Goal: Task Accomplishment & Management: Use online tool/utility

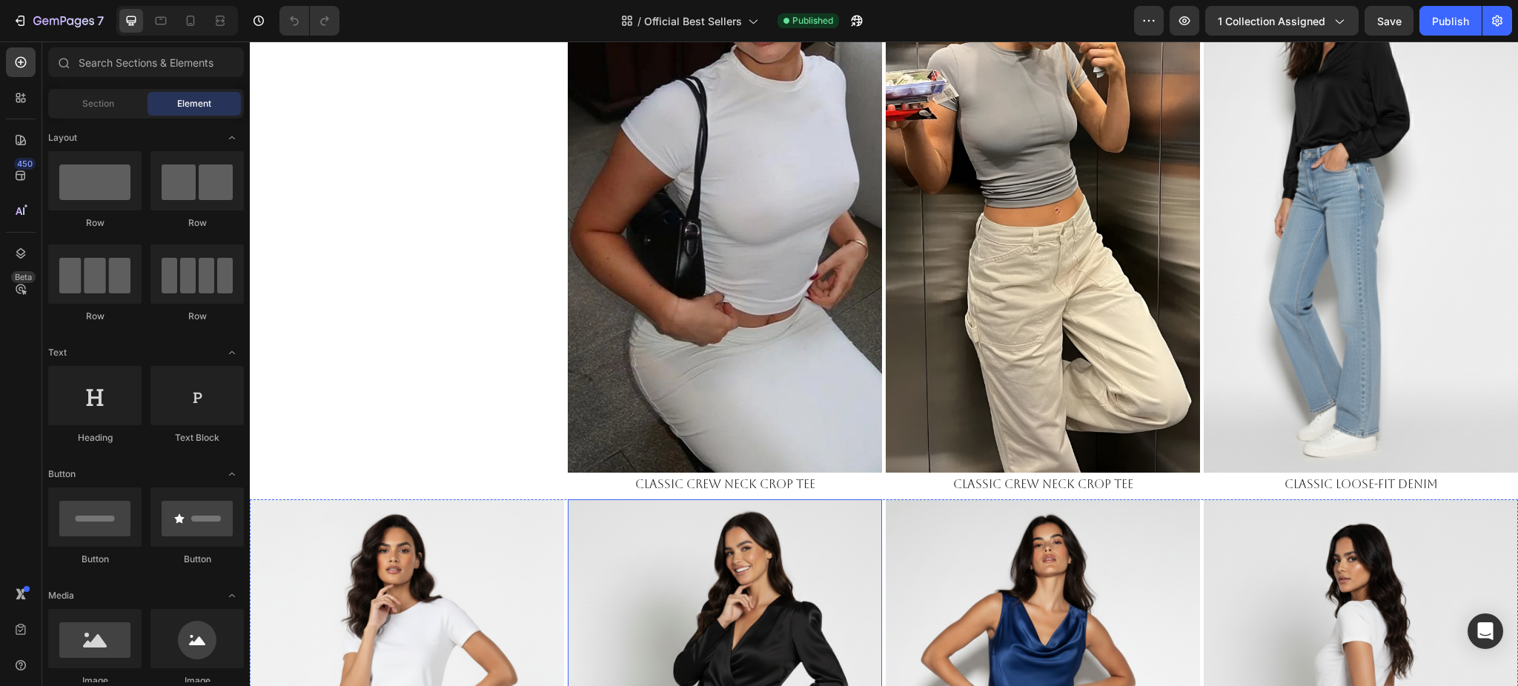
scroll to position [692, 0]
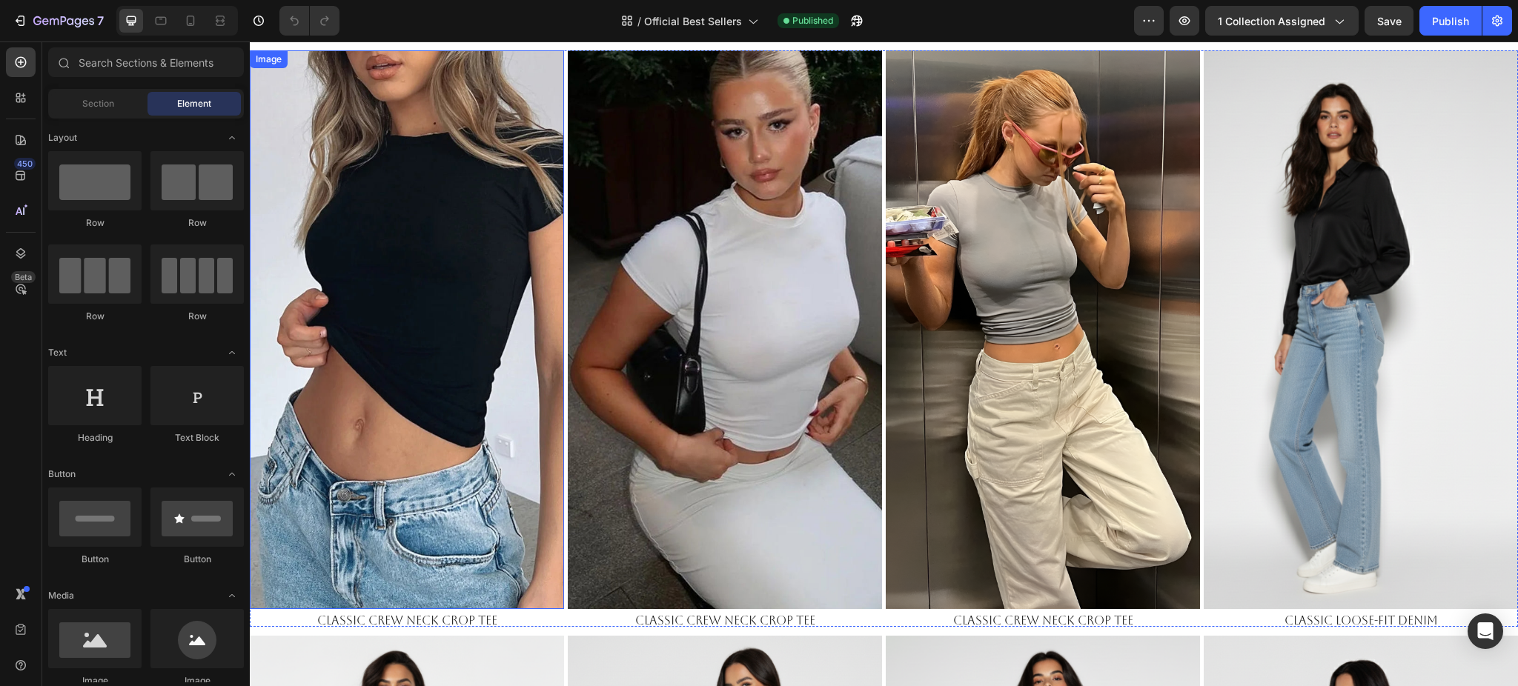
click at [380, 307] on img at bounding box center [407, 329] width 314 height 559
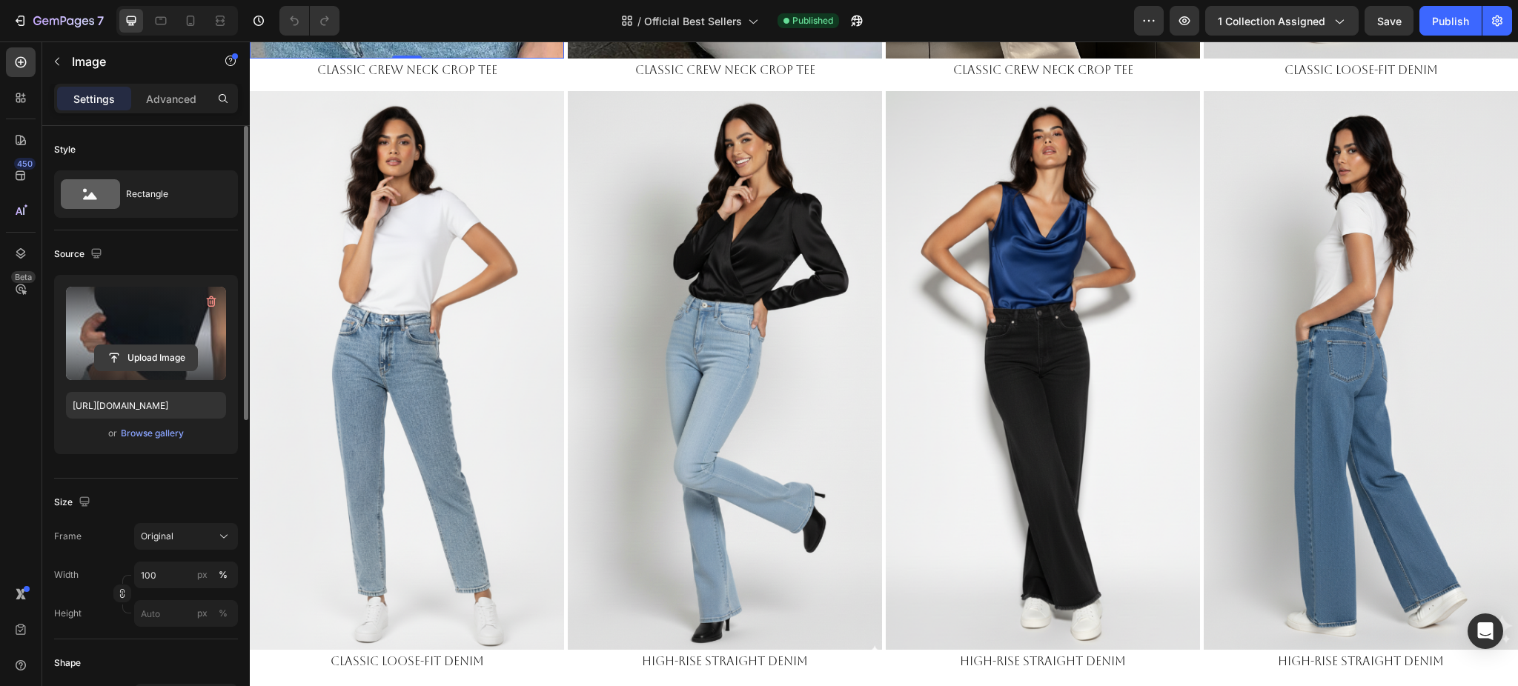
click at [155, 360] on input "file" at bounding box center [146, 357] width 102 height 25
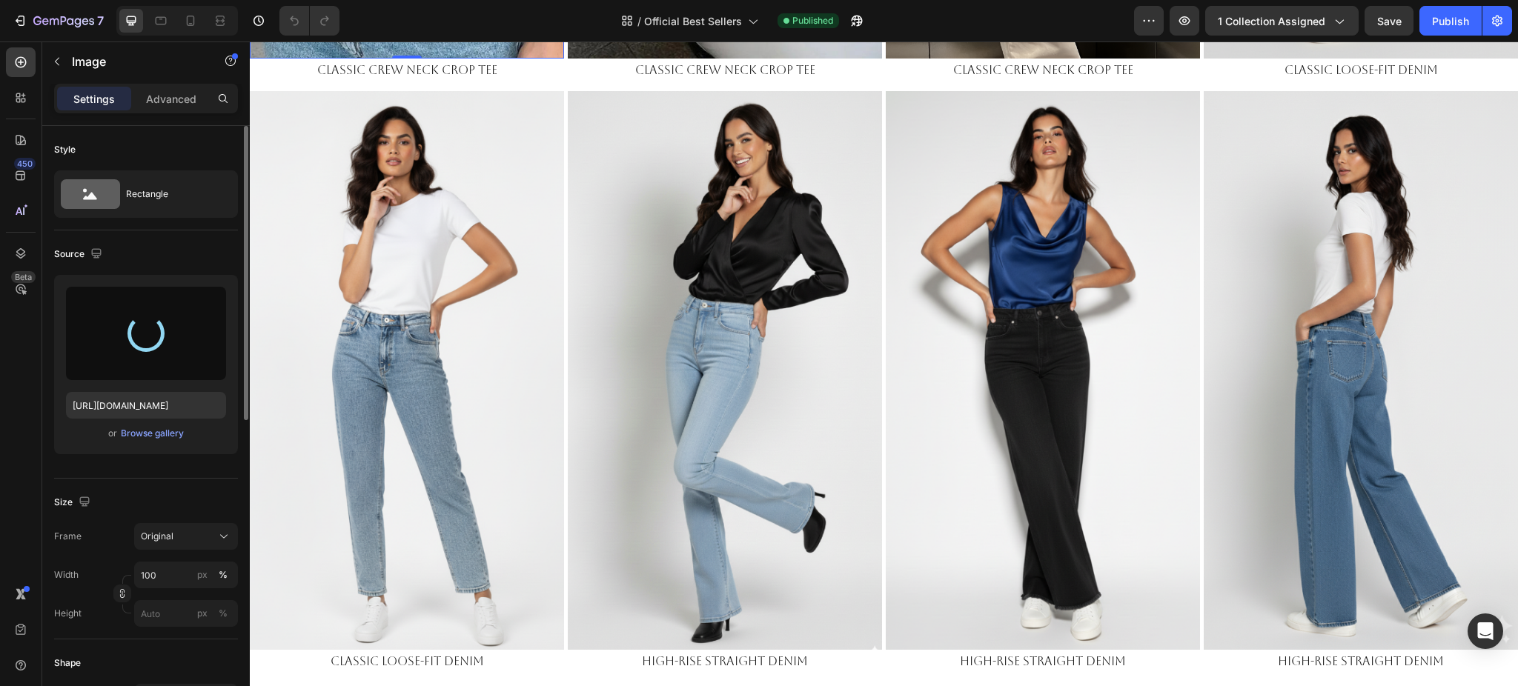
type input "[URL][DOMAIN_NAME]"
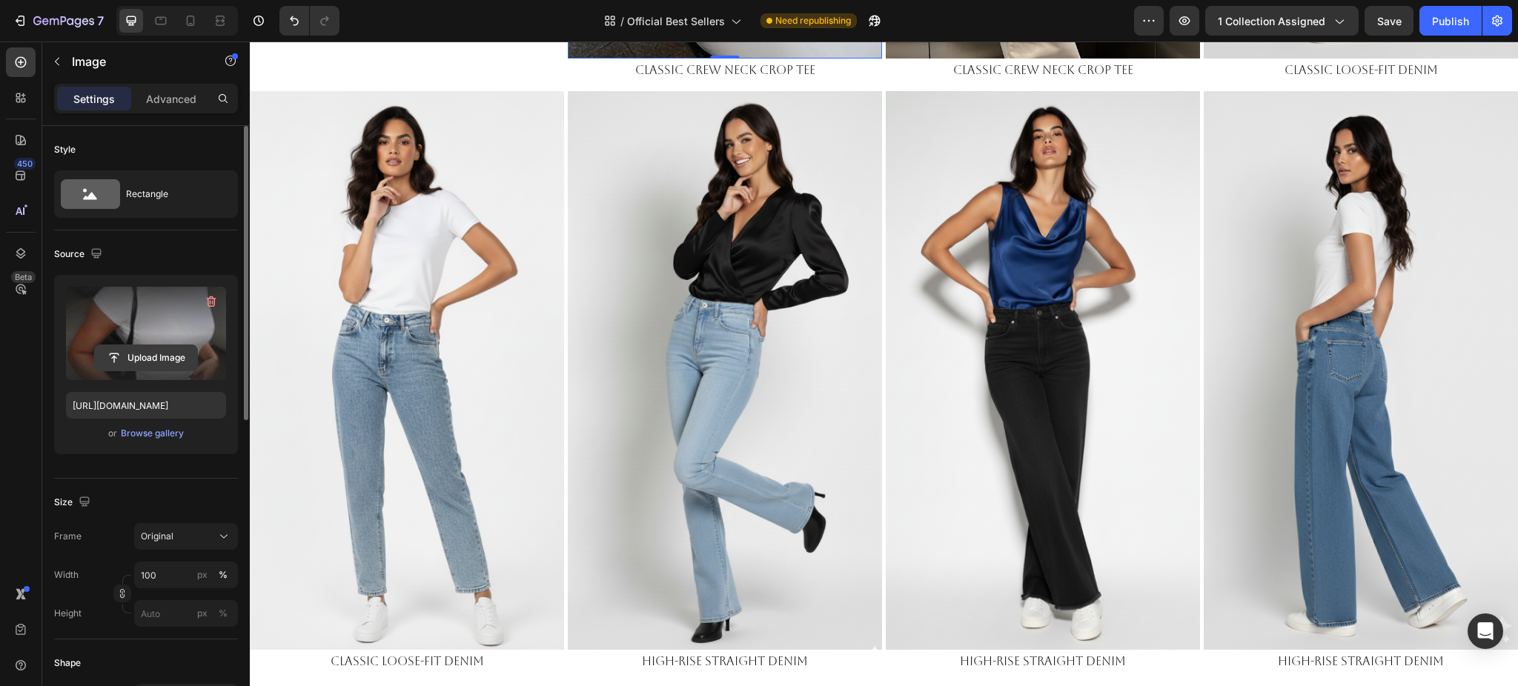
click at [163, 360] on input "file" at bounding box center [146, 357] width 102 height 25
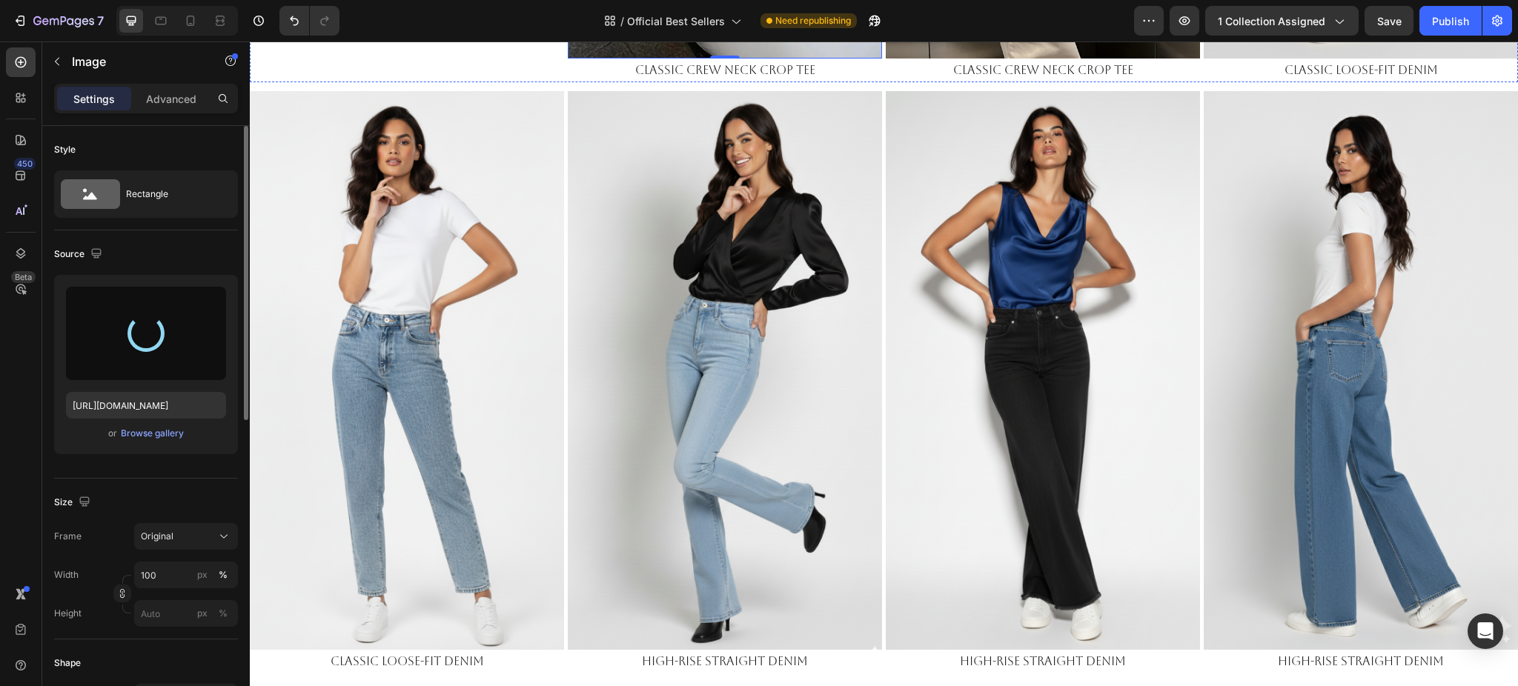
type input "[URL][DOMAIN_NAME]"
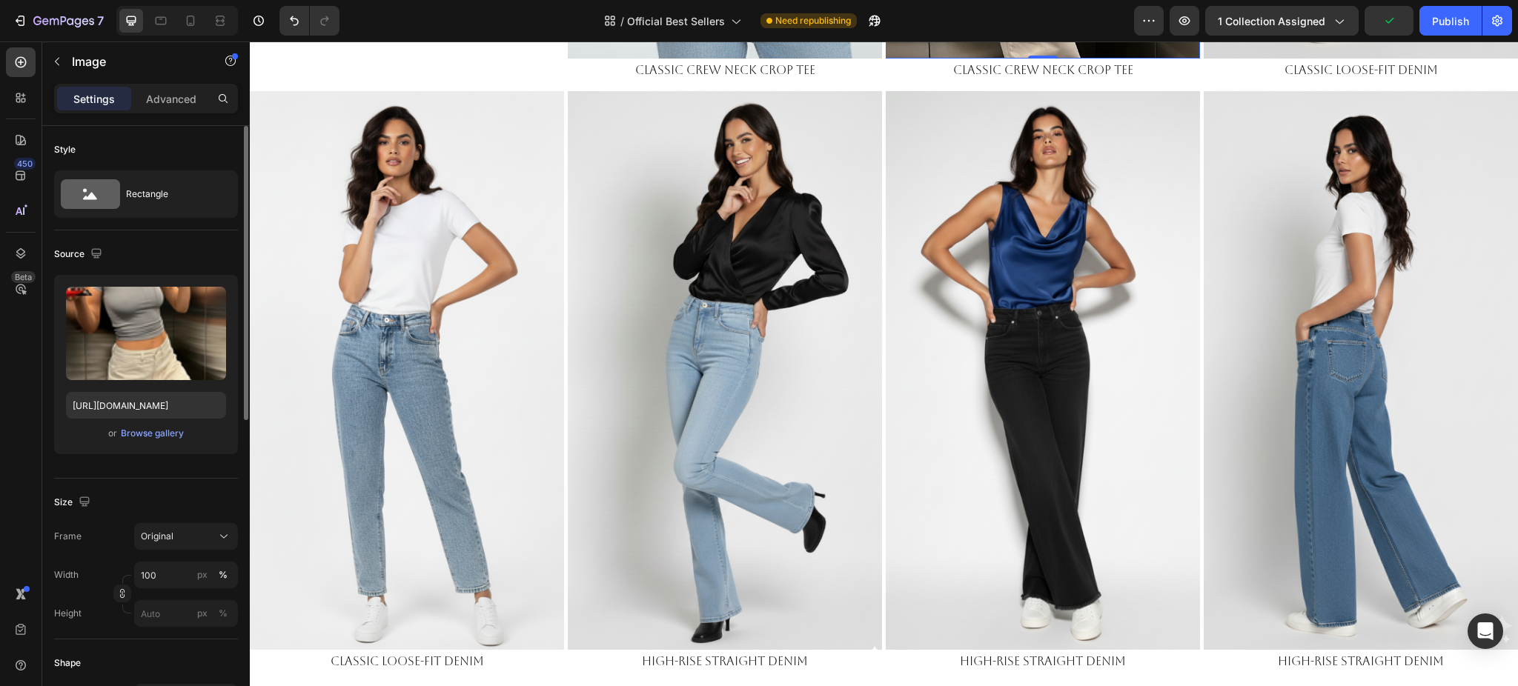
drag, startPoint x: 1051, startPoint y: 213, endPoint x: 1033, endPoint y: 215, distance: 17.9
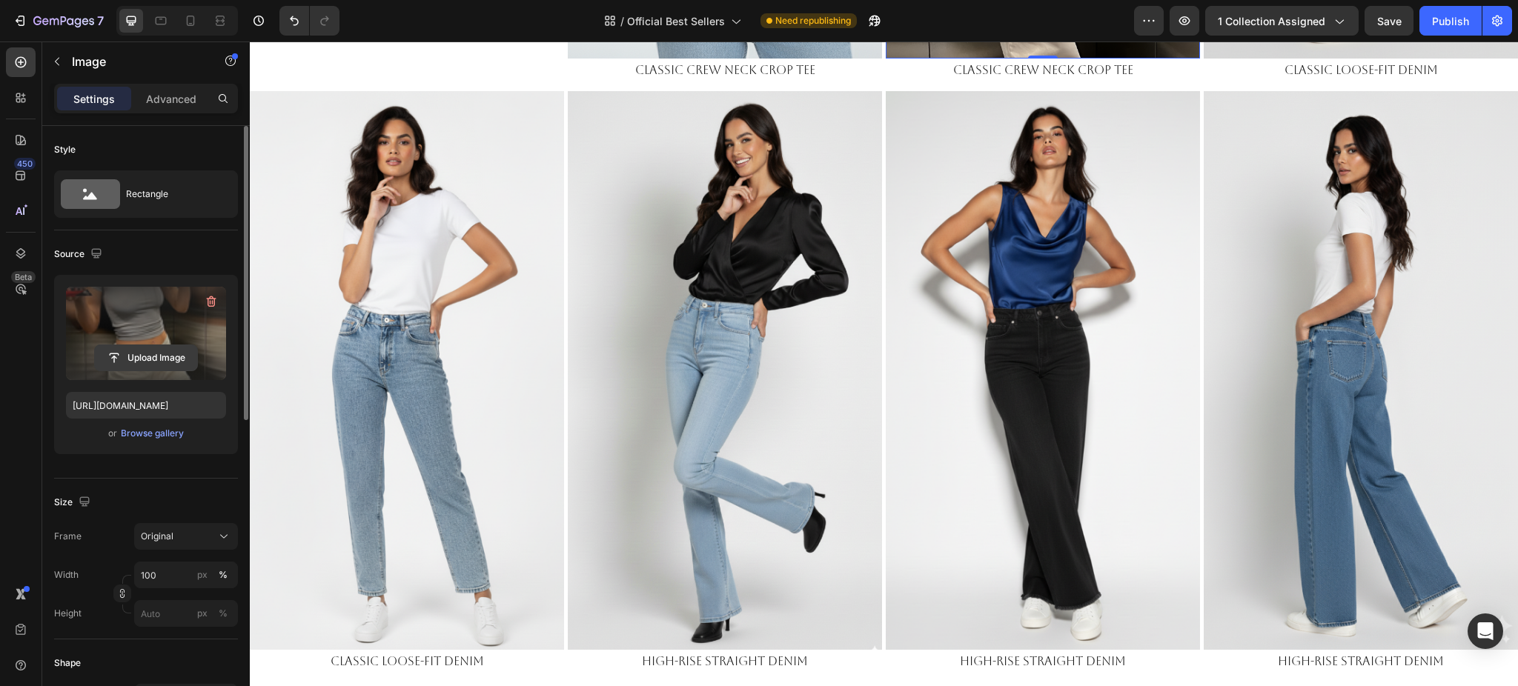
click at [159, 357] on input "file" at bounding box center [146, 357] width 102 height 25
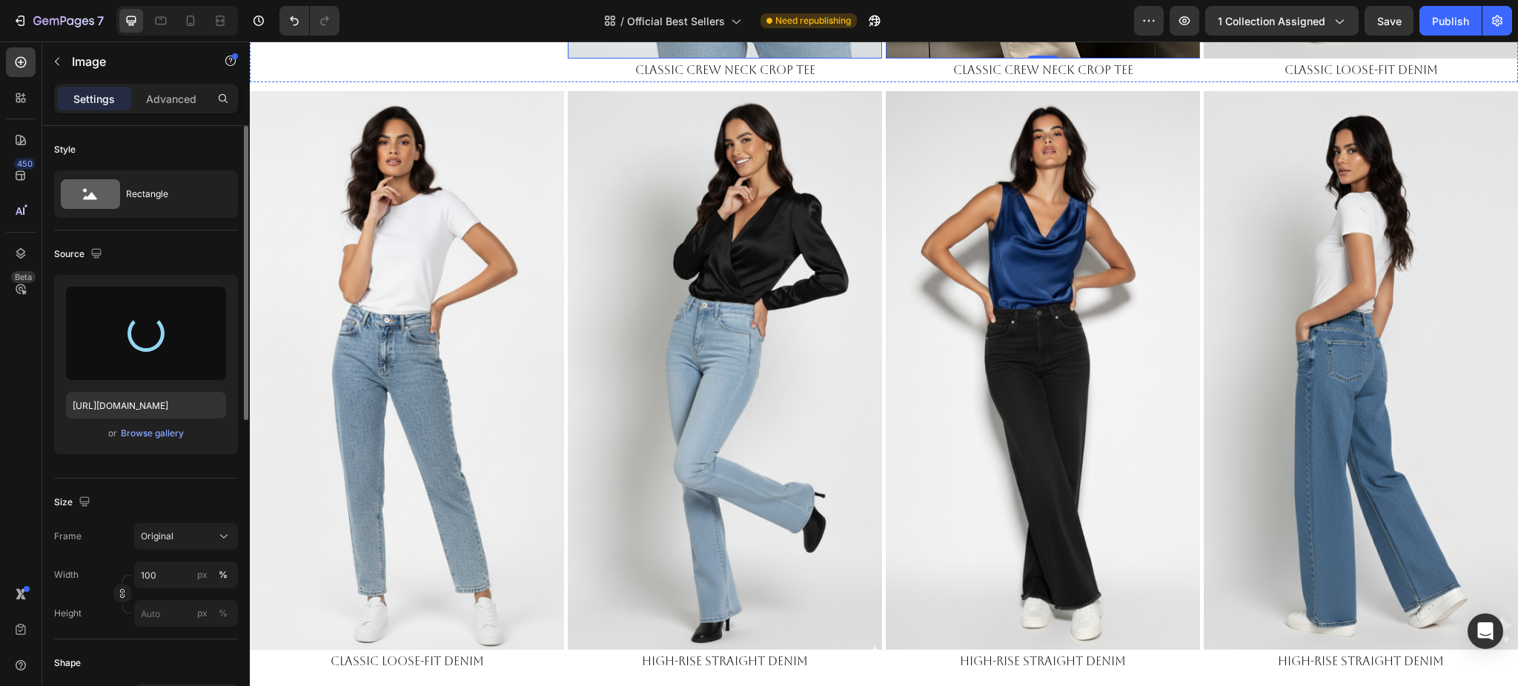
type input "[URL][DOMAIN_NAME]"
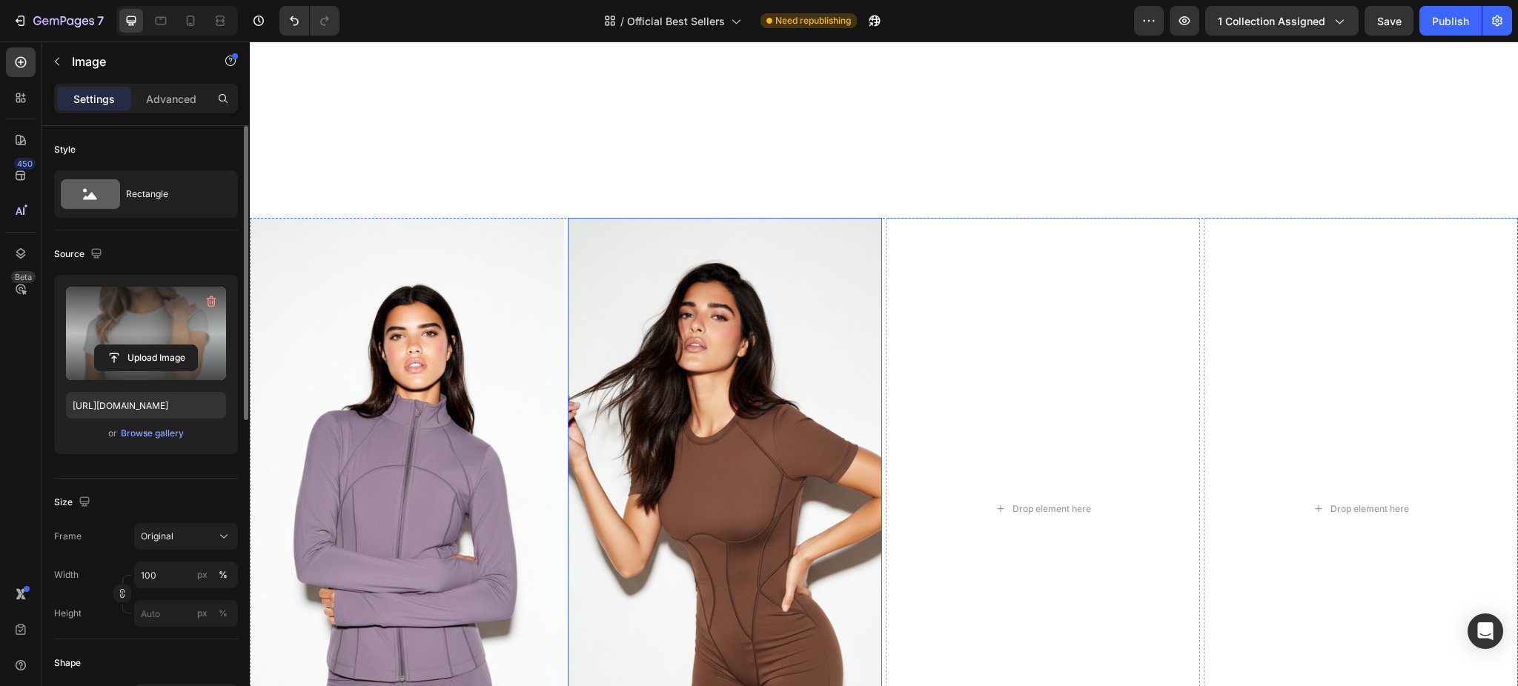
scroll to position [2372, 0]
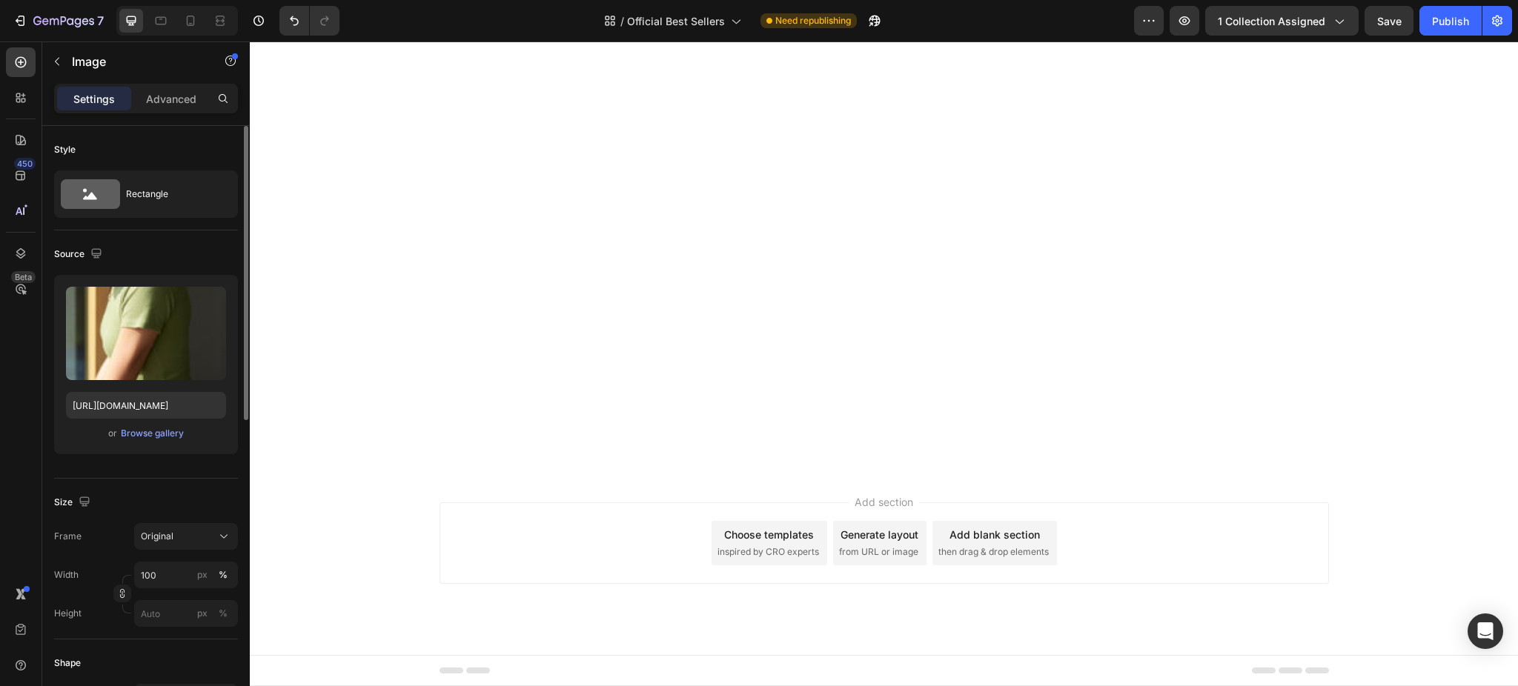
click at [127, 352] on input "file" at bounding box center [146, 357] width 102 height 25
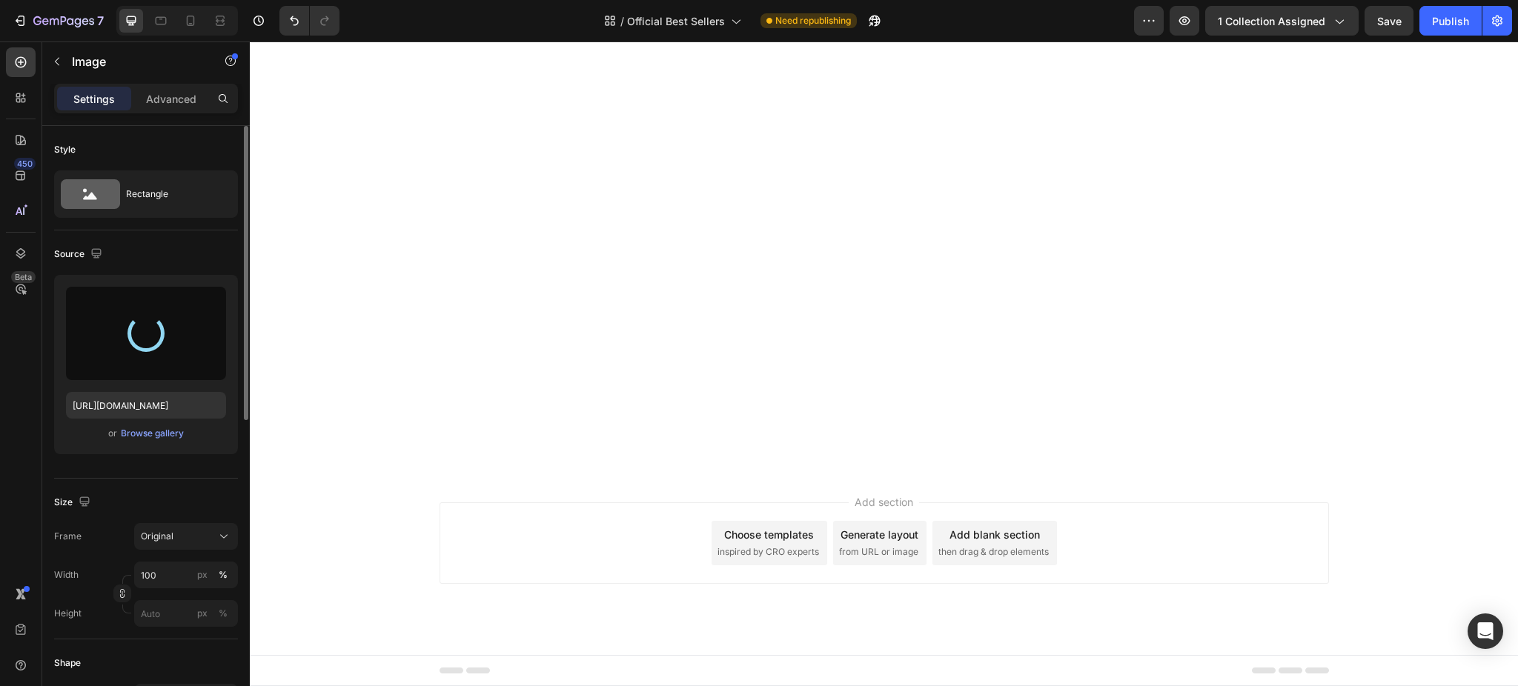
type input "[URL][DOMAIN_NAME]"
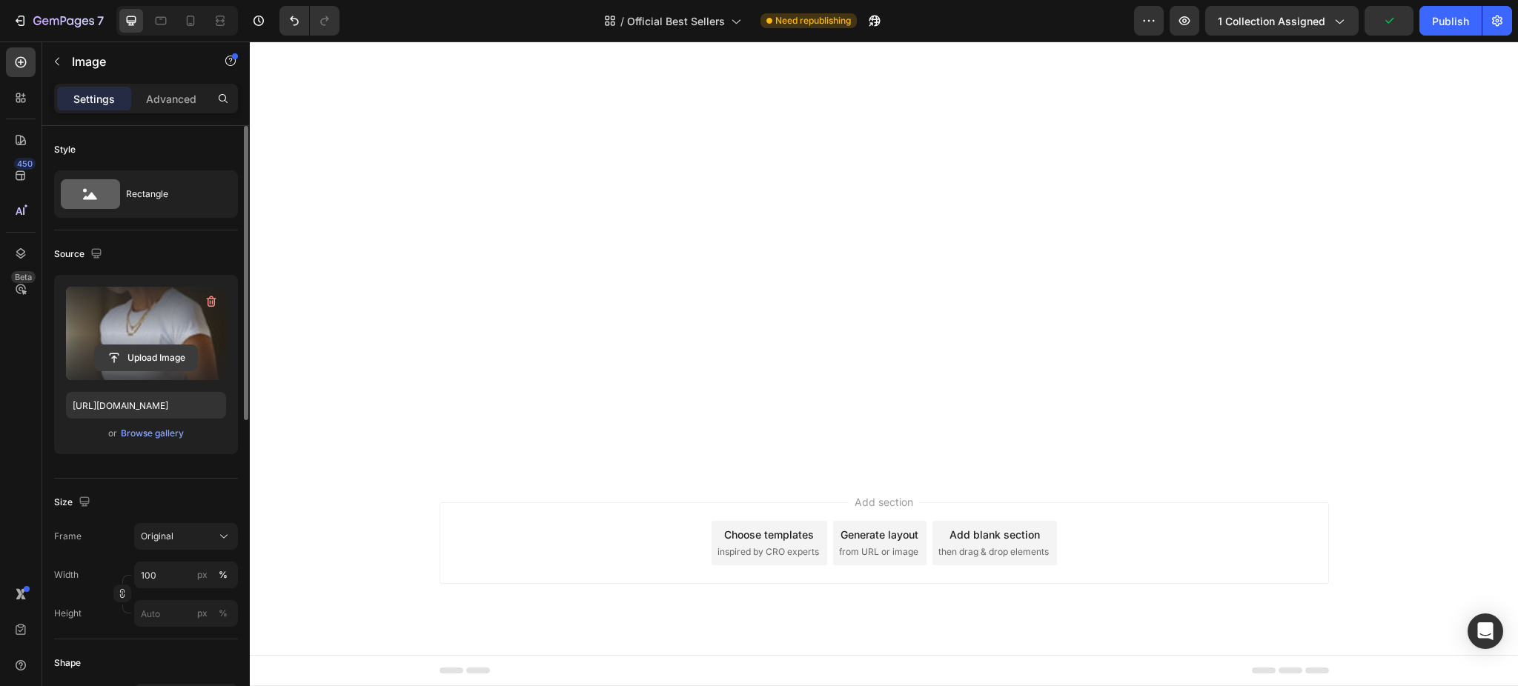
click at [181, 362] on input "file" at bounding box center [146, 357] width 102 height 25
click at [150, 354] on input "file" at bounding box center [146, 357] width 102 height 25
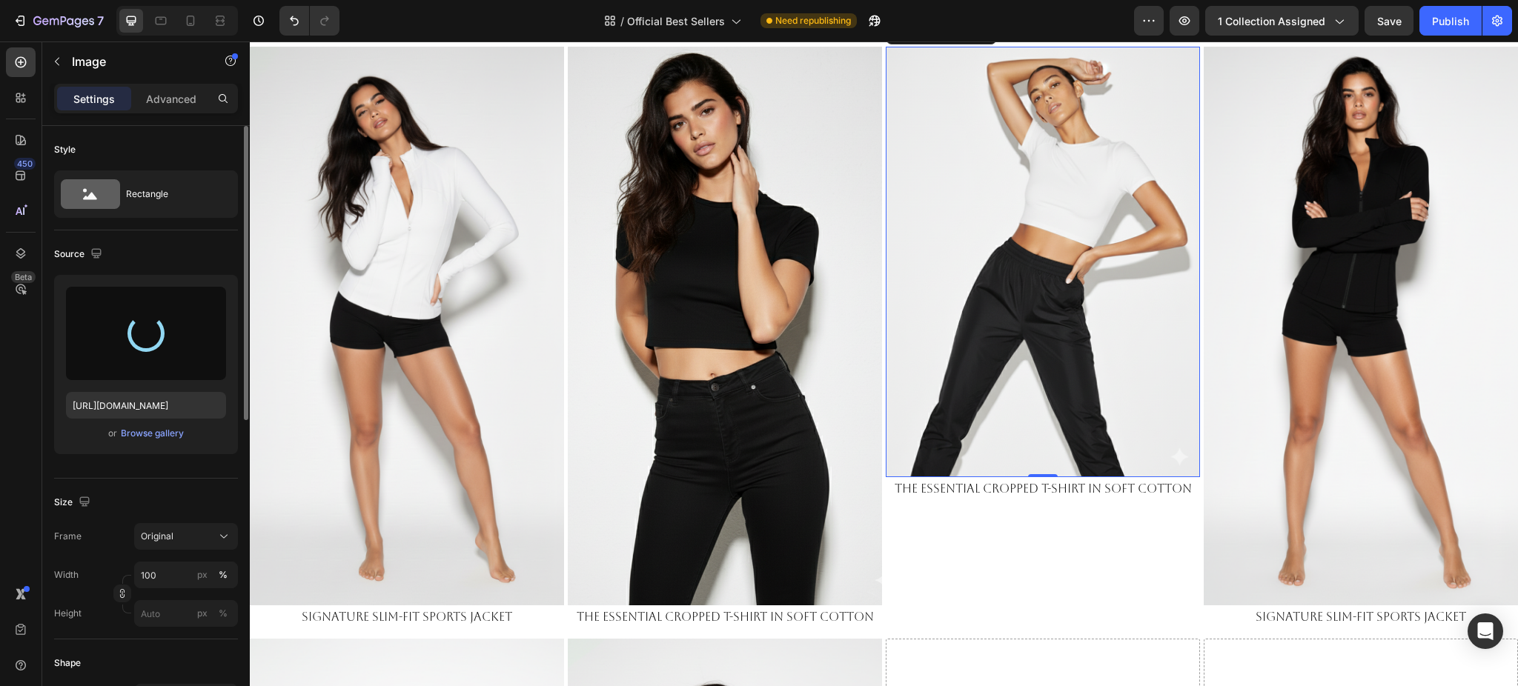
scroll to position [2569, 0]
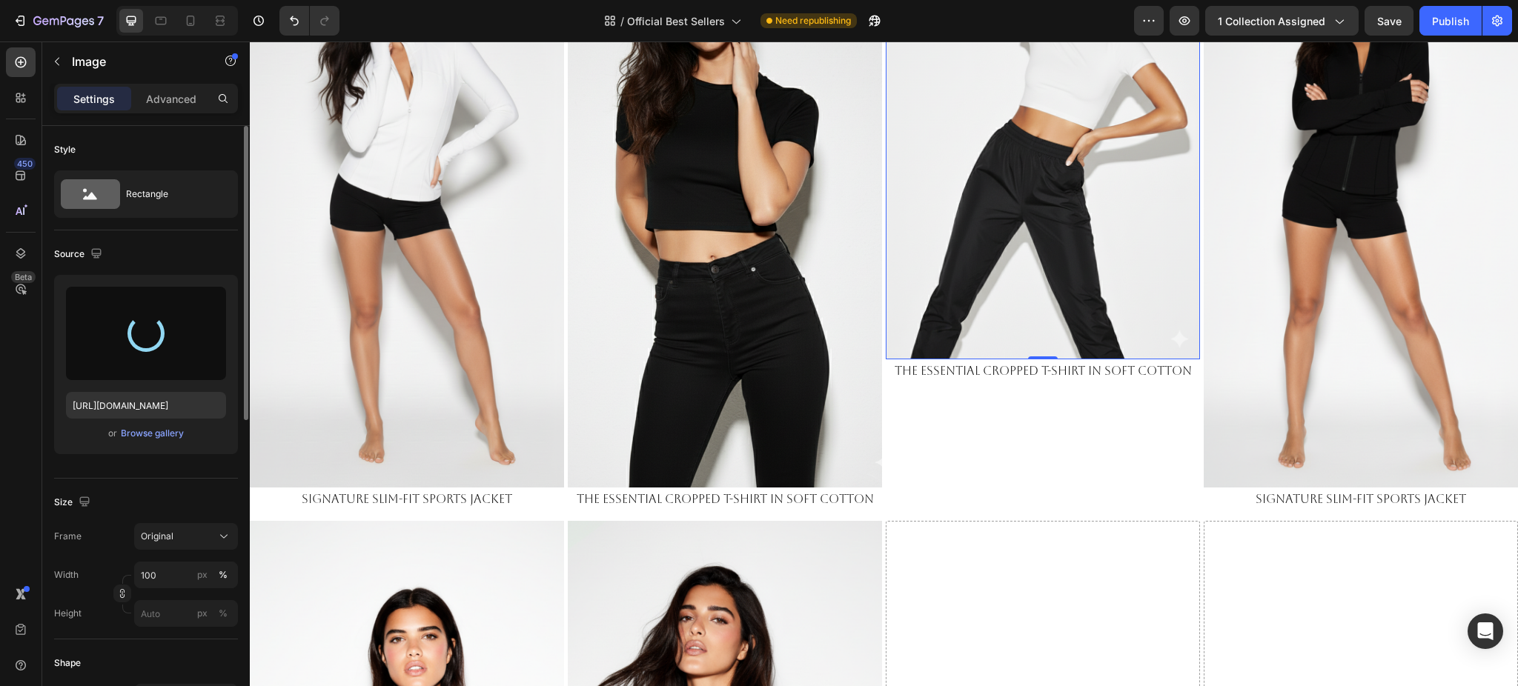
type input "https://cdn.shopify.com/s/files/1/0661/2146/6075/files/gempages_479878604860163…"
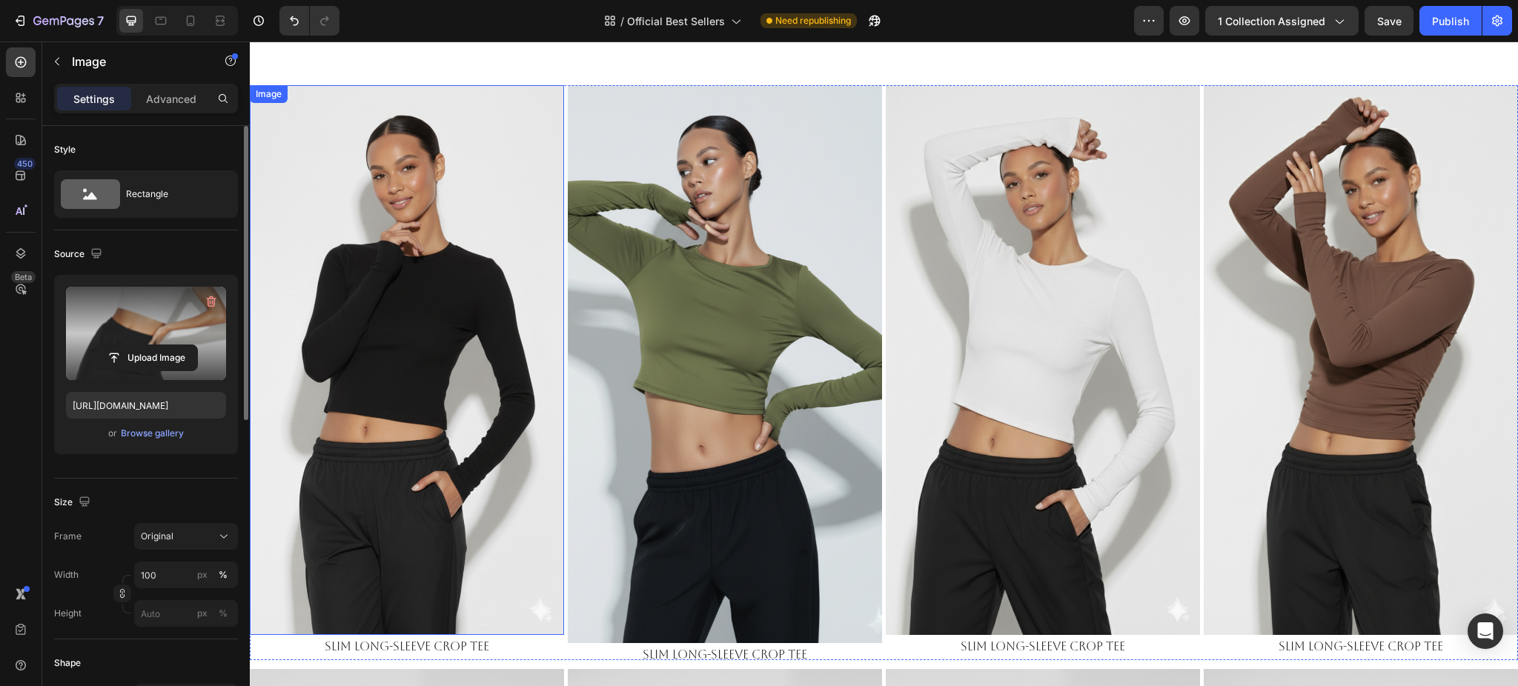
scroll to position [0, 0]
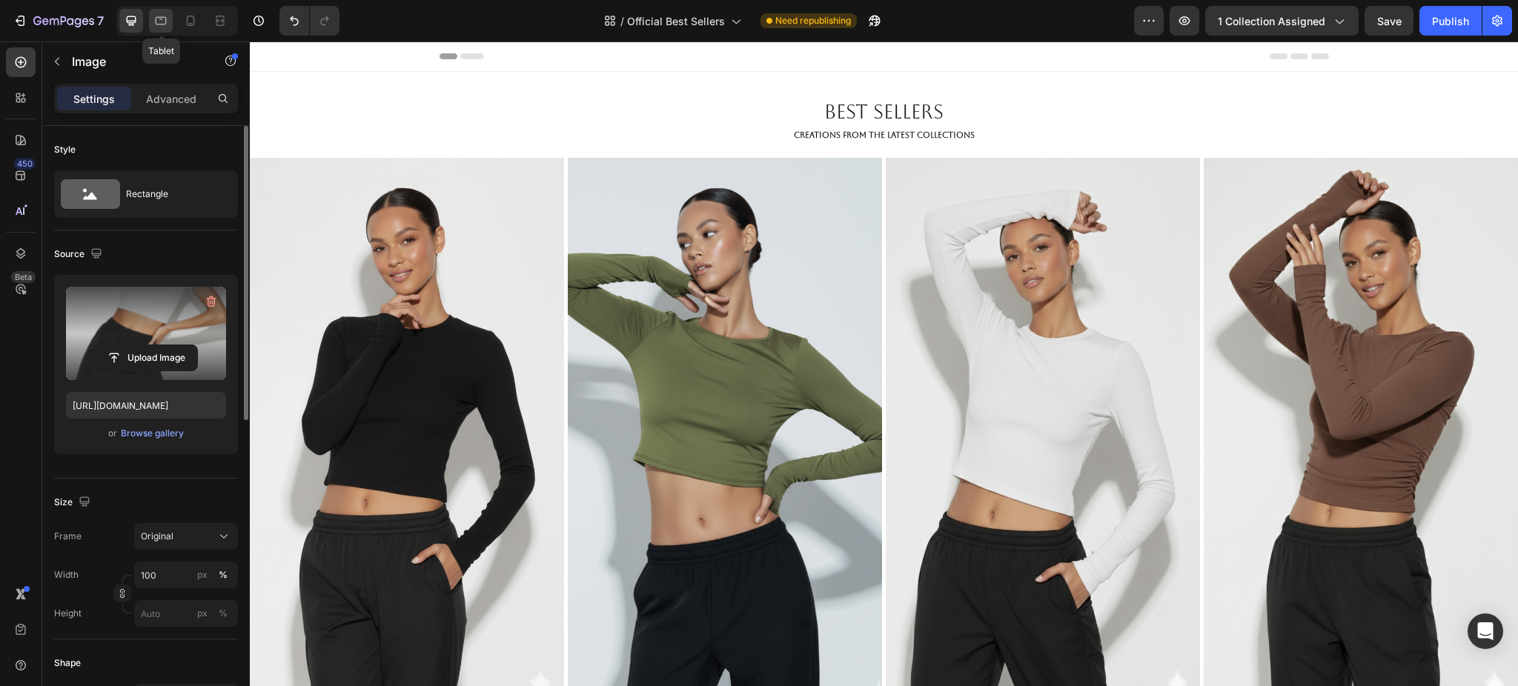
click at [165, 19] on icon at bounding box center [160, 20] width 15 height 15
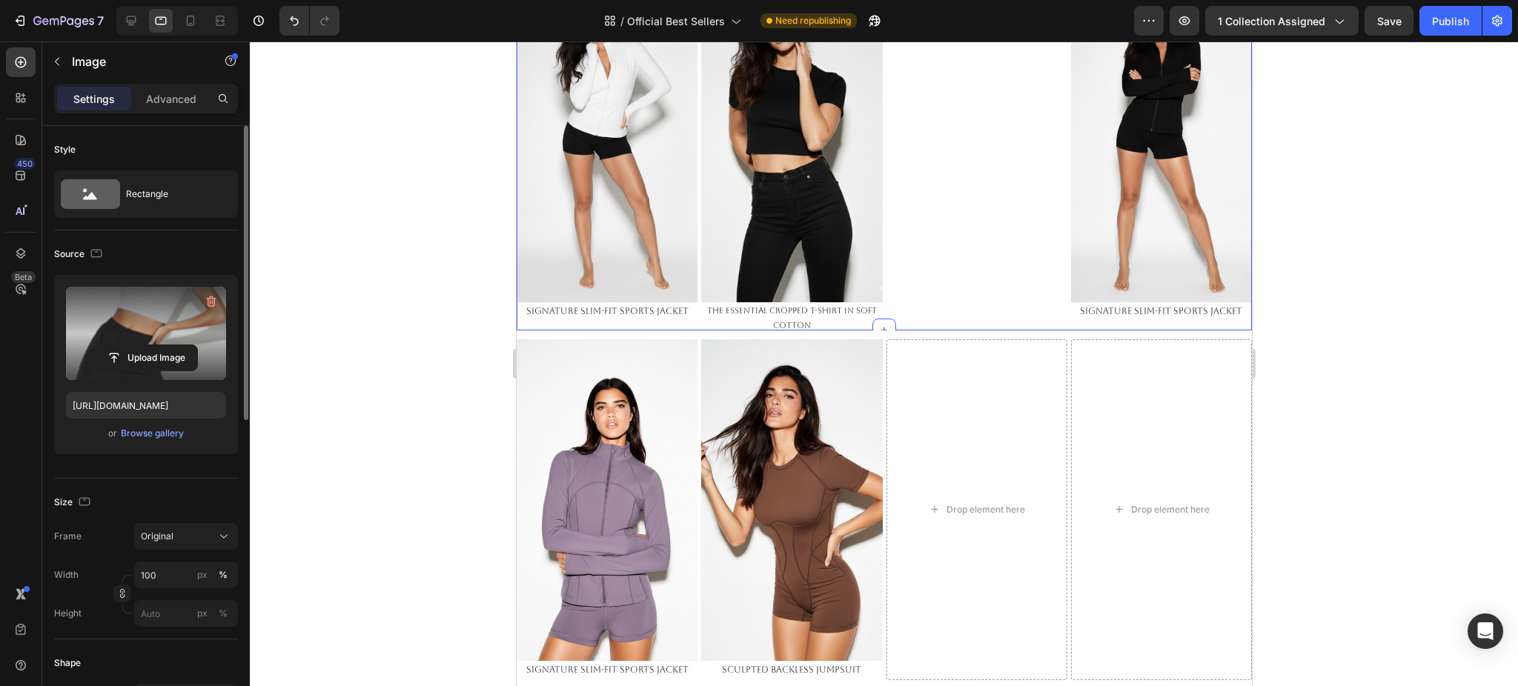
scroll to position [1457, 0]
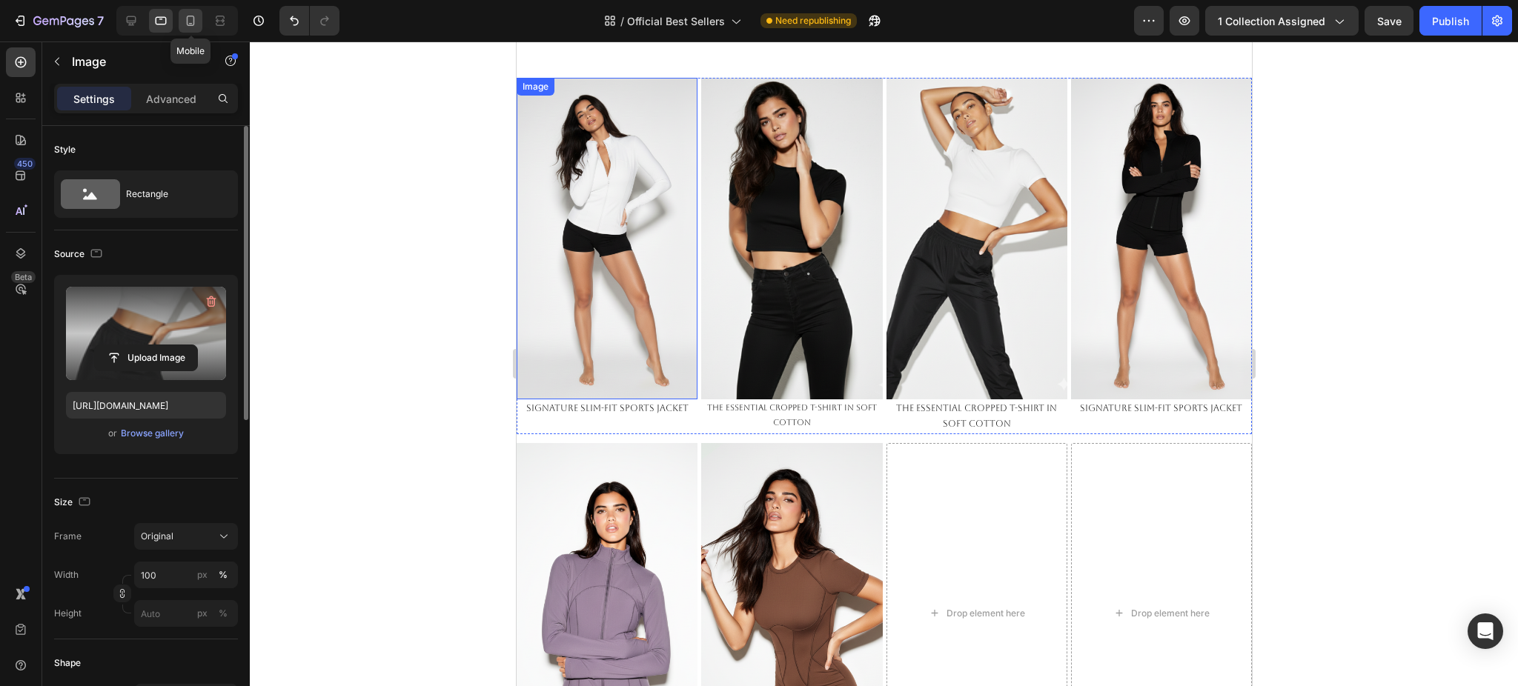
click at [196, 20] on icon at bounding box center [190, 20] width 15 height 15
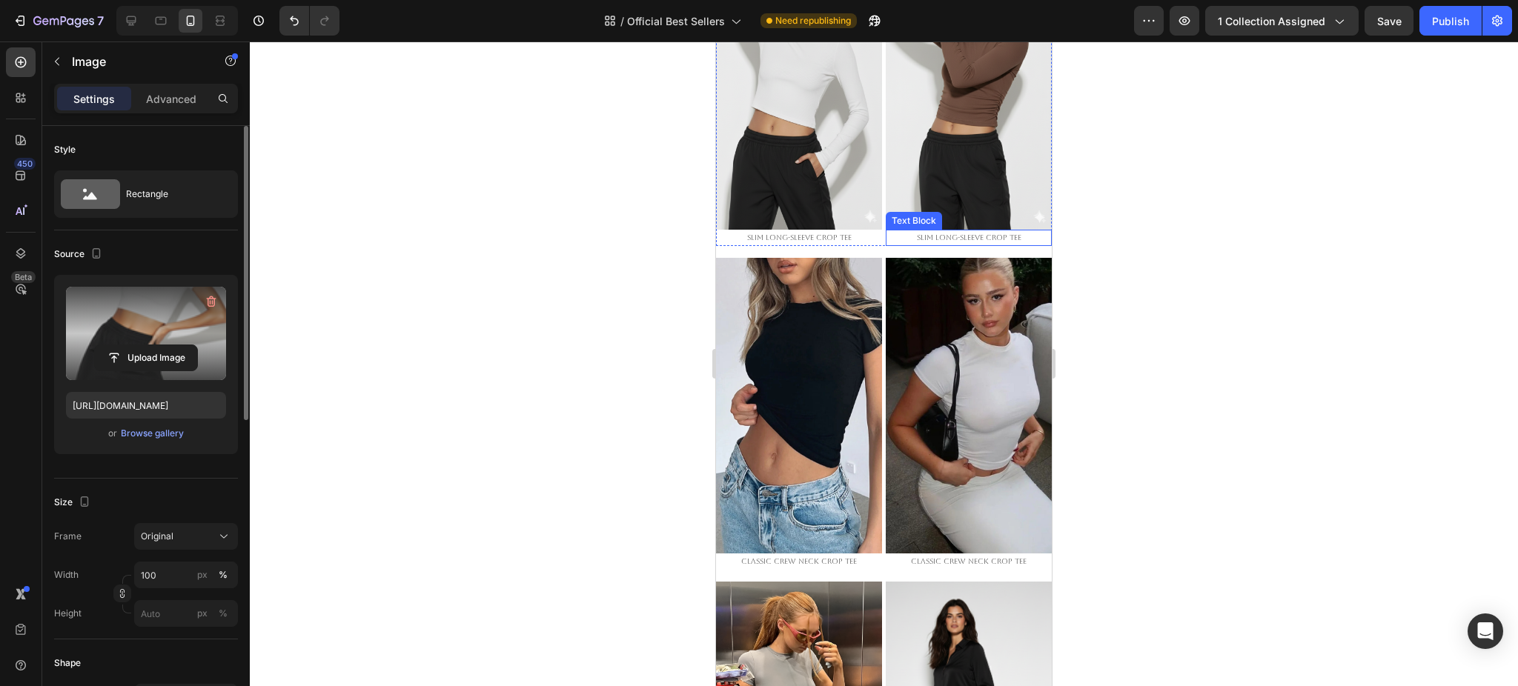
scroll to position [593, 0]
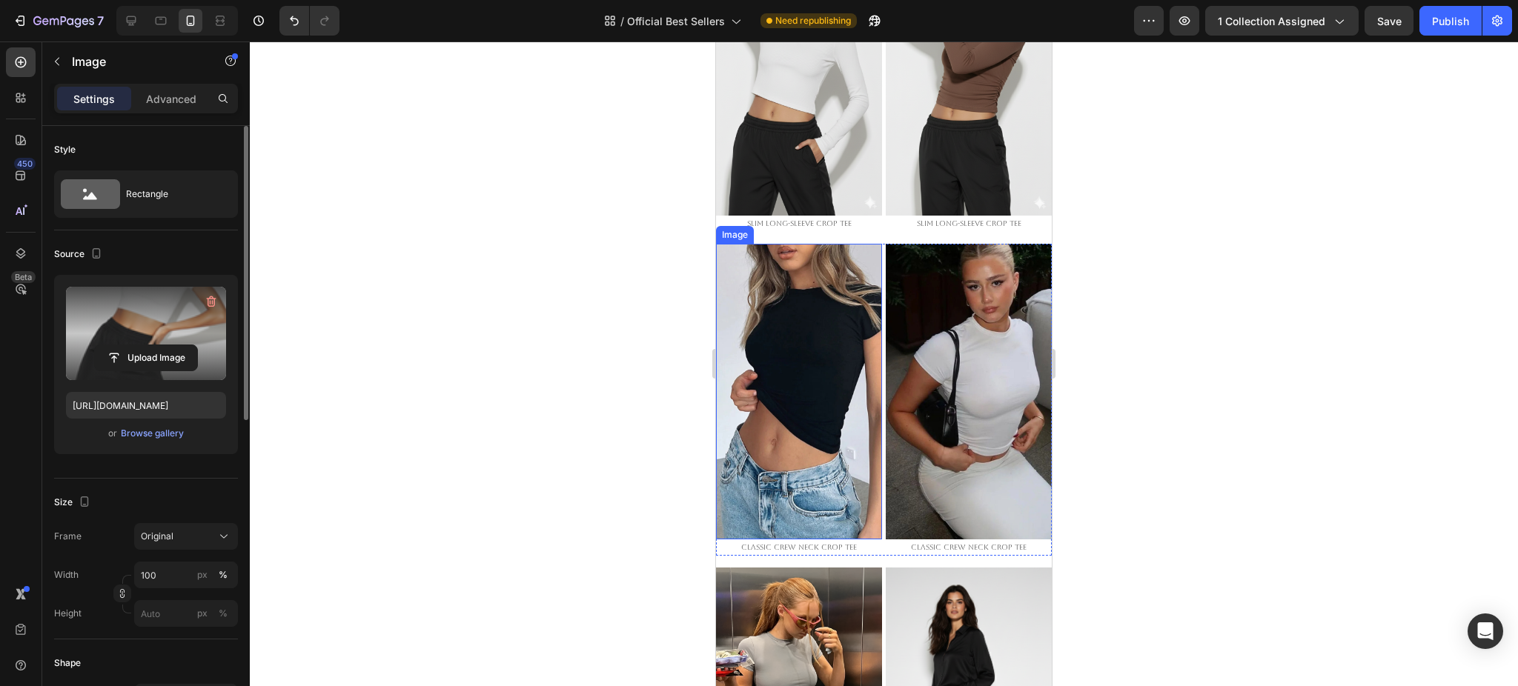
click at [784, 310] on img at bounding box center [799, 391] width 166 height 295
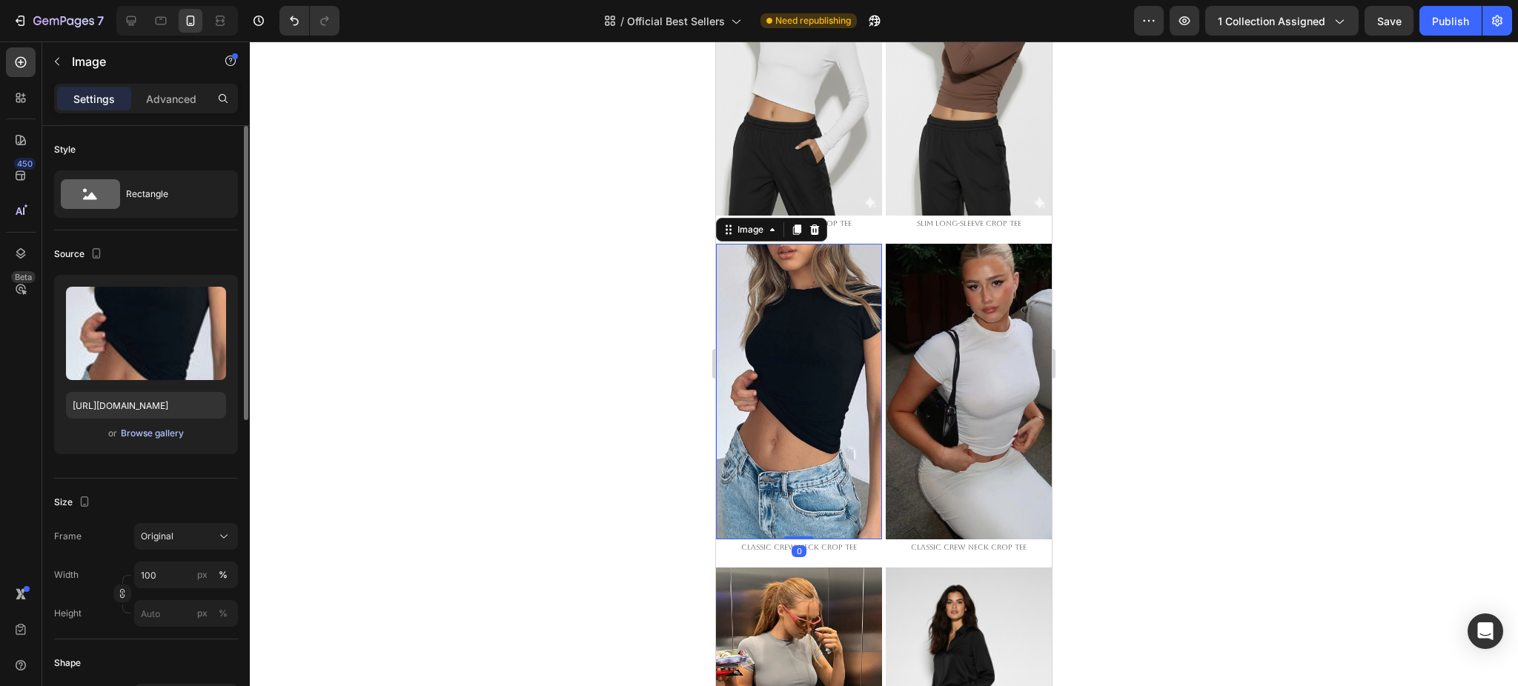
click at [134, 431] on div "Browse gallery" at bounding box center [152, 433] width 63 height 13
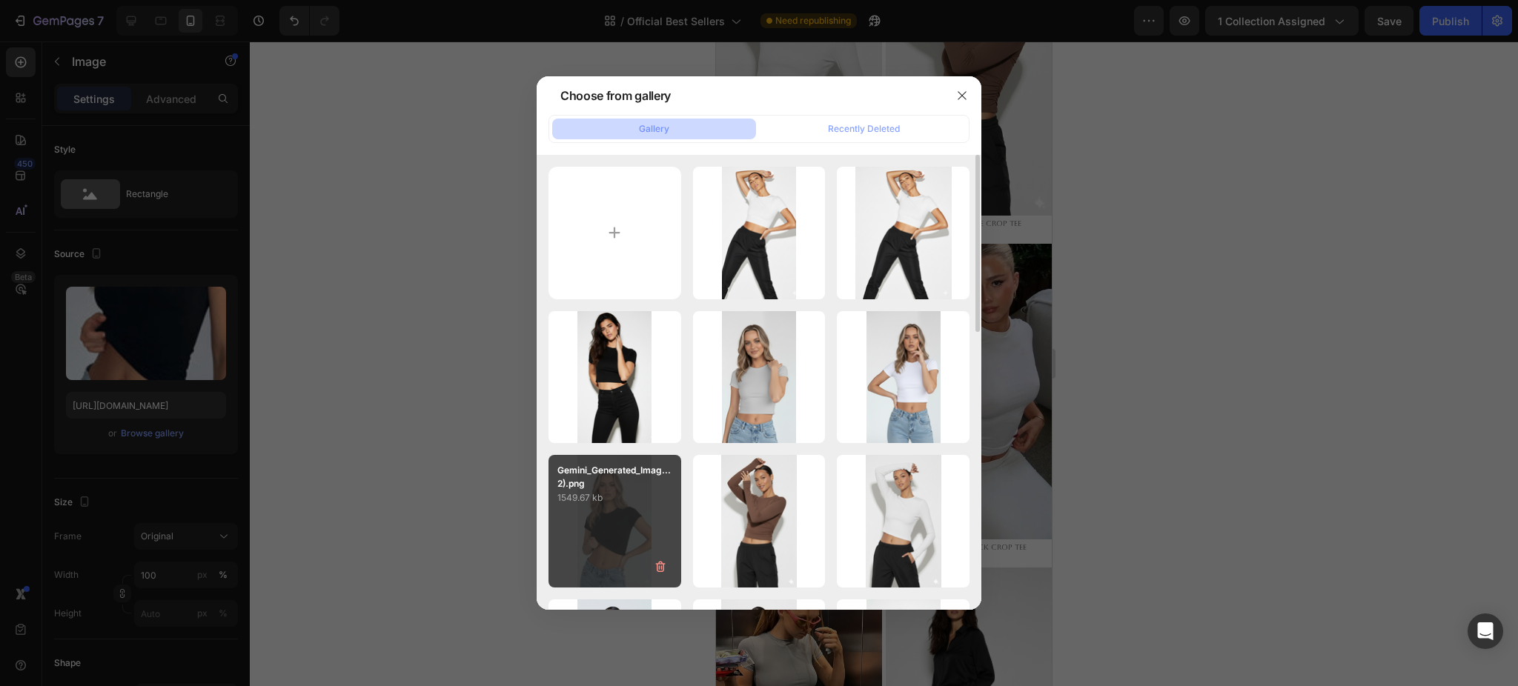
click at [611, 497] on p "1549.67 kb" at bounding box center [614, 498] width 115 height 15
type input "https://cdn.shopify.com/s/files/1/0661/2146/6075/files/gempages_479878604860163…"
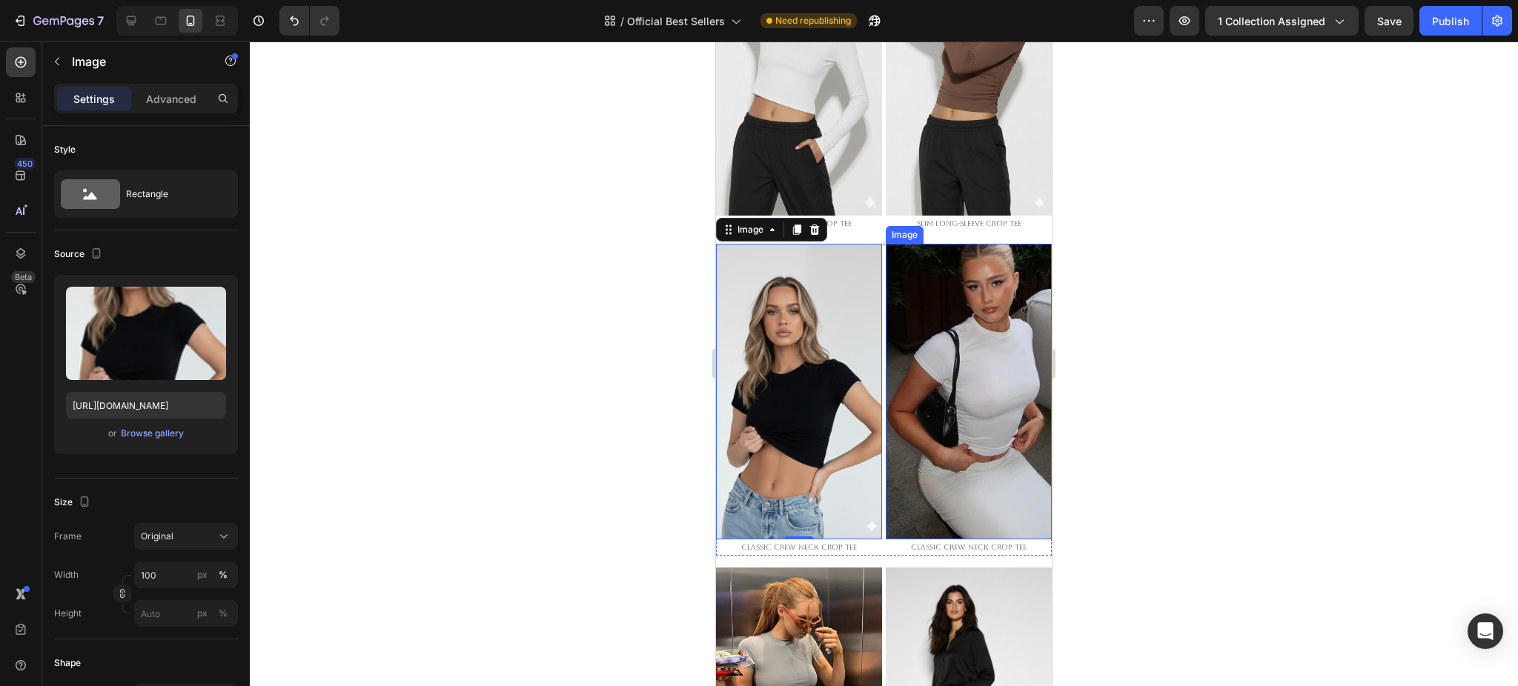
click at [930, 400] on img at bounding box center [969, 391] width 166 height 295
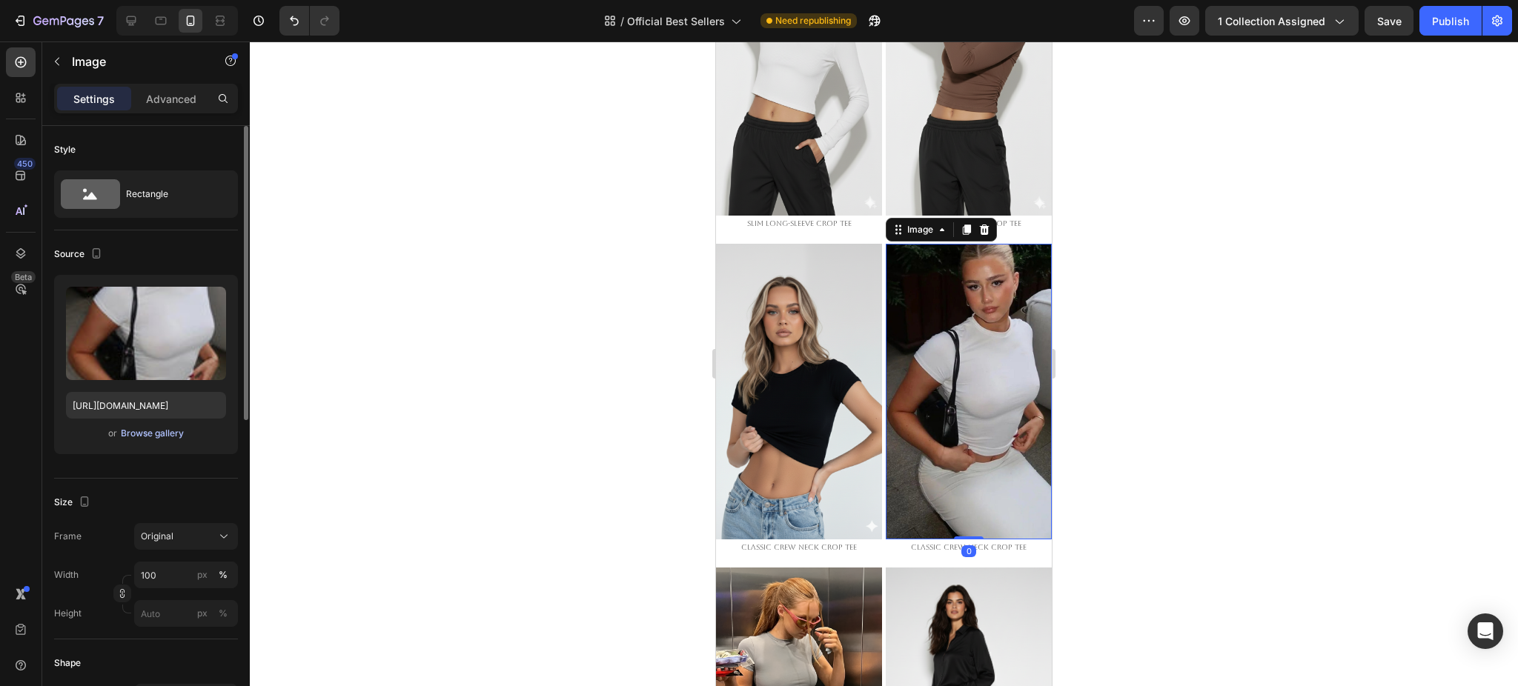
click at [134, 434] on div "Browse gallery" at bounding box center [152, 433] width 63 height 13
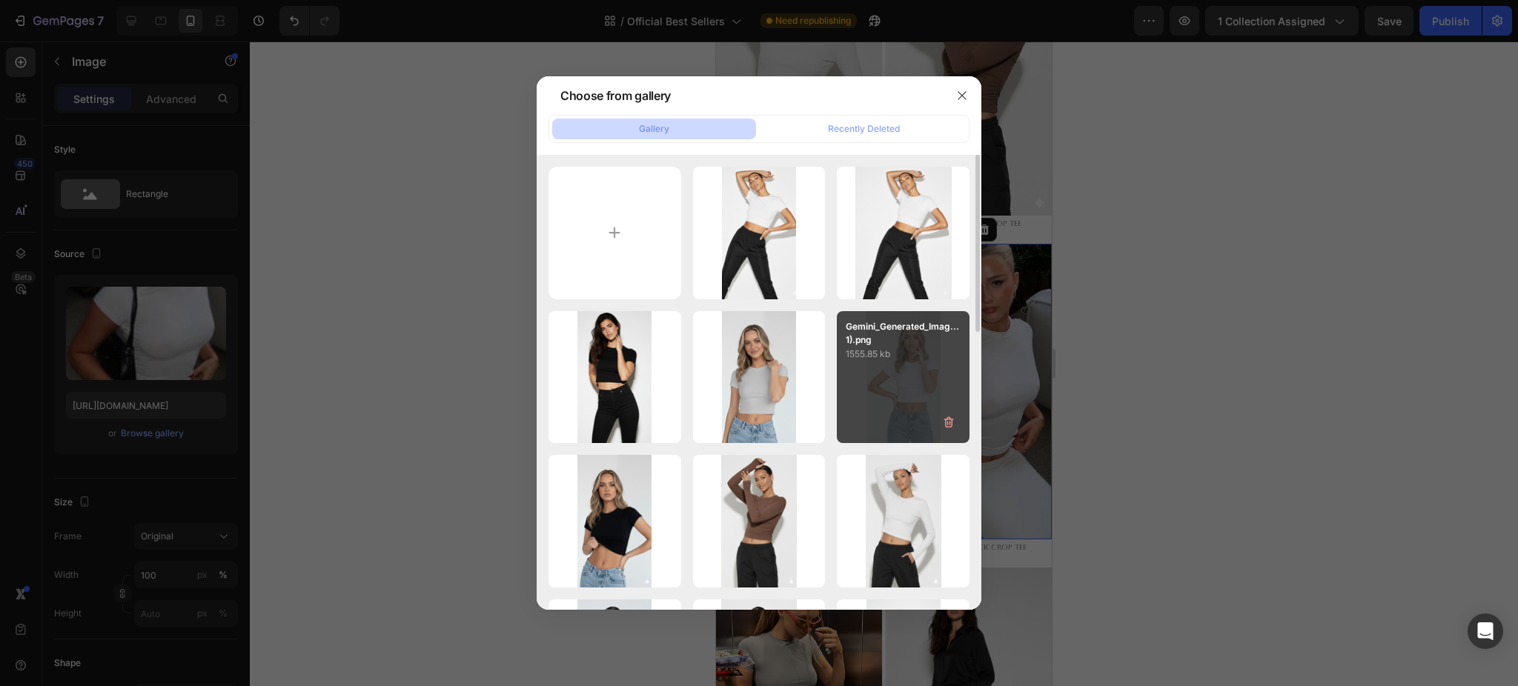
click at [912, 362] on div "Gemini_Generated_Imag...1).png 1555.85 kb" at bounding box center [903, 377] width 133 height 133
type input "https://cdn.shopify.com/s/files/1/0661/2146/6075/files/gempages_479878604860163…"
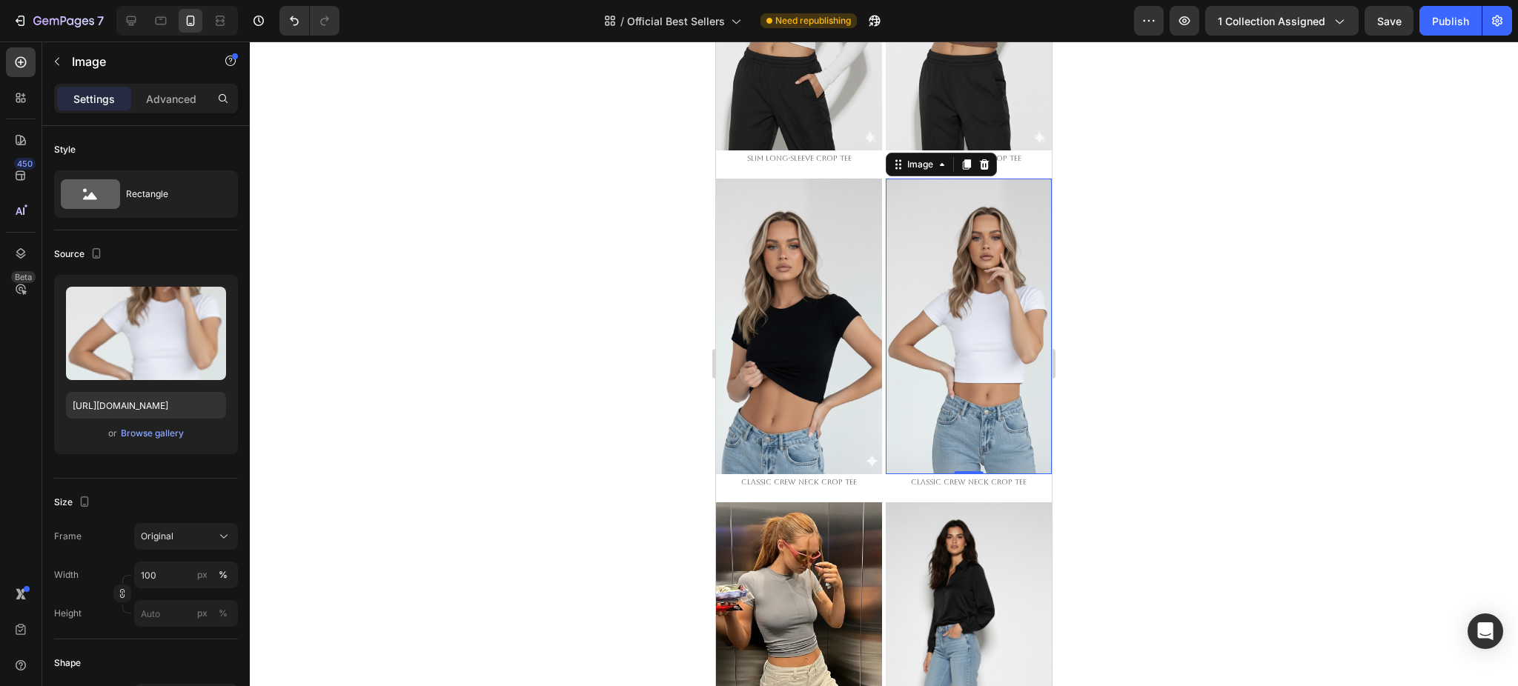
scroll to position [692, 0]
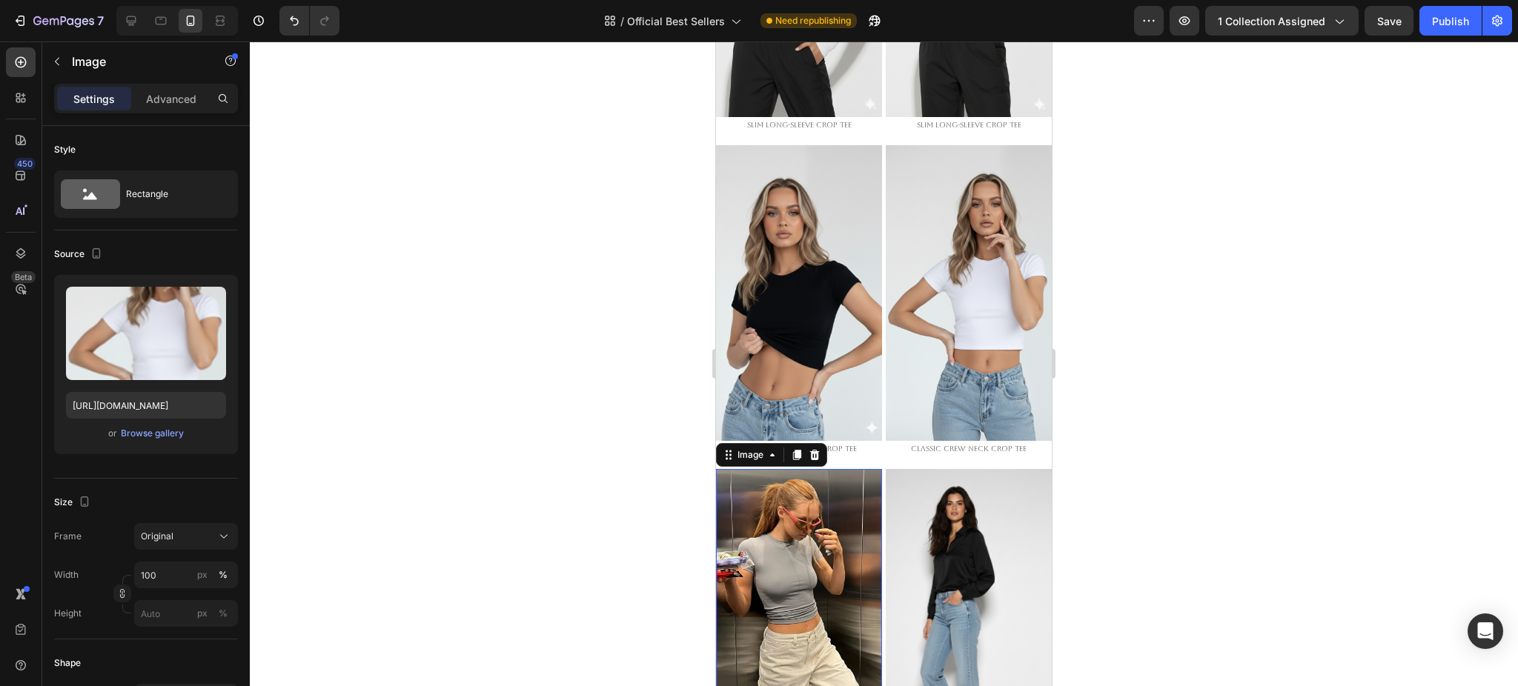
drag, startPoint x: 776, startPoint y: 513, endPoint x: 1350, endPoint y: 524, distance: 573.8
click at [776, 513] on img at bounding box center [799, 616] width 166 height 295
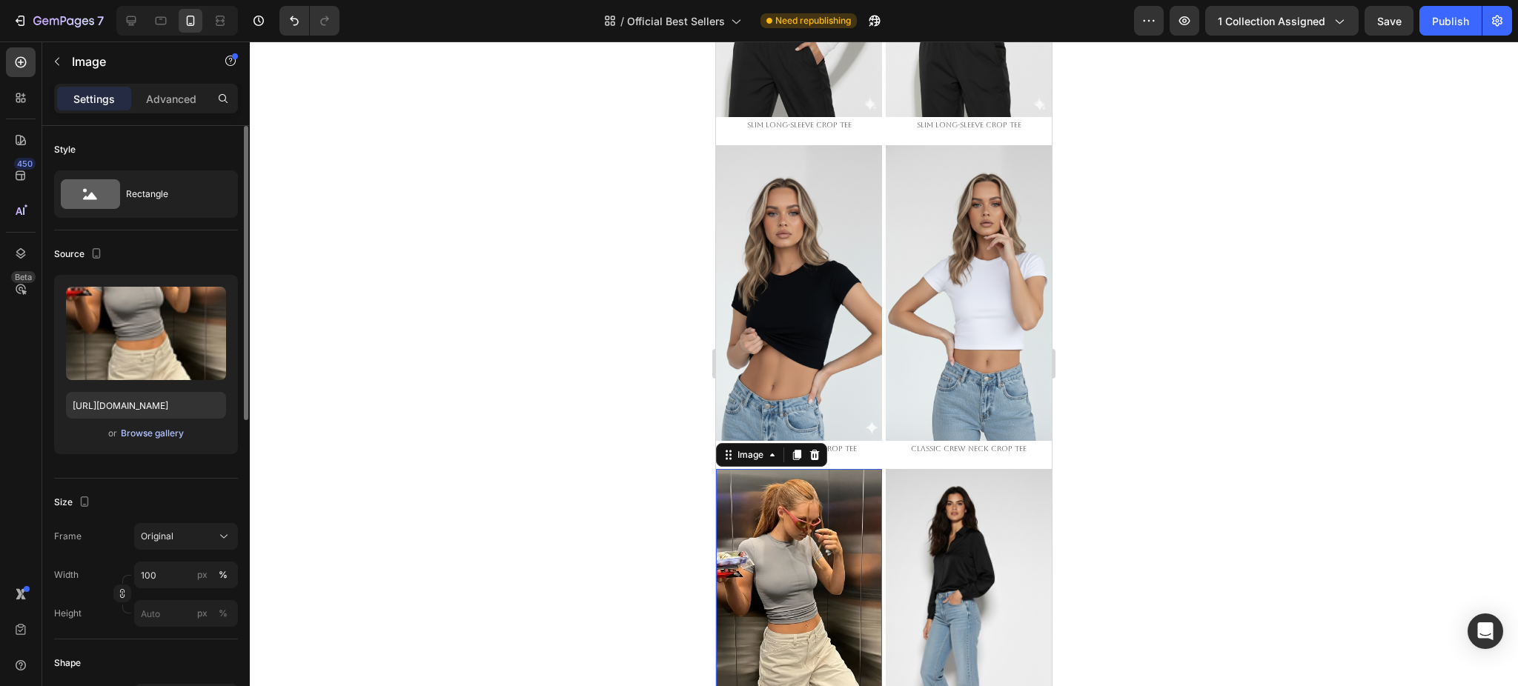
click at [162, 435] on div "Browse gallery" at bounding box center [152, 433] width 63 height 13
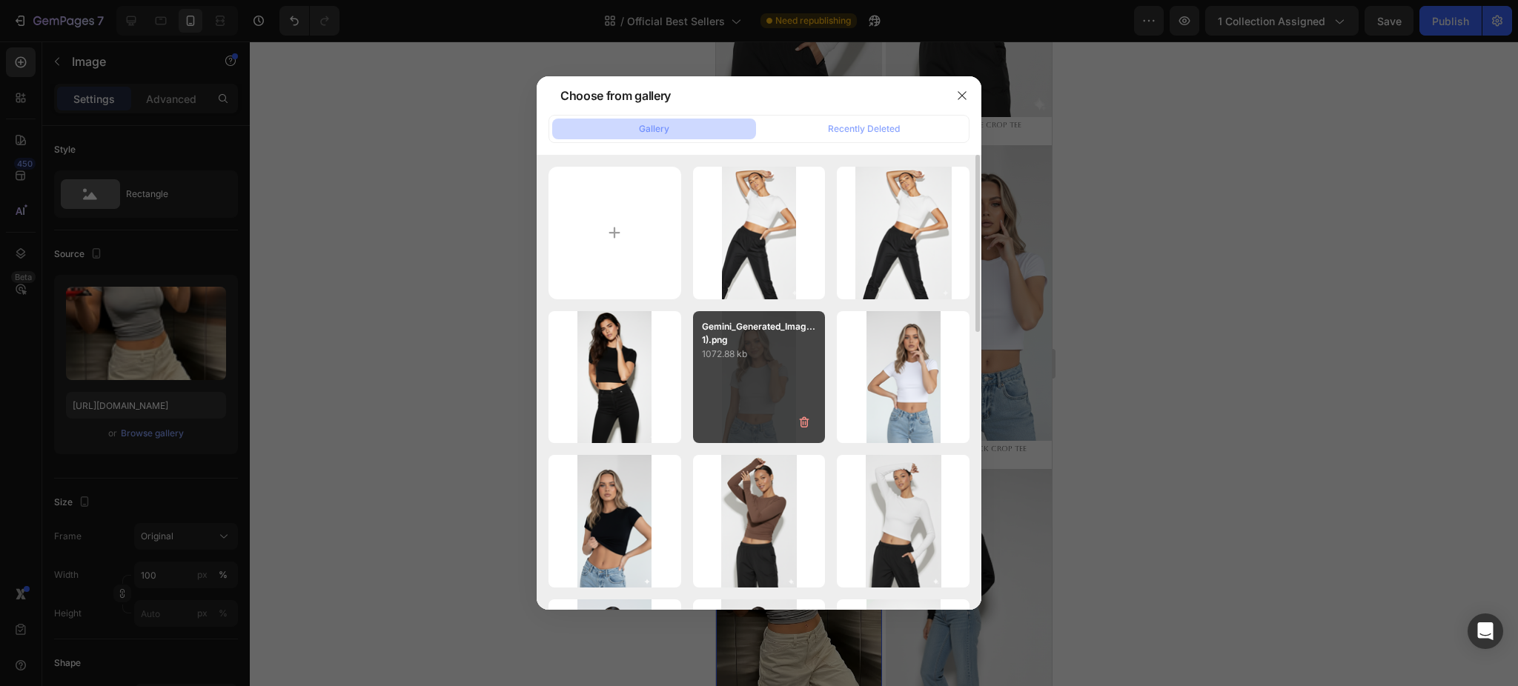
click at [779, 362] on div "Gemini_Generated_Imag...1).png 1072.88 kb" at bounding box center [759, 377] width 133 height 133
type input "https://cdn.shopify.com/s/files/1/0661/2146/6075/files/gempages_479878604860163…"
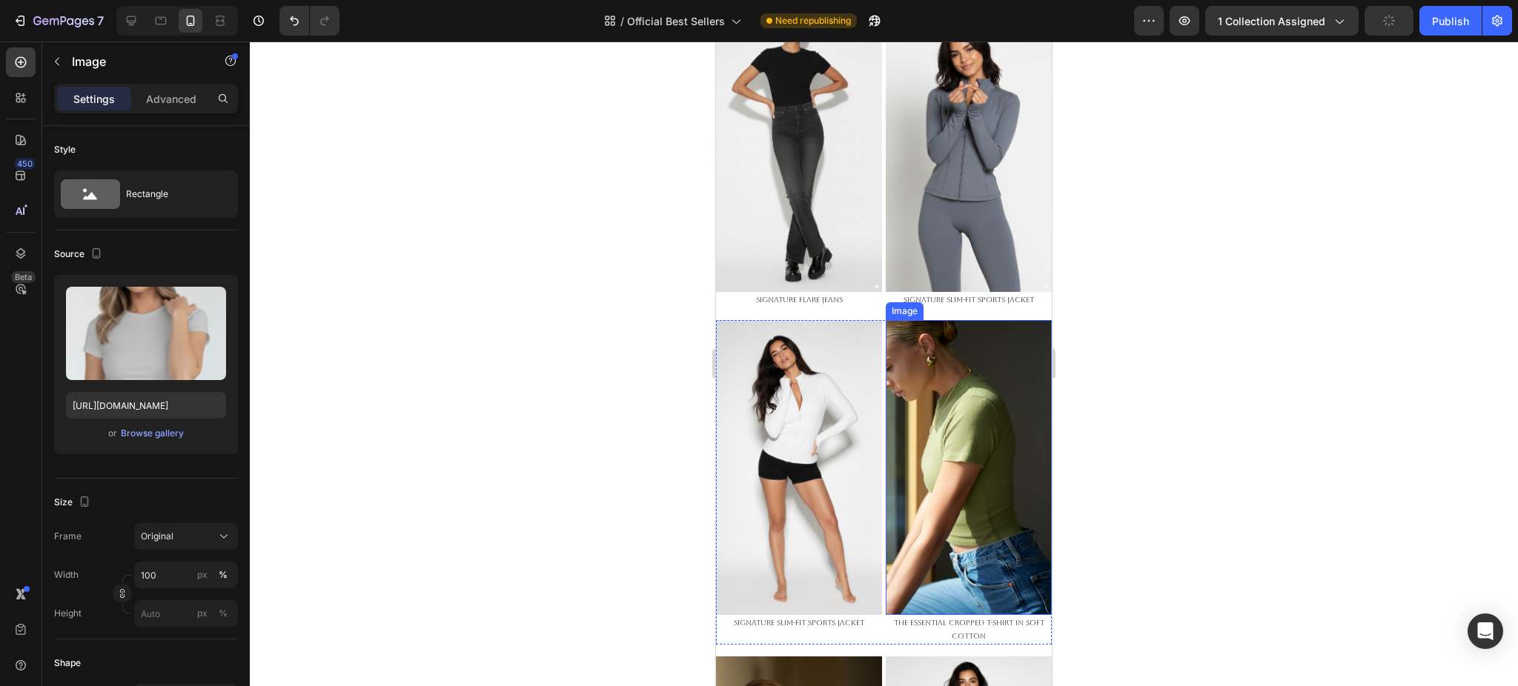
scroll to position [2471, 0]
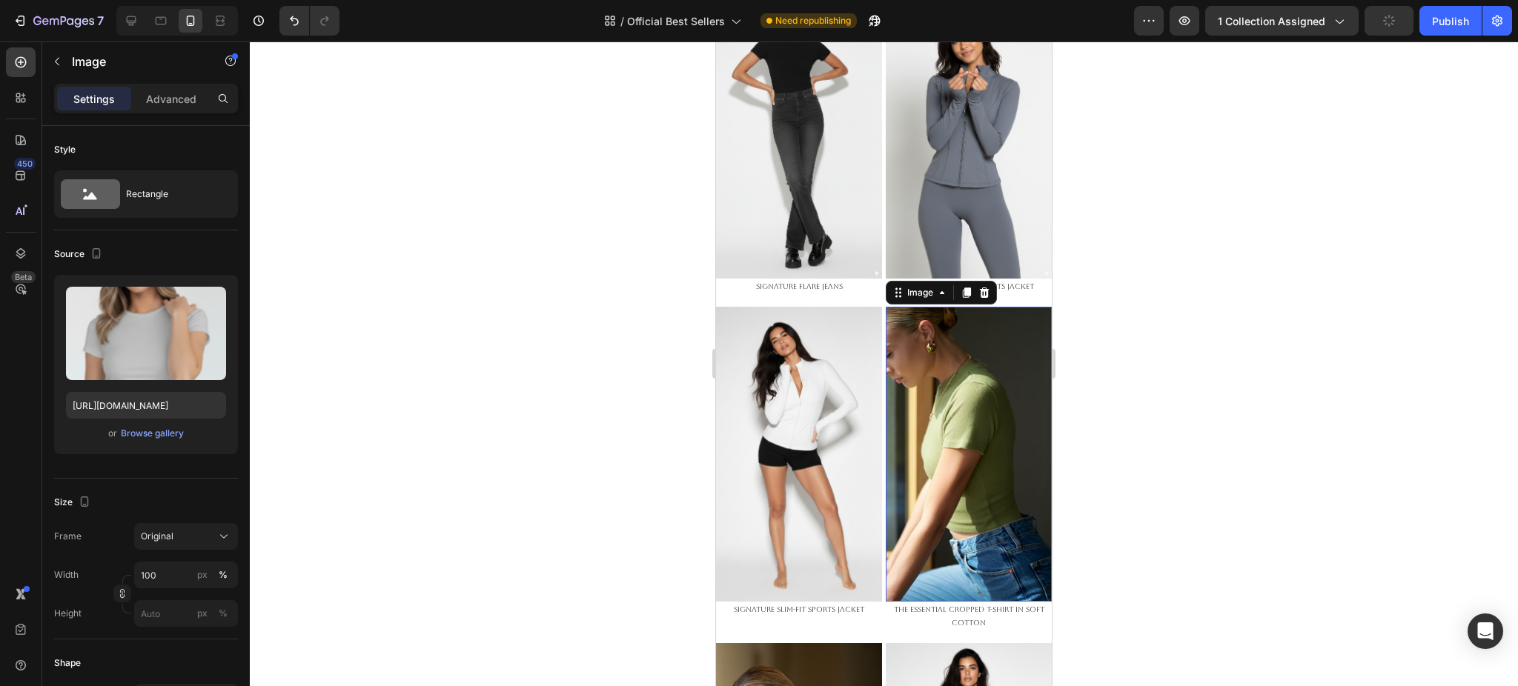
drag, startPoint x: 955, startPoint y: 341, endPoint x: 1116, endPoint y: 382, distance: 166.8
click at [955, 341] on img at bounding box center [969, 454] width 166 height 295
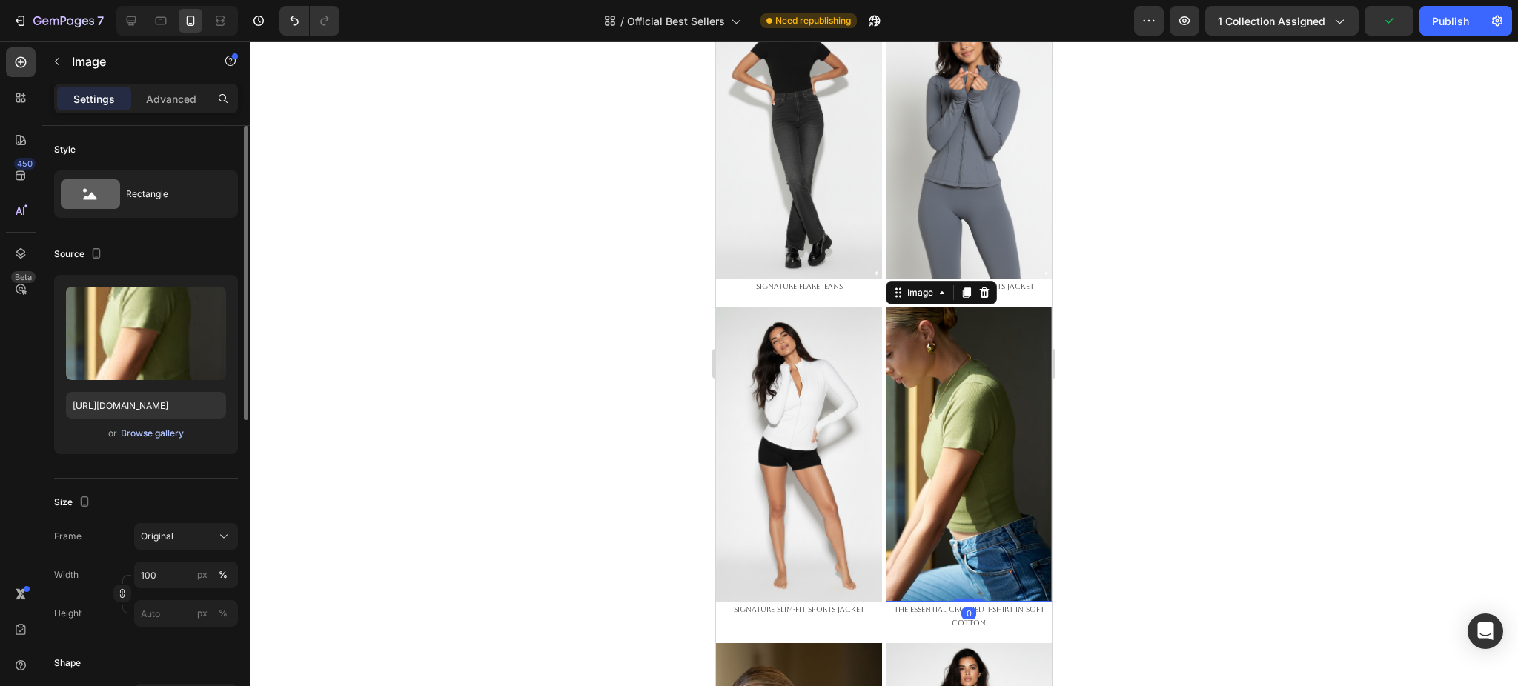
click at [151, 436] on div "Browse gallery" at bounding box center [152, 433] width 63 height 13
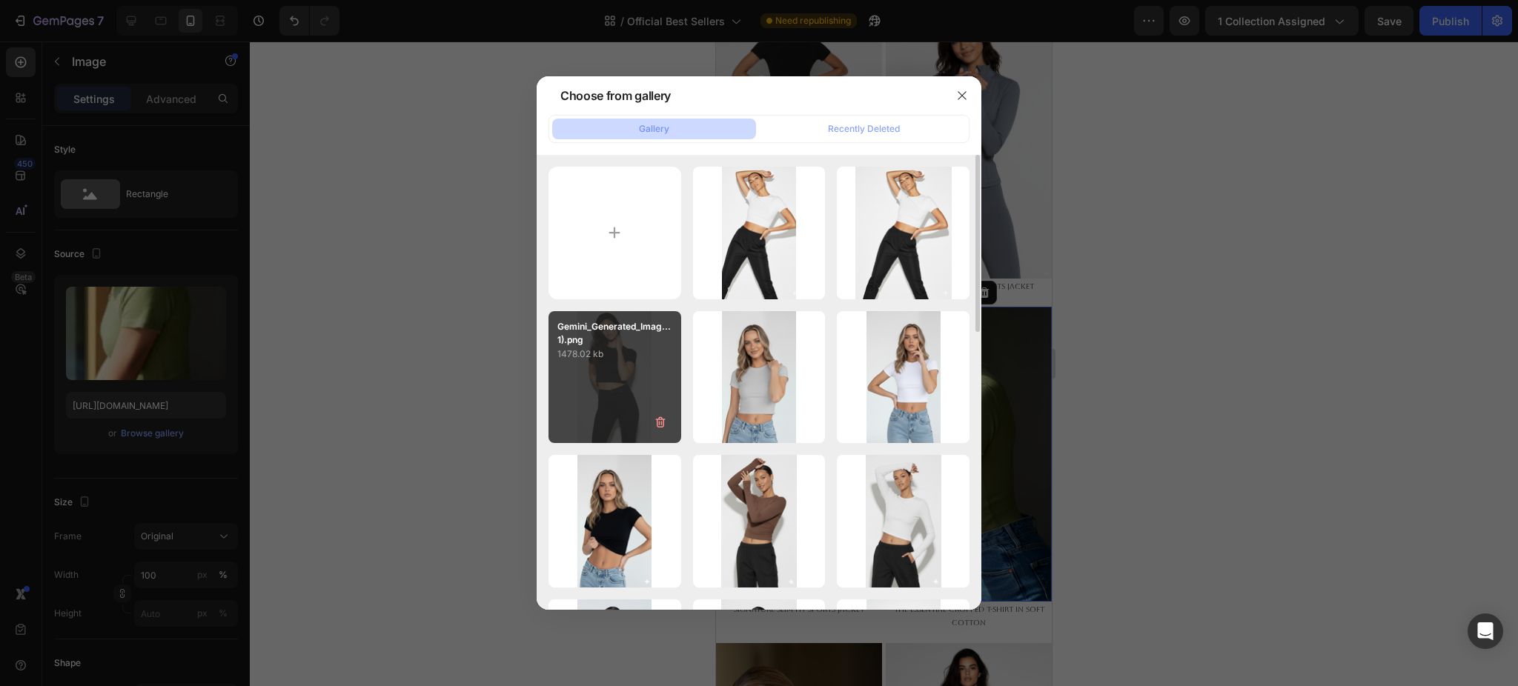
click at [617, 362] on div "Gemini_Generated_Imag...1).png 1478.02 kb" at bounding box center [615, 377] width 133 height 133
type input "https://cdn.shopify.com/s/files/1/0661/2146/6075/files/gempages_479878604860163…"
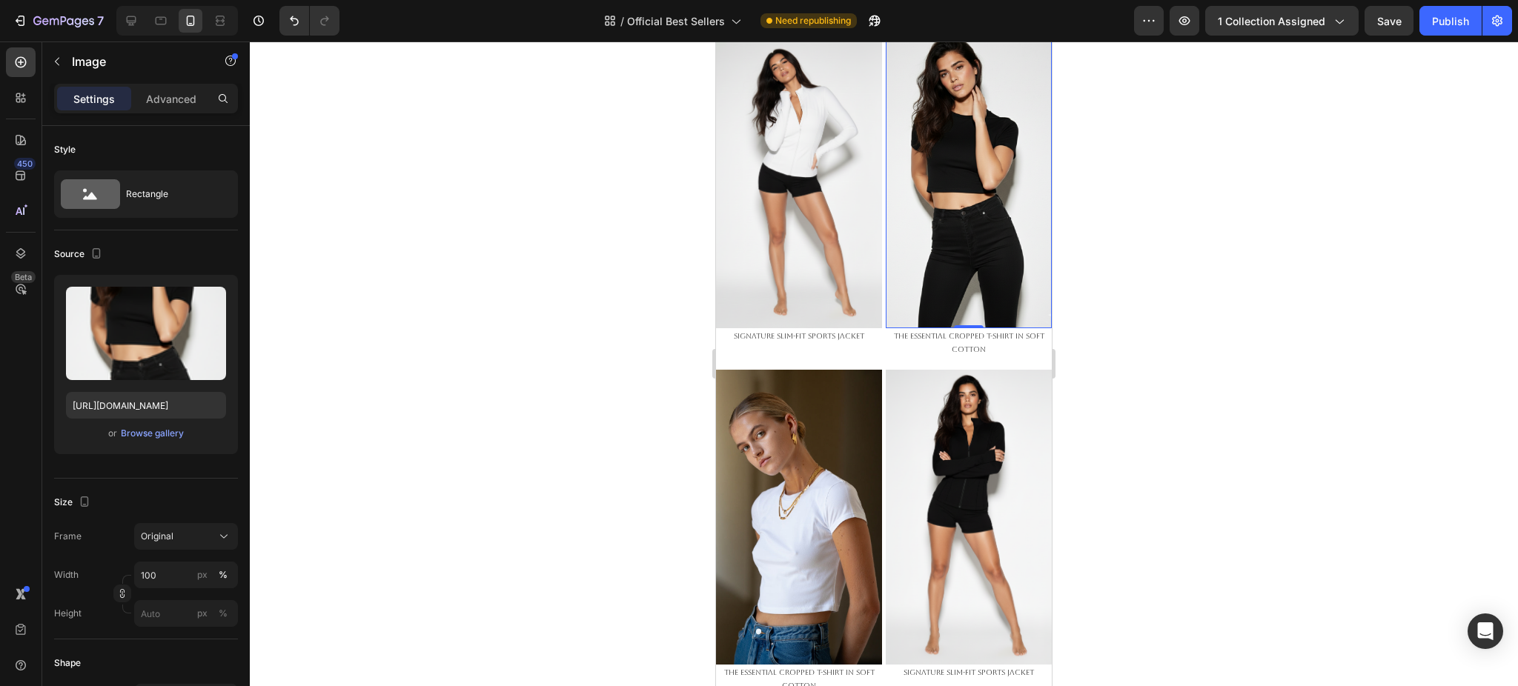
scroll to position [2767, 0]
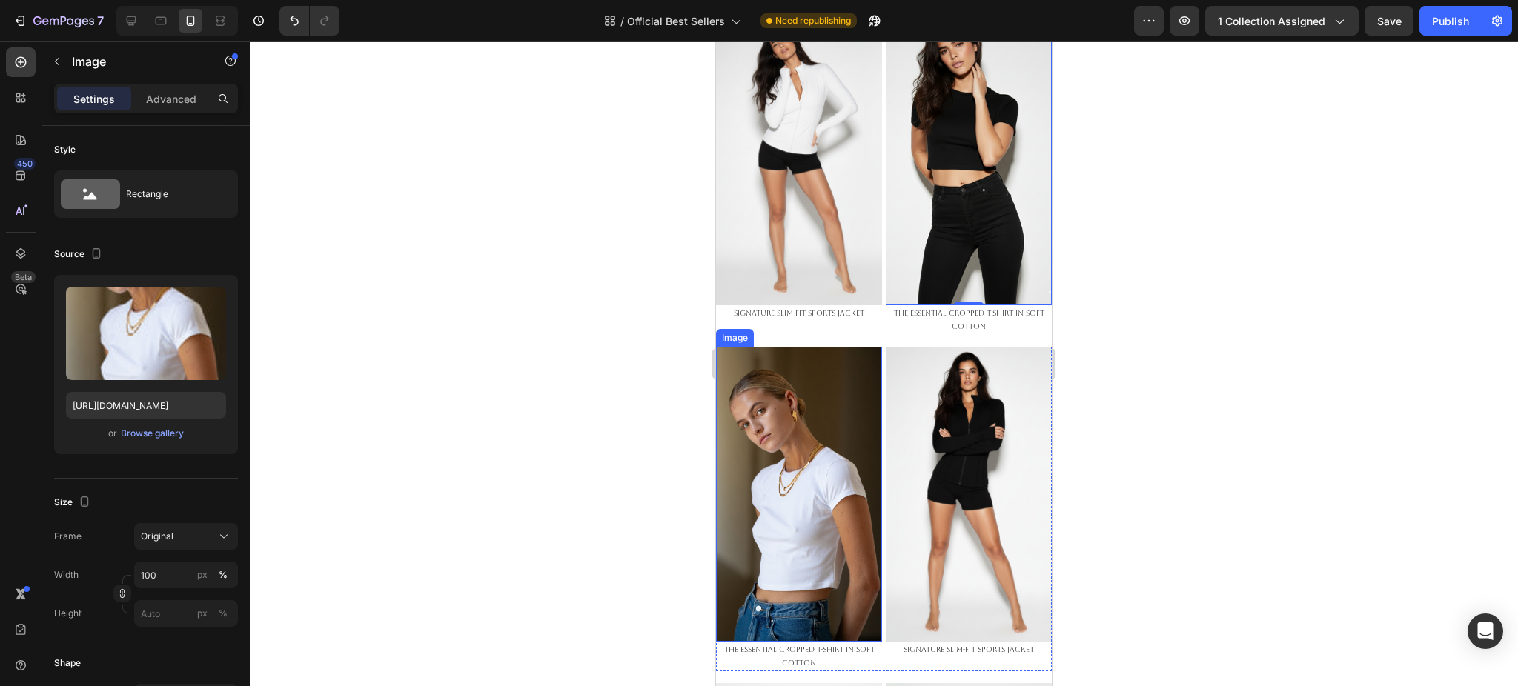
click at [792, 418] on img at bounding box center [799, 494] width 166 height 295
click at [140, 437] on div "Browse gallery" at bounding box center [152, 433] width 63 height 13
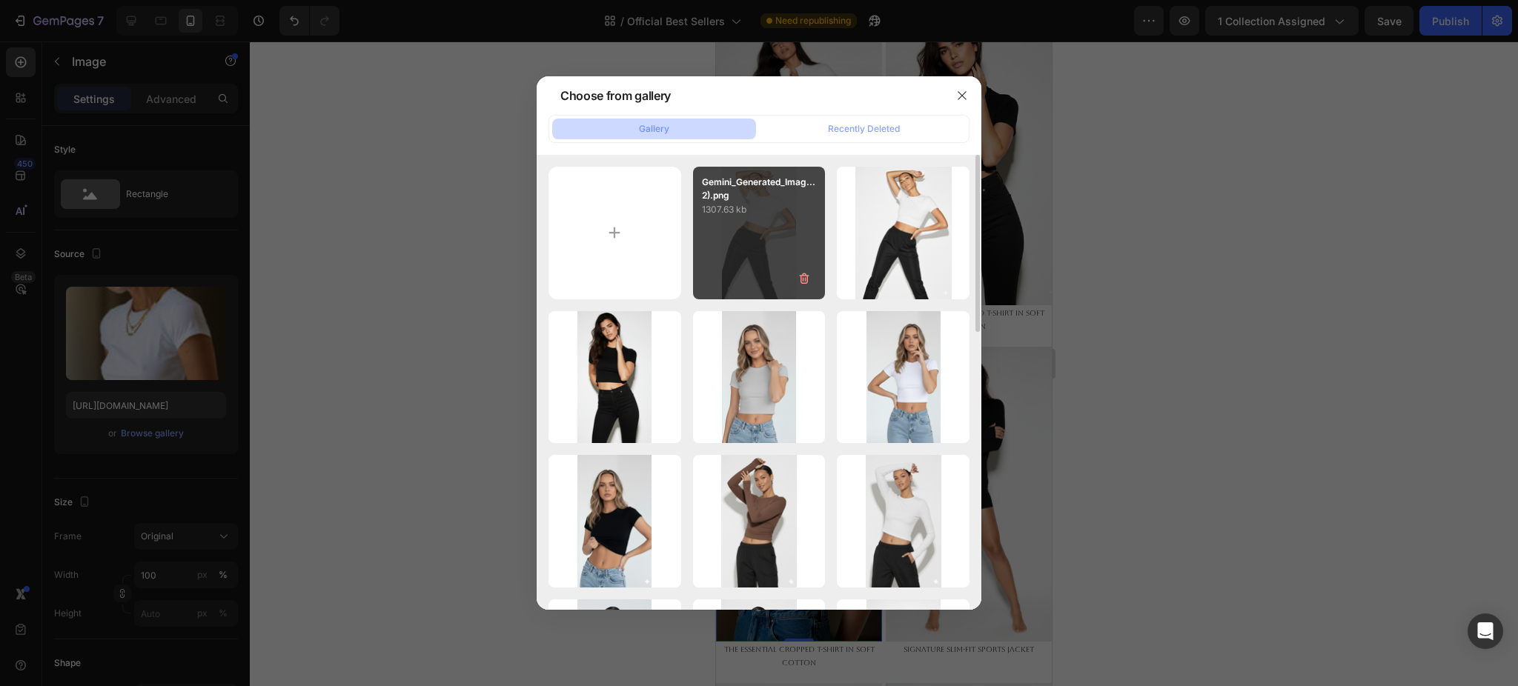
click at [743, 237] on div "Gemini_Generated_Imag...2).png 1307.63 kb" at bounding box center [759, 233] width 133 height 133
type input "https://cdn.shopify.com/s/files/1/0661/2146/6075/files/gempages_479878604860163…"
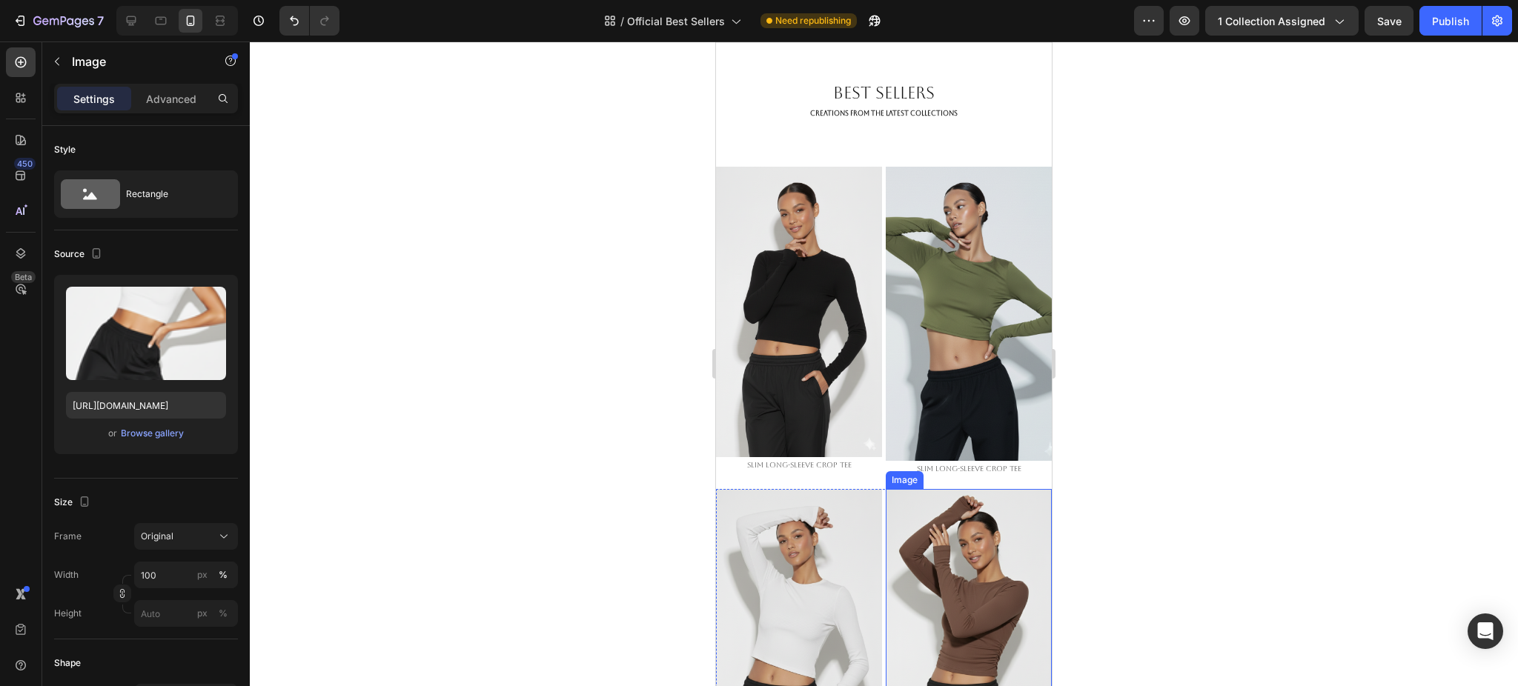
scroll to position [0, 0]
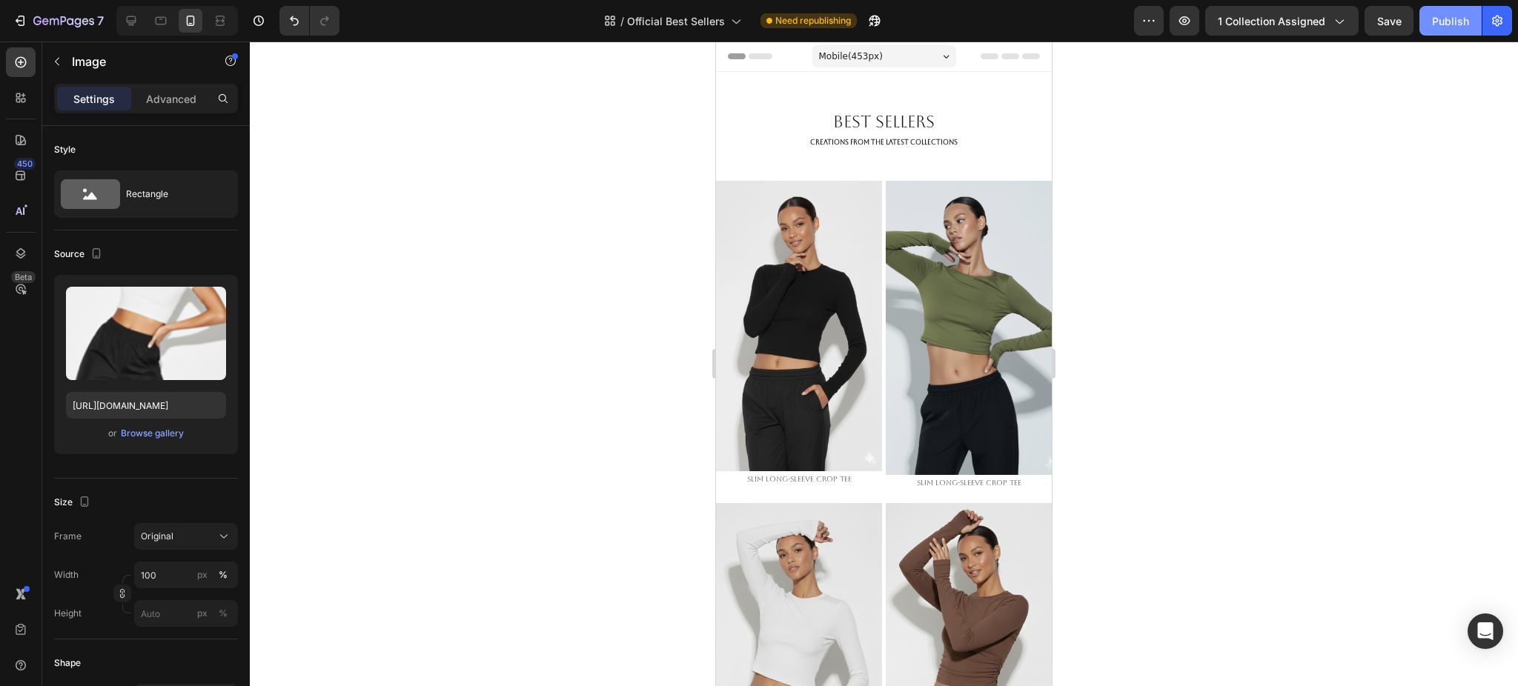
click at [1443, 20] on div "Publish" at bounding box center [1450, 21] width 37 height 16
click at [34, 24] on icon "button" at bounding box center [63, 22] width 61 height 13
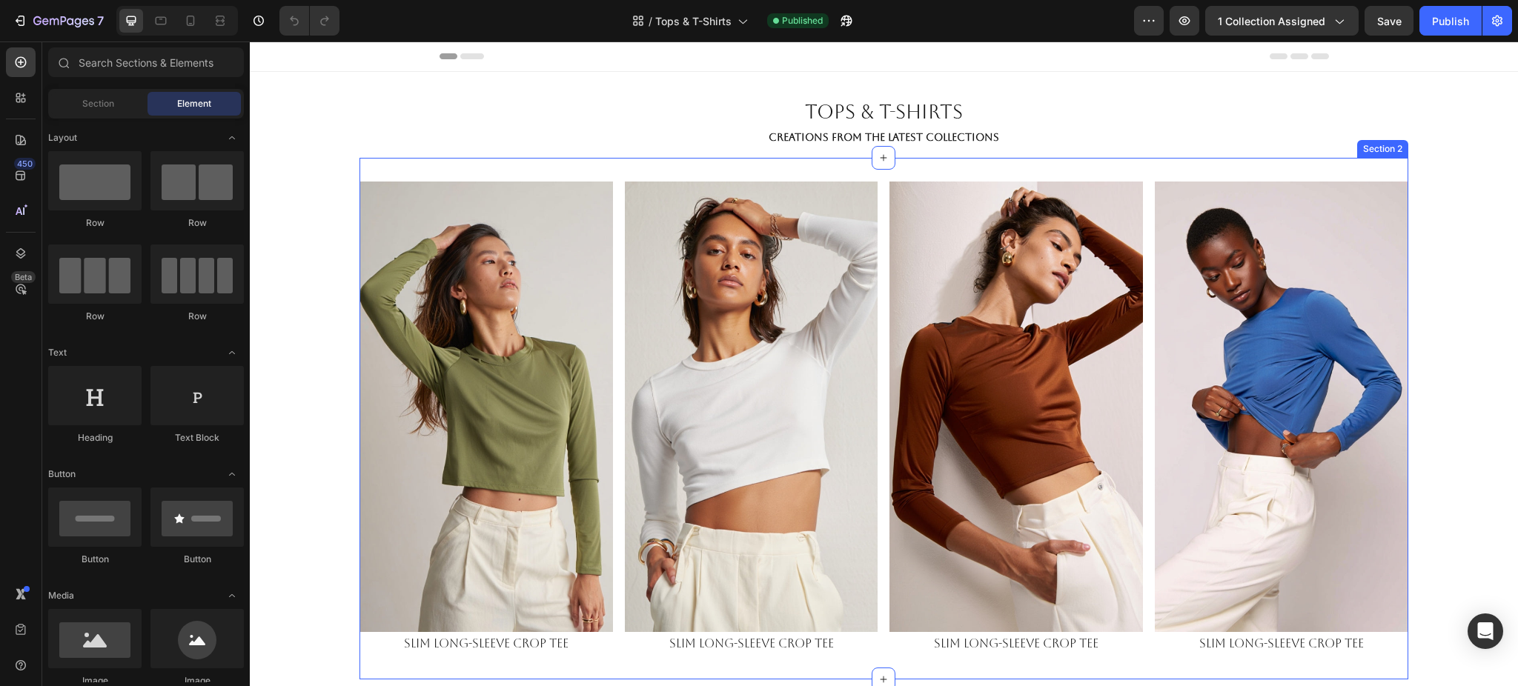
click at [613, 235] on div "Image slim long-sleeve crop tee Text Block Image slim long-sleeve crop tee Text…" at bounding box center [884, 419] width 1049 height 522
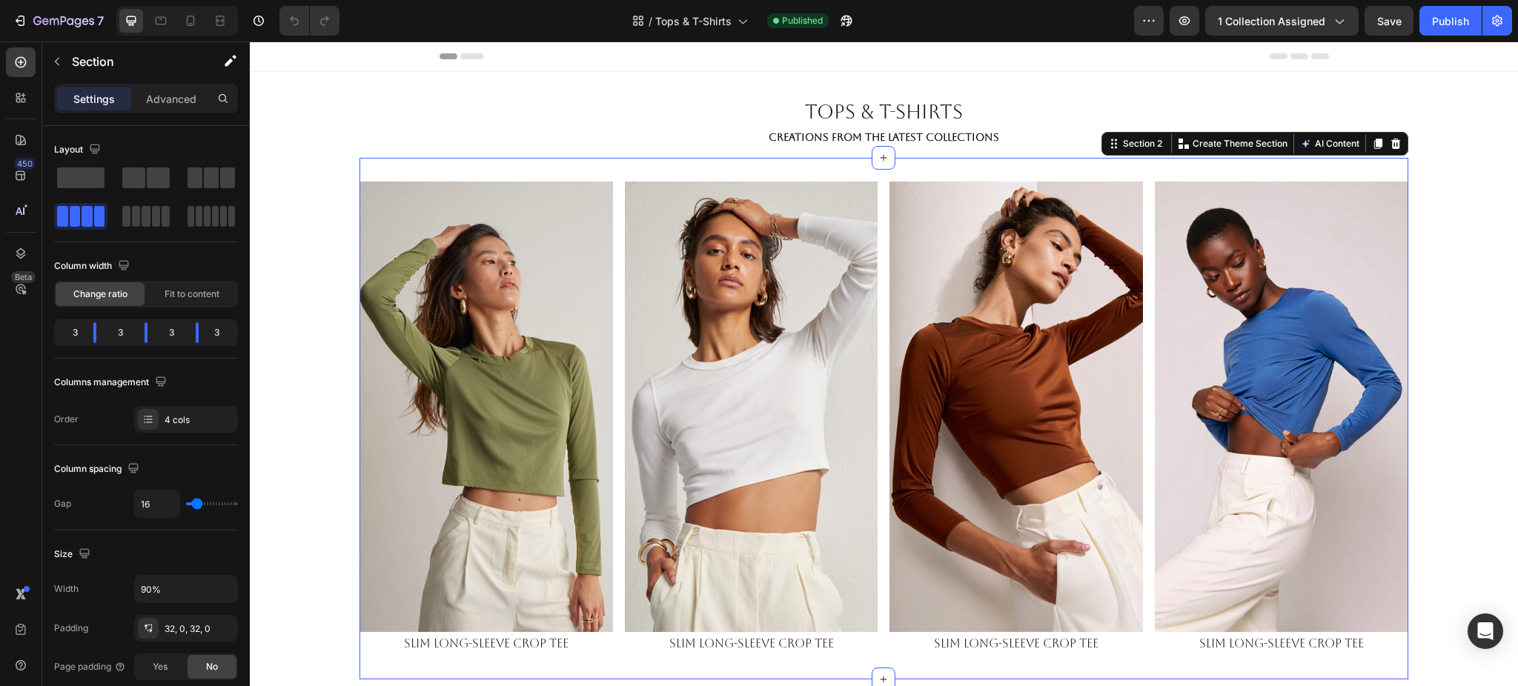
drag, startPoint x: 615, startPoint y: 214, endPoint x: 551, endPoint y: 222, distance: 63.5
click at [613, 214] on div "Image slim long-sleeve crop tee Text Block Image slim long-sleeve crop tee Text…" at bounding box center [884, 419] width 1049 height 522
click at [536, 255] on img at bounding box center [487, 407] width 254 height 451
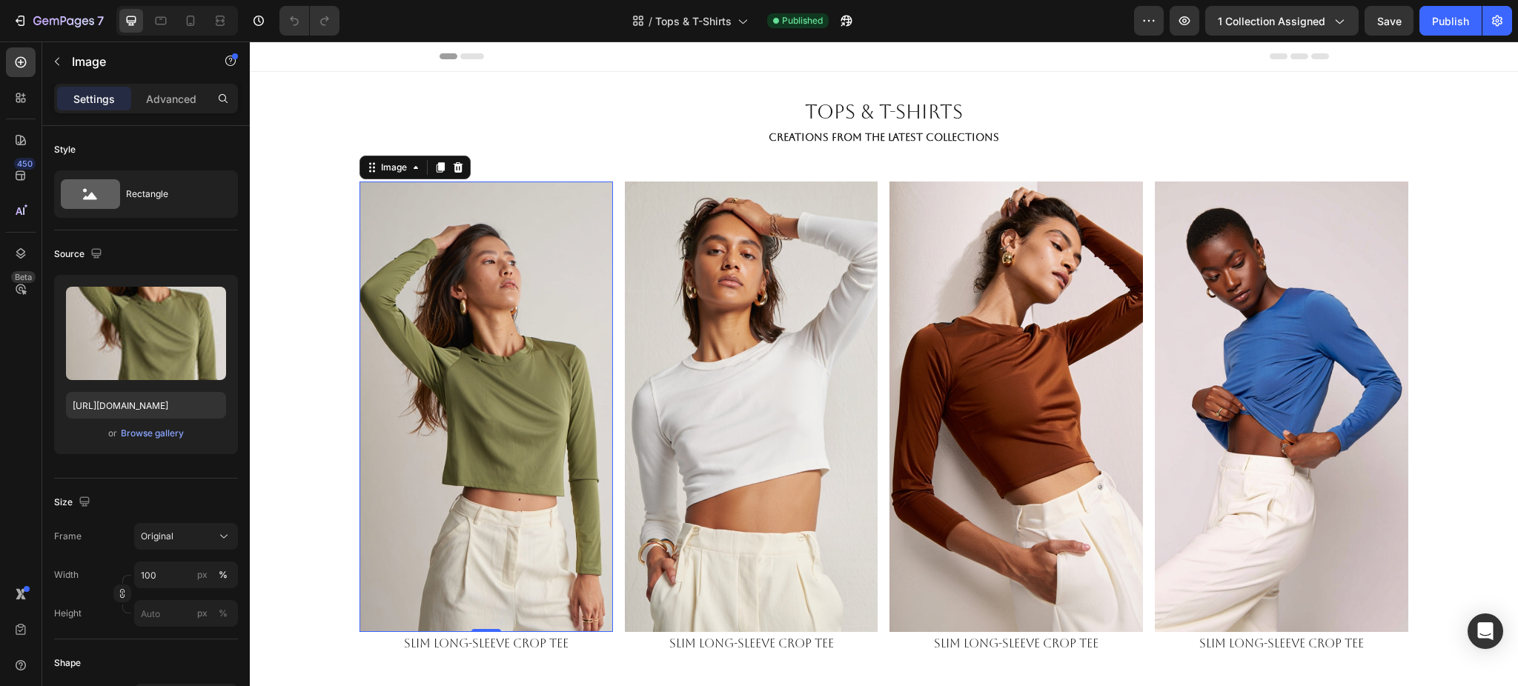
click at [446, 251] on img at bounding box center [487, 407] width 254 height 451
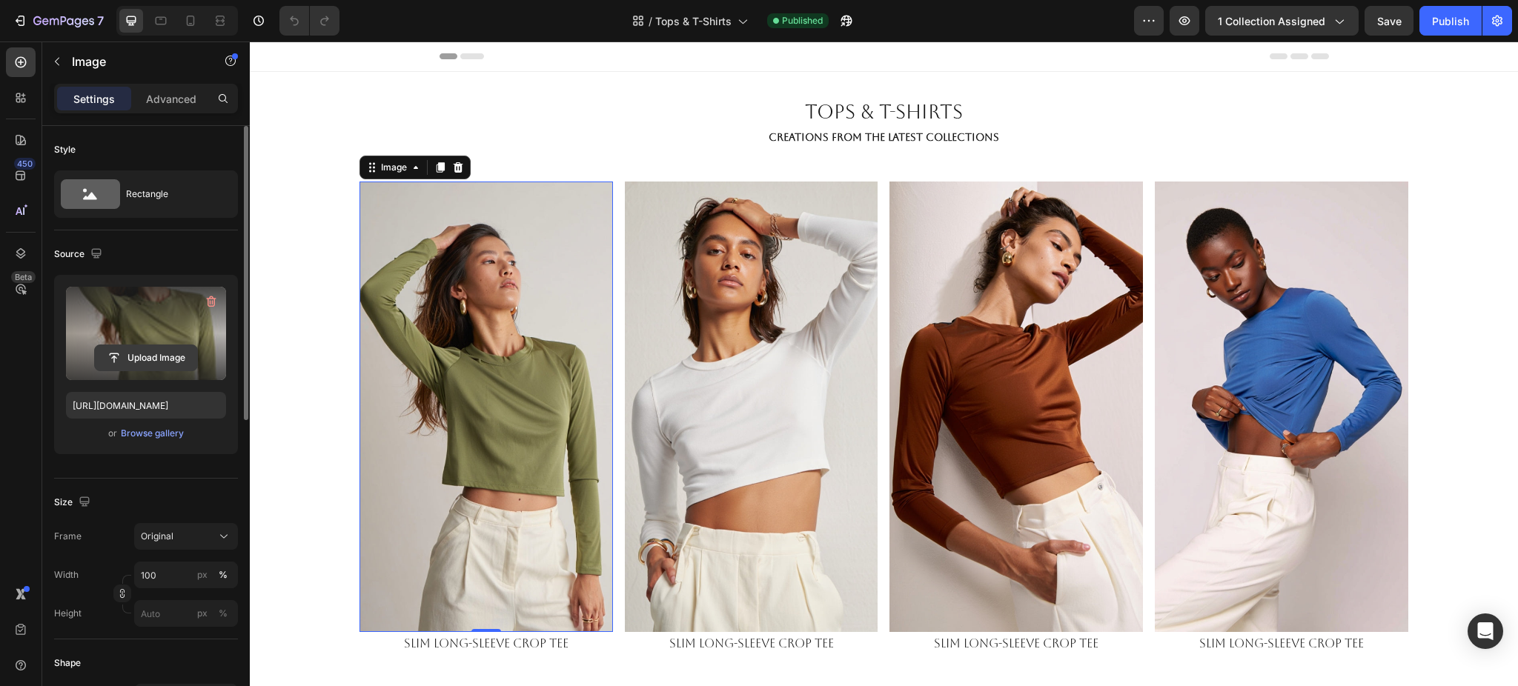
click at [157, 357] on input "file" at bounding box center [146, 357] width 102 height 25
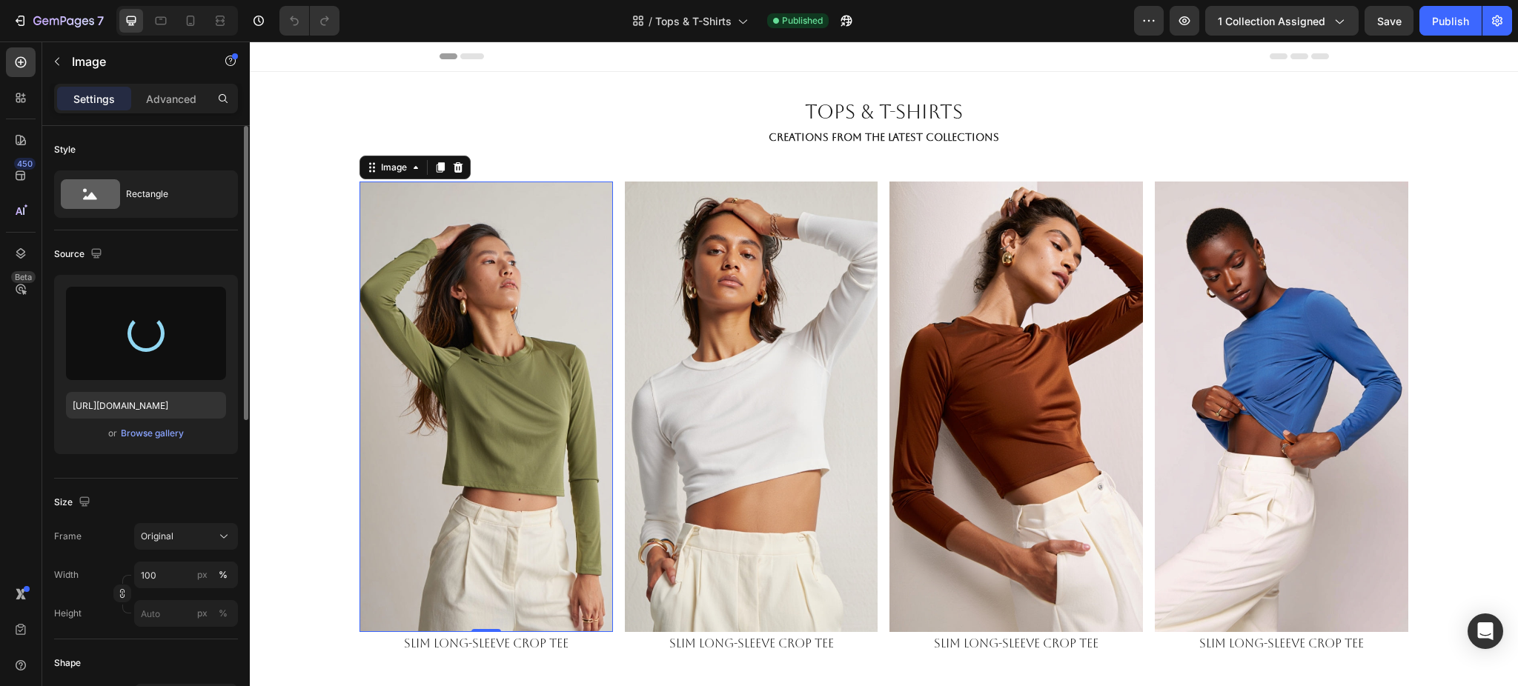
type input "https://cdn.shopify.com/s/files/1/0661/2146/6075/files/gempages_479878604860163…"
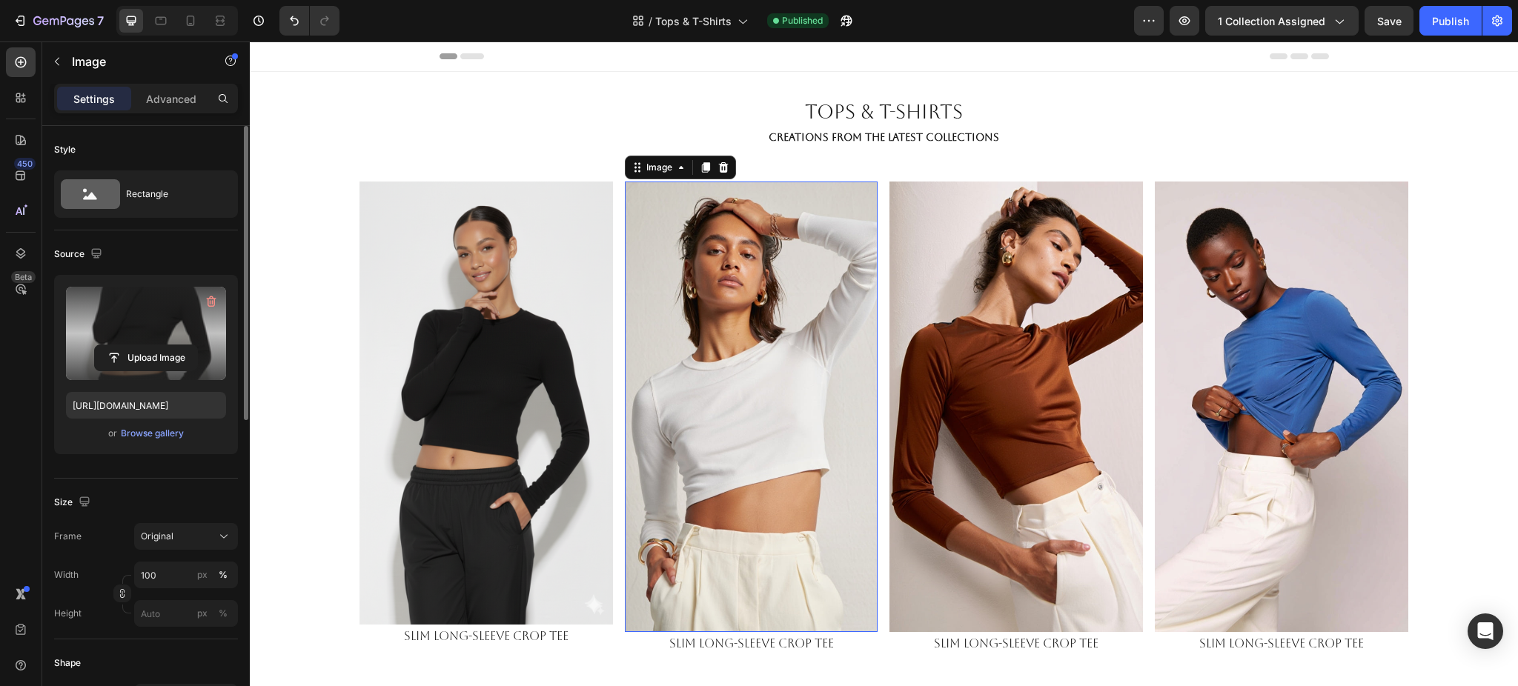
click at [701, 233] on img at bounding box center [752, 407] width 254 height 451
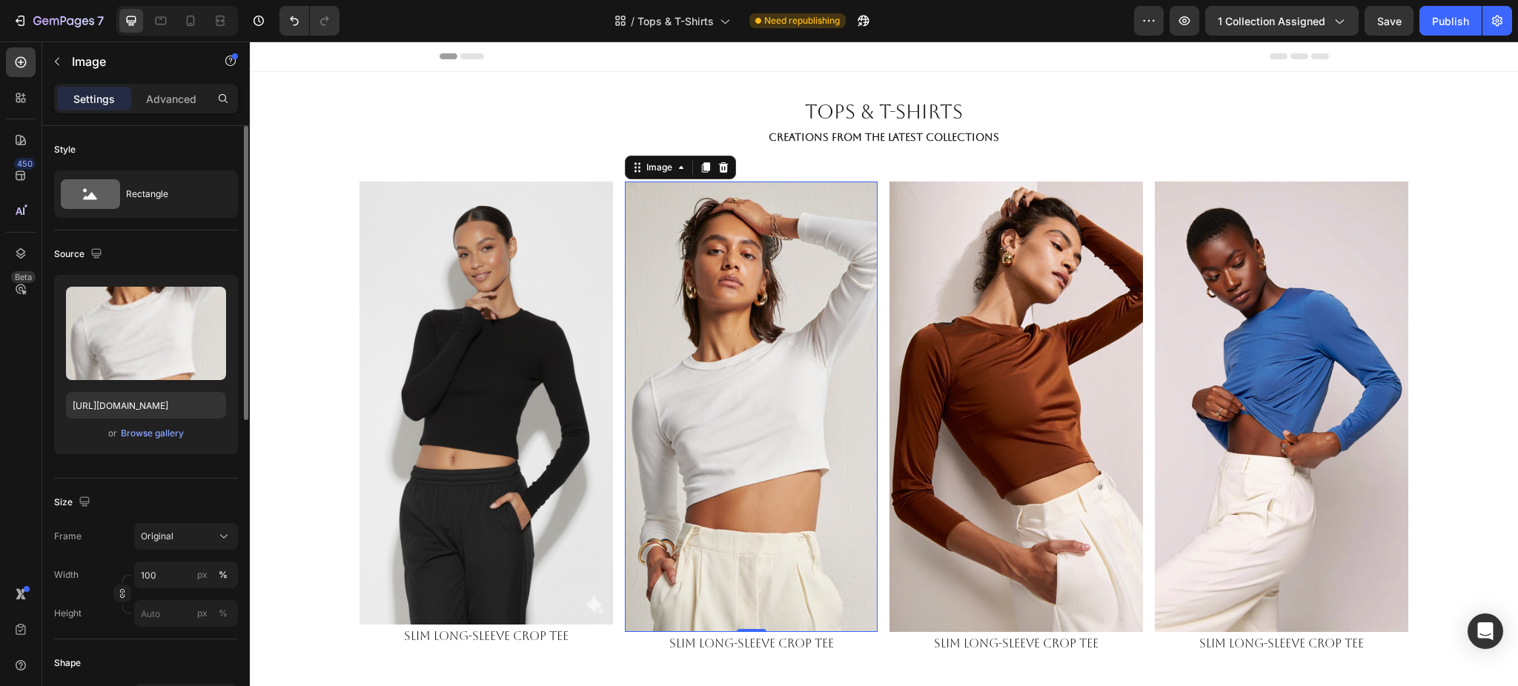
drag, startPoint x: 722, startPoint y: 315, endPoint x: 637, endPoint y: 302, distance: 86.3
click at [706, 309] on img at bounding box center [752, 407] width 254 height 451
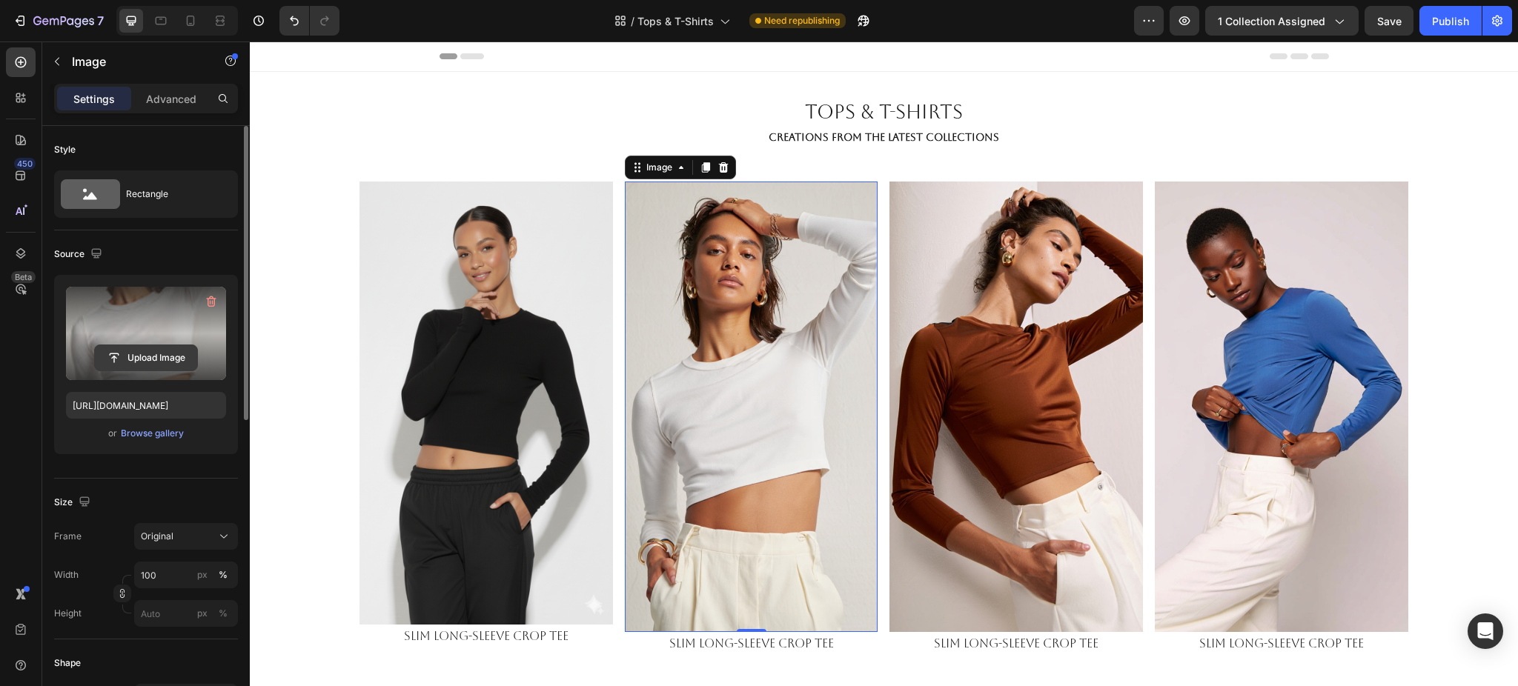
click at [167, 355] on input "file" at bounding box center [146, 357] width 102 height 25
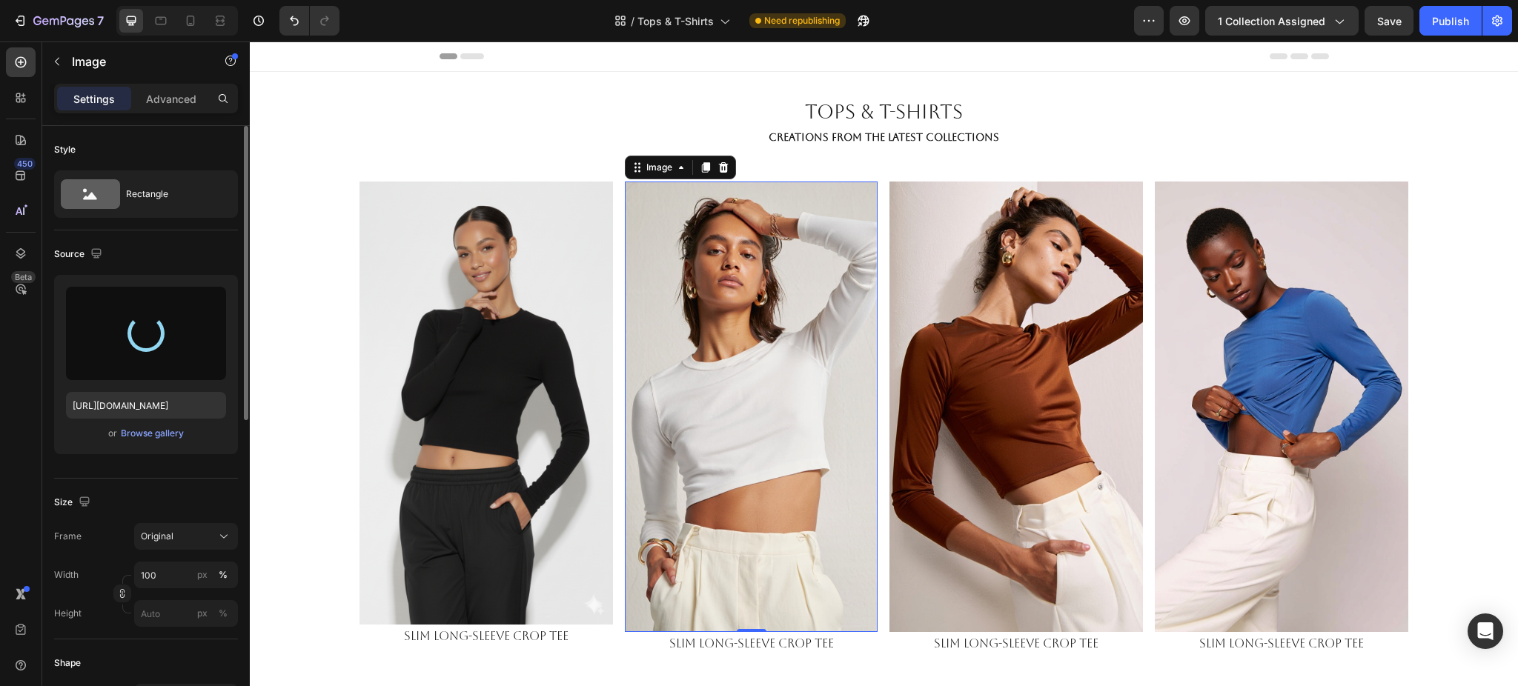
type input "https://cdn.shopify.com/s/files/1/0661/2146/6075/files/gempages_479878604860163…"
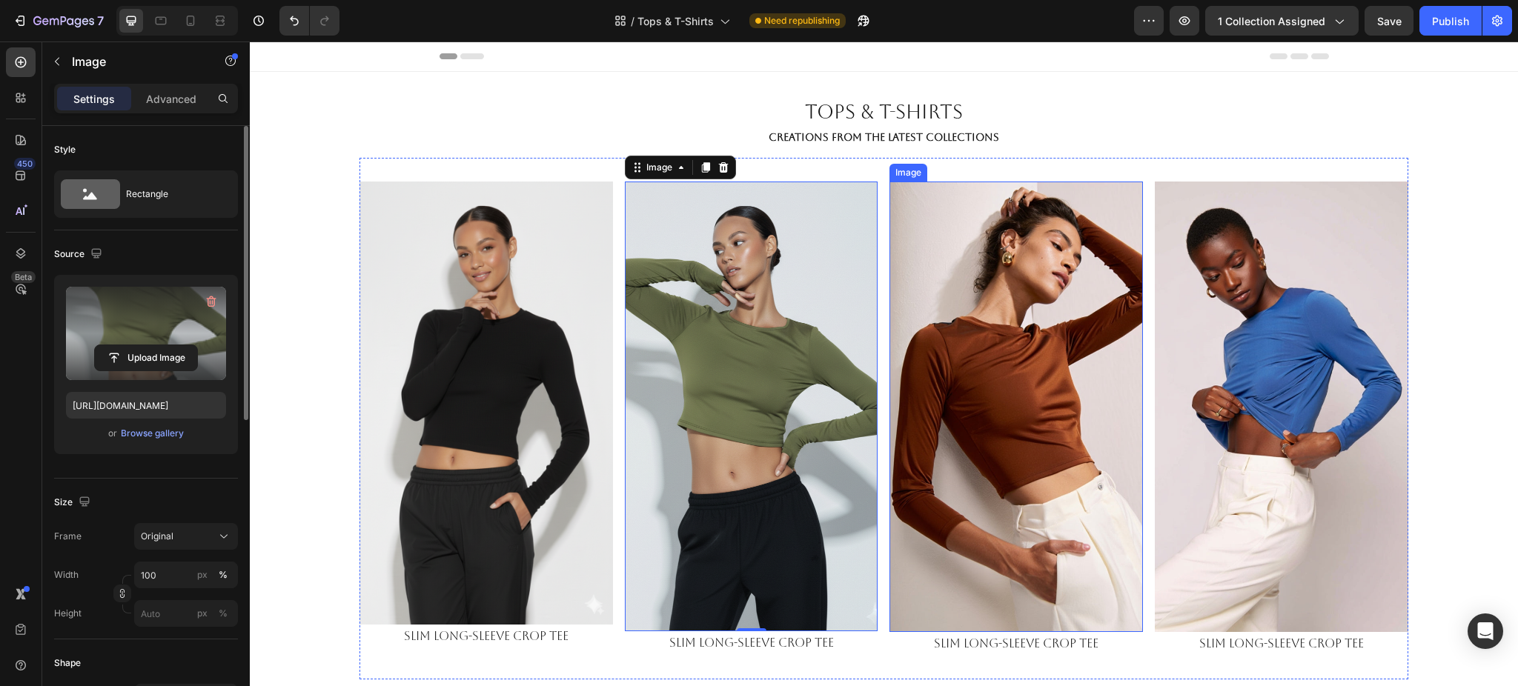
drag, startPoint x: 1011, startPoint y: 281, endPoint x: 866, endPoint y: 283, distance: 145.3
click at [1011, 281] on img at bounding box center [1017, 407] width 254 height 451
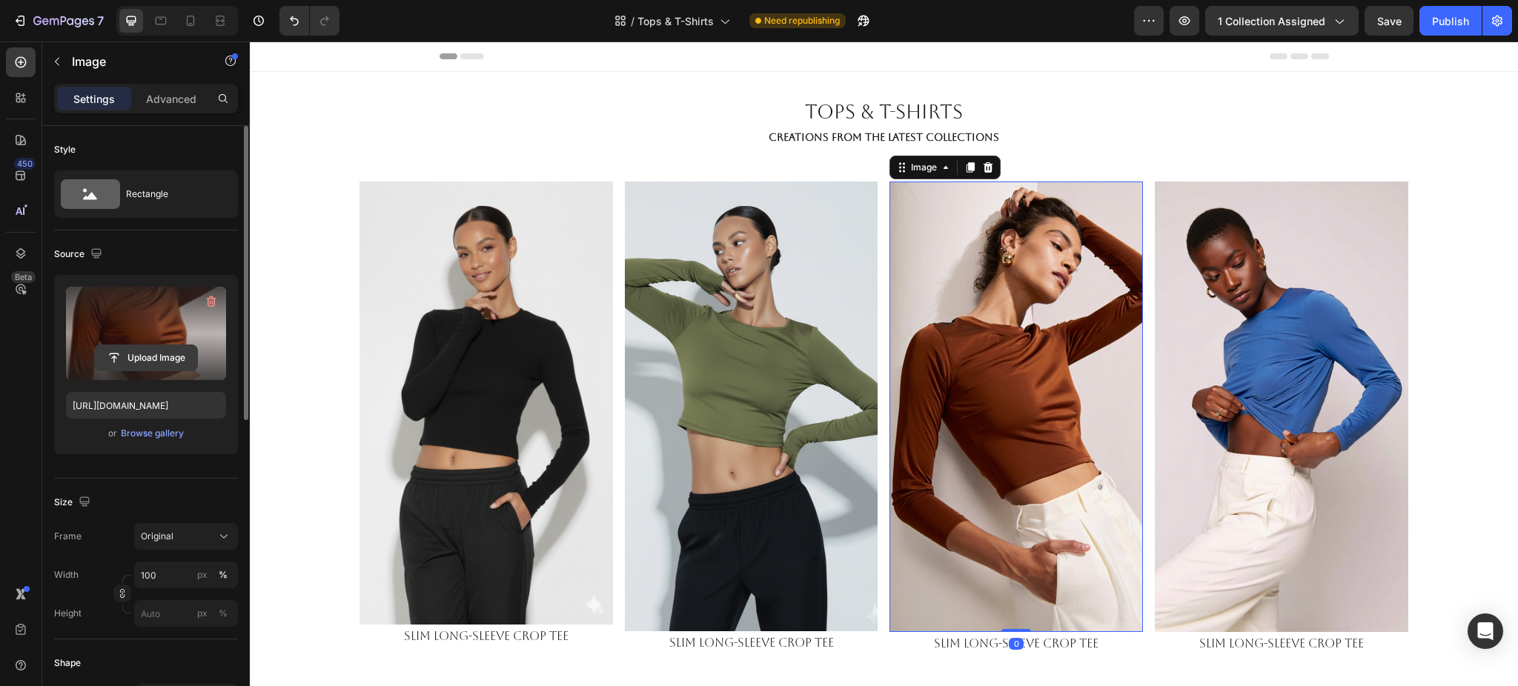
click at [145, 365] on input "file" at bounding box center [146, 357] width 102 height 25
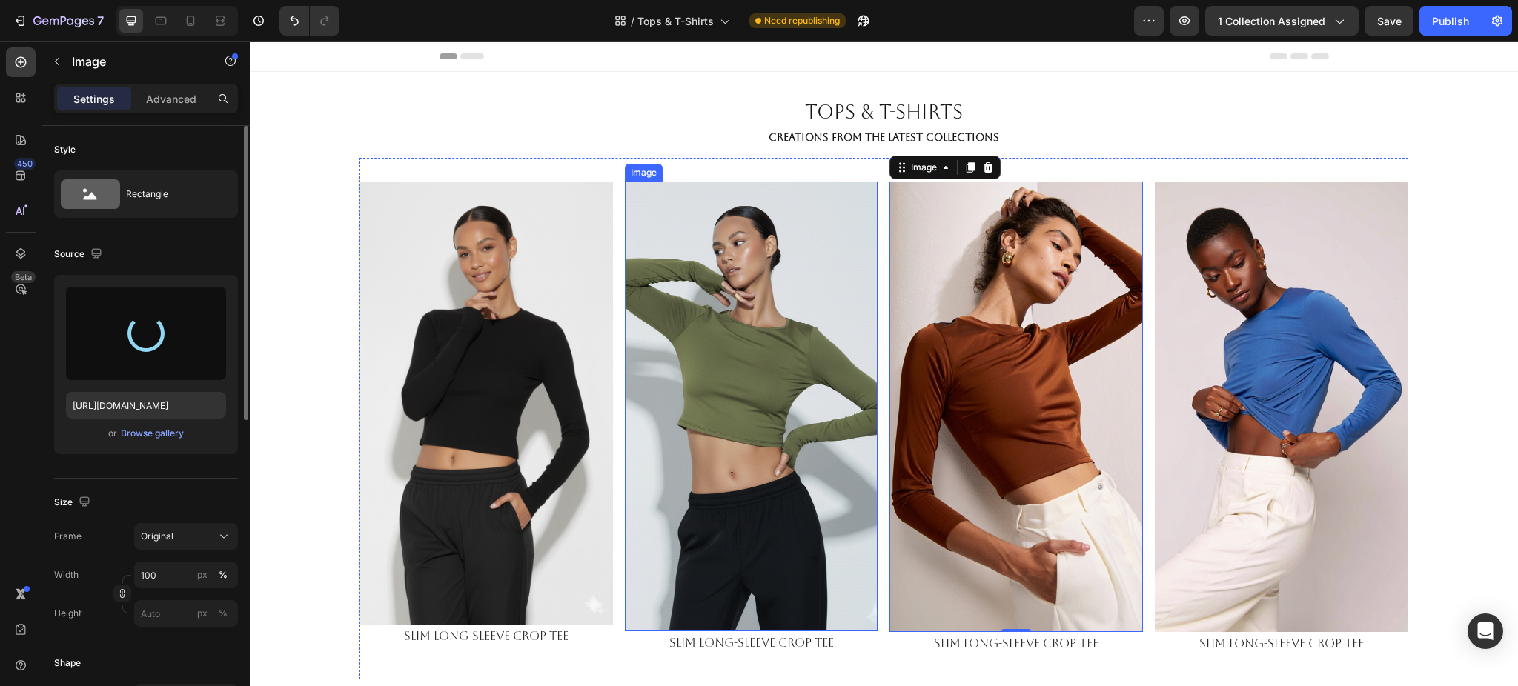
type input "https://cdn.shopify.com/s/files/1/0661/2146/6075/files/gempages_479878604860163…"
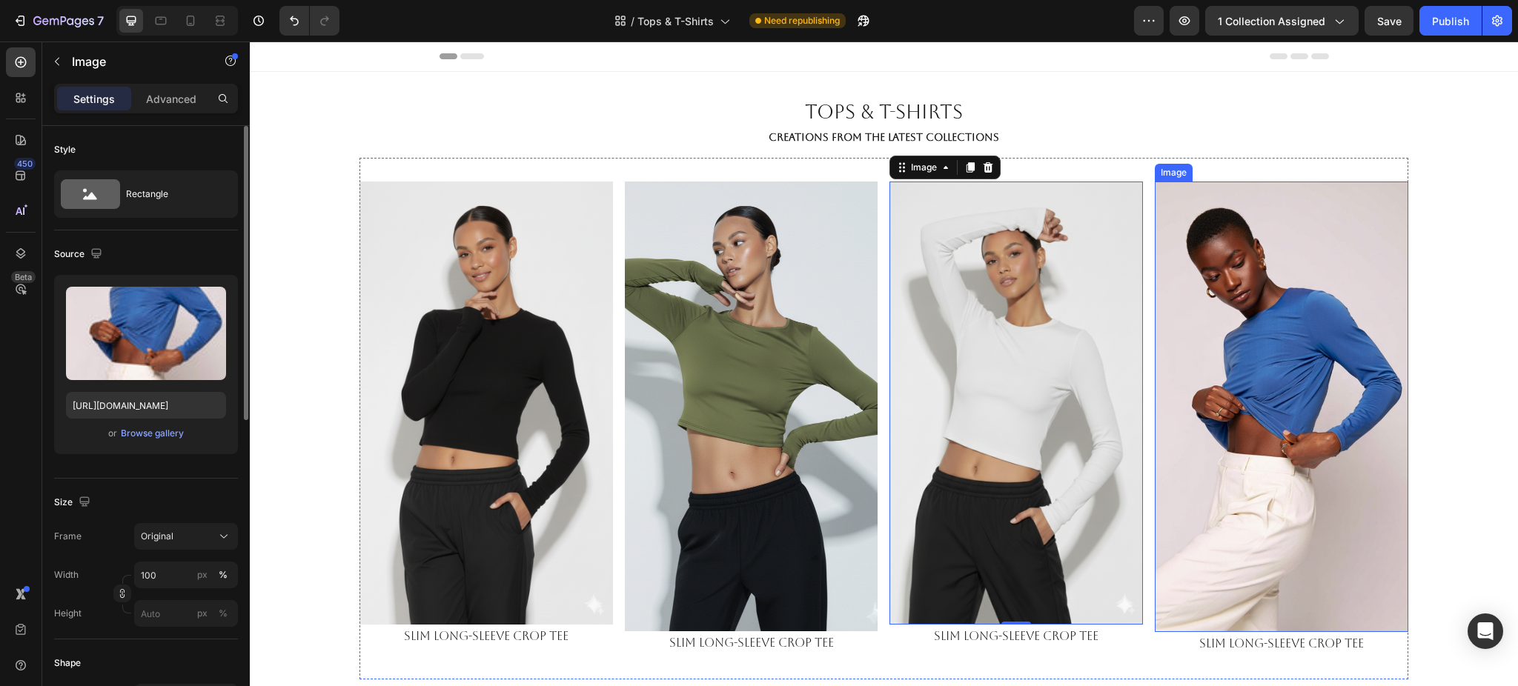
drag, startPoint x: 1253, startPoint y: 349, endPoint x: 1226, endPoint y: 349, distance: 26.7
click at [1253, 349] on img at bounding box center [1282, 407] width 254 height 451
click at [156, 439] on div "Browse gallery" at bounding box center [152, 433] width 63 height 13
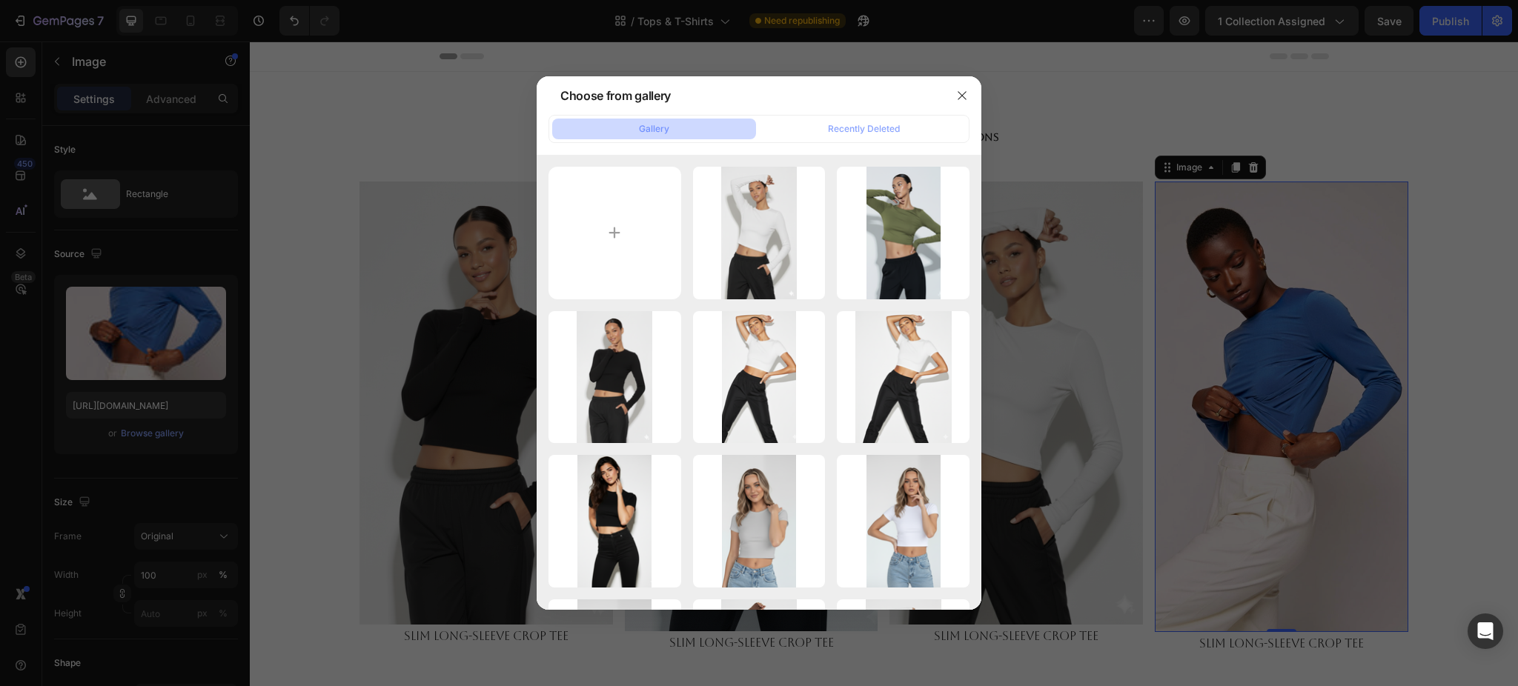
click at [120, 324] on div at bounding box center [759, 343] width 1518 height 686
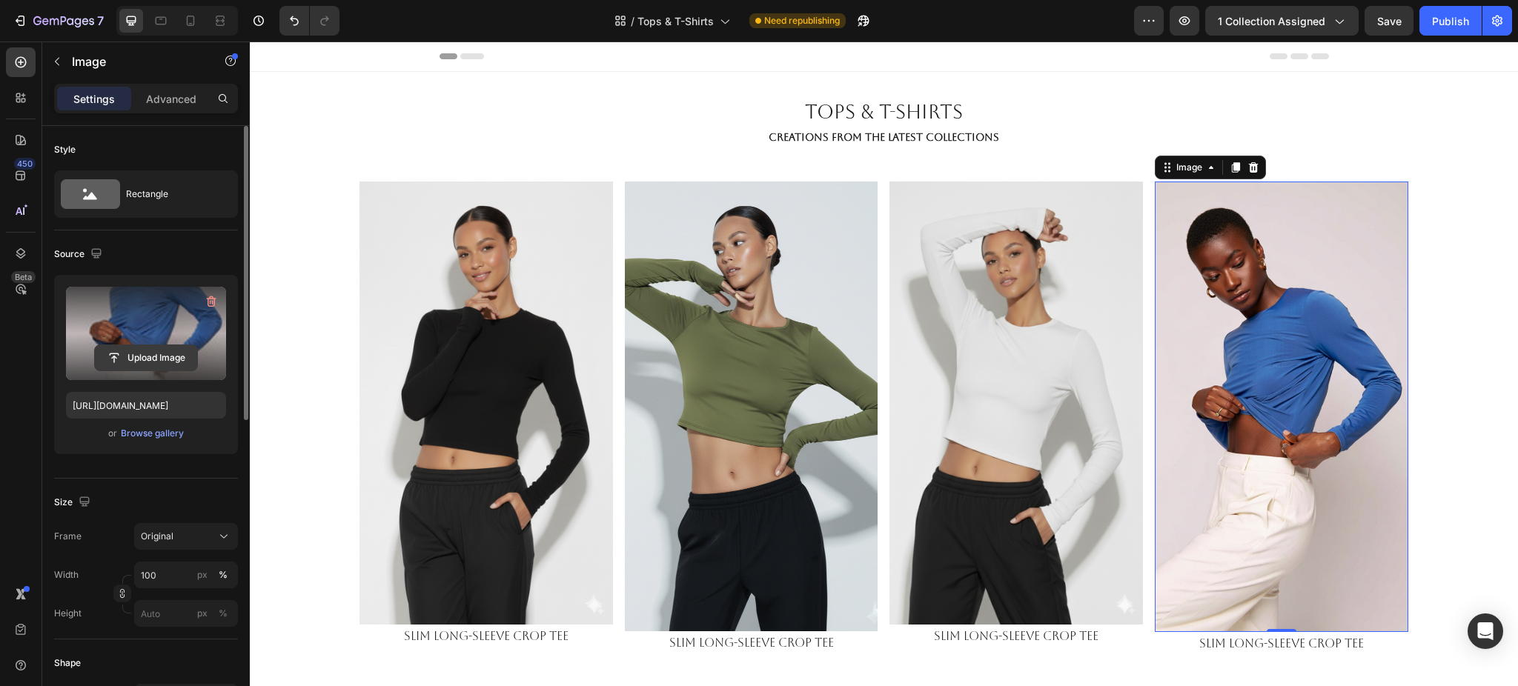
click at [139, 354] on input "file" at bounding box center [146, 357] width 102 height 25
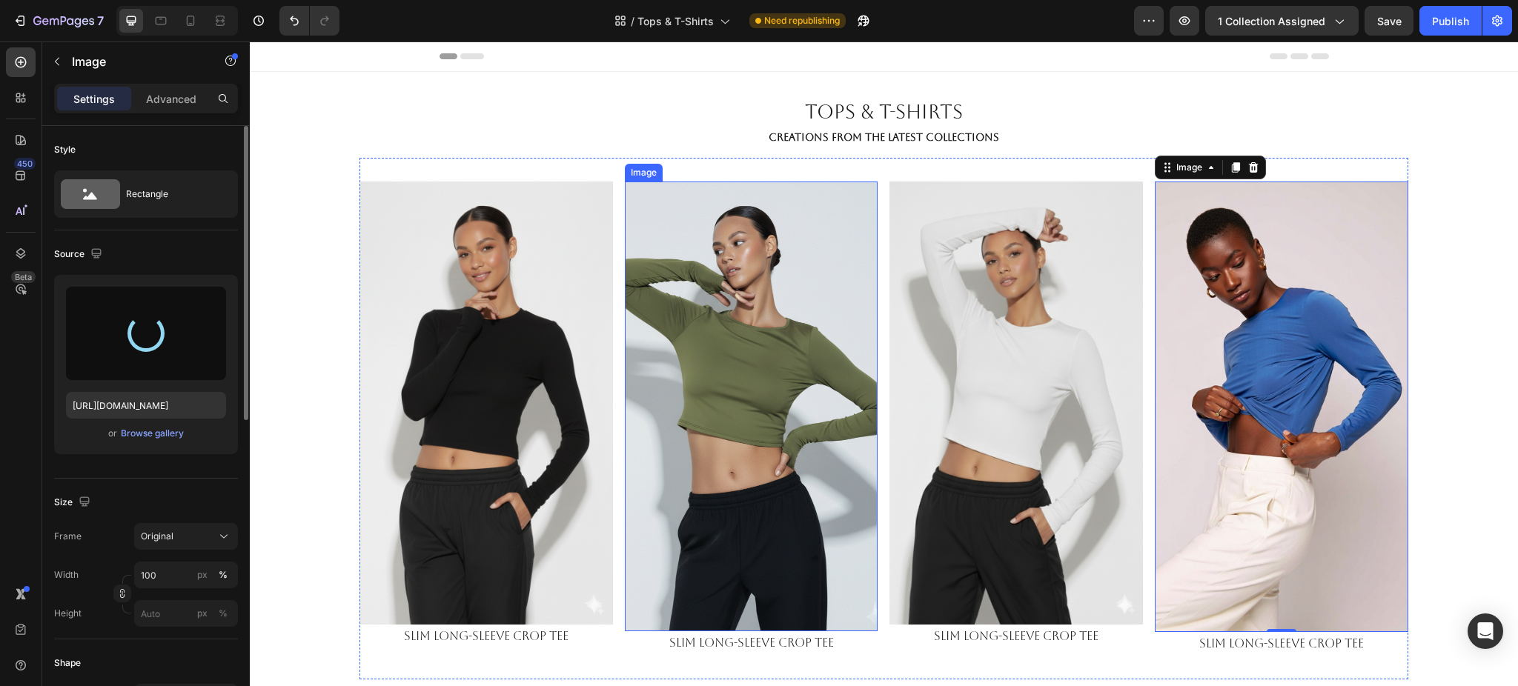
type input "https://cdn.shopify.com/s/files/1/0661/2146/6075/files/gempages_479878604860163…"
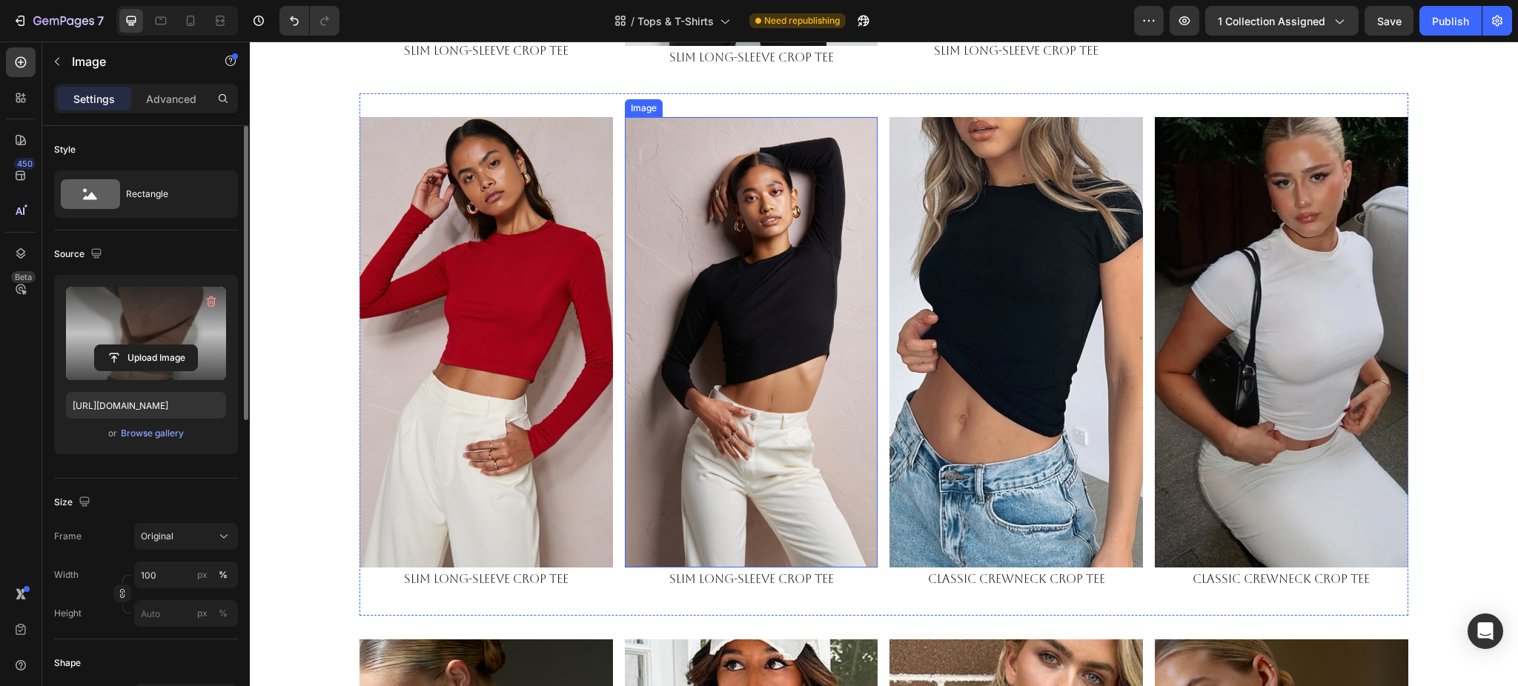
scroll to position [692, 0]
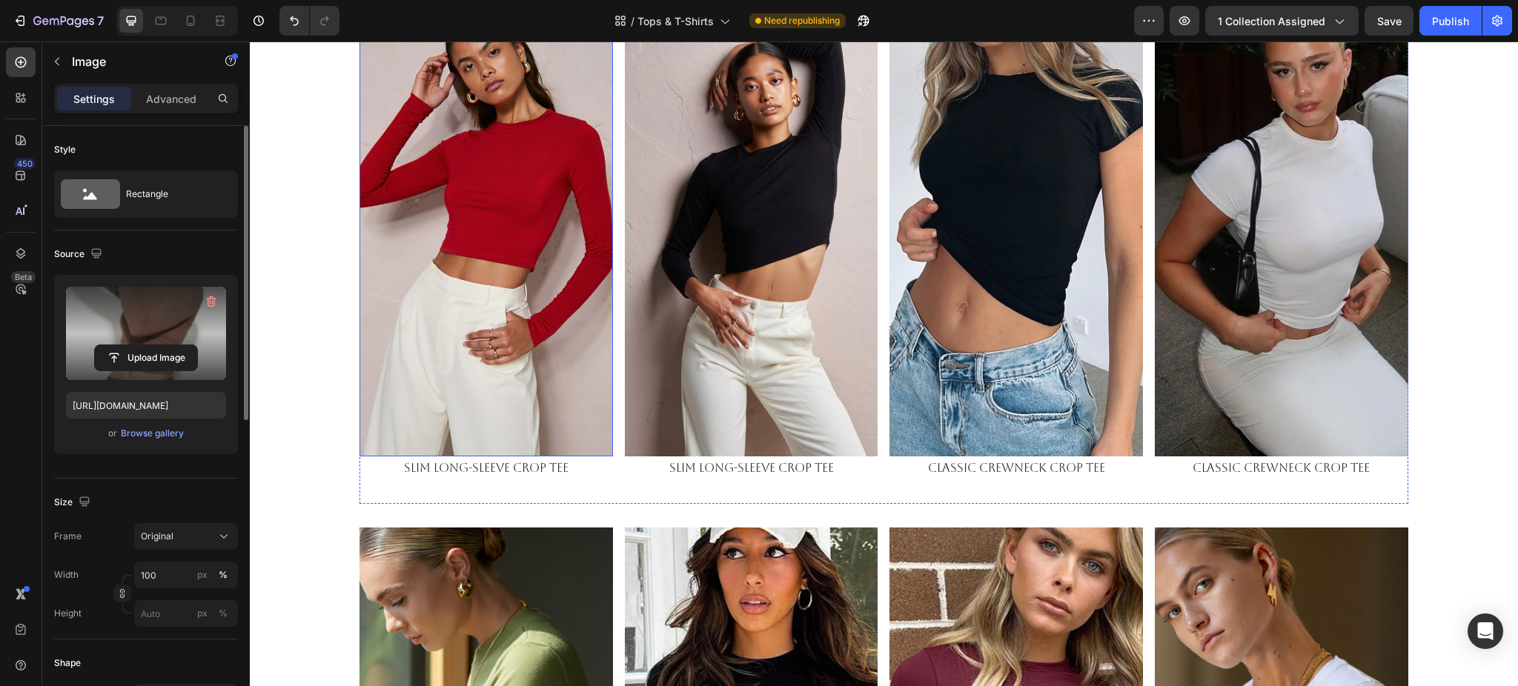
click at [440, 276] on img at bounding box center [487, 231] width 254 height 451
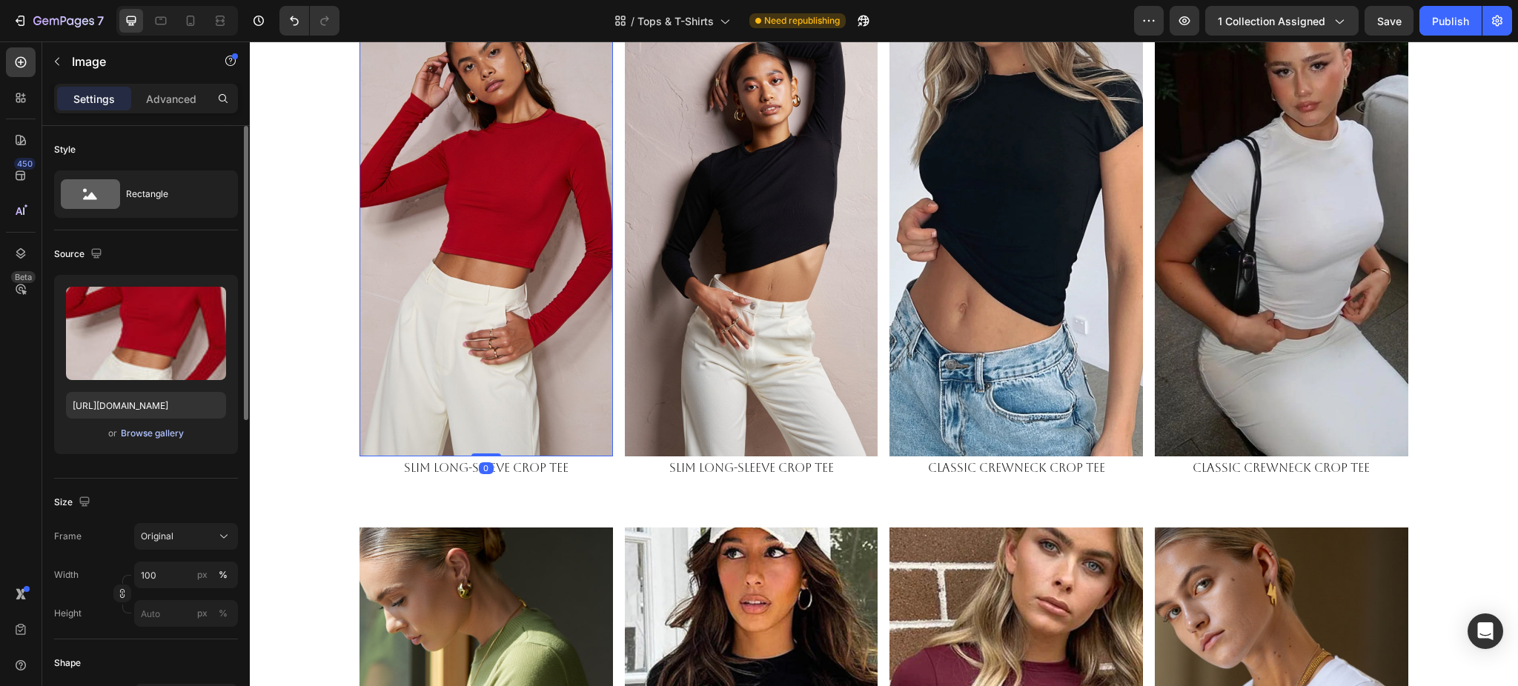
click at [150, 434] on div "Browse gallery" at bounding box center [152, 433] width 63 height 13
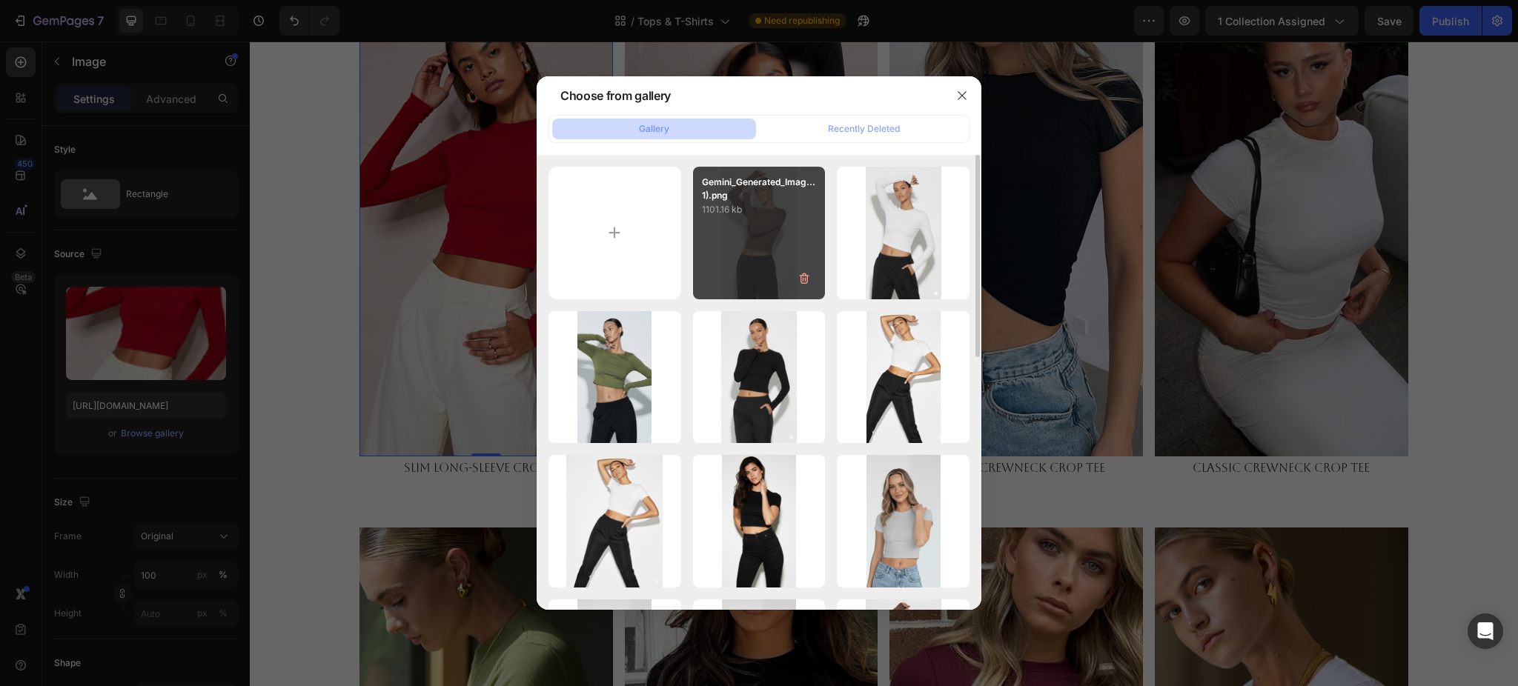
click at [752, 260] on div "Gemini_Generated_Imag...1).png 1101.16 kb" at bounding box center [759, 233] width 133 height 133
type input "https://cdn.shopify.com/s/files/1/0661/2146/6075/files/gempages_479878604860163…"
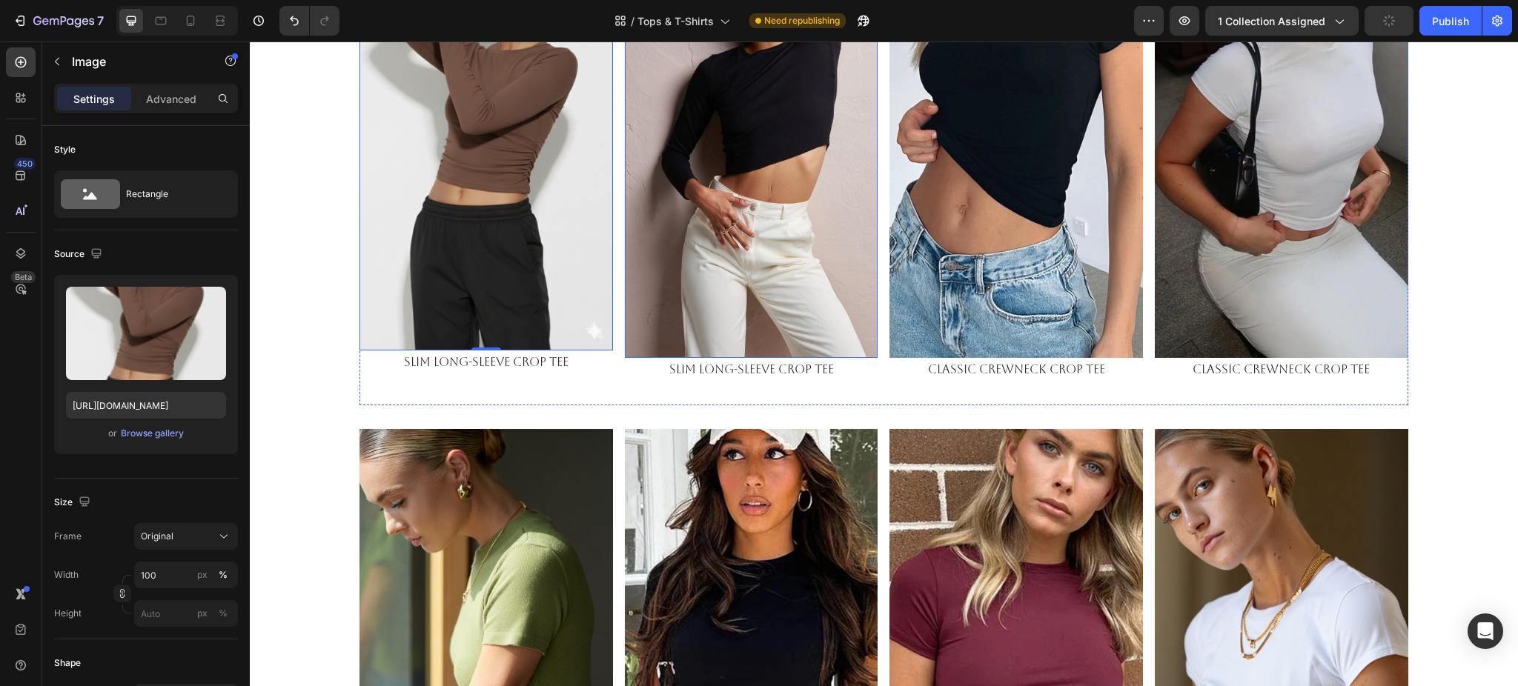
scroll to position [494, 0]
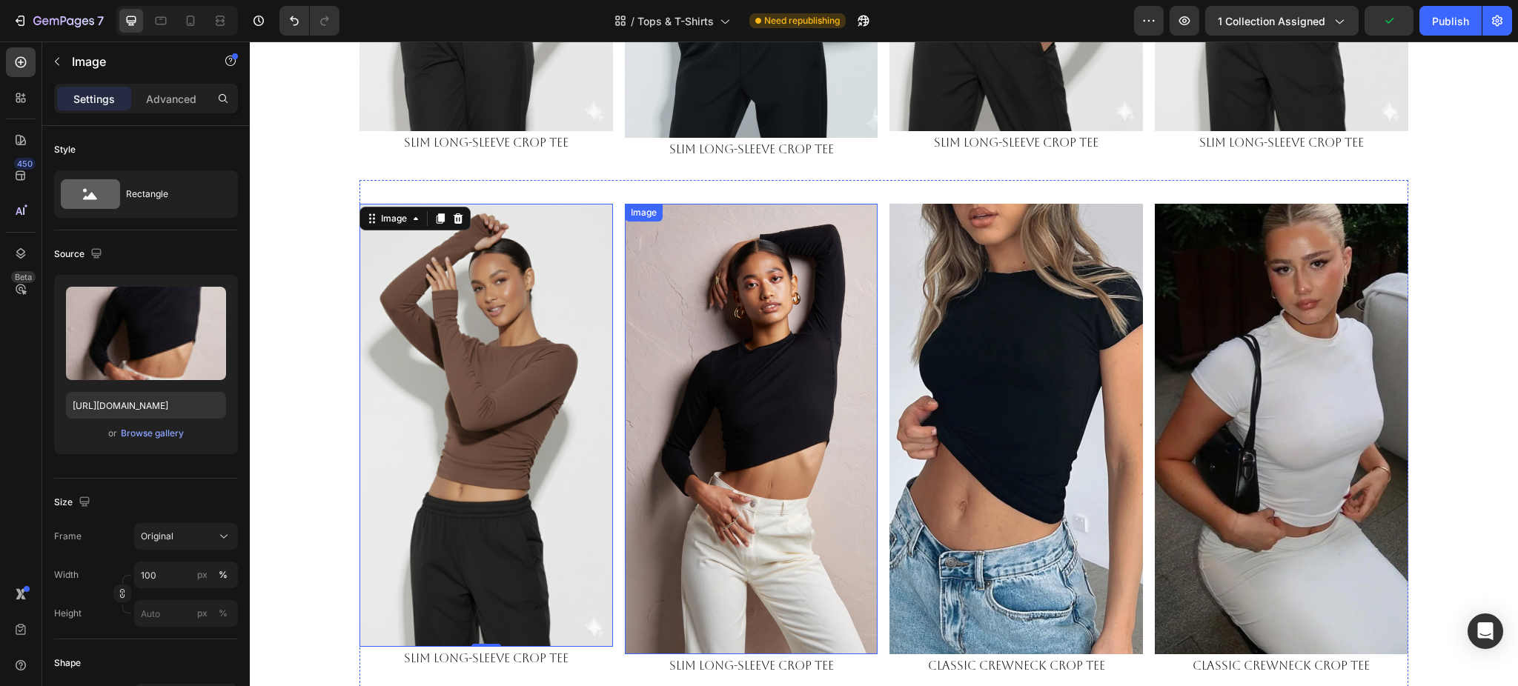
click at [749, 326] on img at bounding box center [752, 429] width 254 height 451
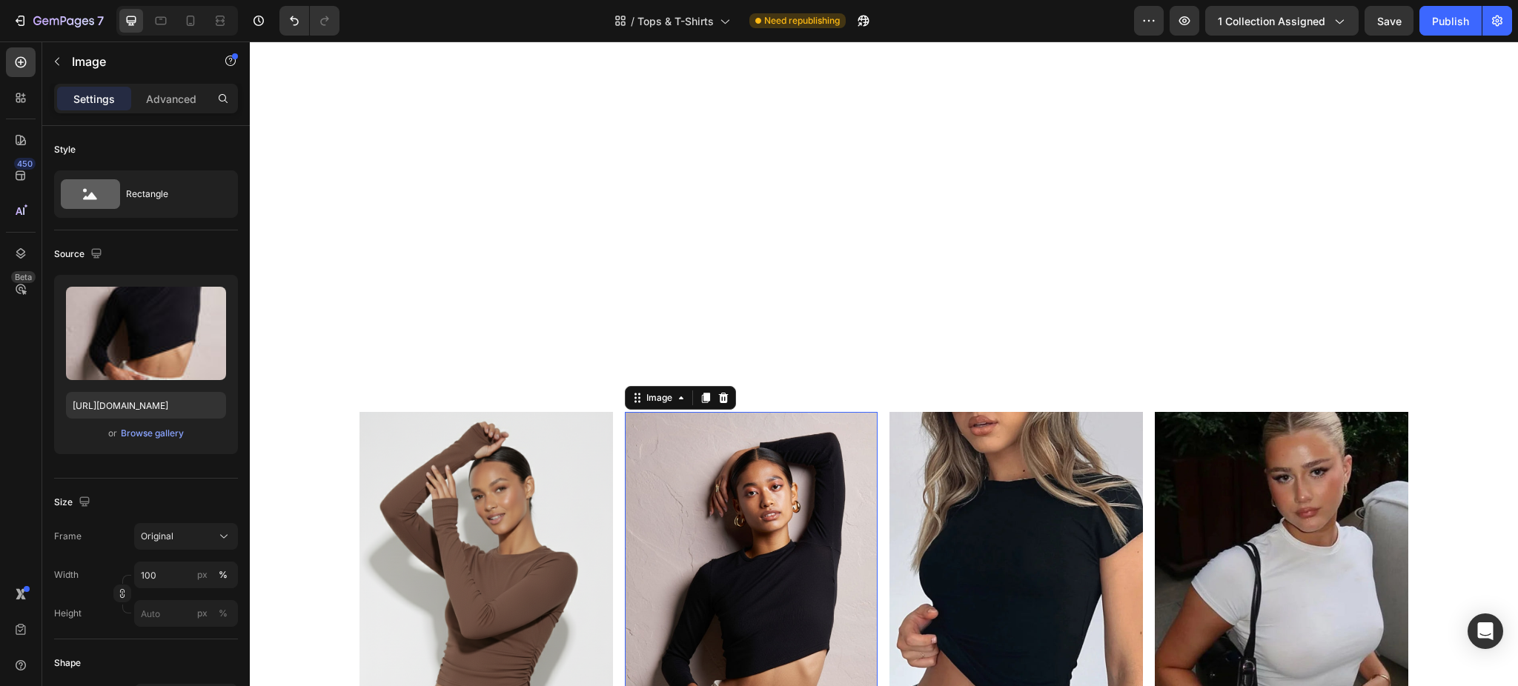
scroll to position [692, 0]
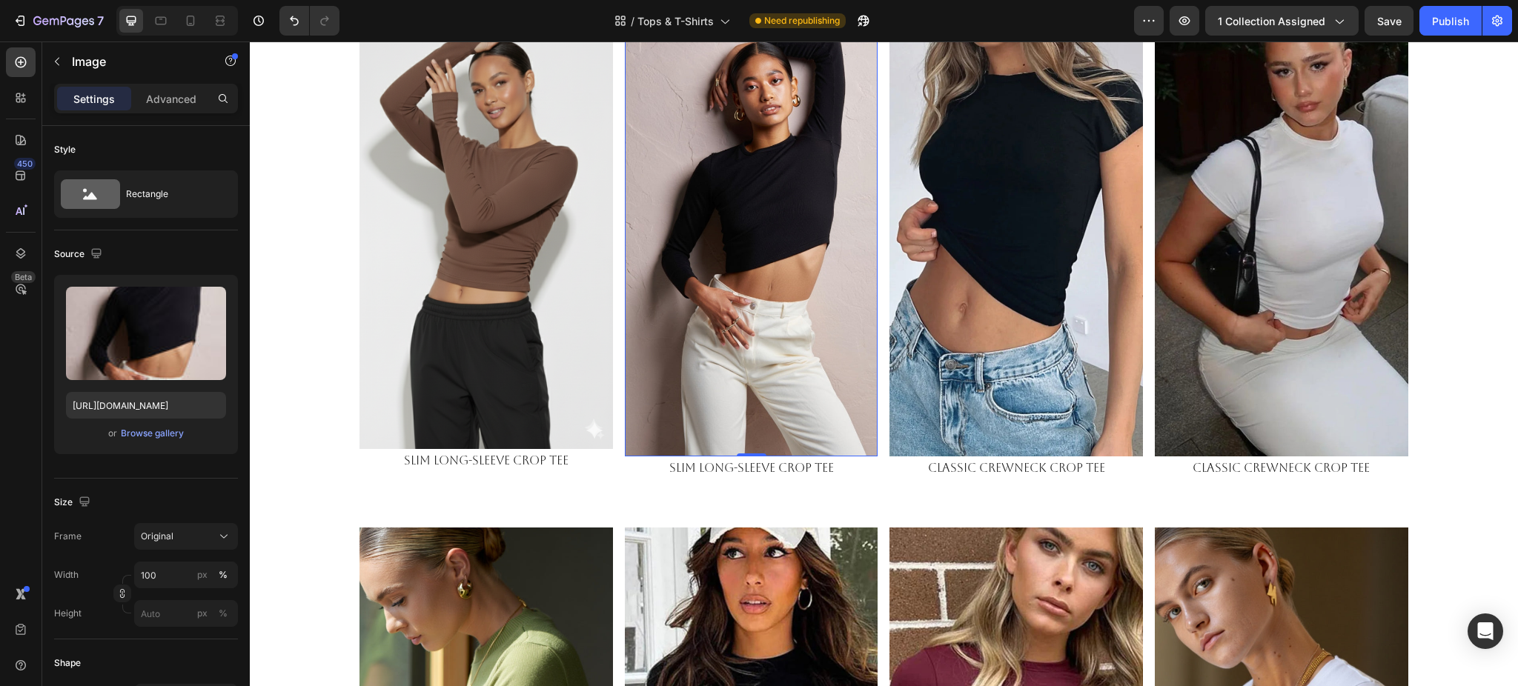
click at [772, 250] on img at bounding box center [752, 231] width 254 height 451
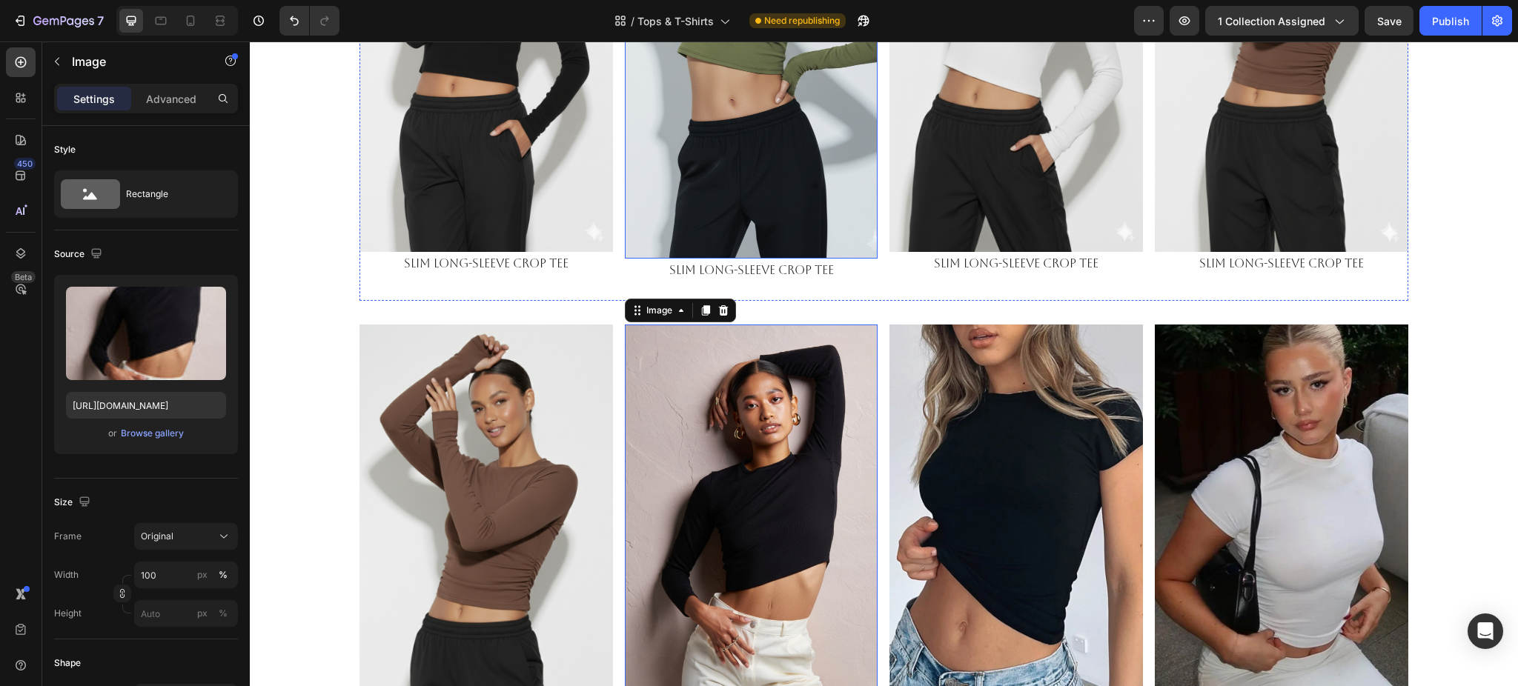
scroll to position [395, 0]
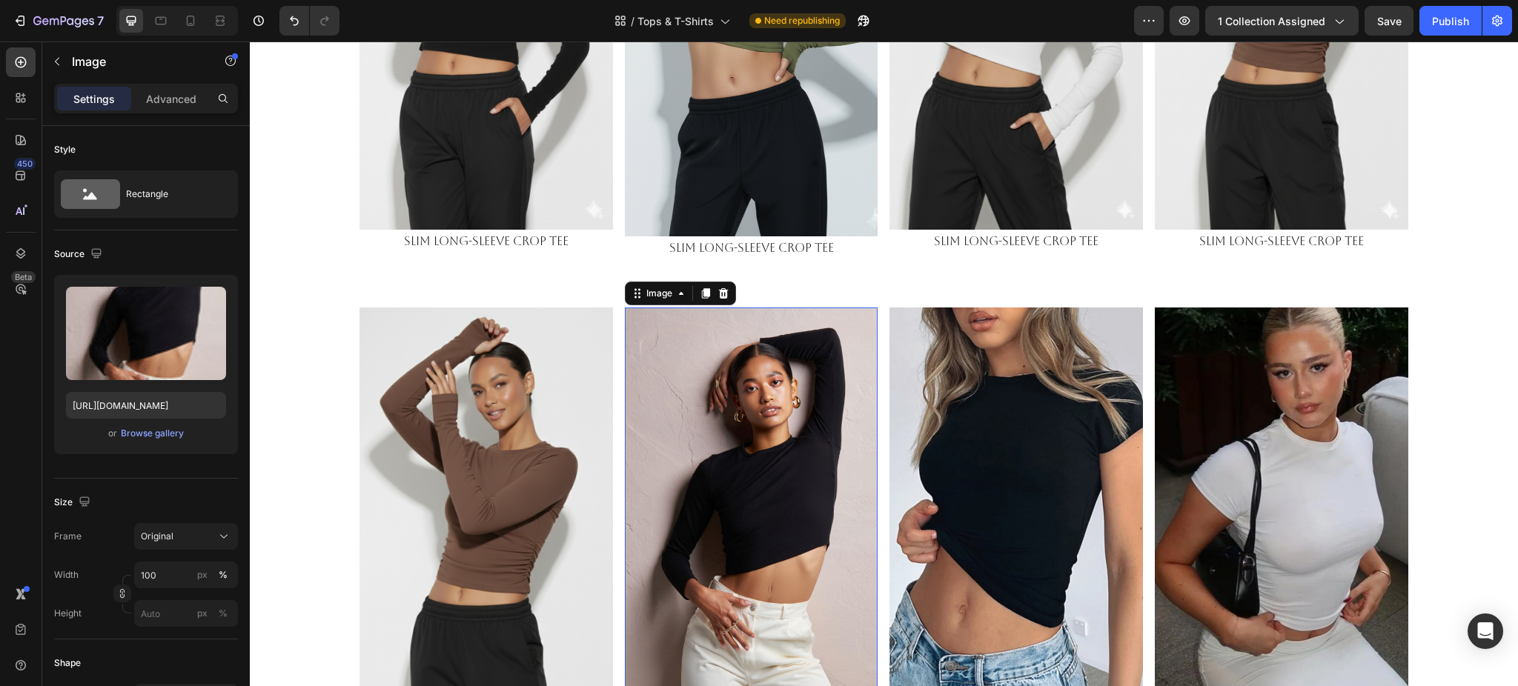
click at [804, 391] on img at bounding box center [752, 533] width 254 height 451
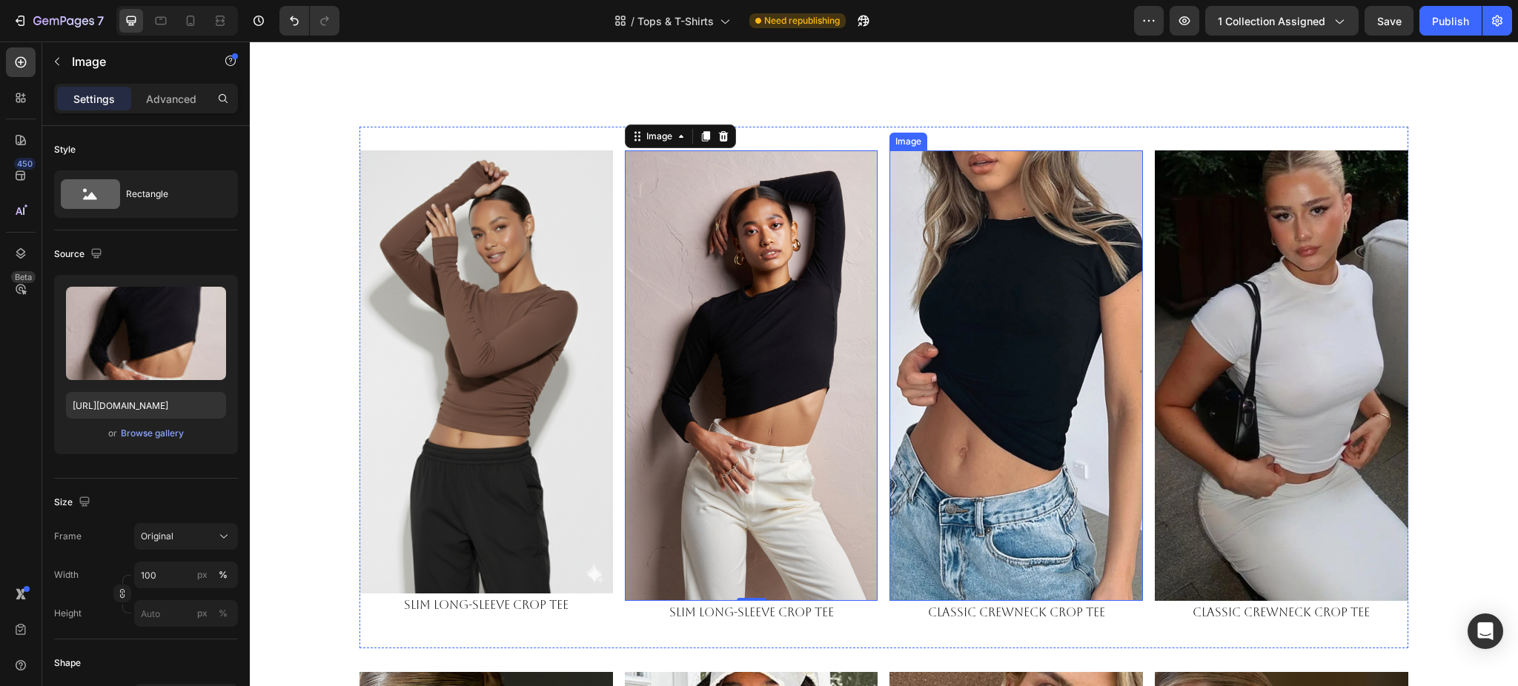
scroll to position [494, 0]
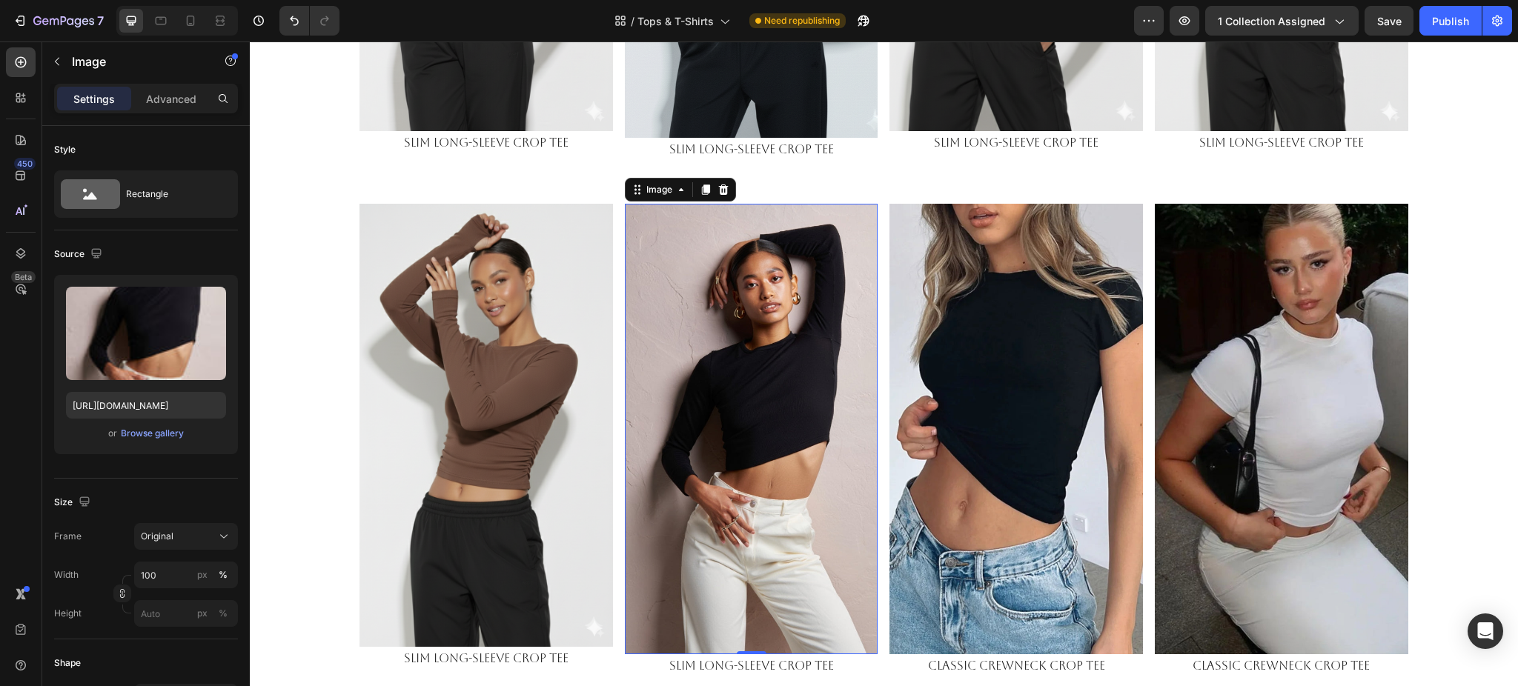
click at [700, 322] on img at bounding box center [752, 429] width 254 height 451
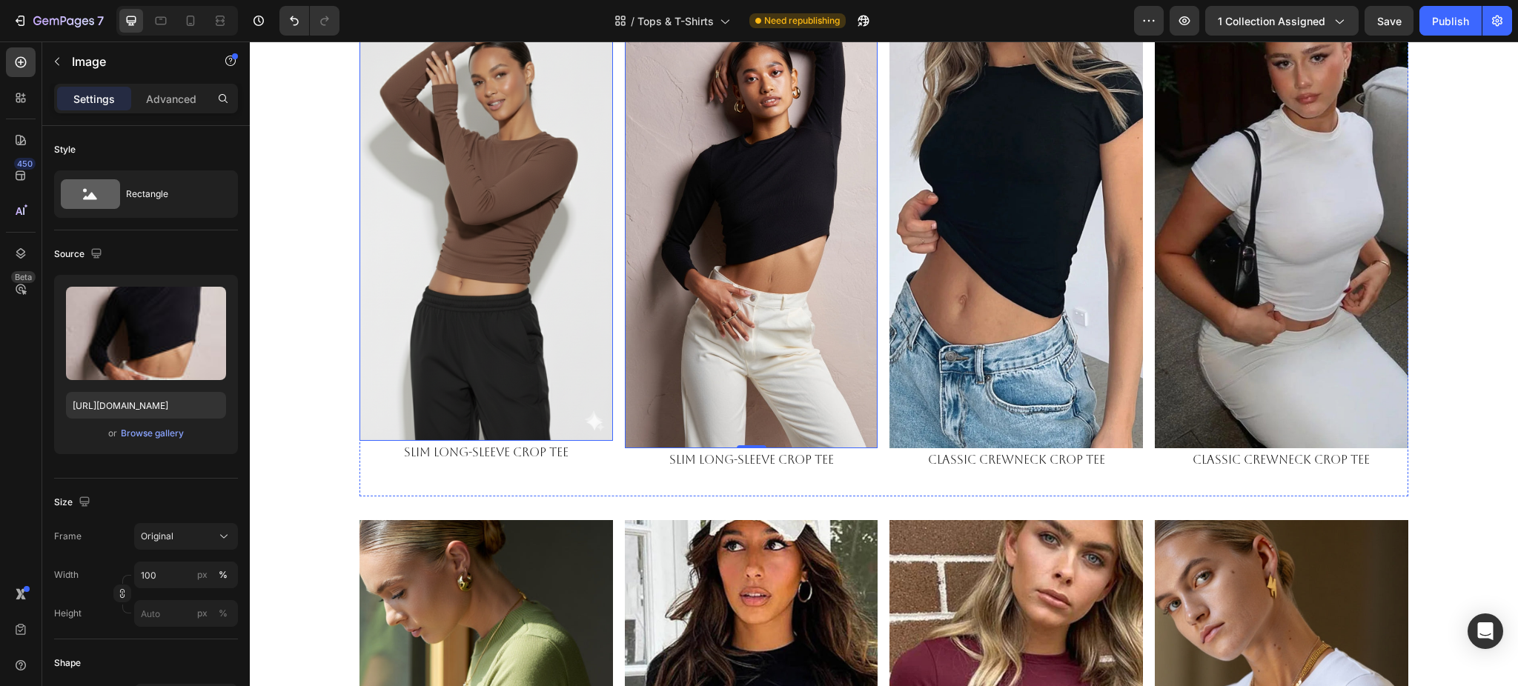
scroll to position [790, 0]
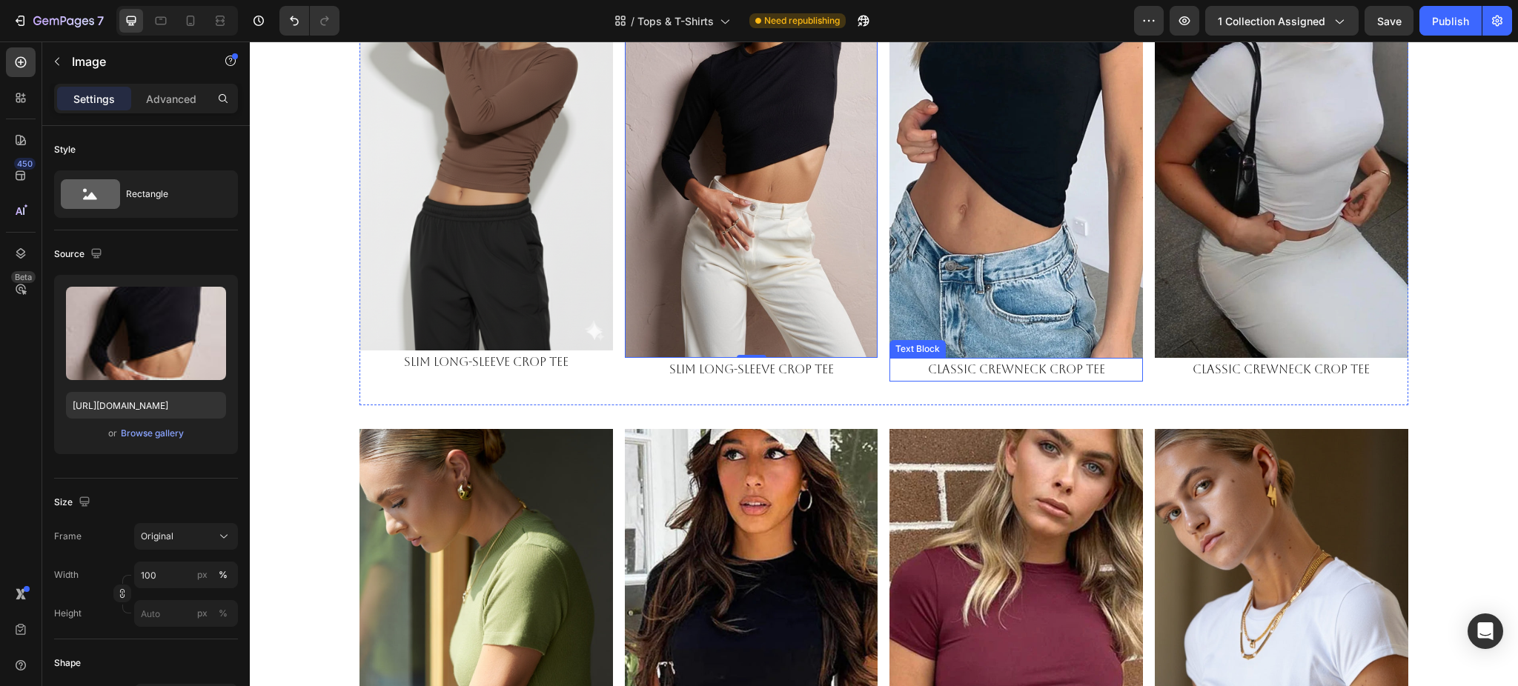
click at [978, 363] on p "Classic Crewneck Crop Tee" at bounding box center [1016, 370] width 251 height 21
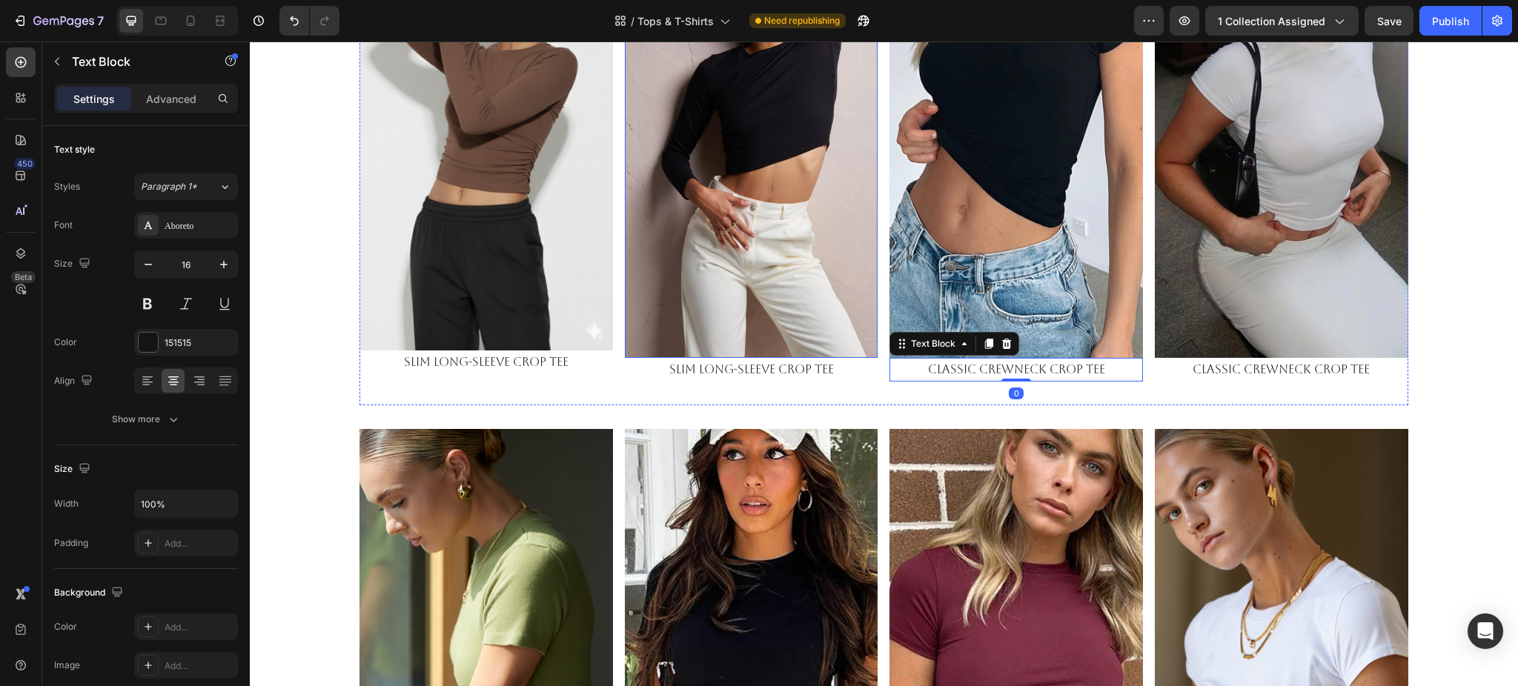
click at [769, 202] on img at bounding box center [752, 132] width 254 height 451
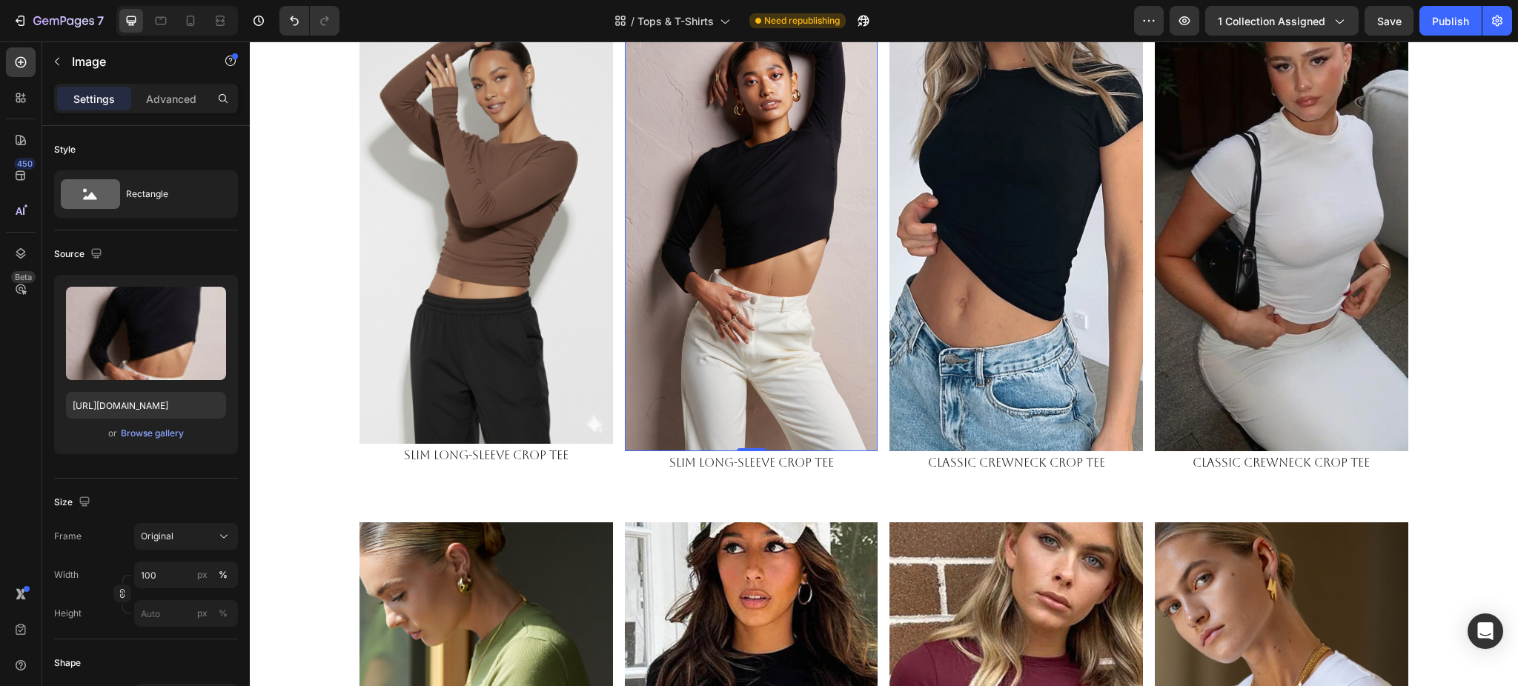
scroll to position [593, 0]
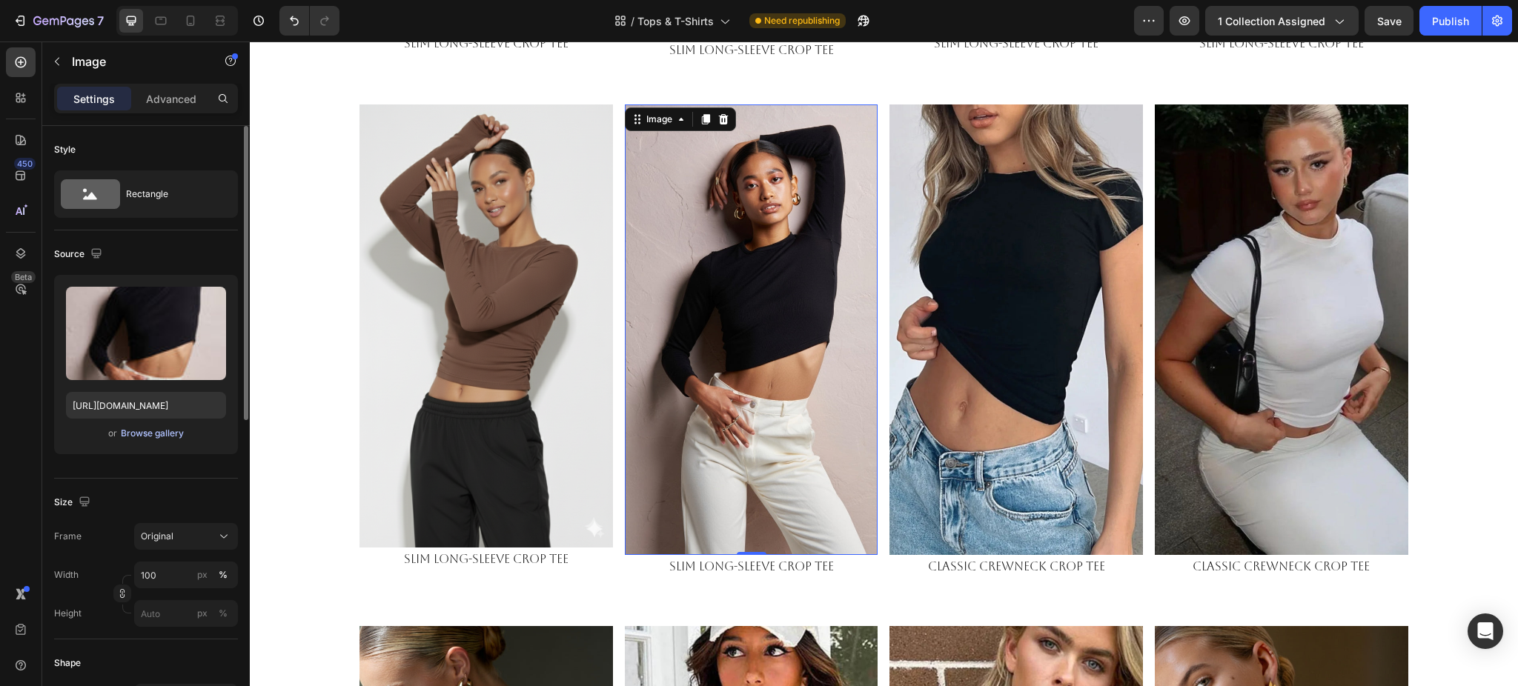
click at [173, 431] on div "Browse gallery" at bounding box center [152, 433] width 63 height 13
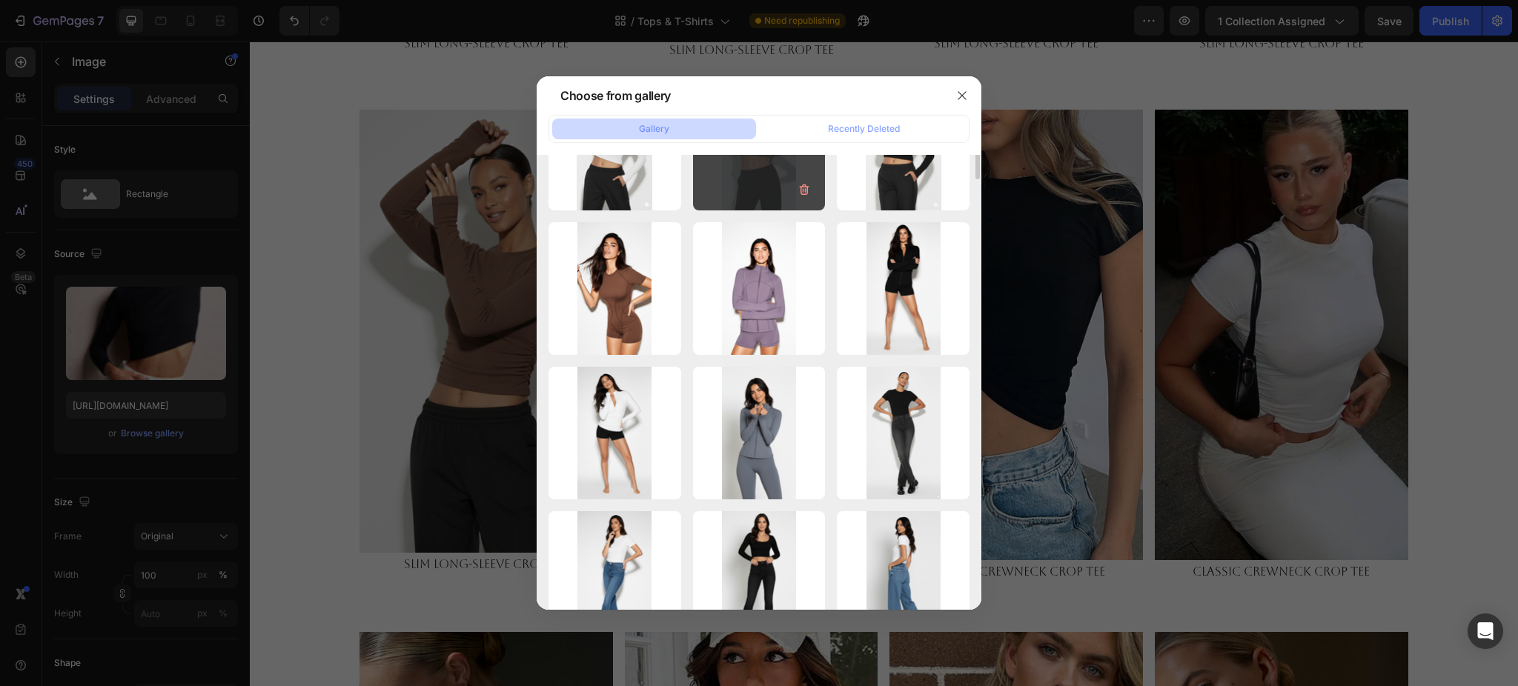
scroll to position [270, 0]
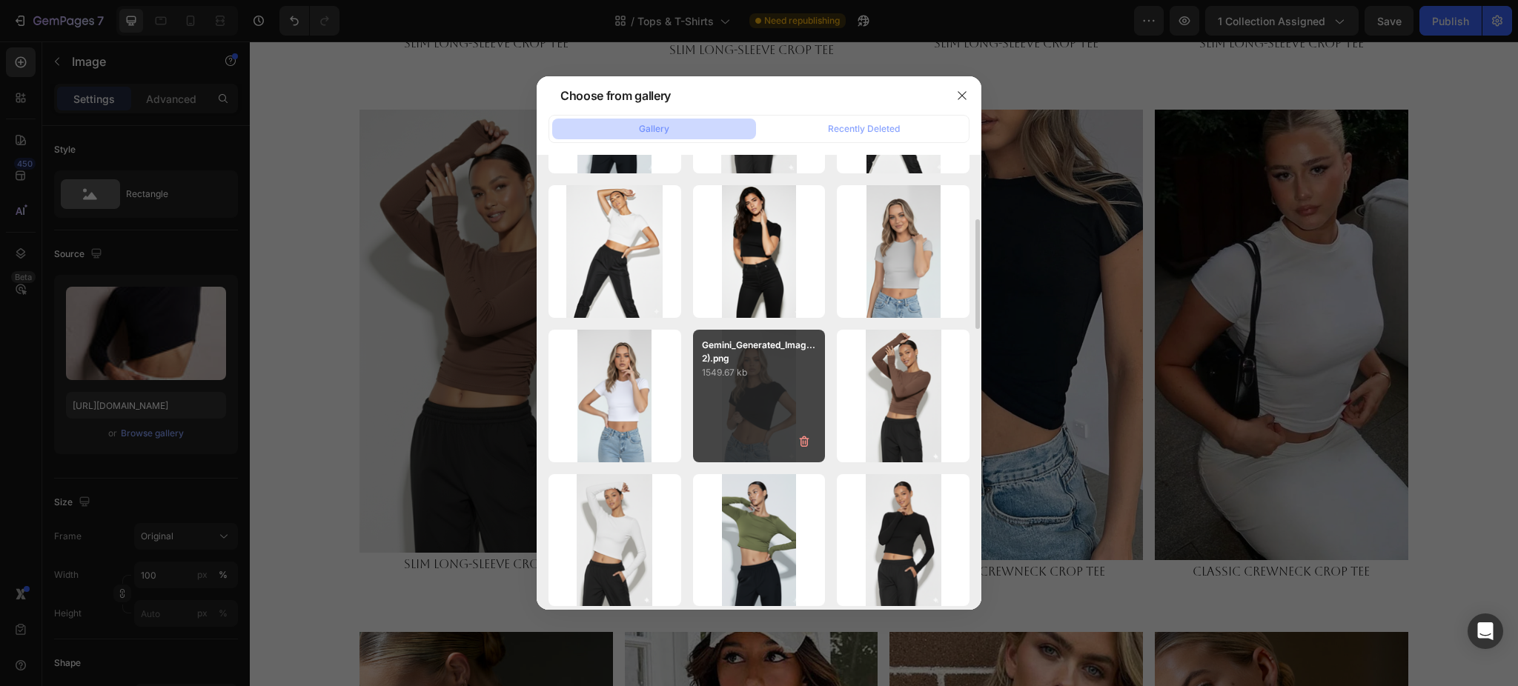
click at [771, 365] on p "1549.67 kb" at bounding box center [759, 372] width 115 height 15
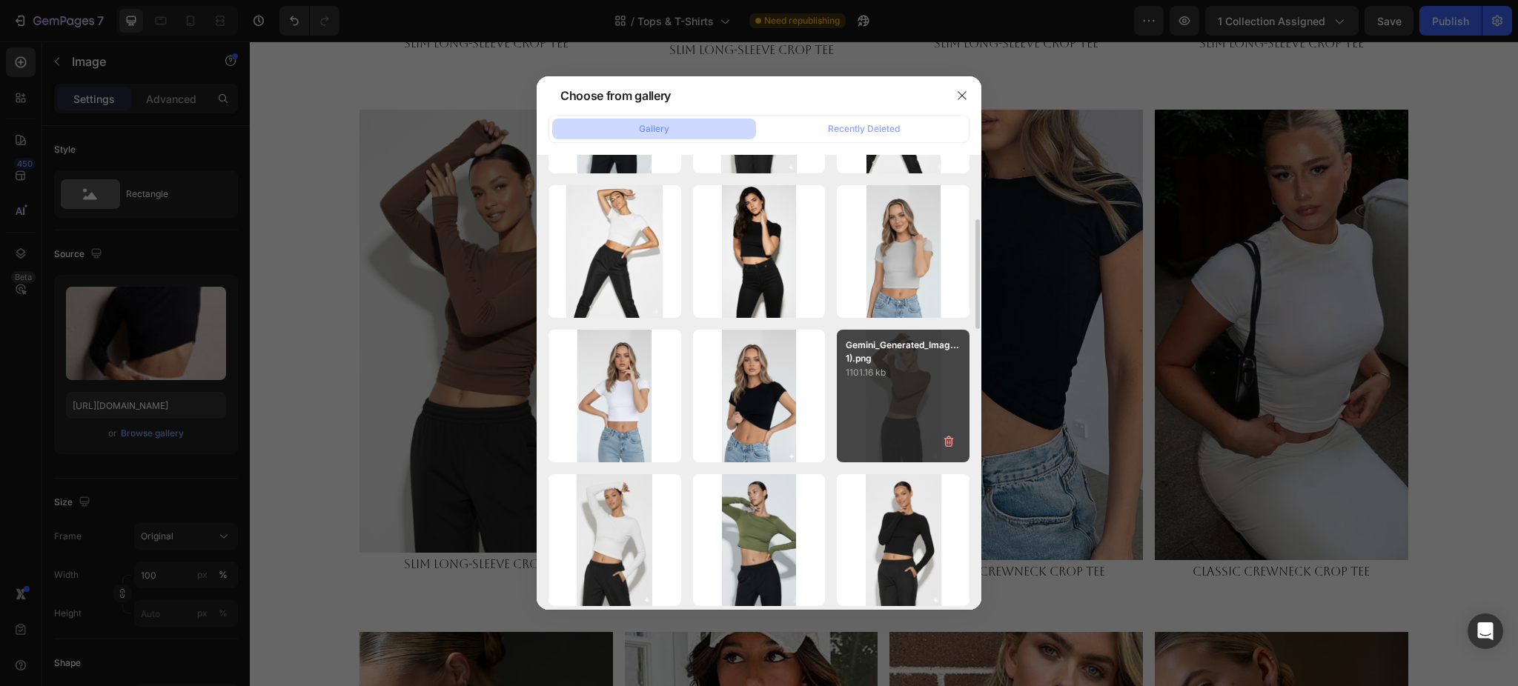
type input "https://cdn.shopify.com/s/files/1/0661/2146/6075/files/gempages_479878604860163…"
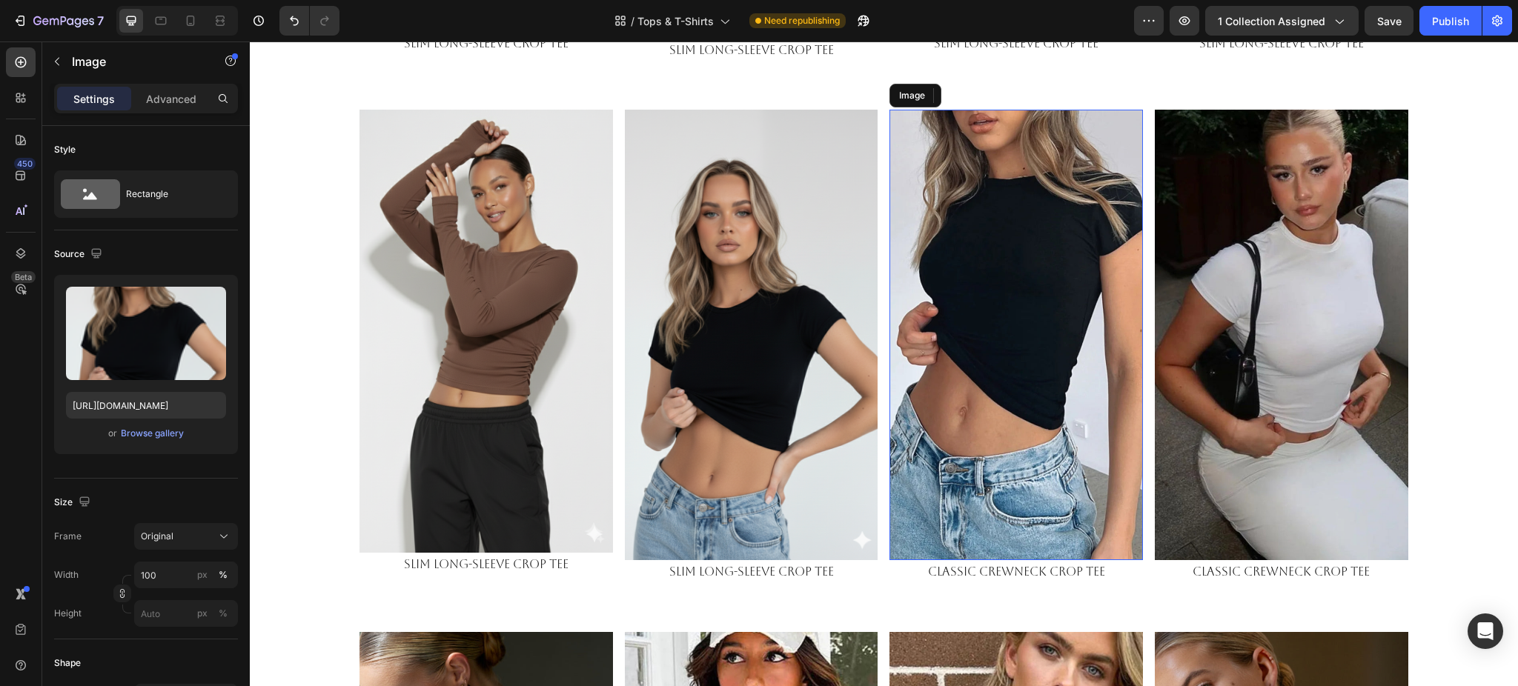
click at [937, 320] on img at bounding box center [1017, 335] width 254 height 451
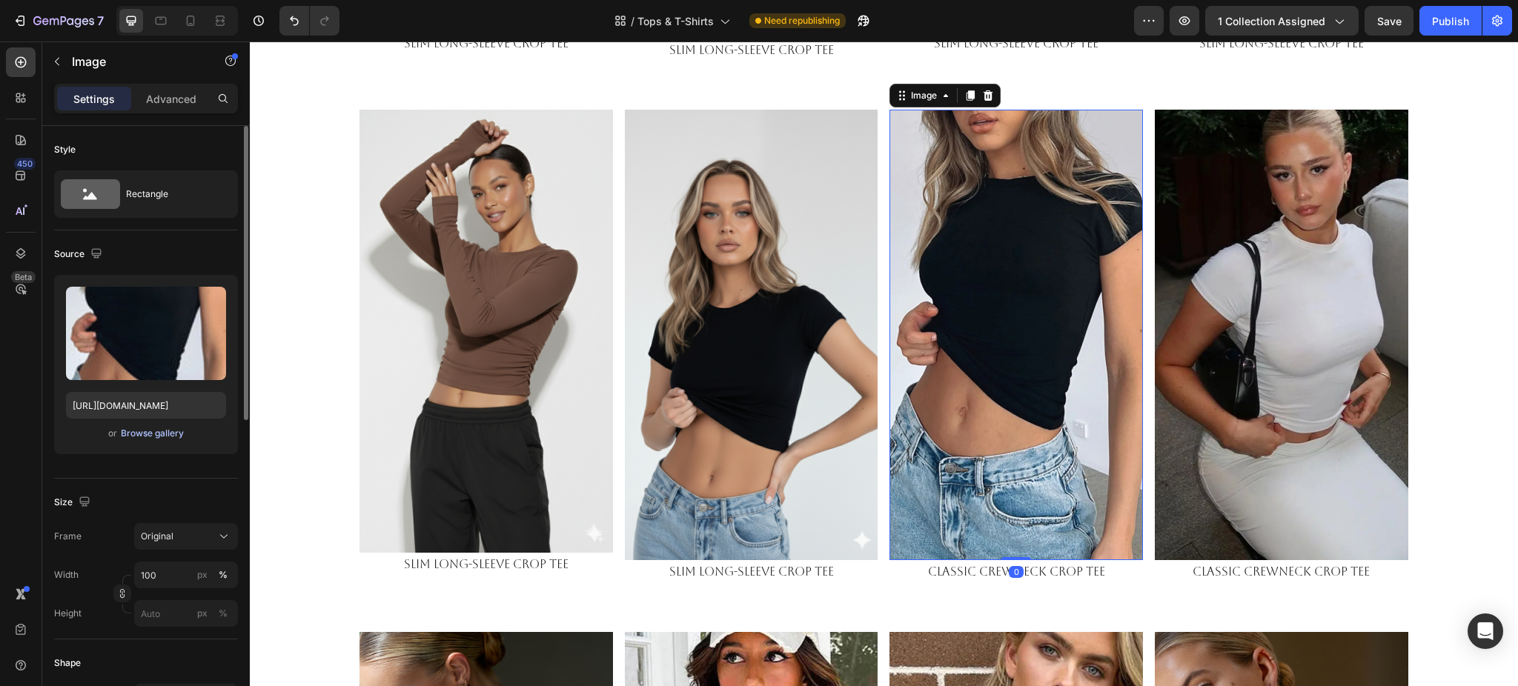
click at [145, 437] on div "Browse gallery" at bounding box center [152, 433] width 63 height 13
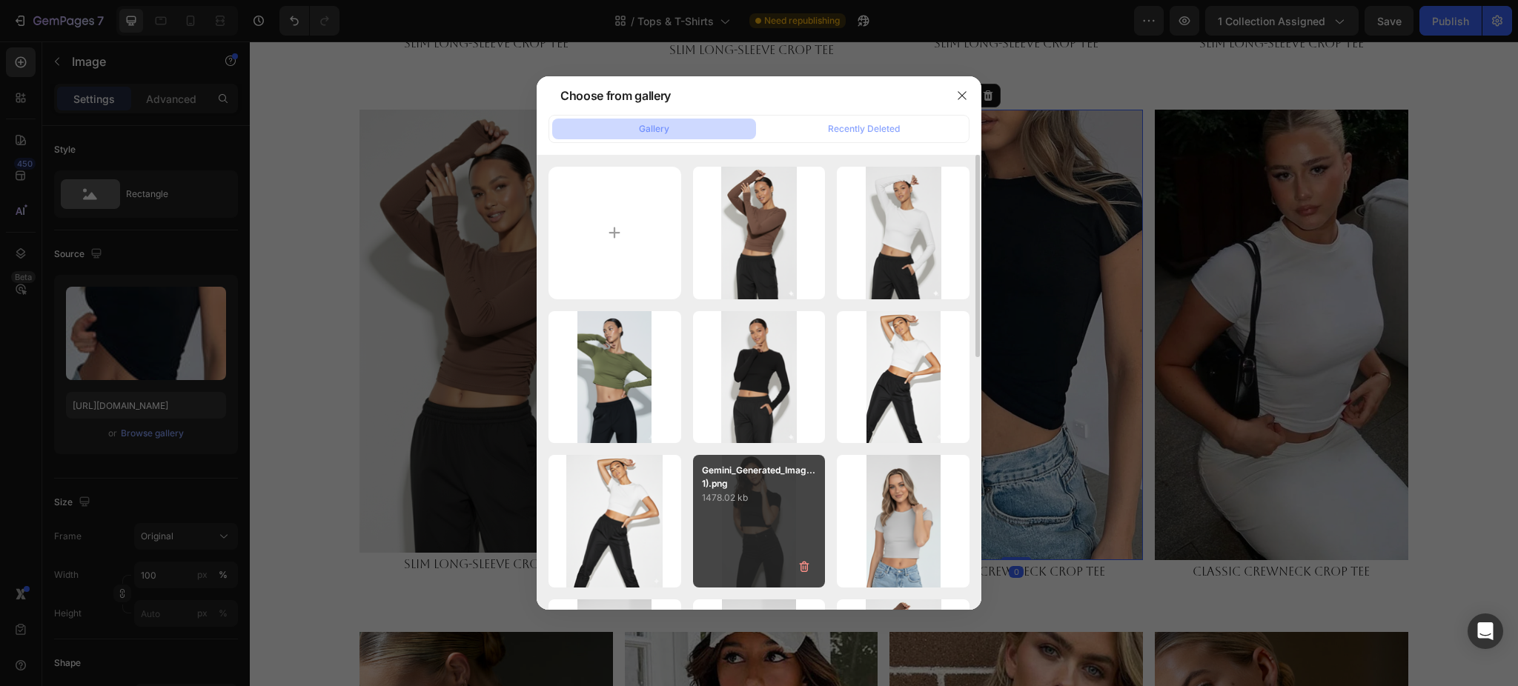
scroll to position [197, 0]
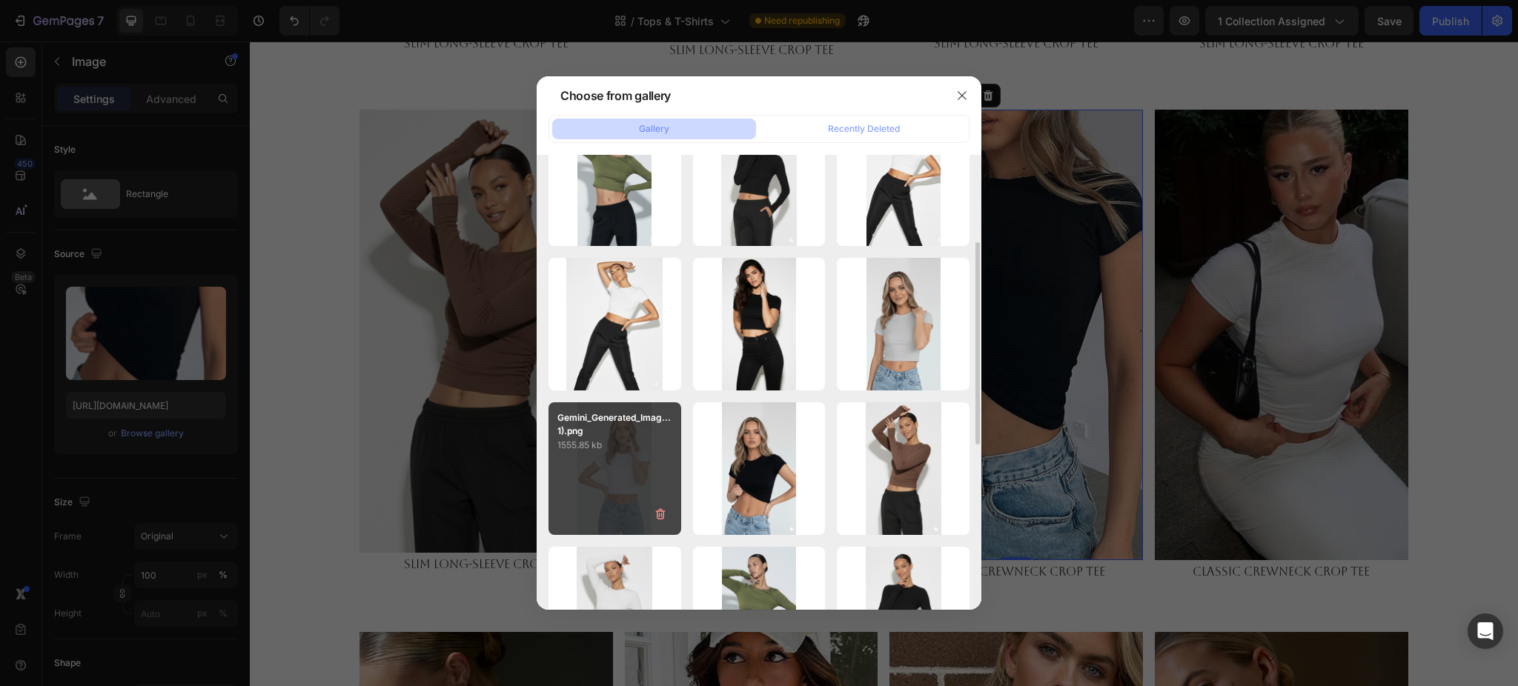
click at [655, 452] on div "Gemini_Generated_Imag...1).png 1555.85 kb" at bounding box center [615, 469] width 133 height 133
type input "https://cdn.shopify.com/s/files/1/0661/2146/6075/files/gempages_479878604860163…"
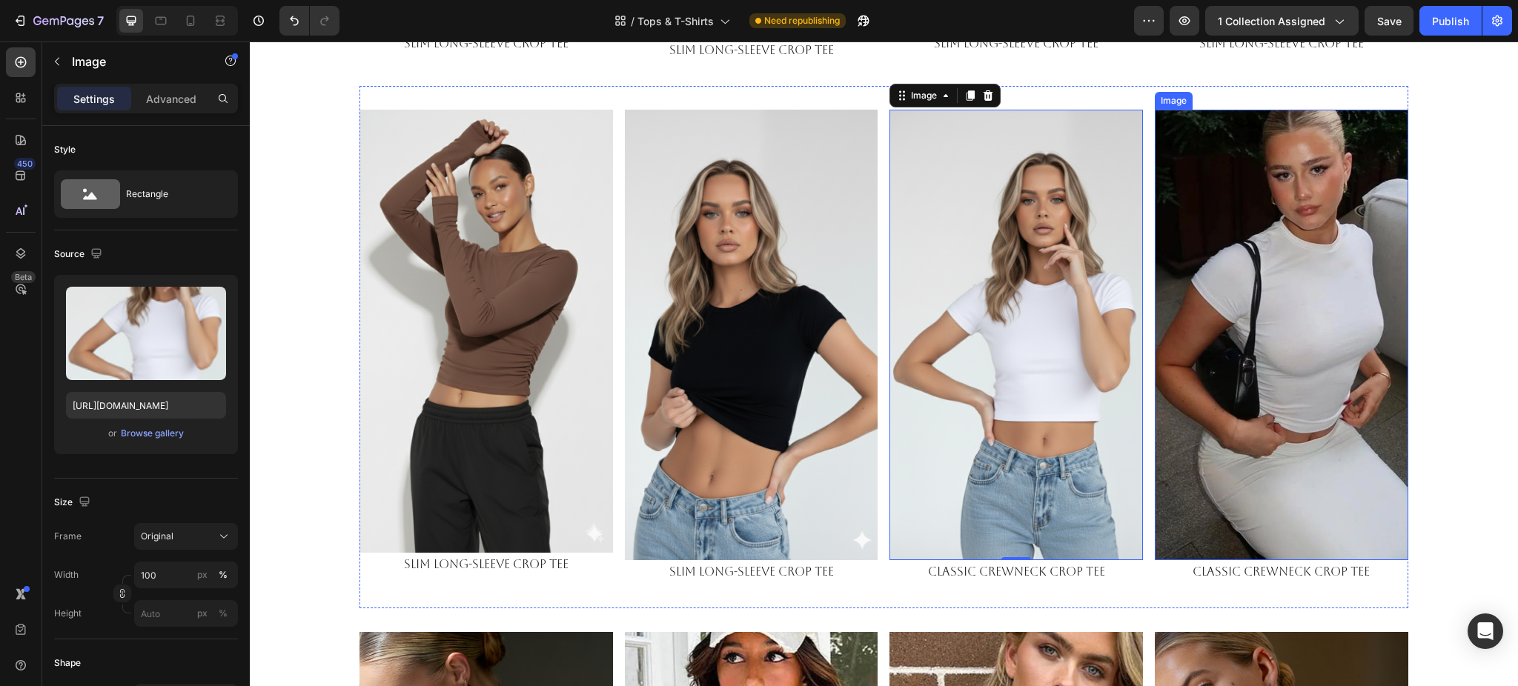
click at [1288, 371] on img at bounding box center [1282, 335] width 254 height 451
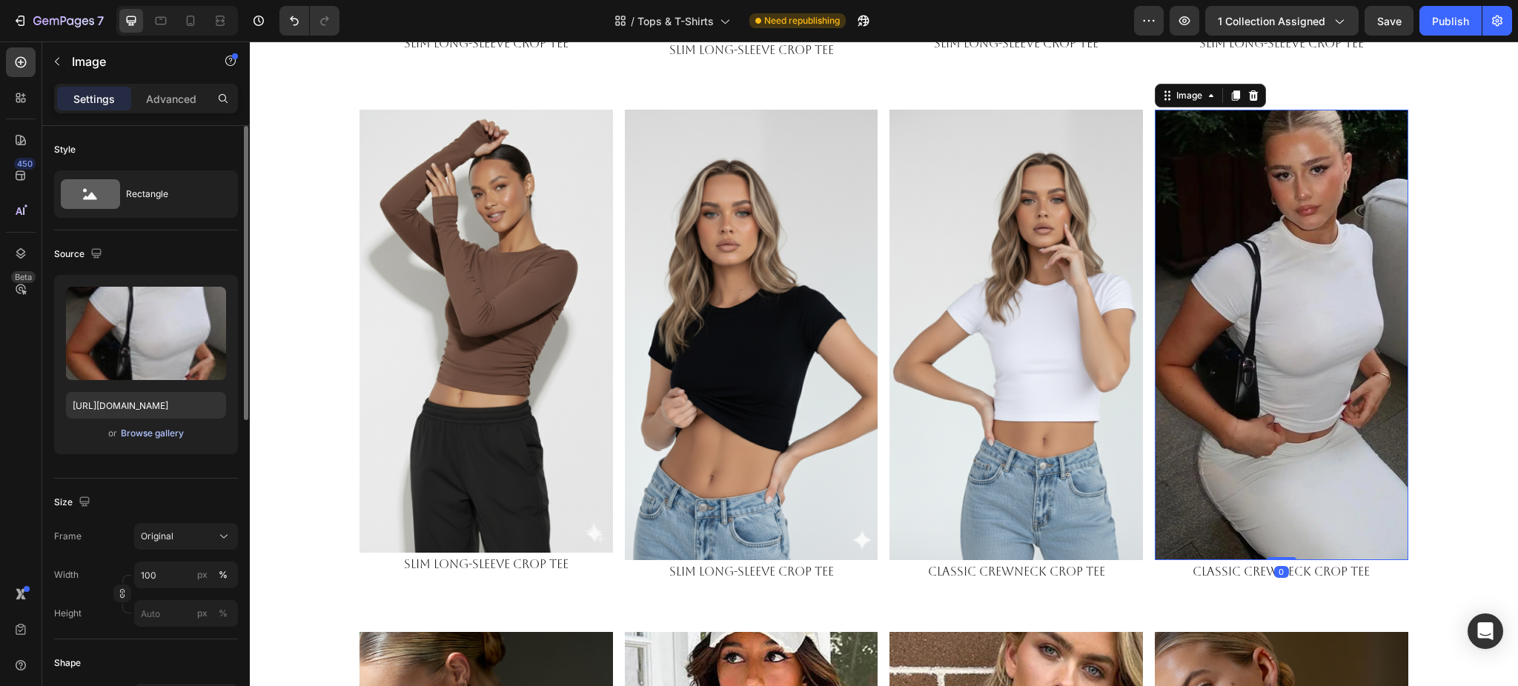
click at [157, 434] on div "Browse gallery" at bounding box center [152, 433] width 63 height 13
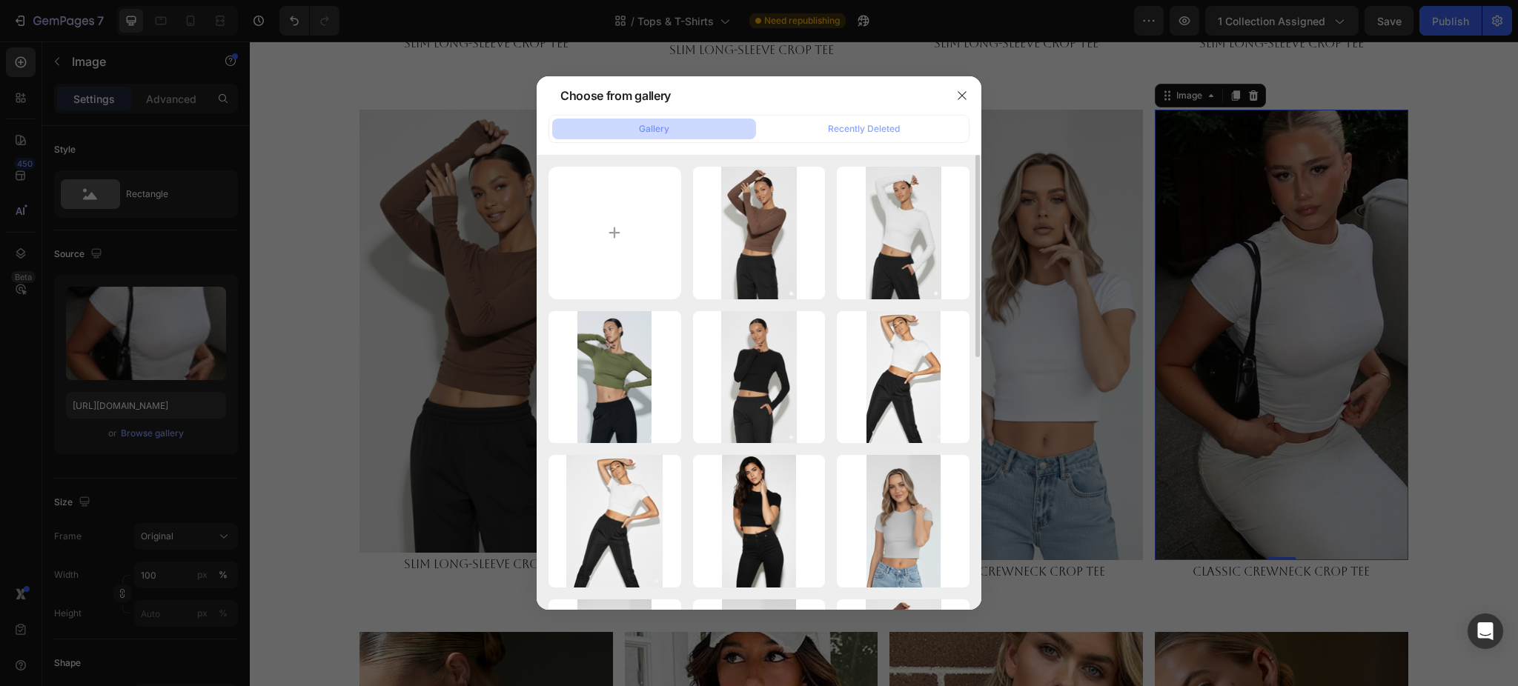
scroll to position [99, 0]
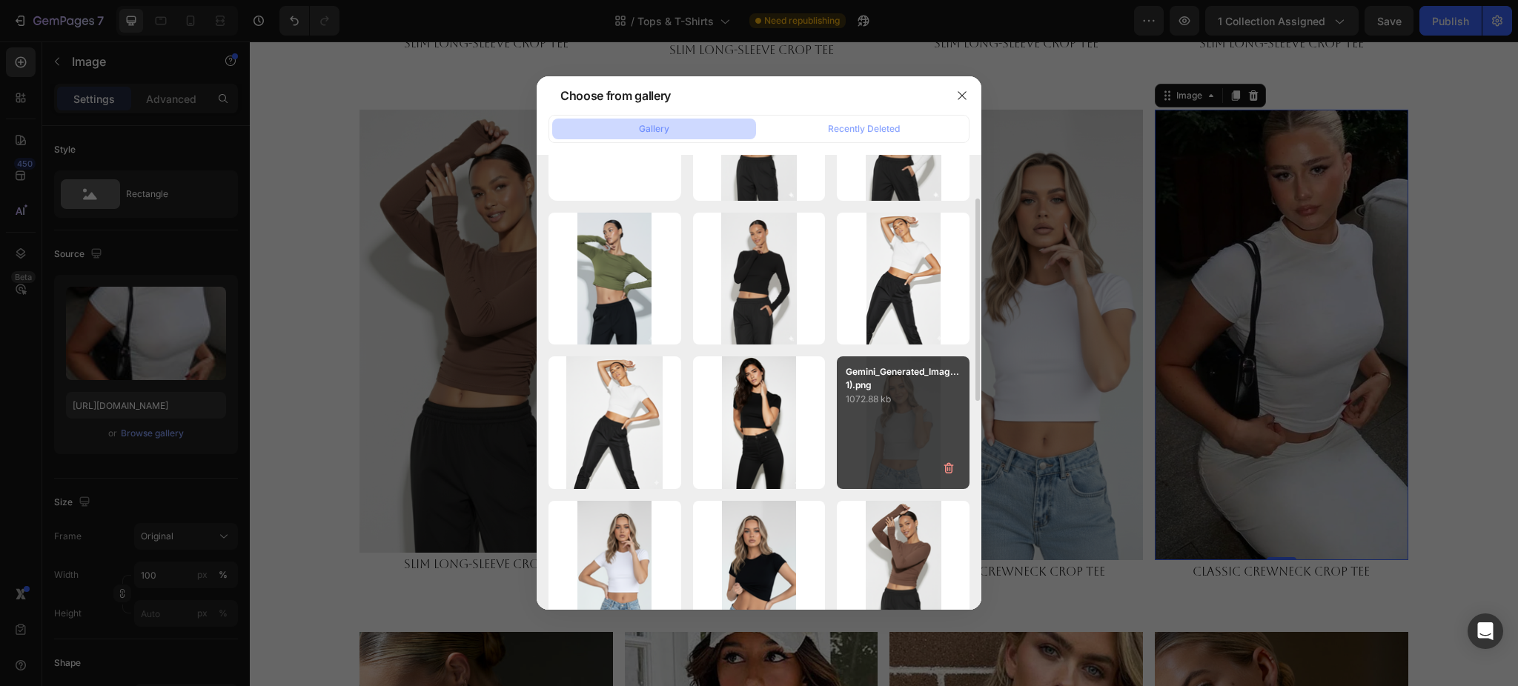
click at [880, 404] on p "1072.88 kb" at bounding box center [903, 399] width 115 height 15
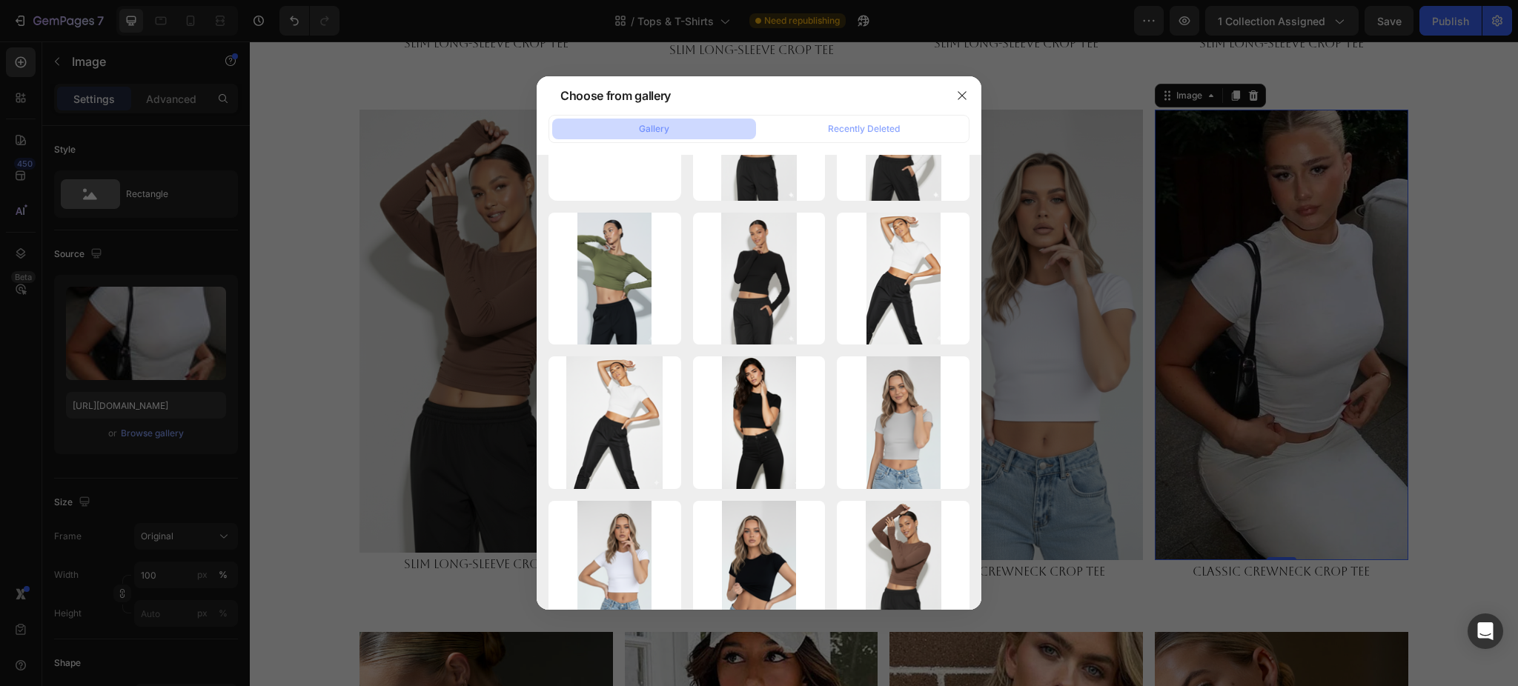
type input "https://cdn.shopify.com/s/files/1/0661/2146/6075/files/gempages_479878604860163…"
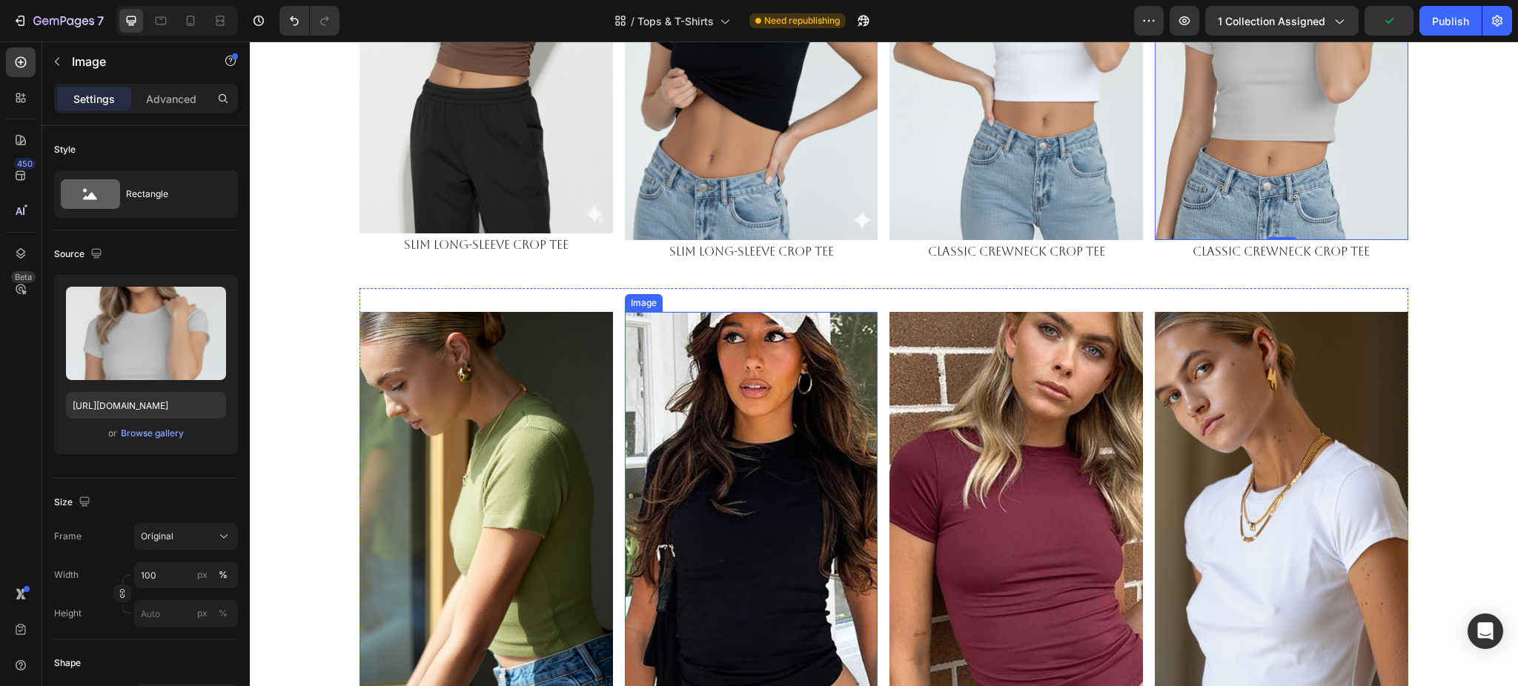
scroll to position [890, 0]
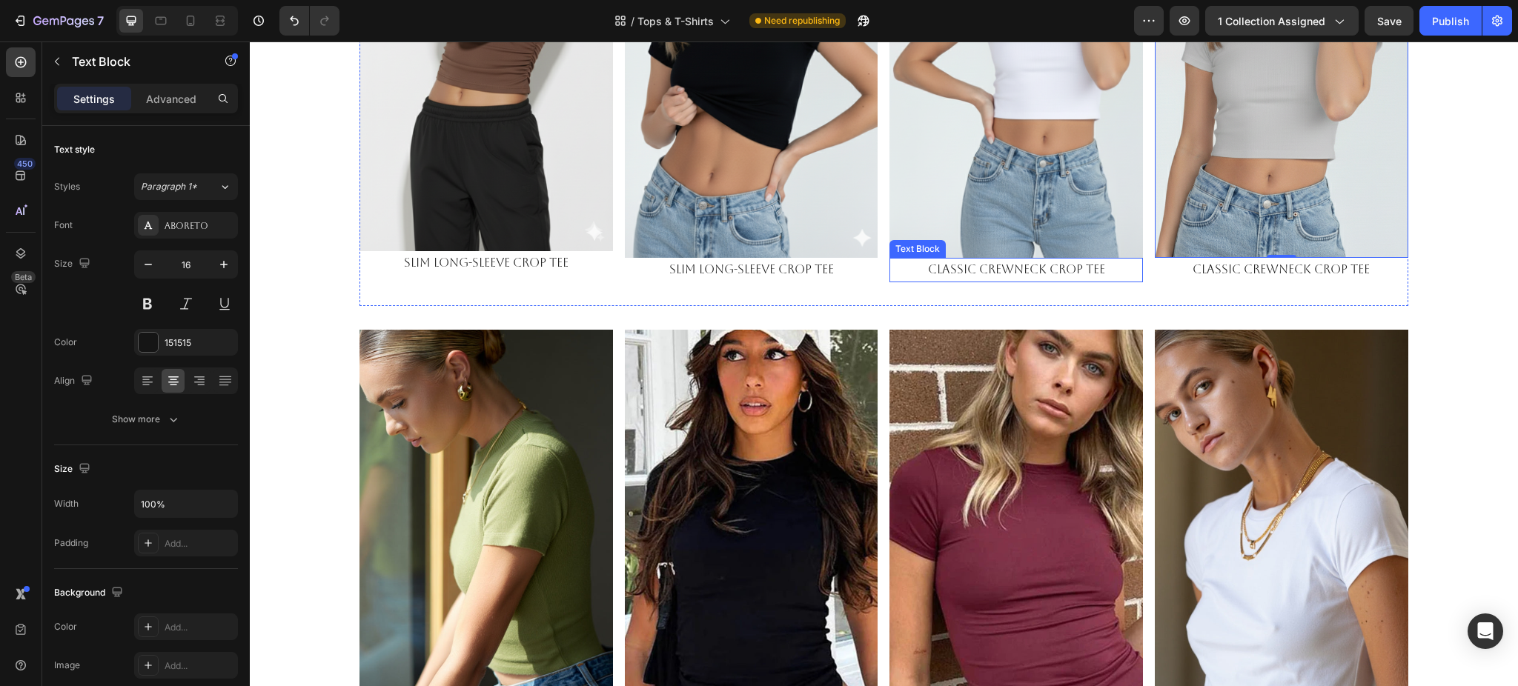
click at [984, 262] on p "Classic Crewneck Crop Tee" at bounding box center [1016, 269] width 251 height 21
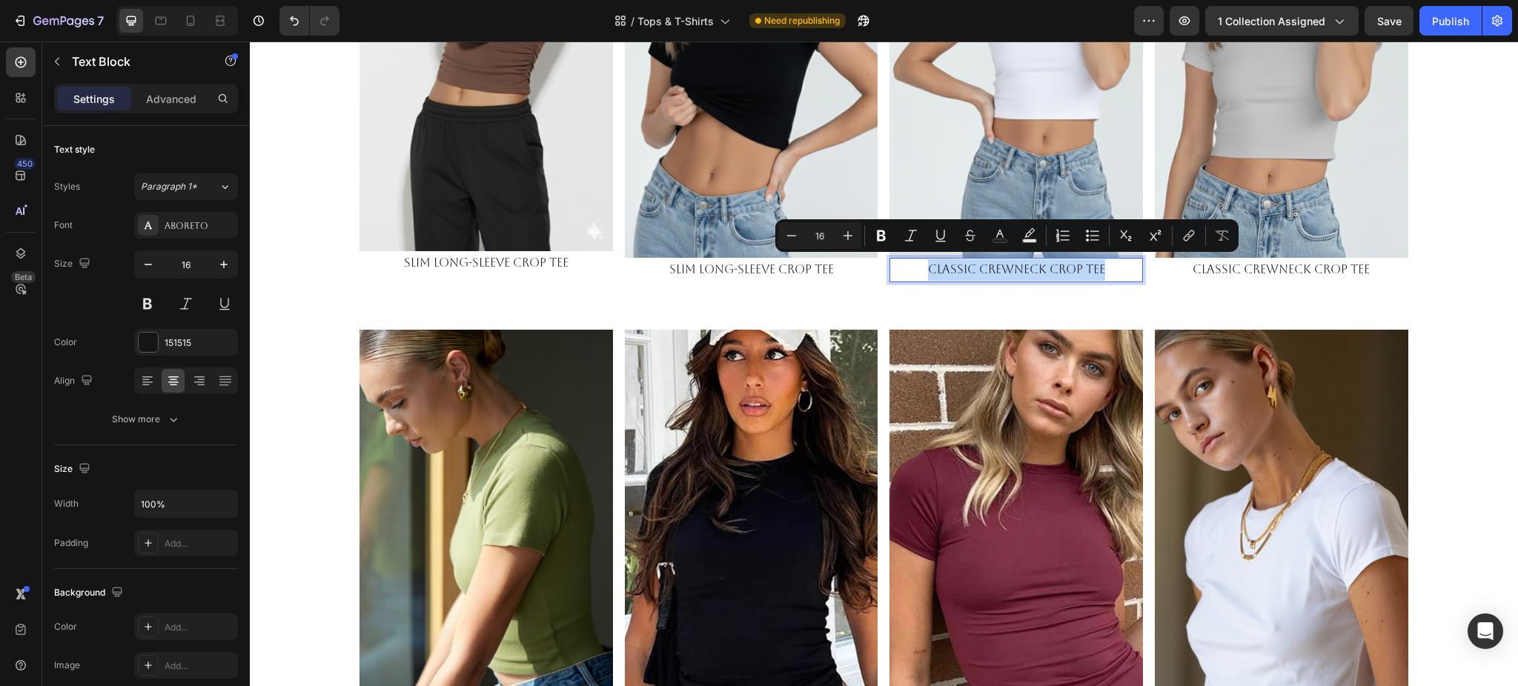
copy p "Classic Crewneck Crop Tee"
click at [732, 262] on p "slim long-sleeve crop tee" at bounding box center [751, 269] width 251 height 21
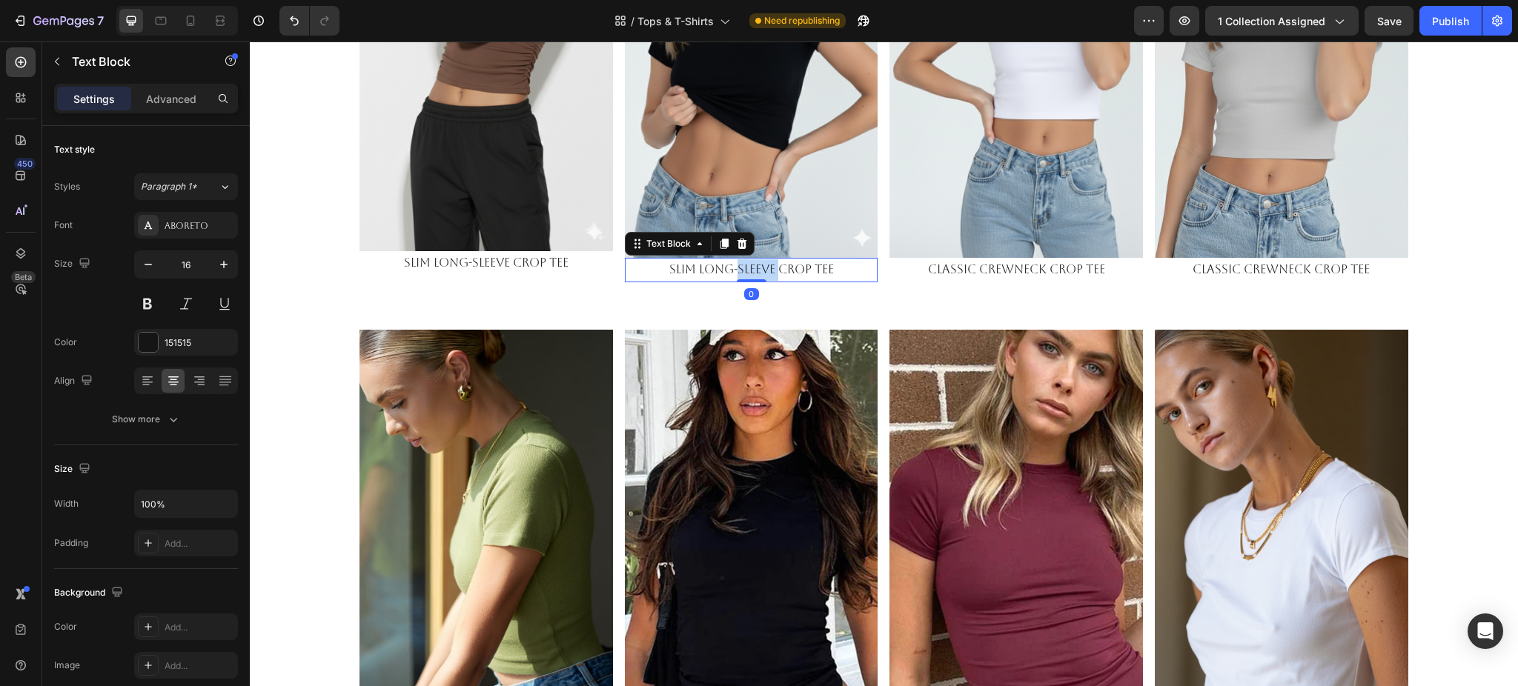
click at [732, 262] on p "slim long-sleeve crop tee" at bounding box center [751, 269] width 251 height 21
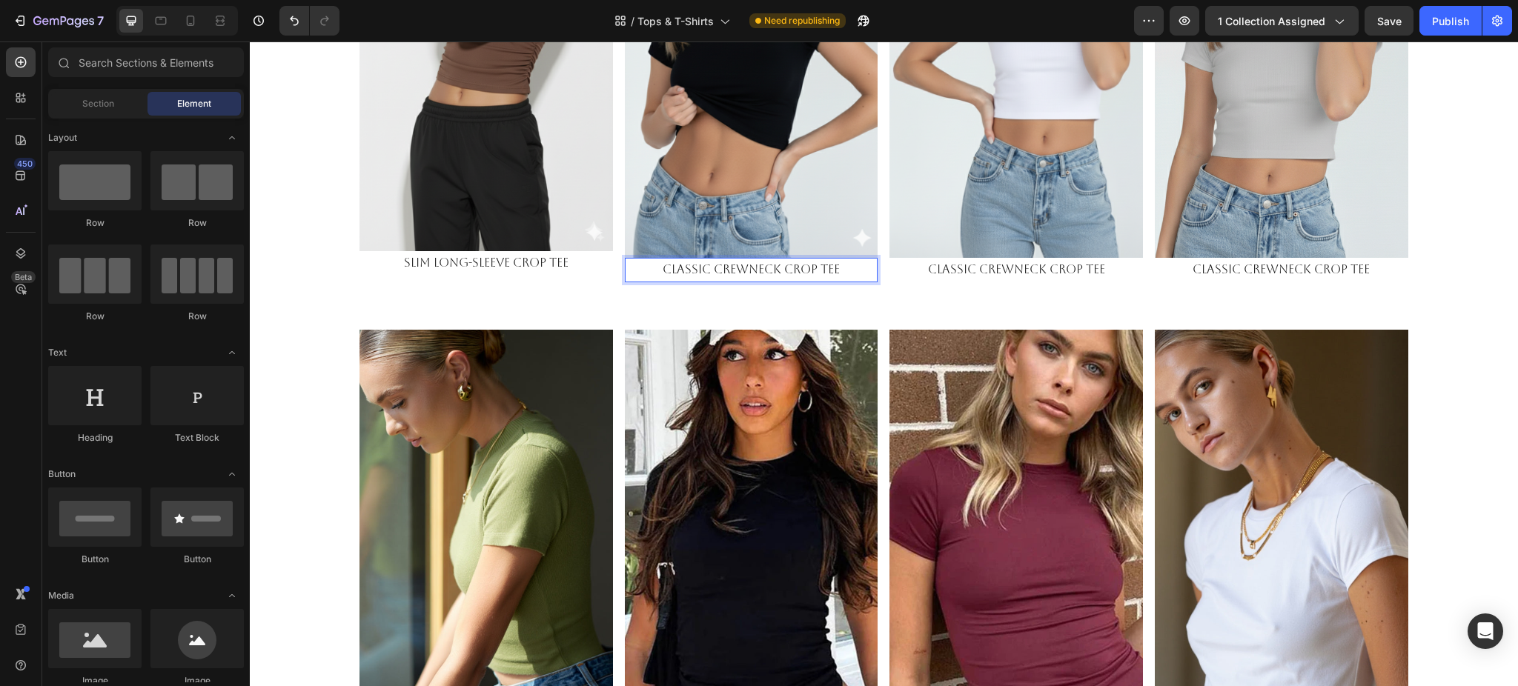
click at [1432, 265] on section "Image slim long-sleeve crop tee Text Block Image Classic Crewneck Crop Tee Text…" at bounding box center [884, 45] width 1165 height 522
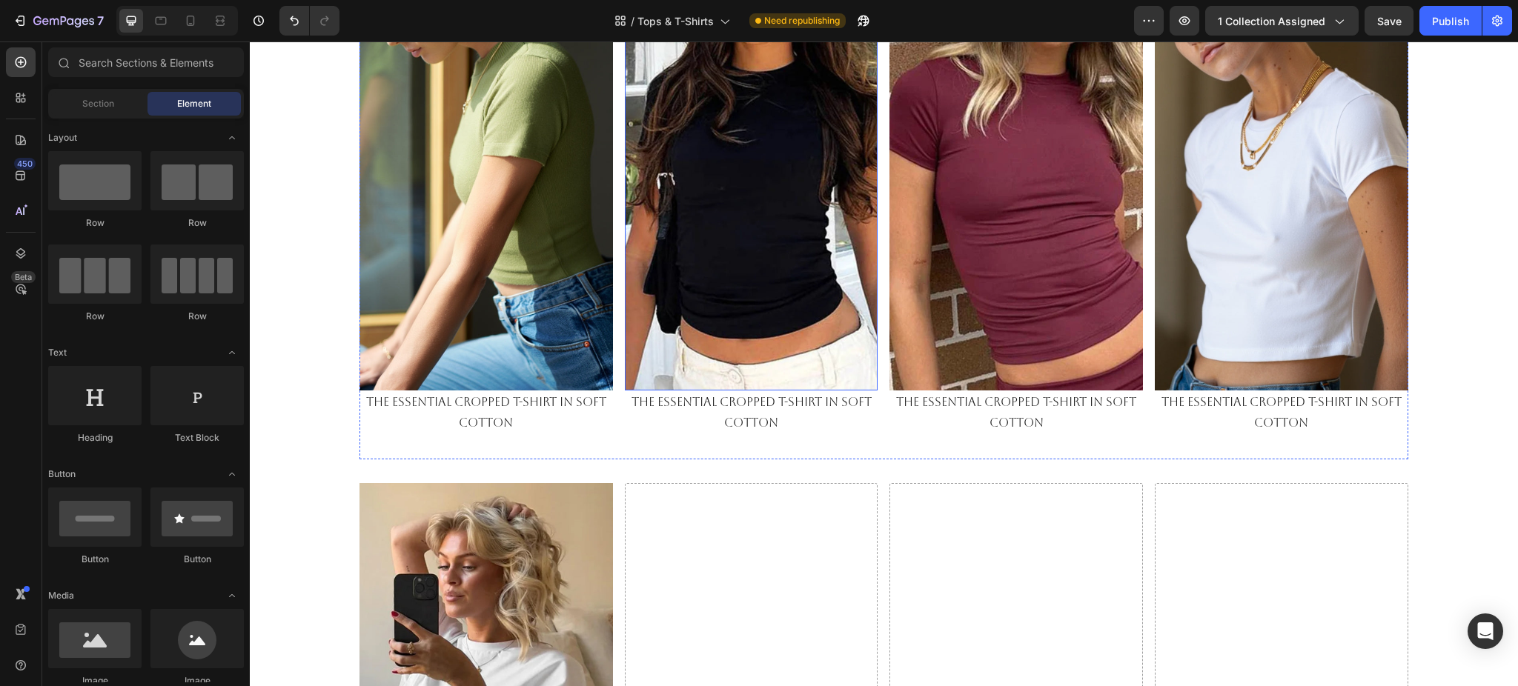
scroll to position [1285, 0]
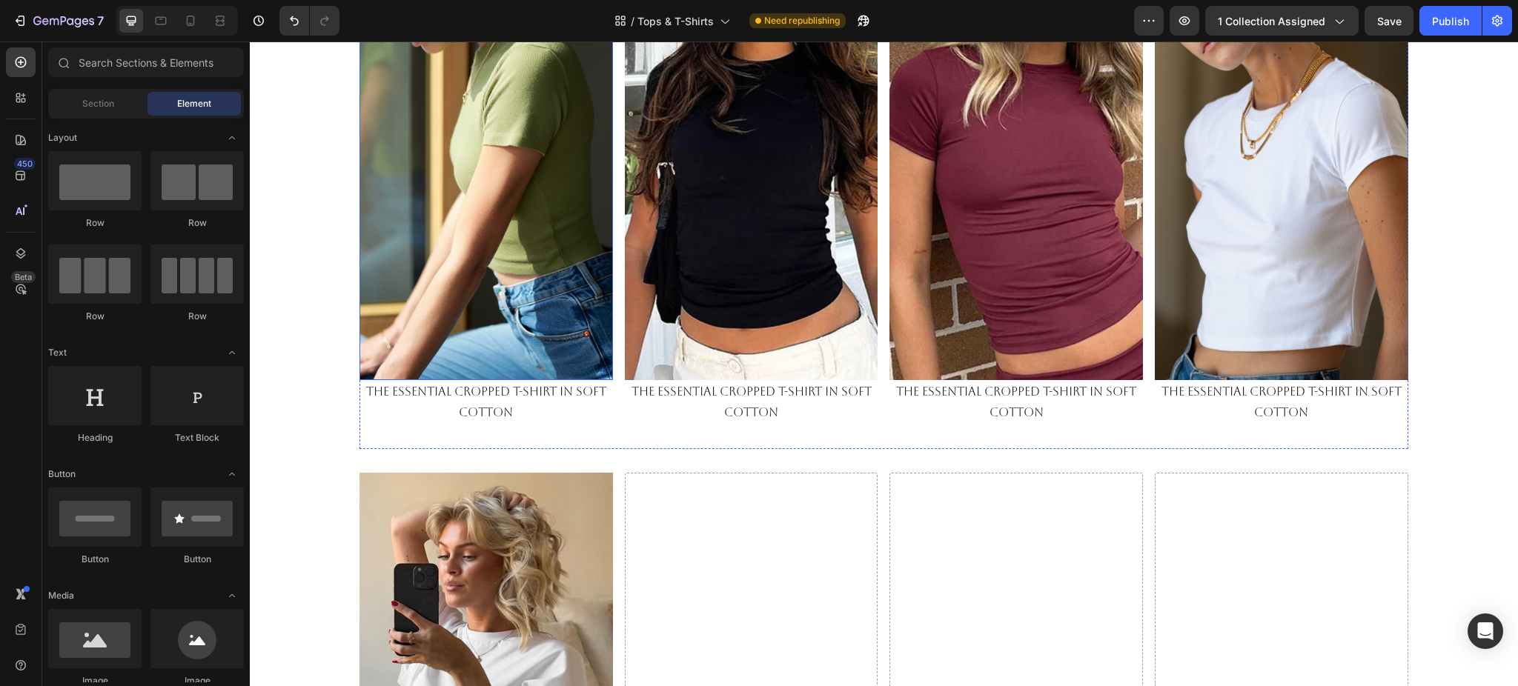
click at [466, 270] on img at bounding box center [487, 155] width 254 height 451
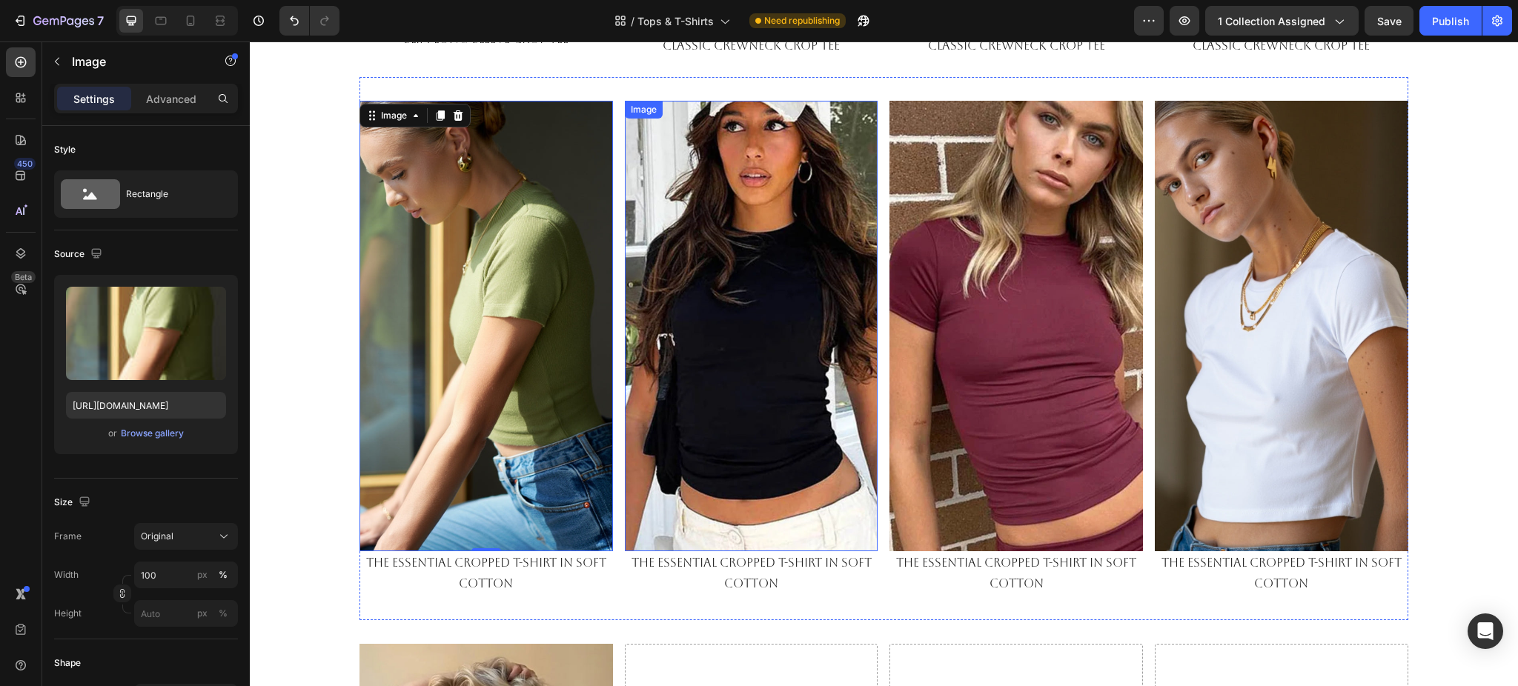
scroll to position [1087, 0]
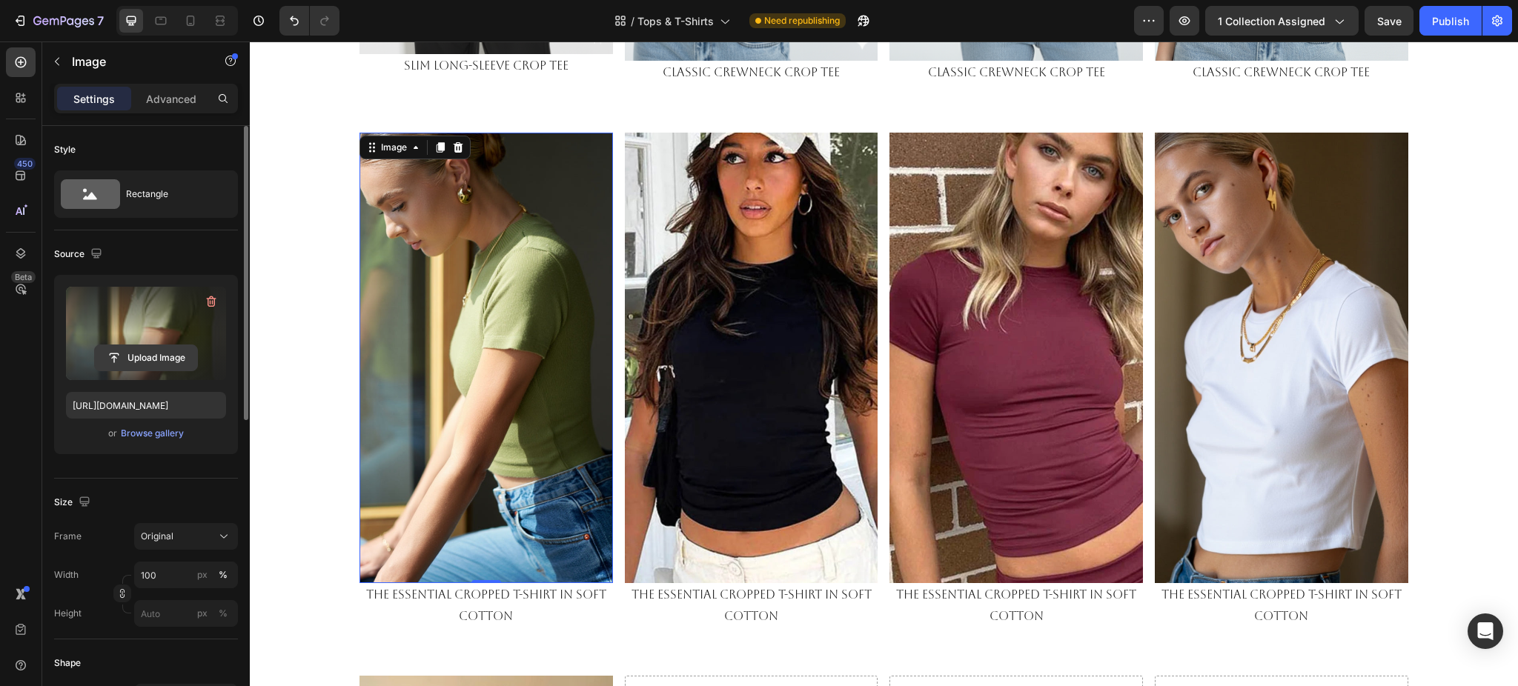
click at [149, 360] on input "file" at bounding box center [146, 357] width 102 height 25
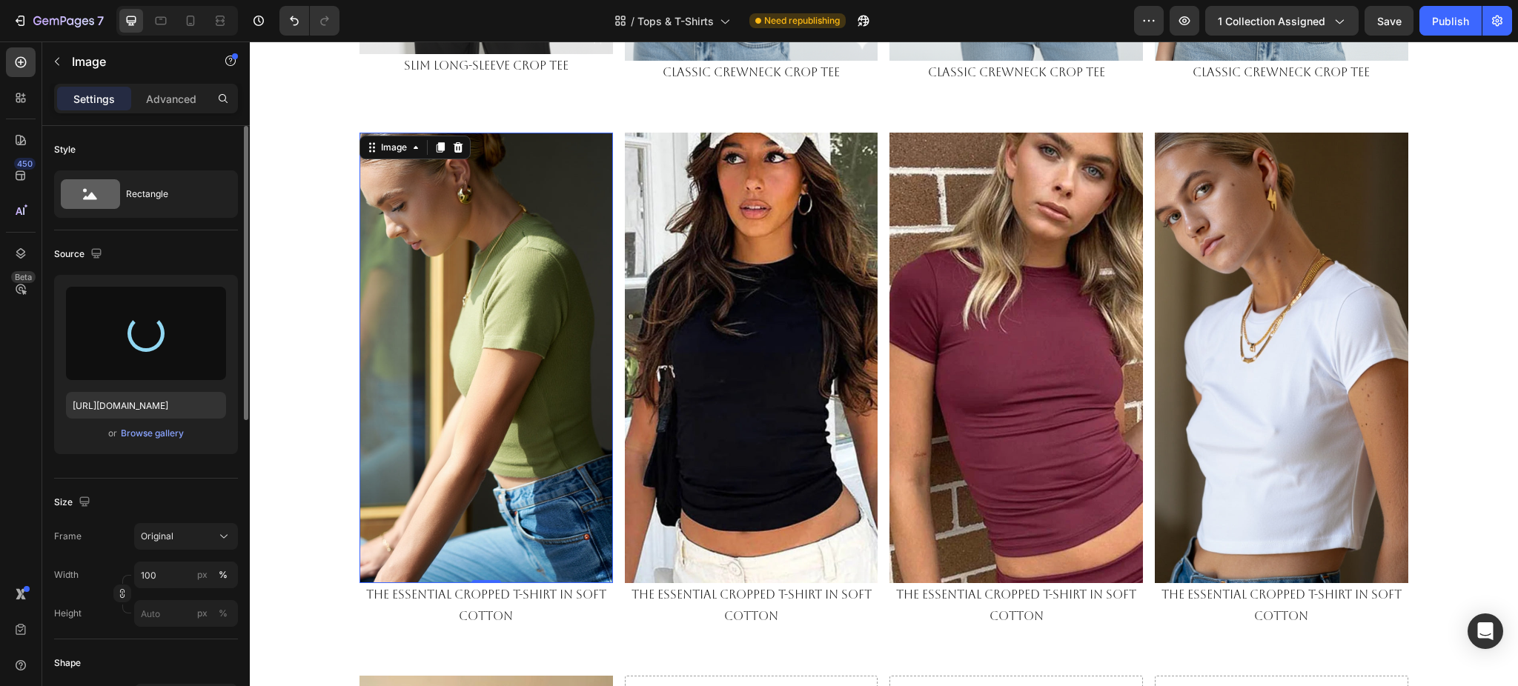
type input "https://cdn.shopify.com/s/files/1/0661/2146/6075/files/gempages_479878604860163…"
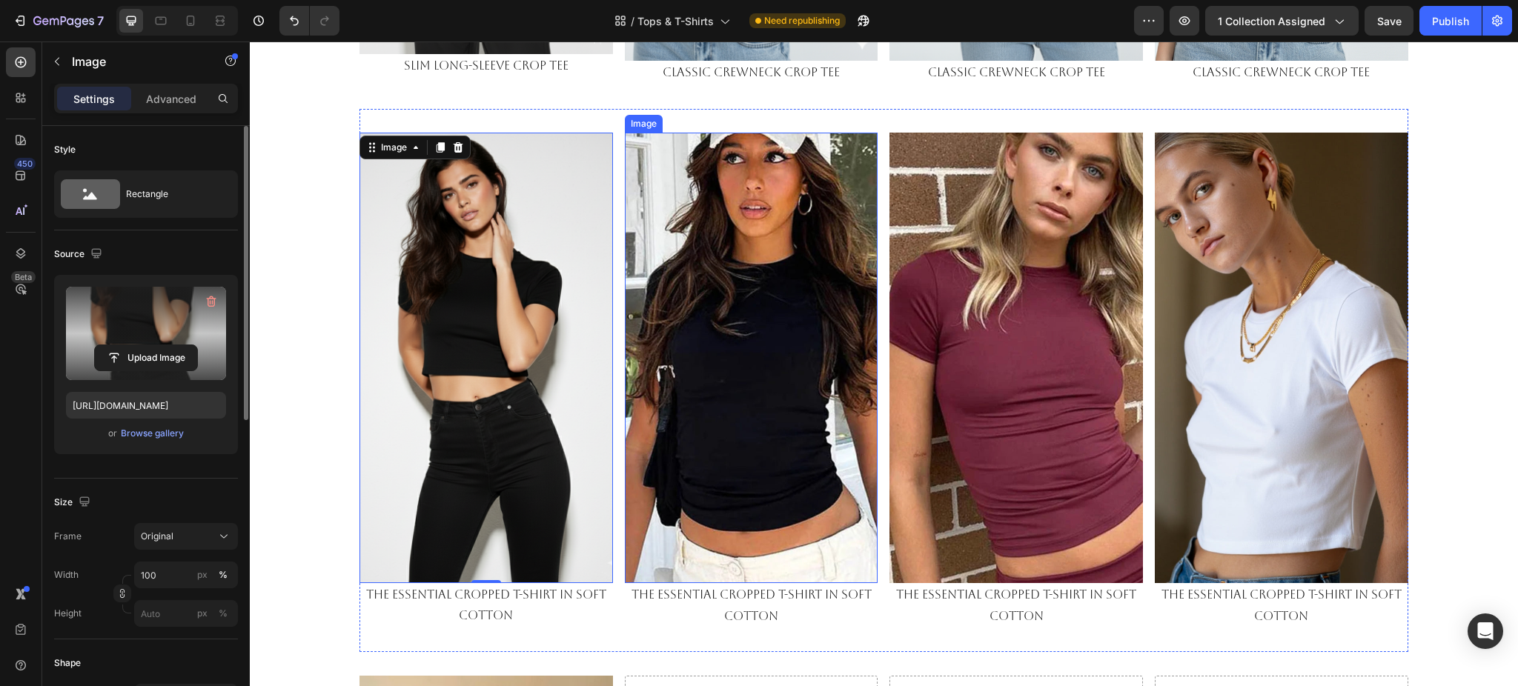
click at [695, 323] on img at bounding box center [752, 358] width 254 height 451
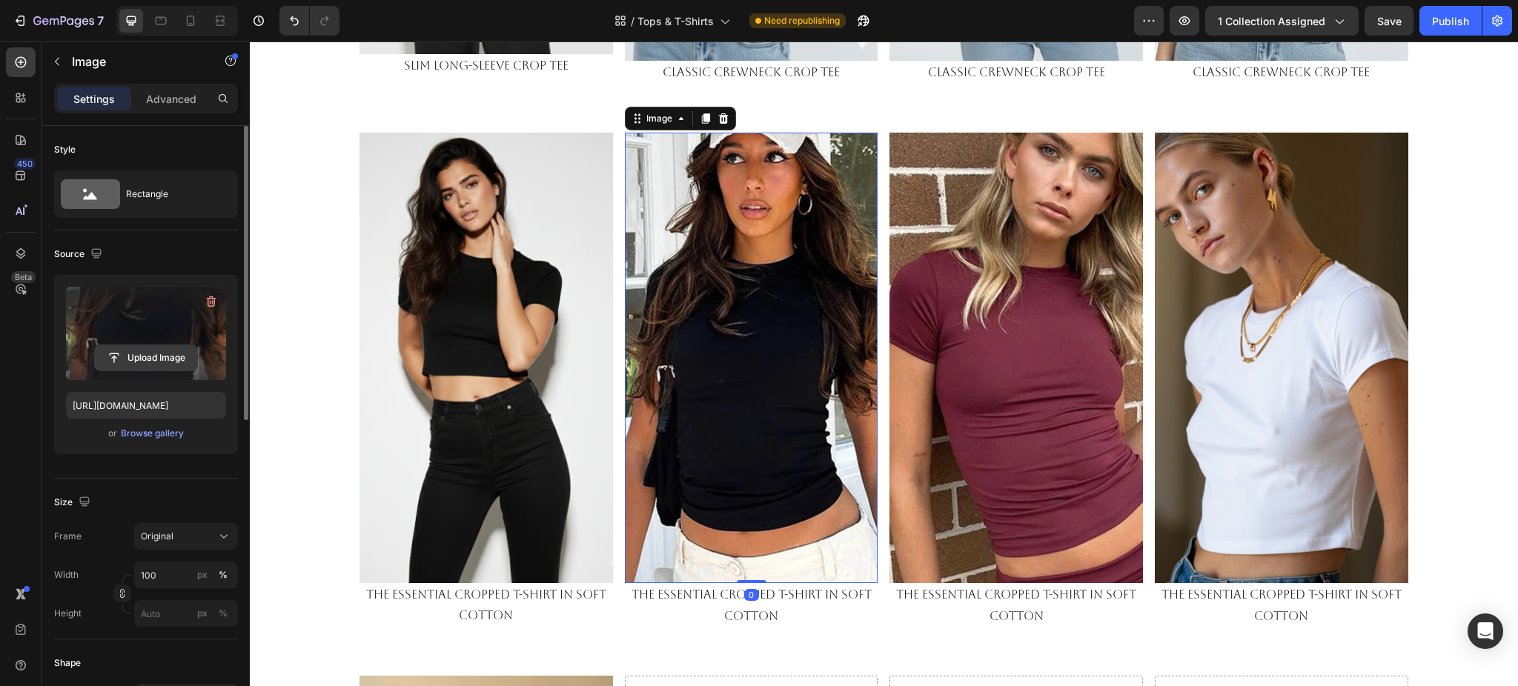
click at [172, 357] on input "file" at bounding box center [146, 357] width 102 height 25
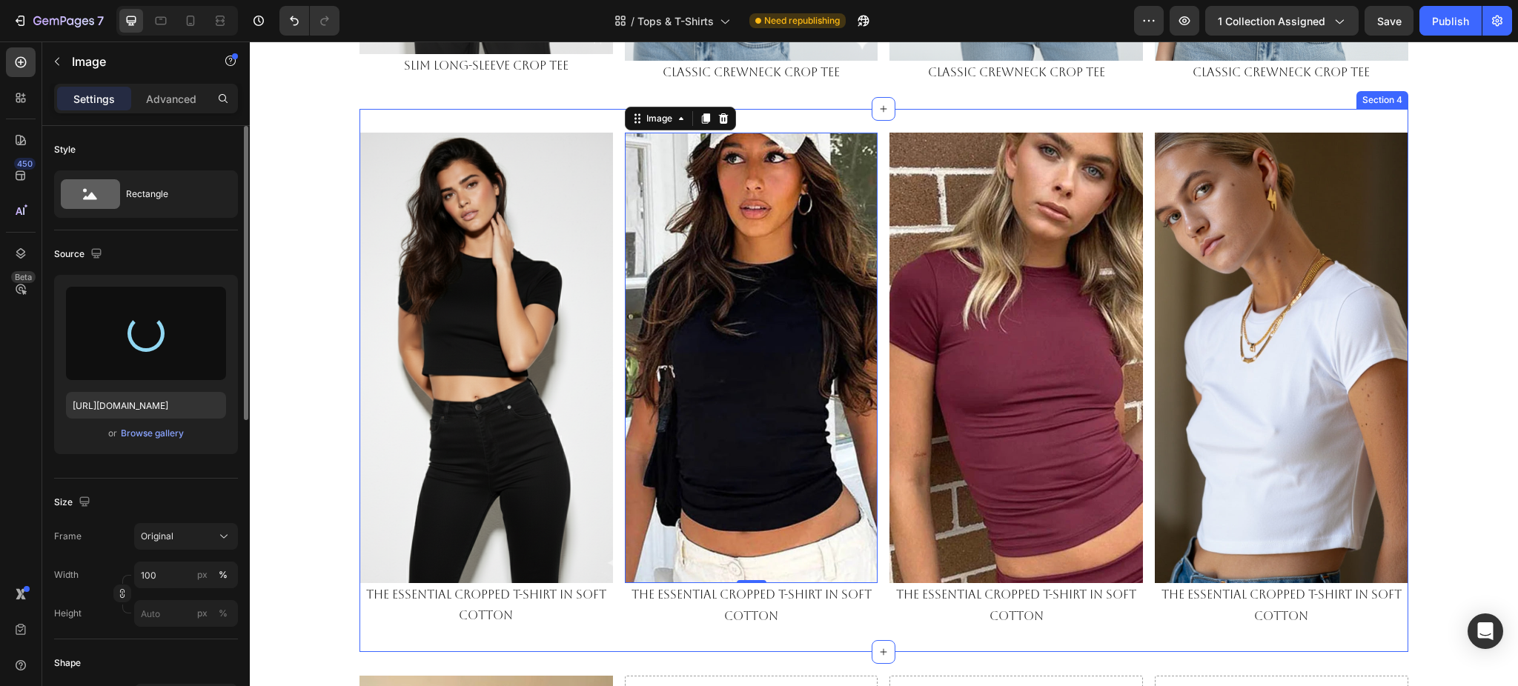
type input "https://cdn.shopify.com/s/files/1/0661/2146/6075/files/gempages_479878604860163…"
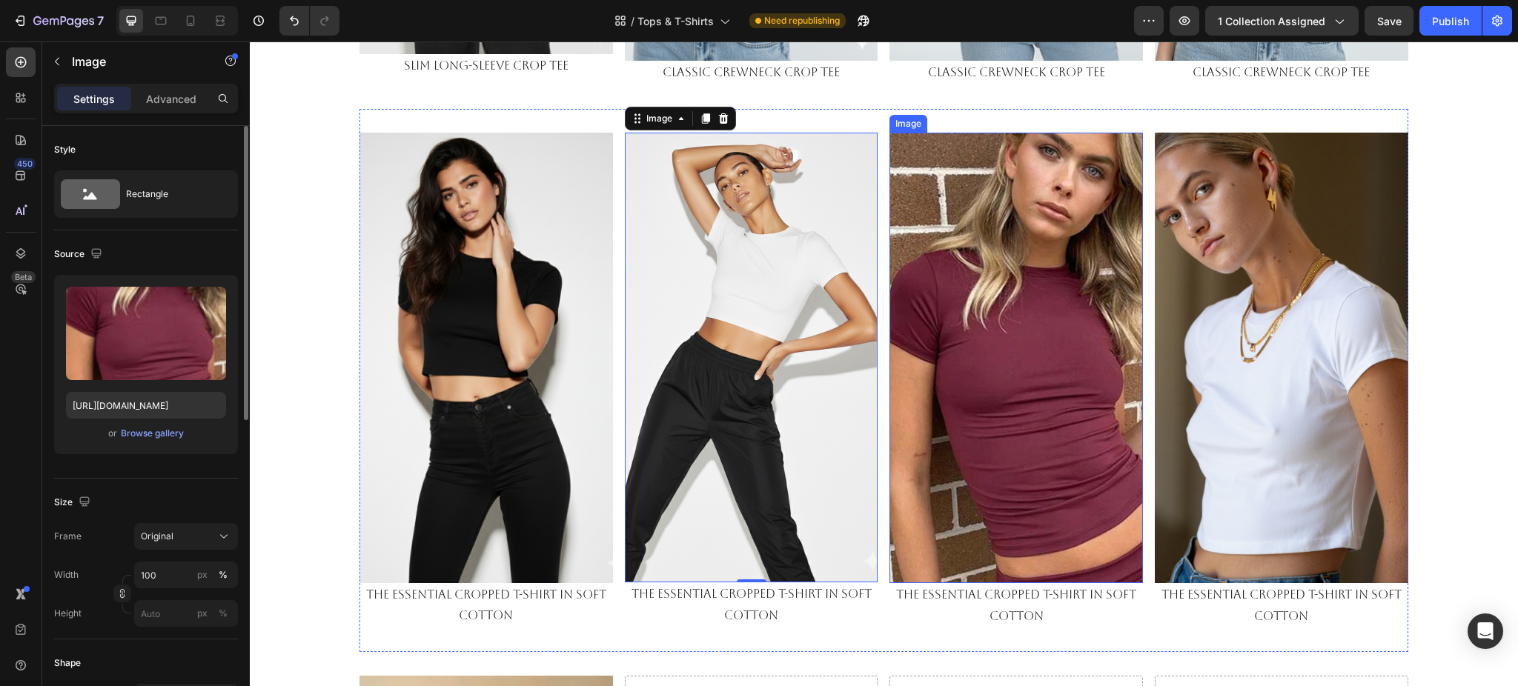
click at [975, 224] on img at bounding box center [1017, 358] width 254 height 451
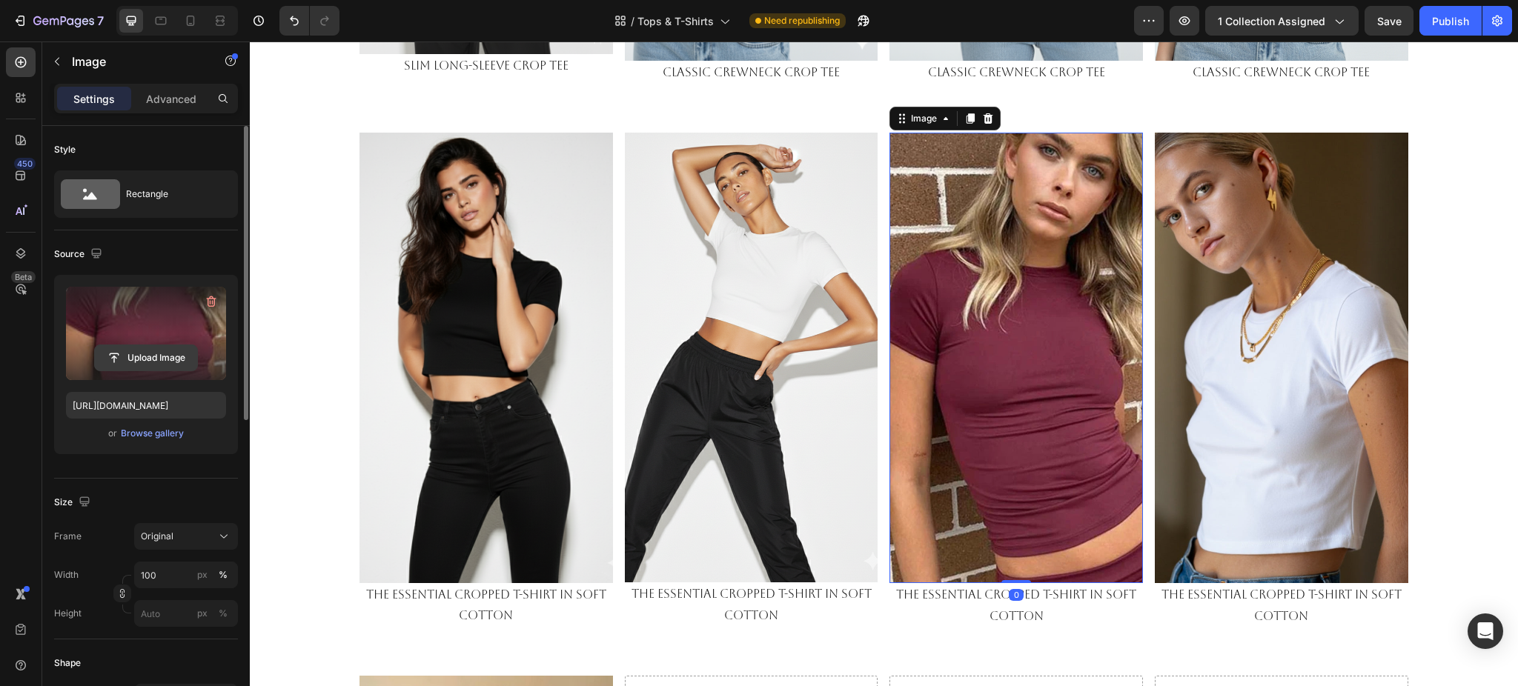
click at [127, 363] on input "file" at bounding box center [146, 357] width 102 height 25
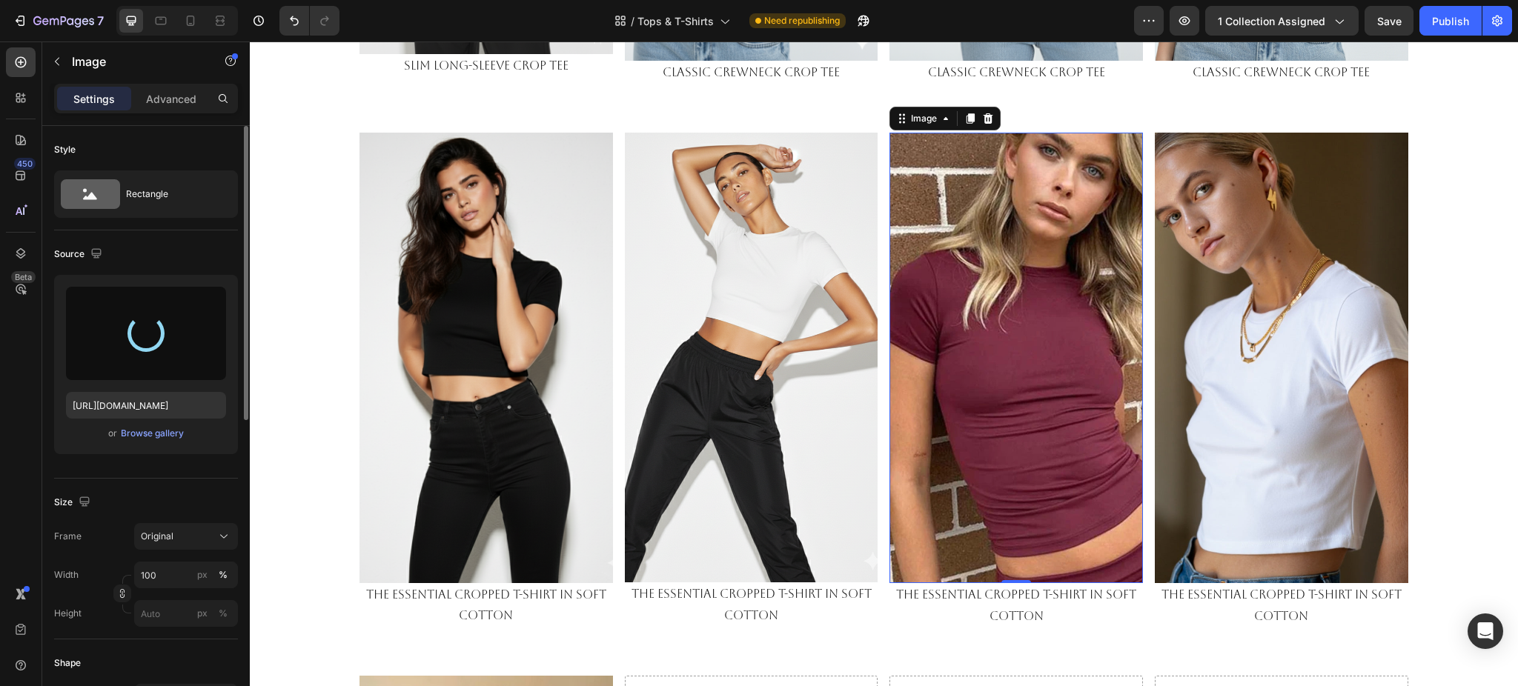
click at [1021, 353] on img at bounding box center [1017, 358] width 254 height 451
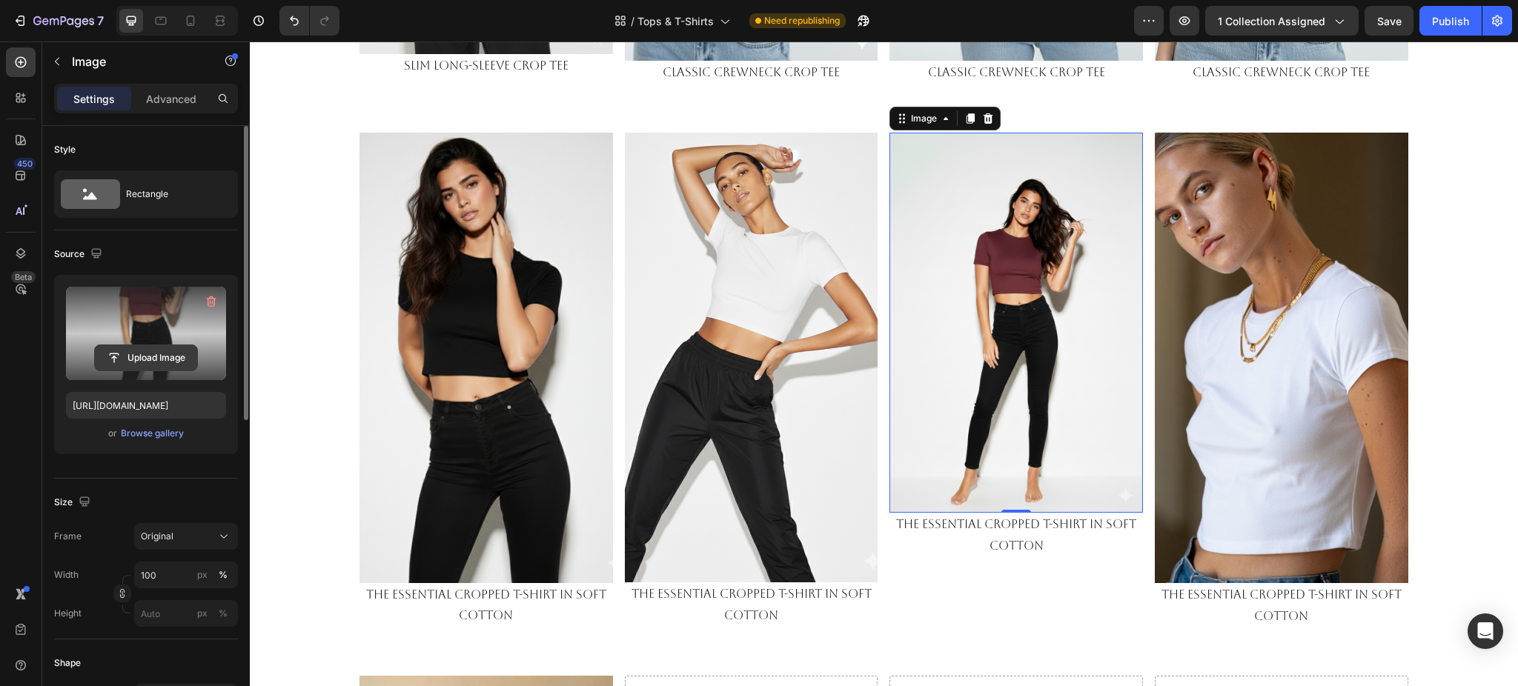
click at [139, 350] on input "file" at bounding box center [146, 357] width 102 height 25
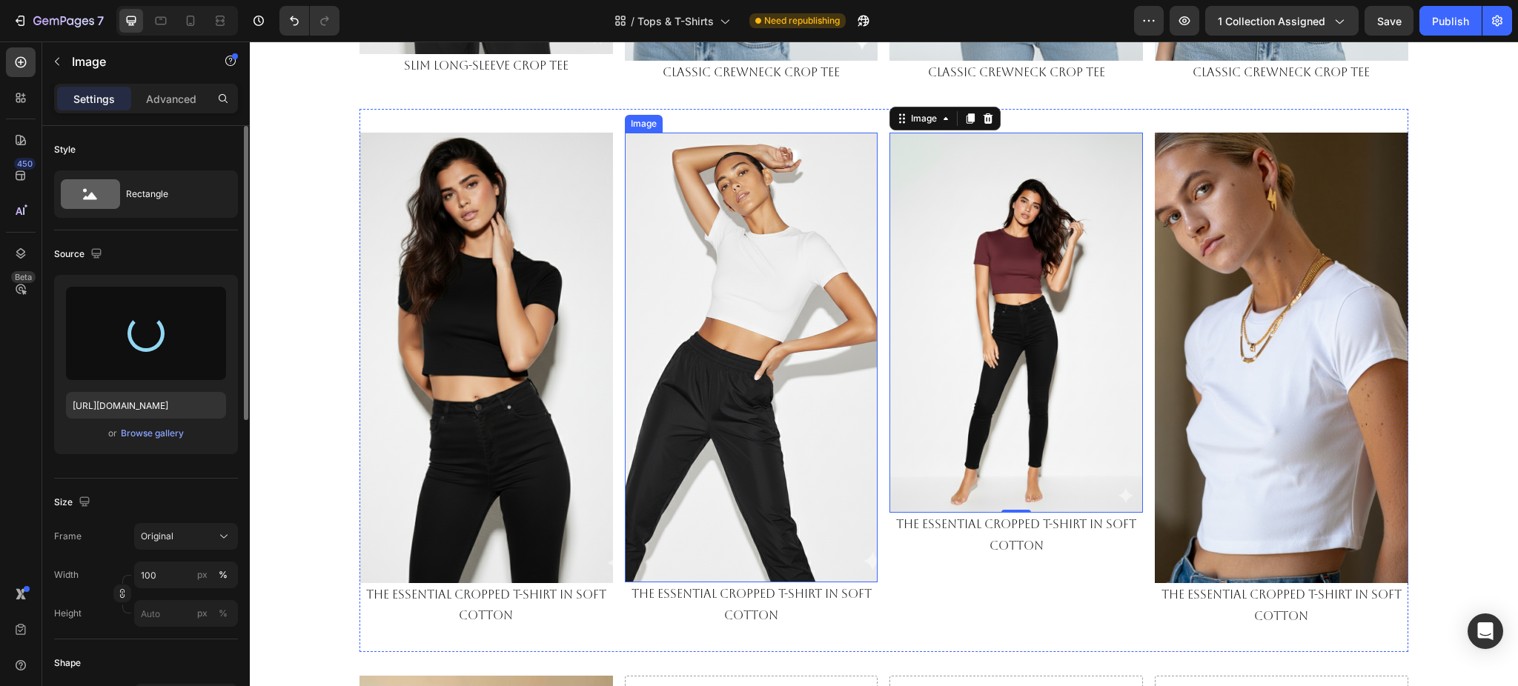
type input "https://cdn.shopify.com/s/files/1/0661/2146/6075/files/gempages_479878604860163…"
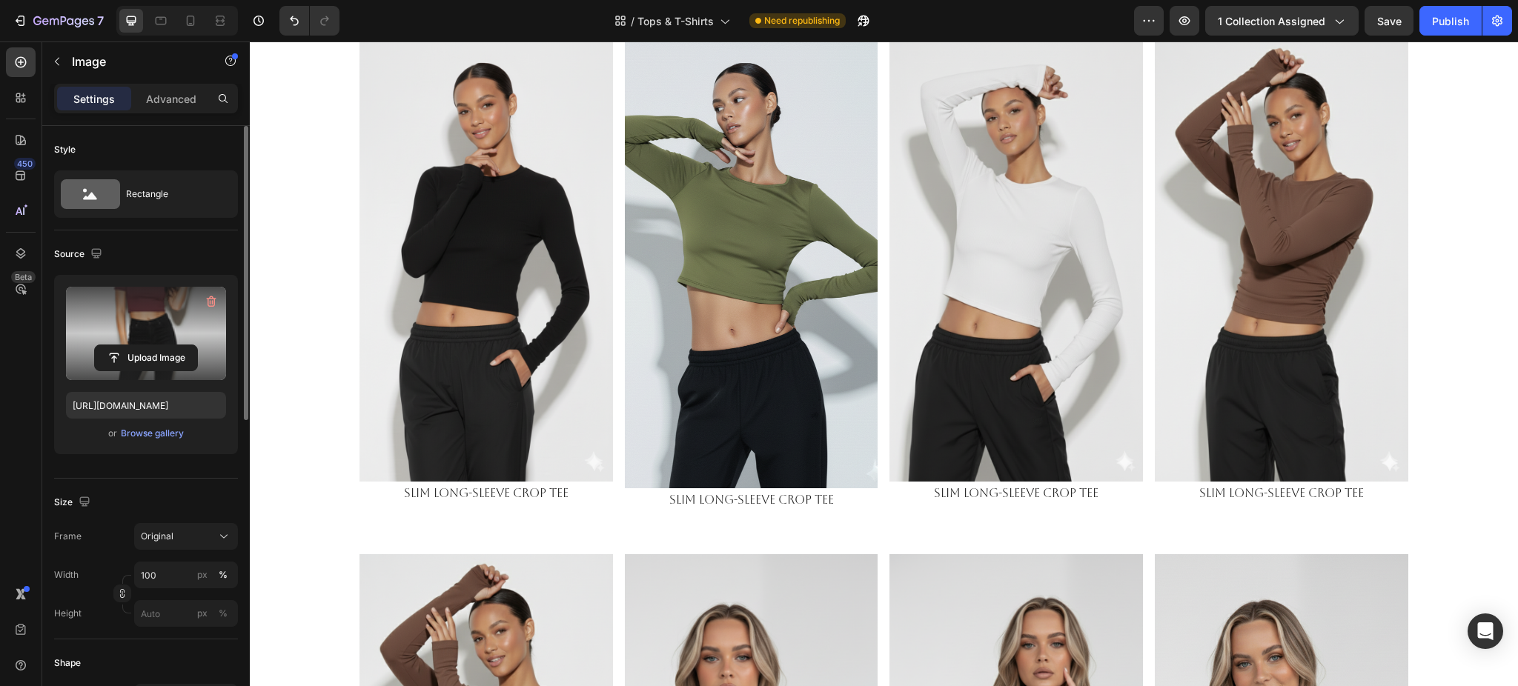
scroll to position [99, 0]
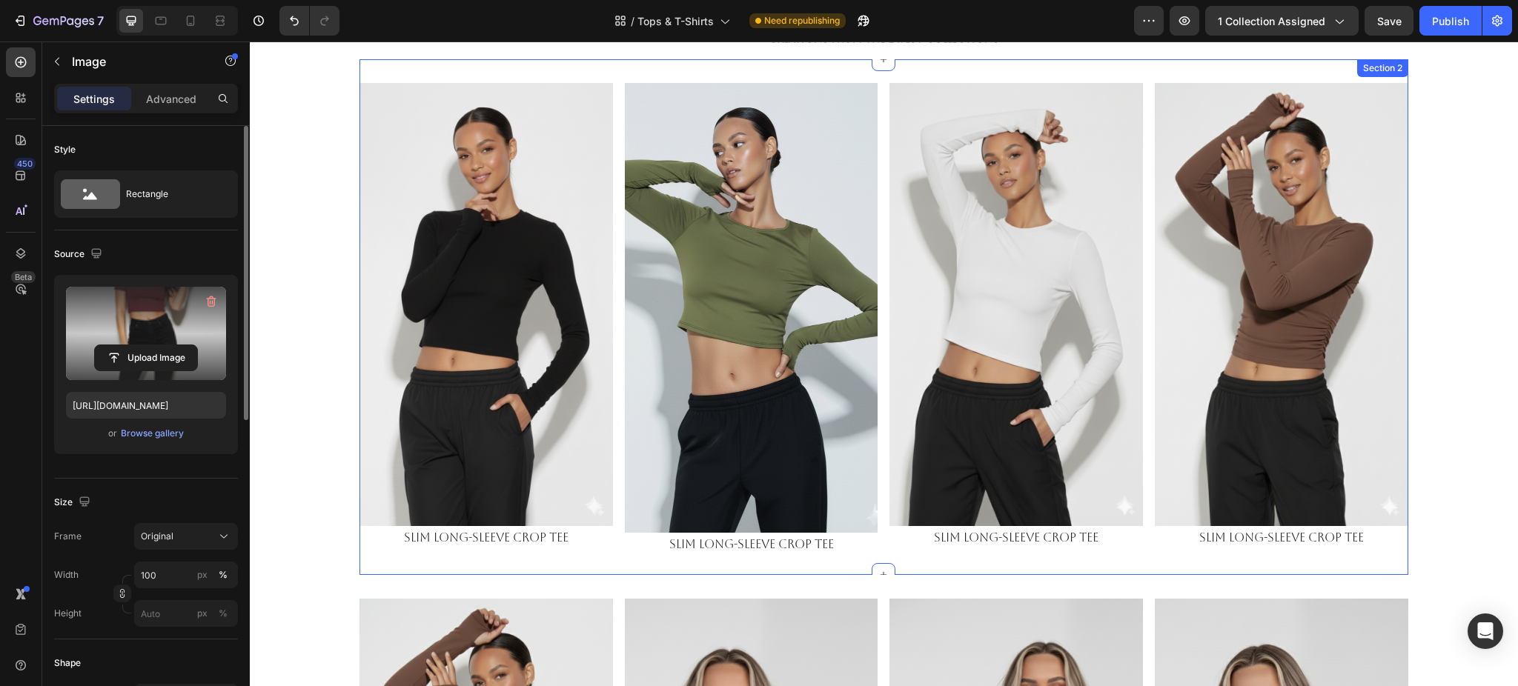
click at [876, 197] on div "Image slim long-sleeve crop tee Text Block Image slim long-sleeve crop tee Text…" at bounding box center [884, 317] width 1049 height 516
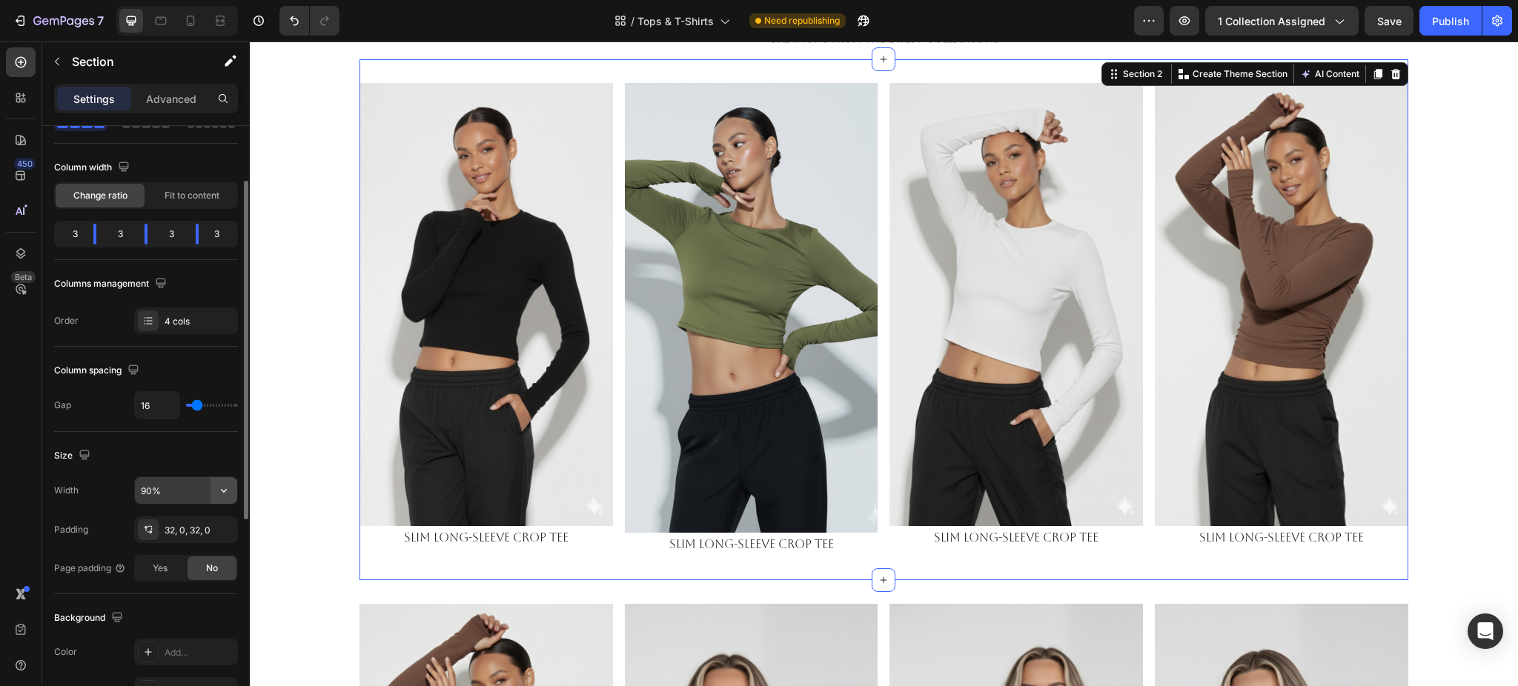
click at [226, 492] on icon "button" at bounding box center [223, 490] width 15 height 15
click at [207, 523] on span "100%" at bounding box center [212, 528] width 24 height 13
type input "100%"
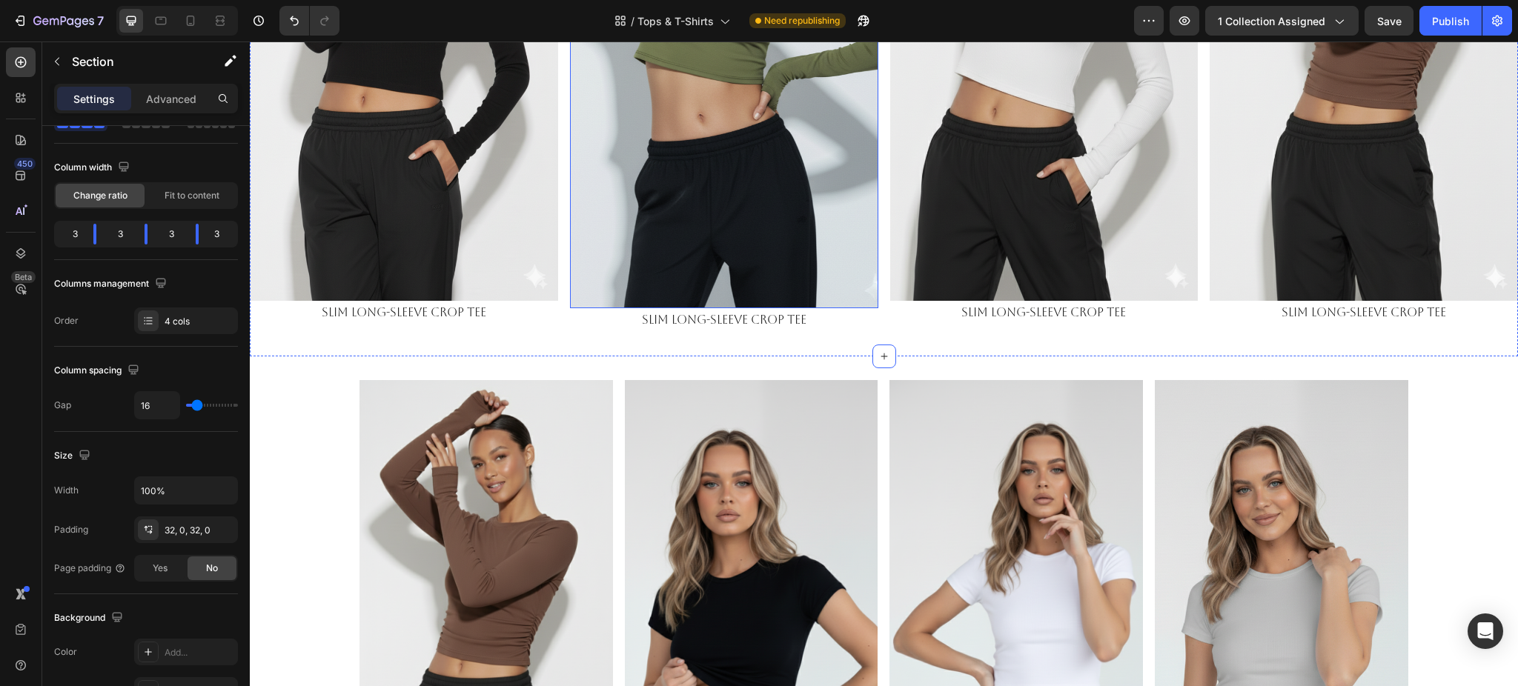
scroll to position [593, 0]
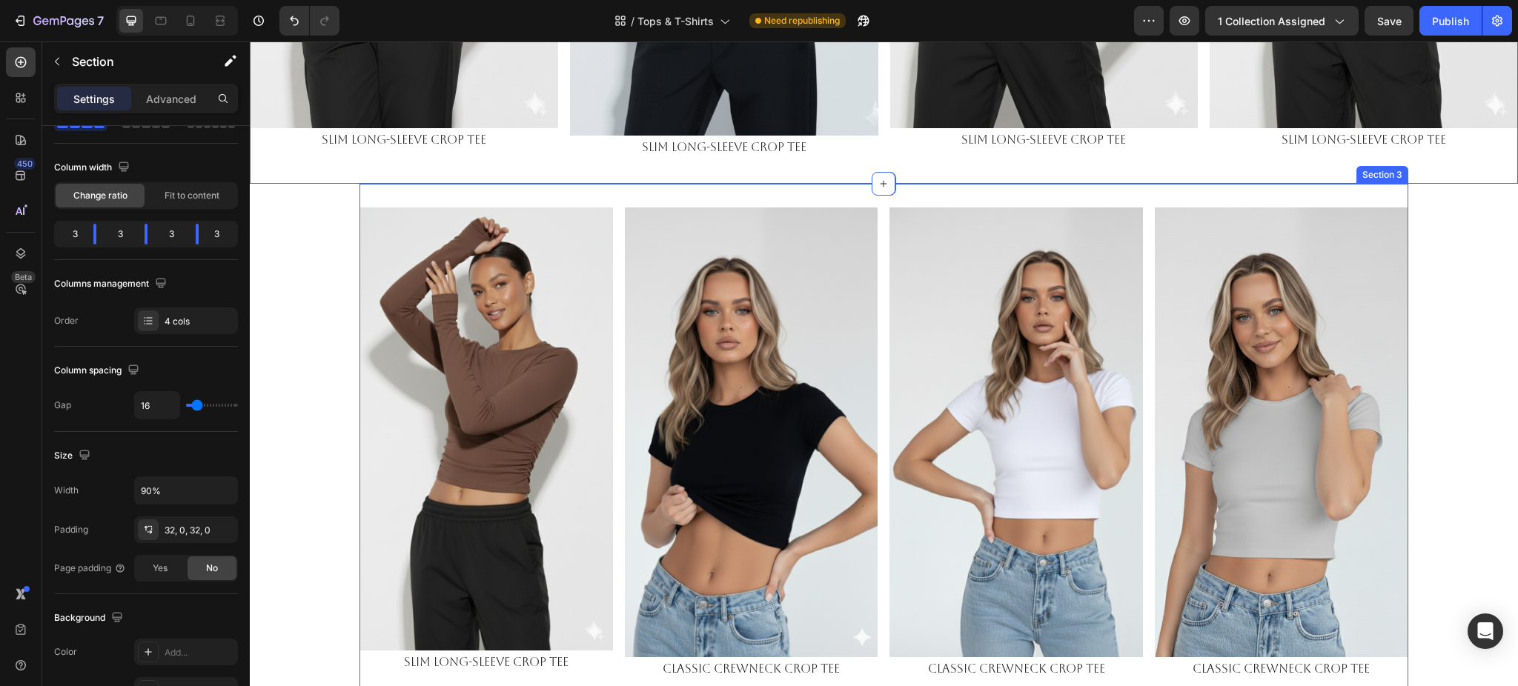
click at [878, 258] on div "Image slim long-sleeve crop tee Text Block Image Classic Crewneck Crop Tee Text…" at bounding box center [884, 445] width 1049 height 522
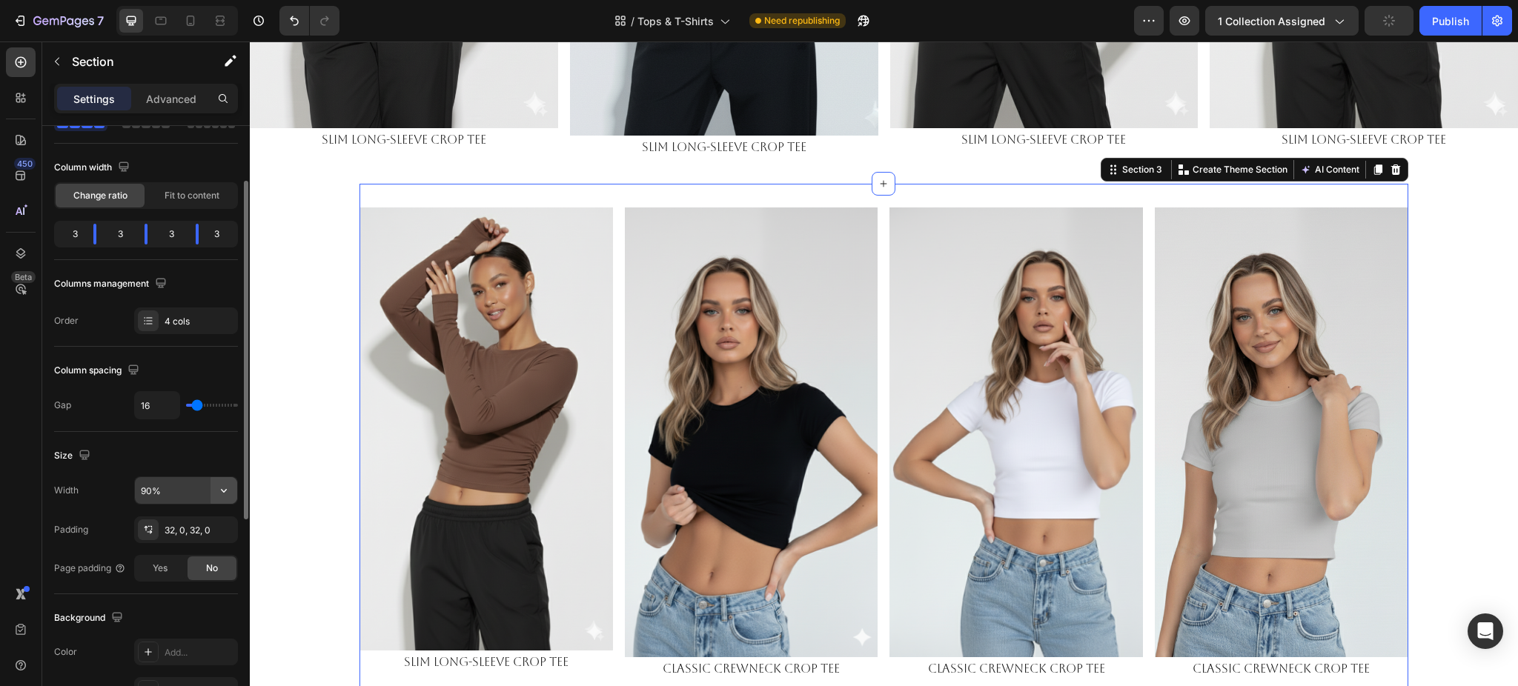
click at [219, 487] on icon "button" at bounding box center [223, 490] width 15 height 15
click at [179, 534] on p "Full 100%" at bounding box center [182, 528] width 85 height 13
type input "100%"
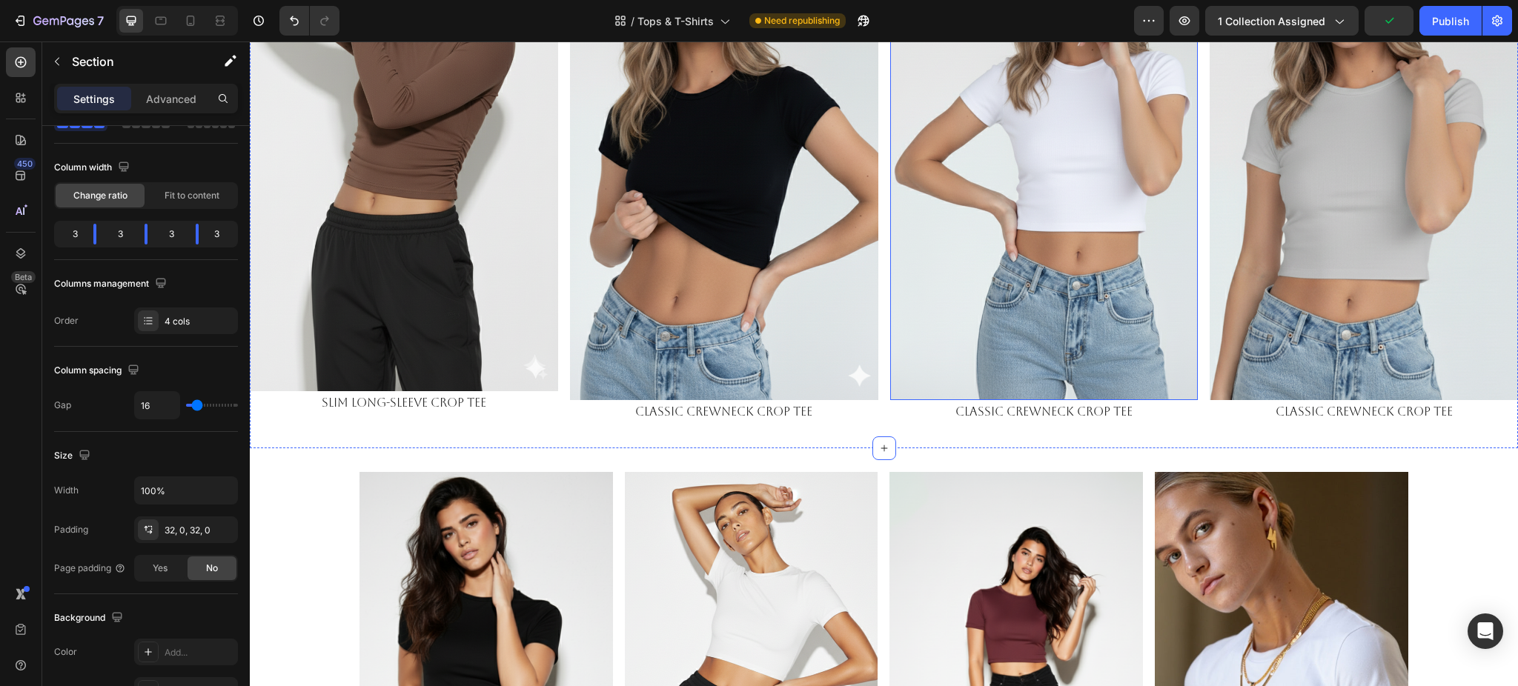
scroll to position [988, 0]
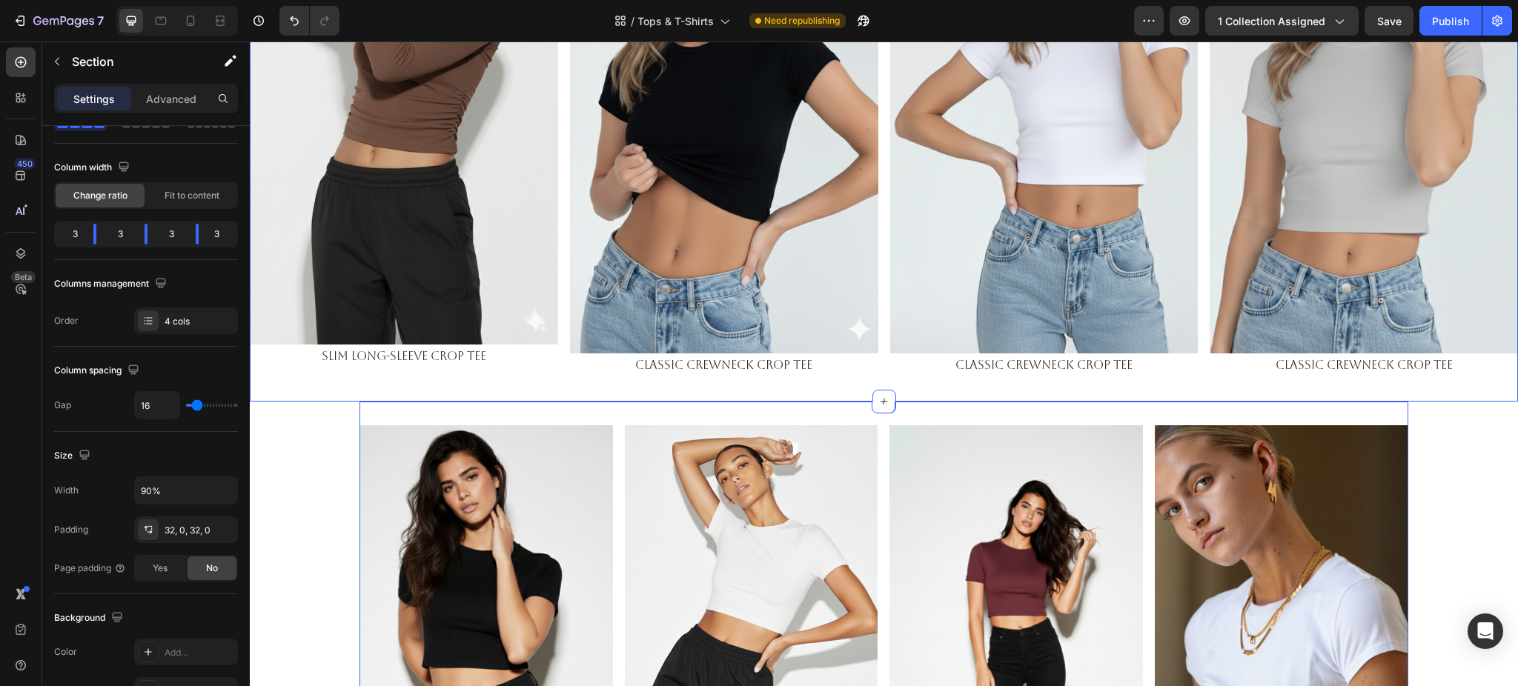
click at [873, 448] on div "Image The Essential Cropped T-Shirt in Soft Cotton Text Block Image The Essenti…" at bounding box center [884, 671] width 1049 height 538
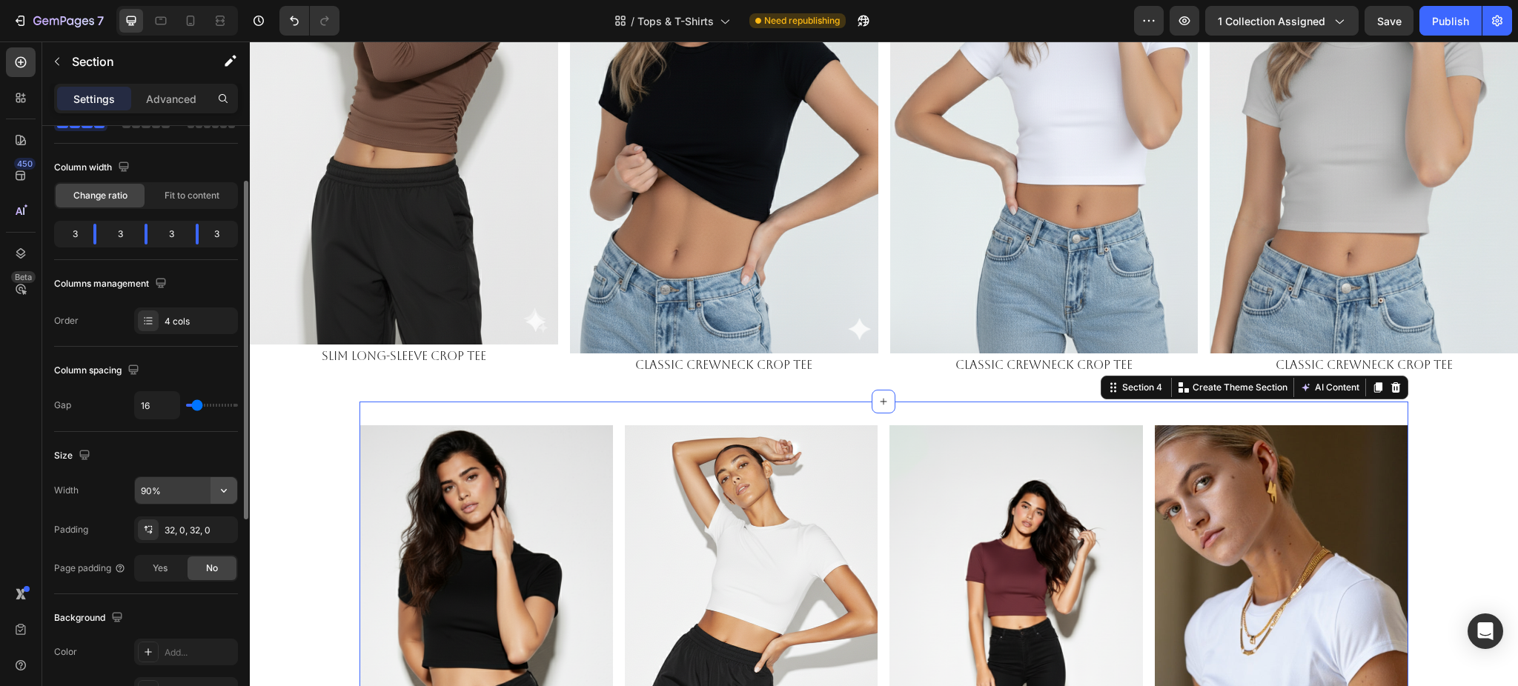
click at [227, 489] on icon "button" at bounding box center [223, 490] width 15 height 15
drag, startPoint x: 203, startPoint y: 521, endPoint x: 234, endPoint y: 507, distance: 34.2
click at [202, 519] on div "Full 100%" at bounding box center [171, 528] width 122 height 28
type input "100%"
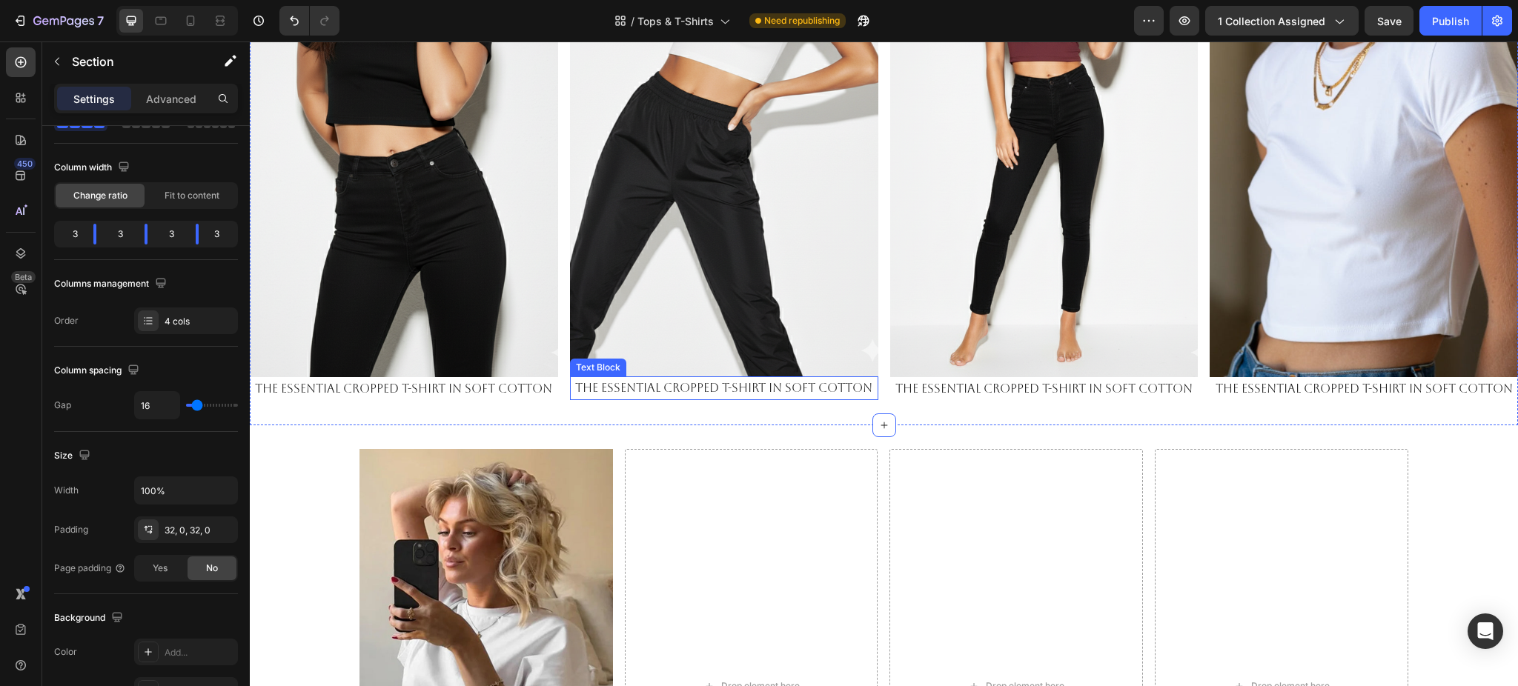
scroll to position [1581, 0]
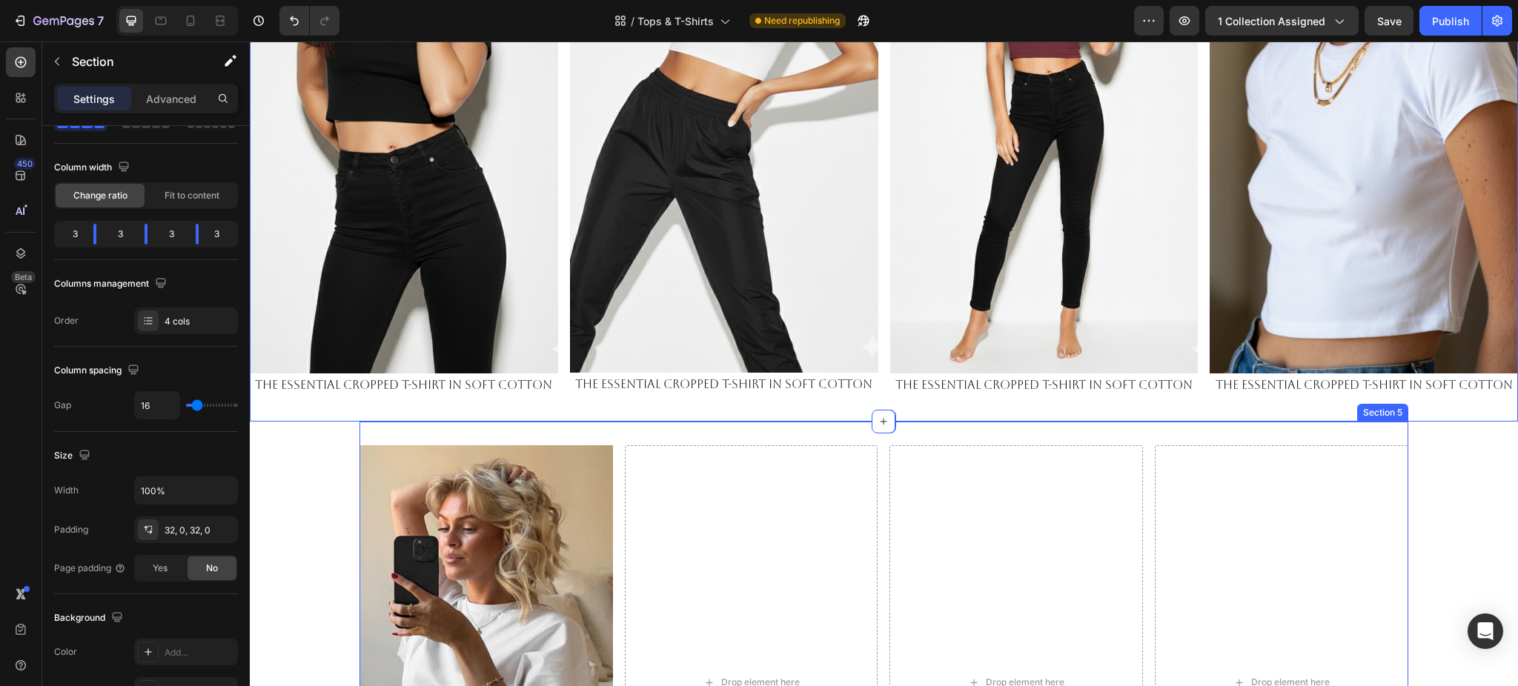
click at [874, 484] on div "Image Elevé Cropped Tee Text Block Drop element here Drop element here Drop ele…" at bounding box center [884, 683] width 1049 height 522
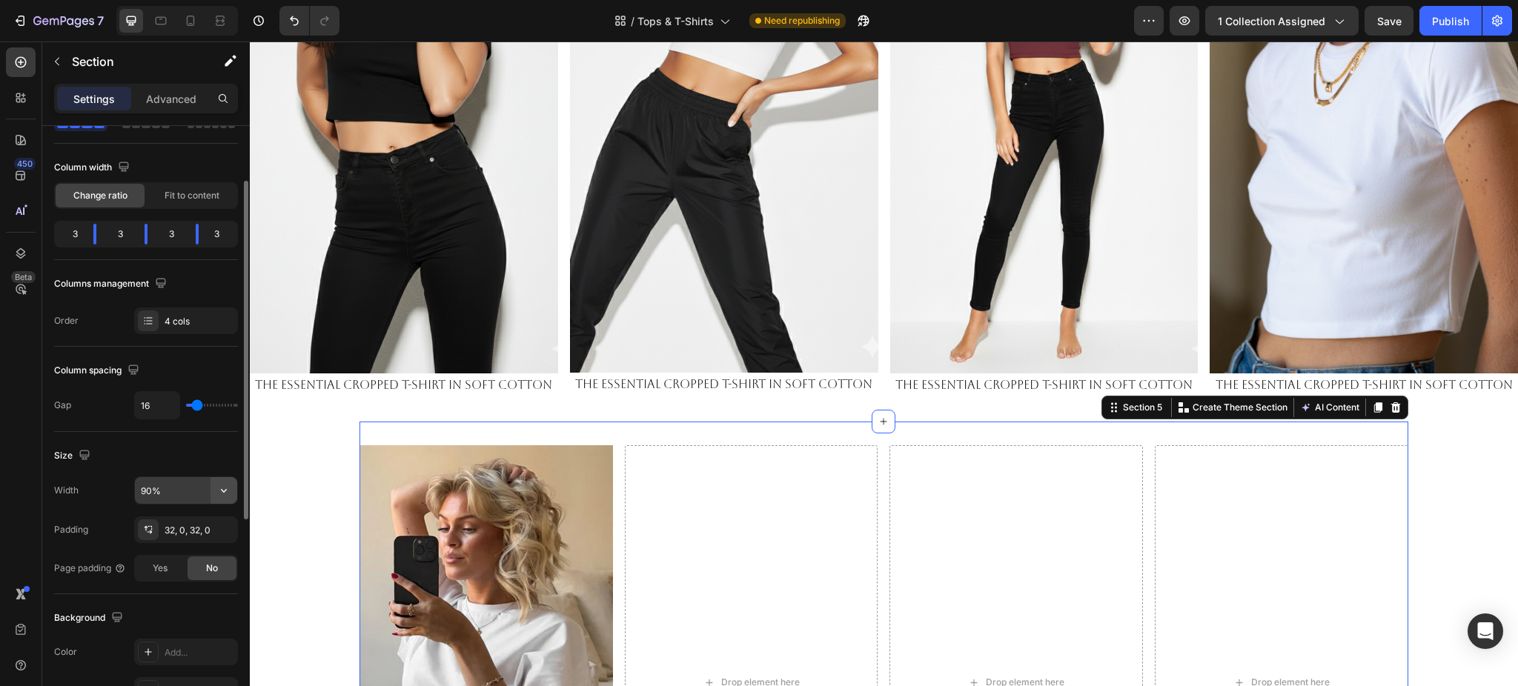
click at [222, 493] on icon "button" at bounding box center [223, 490] width 15 height 15
click at [182, 520] on div "Full 100%" at bounding box center [171, 528] width 122 height 28
type input "100%"
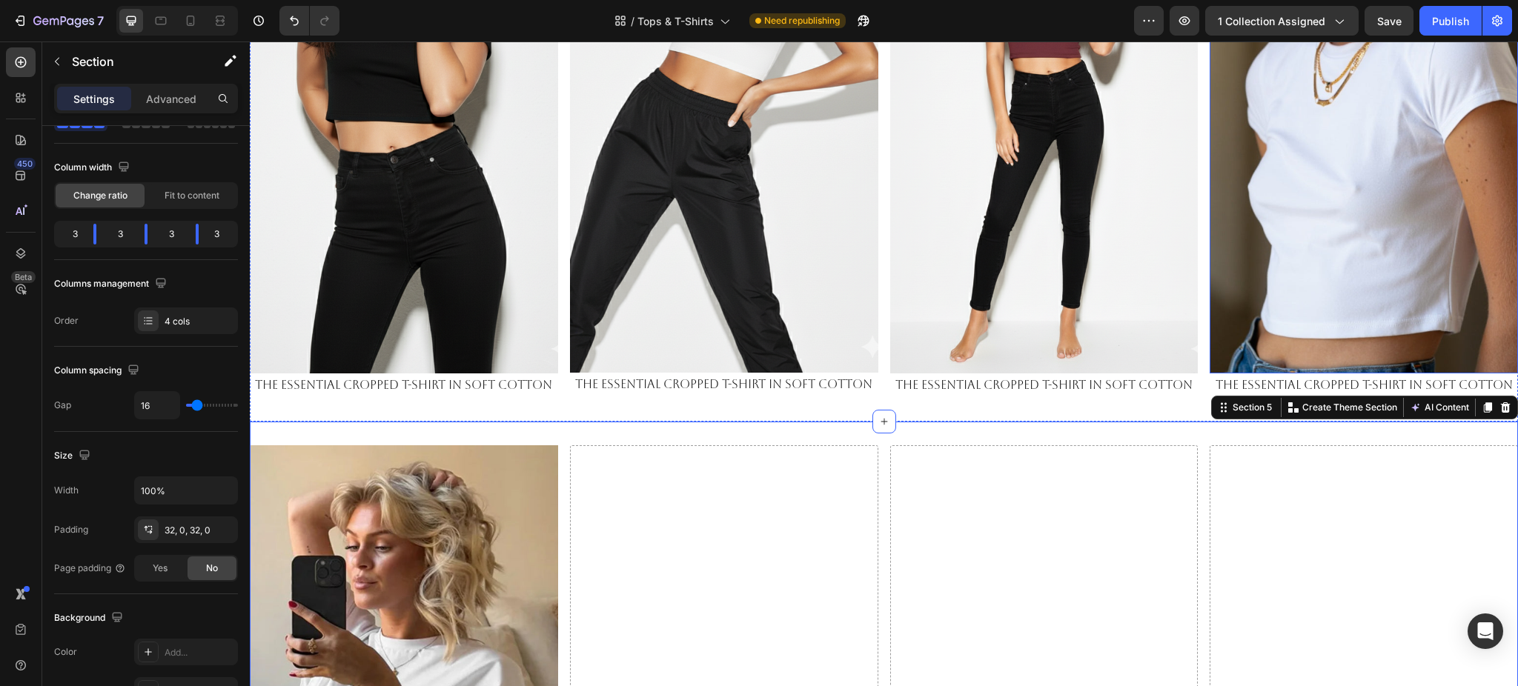
click at [1307, 305] on img at bounding box center [1364, 100] width 308 height 548
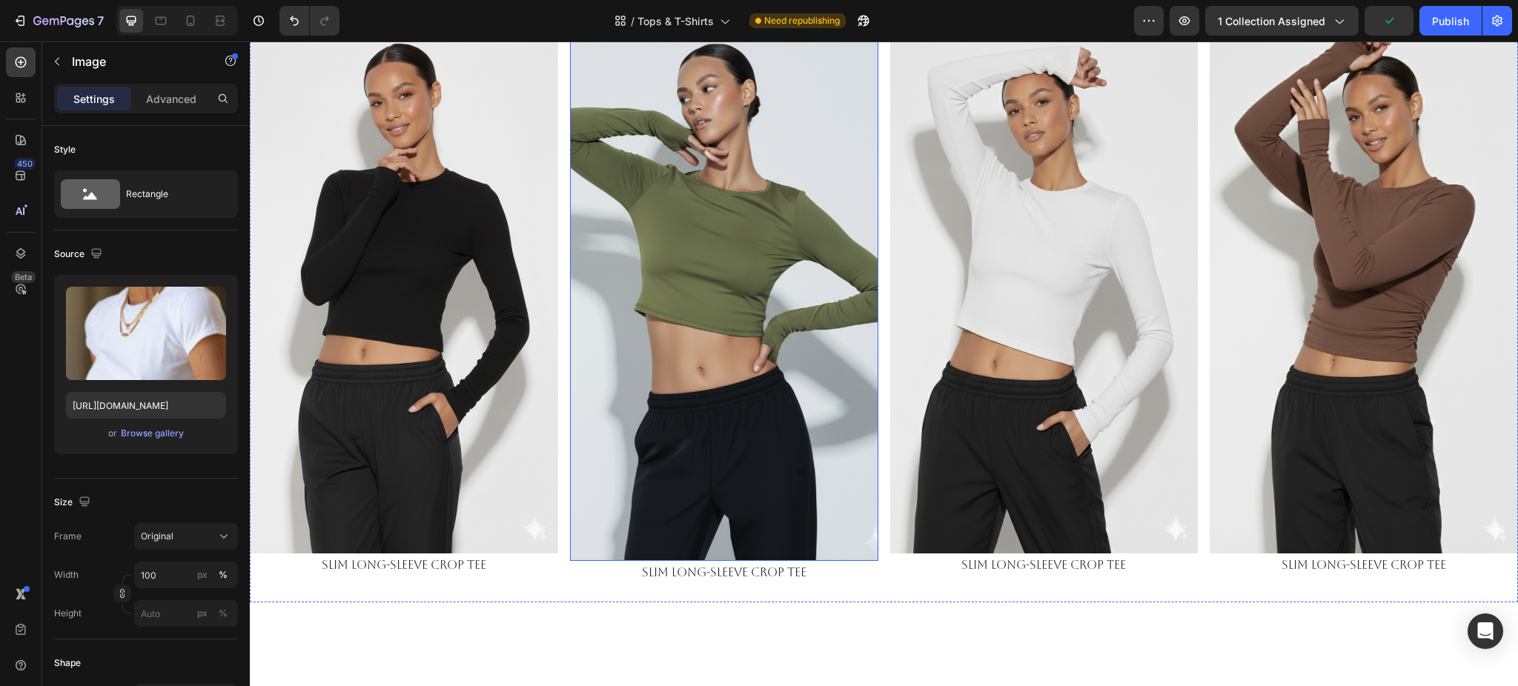
scroll to position [0, 0]
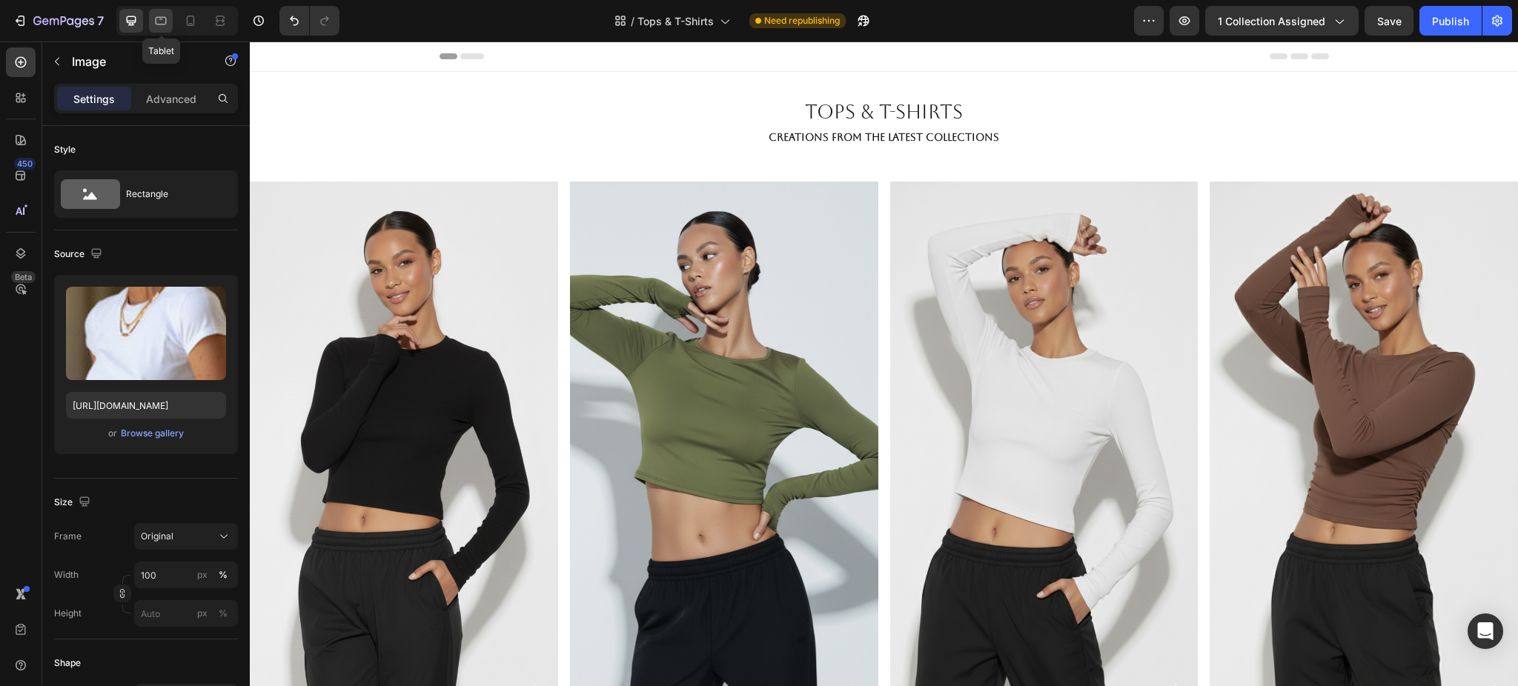
click at [158, 21] on icon at bounding box center [160, 20] width 15 height 15
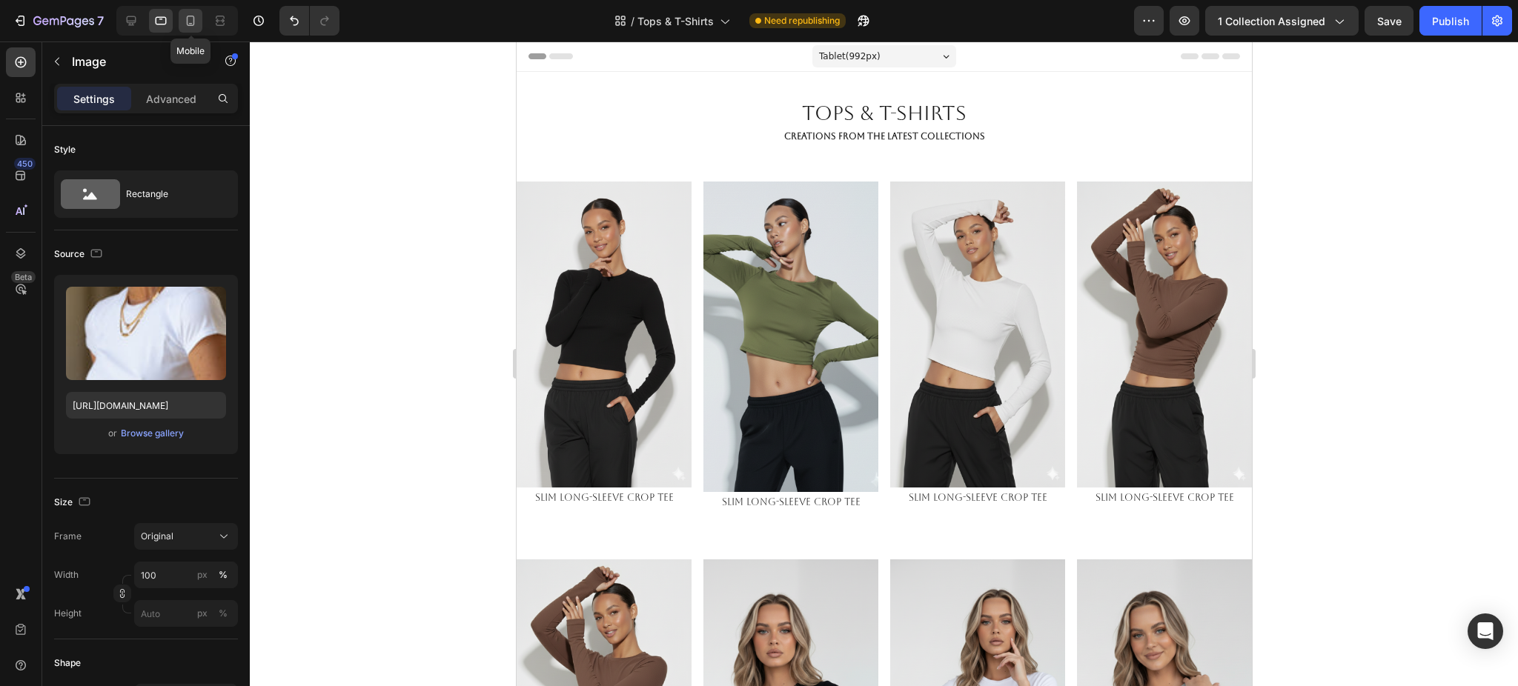
click at [194, 17] on icon at bounding box center [191, 21] width 8 height 10
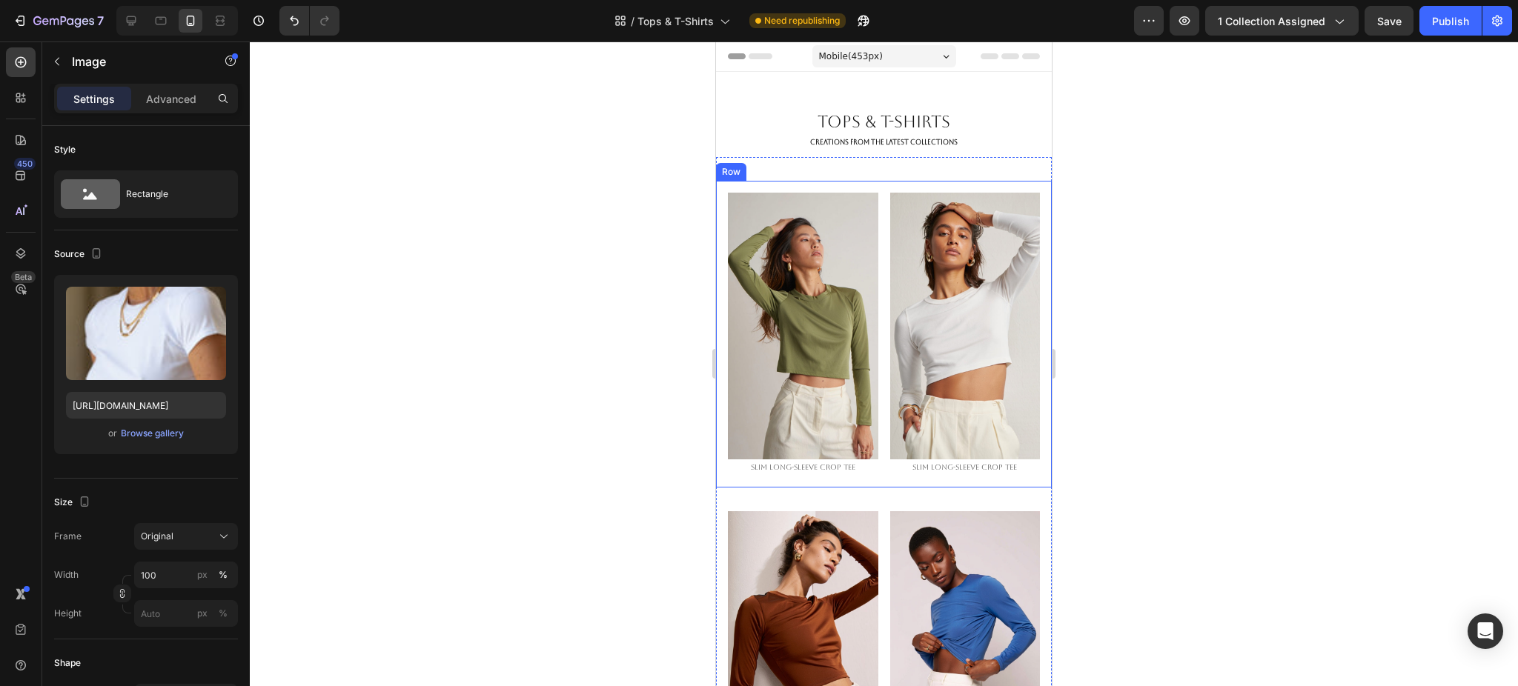
click at [874, 220] on div "Image slim long-sleeve crop tee Text Block Image slim long-sleeve crop tee Text…" at bounding box center [884, 334] width 336 height 307
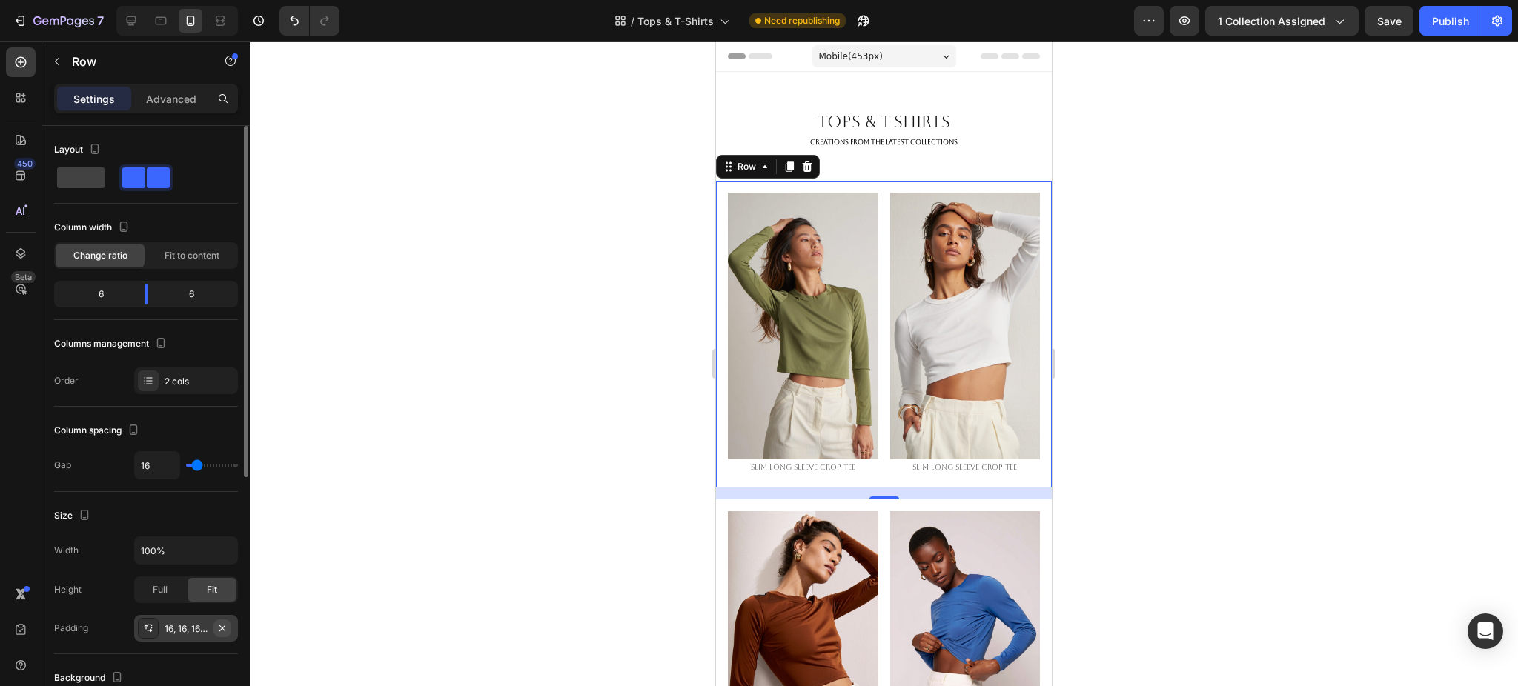
click at [226, 629] on icon "button" at bounding box center [222, 629] width 12 height 12
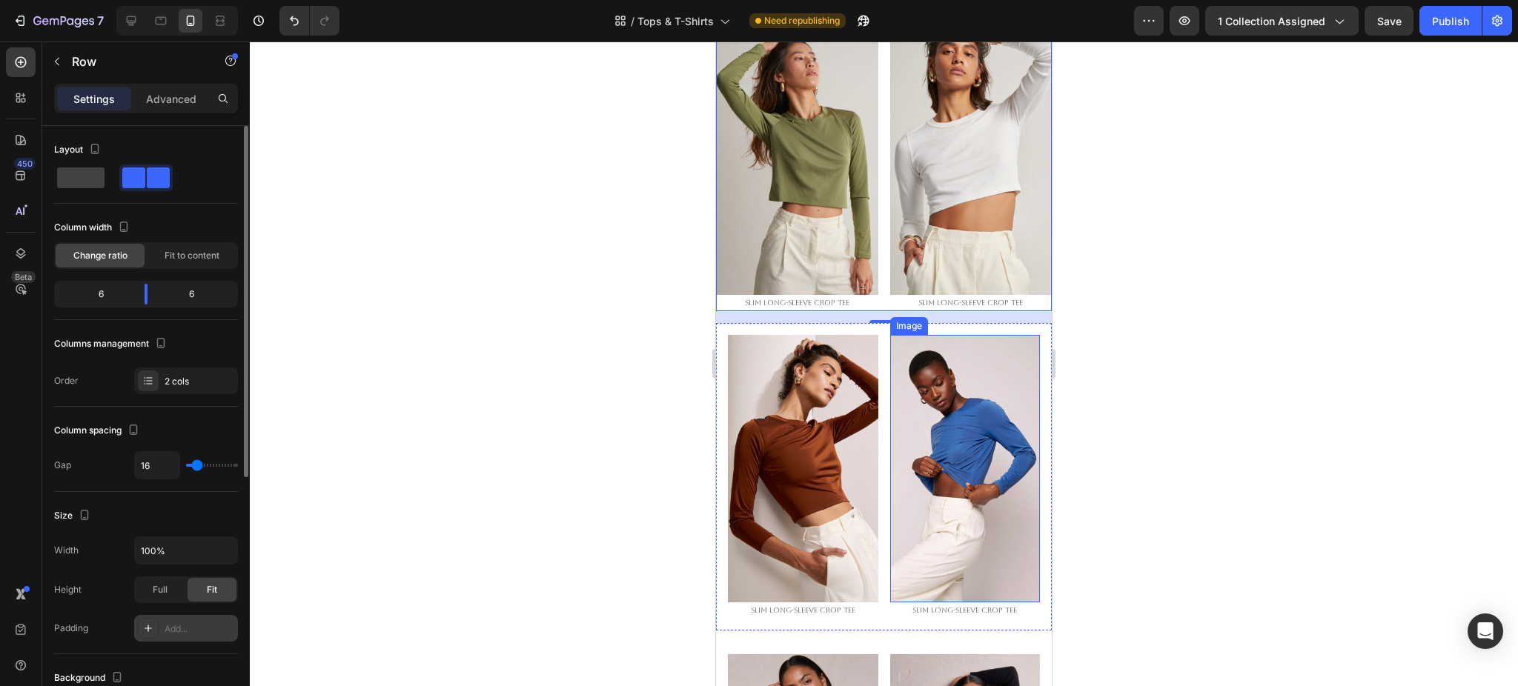
scroll to position [197, 0]
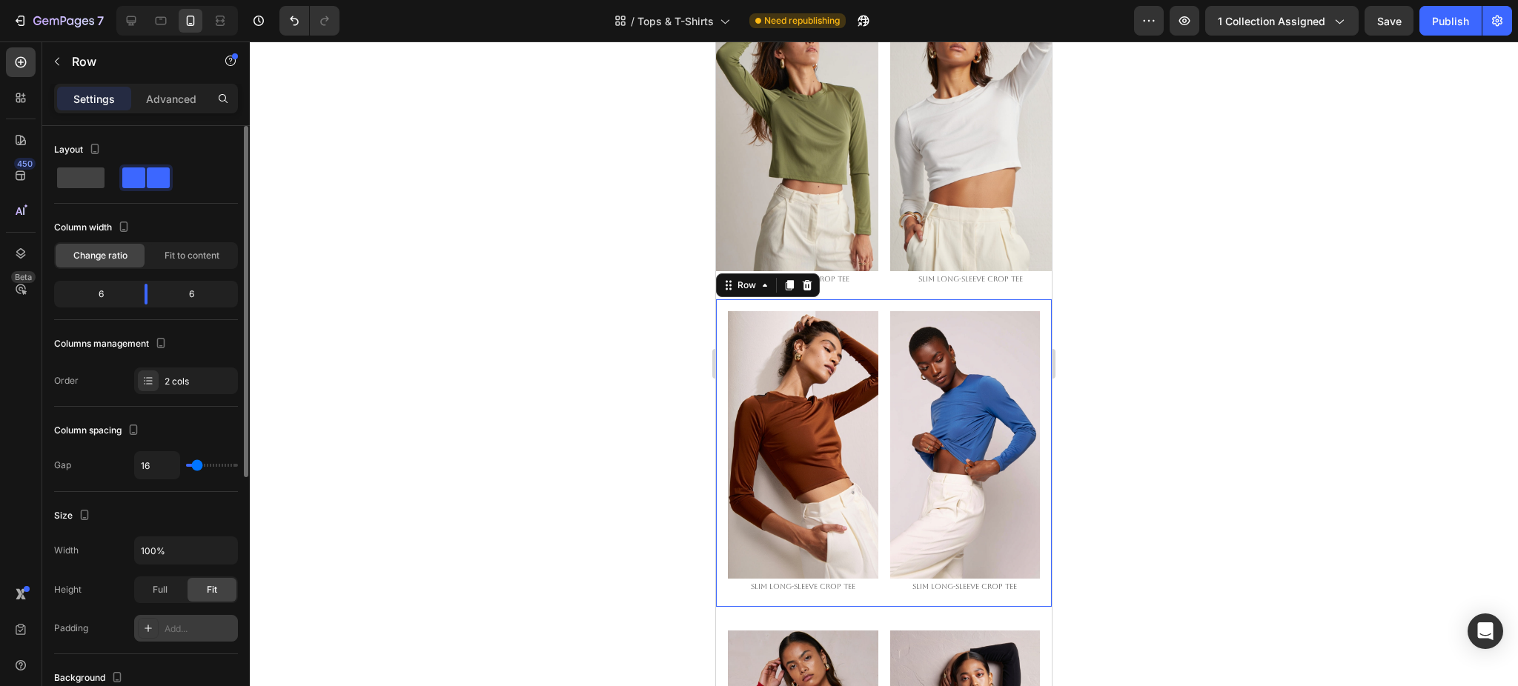
click at [874, 304] on div "Image slim long-sleeve crop tee Text Block Image slim long-sleeve crop tee Text…" at bounding box center [884, 452] width 336 height 307
click at [220, 630] on icon "button" at bounding box center [222, 628] width 6 height 6
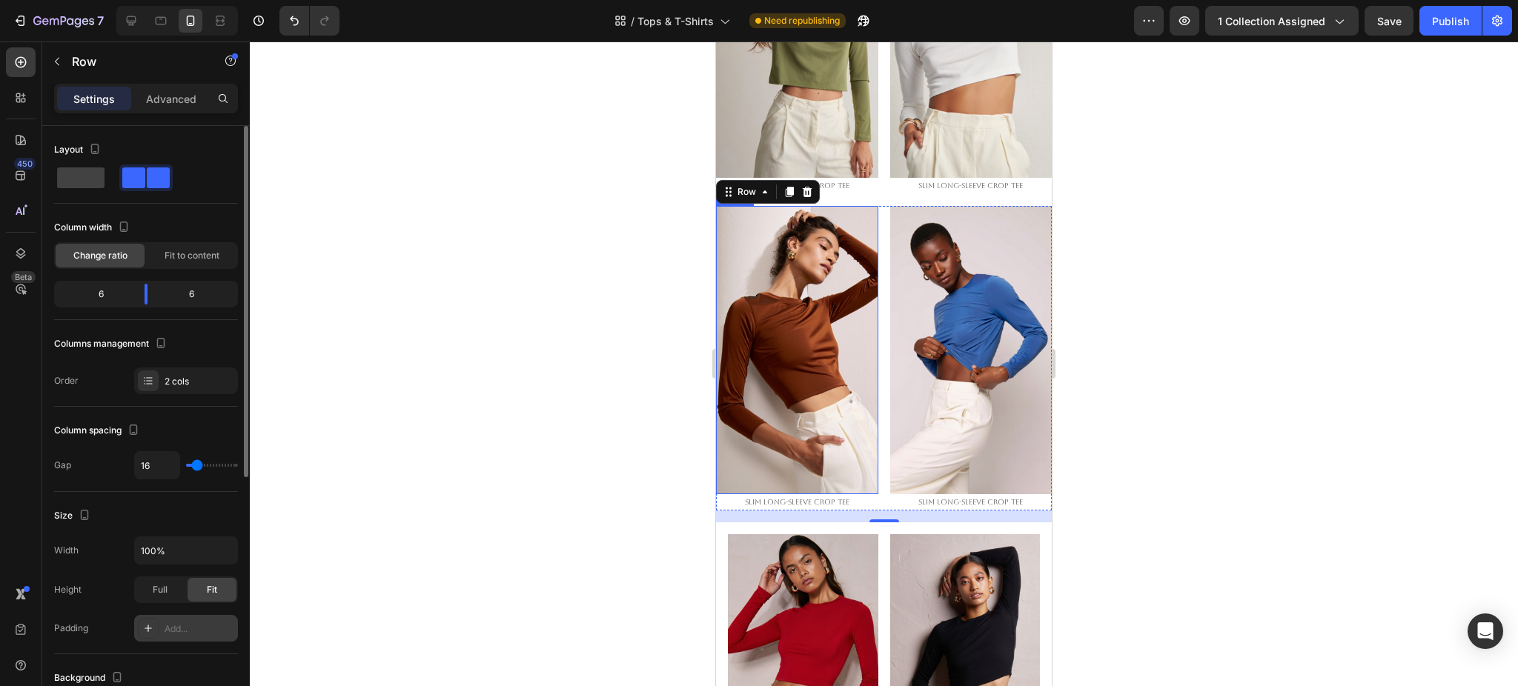
scroll to position [395, 0]
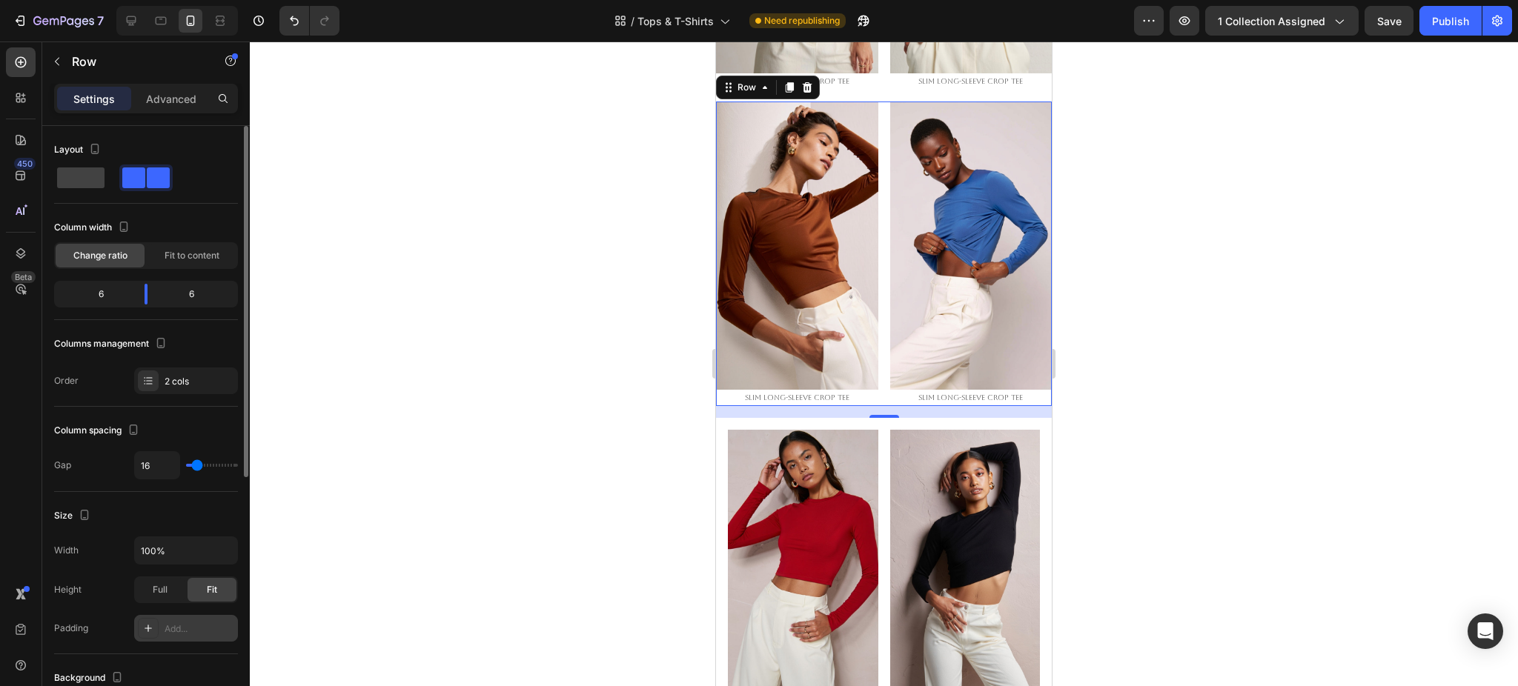
click at [877, 424] on div "16" at bounding box center [884, 430] width 15 height 12
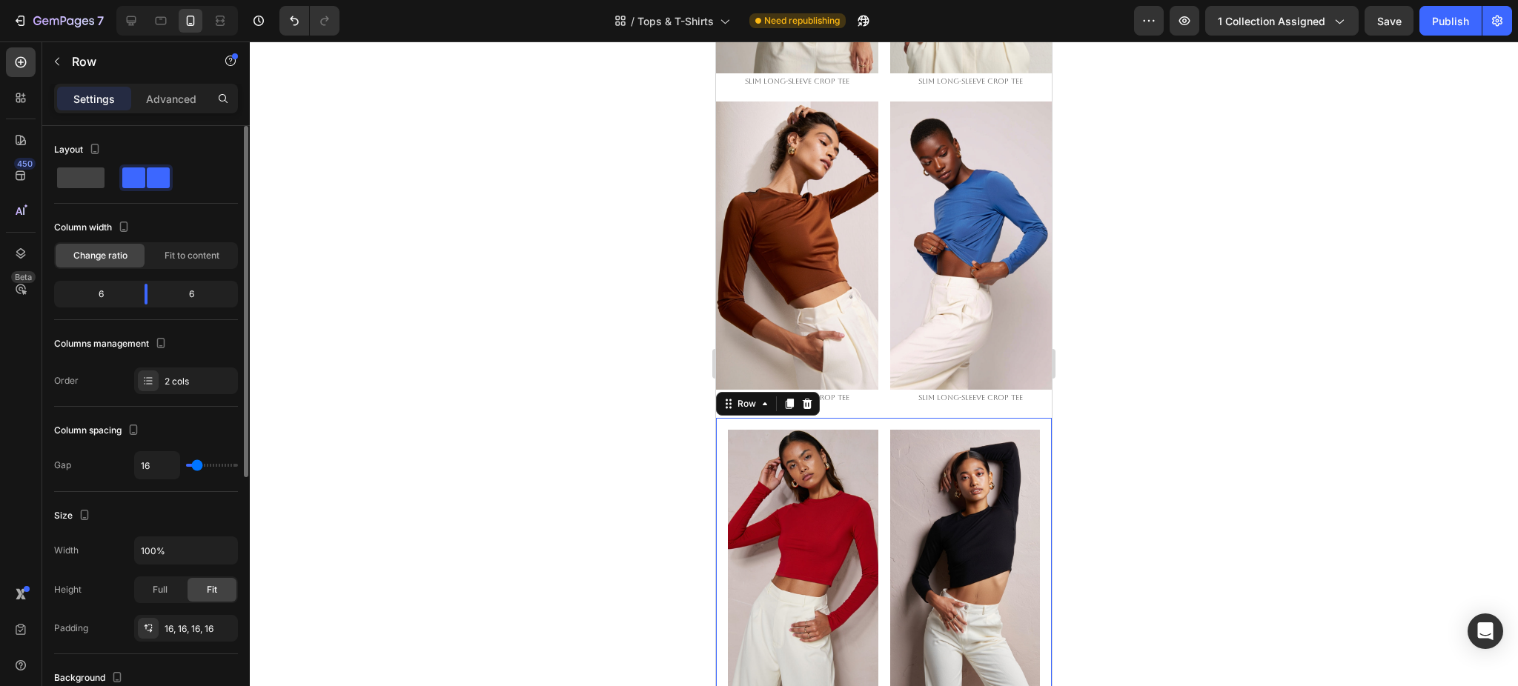
click at [875, 419] on div "Image slim long-sleeve crop tee Text Block Image slim long-sleeve crop tee Text…" at bounding box center [884, 571] width 336 height 307
click at [224, 633] on icon "button" at bounding box center [222, 629] width 12 height 12
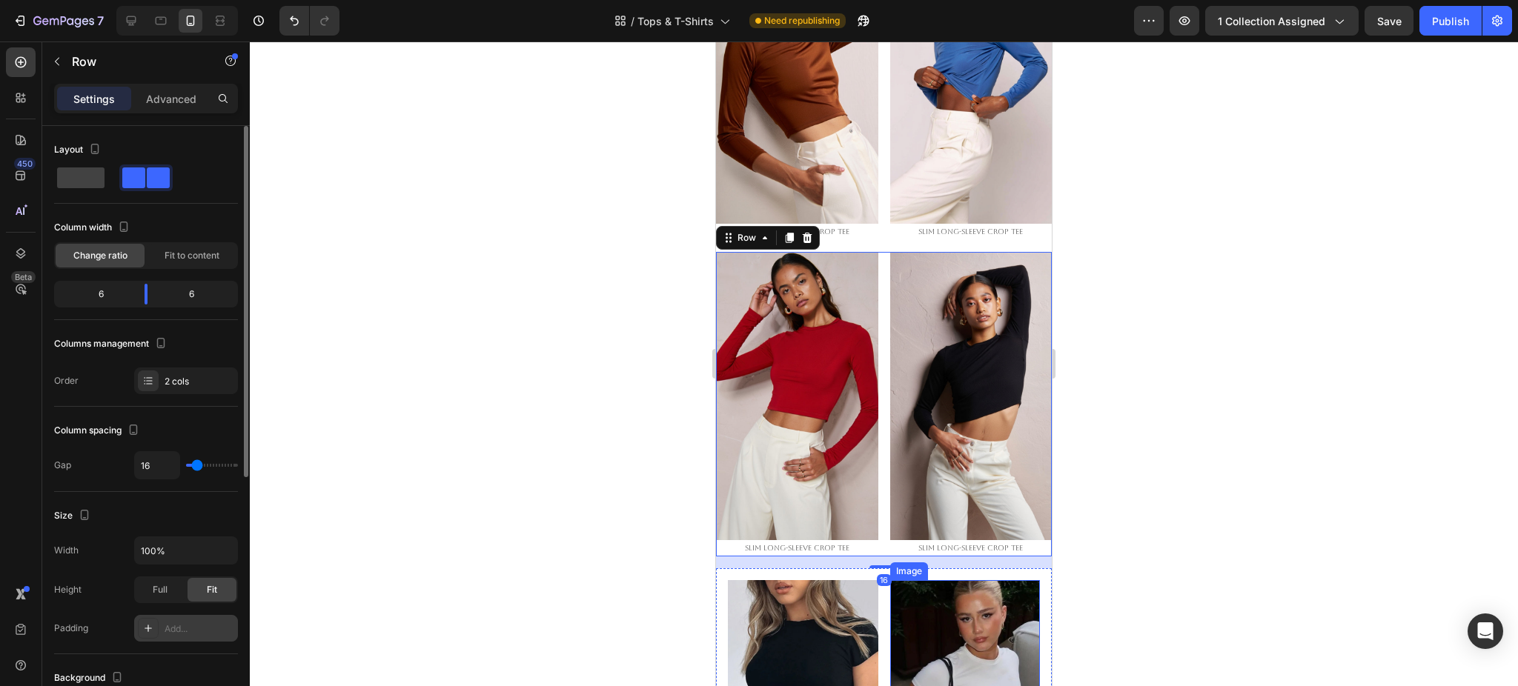
scroll to position [790, 0]
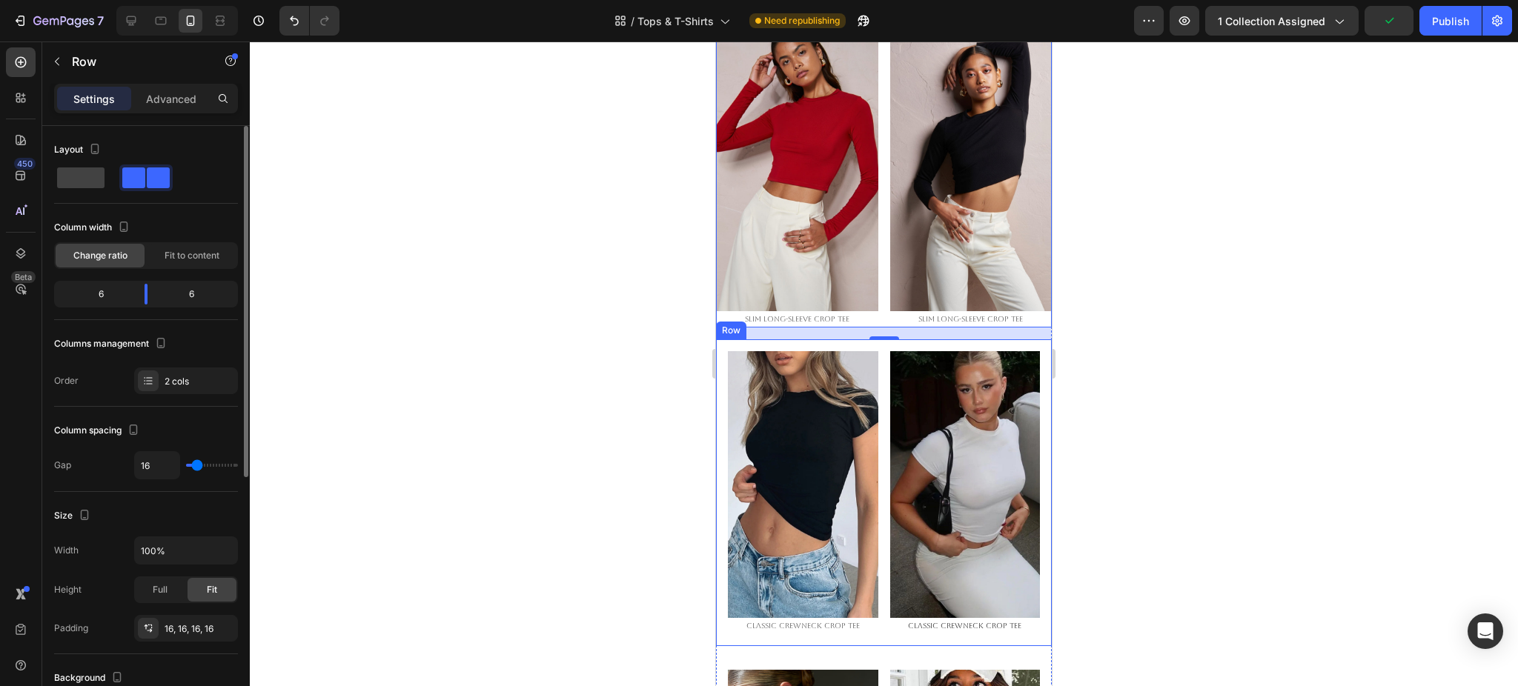
click at [878, 339] on div "Image Classic Crewneck Crop Tee Text Block Image Classic Crewneck Crop Tee Text…" at bounding box center [884, 492] width 336 height 307
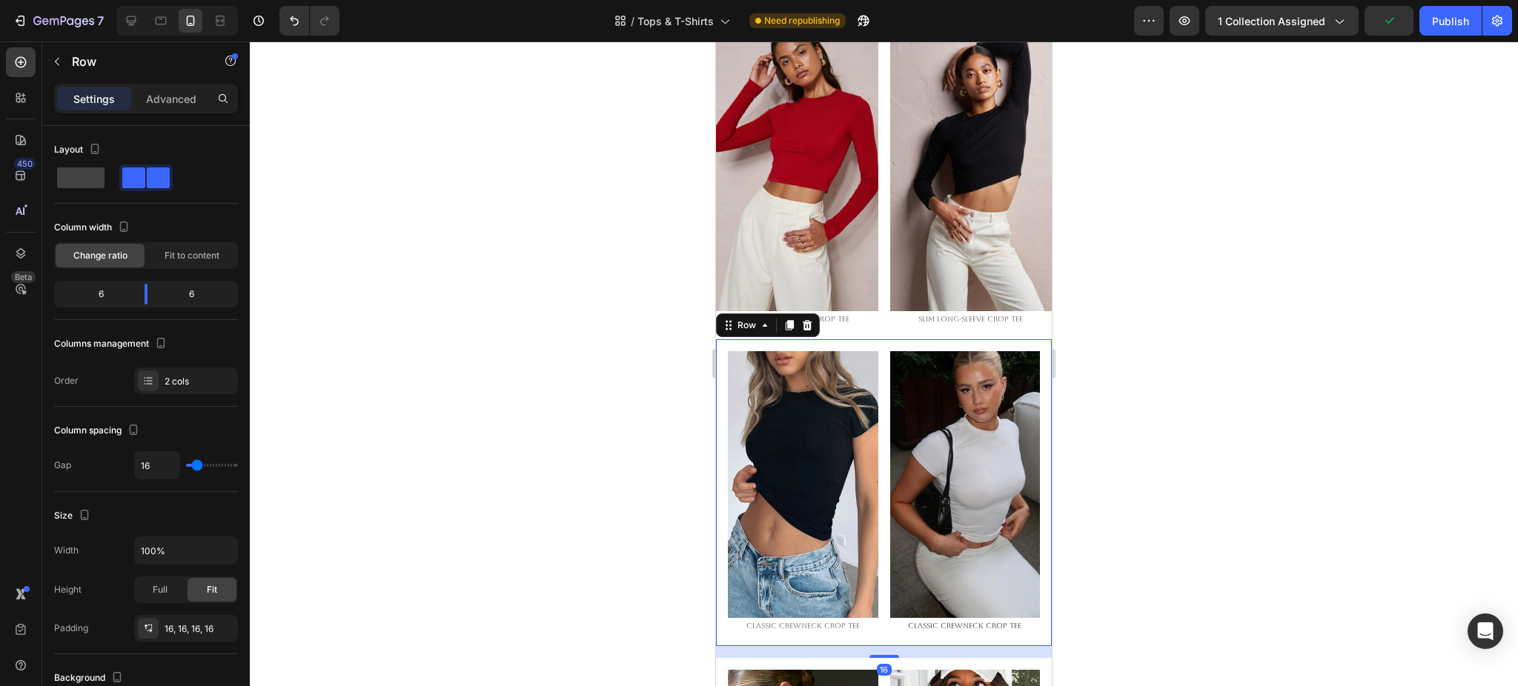
drag, startPoint x: 216, startPoint y: 629, endPoint x: 281, endPoint y: 612, distance: 66.7
click at [0, 0] on icon "button" at bounding box center [0, 0] width 0 height 0
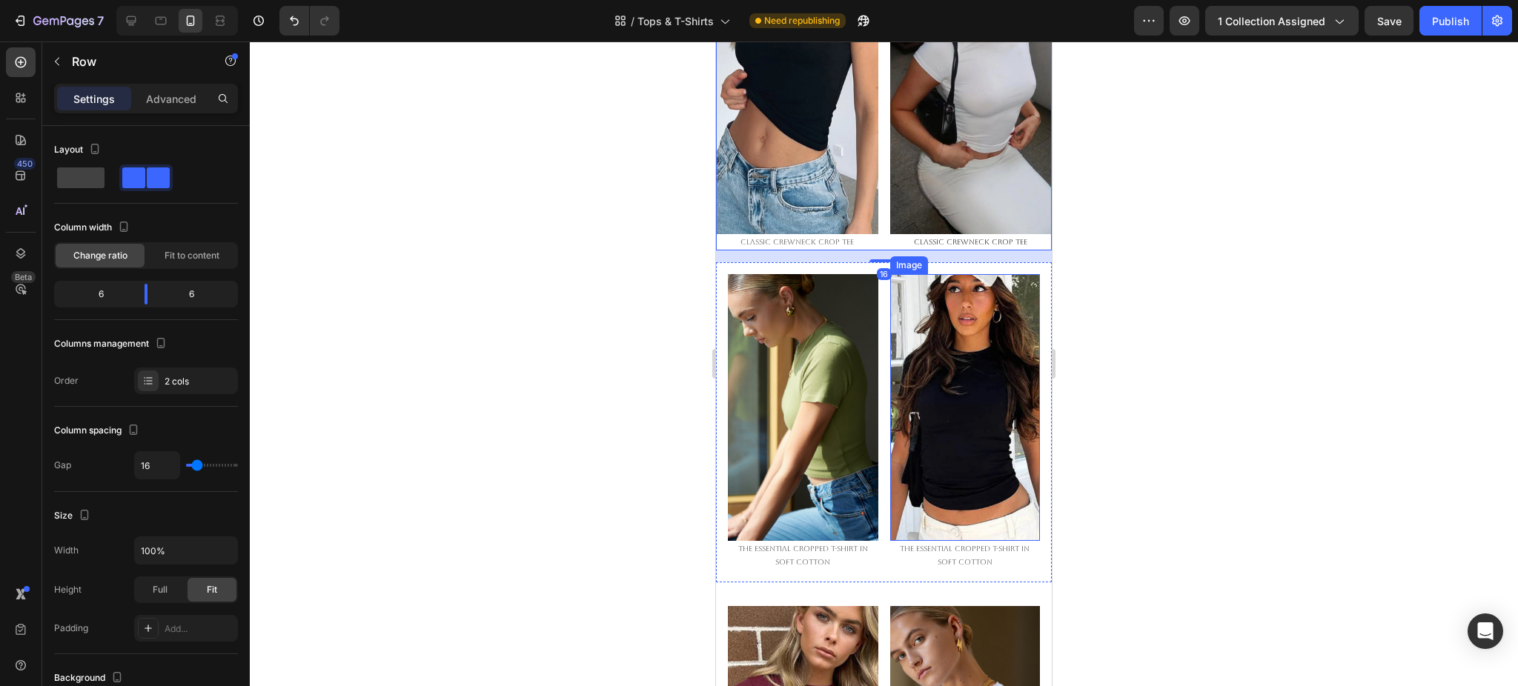
scroll to position [1186, 0]
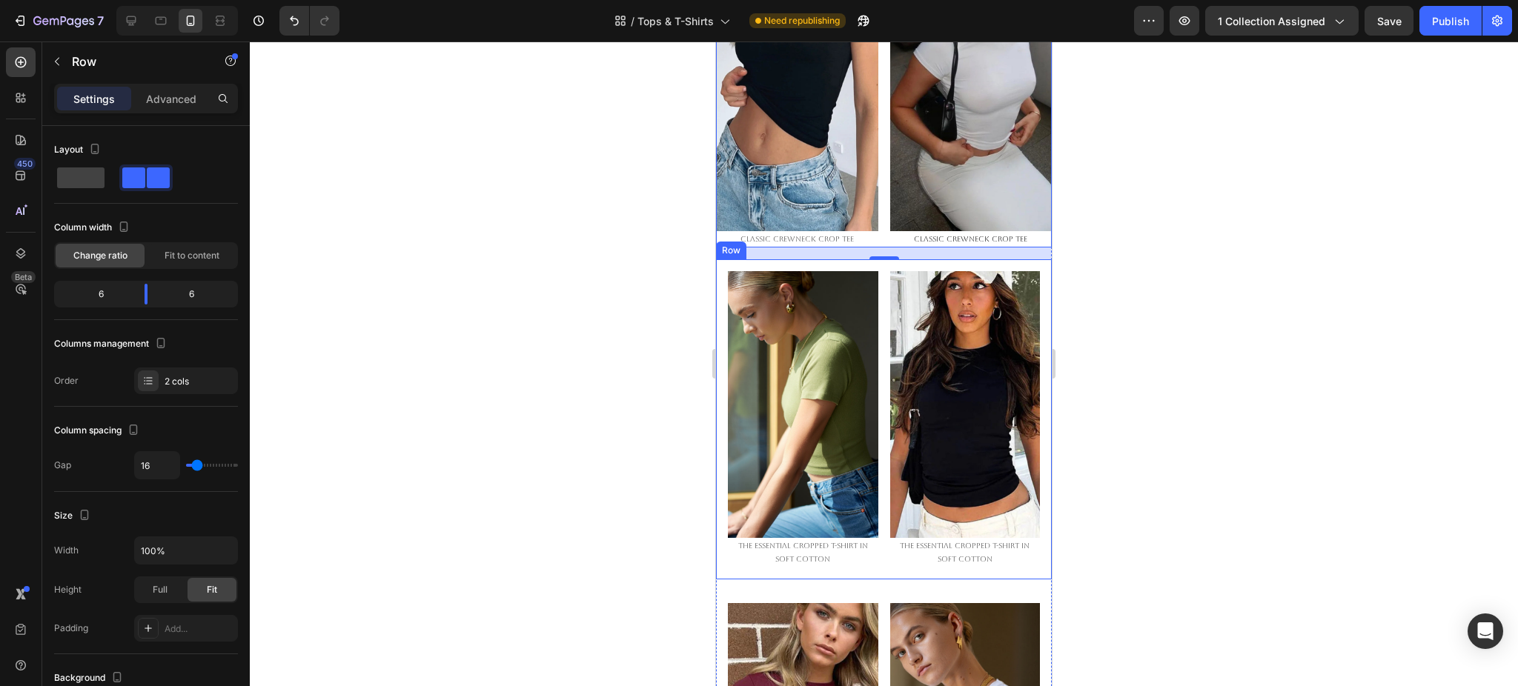
click at [874, 282] on div "Image The Essential Cropped T-Shirt in Soft Cotton Text Block Image The Essenti…" at bounding box center [884, 419] width 336 height 320
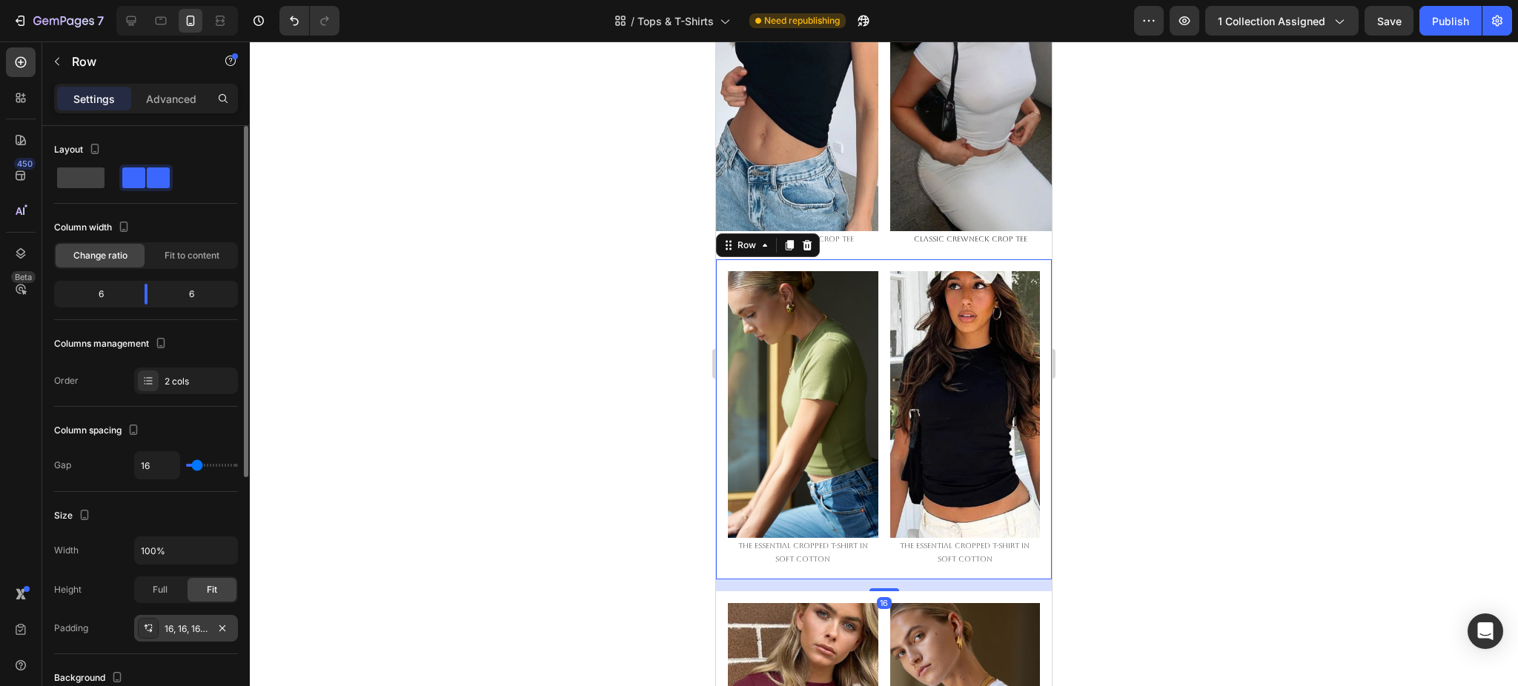
drag, startPoint x: 217, startPoint y: 629, endPoint x: 236, endPoint y: 626, distance: 18.9
click at [218, 629] on icon "button" at bounding box center [222, 629] width 12 height 12
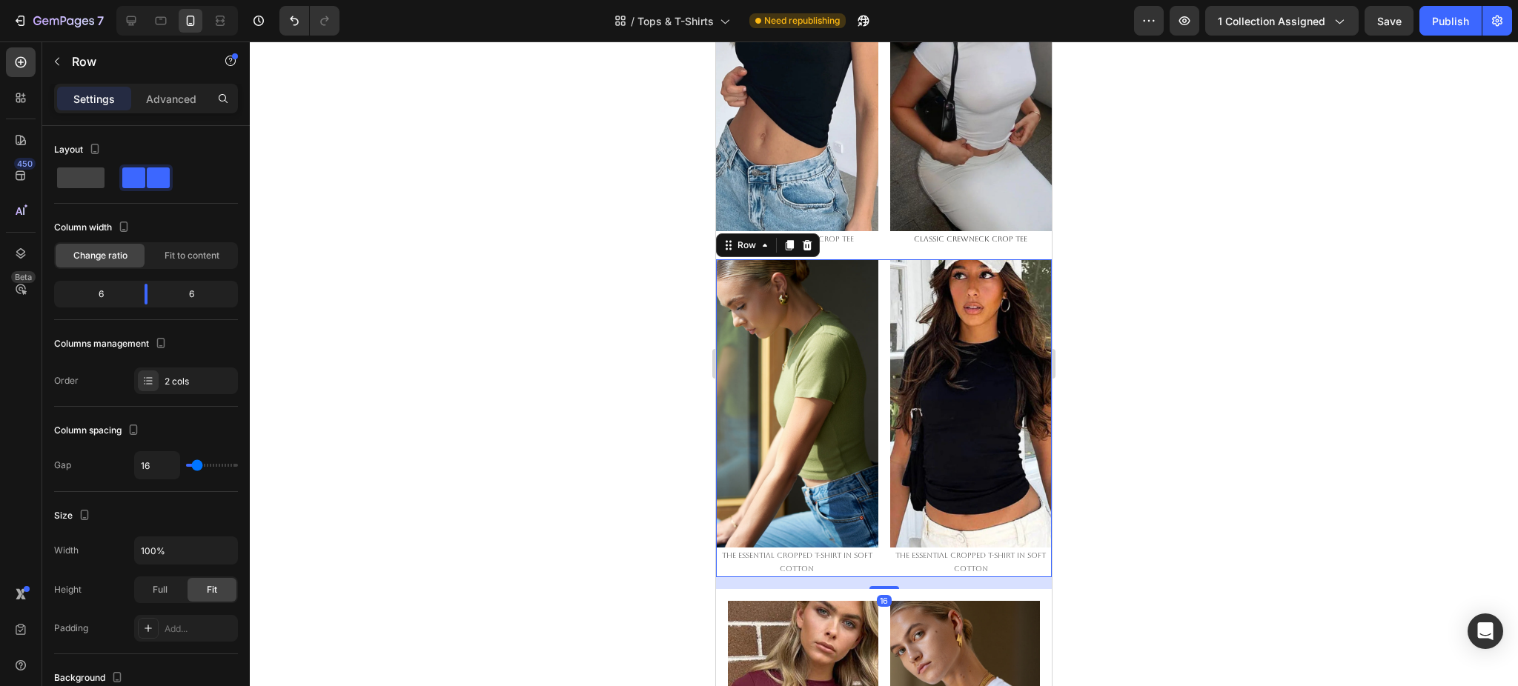
scroll to position [1483, 0]
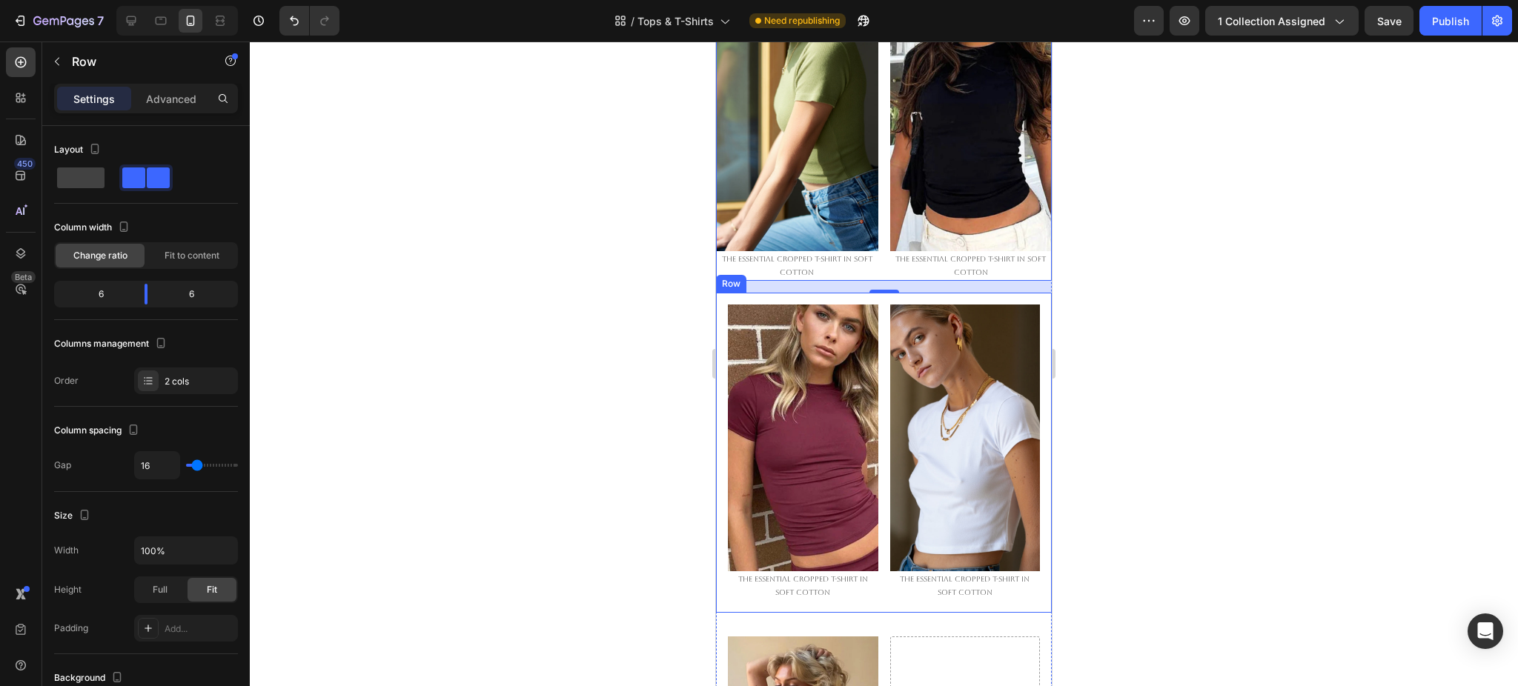
click at [875, 345] on div "Image The Essential Cropped T-Shirt in Soft Cotton Text Block Image The Essenti…" at bounding box center [884, 453] width 336 height 320
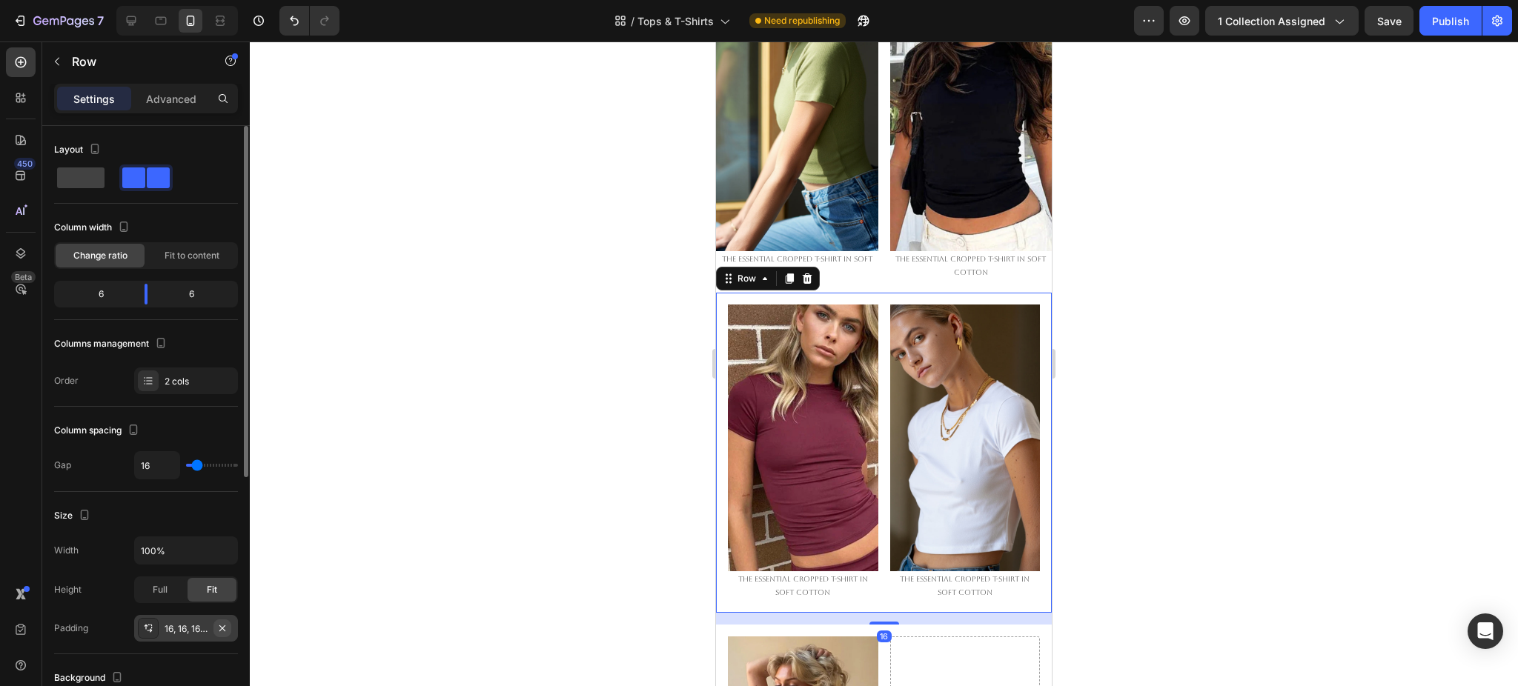
click at [228, 627] on icon "button" at bounding box center [222, 629] width 12 height 12
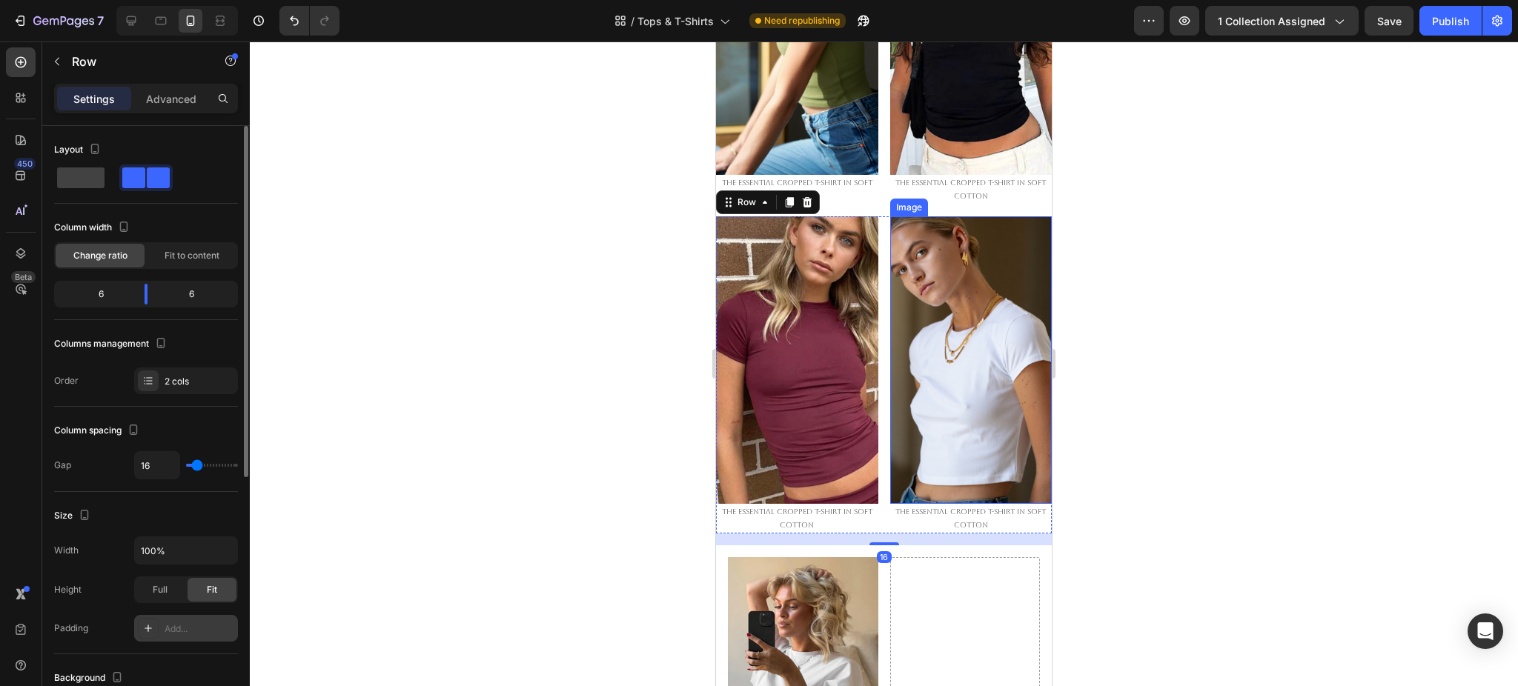
scroll to position [1779, 0]
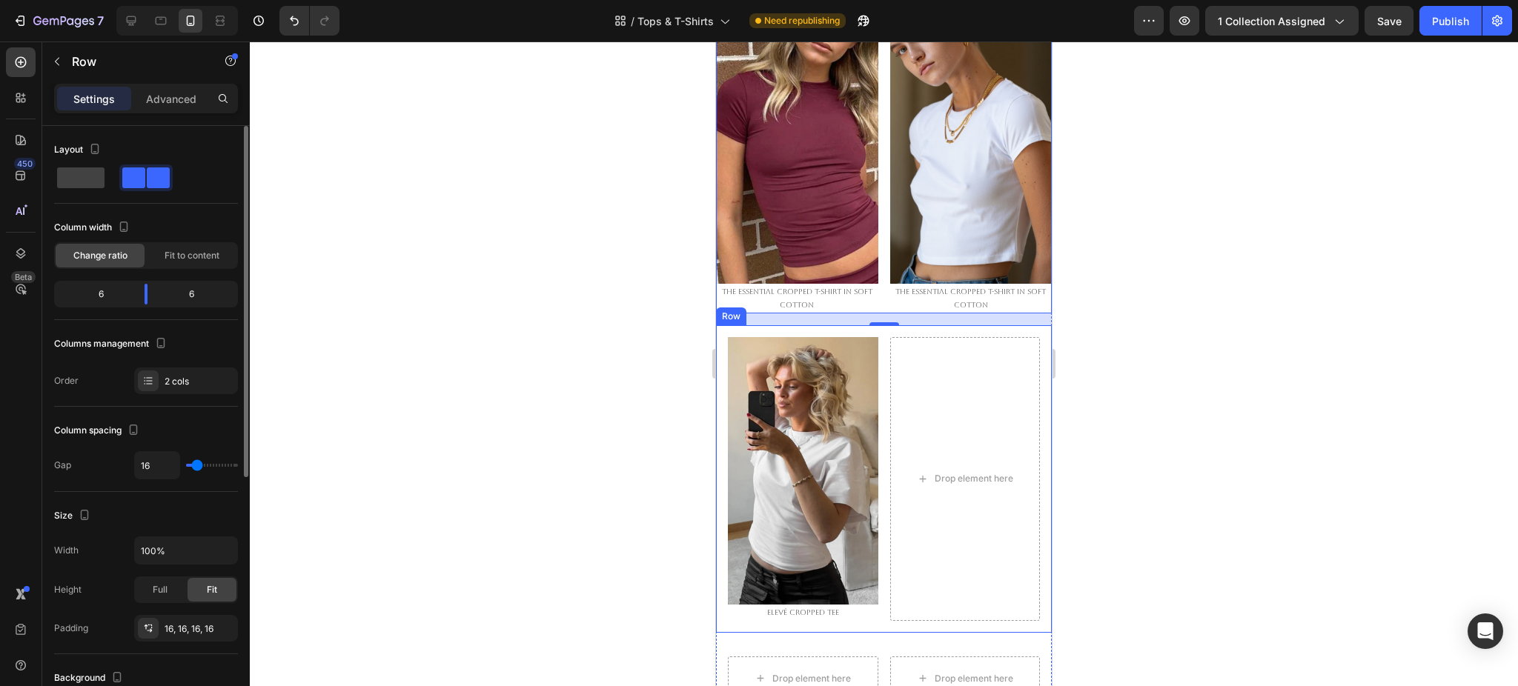
click at [879, 353] on div "Image Elevé Cropped Tee Text Block Drop element here Row" at bounding box center [884, 478] width 336 height 307
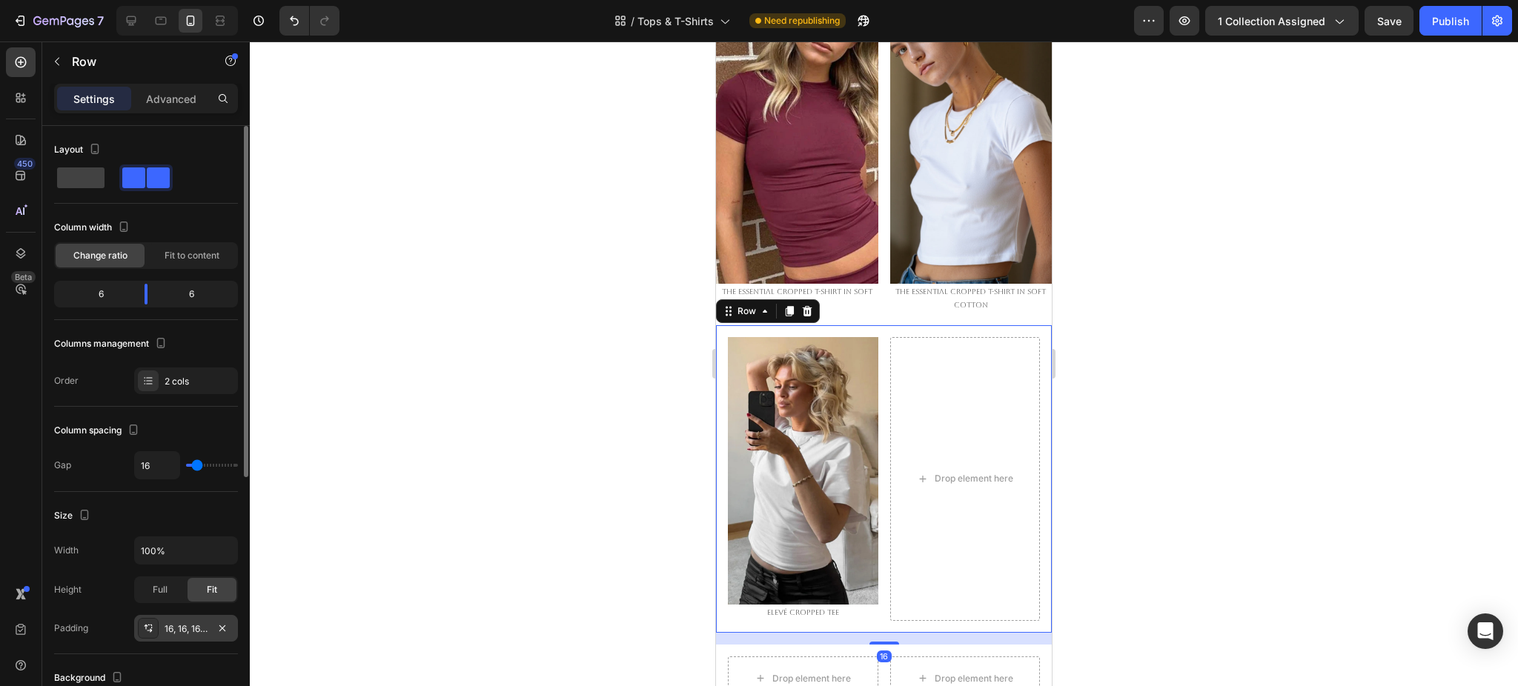
drag, startPoint x: 219, startPoint y: 628, endPoint x: 232, endPoint y: 617, distance: 16.8
click at [219, 627] on icon "button" at bounding box center [222, 629] width 12 height 12
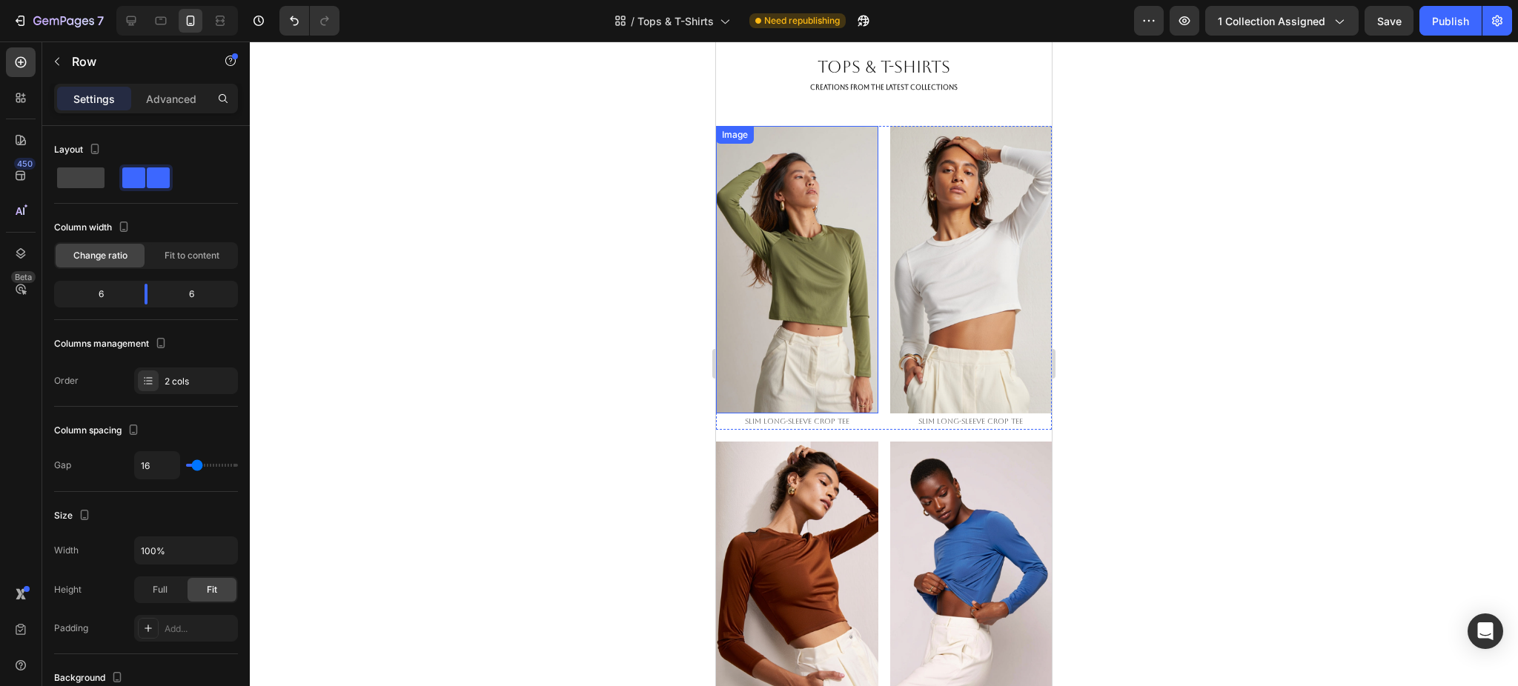
scroll to position [0, 0]
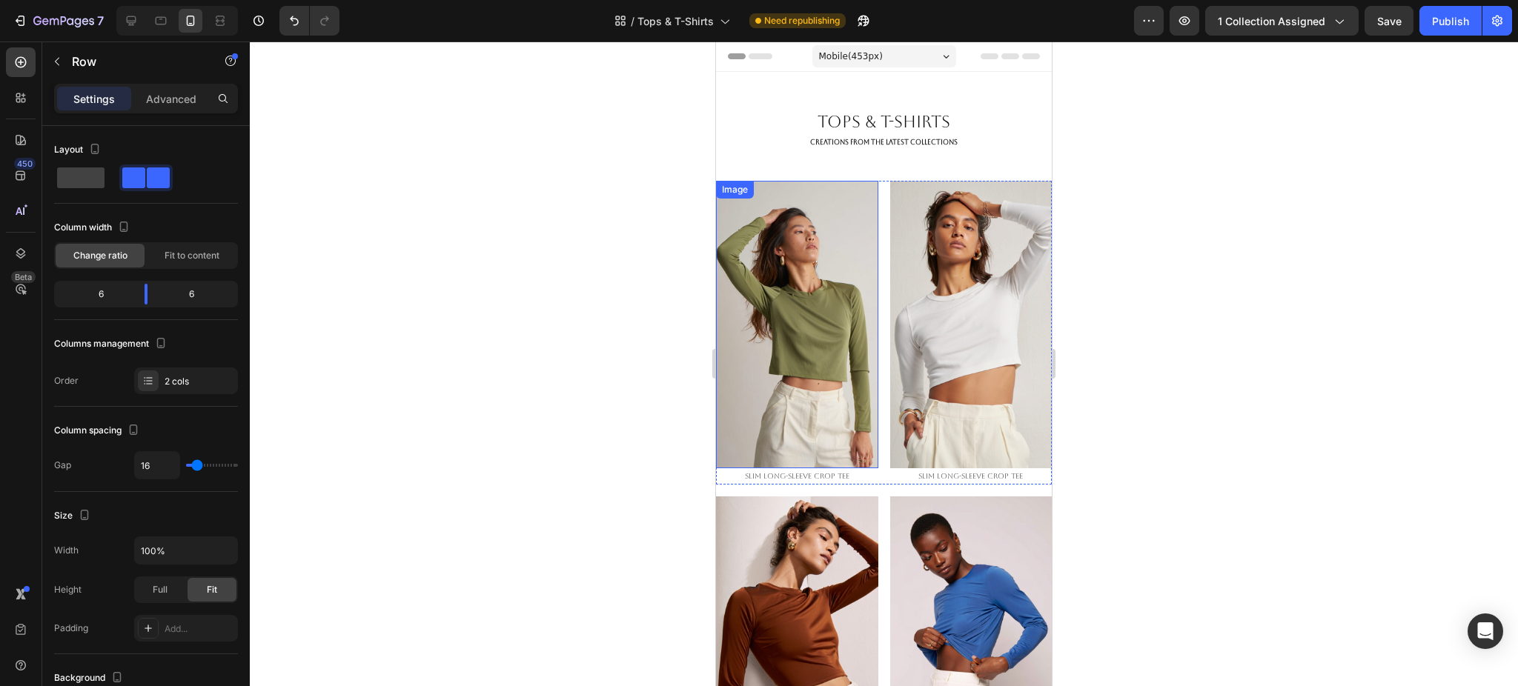
click at [790, 338] on img at bounding box center [797, 325] width 162 height 288
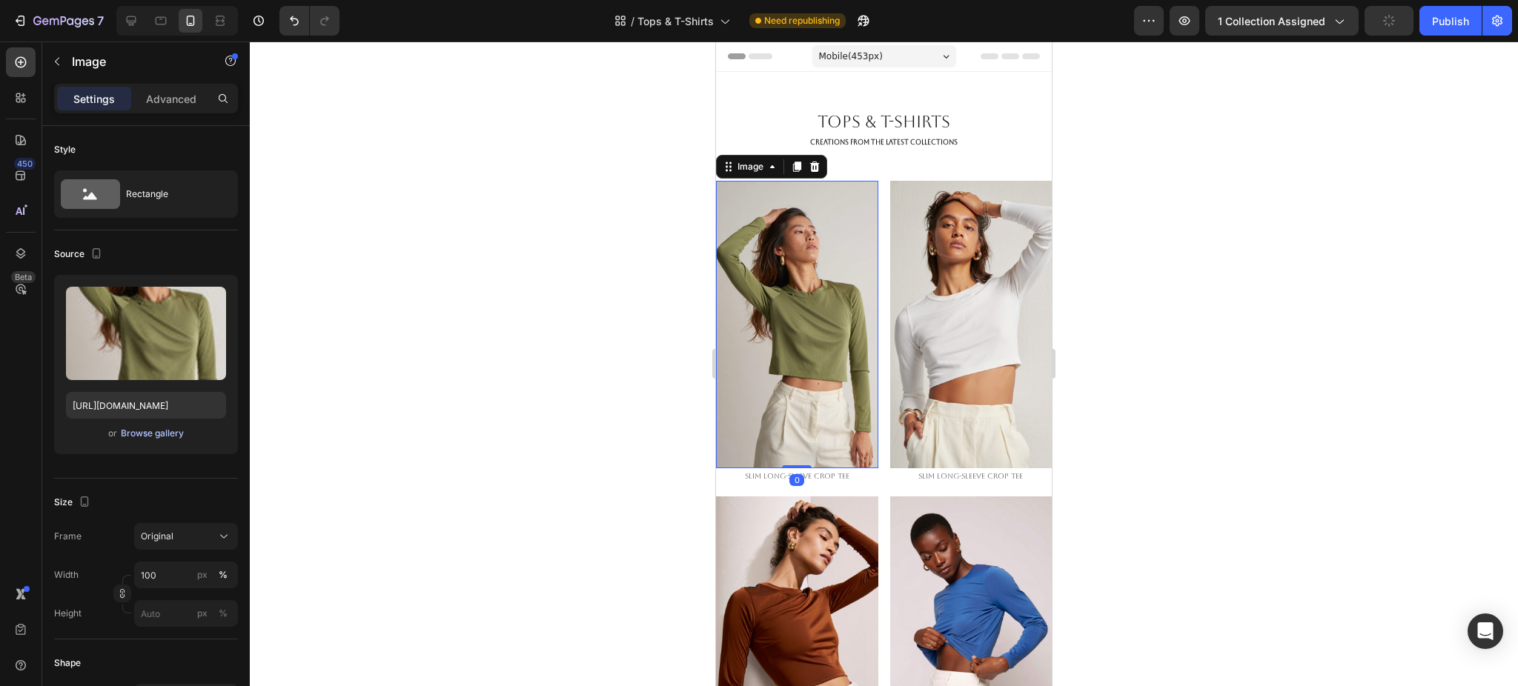
click at [148, 434] on div "Browse gallery" at bounding box center [152, 433] width 63 height 13
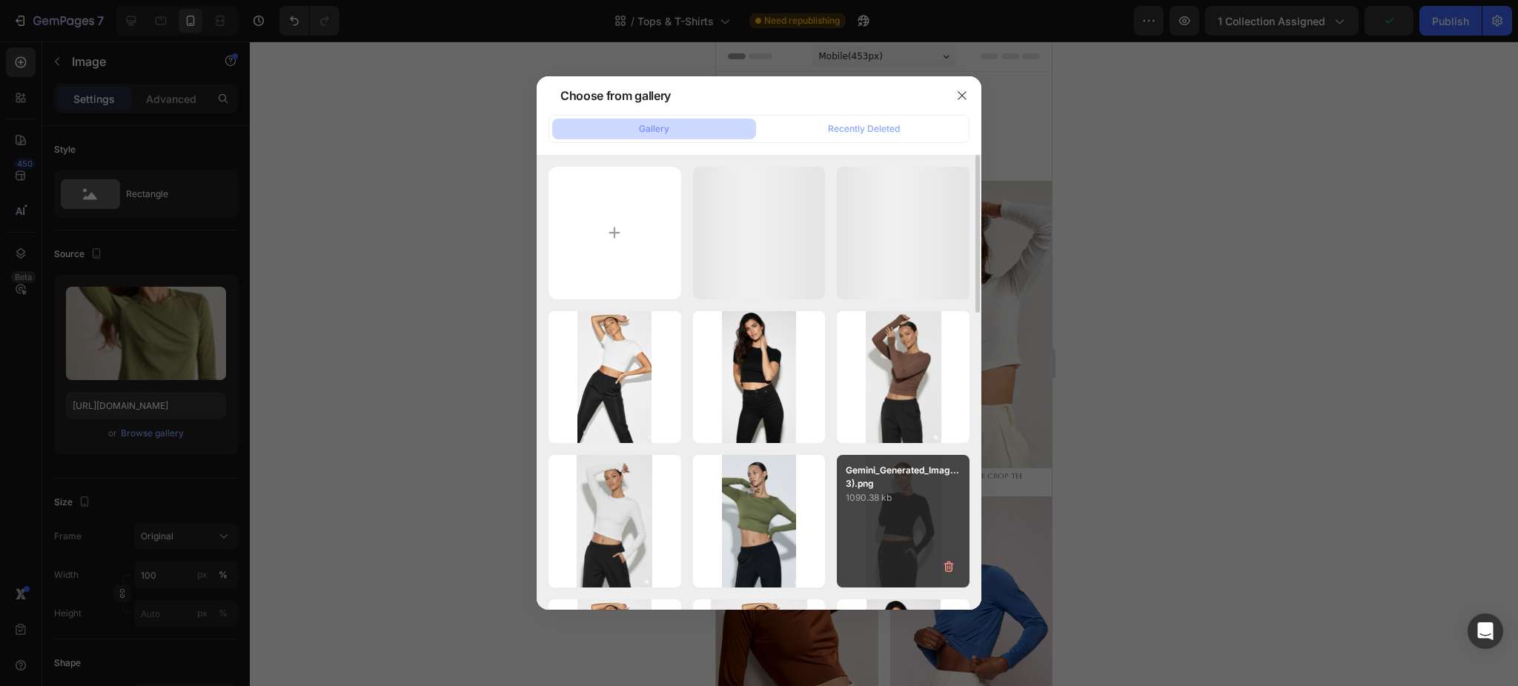
scroll to position [99, 0]
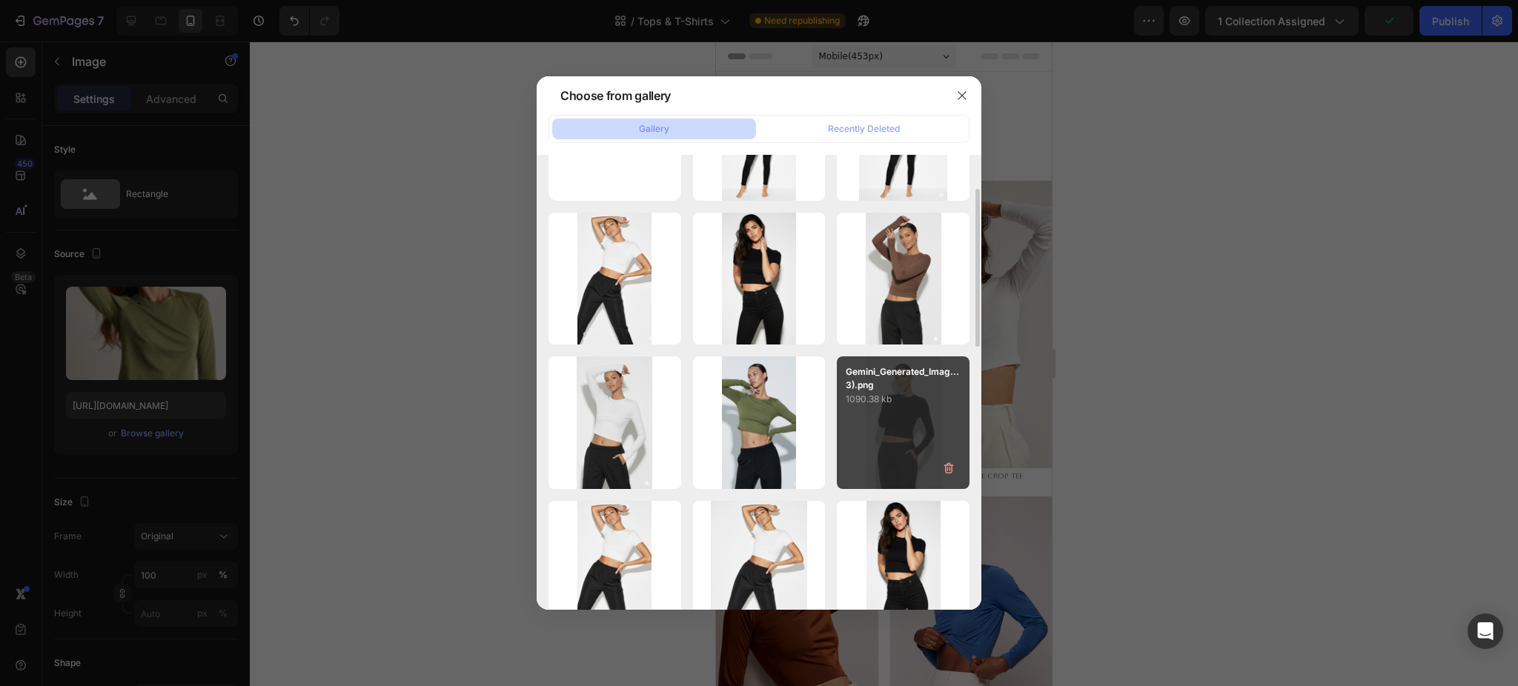
click at [895, 378] on p "Gemini_Generated_Imag...3).png" at bounding box center [903, 378] width 115 height 27
type input "https://cdn.shopify.com/s/files/1/0661/2146/6075/files/gempages_479878604860163…"
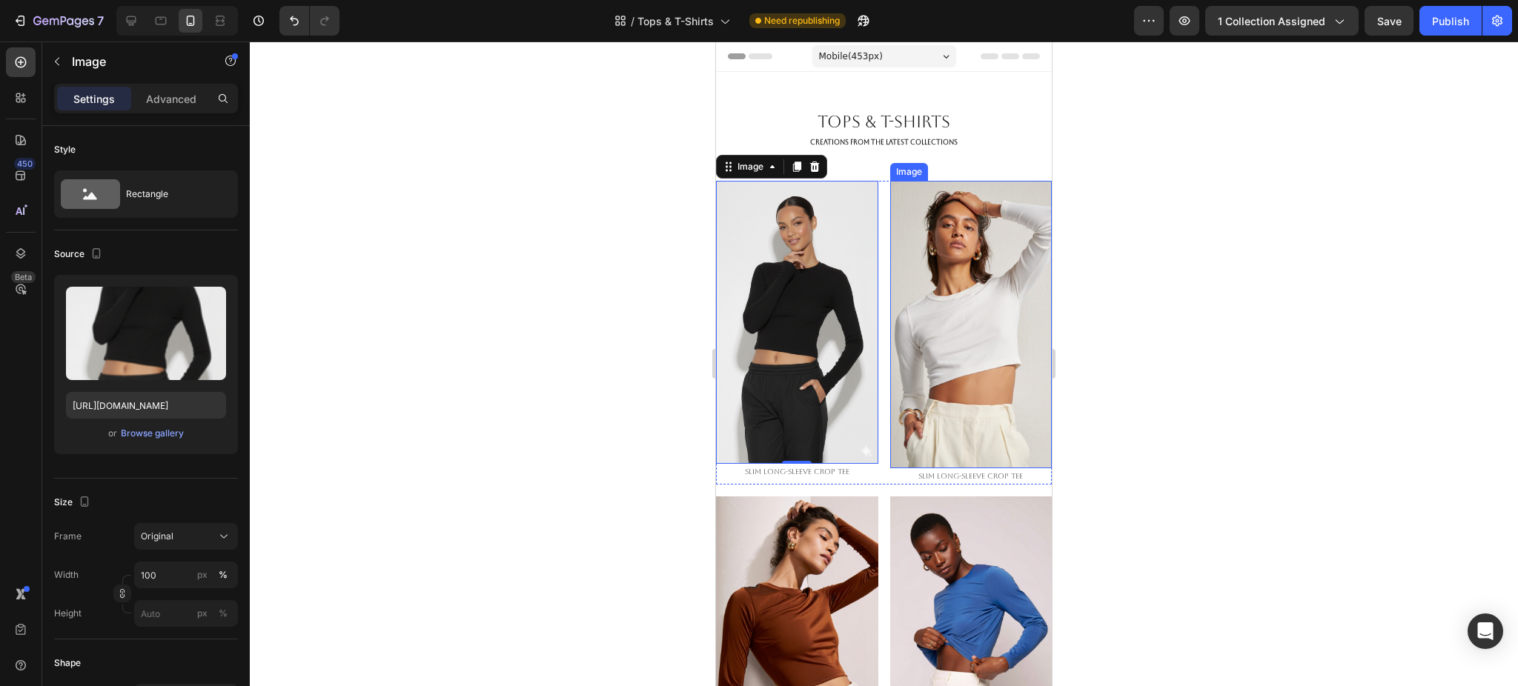
drag, startPoint x: 931, startPoint y: 236, endPoint x: 831, endPoint y: 259, distance: 102.7
click at [931, 236] on img at bounding box center [971, 325] width 162 height 288
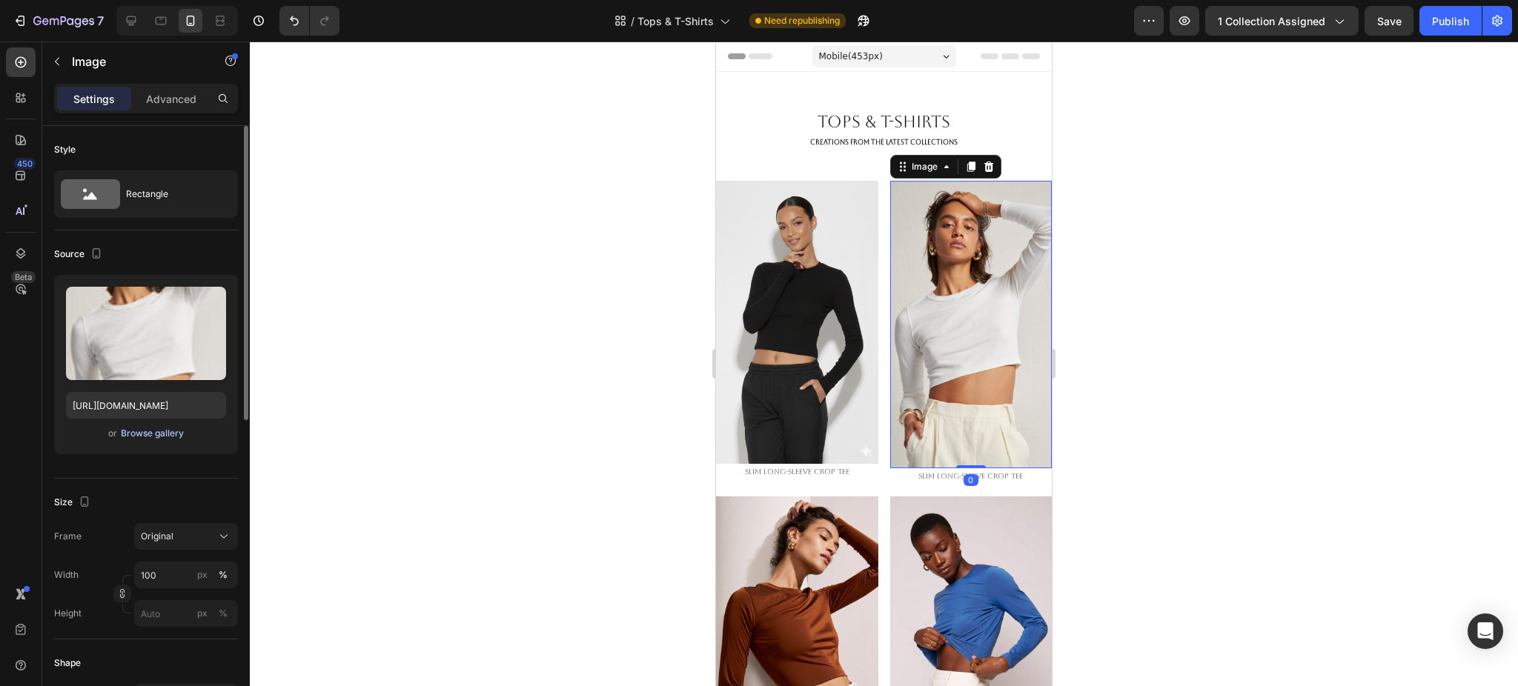
click at [157, 436] on div "Browse gallery" at bounding box center [152, 433] width 63 height 13
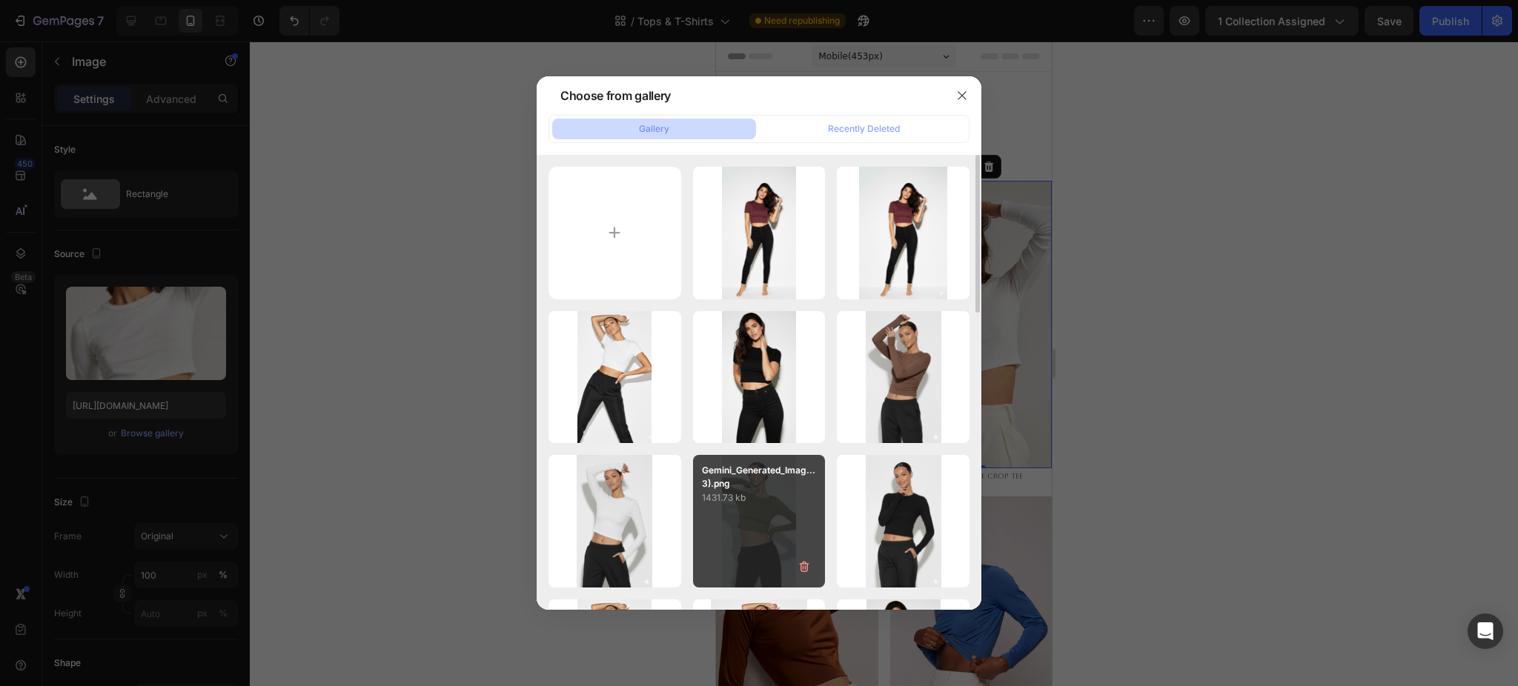
click at [763, 495] on p "1431.73 kb" at bounding box center [759, 498] width 115 height 15
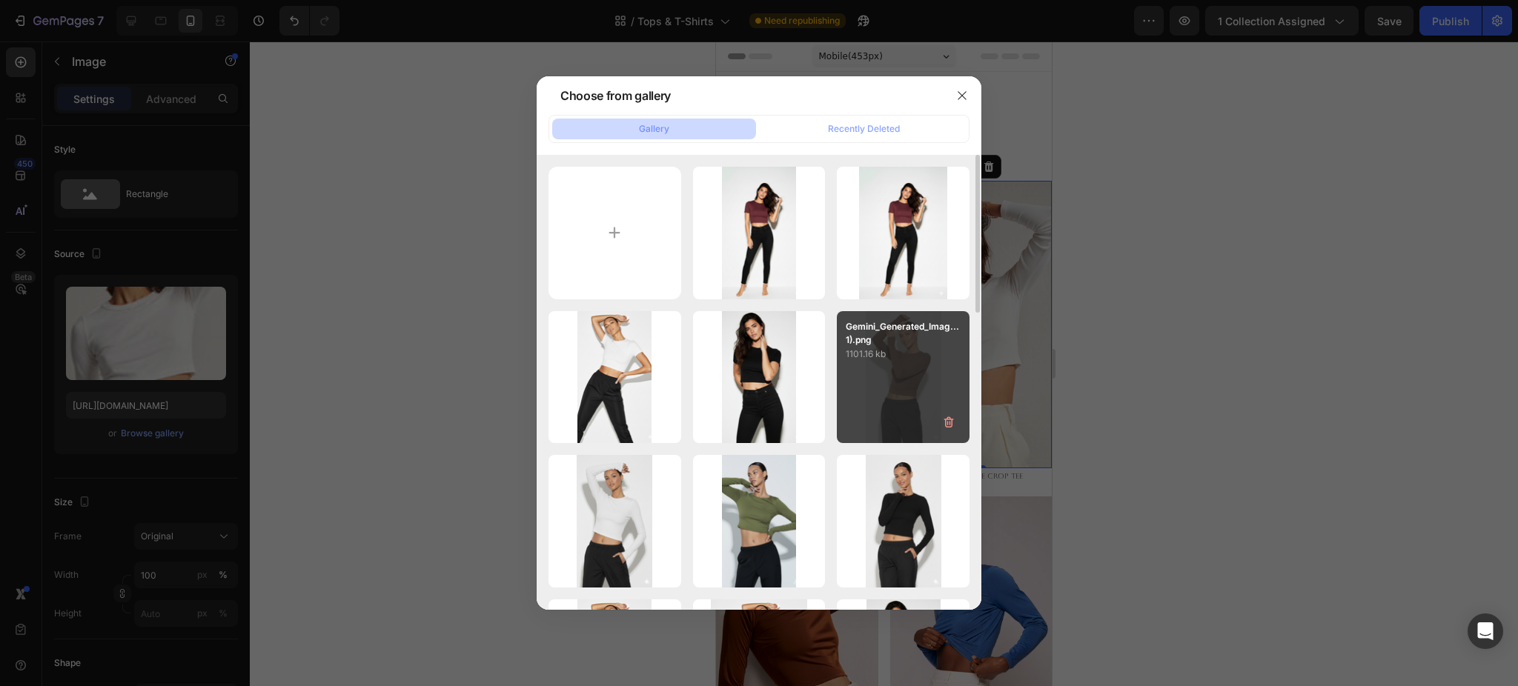
type input "https://cdn.shopify.com/s/files/1/0661/2146/6075/files/gempages_479878604860163…"
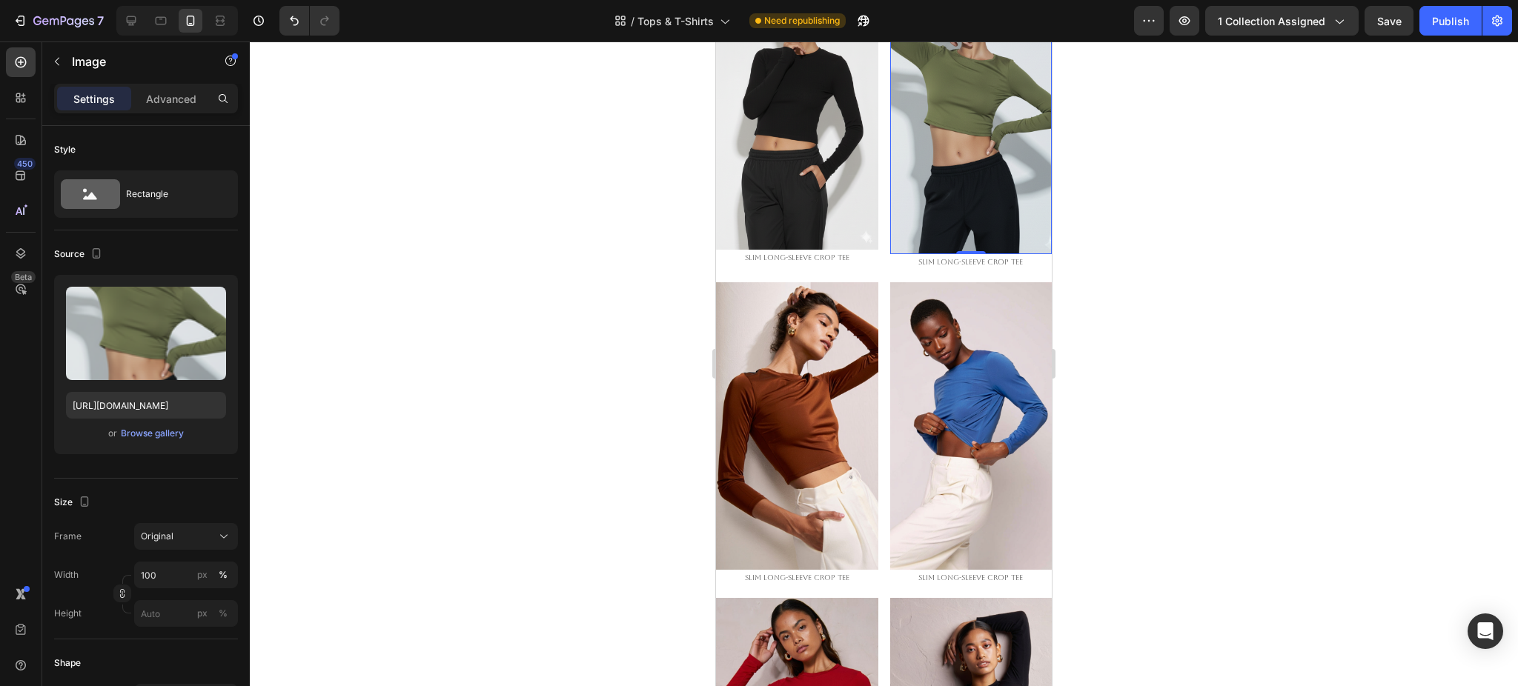
scroll to position [297, 0]
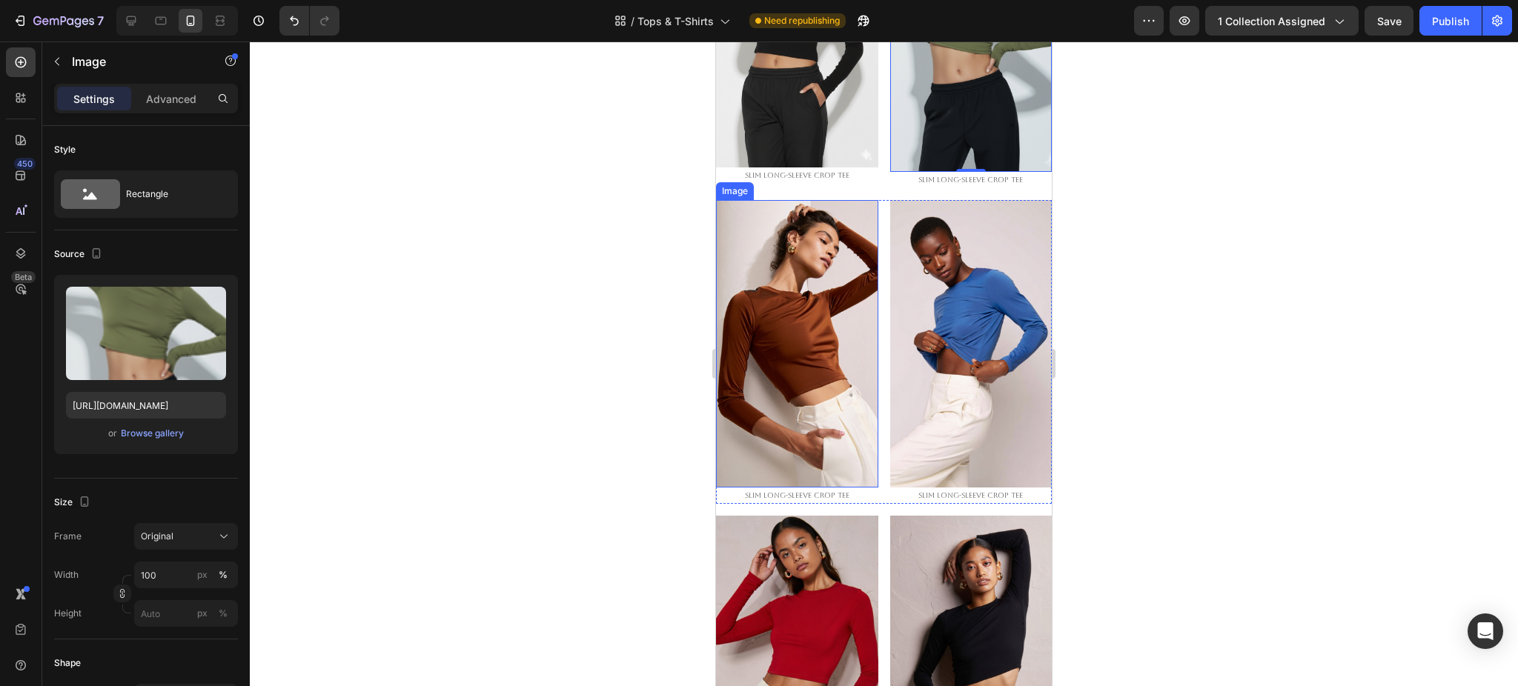
click at [795, 332] on img at bounding box center [797, 344] width 162 height 288
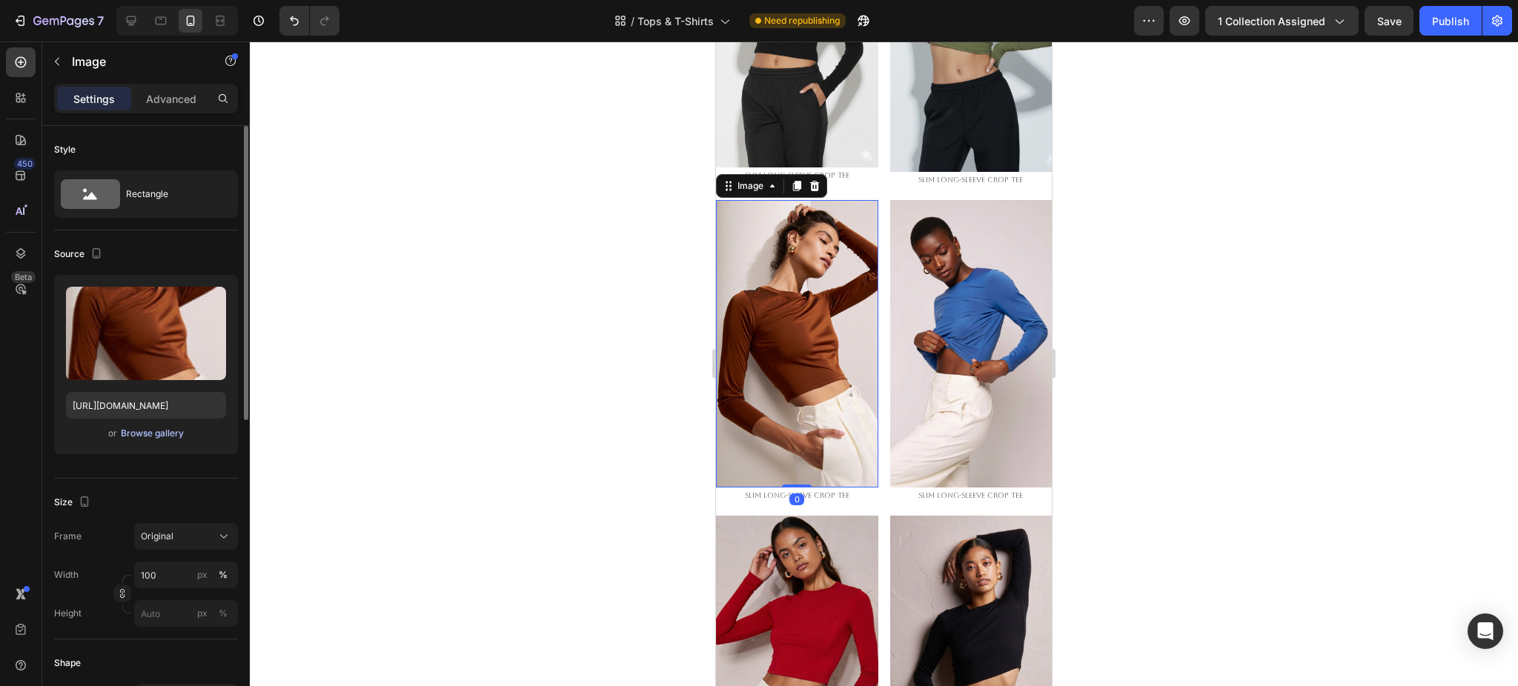
click at [159, 432] on div "Browse gallery" at bounding box center [152, 433] width 63 height 13
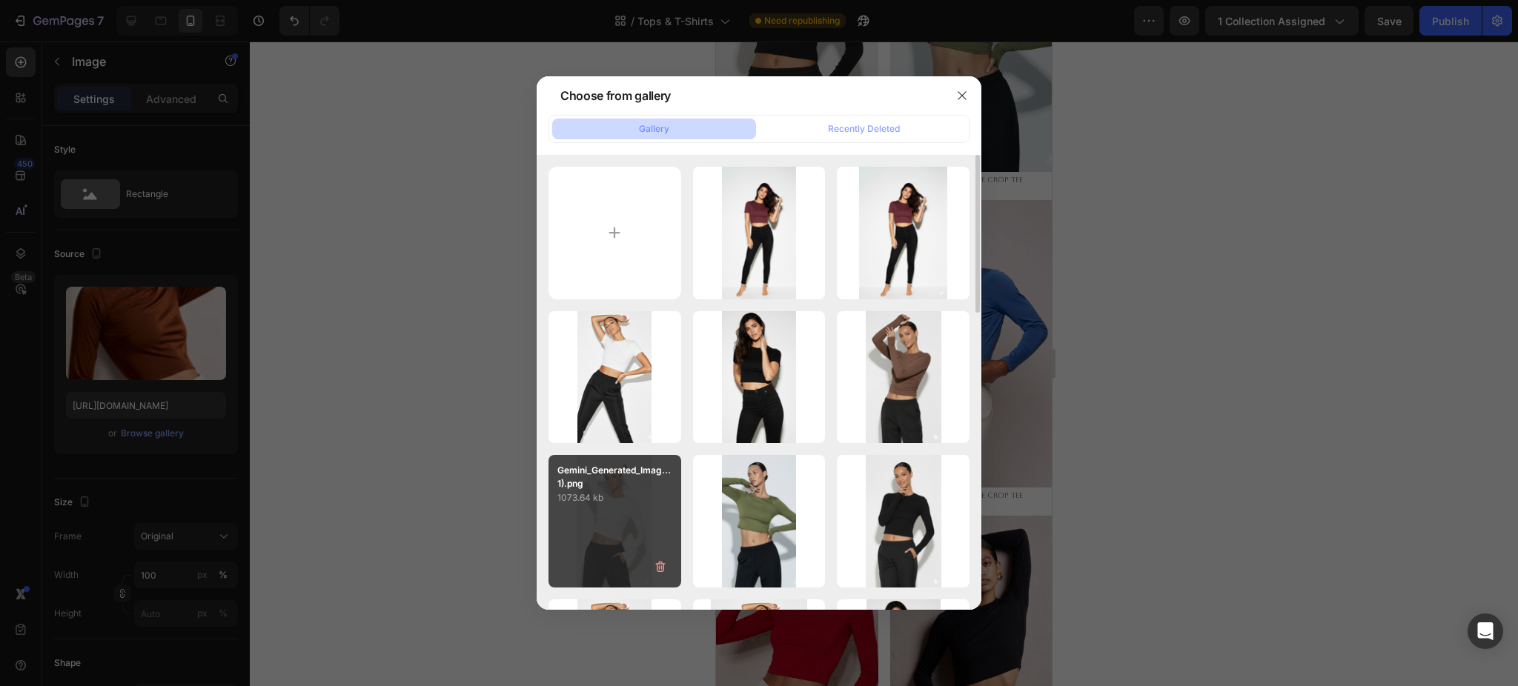
drag, startPoint x: 633, startPoint y: 486, endPoint x: 635, endPoint y: 478, distance: 7.6
click at [633, 485] on p "Gemini_Generated_Imag...1).png" at bounding box center [614, 477] width 115 height 27
type input "https://cdn.shopify.com/s/files/1/0661/2146/6075/files/gempages_479878604860163…"
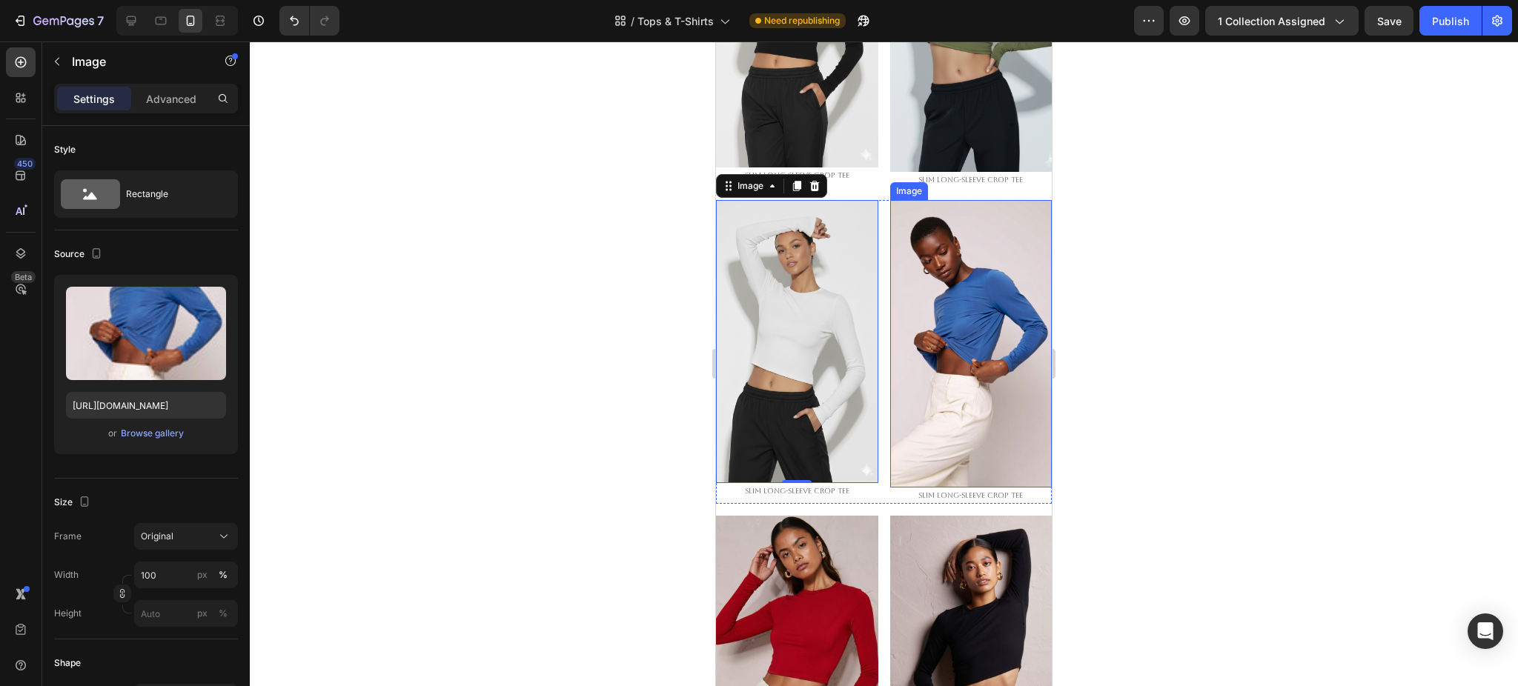
click at [943, 305] on img at bounding box center [971, 344] width 162 height 288
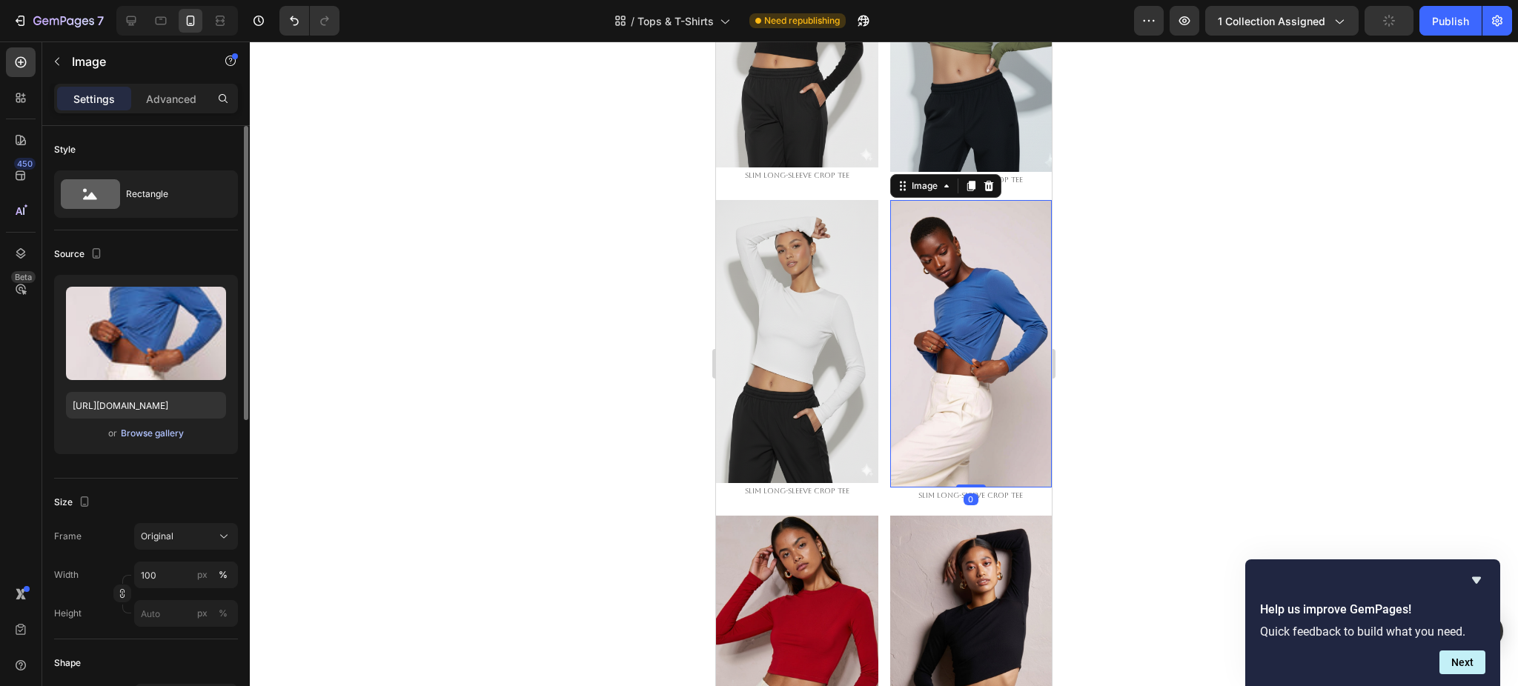
click at [165, 440] on button "Browse gallery" at bounding box center [152, 433] width 64 height 15
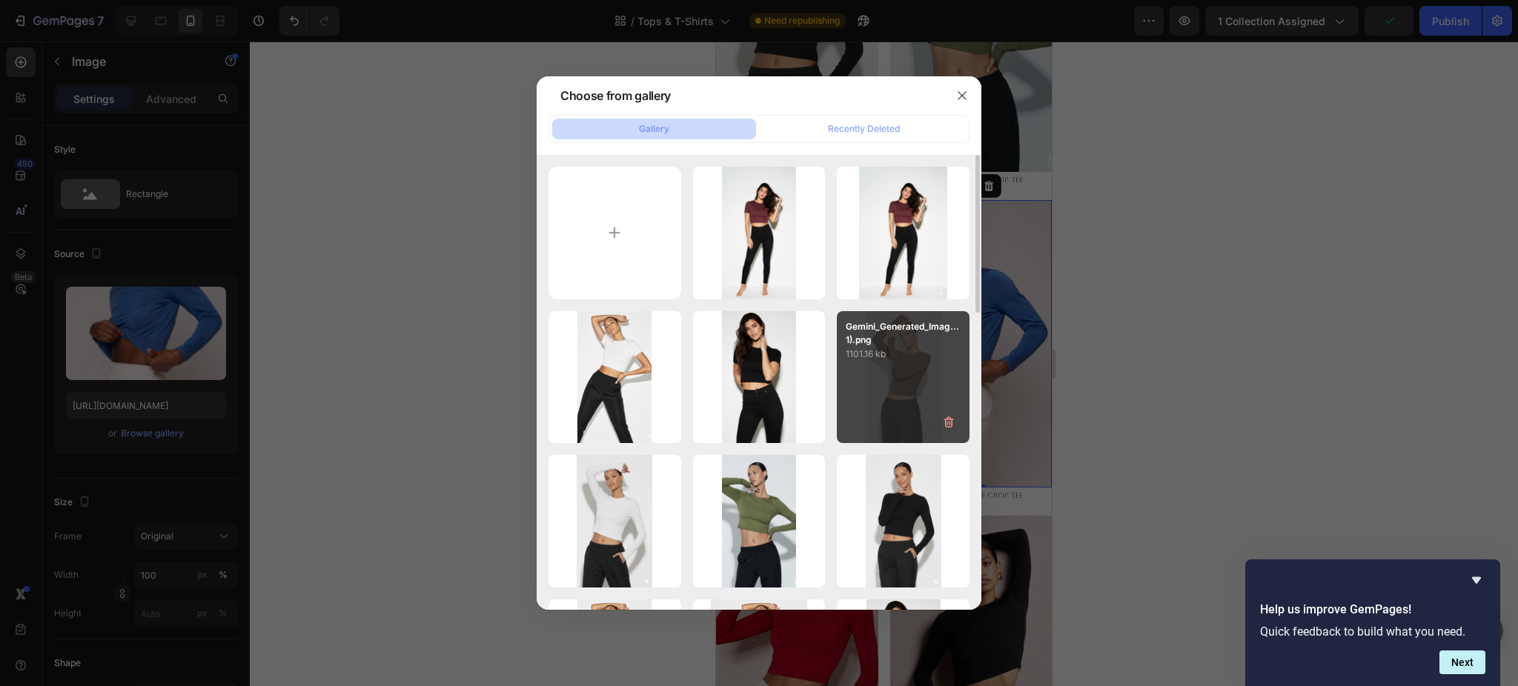
click at [884, 357] on p "1101.16 kb" at bounding box center [903, 354] width 115 height 15
type input "https://cdn.shopify.com/s/files/1/0661/2146/6075/files/gempages_479878604860163…"
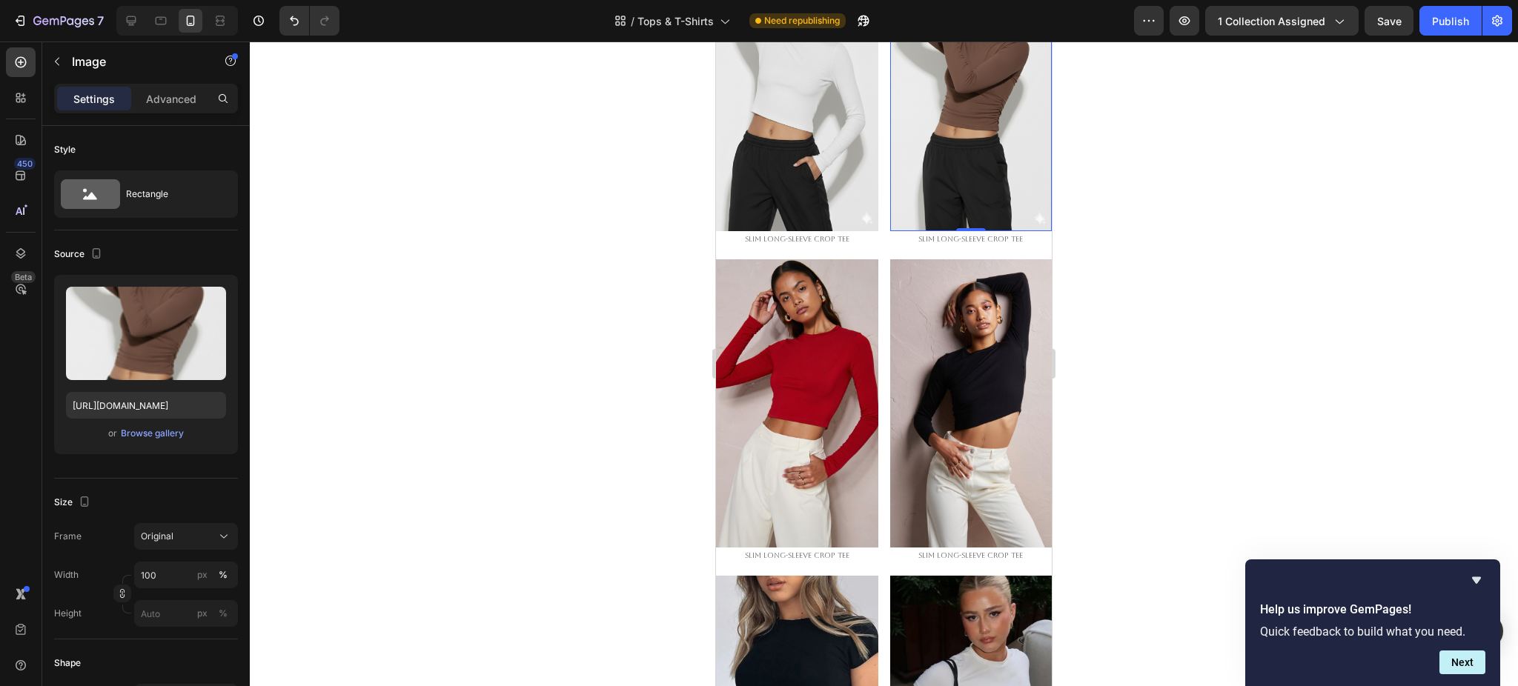
scroll to position [593, 0]
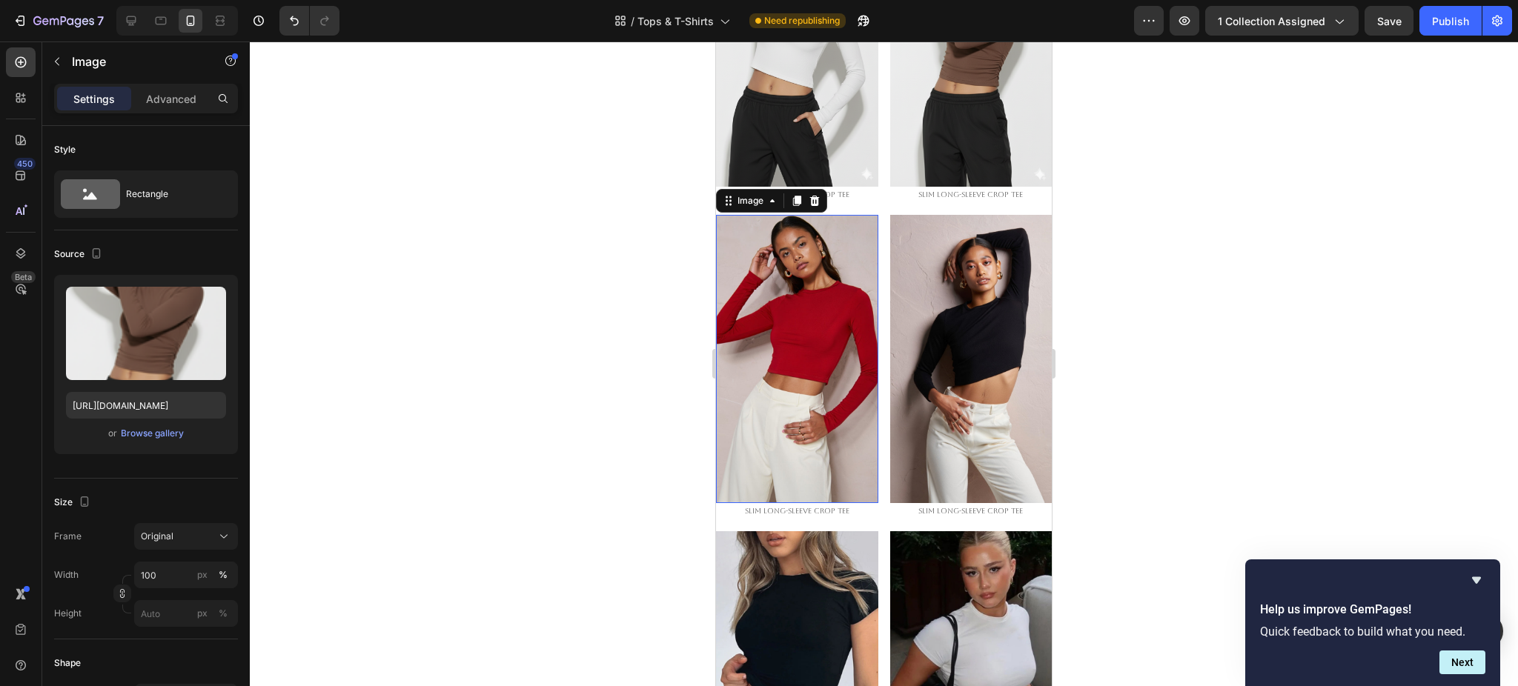
click at [809, 250] on img at bounding box center [797, 359] width 162 height 288
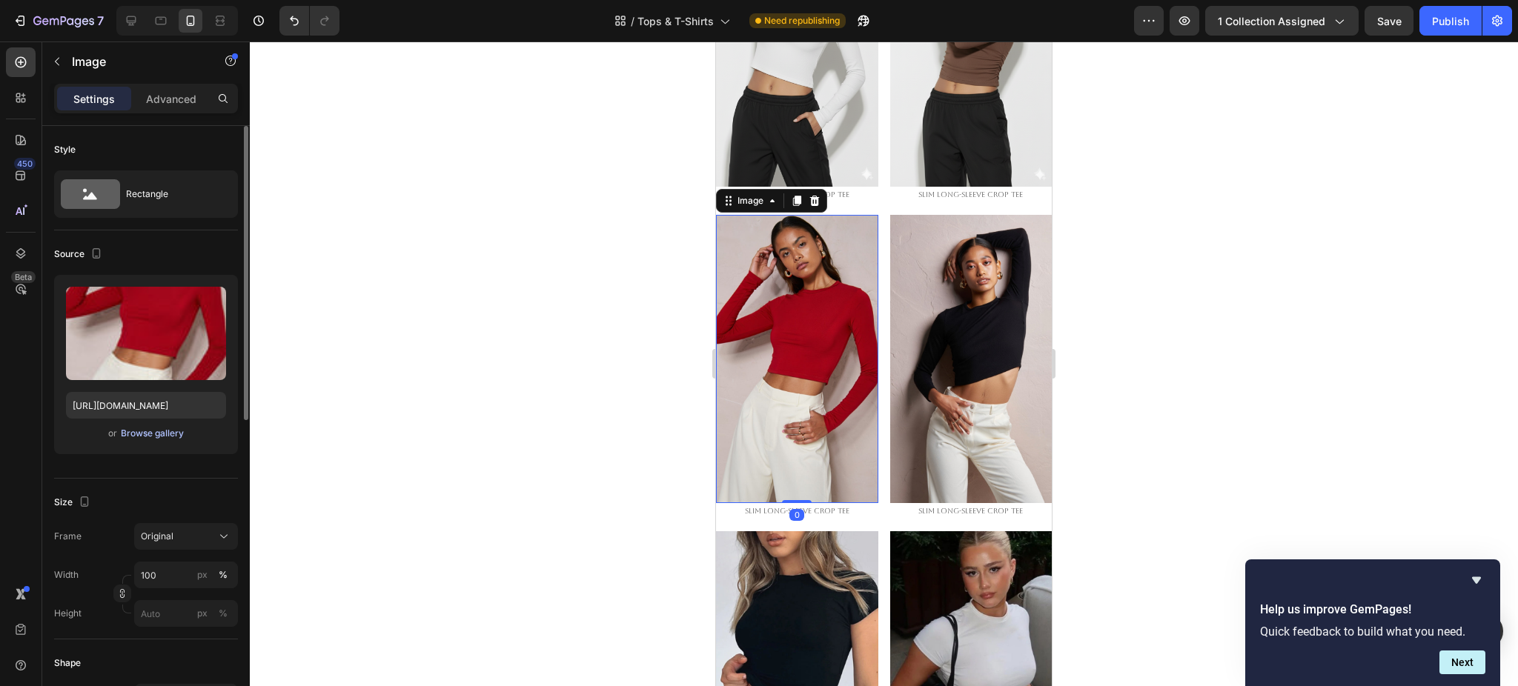
click at [165, 439] on div "Browse gallery" at bounding box center [152, 433] width 63 height 13
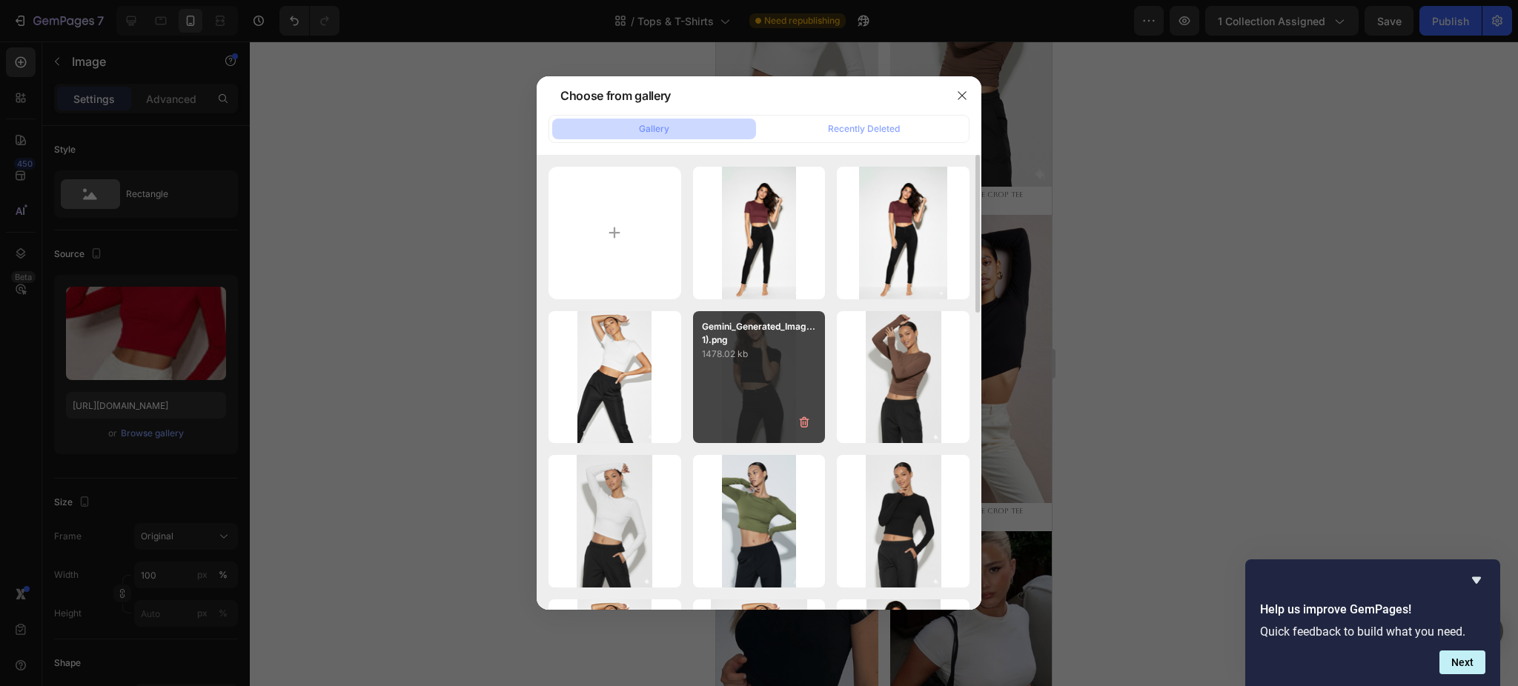
drag, startPoint x: 757, startPoint y: 377, endPoint x: 798, endPoint y: 367, distance: 42.1
click at [756, 377] on div "Gemini_Generated_Imag...1).png 1478.02 kb" at bounding box center [759, 377] width 133 height 133
type input "https://cdn.shopify.com/s/files/1/0661/2146/6075/files/gempages_479878604860163…"
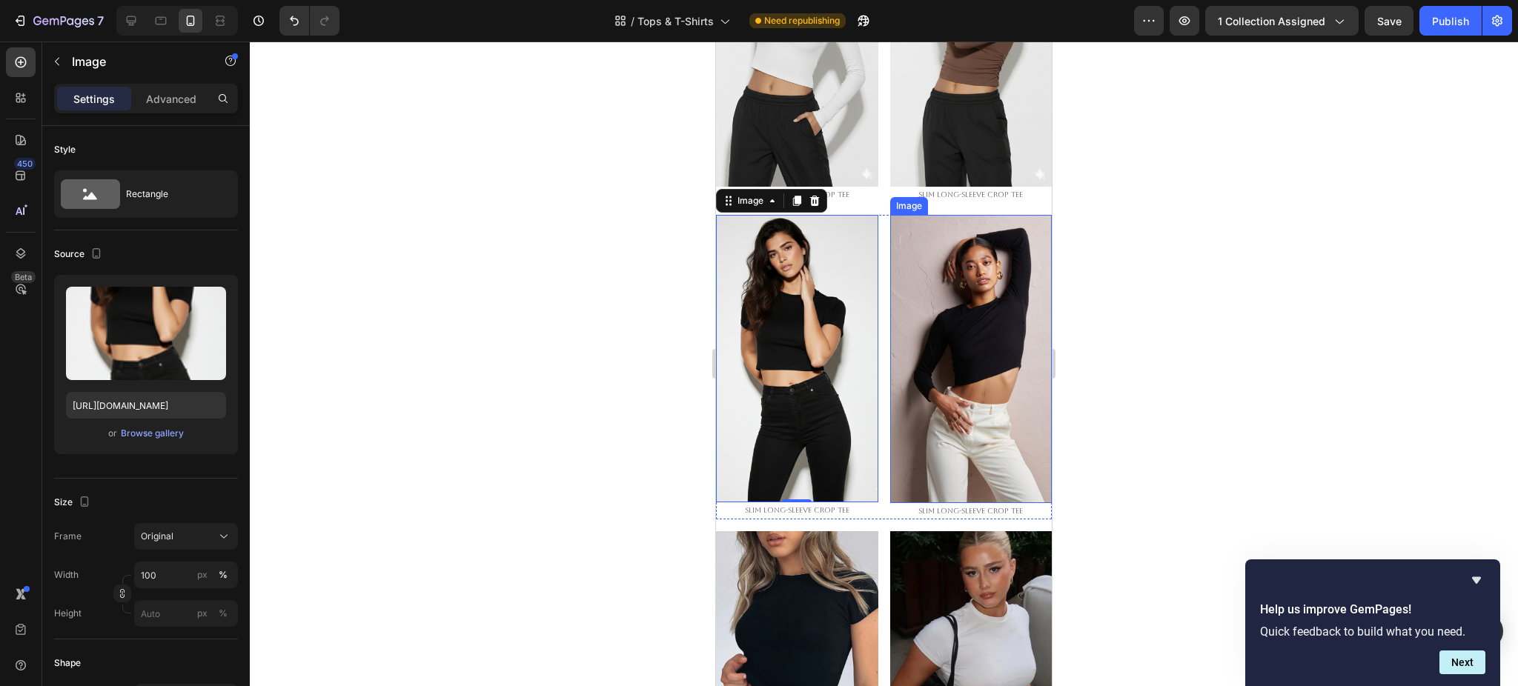
click at [955, 299] on img at bounding box center [971, 359] width 162 height 288
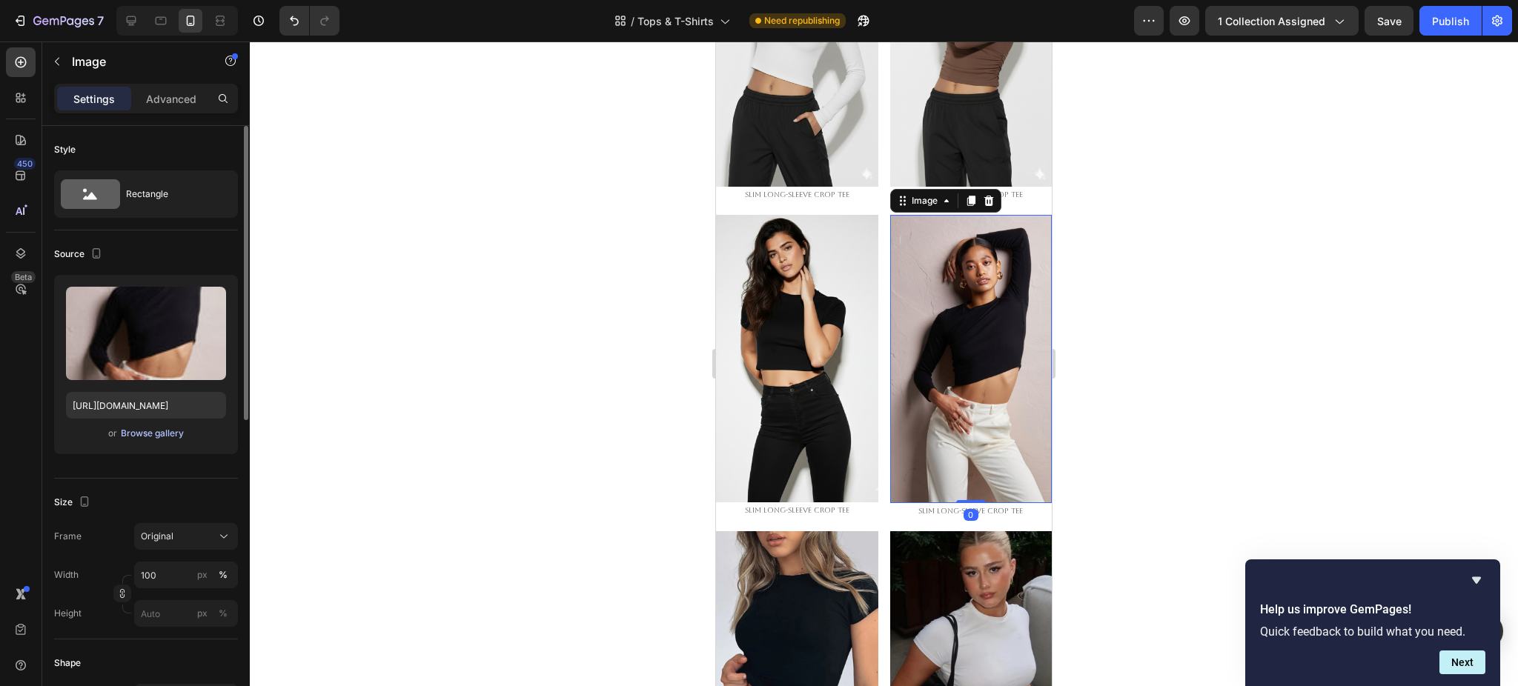
click at [166, 437] on div "Browse gallery" at bounding box center [152, 433] width 63 height 13
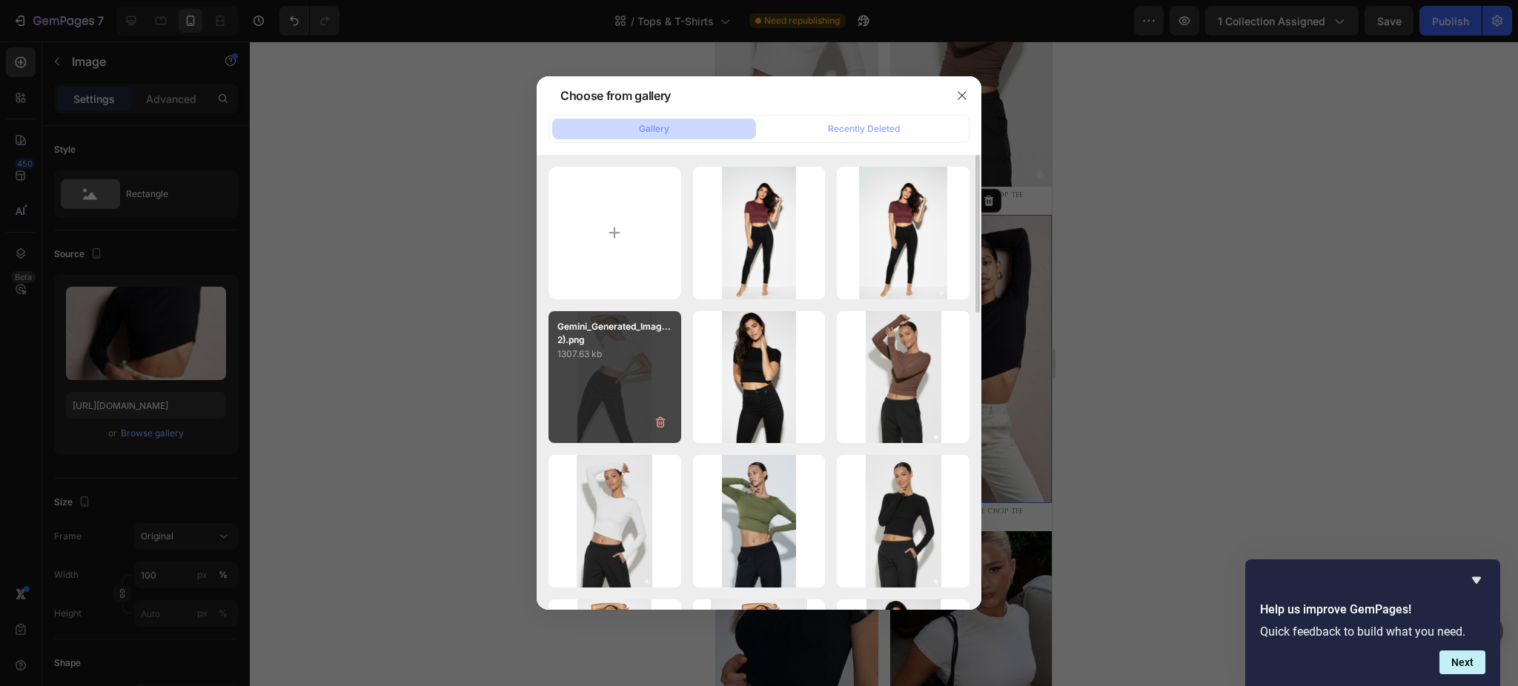
click at [637, 385] on div "Gemini_Generated_Imag...2).png 1307.63 kb" at bounding box center [615, 377] width 133 height 133
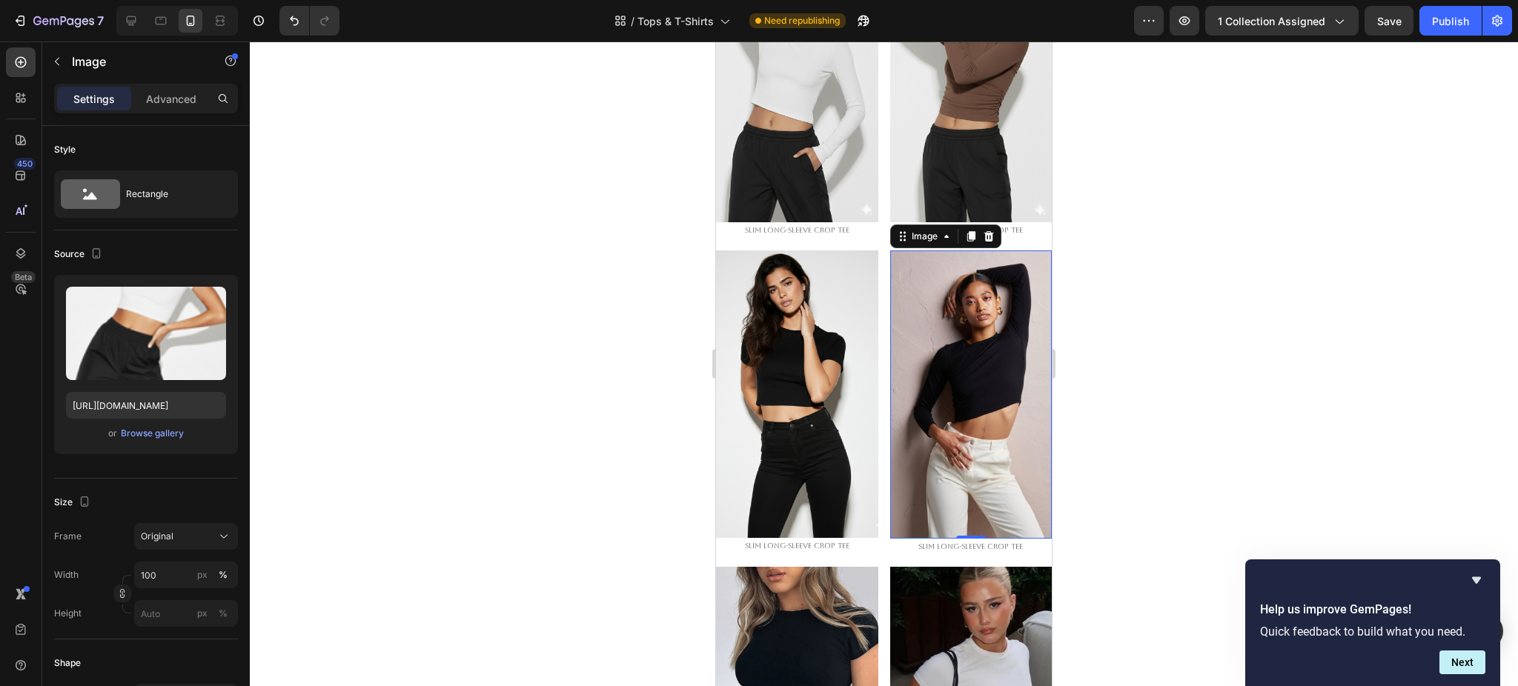
scroll to position [494, 0]
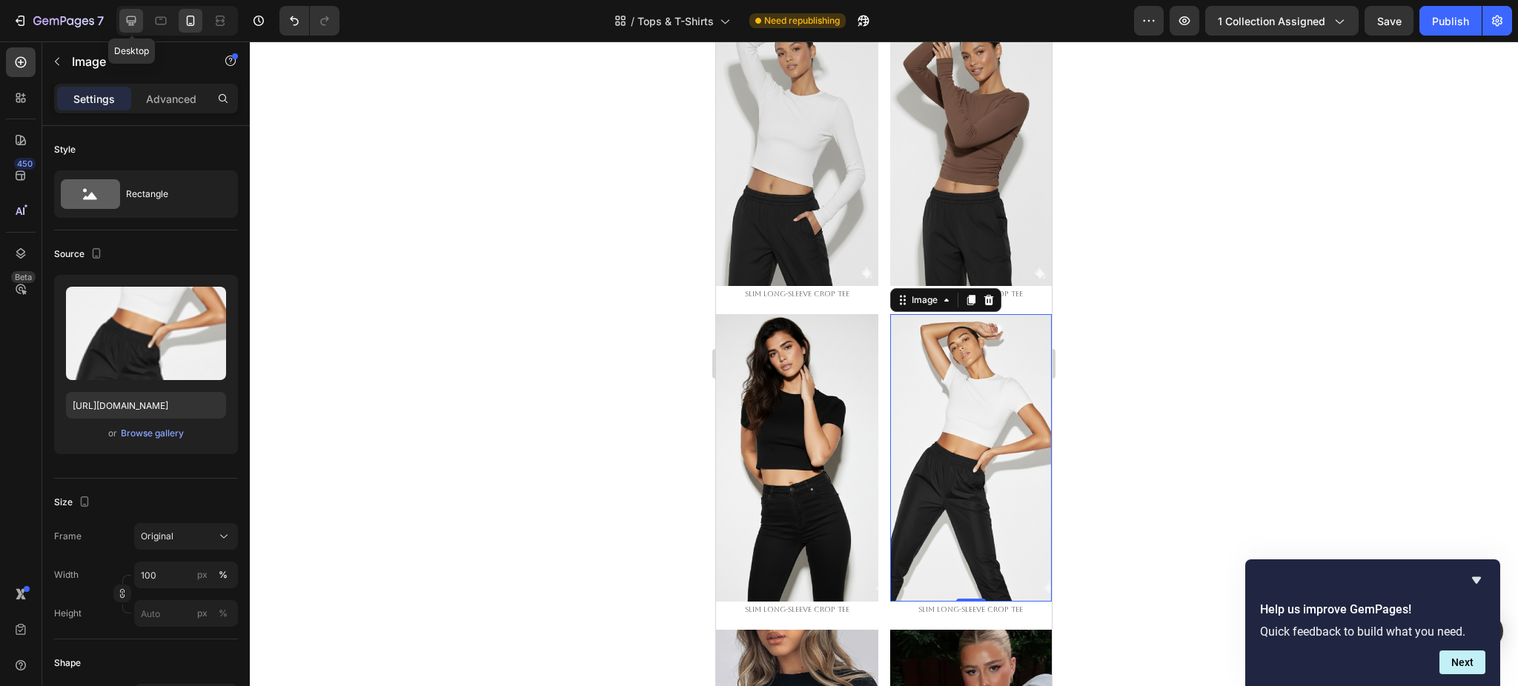
click at [126, 16] on icon at bounding box center [131, 20] width 15 height 15
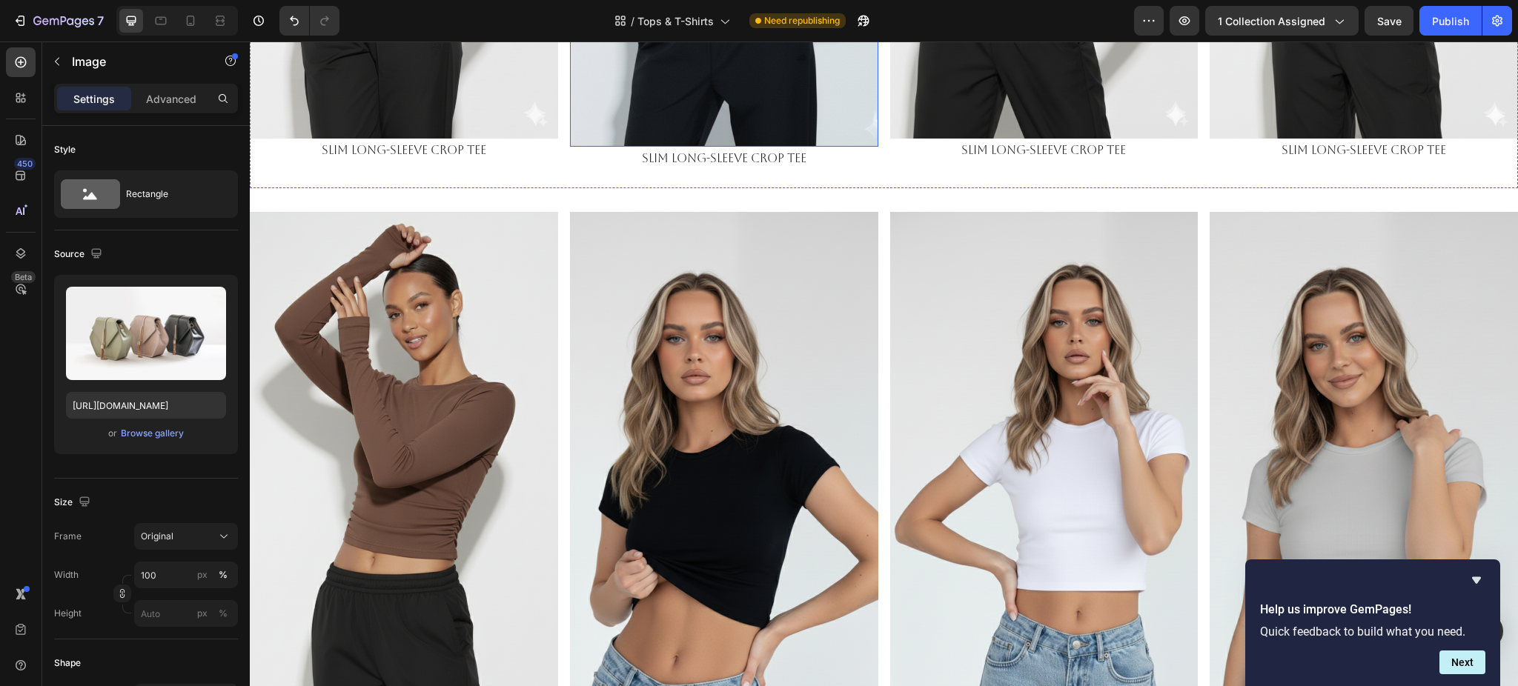
scroll to position [395, 0]
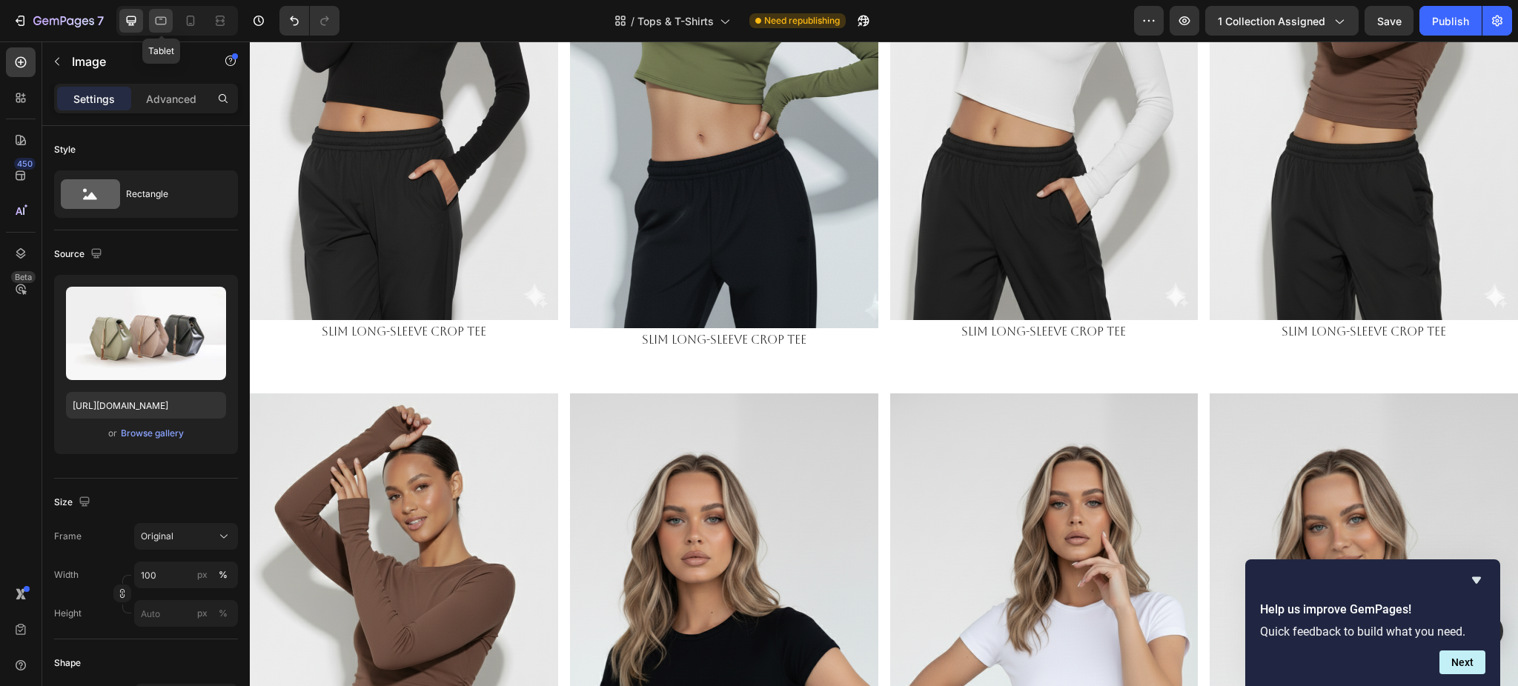
click at [167, 23] on icon at bounding box center [160, 20] width 15 height 15
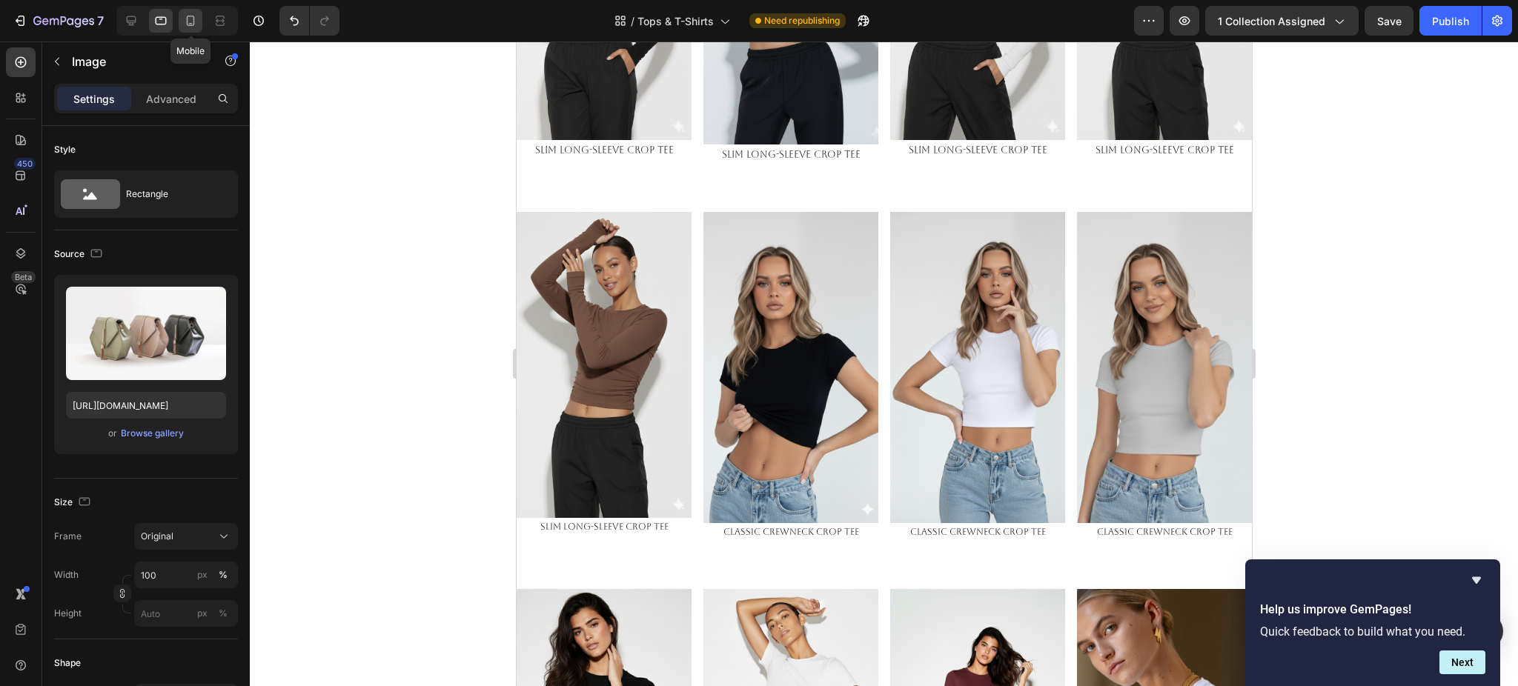
click at [184, 24] on icon at bounding box center [190, 20] width 15 height 15
type input "https://cdn.shopify.com/s/files/1/0661/2146/6075/files/gempages_479878604860163…"
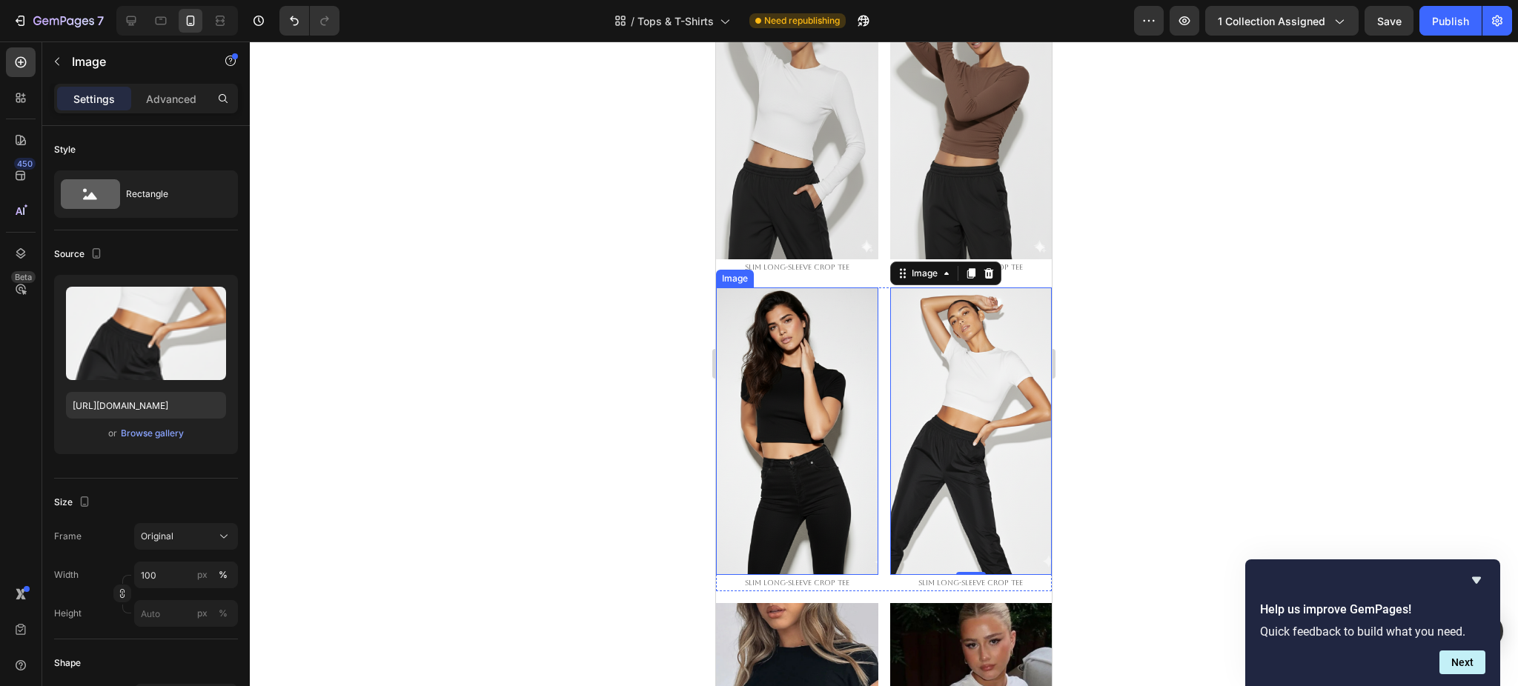
scroll to position [569, 0]
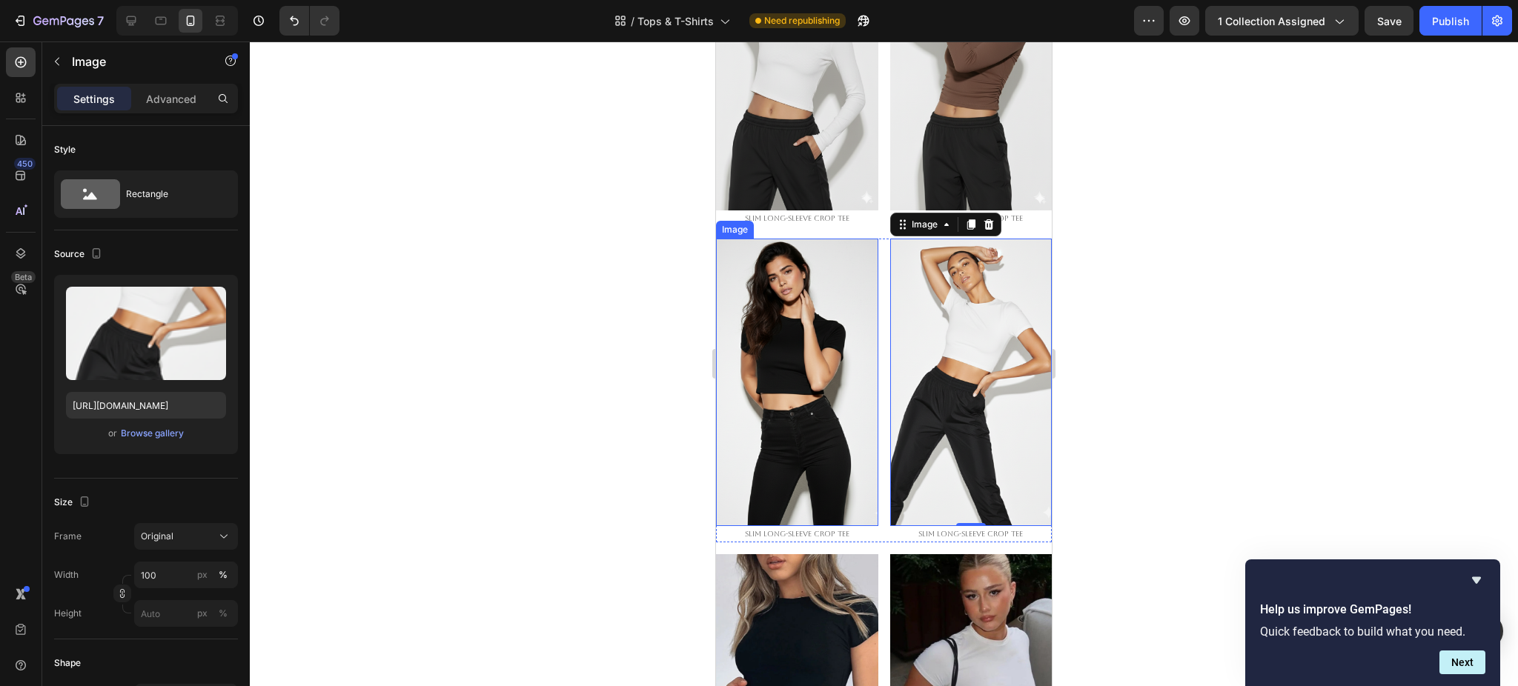
click at [779, 347] on img at bounding box center [797, 383] width 162 height 288
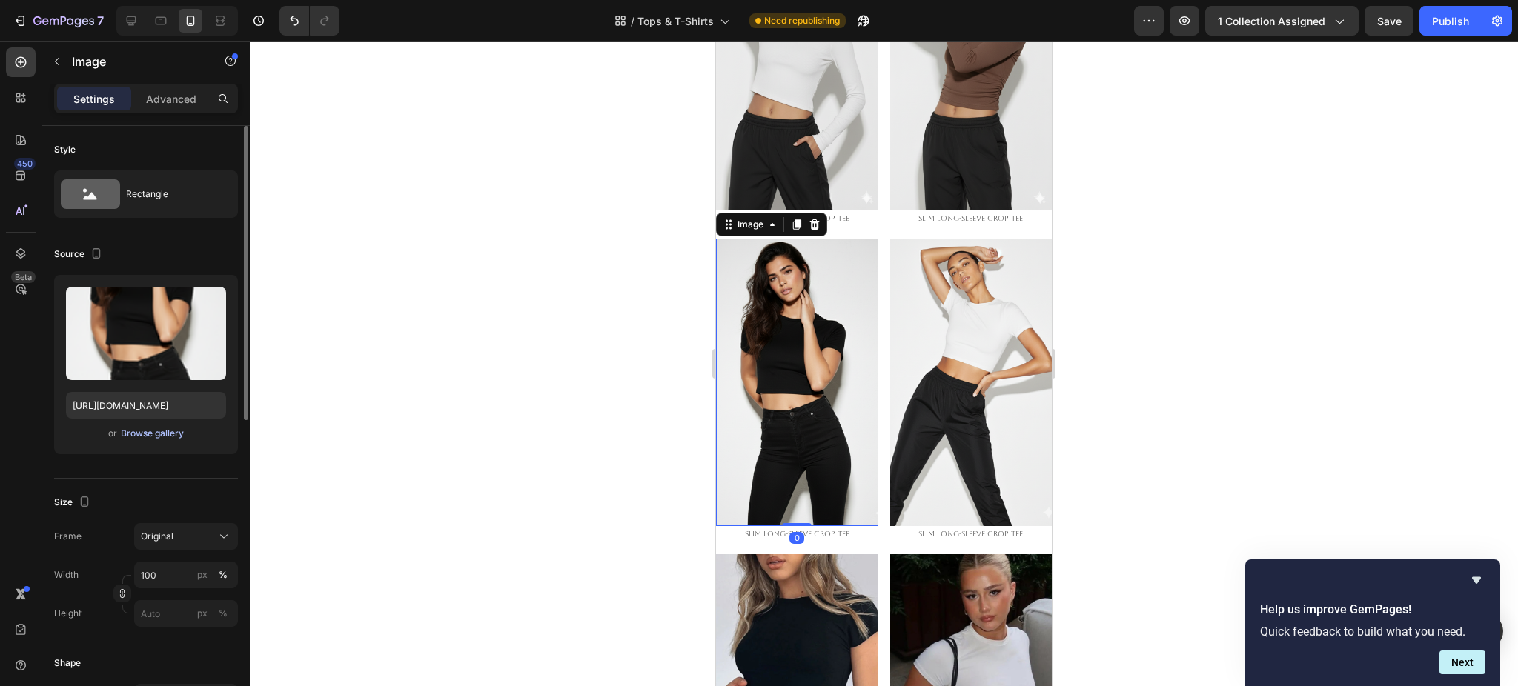
click at [159, 432] on div "Browse gallery" at bounding box center [152, 433] width 63 height 13
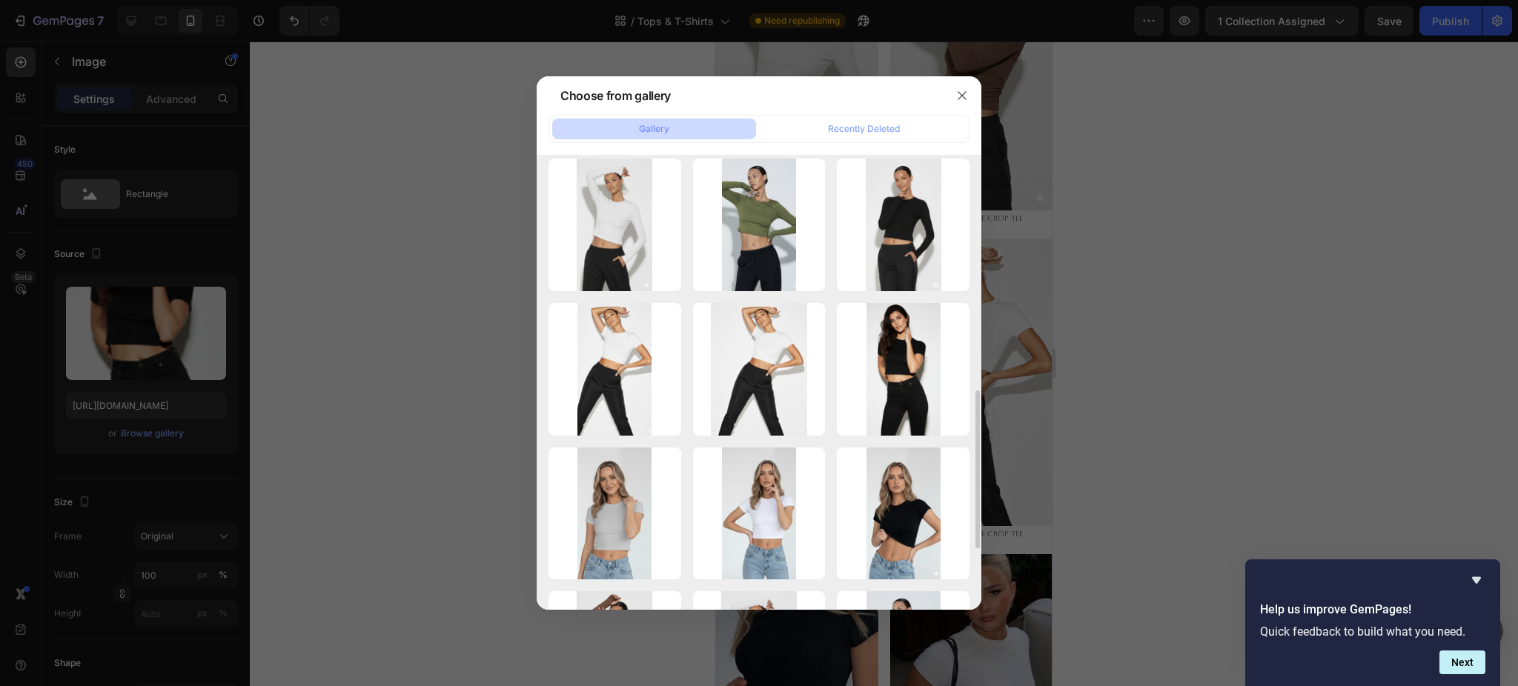
scroll to position [395, 0]
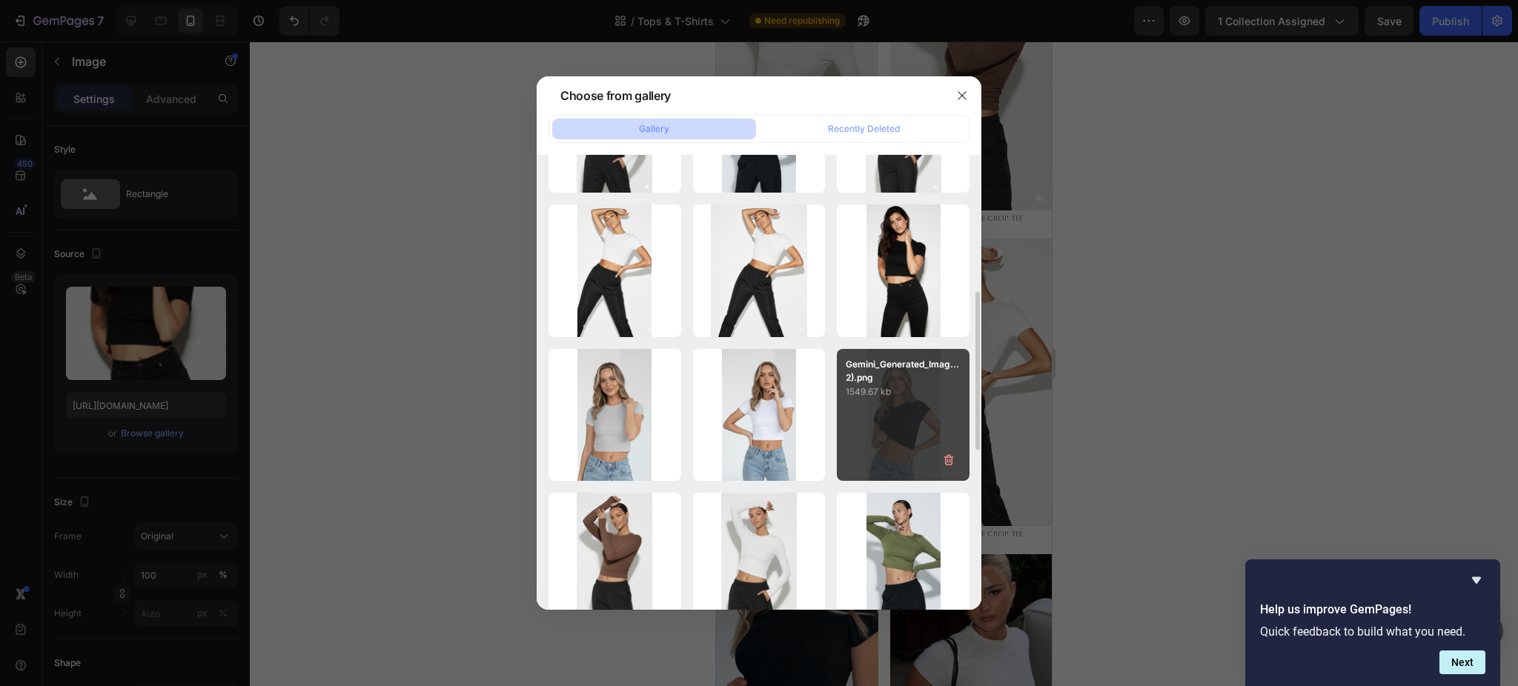
click at [882, 388] on p "1549.67 kb" at bounding box center [903, 392] width 115 height 15
type input "https://cdn.shopify.com/s/files/1/0661/2146/6075/files/gempages_479878604860163…"
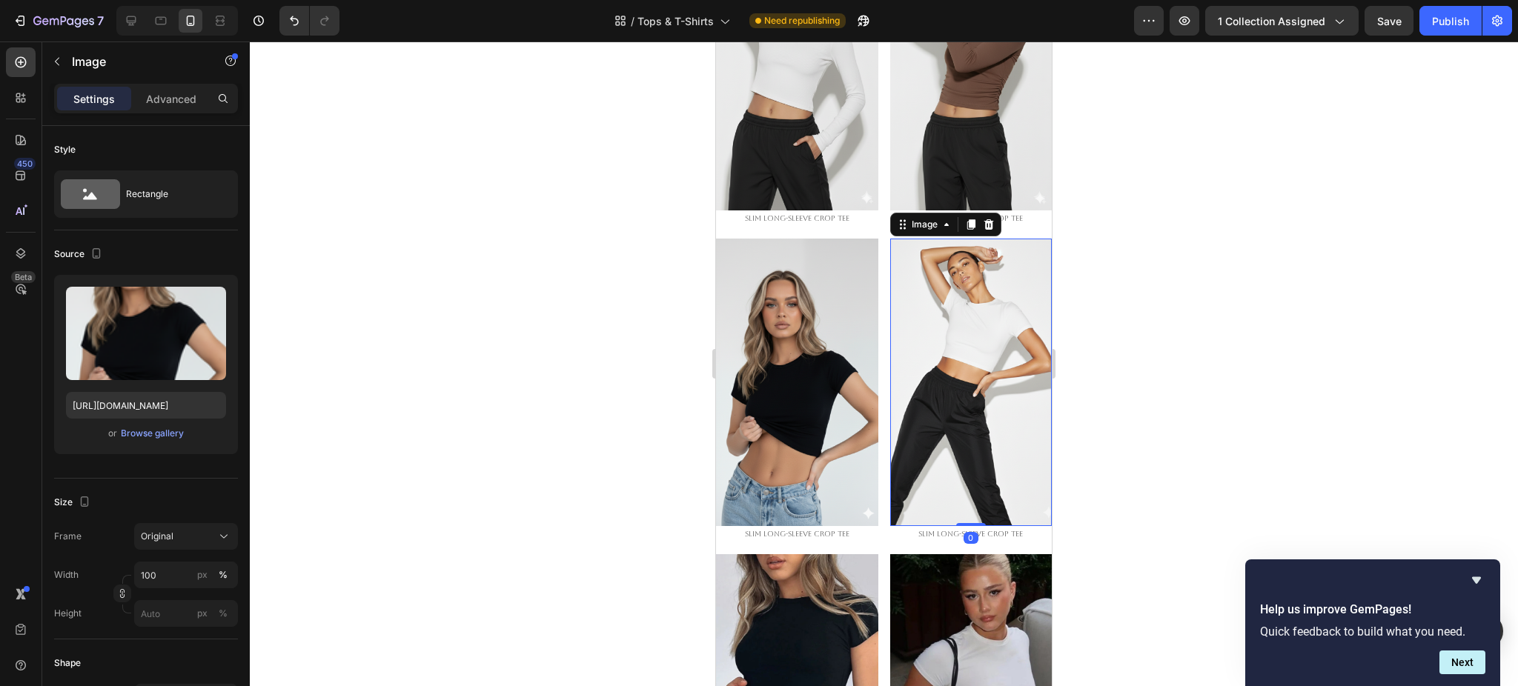
click at [934, 297] on img at bounding box center [971, 383] width 162 height 288
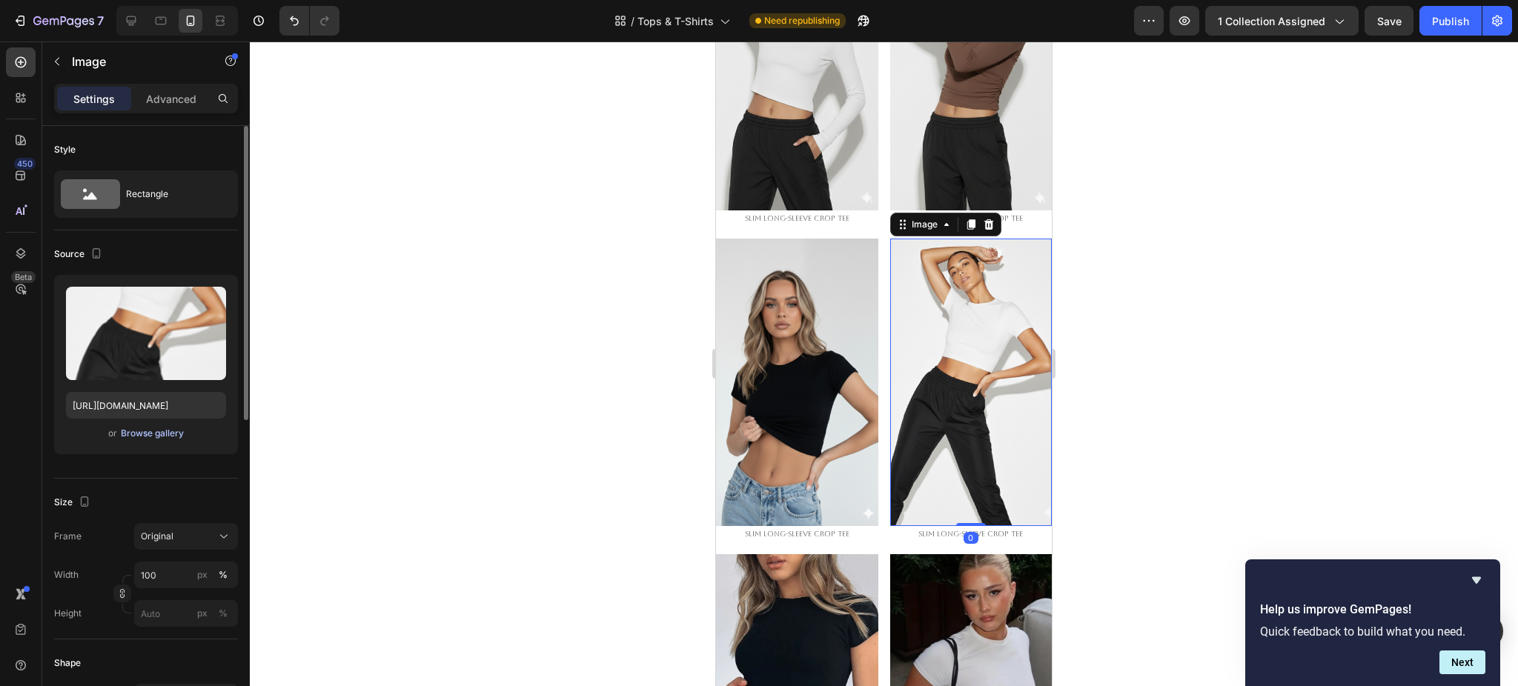
click at [156, 432] on div "Browse gallery" at bounding box center [152, 433] width 63 height 13
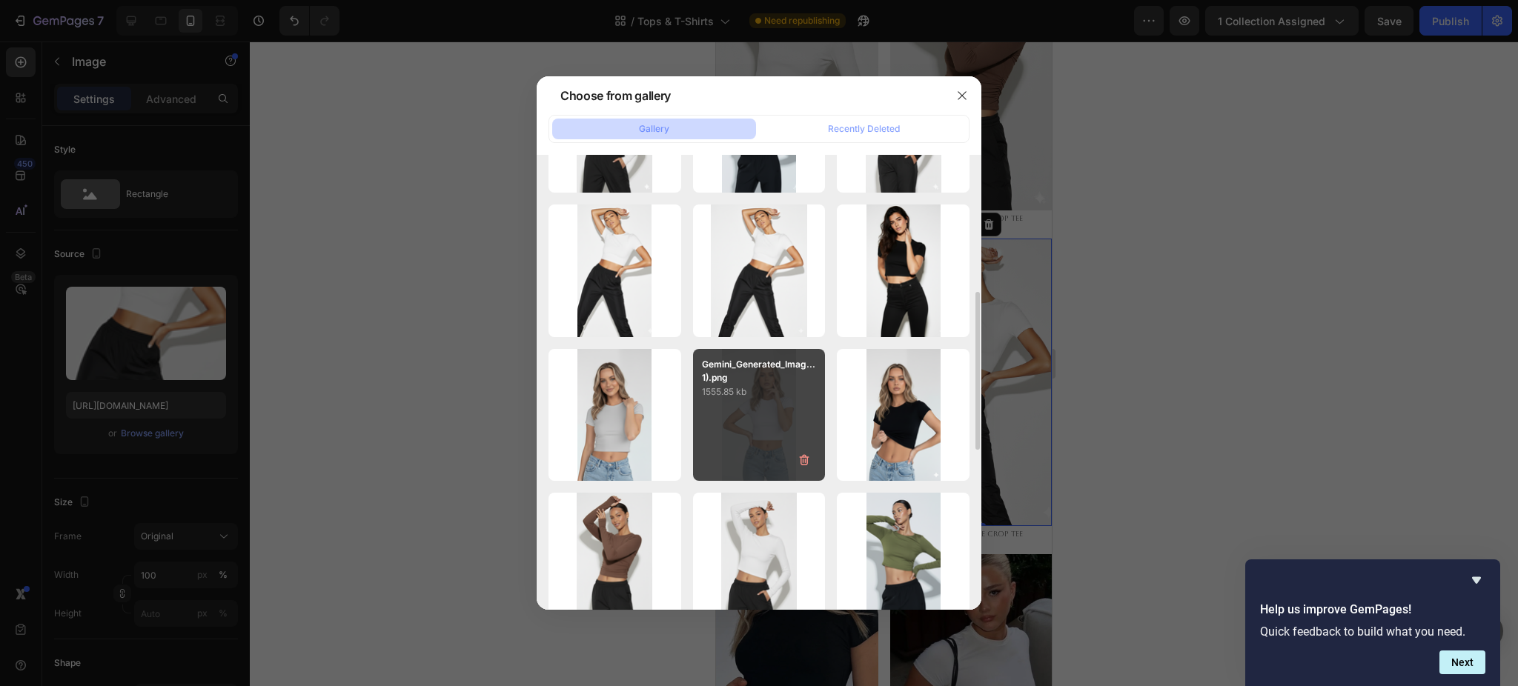
click at [754, 411] on div "Gemini_Generated_Imag...1).png 1555.85 kb" at bounding box center [759, 415] width 133 height 133
type input "https://cdn.shopify.com/s/files/1/0661/2146/6075/files/gempages_479878604860163…"
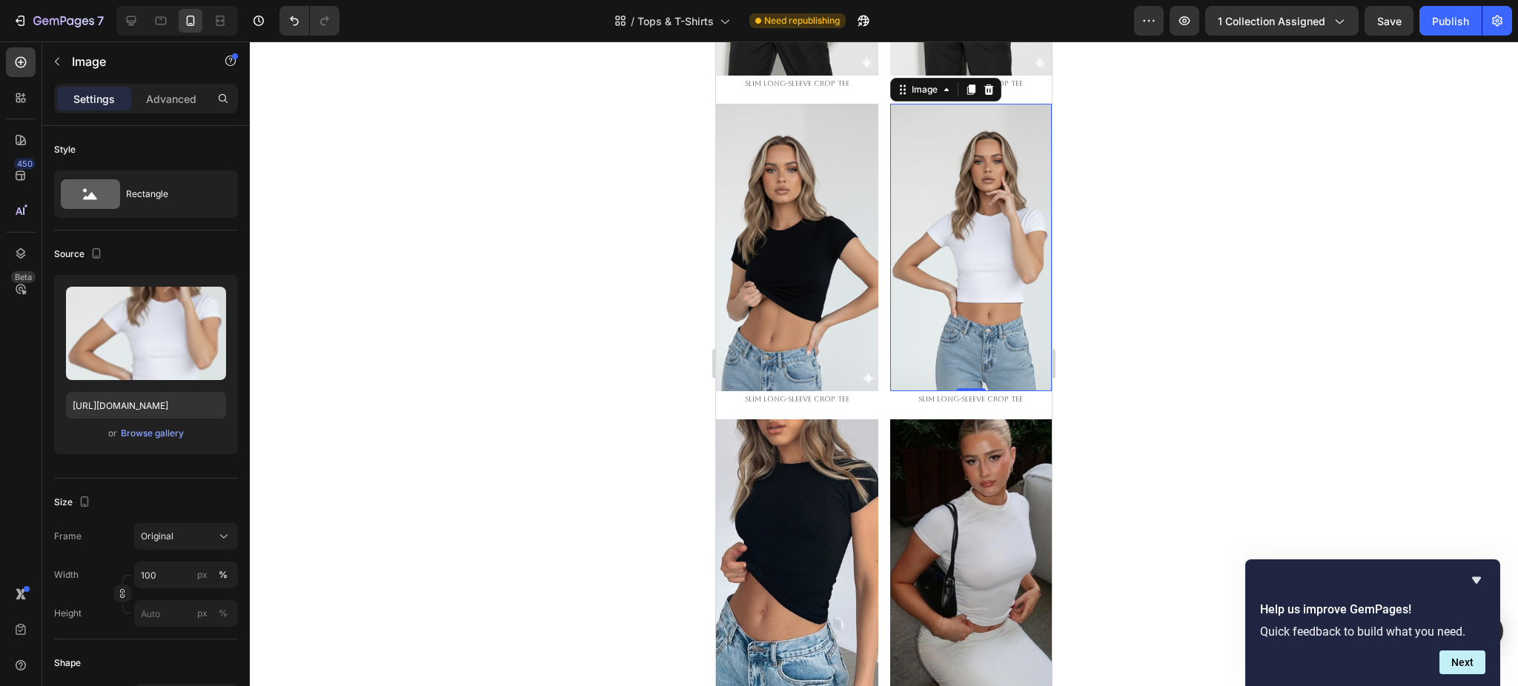
scroll to position [866, 0]
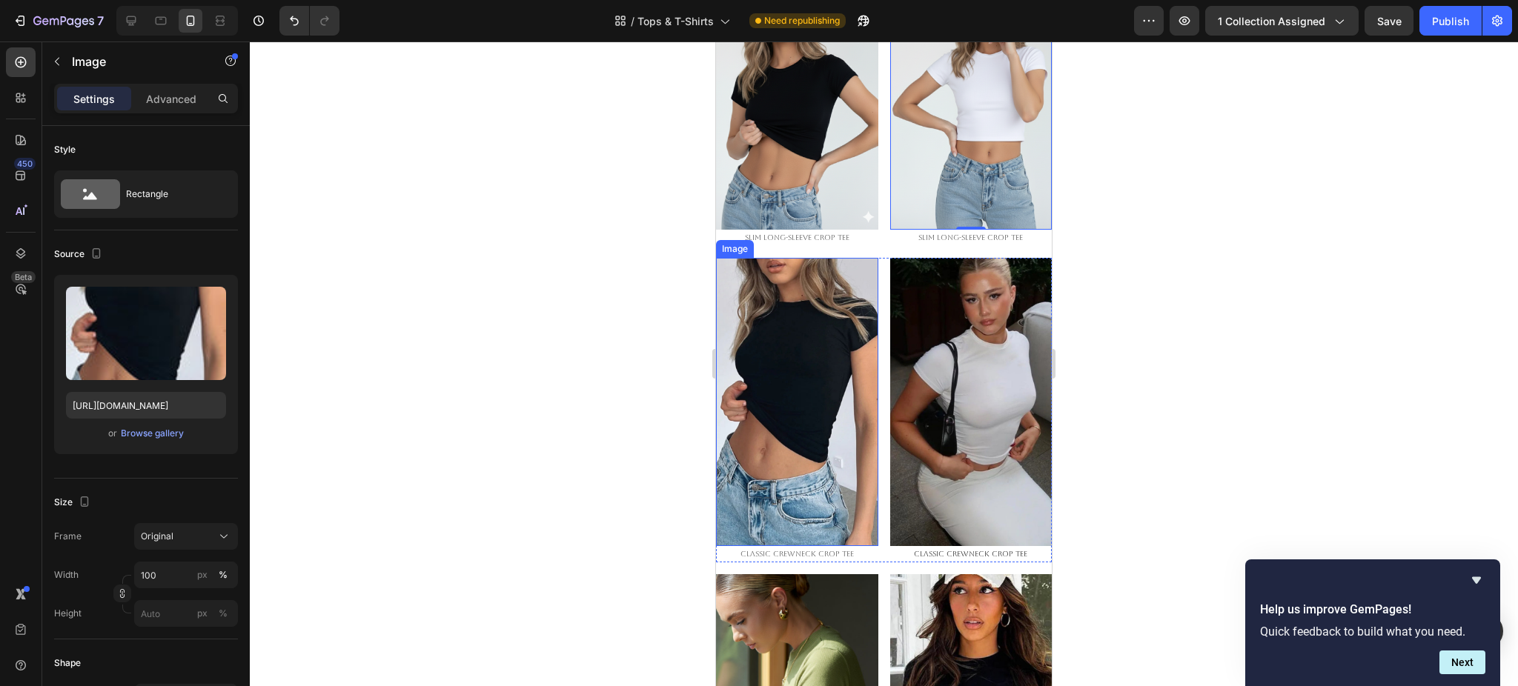
click at [812, 321] on img at bounding box center [797, 402] width 162 height 288
click at [133, 436] on div "Browse gallery" at bounding box center [152, 433] width 63 height 13
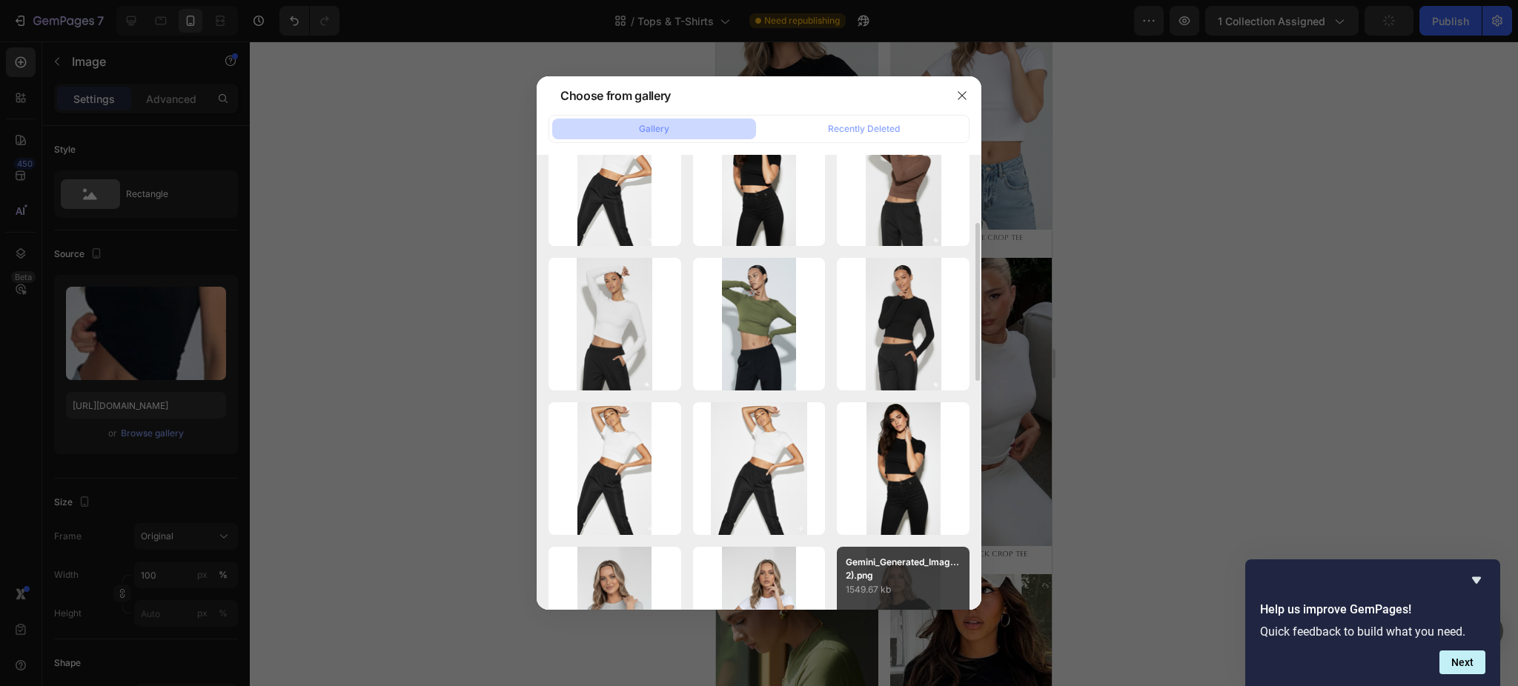
scroll to position [297, 0]
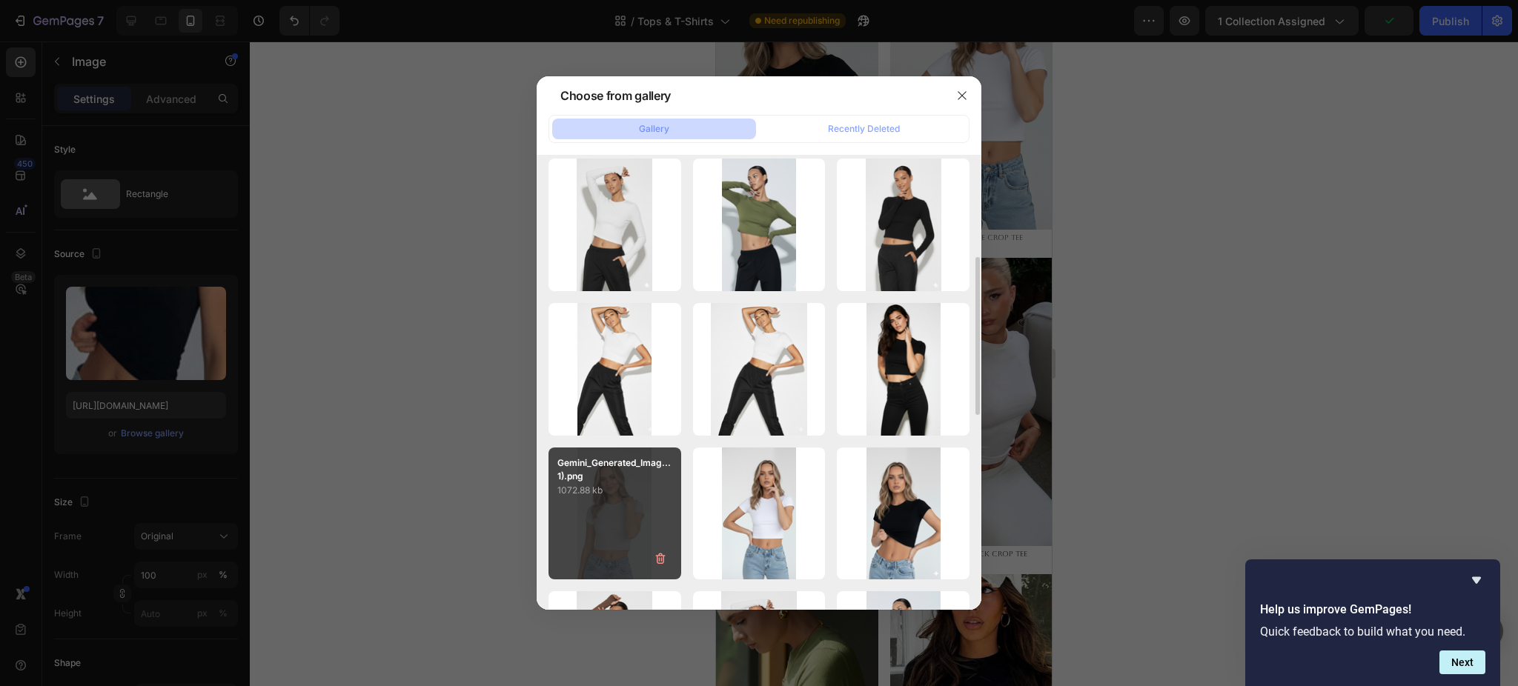
click at [634, 504] on div "Gemini_Generated_Imag...1).png 1072.88 kb" at bounding box center [615, 514] width 133 height 133
type input "https://cdn.shopify.com/s/files/1/0661/2146/6075/files/gempages_479878604860163…"
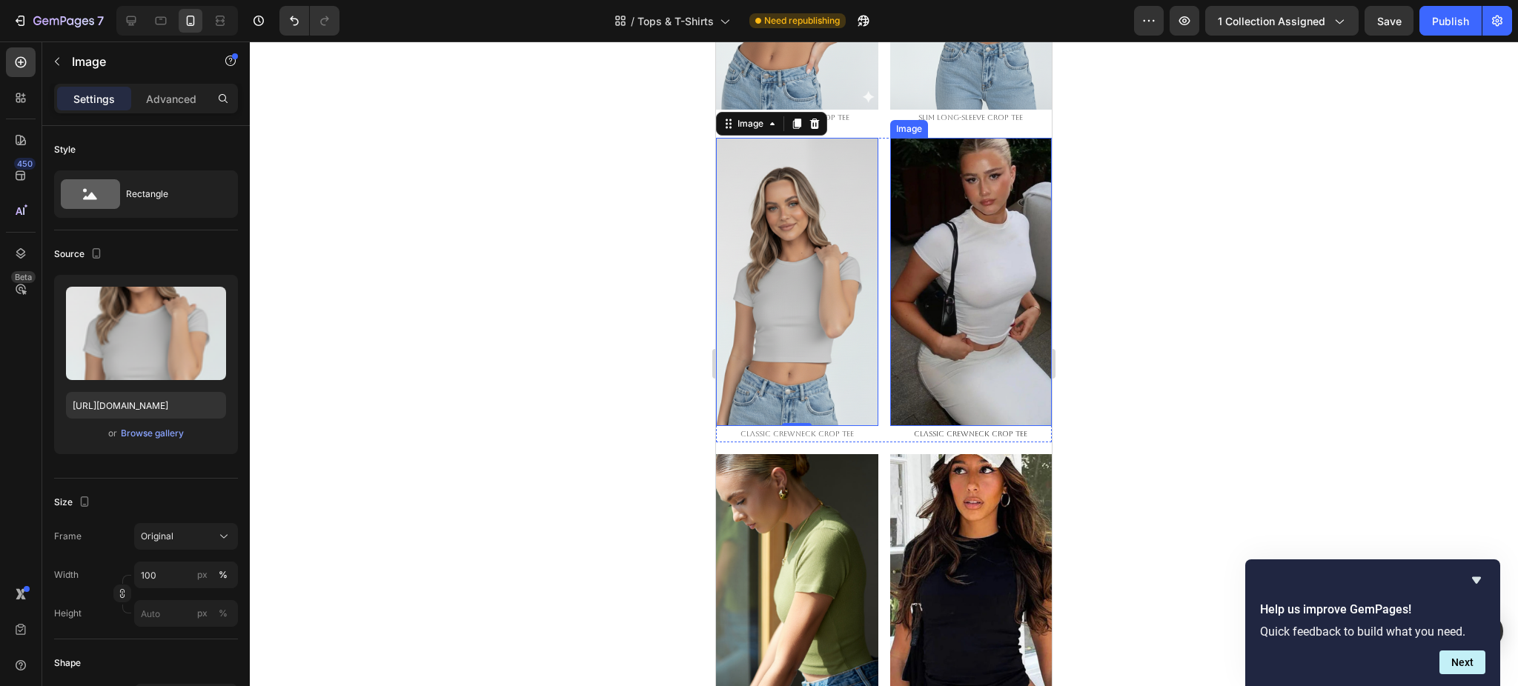
scroll to position [988, 0]
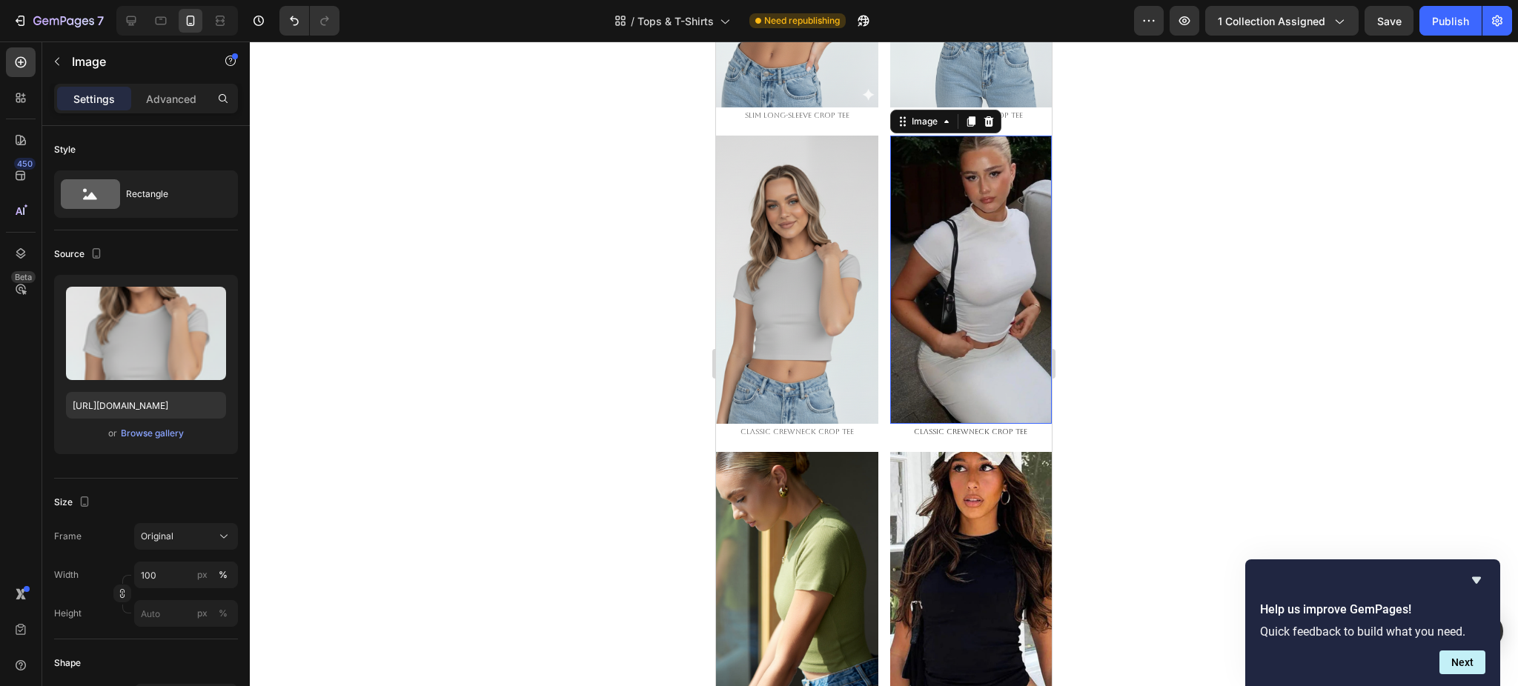
click at [970, 308] on img at bounding box center [971, 280] width 162 height 288
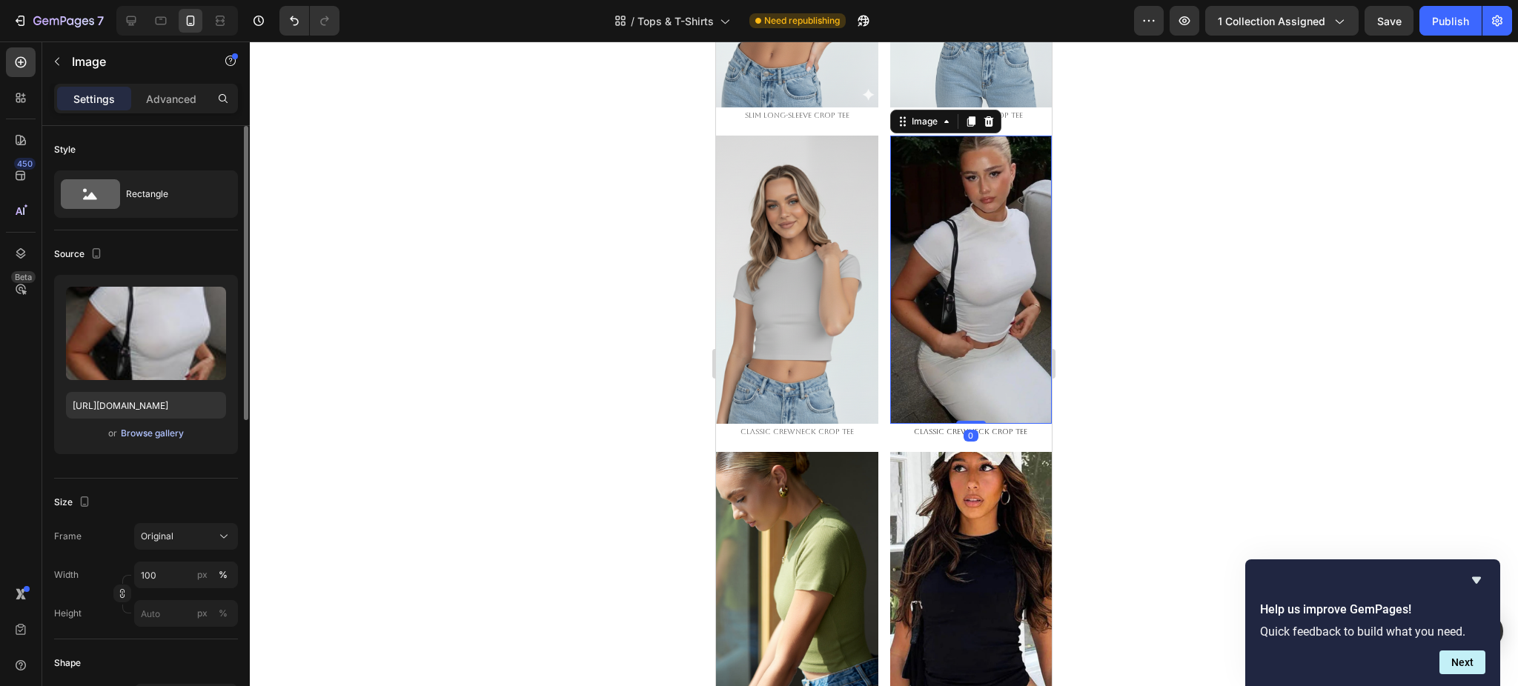
click at [125, 428] on div "Browse gallery" at bounding box center [152, 433] width 63 height 13
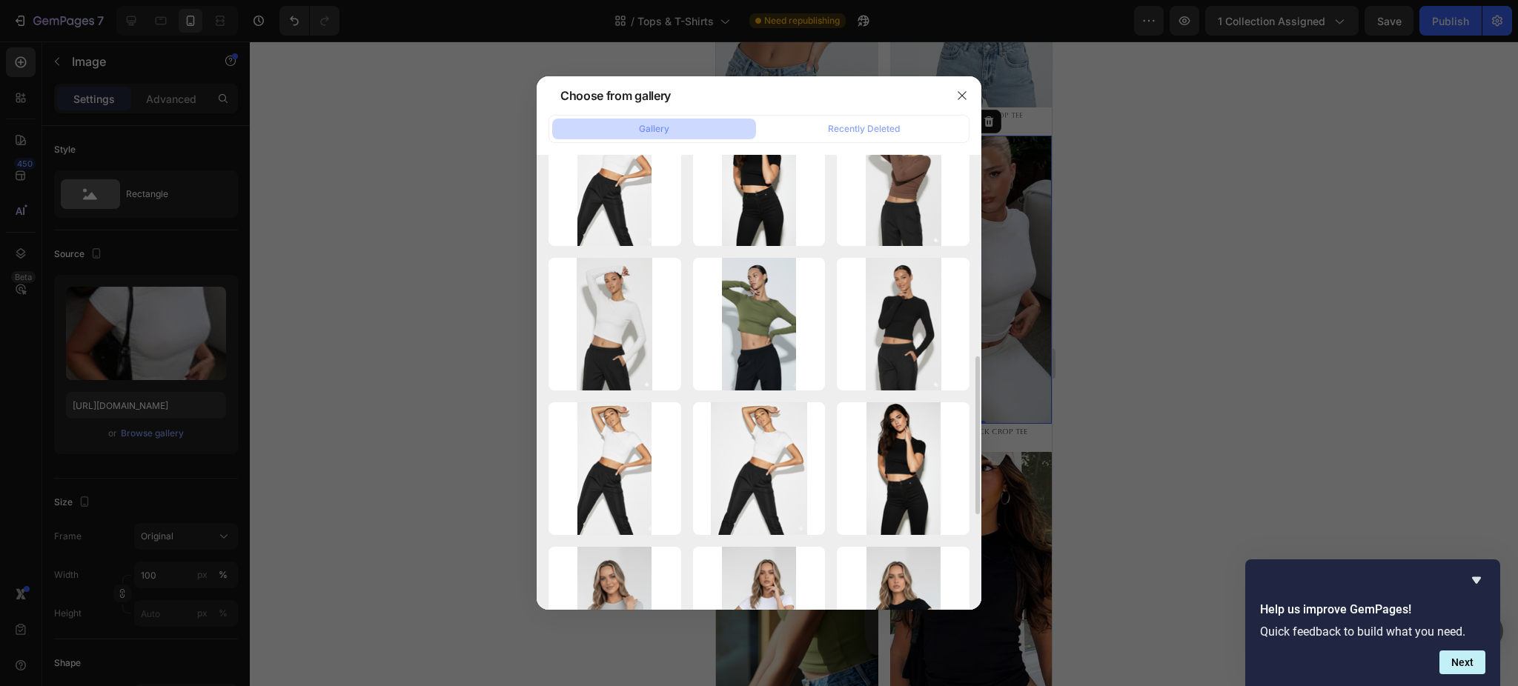
scroll to position [297, 0]
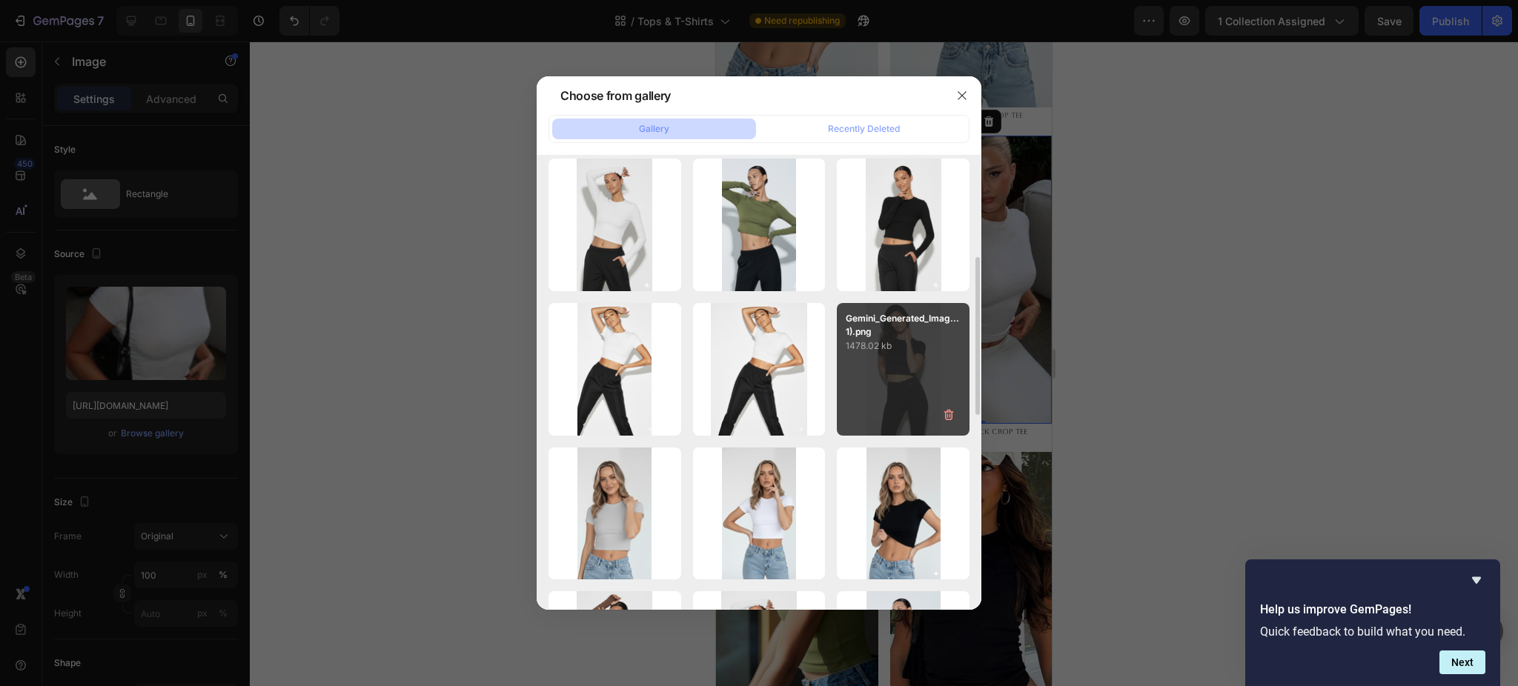
click at [893, 361] on div "Gemini_Generated_Imag...1).png 1478.02 kb" at bounding box center [903, 369] width 133 height 133
type input "https://cdn.shopify.com/s/files/1/0661/2146/6075/files/gempages_479878604860163…"
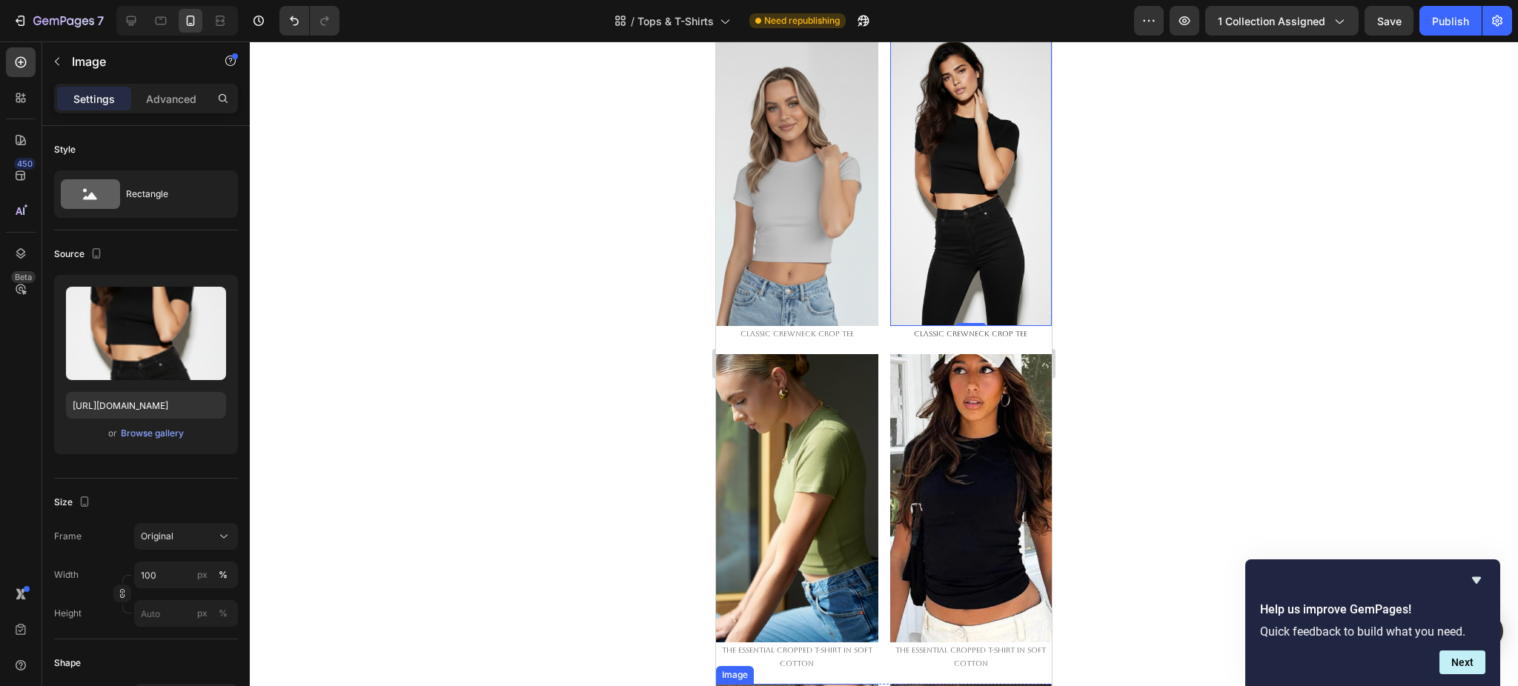
scroll to position [1285, 0]
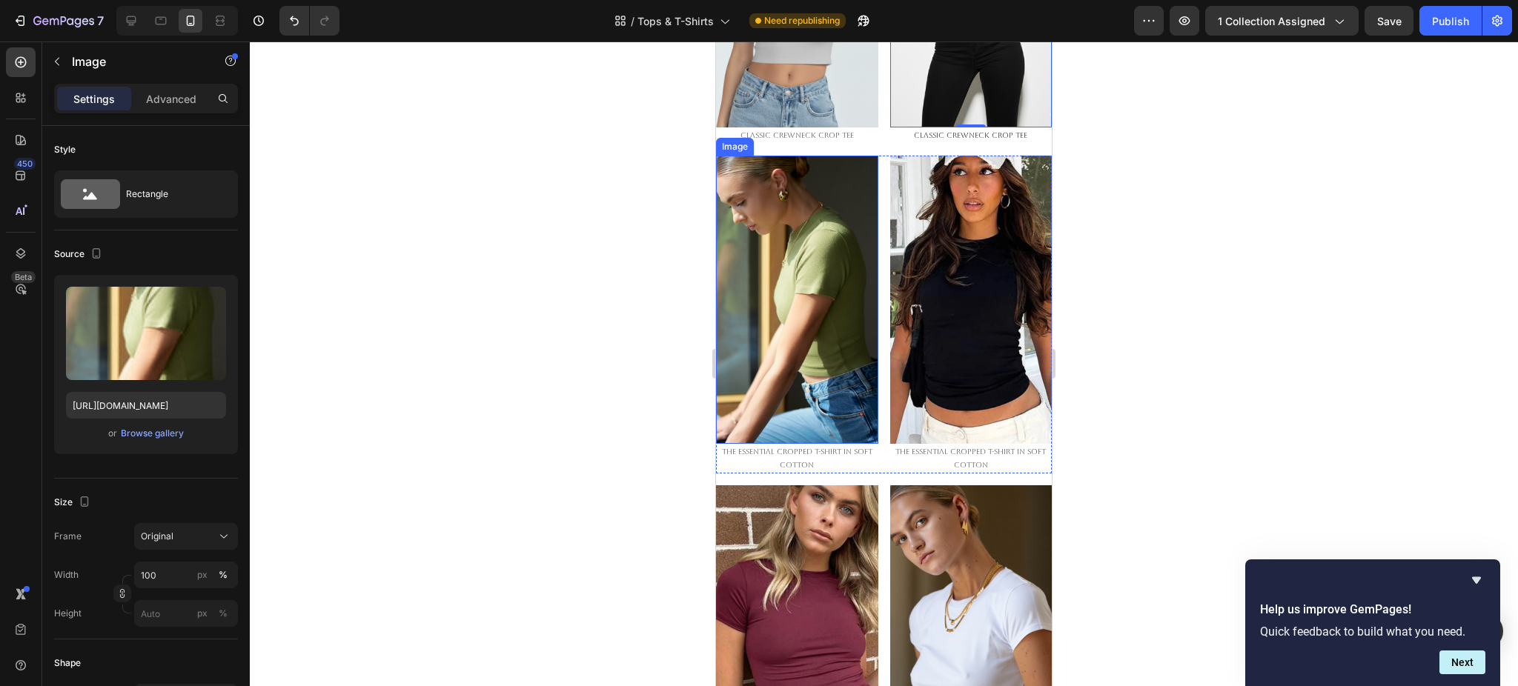
drag, startPoint x: 811, startPoint y: 289, endPoint x: 761, endPoint y: 294, distance: 50.7
click at [800, 288] on img at bounding box center [797, 300] width 162 height 288
click at [145, 433] on div "Browse gallery" at bounding box center [152, 433] width 63 height 13
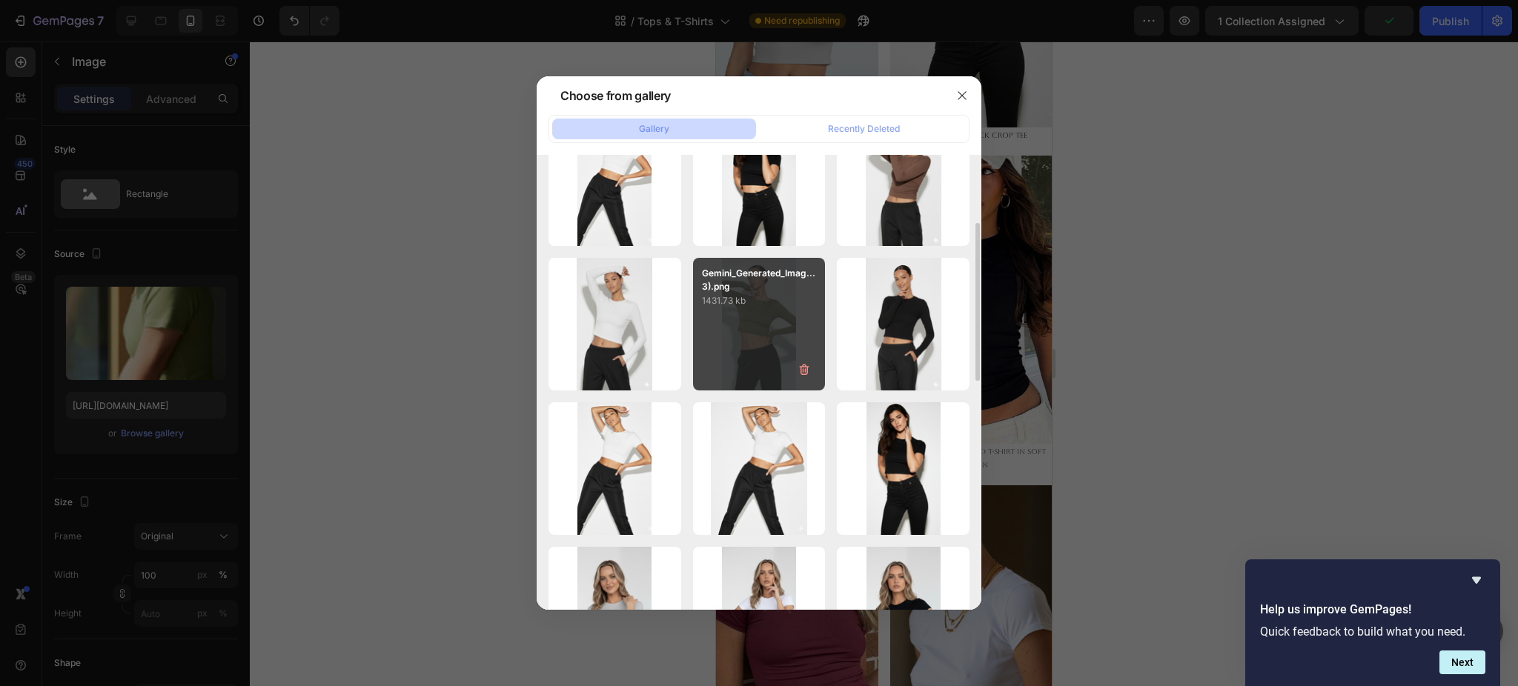
scroll to position [297, 0]
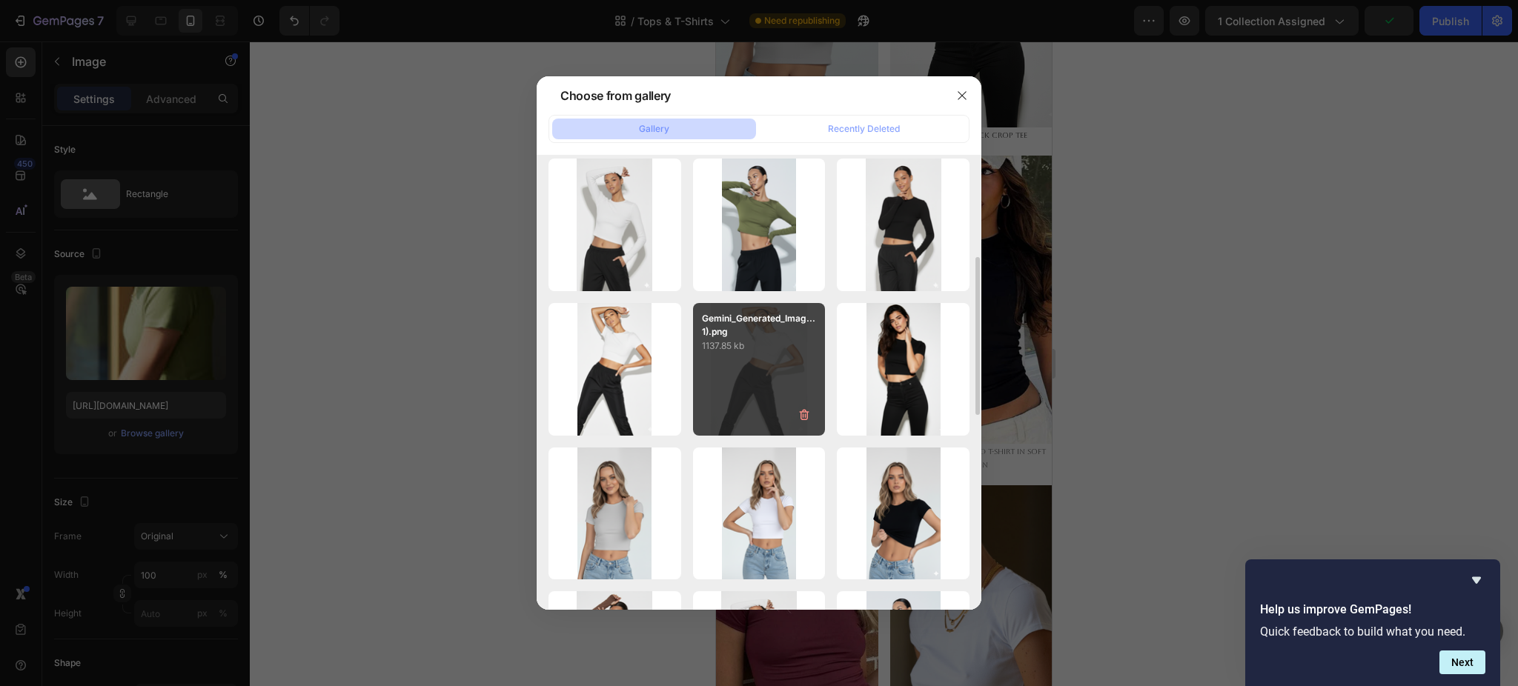
click at [767, 374] on div "Gemini_Generated_Imag...1).png 1137.85 kb" at bounding box center [759, 369] width 133 height 133
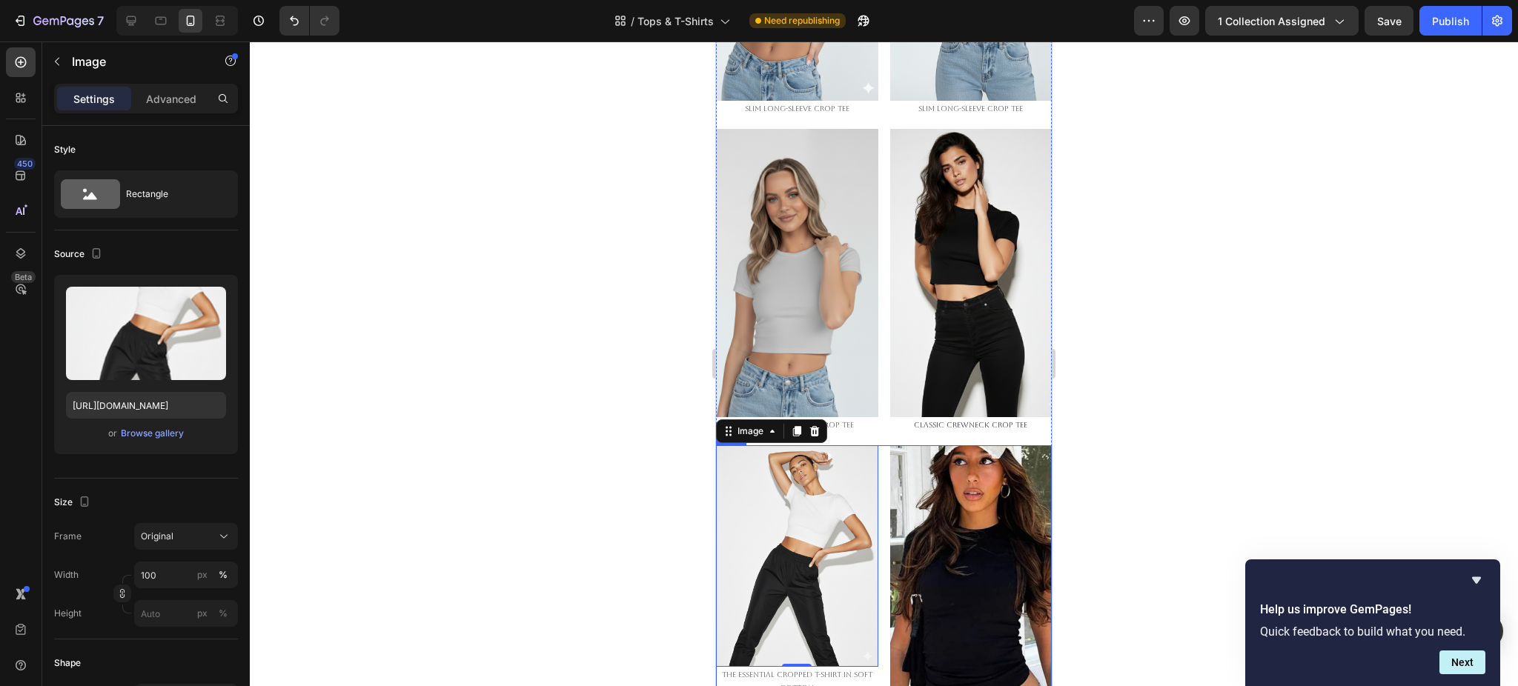
scroll to position [1087, 0]
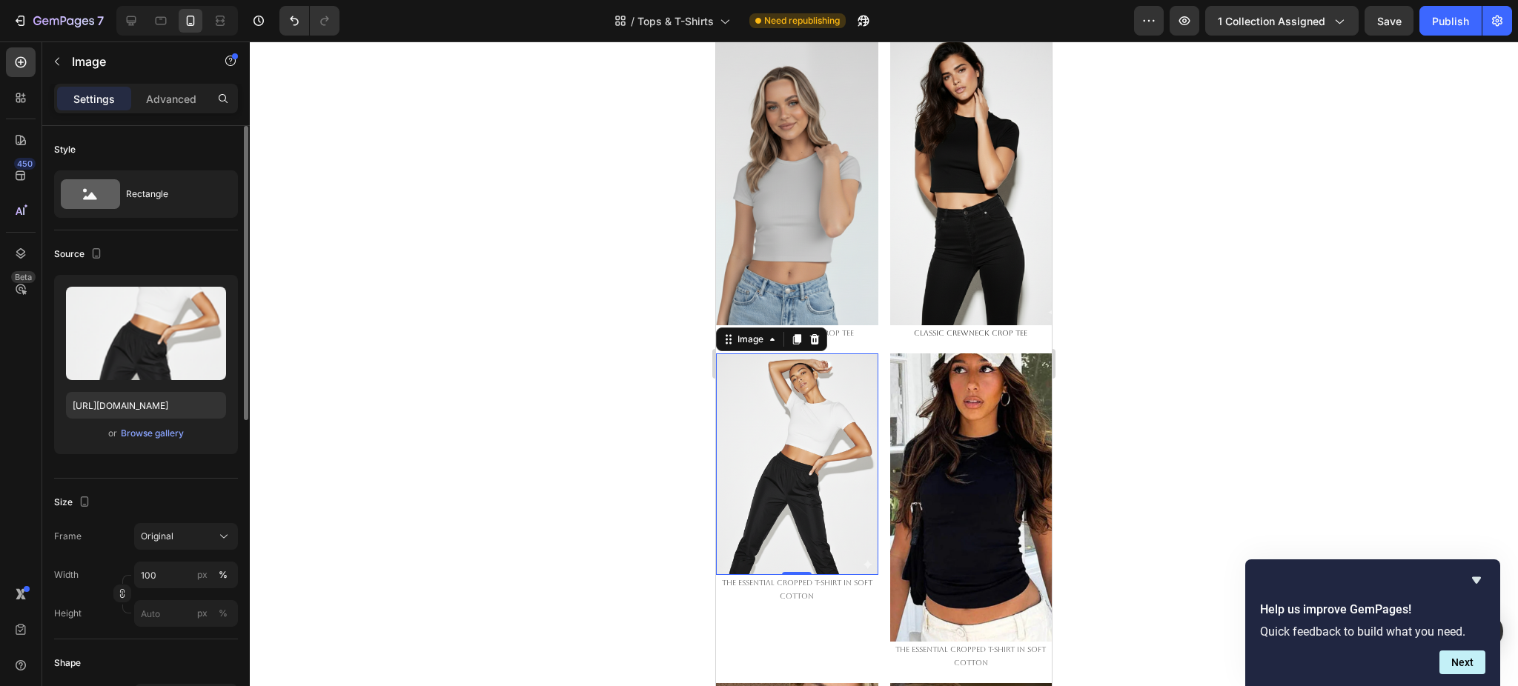
click at [136, 425] on div "or Browse gallery" at bounding box center [146, 434] width 160 height 18
click at [139, 427] on div "Browse gallery" at bounding box center [152, 433] width 63 height 13
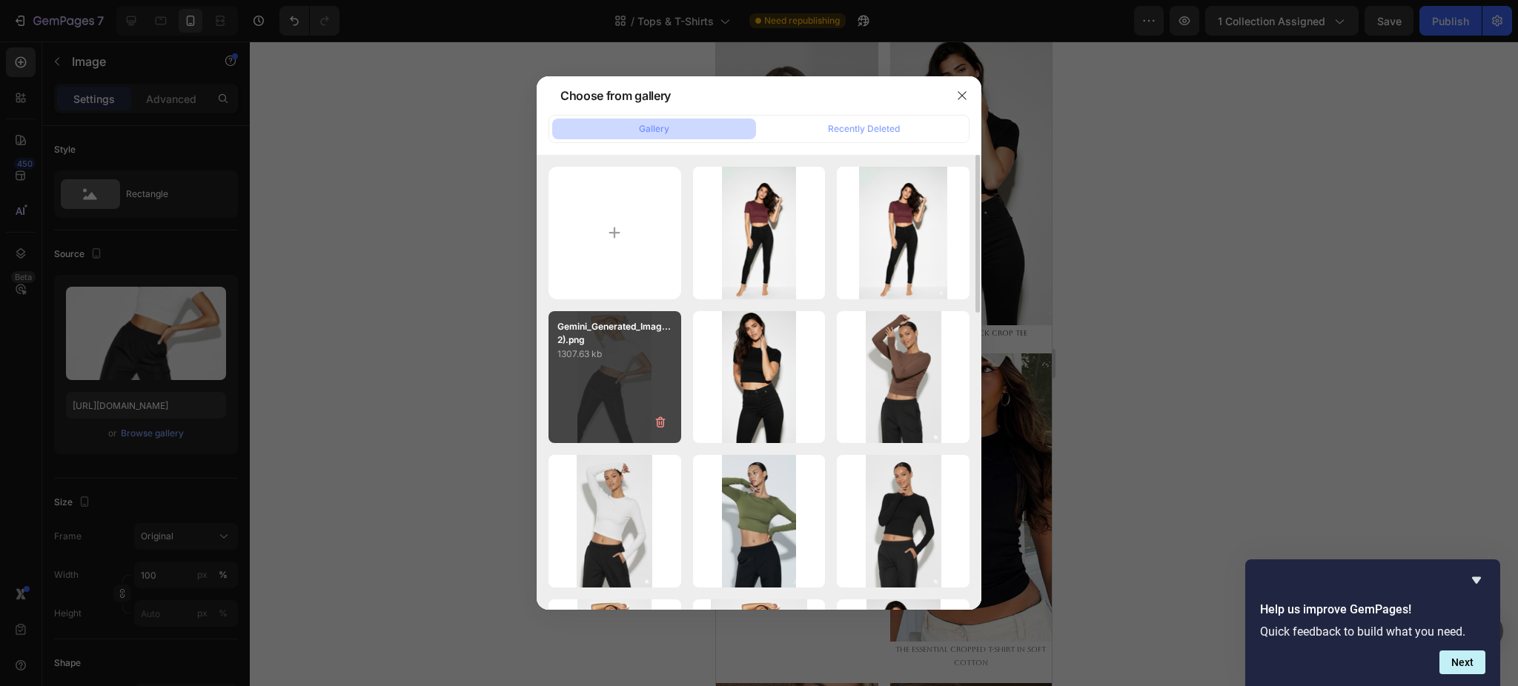
click at [643, 389] on div "Gemini_Generated_Imag...2).png 1307.63 kb" at bounding box center [615, 377] width 133 height 133
type input "https://cdn.shopify.com/s/files/1/0661/2146/6075/files/gempages_479878604860163…"
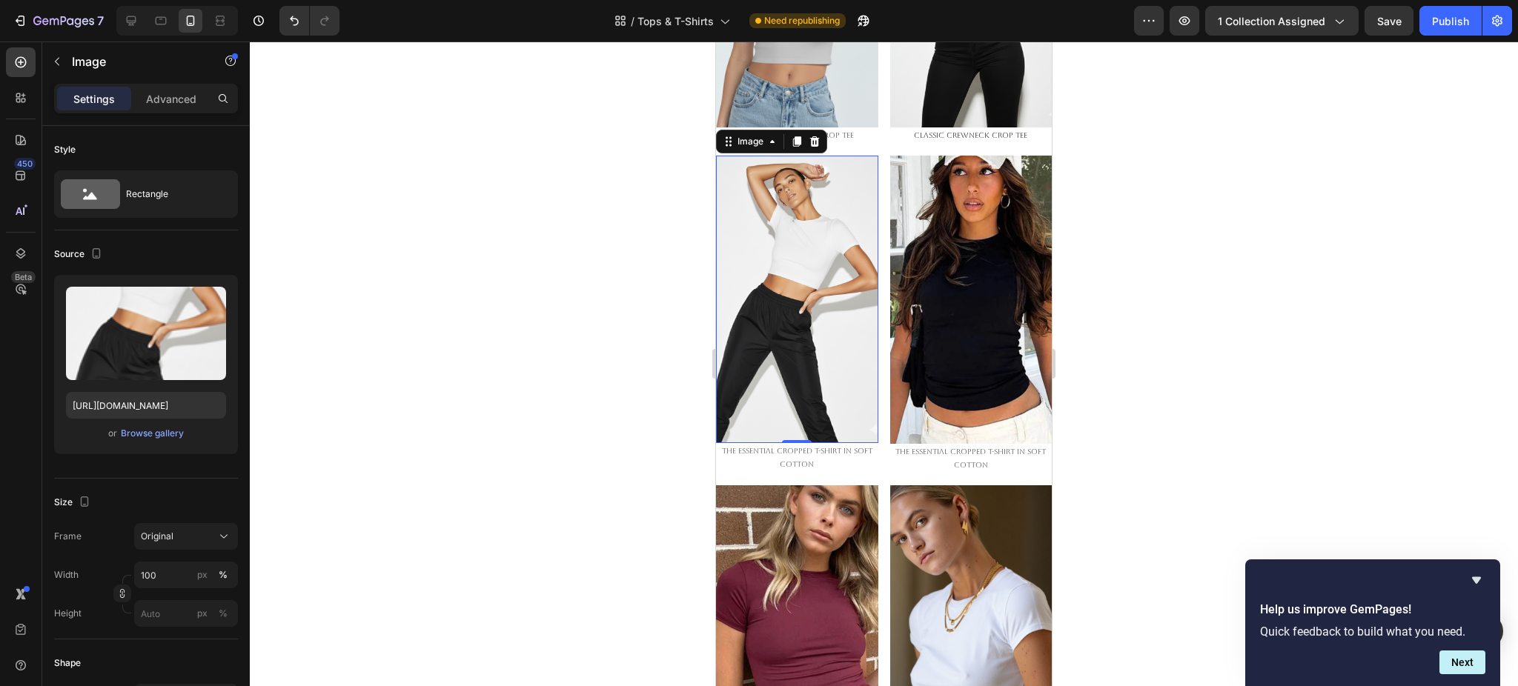
click at [1271, 343] on div at bounding box center [884, 364] width 1268 height 645
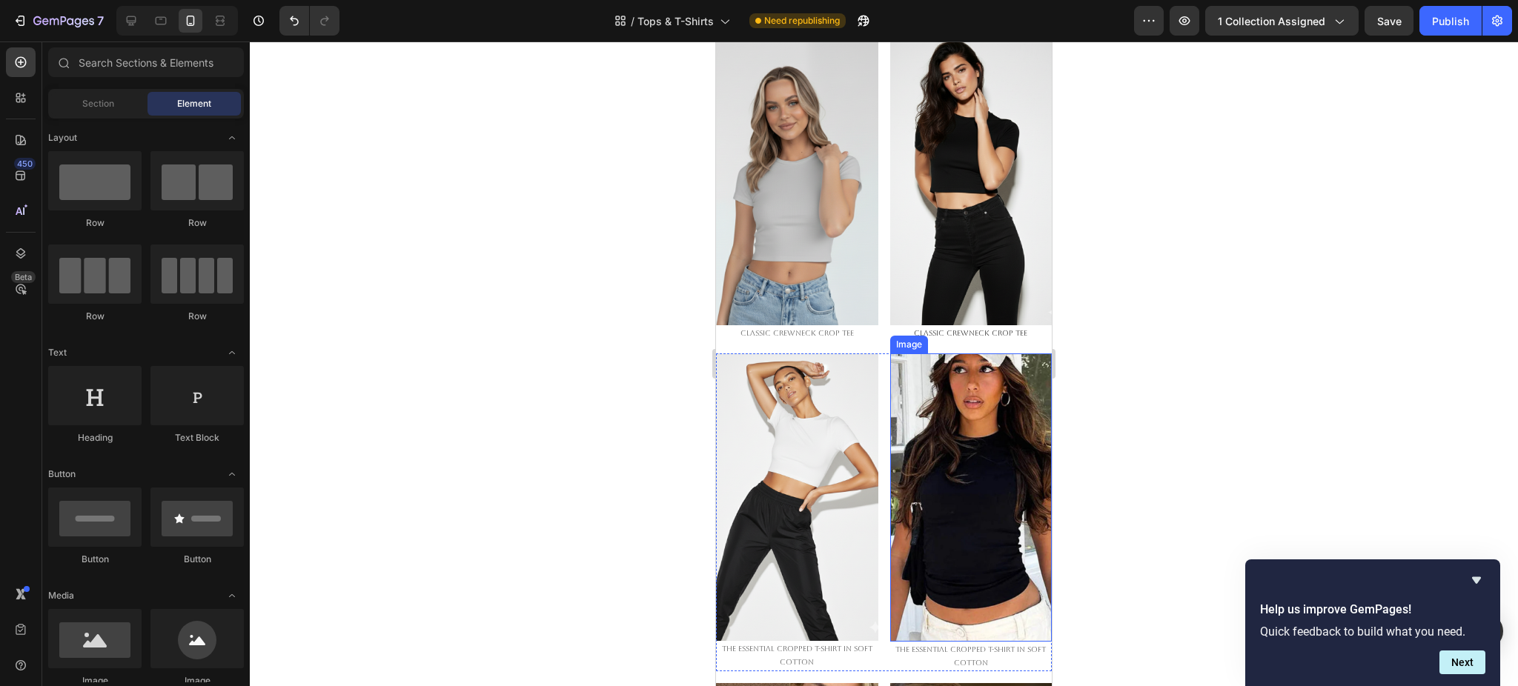
click at [926, 374] on img at bounding box center [971, 498] width 162 height 288
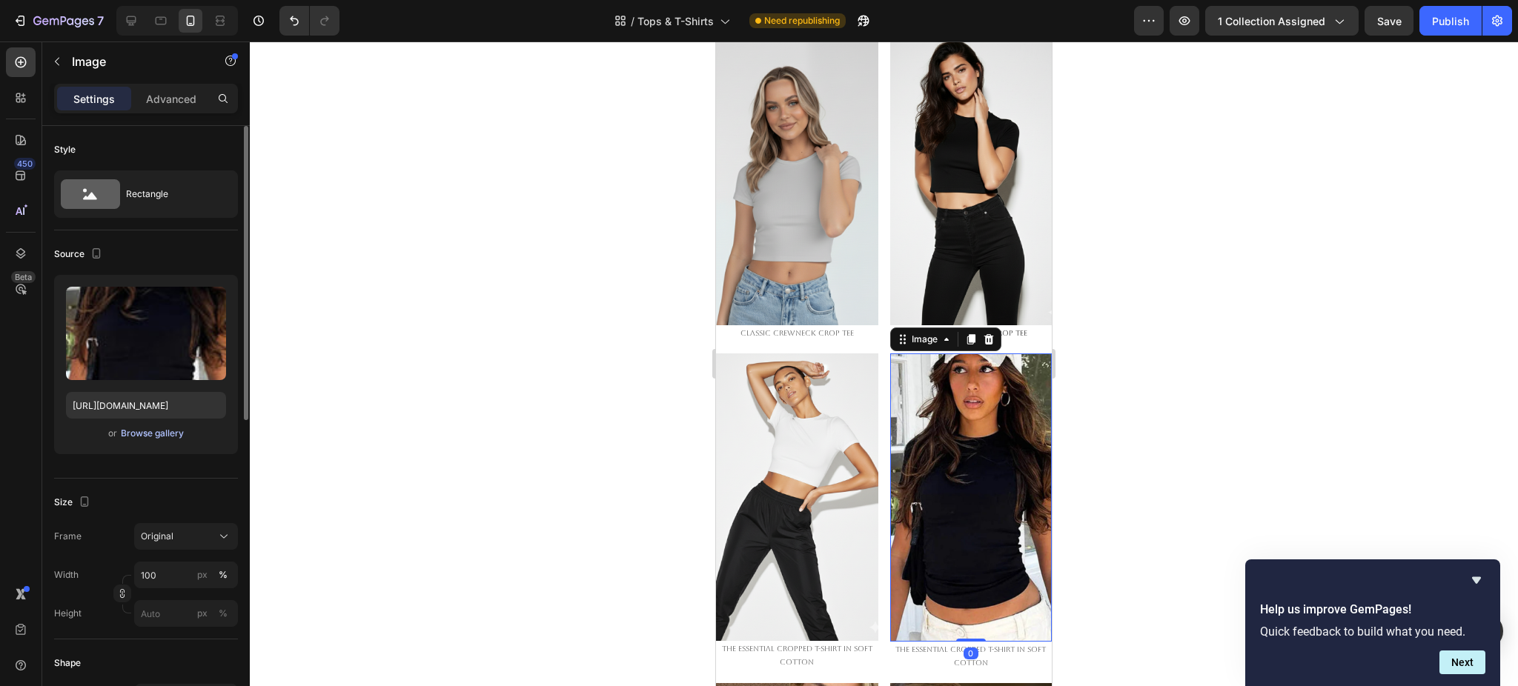
click at [172, 433] on div "Browse gallery" at bounding box center [152, 433] width 63 height 13
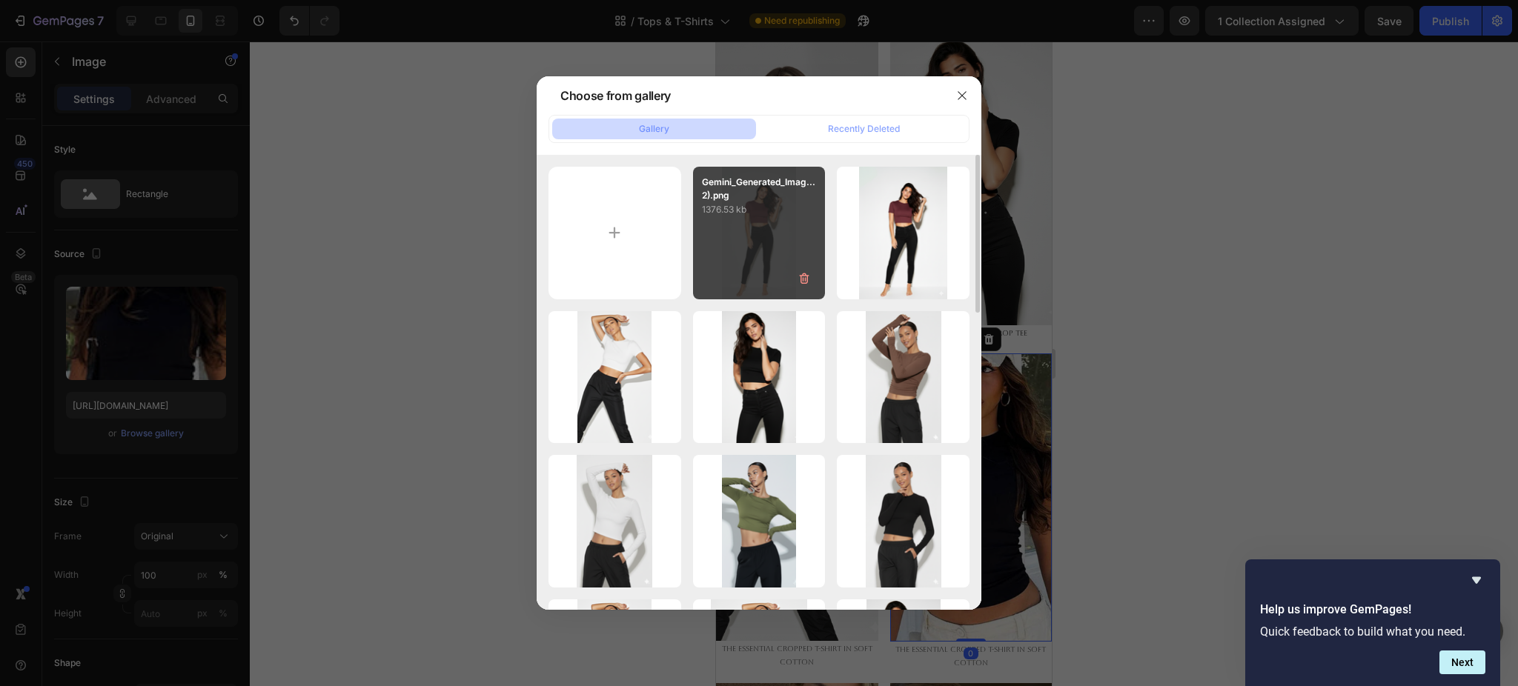
click at [743, 236] on div "Gemini_Generated_Imag...2).png 1376.53 kb" at bounding box center [759, 233] width 133 height 133
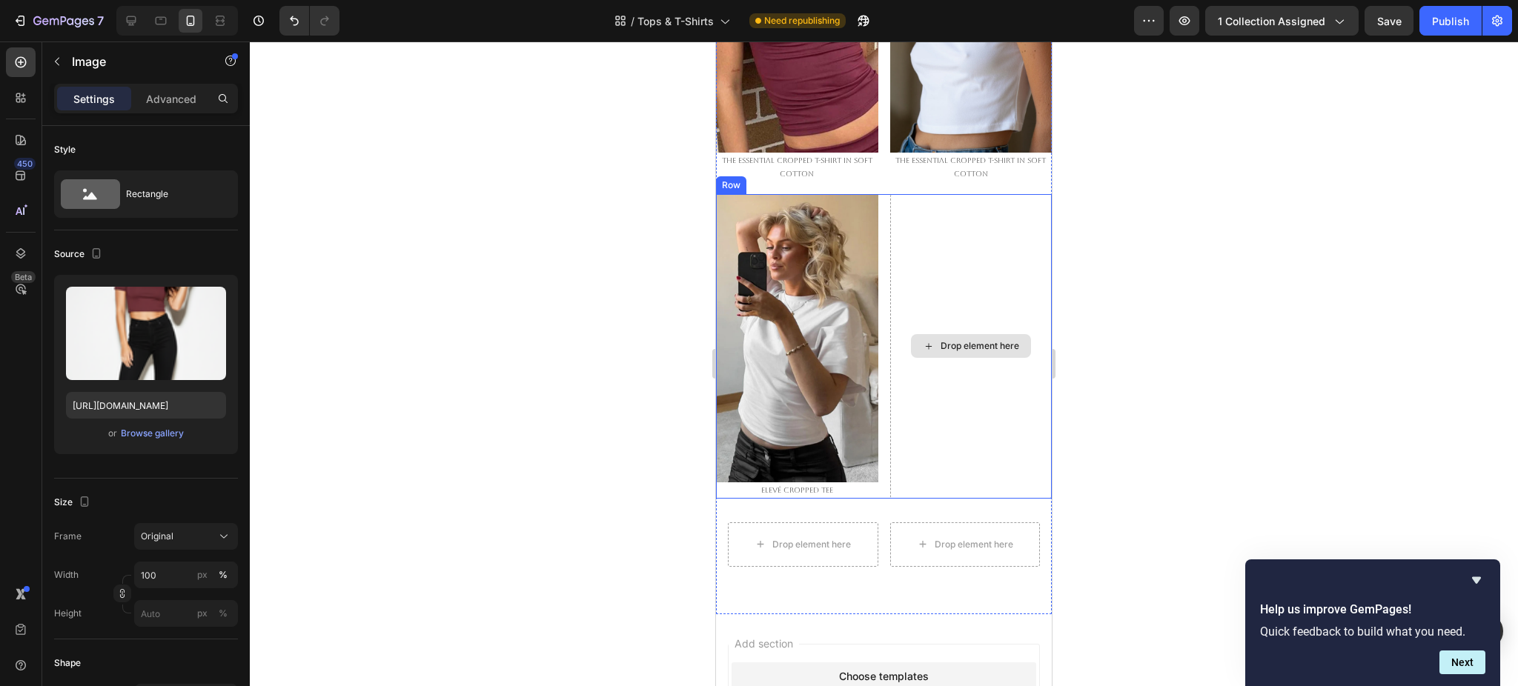
scroll to position [1976, 0]
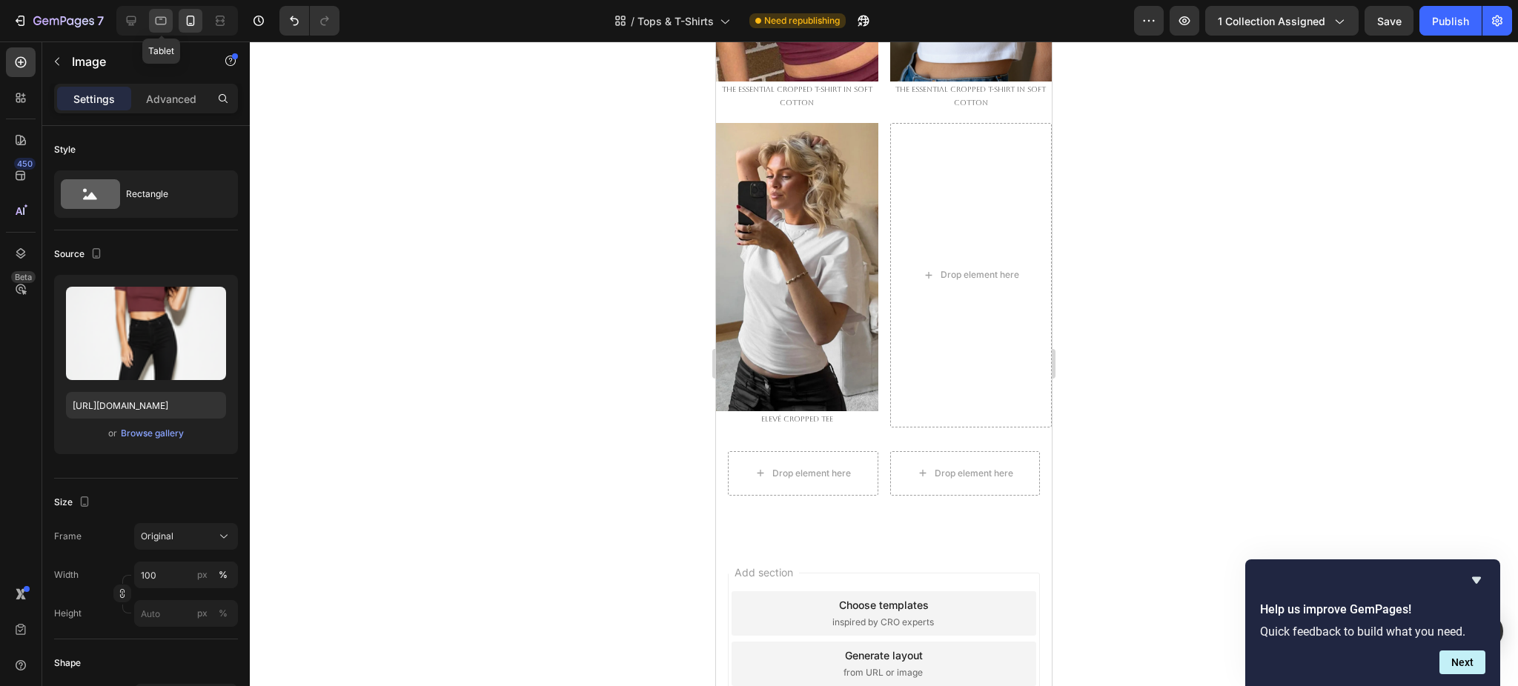
click at [165, 16] on icon at bounding box center [160, 20] width 15 height 15
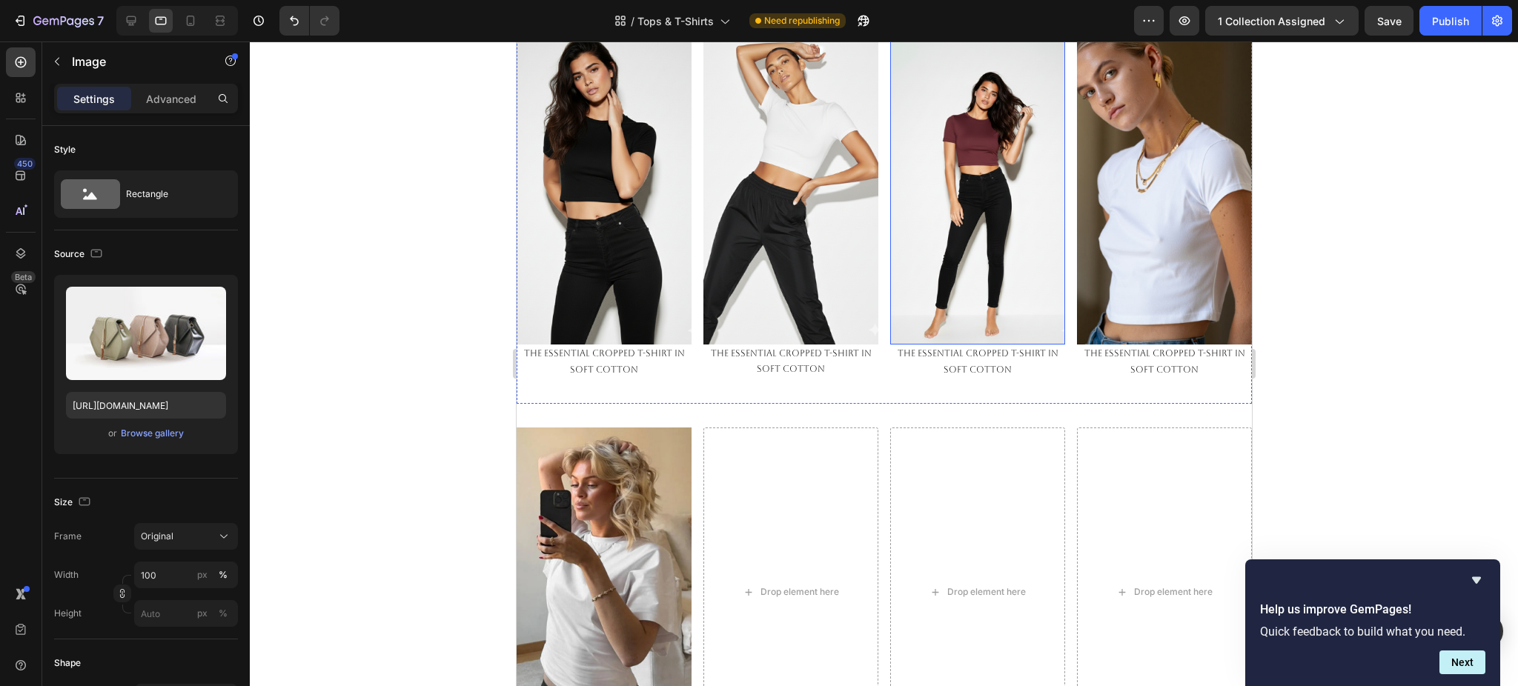
scroll to position [876, 0]
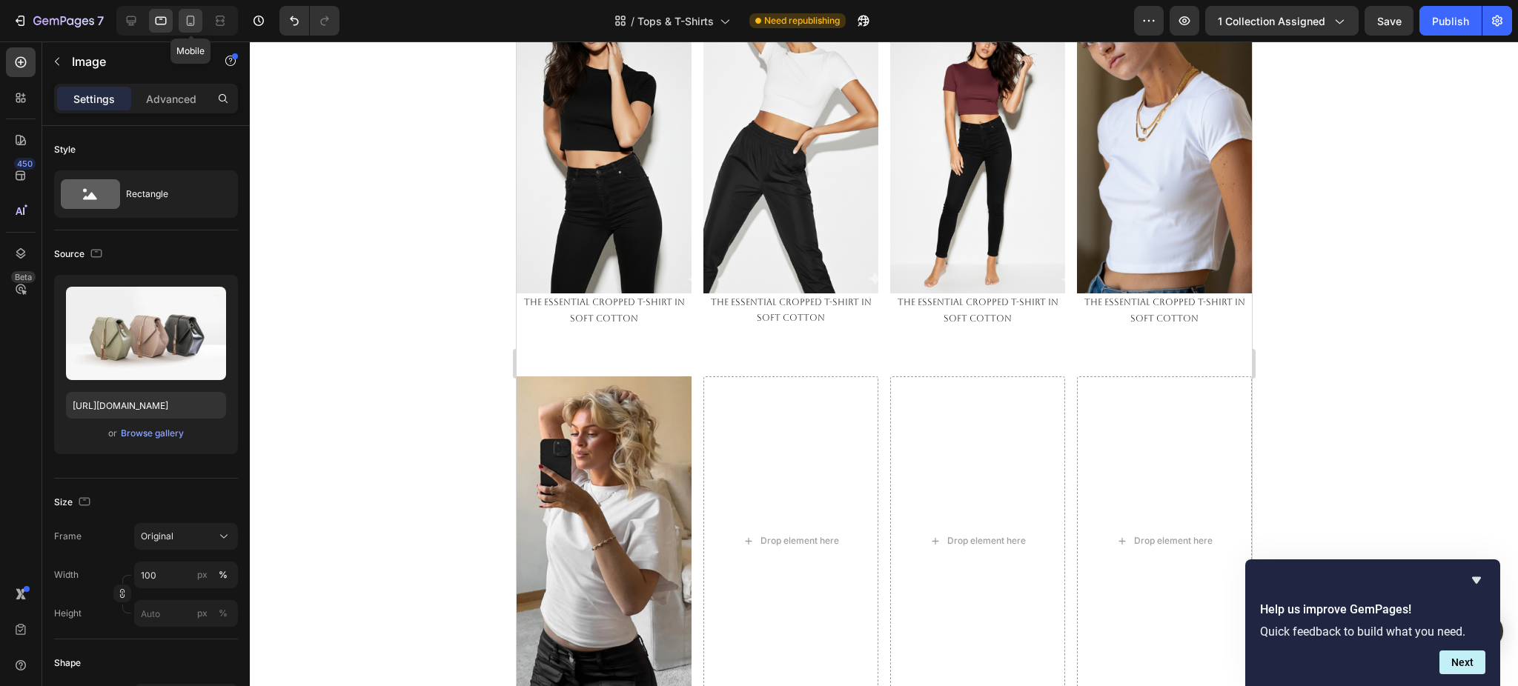
click at [193, 27] on icon at bounding box center [190, 20] width 15 height 15
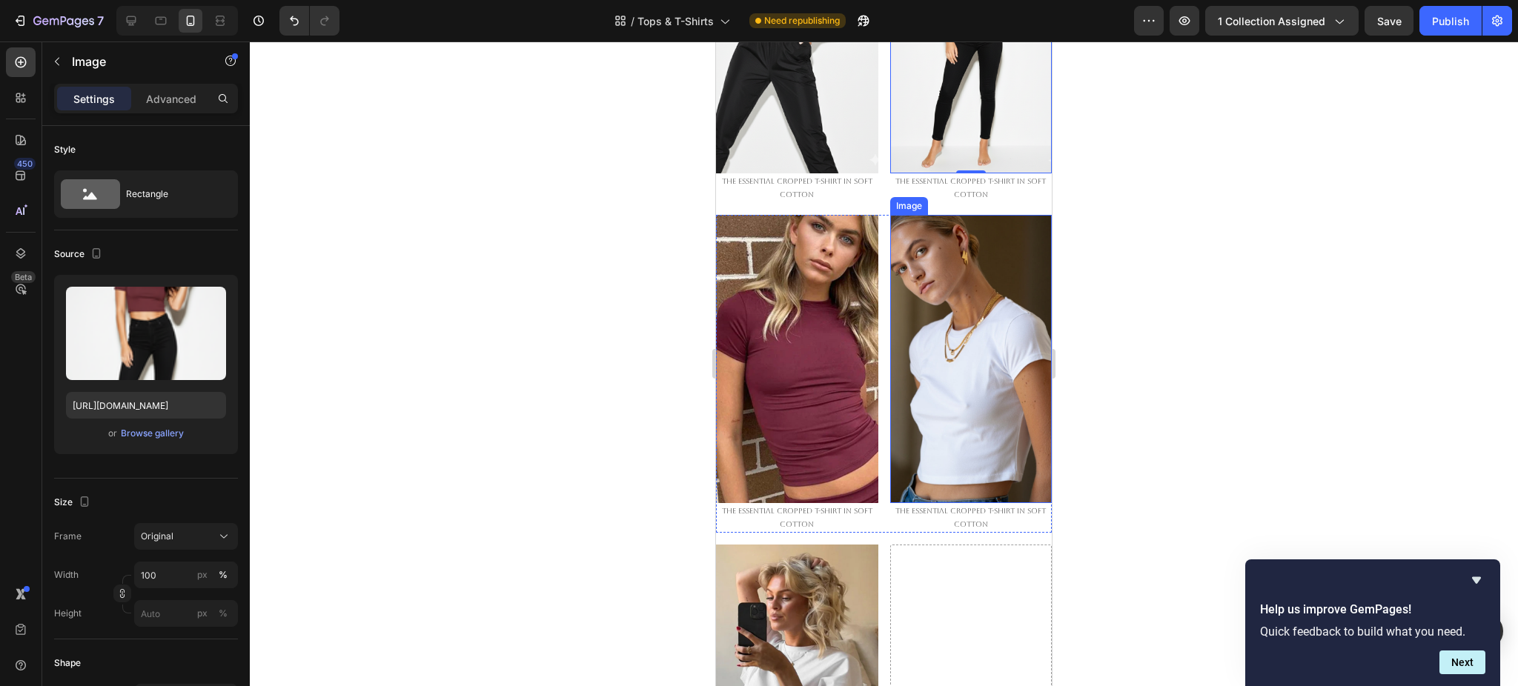
scroll to position [1581, 0]
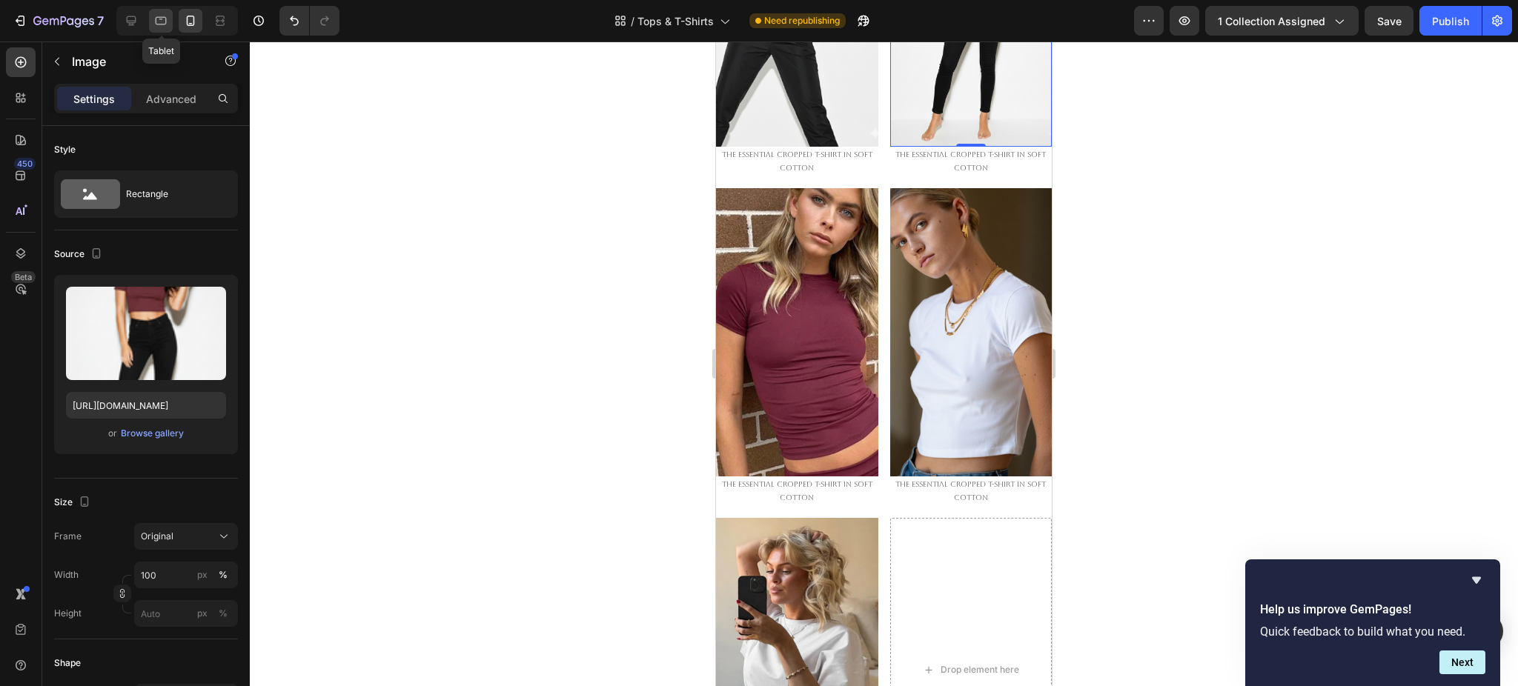
click at [166, 21] on icon at bounding box center [161, 21] width 11 height 8
type input "[URL][DOMAIN_NAME]"
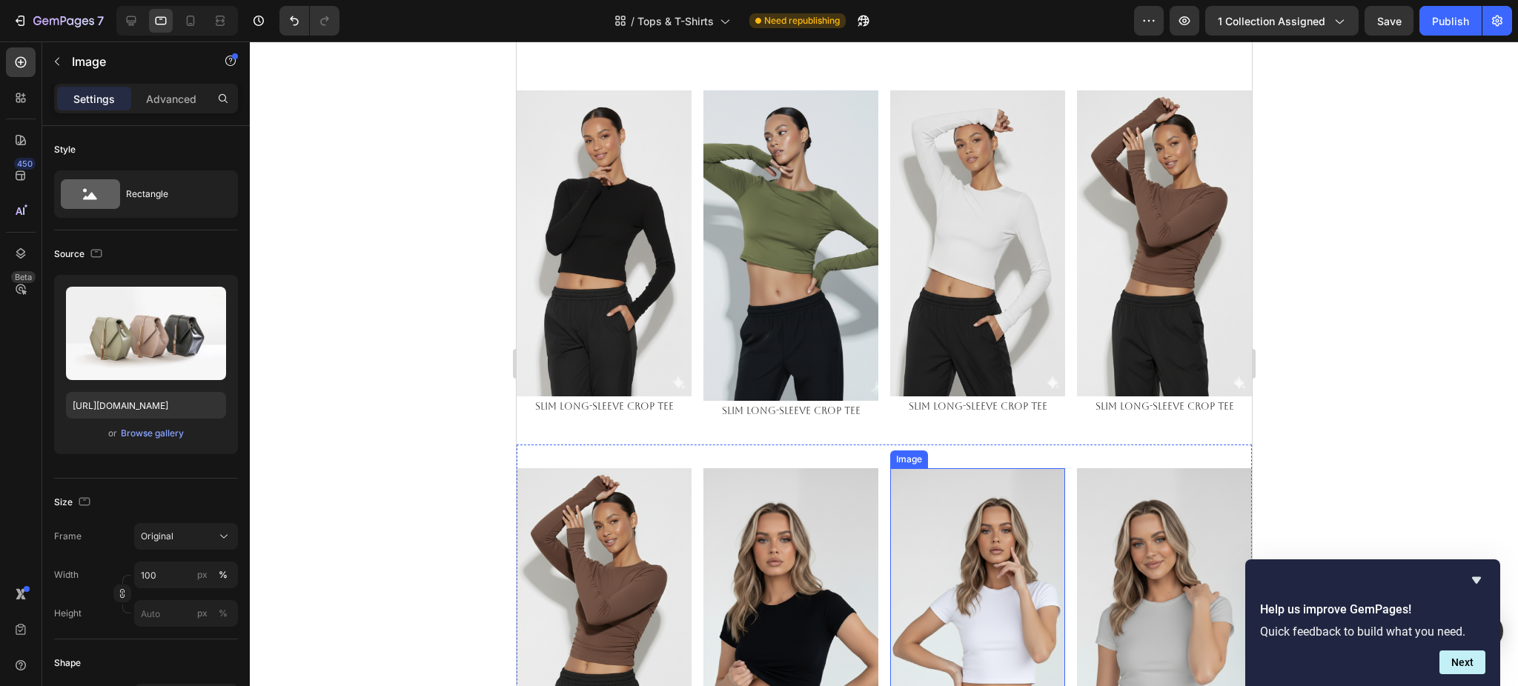
scroll to position [197, 0]
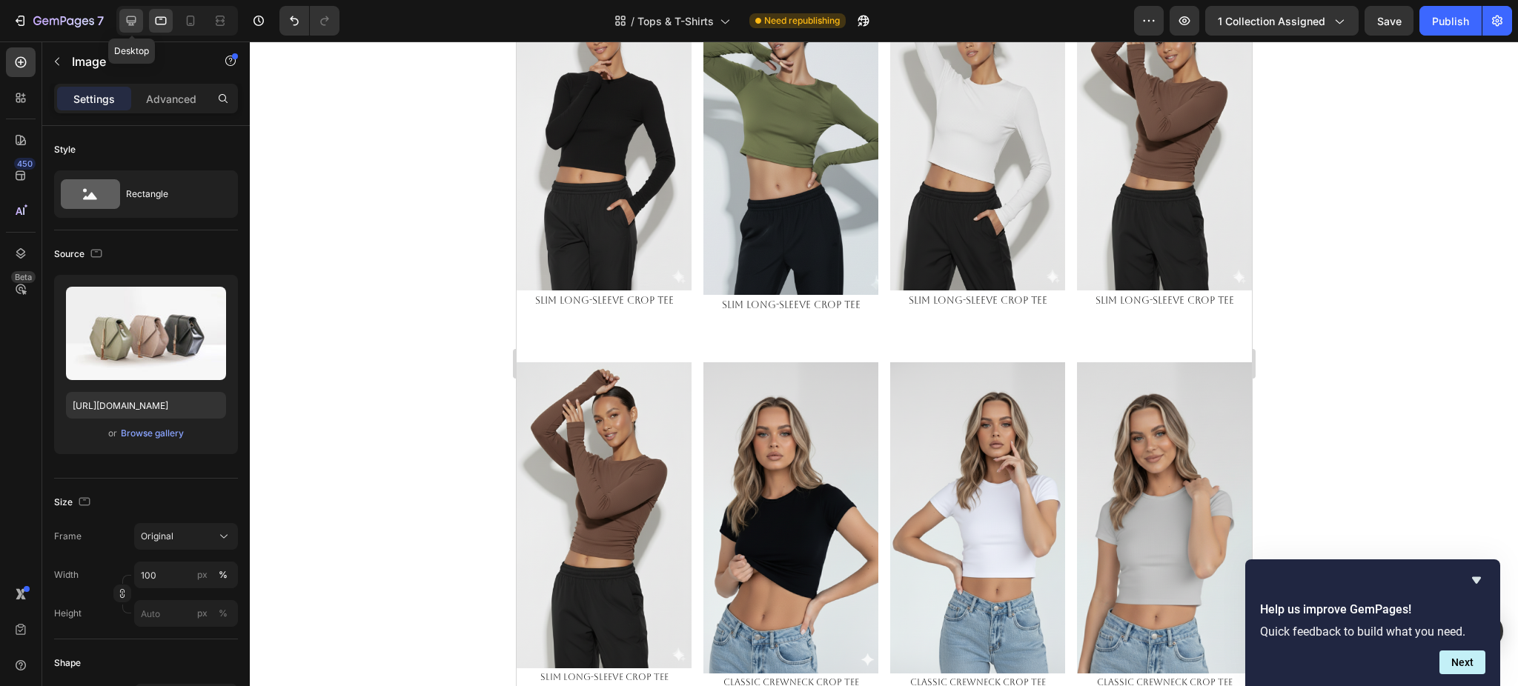
click at [125, 17] on icon at bounding box center [131, 20] width 15 height 15
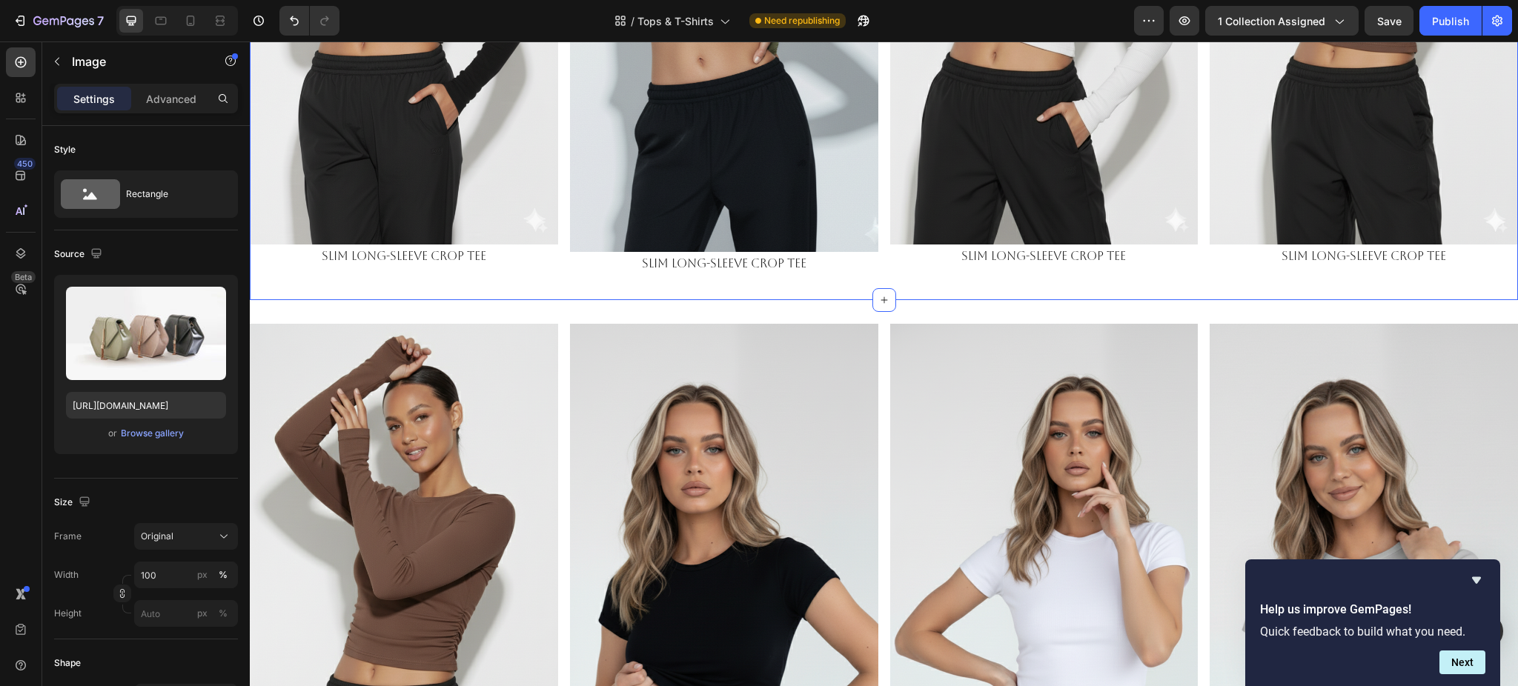
scroll to position [540, 0]
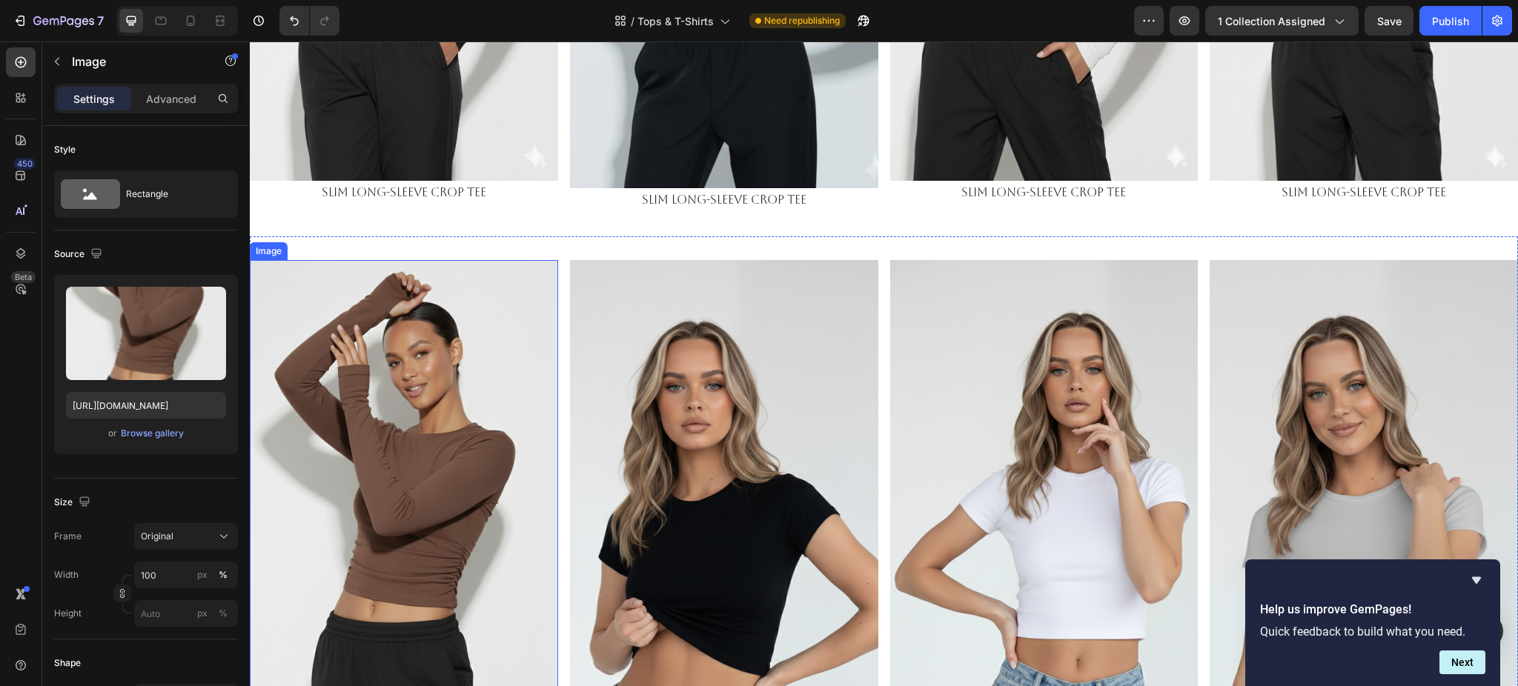
click at [488, 325] on img at bounding box center [404, 530] width 308 height 540
click at [133, 431] on div "Browse gallery" at bounding box center [152, 433] width 63 height 13
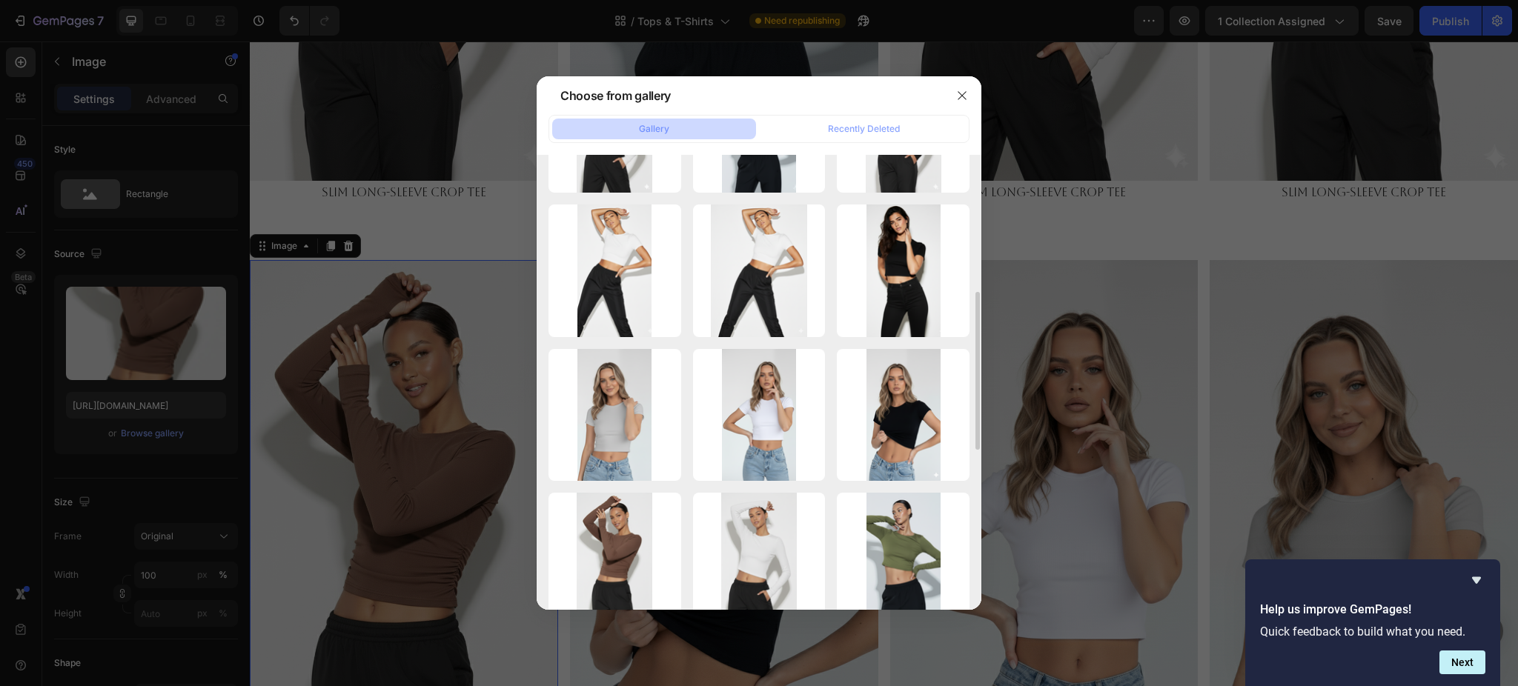
scroll to position [0, 0]
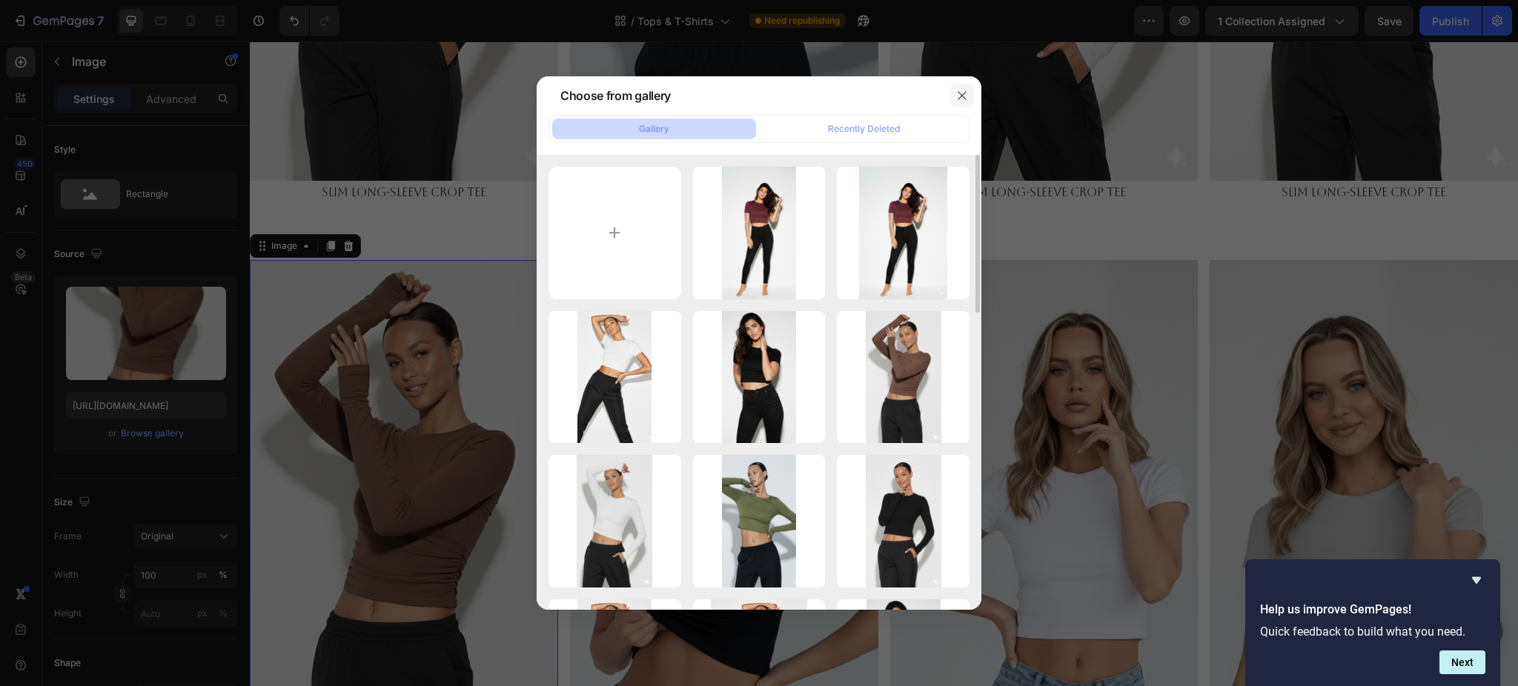
click at [961, 87] on button "button" at bounding box center [962, 96] width 24 height 24
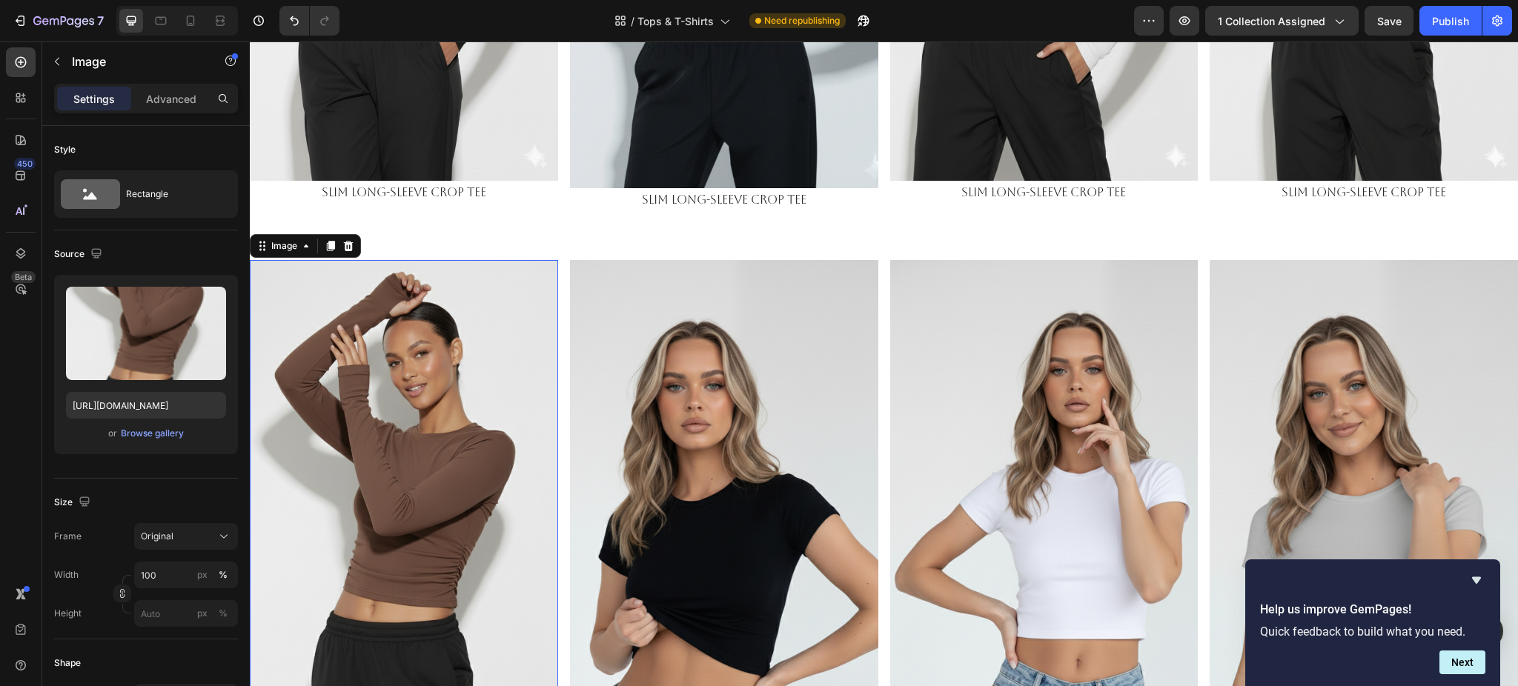
drag, startPoint x: 428, startPoint y: 377, endPoint x: 406, endPoint y: 375, distance: 22.3
click at [428, 377] on img at bounding box center [404, 530] width 308 height 540
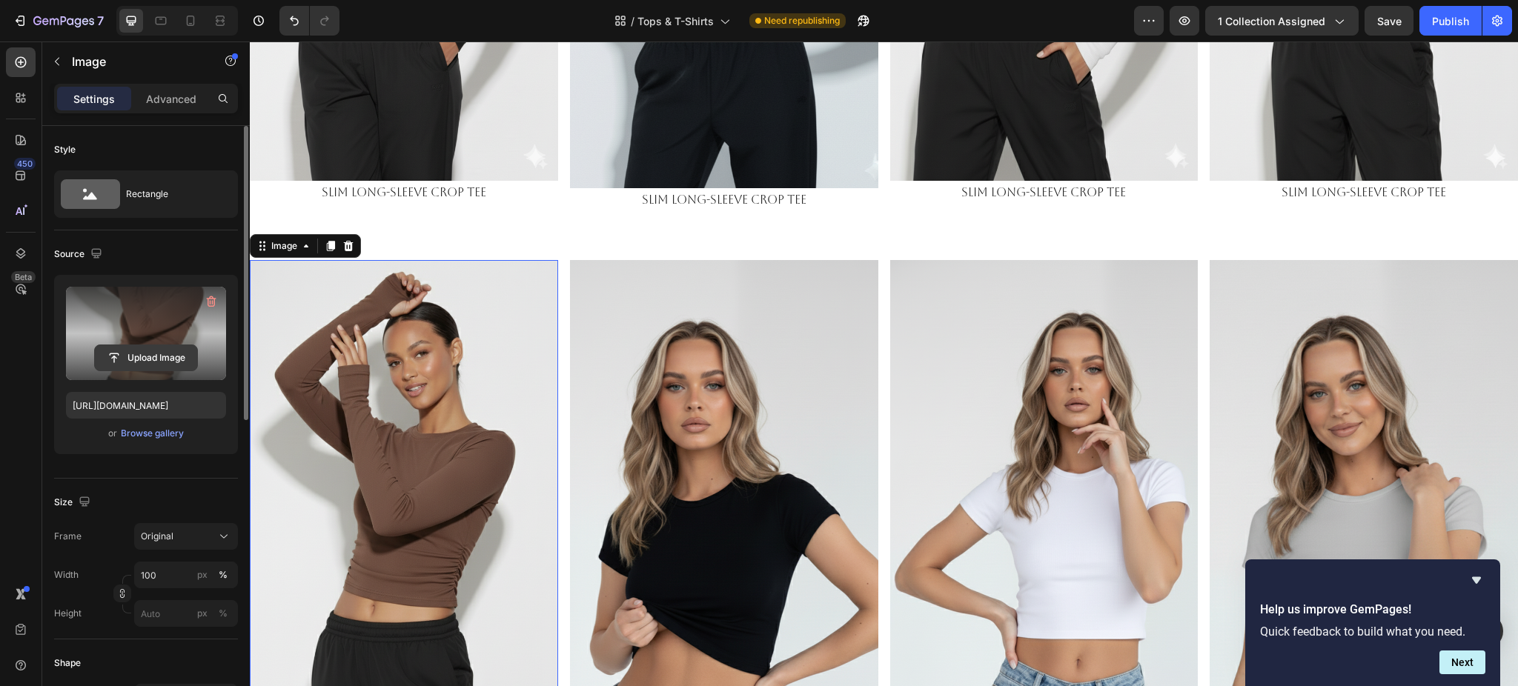
click at [171, 352] on input "file" at bounding box center [146, 357] width 102 height 25
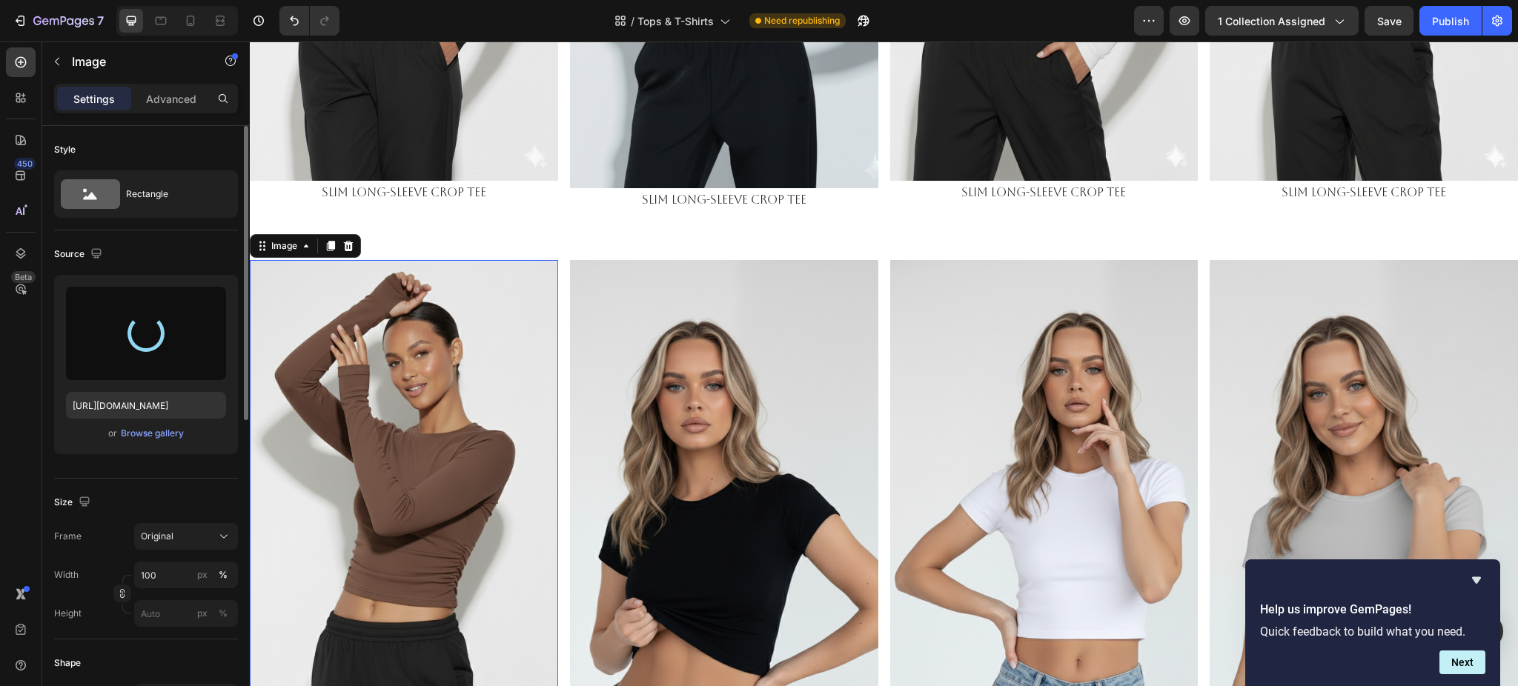
type input "https://cdn.shopify.com/s/files/1/0661/2146/6075/files/gempages_479878604860163…"
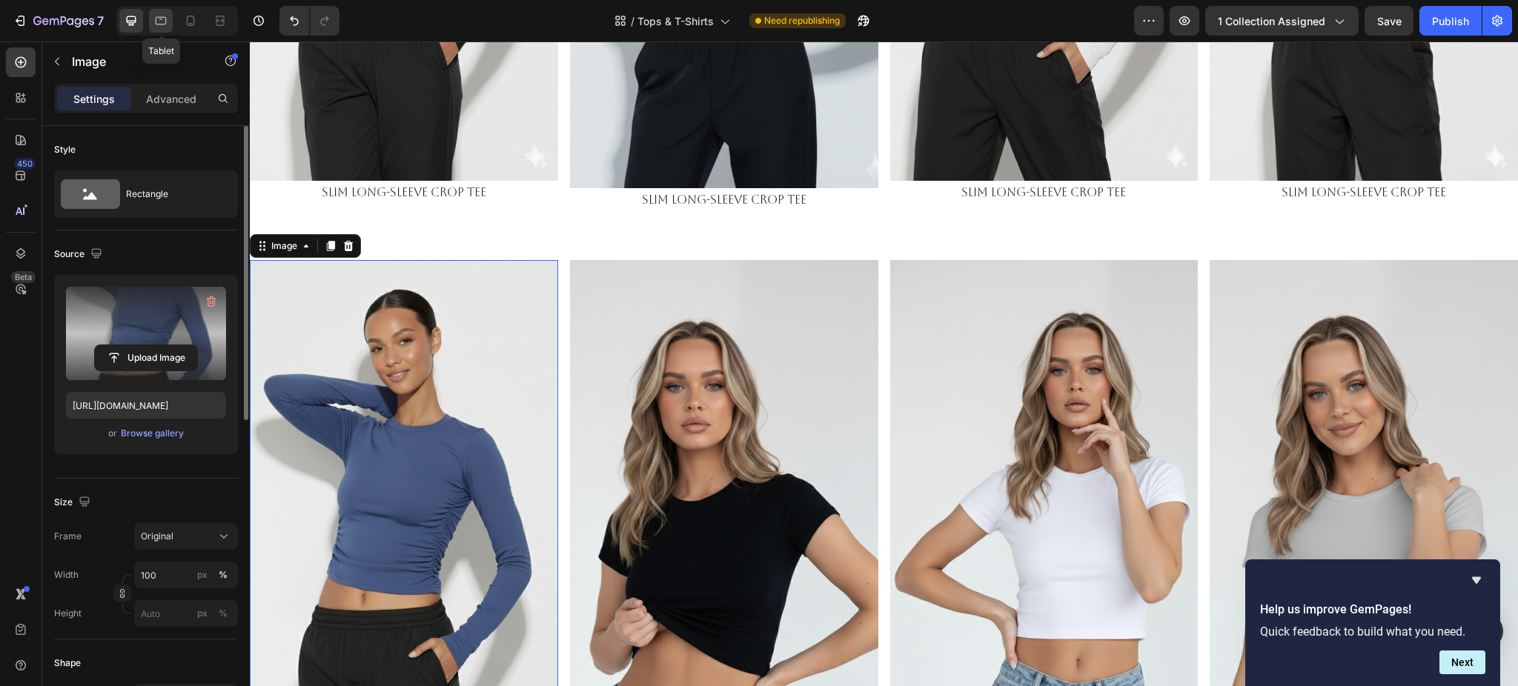
click at [150, 24] on div at bounding box center [161, 21] width 24 height 24
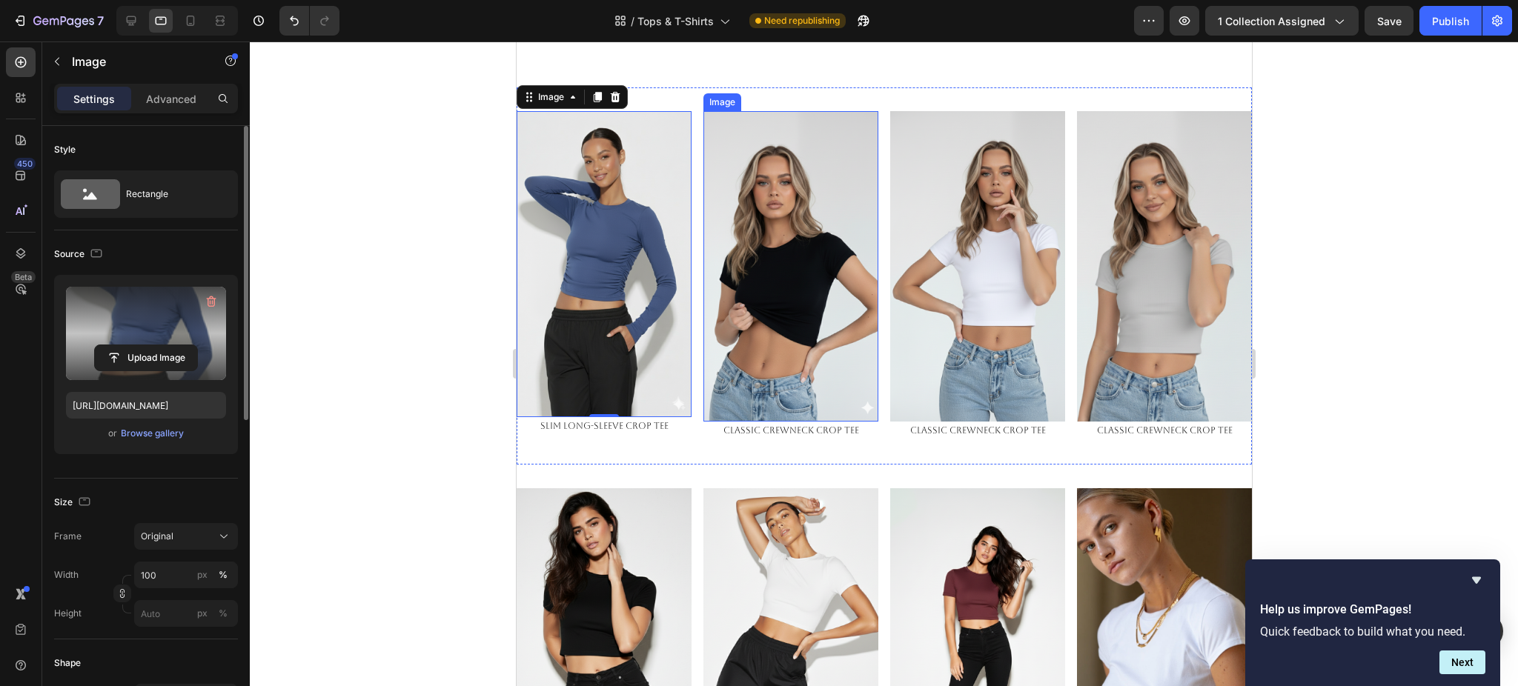
scroll to position [115, 0]
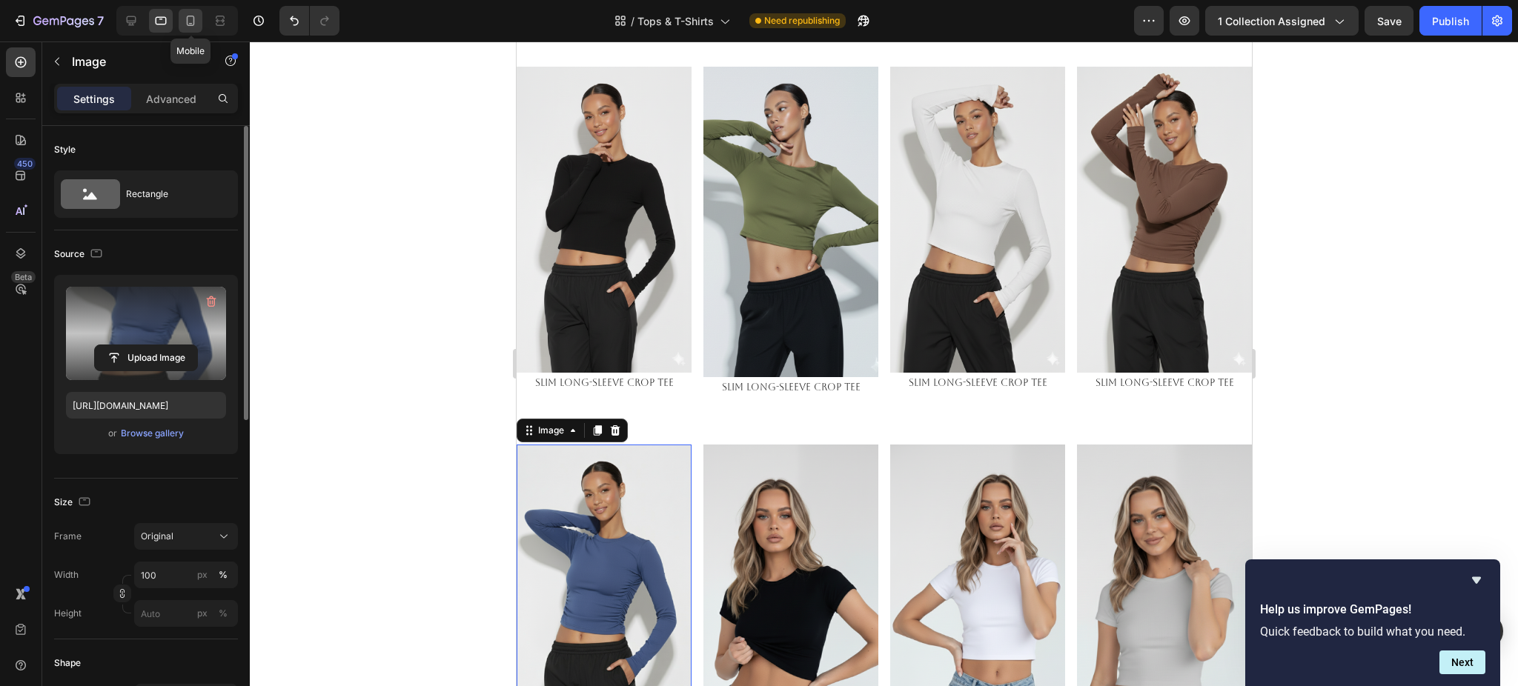
click at [193, 24] on icon at bounding box center [191, 21] width 8 height 10
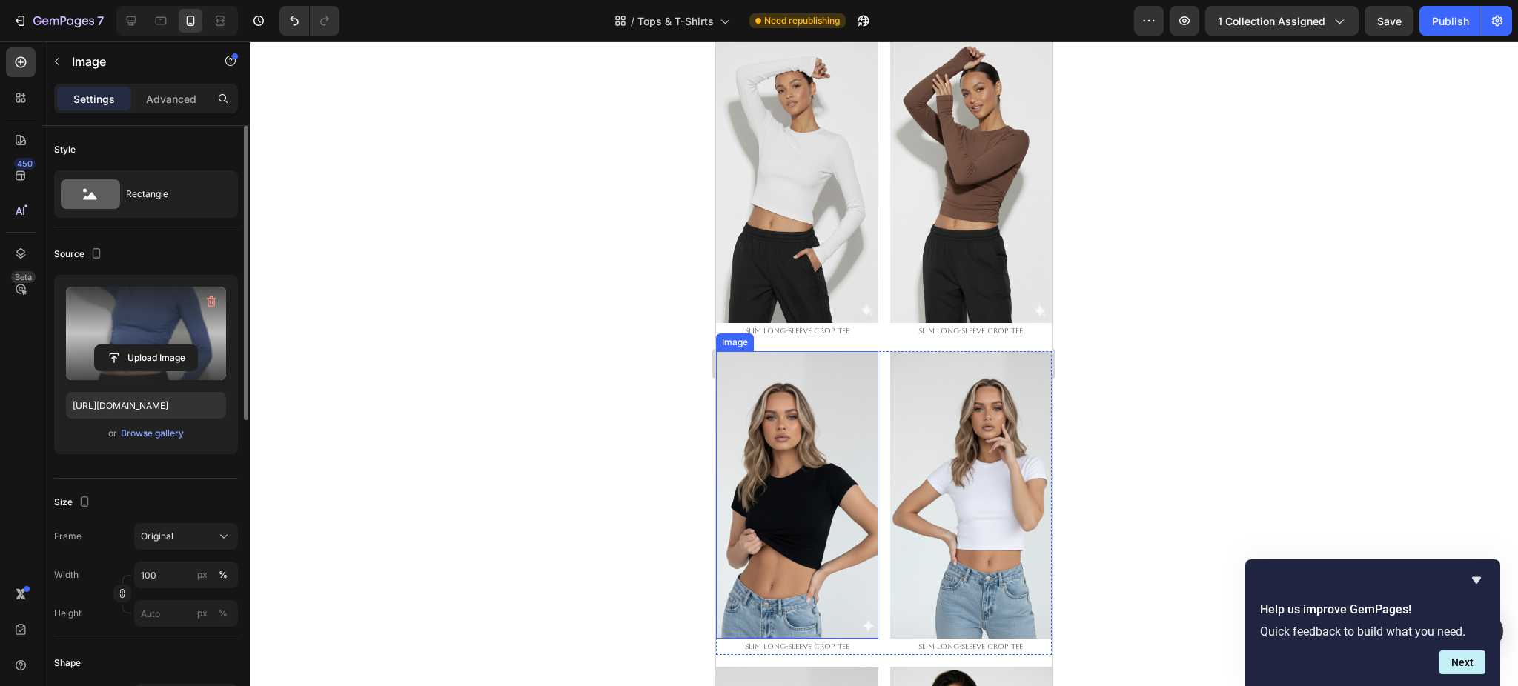
scroll to position [458, 0]
click at [793, 383] on img at bounding box center [797, 494] width 162 height 288
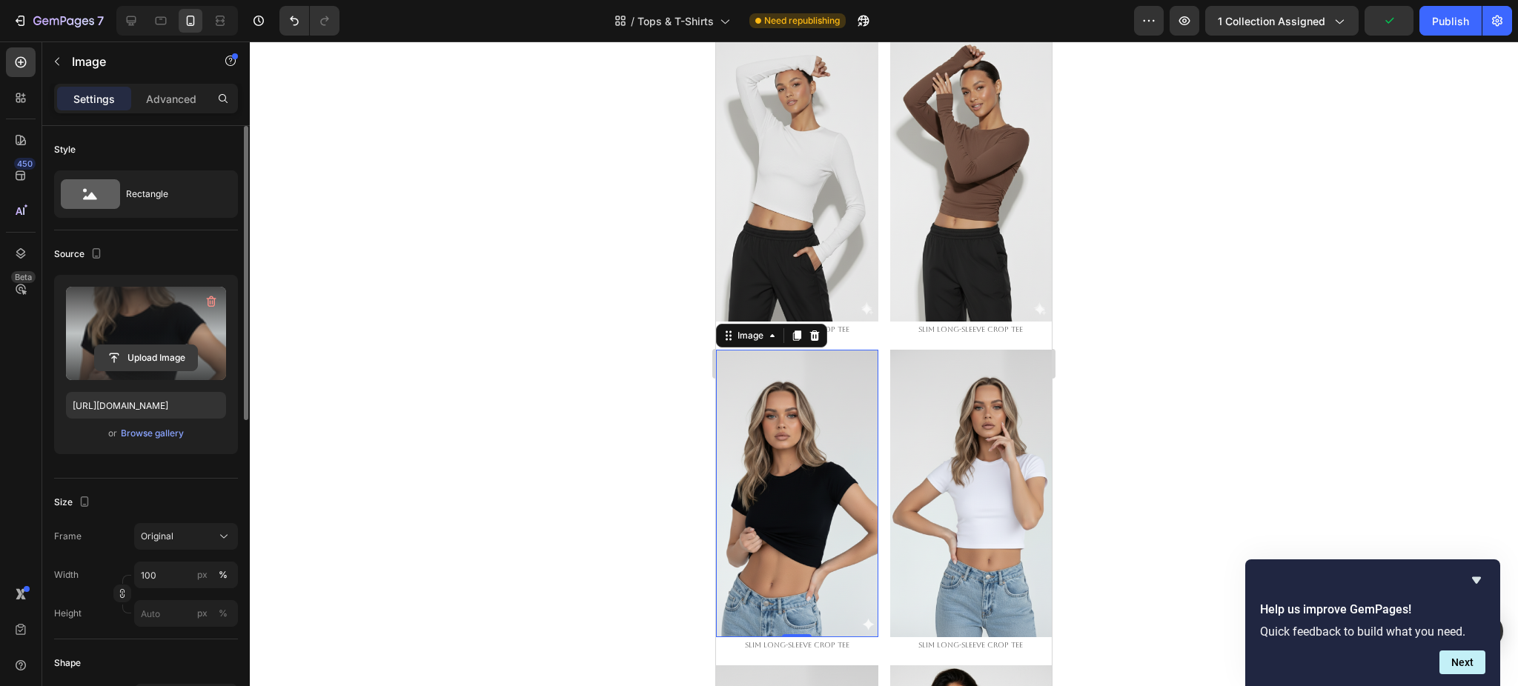
click at [127, 355] on input "file" at bounding box center [146, 357] width 102 height 25
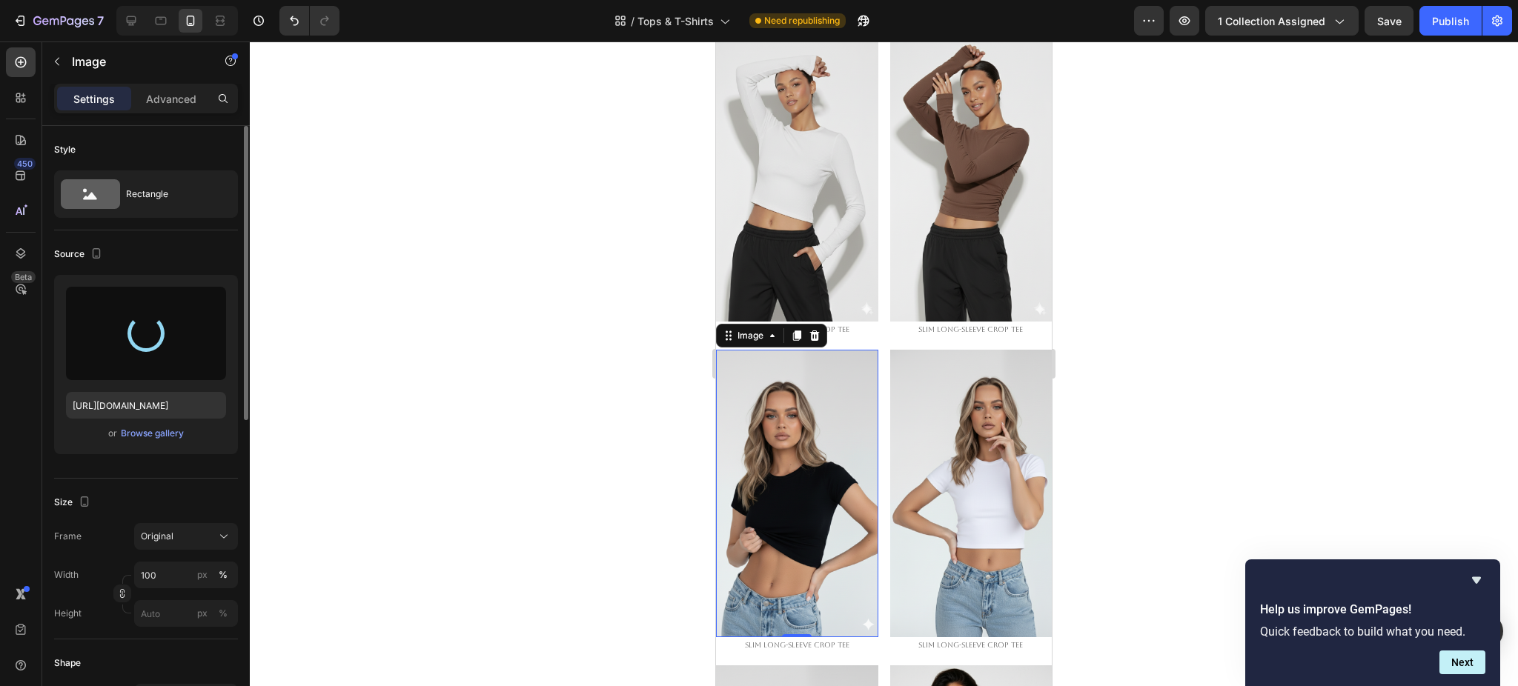
type input "https://cdn.shopify.com/s/files/1/0661/2146/6075/files/gempages_479878604860163…"
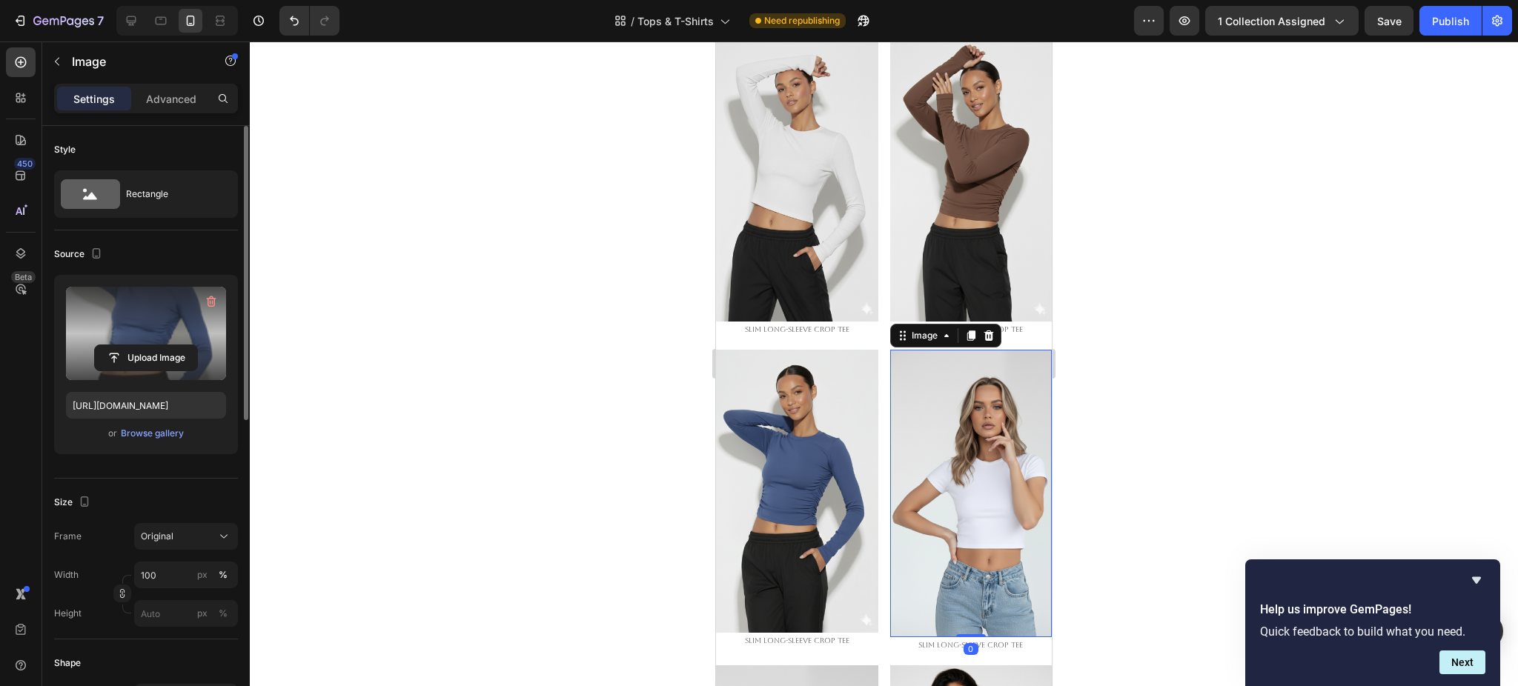
click at [958, 420] on img at bounding box center [971, 494] width 162 height 288
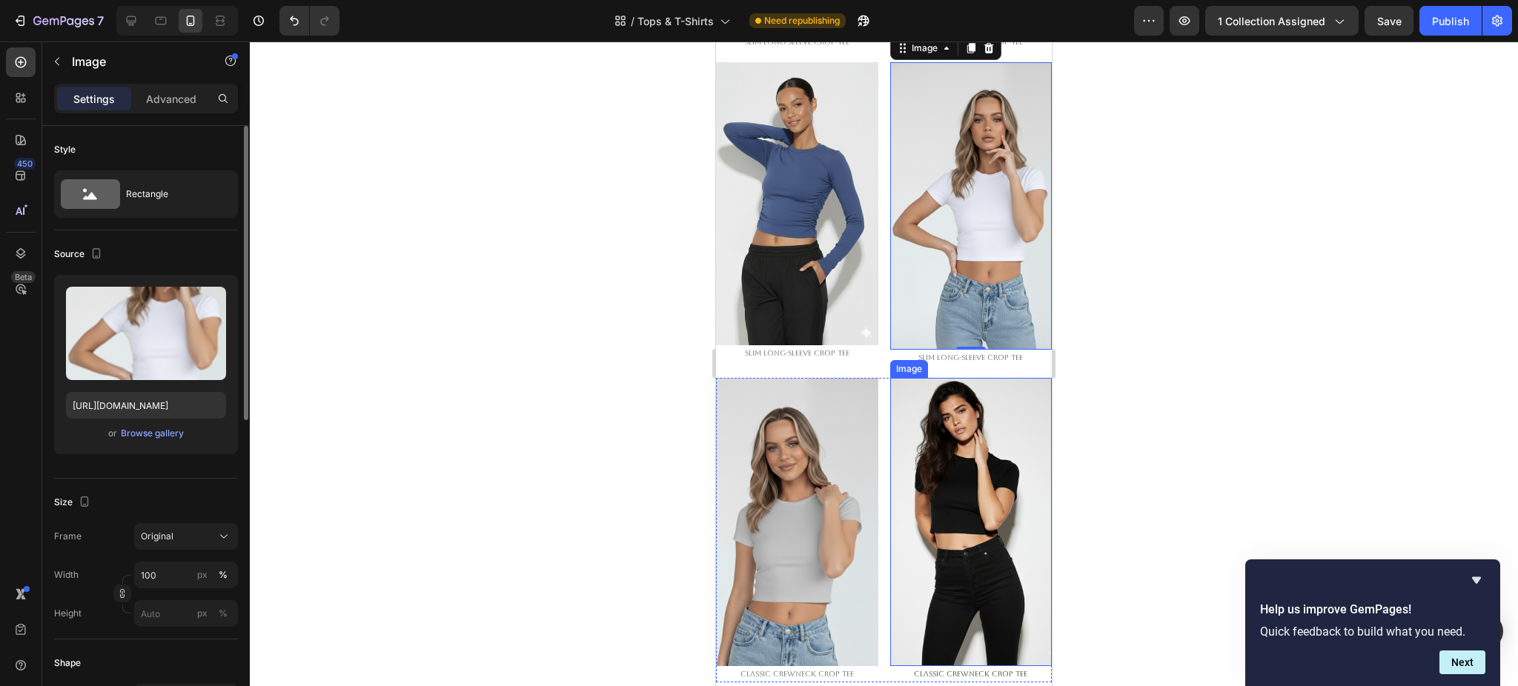
scroll to position [755, 0]
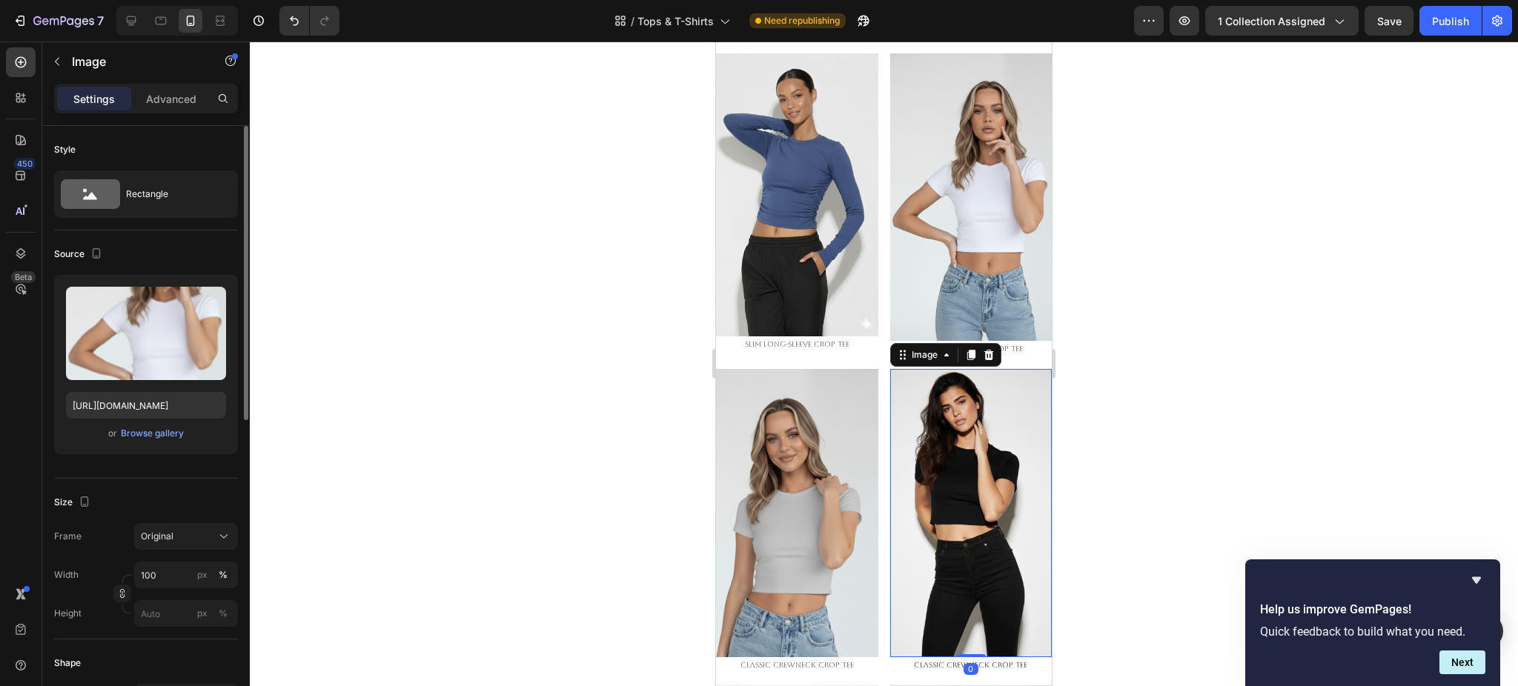
click at [934, 422] on img at bounding box center [971, 513] width 162 height 288
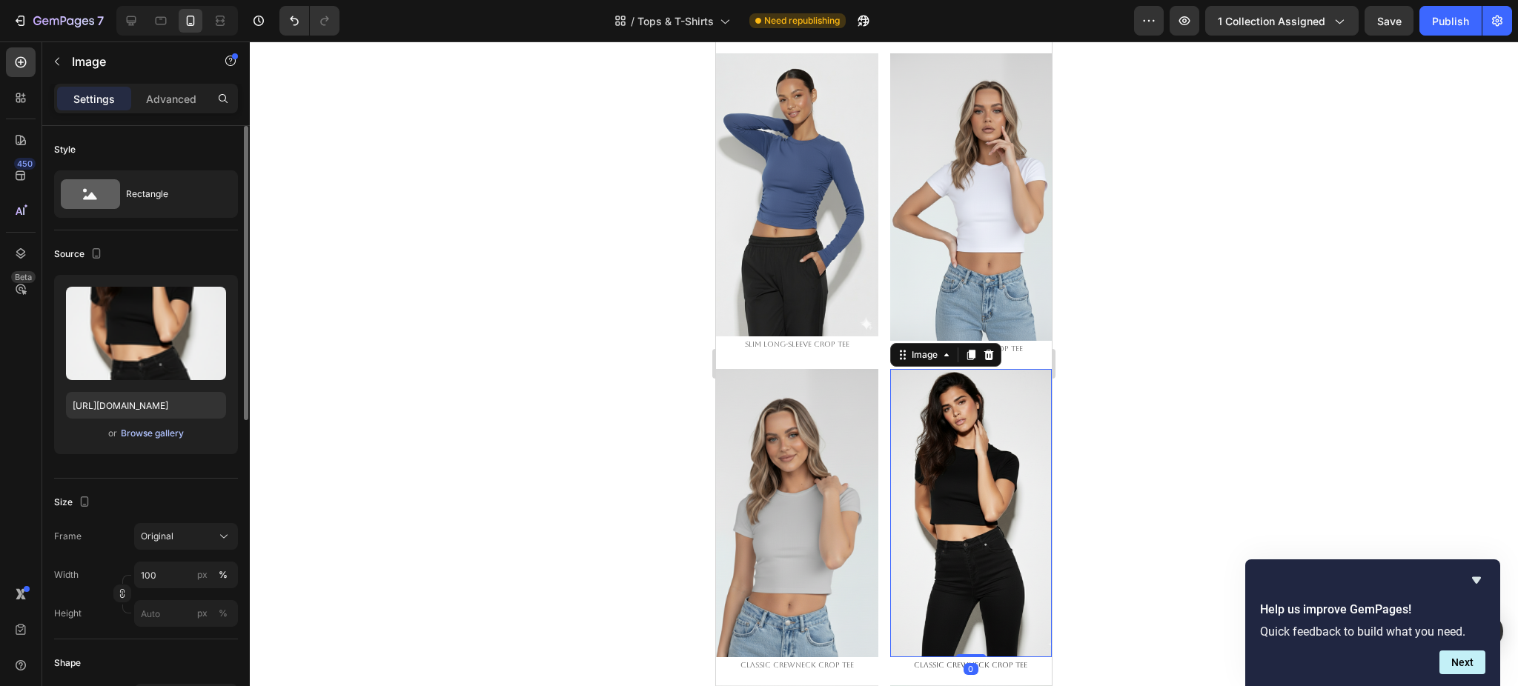
click at [159, 434] on div "Browse gallery" at bounding box center [152, 433] width 63 height 13
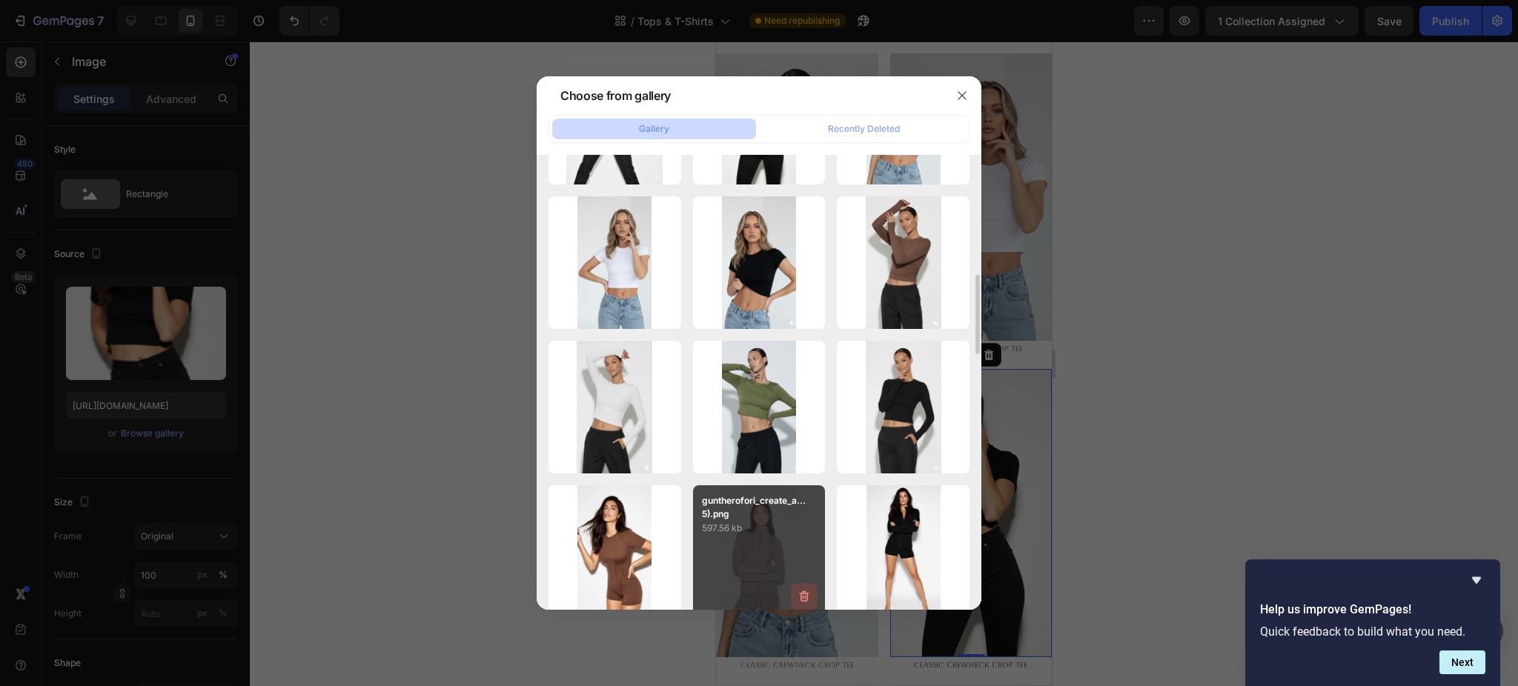
scroll to position [593, 0]
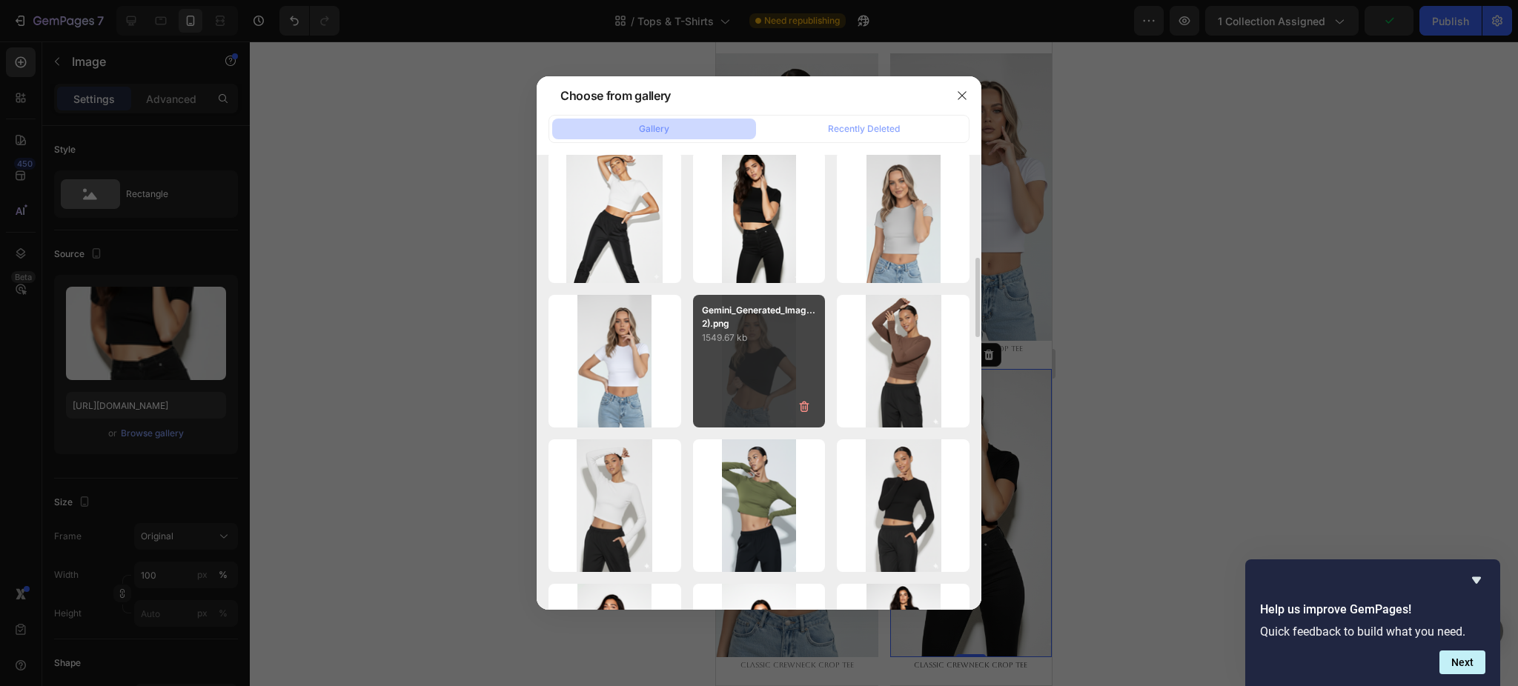
click at [756, 341] on p "1549.67 kb" at bounding box center [759, 338] width 115 height 15
type input "https://cdn.shopify.com/s/files/1/0661/2146/6075/files/gempages_479878604860163…"
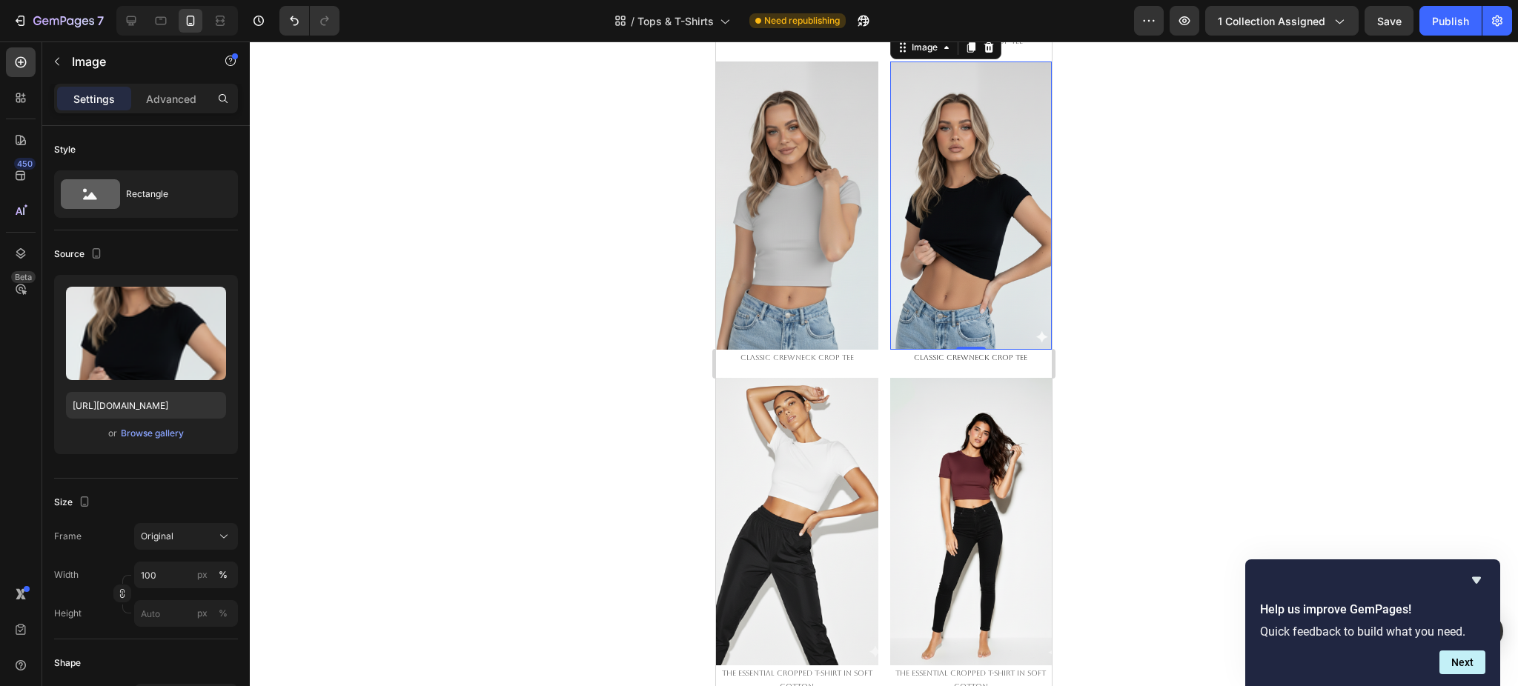
scroll to position [1150, 0]
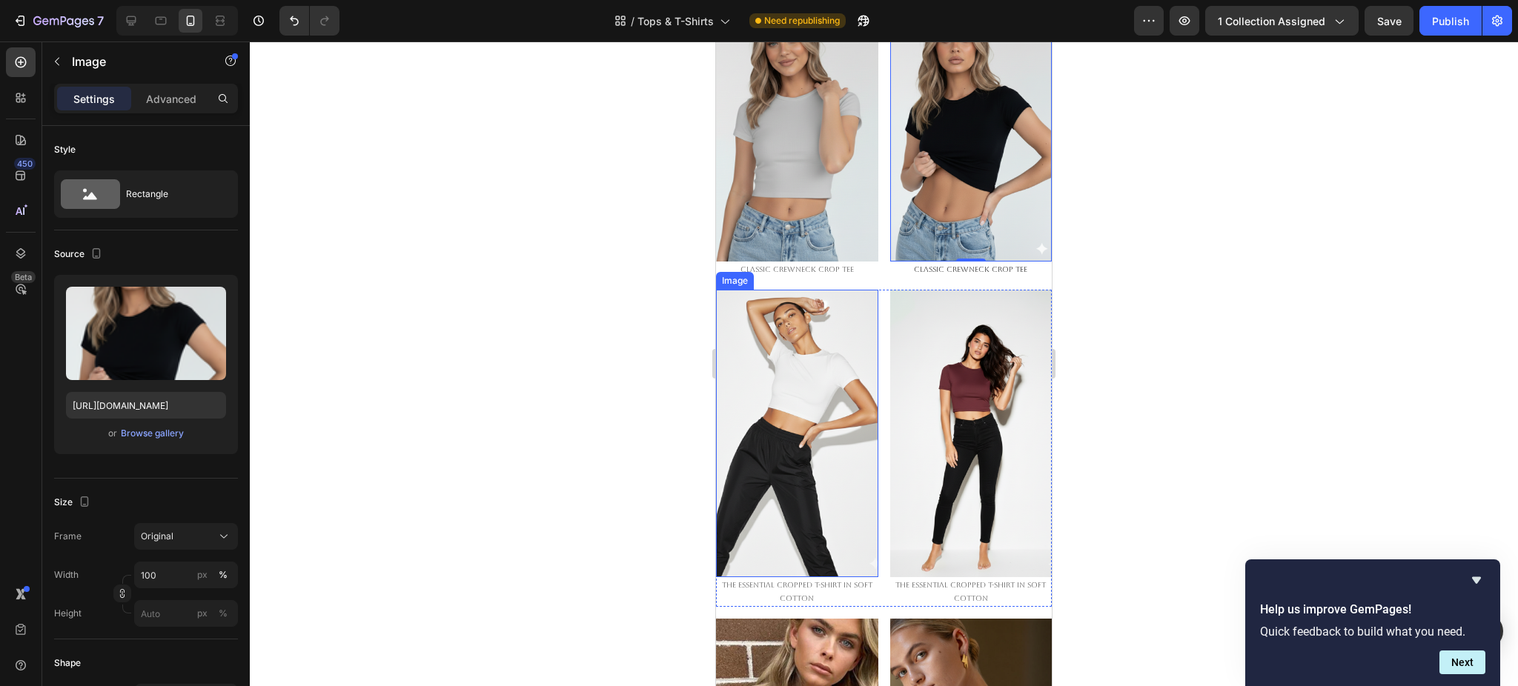
click at [790, 334] on img at bounding box center [797, 434] width 162 height 288
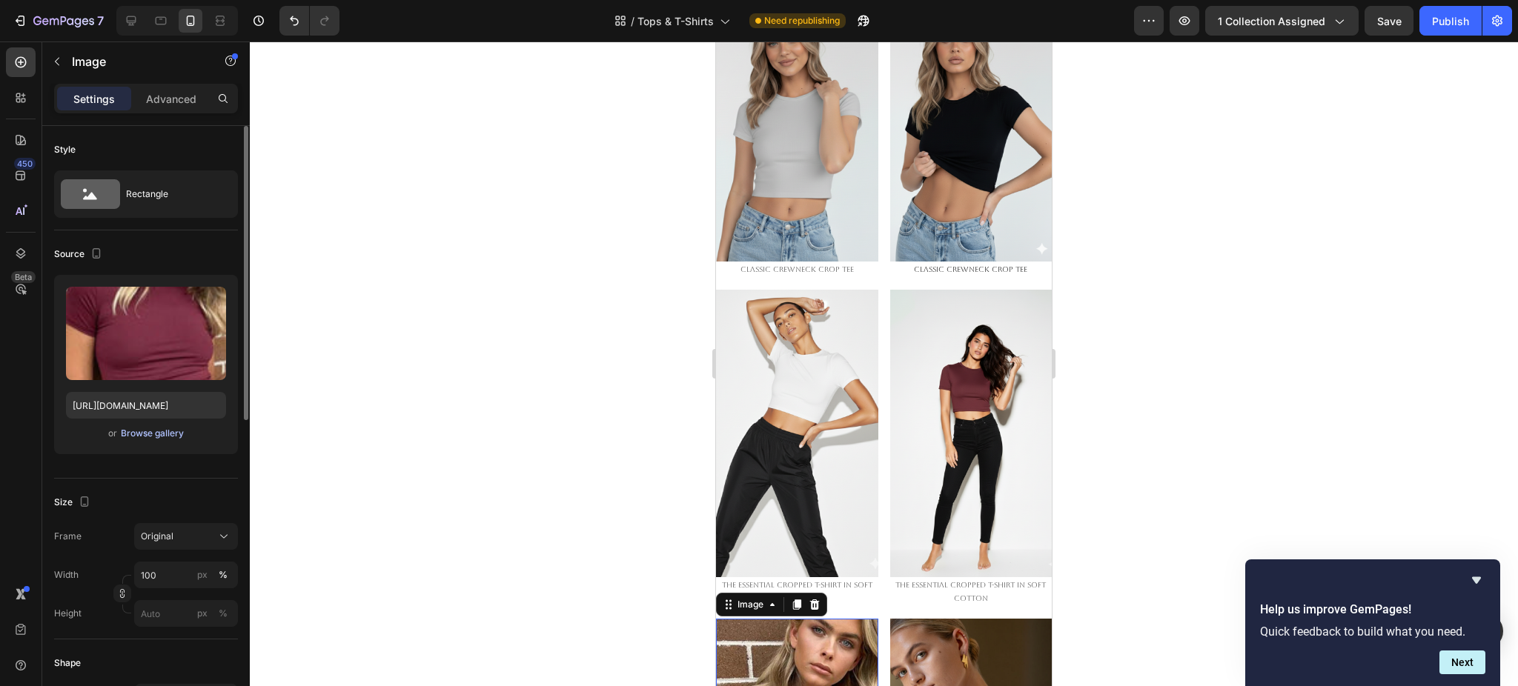
click at [160, 428] on div "Browse gallery" at bounding box center [152, 433] width 63 height 13
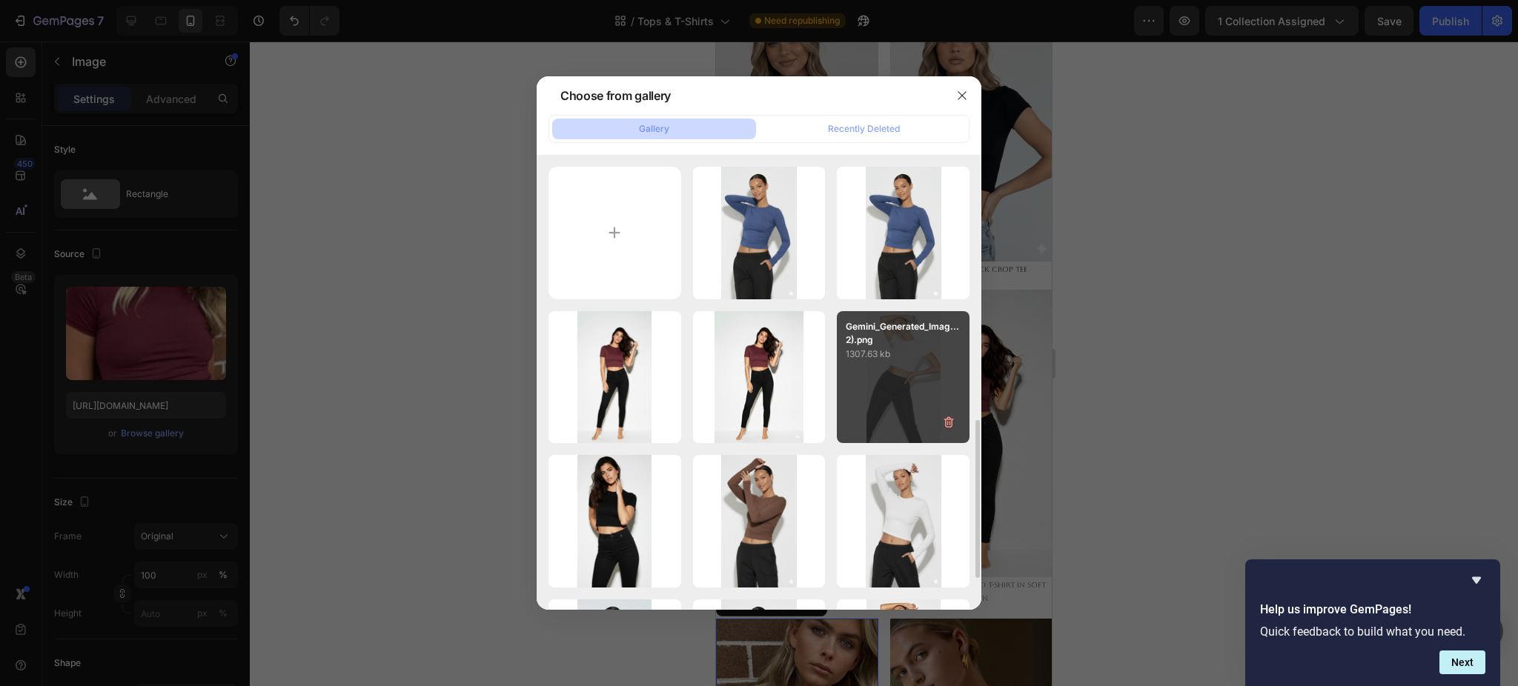
scroll to position [297, 0]
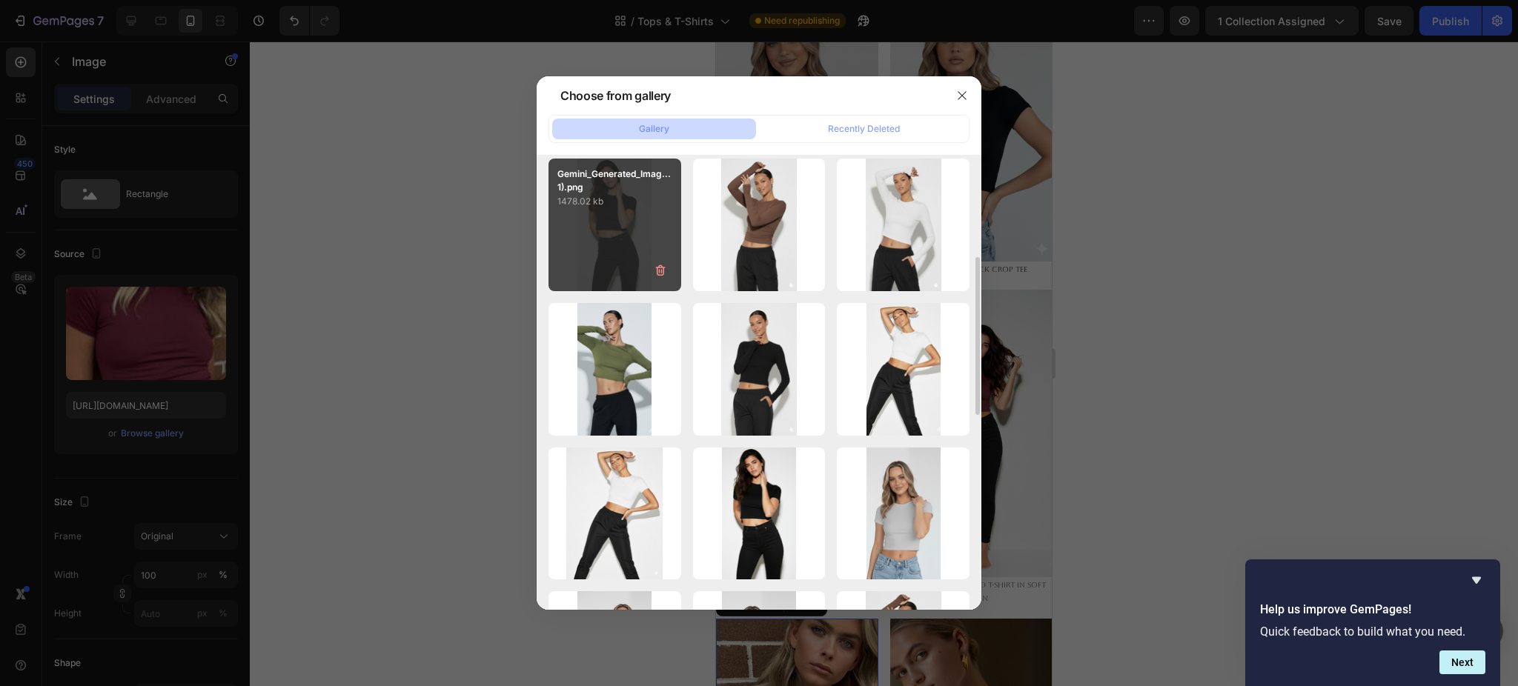
click at [620, 229] on div "Gemini_Generated_Imag...1).png 1478.02 kb" at bounding box center [615, 225] width 133 height 133
type input "https://cdn.shopify.com/s/files/1/0661/2146/6075/files/gempages_479878604860163…"
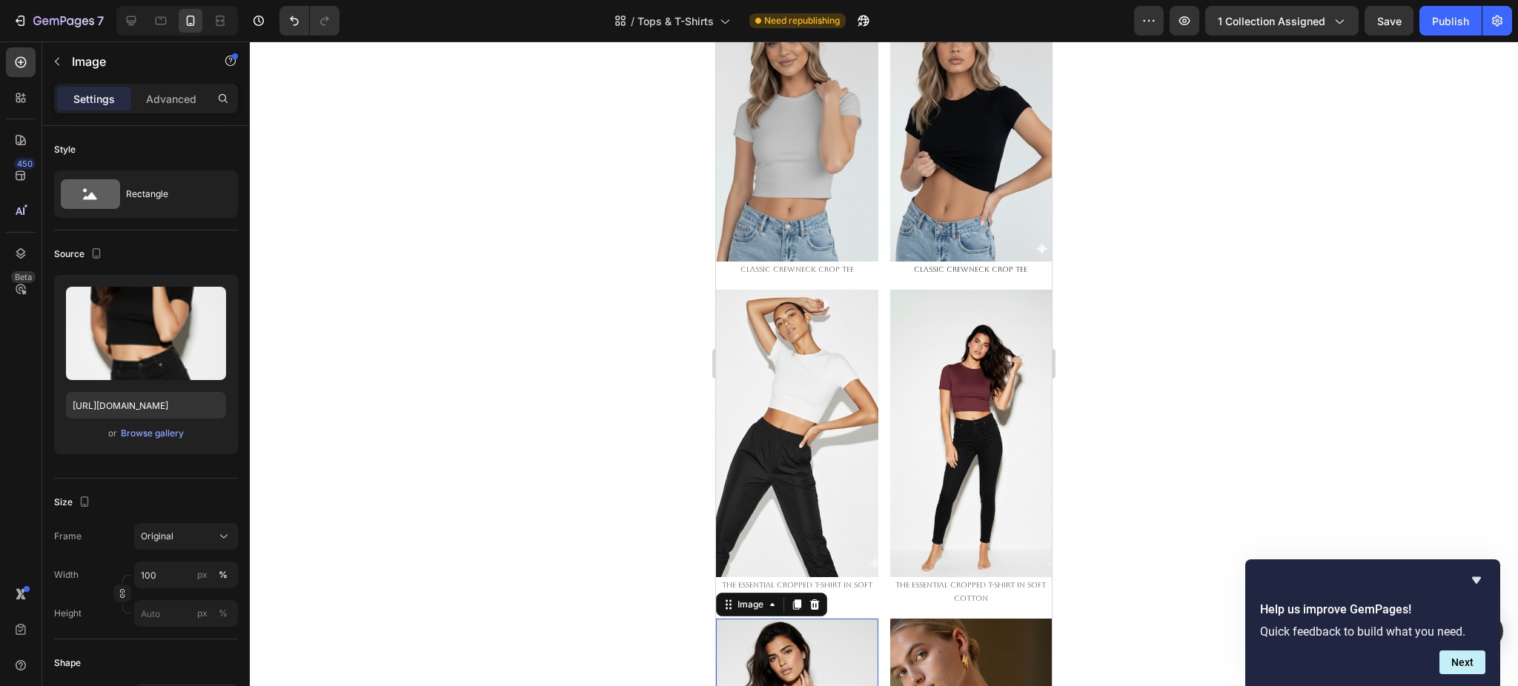
click at [1116, 368] on div at bounding box center [884, 364] width 1268 height 645
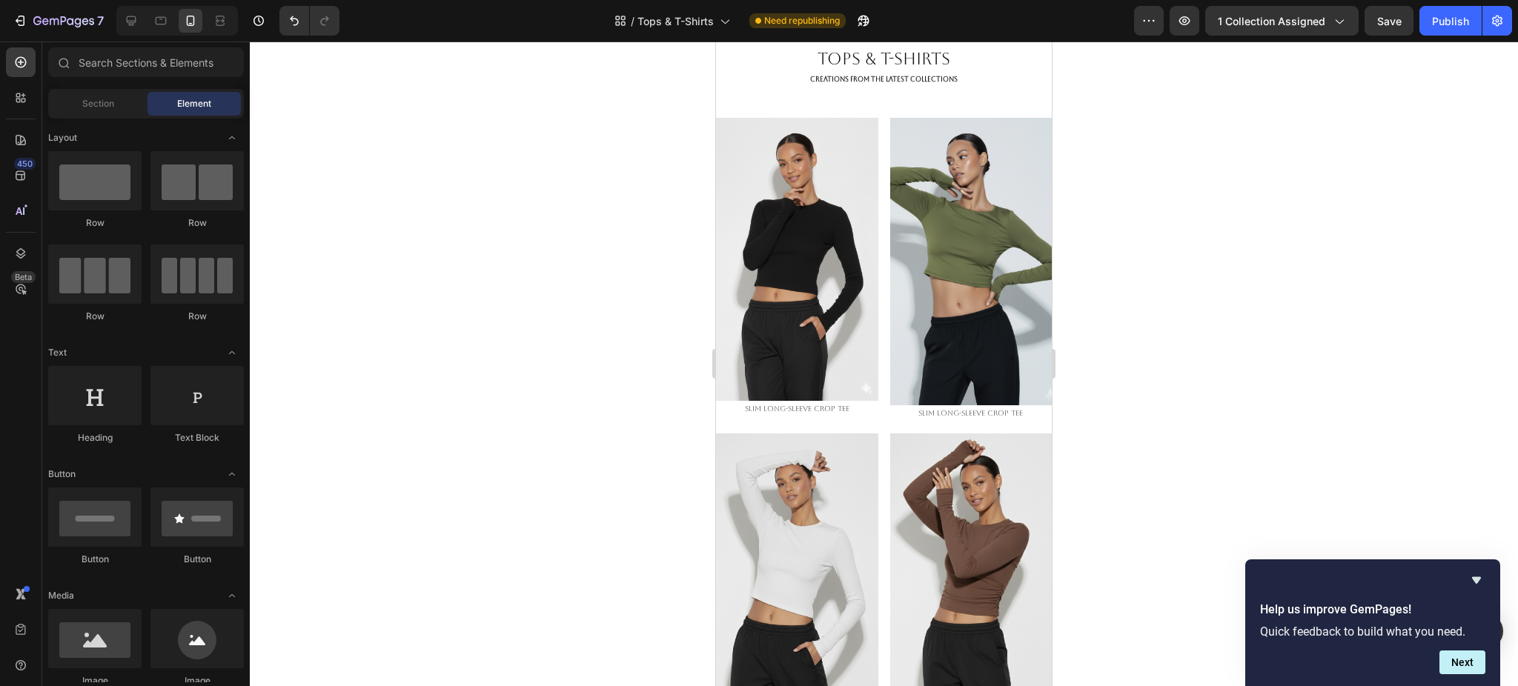
scroll to position [0, 0]
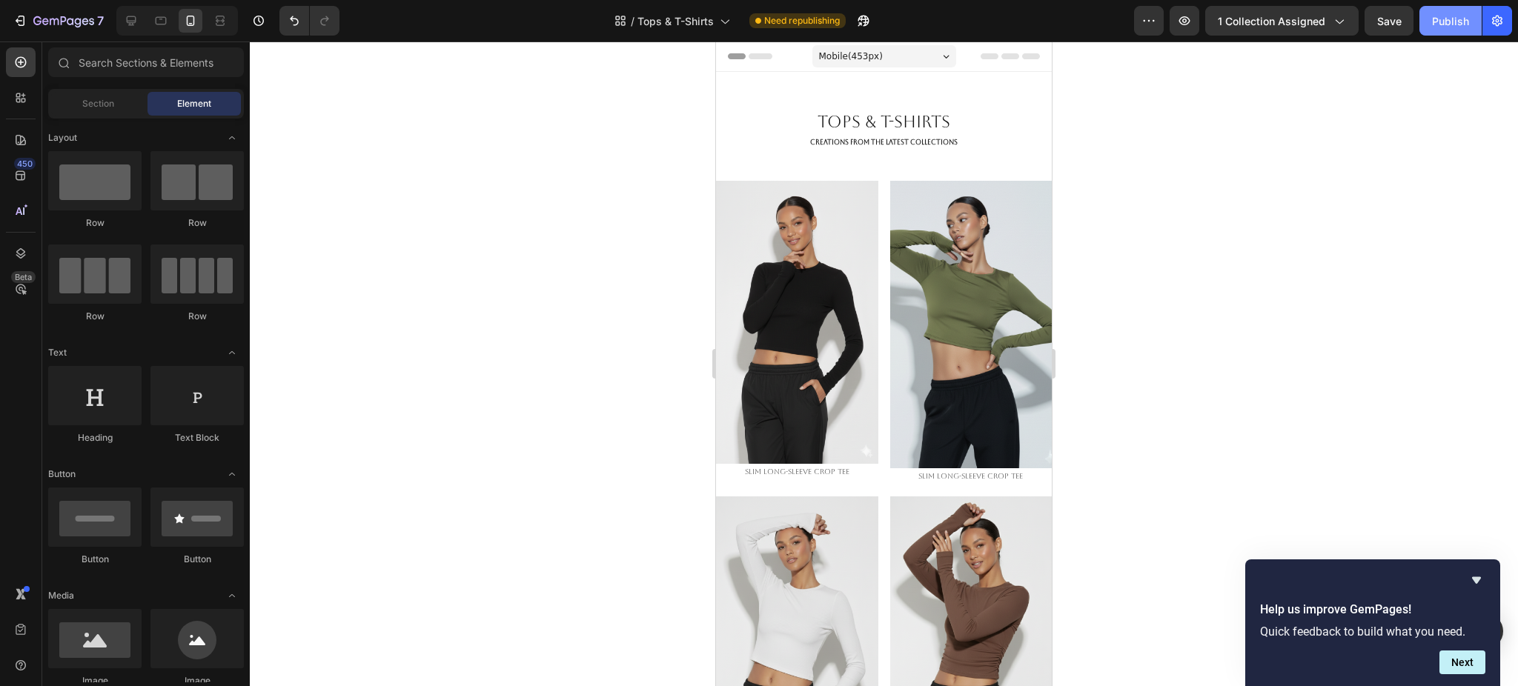
click at [1445, 19] on div "Publish" at bounding box center [1450, 21] width 37 height 16
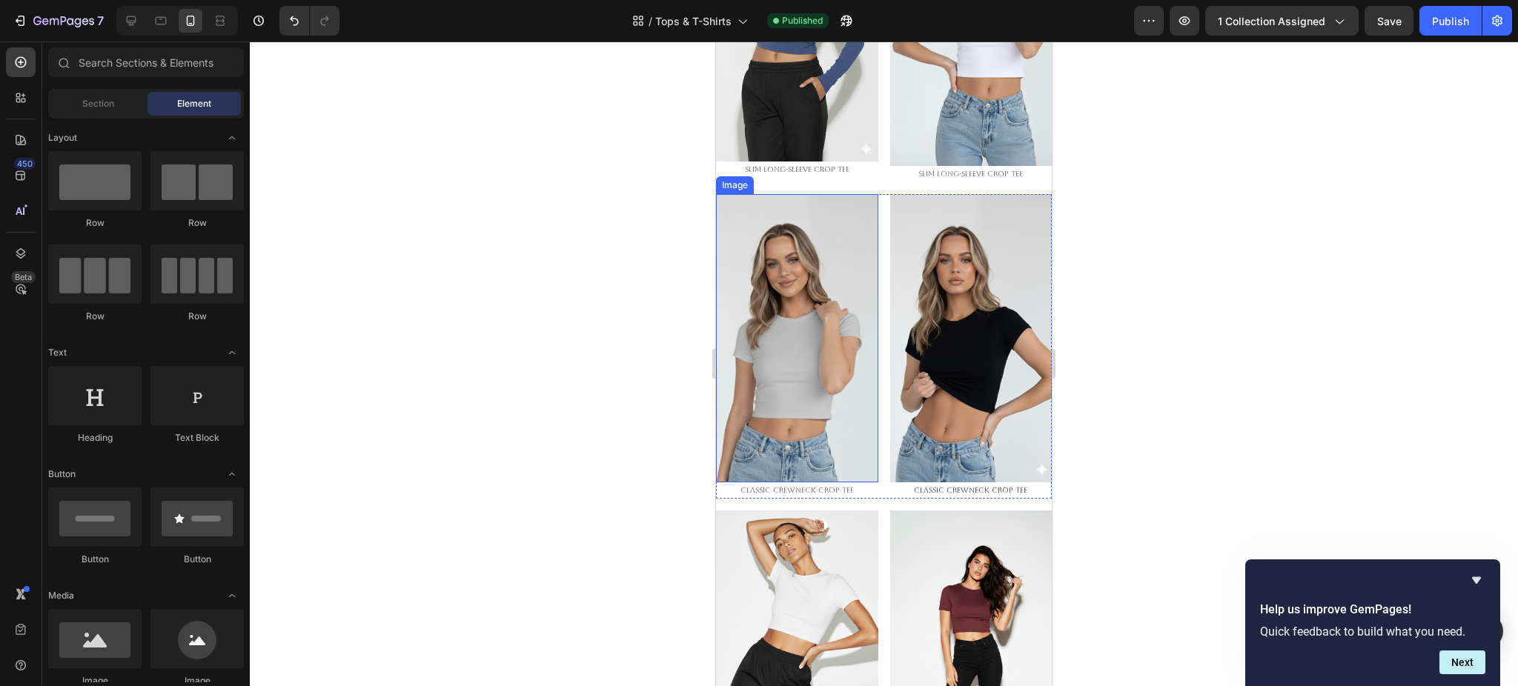
scroll to position [988, 0]
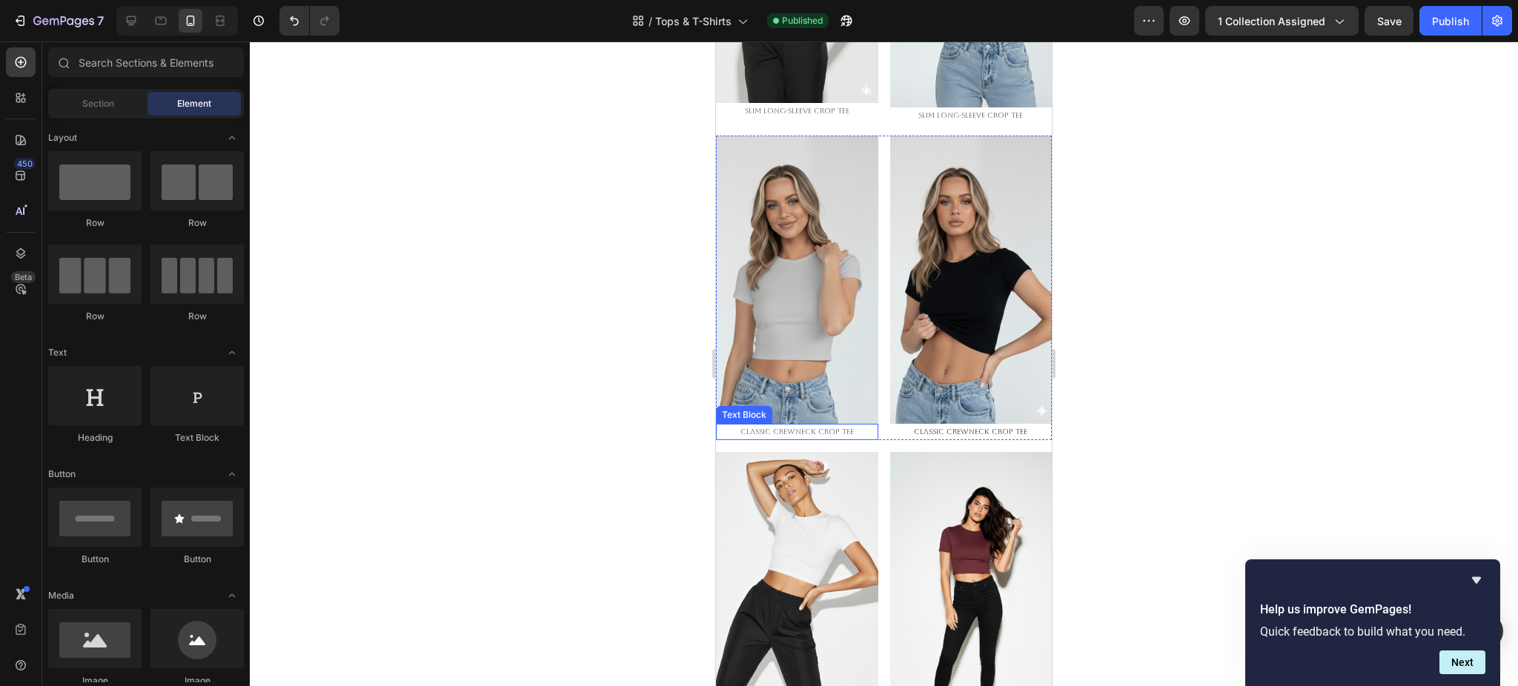
click at [795, 425] on p "Classic Crewneck Crop Tee" at bounding box center [797, 431] width 159 height 13
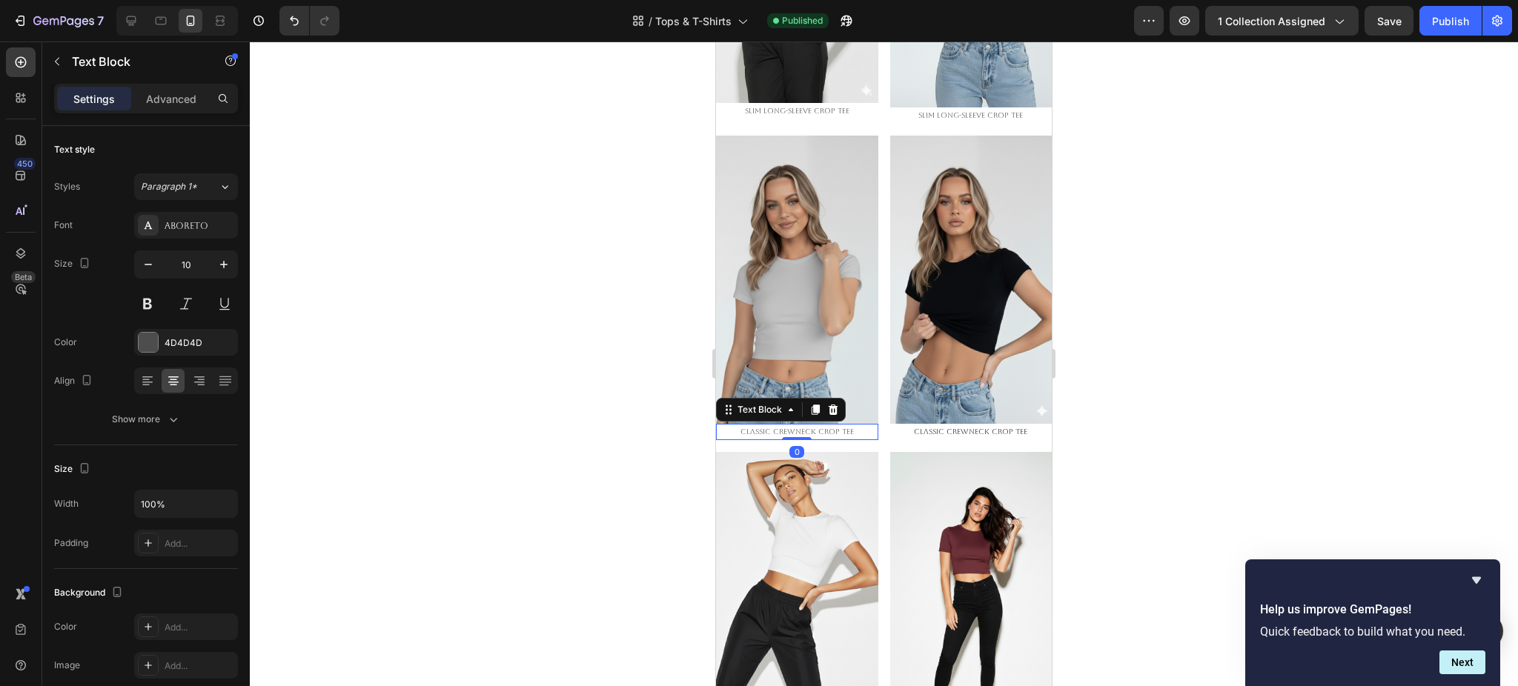
click at [795, 425] on p "Classic Crewneck Crop Tee" at bounding box center [797, 431] width 159 height 13
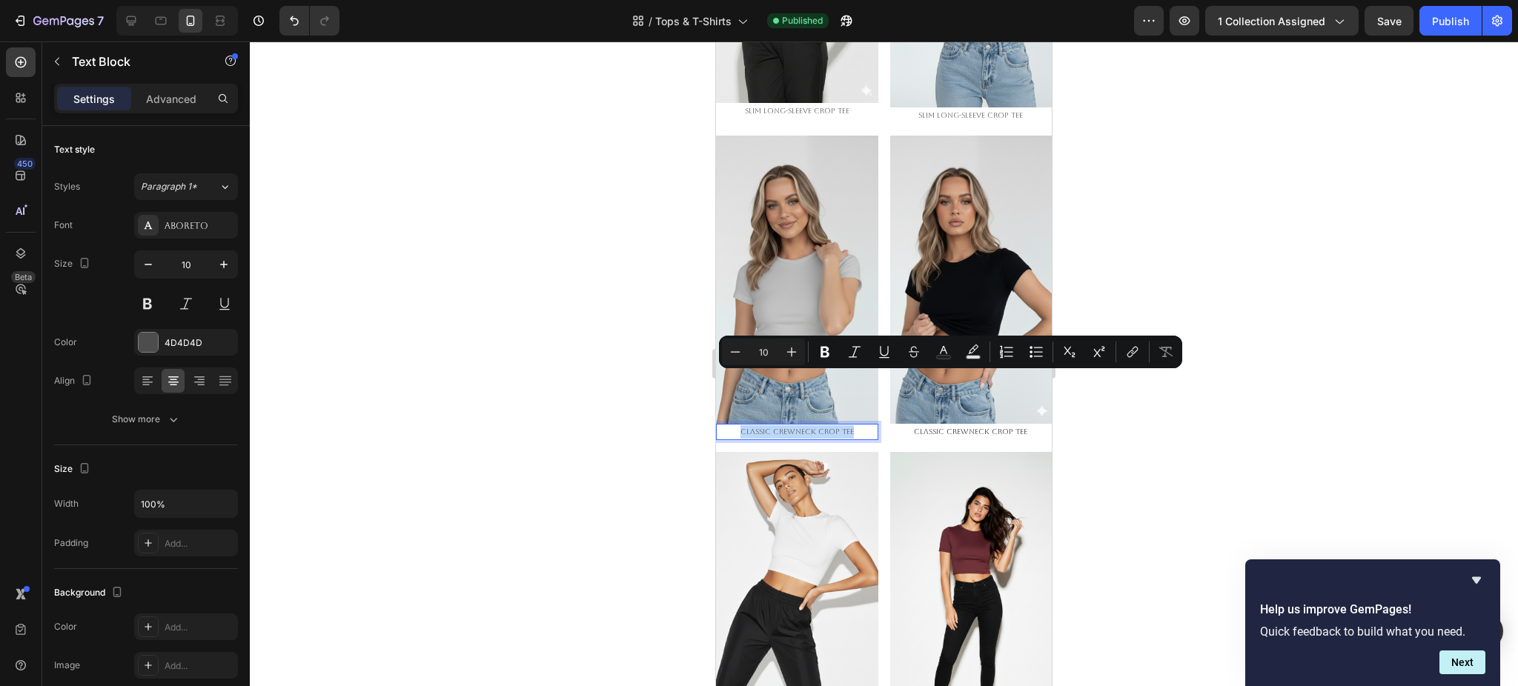
copy p "Classic Crewneck Crop Tee"
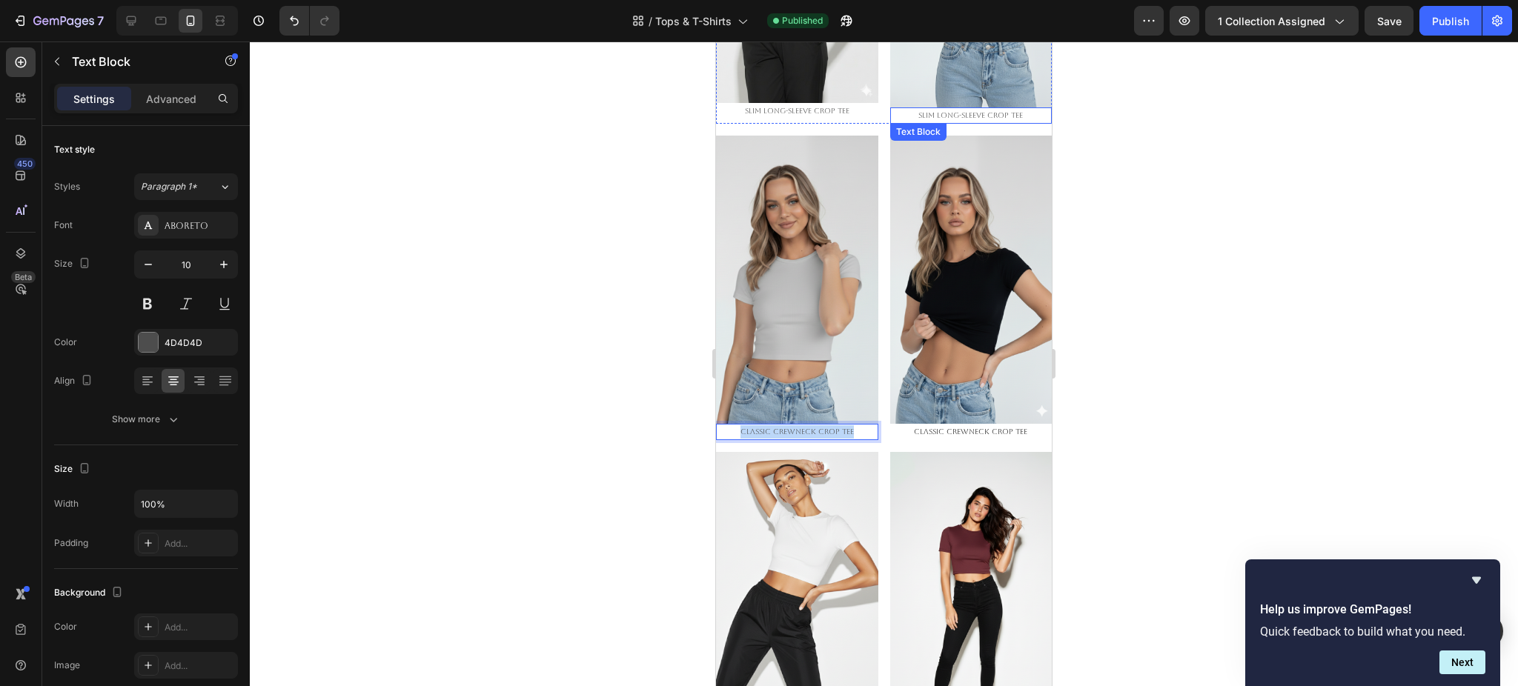
click at [975, 109] on p "slim long-sleeve crop tee" at bounding box center [971, 115] width 159 height 13
click at [1188, 232] on div at bounding box center [884, 364] width 1268 height 645
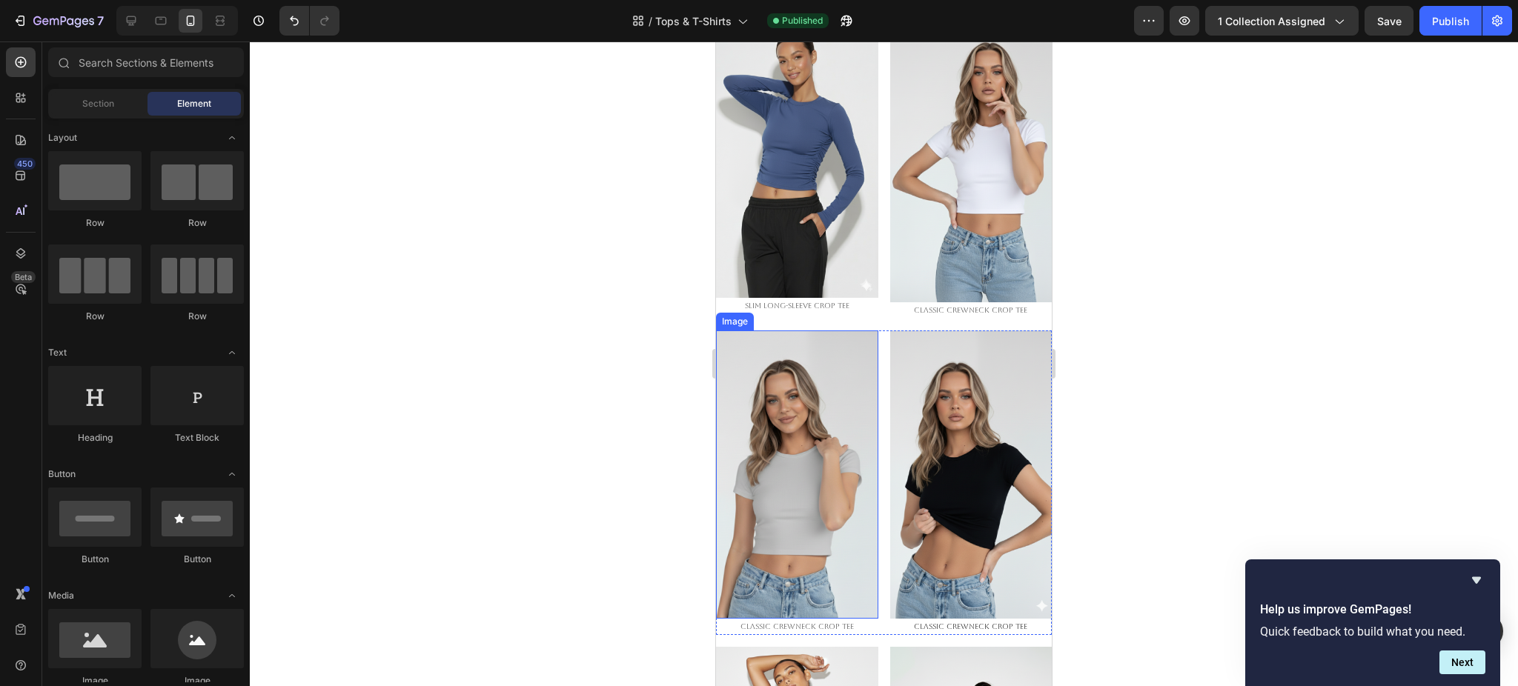
scroll to position [790, 0]
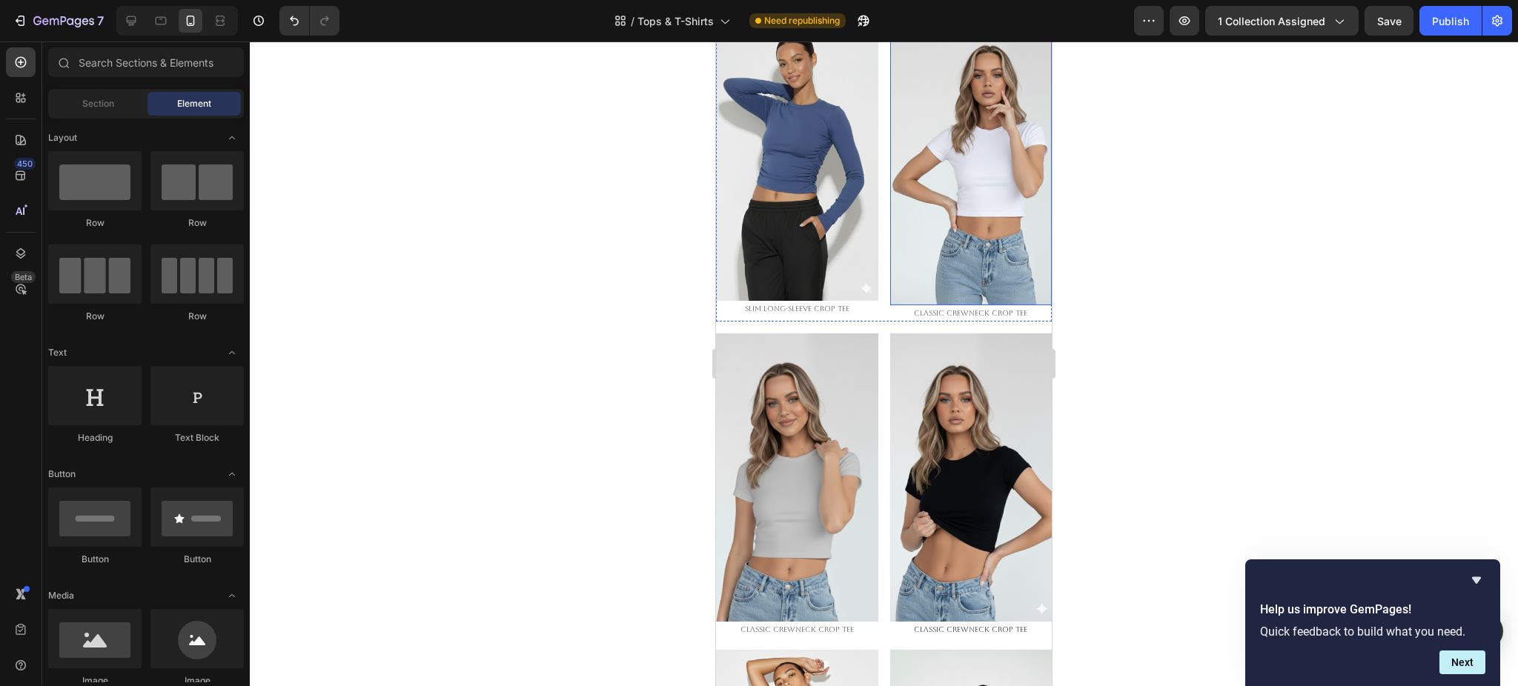
click at [934, 205] on img at bounding box center [971, 162] width 162 height 288
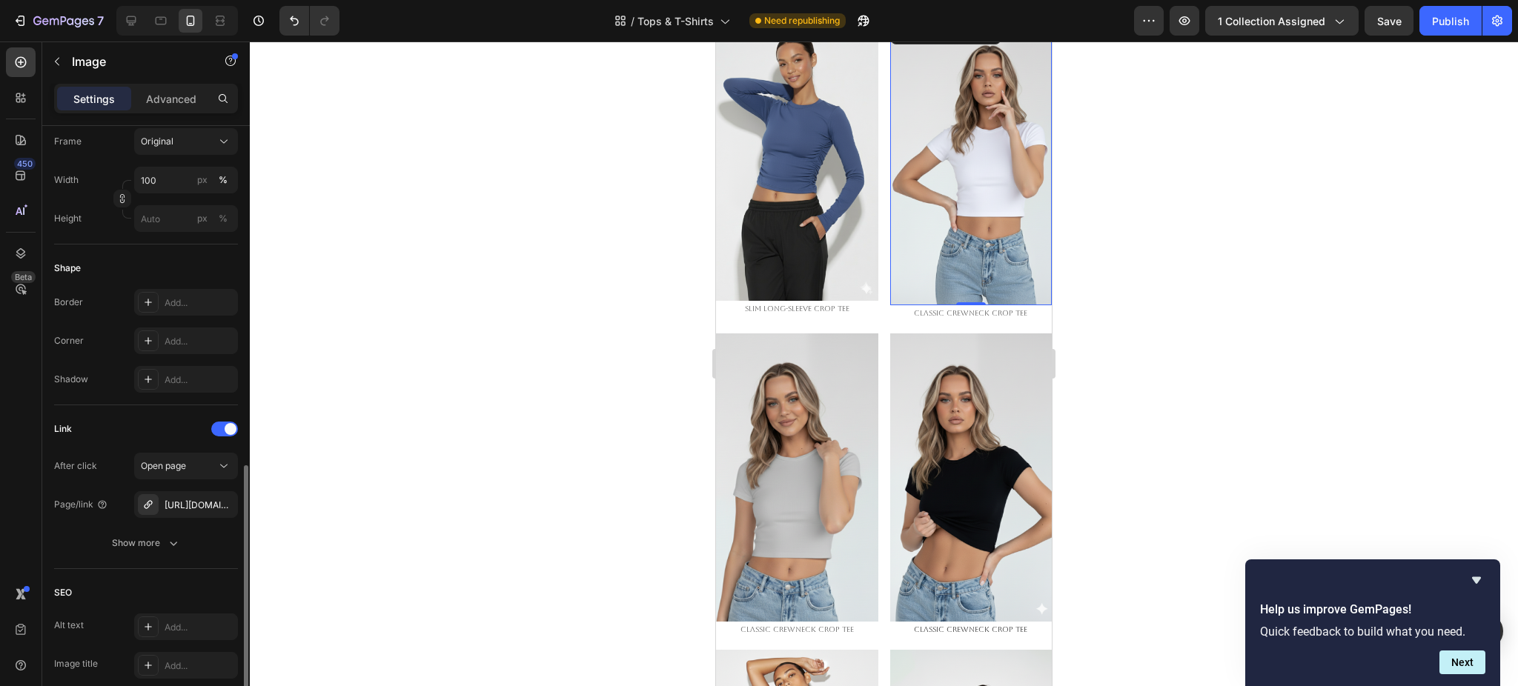
scroll to position [494, 0]
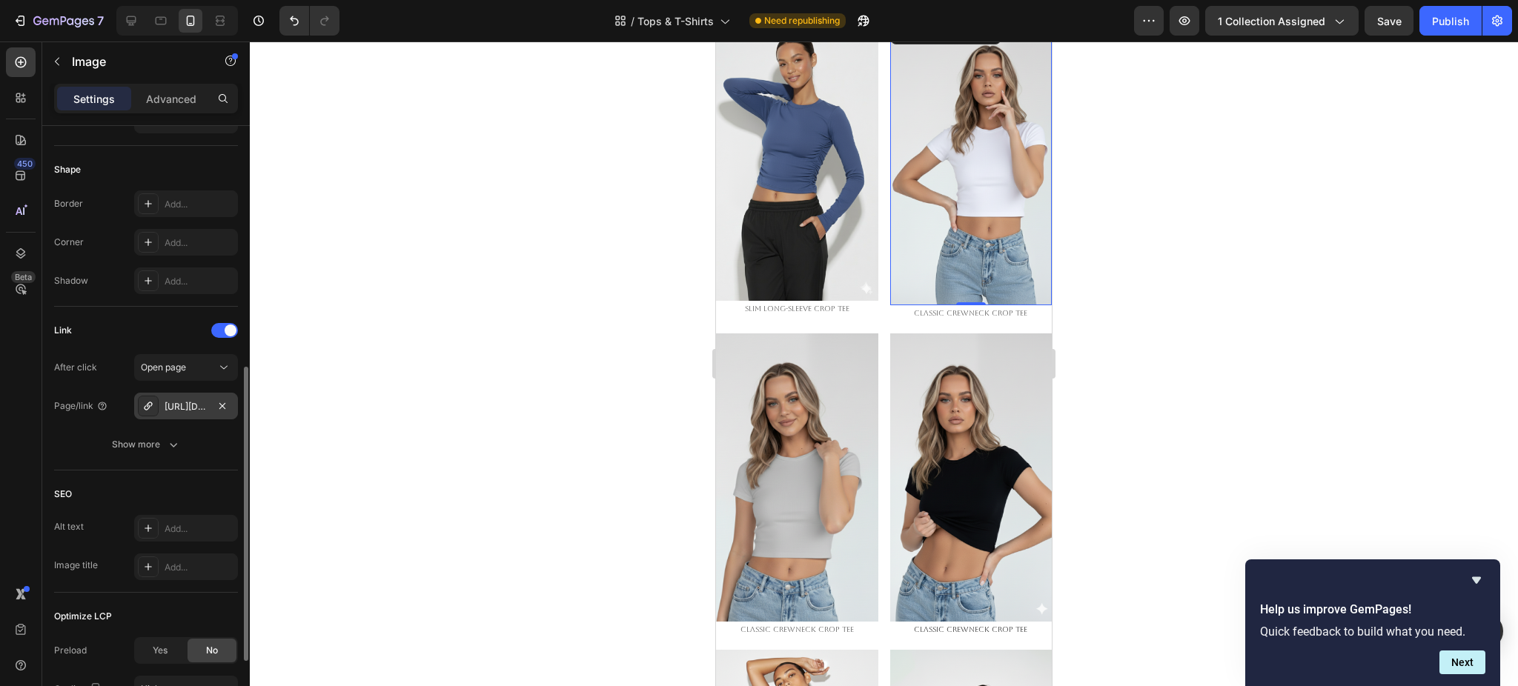
click at [179, 401] on div "https://emperiomillian.com/slim-long-sleeve-crop-tee" at bounding box center [186, 406] width 43 height 13
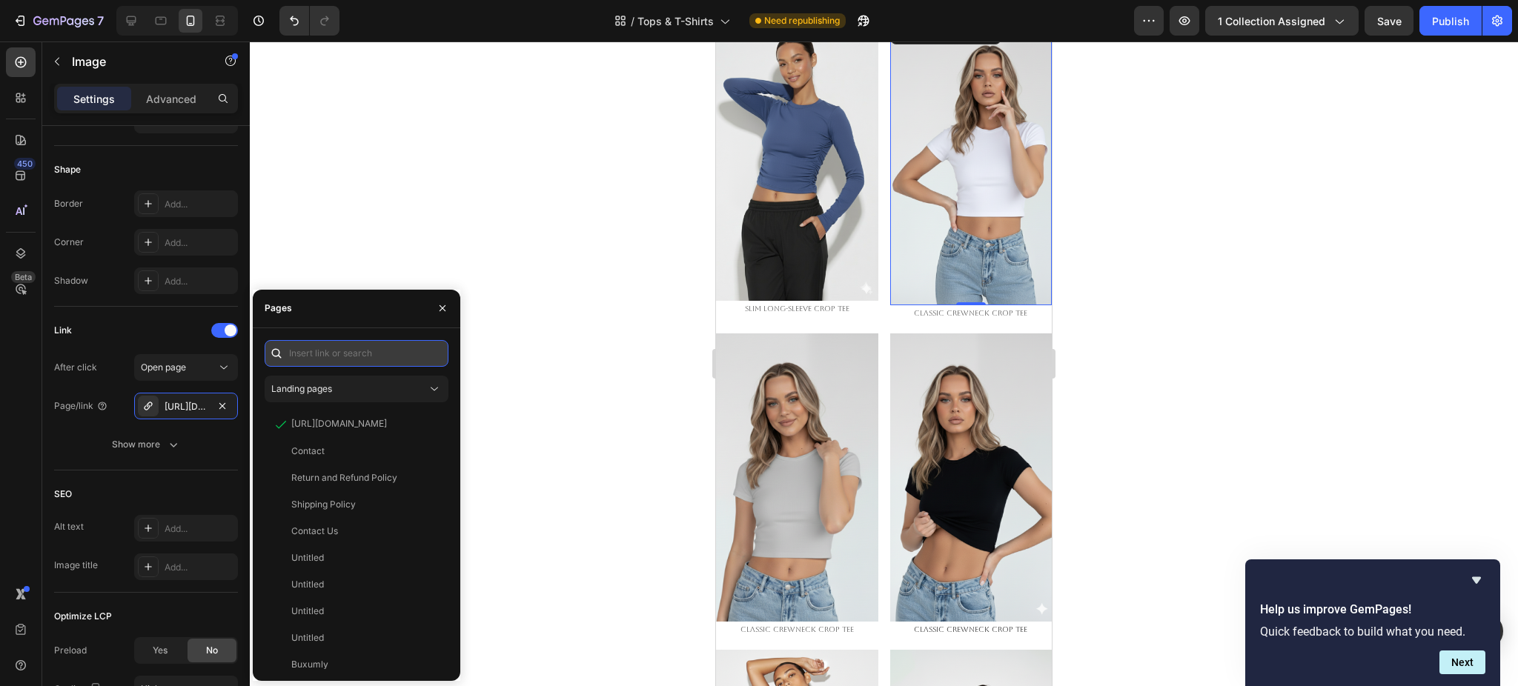
click at [311, 359] on input "text" at bounding box center [357, 353] width 184 height 27
paste input "https://emperiomillian.com/products/classic-crewneck-crop-tee"
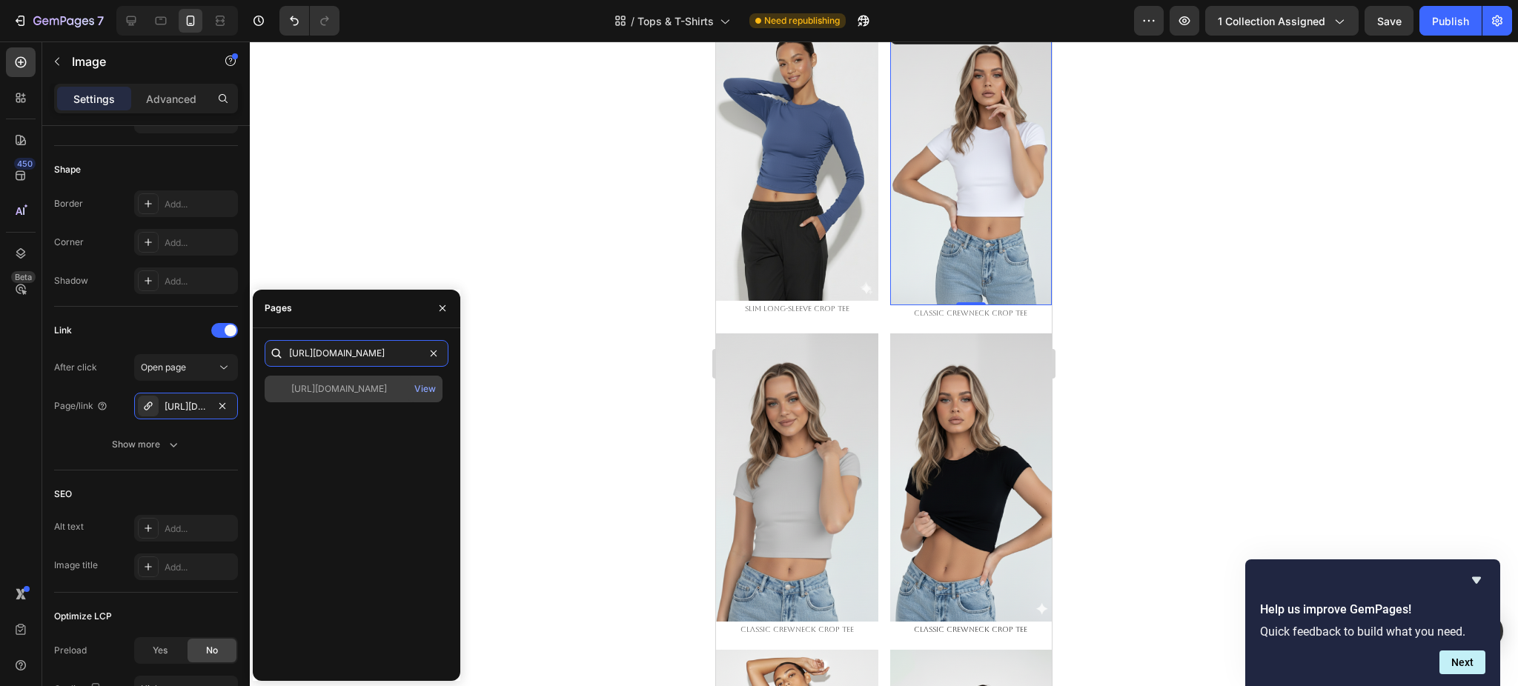
type input "https://emperiomillian.com/products/classic-crewneck-crop-tee"
click at [321, 386] on div "https://emperiomillian.com/products/classic-crewneck-crop-tee" at bounding box center [339, 388] width 96 height 13
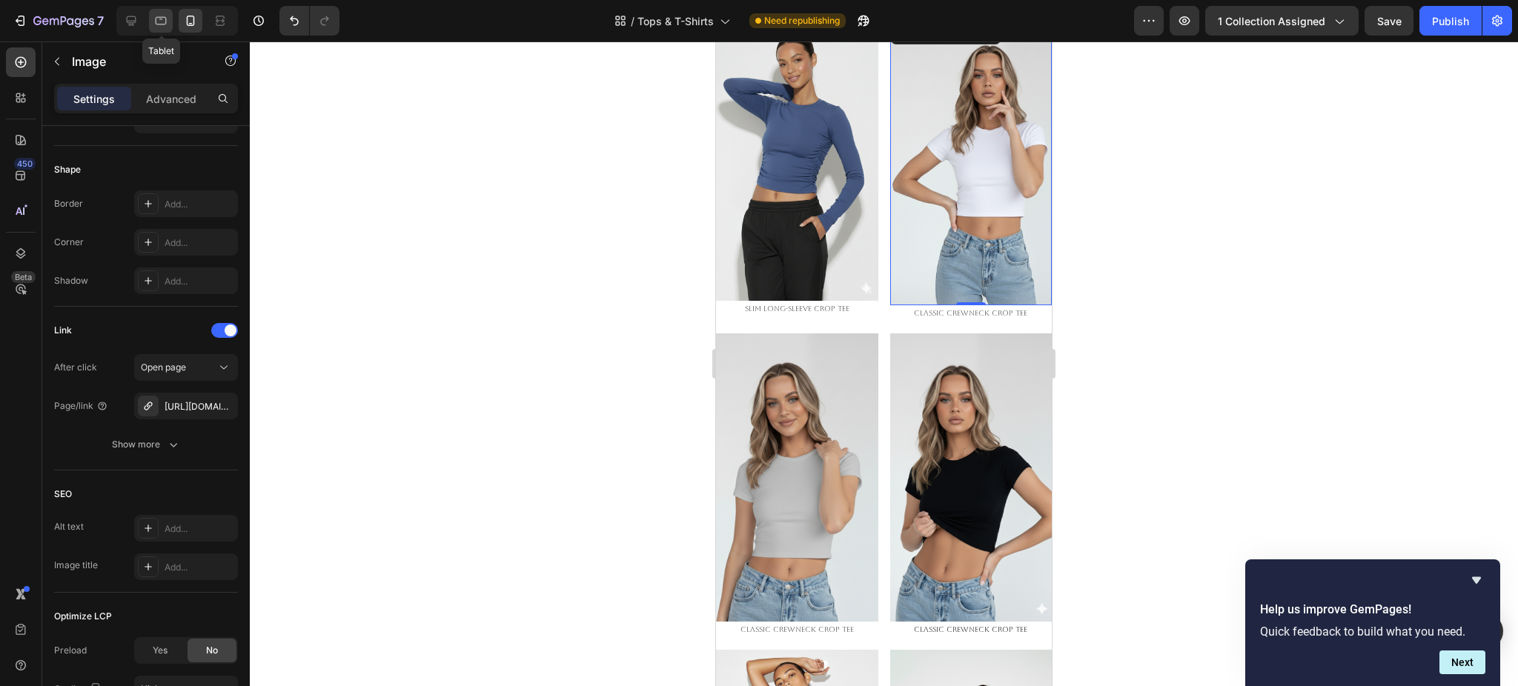
click at [156, 22] on icon at bounding box center [161, 21] width 11 height 8
type input "[URL][DOMAIN_NAME]"
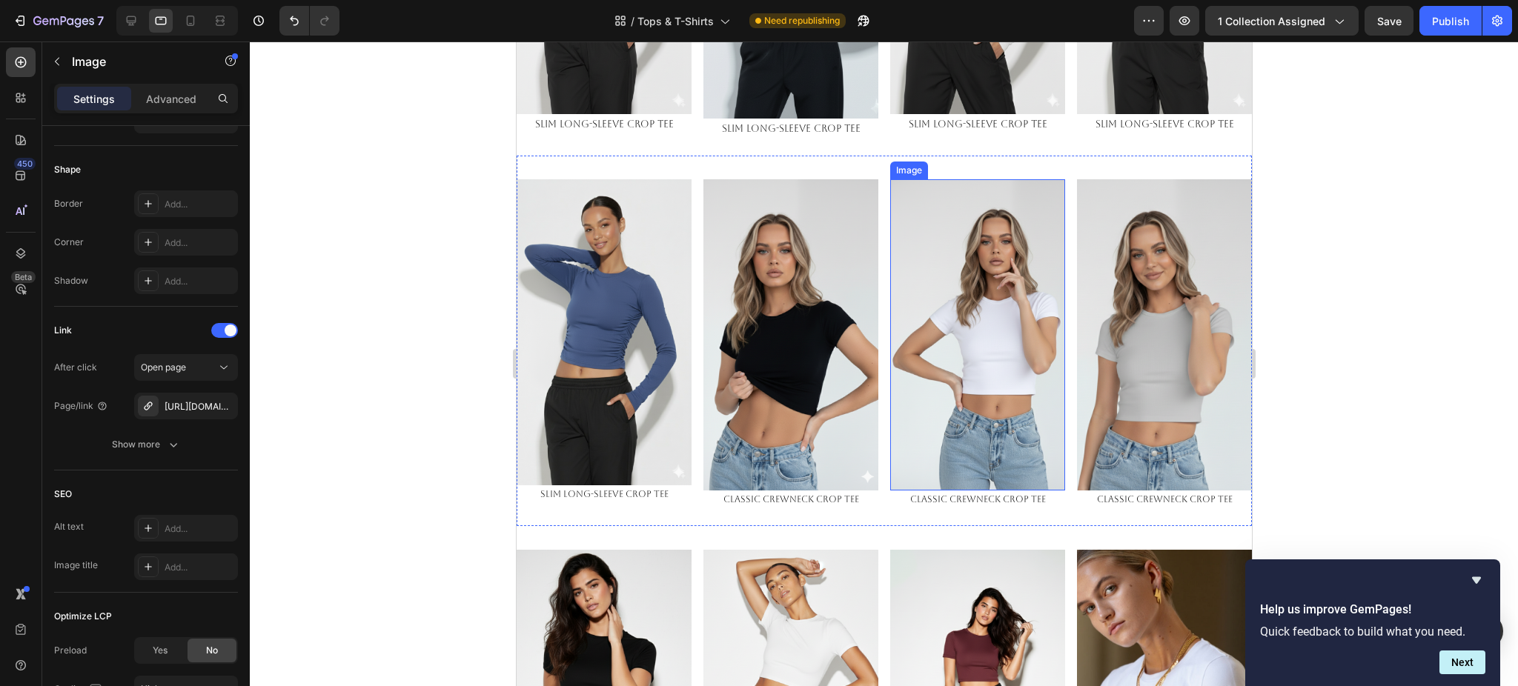
scroll to position [434, 0]
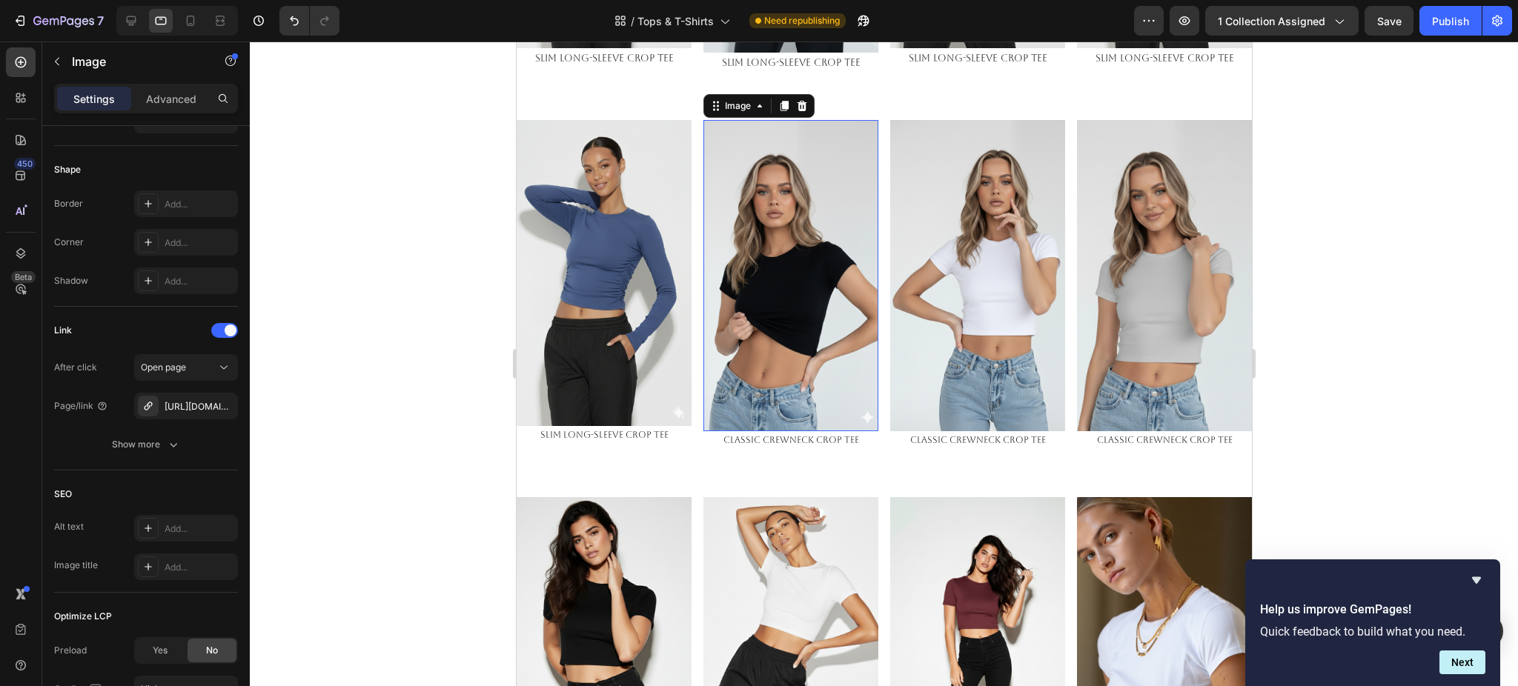
click at [781, 279] on img at bounding box center [790, 275] width 175 height 311
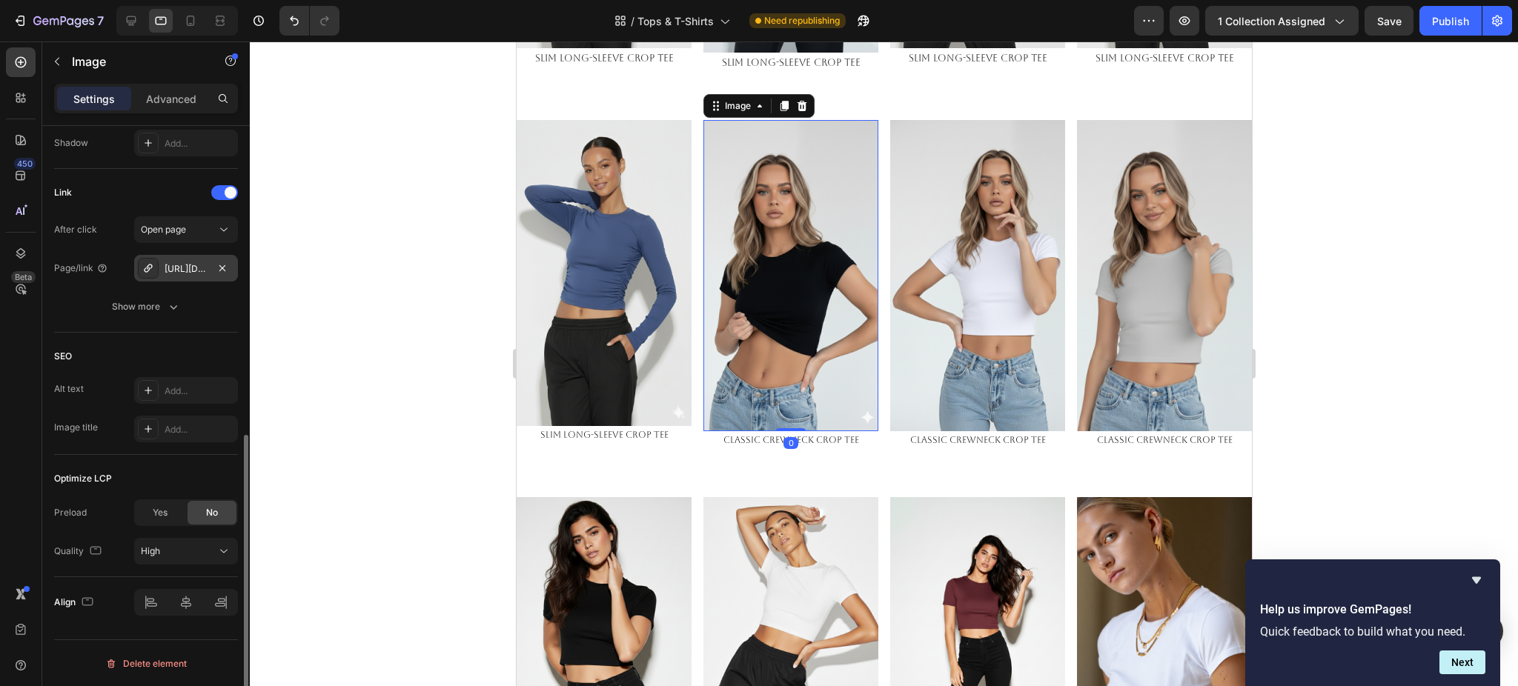
click at [191, 273] on div "https://emperiomillian.com/maison-sport-signature-yoga-jumpsuitbackless-perform…" at bounding box center [186, 268] width 43 height 13
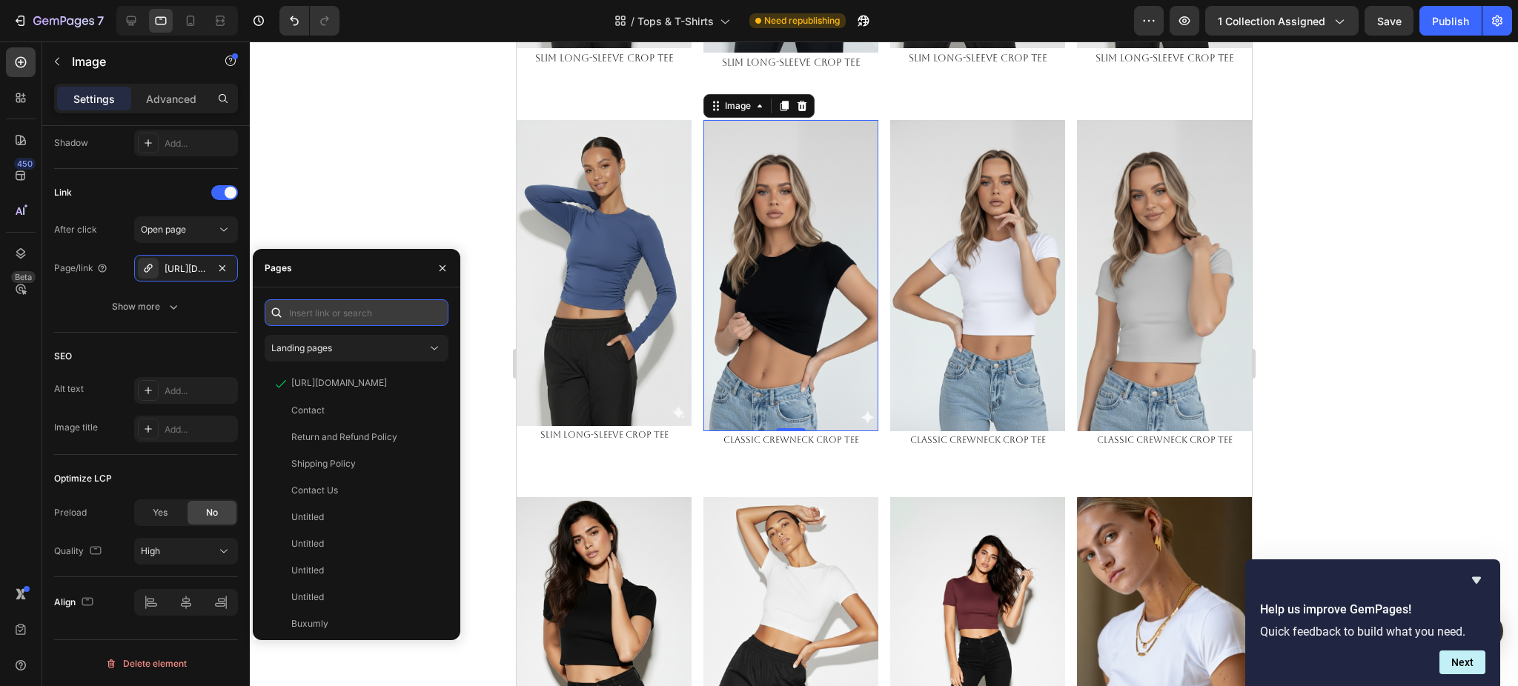
click at [305, 308] on input "text" at bounding box center [357, 312] width 184 height 27
paste input "https://emperiomillian.com/products/classic-crewneck-crop-tee"
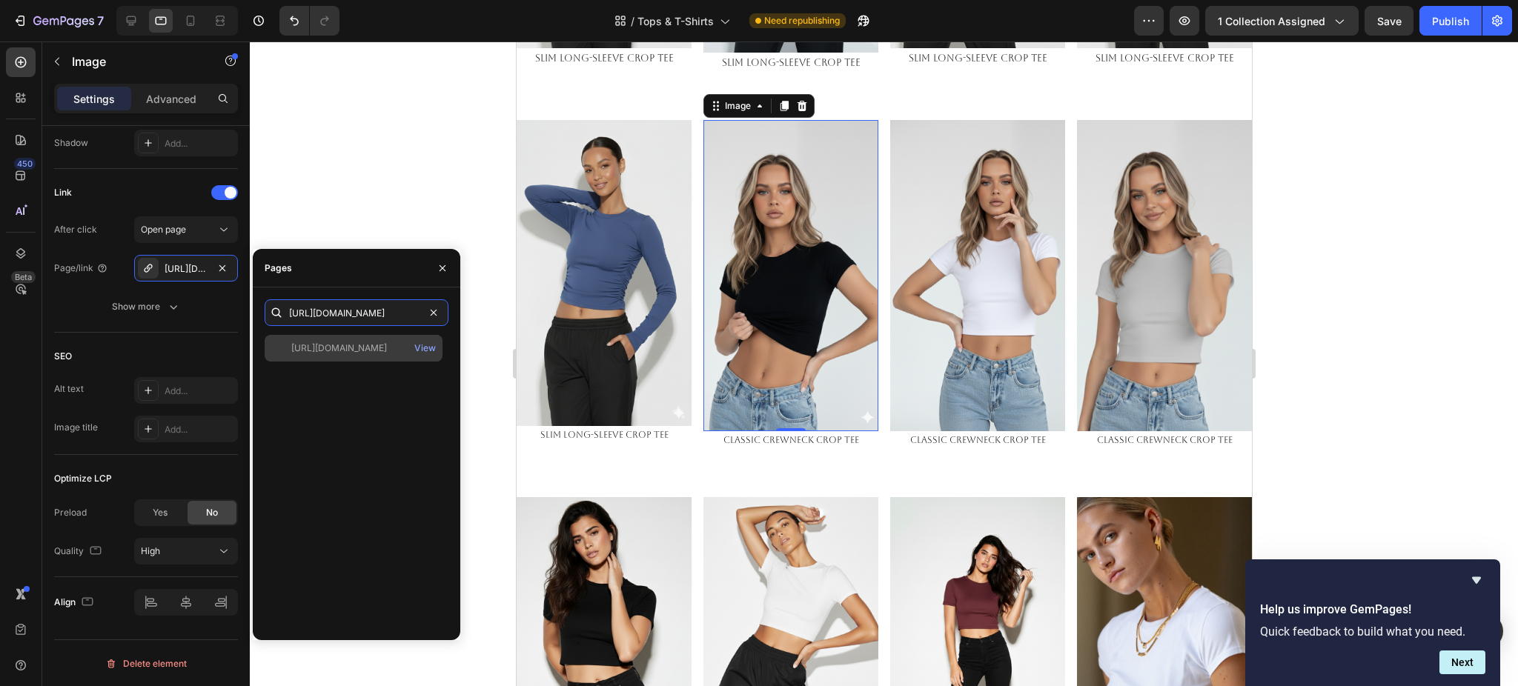
type input "https://emperiomillian.com/products/classic-crewneck-crop-tee"
click at [339, 344] on div "https://emperiomillian.com/products/classic-crewneck-crop-tee" at bounding box center [339, 348] width 96 height 13
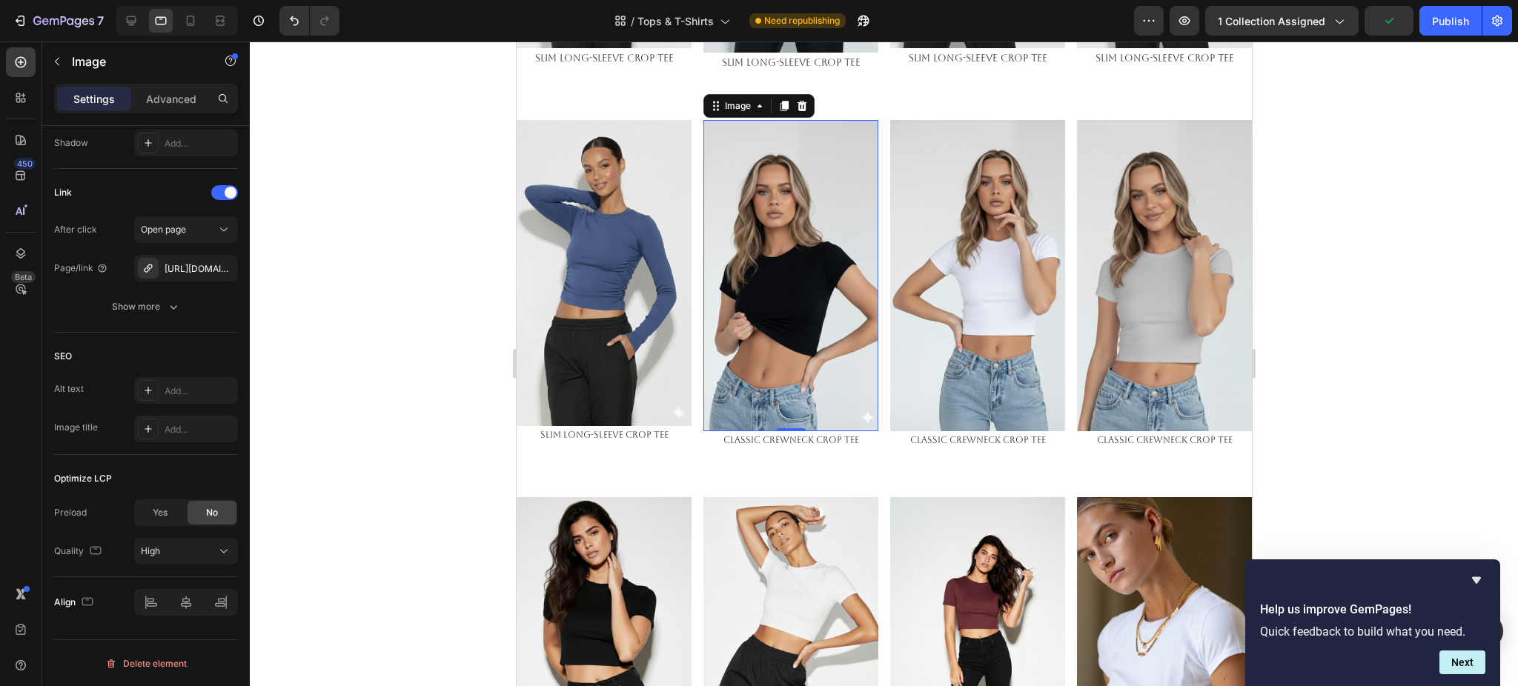
click at [735, 221] on img at bounding box center [790, 275] width 175 height 311
click at [128, 27] on icon at bounding box center [131, 20] width 15 height 15
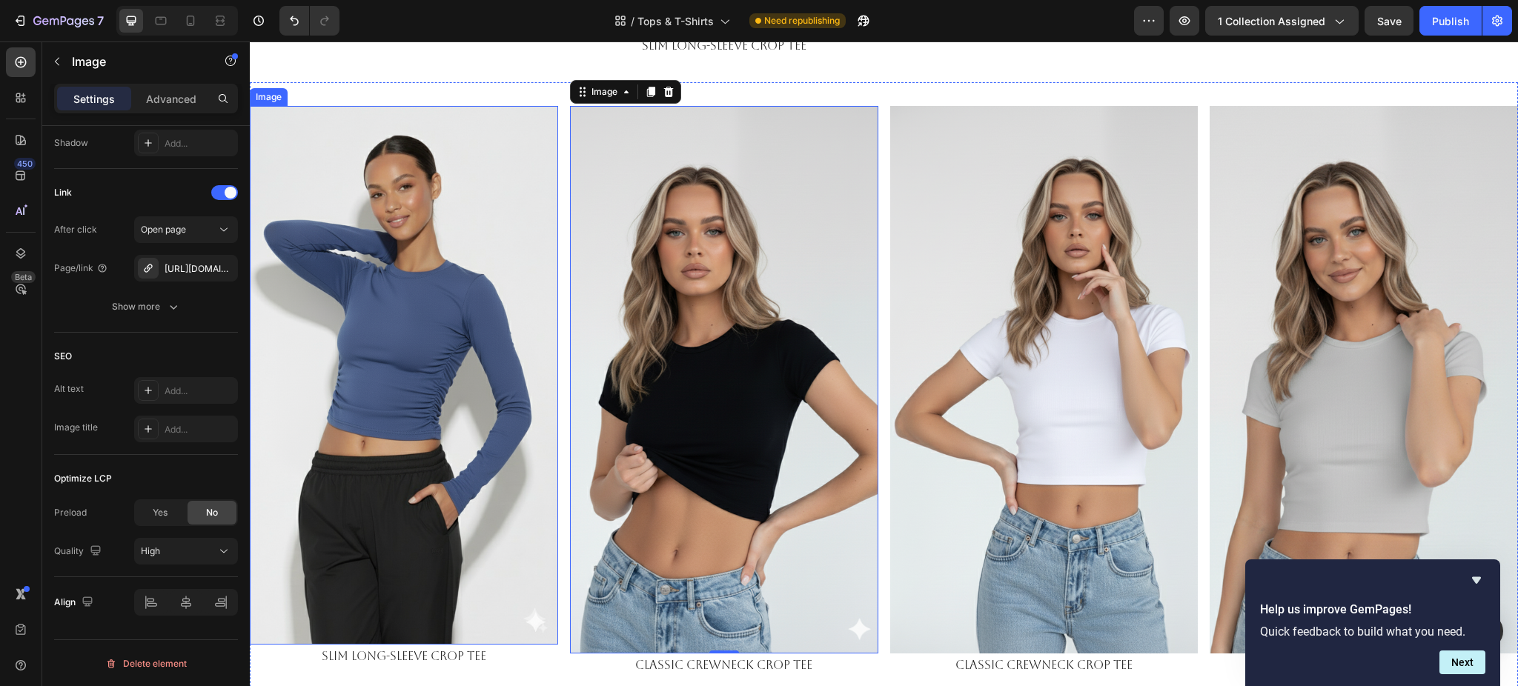
scroll to position [695, 0]
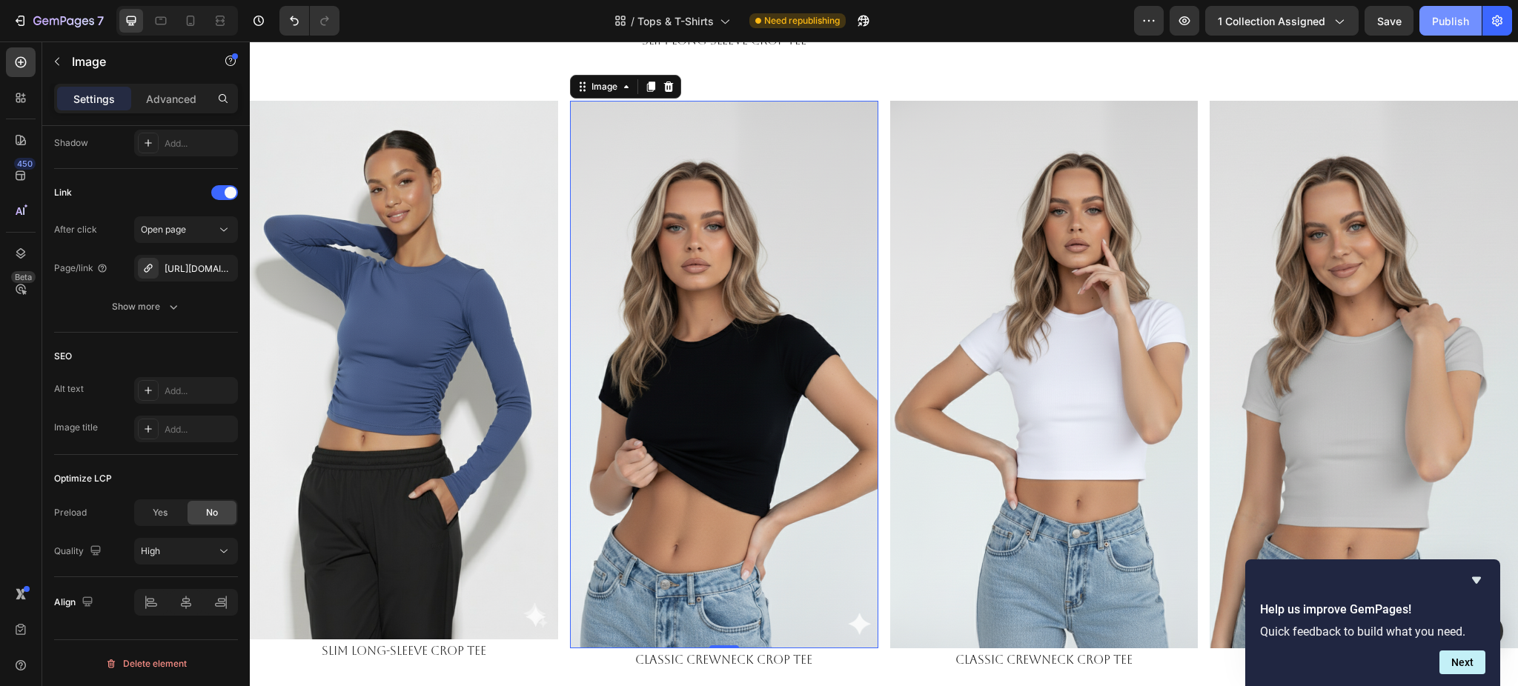
click at [1460, 22] on div "Publish" at bounding box center [1450, 21] width 37 height 16
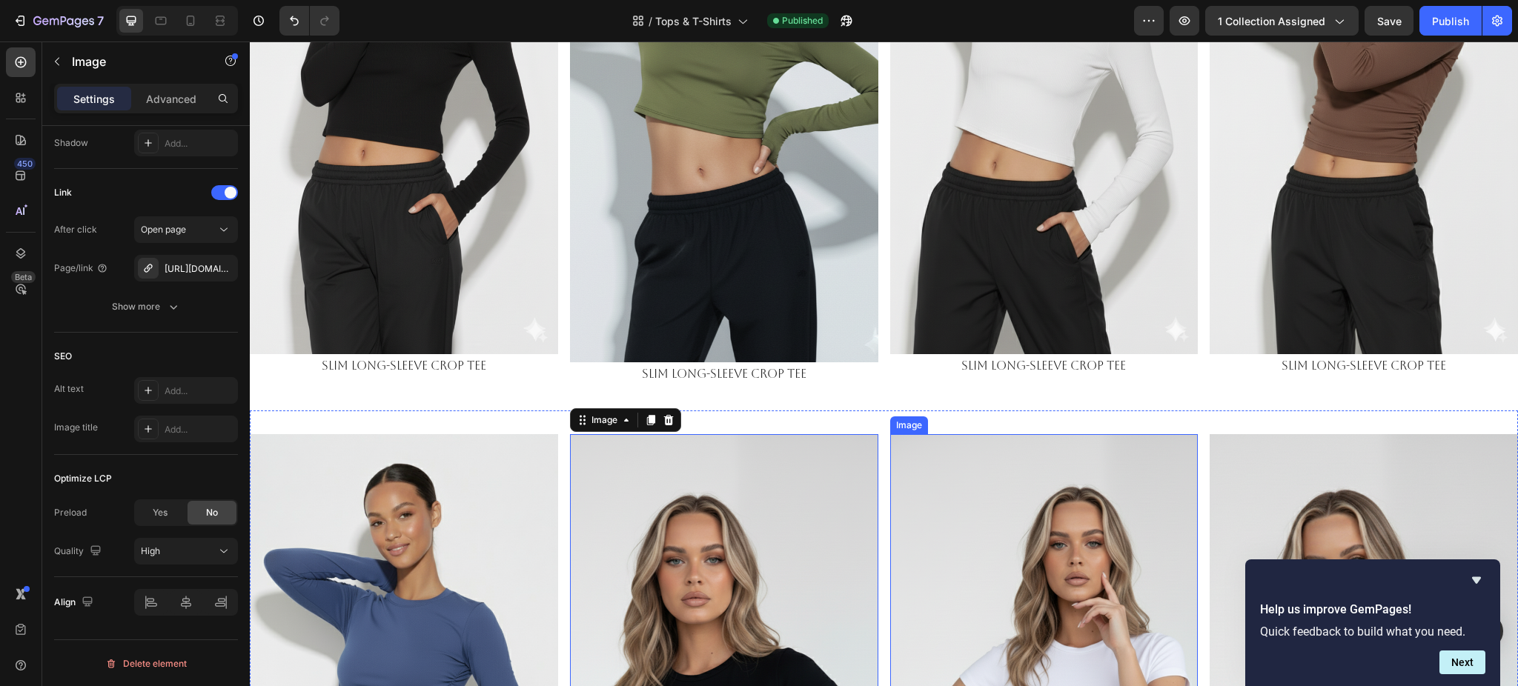
scroll to position [0, 0]
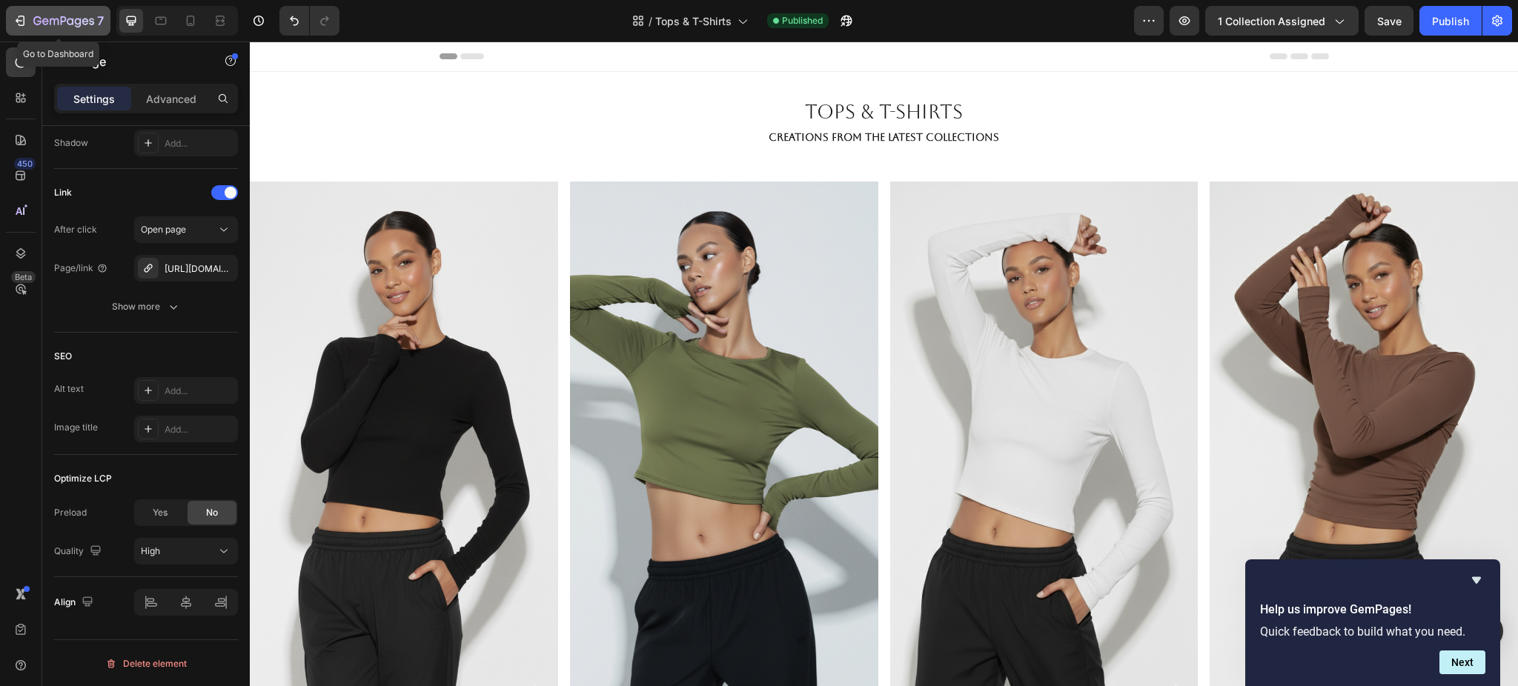
click at [77, 16] on icon "button" at bounding box center [63, 22] width 61 height 13
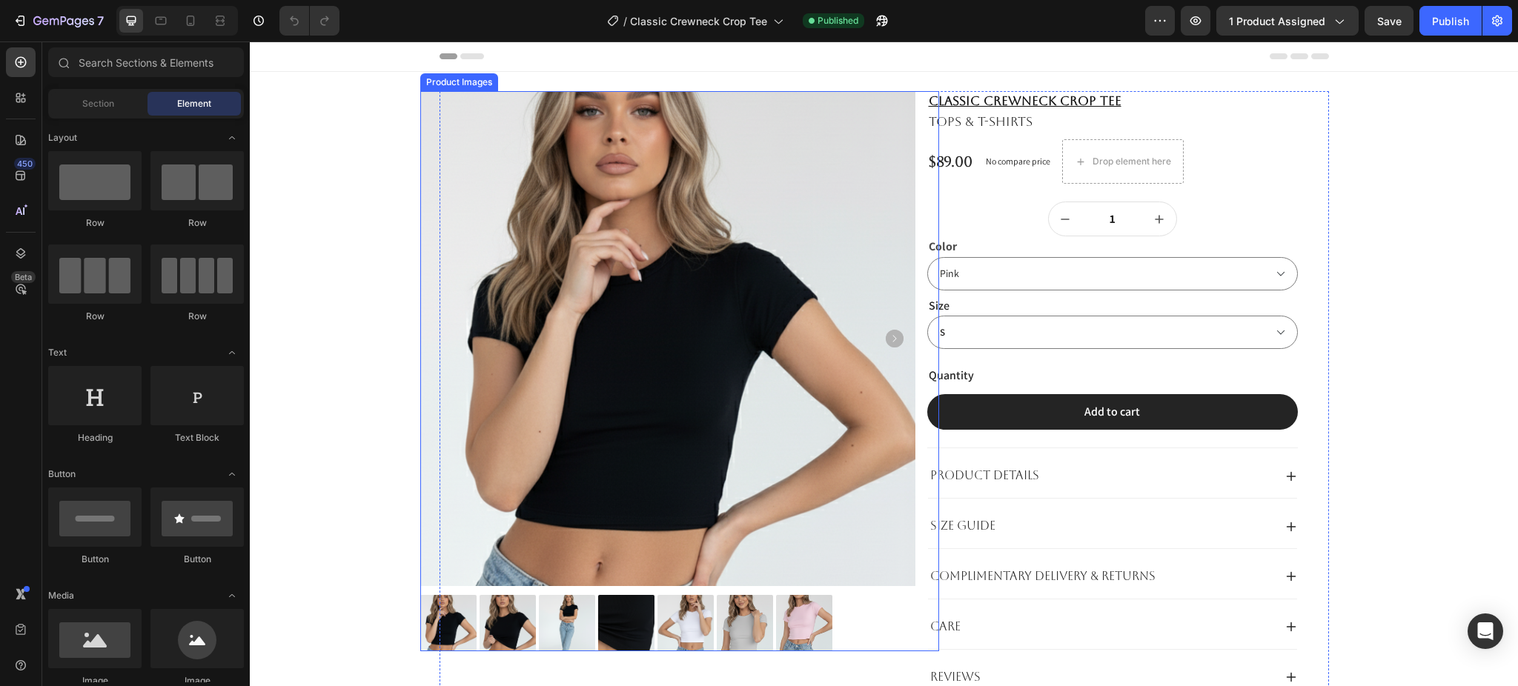
drag, startPoint x: 661, startPoint y: 237, endPoint x: 642, endPoint y: 242, distance: 20.0
click at [661, 236] on img at bounding box center [667, 338] width 495 height 495
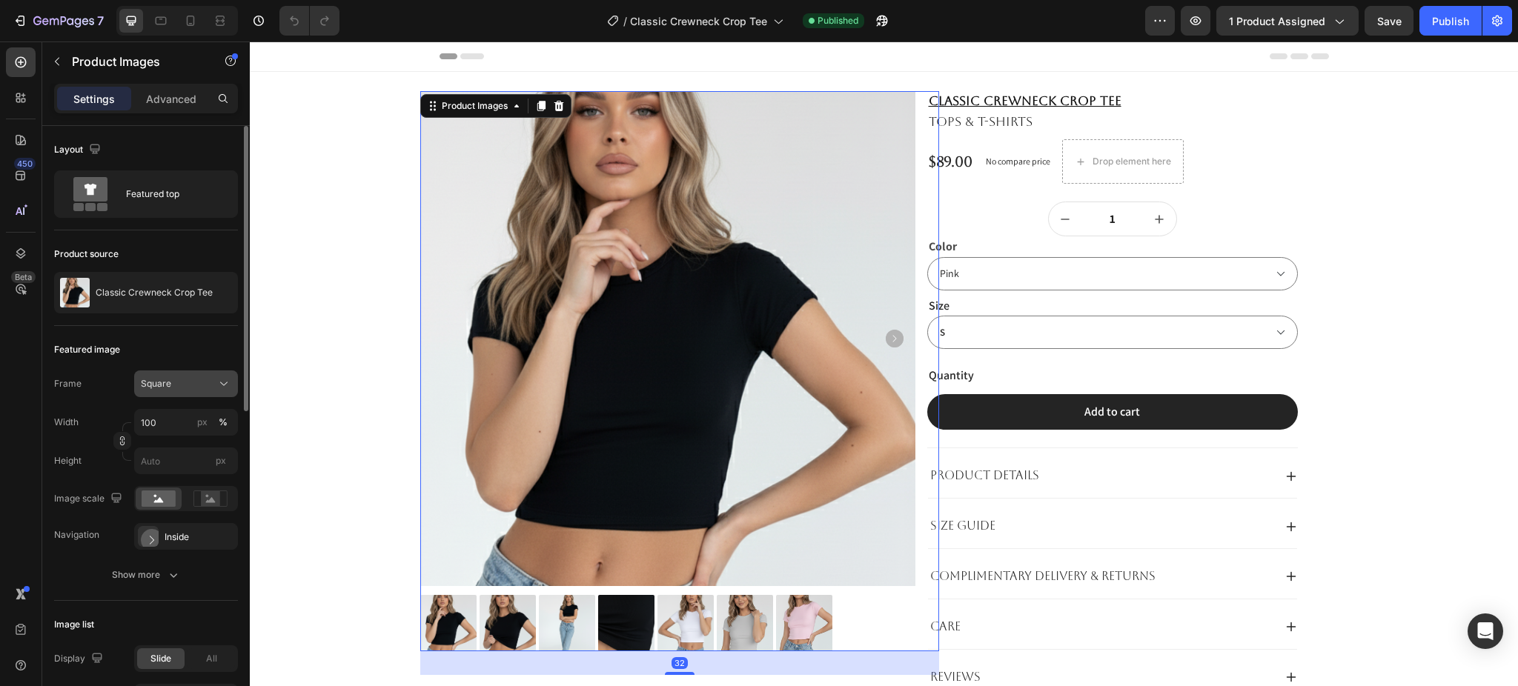
click at [168, 381] on span "Square" at bounding box center [156, 383] width 30 height 13
click at [181, 506] on div "Original" at bounding box center [183, 503] width 86 height 13
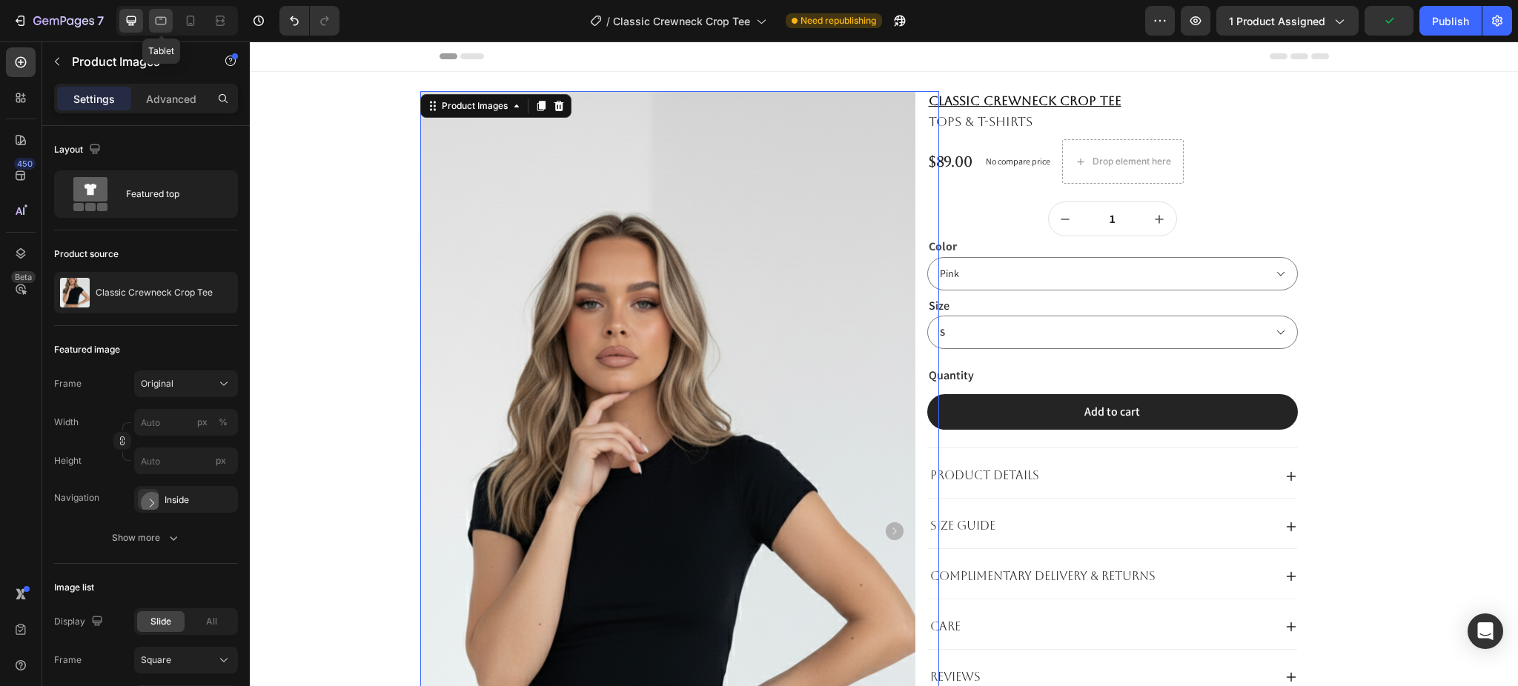
click at [162, 23] on icon at bounding box center [160, 20] width 15 height 15
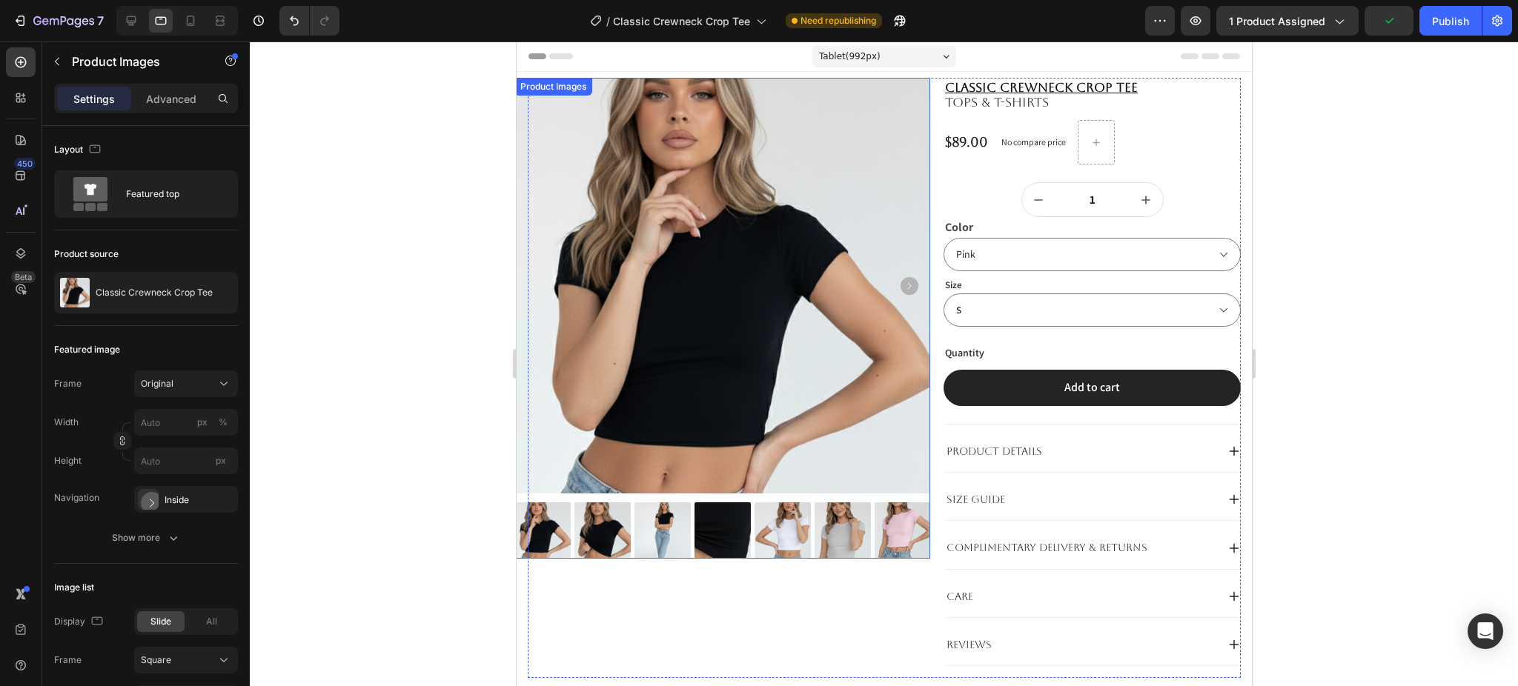
click at [677, 208] on img at bounding box center [722, 286] width 416 height 416
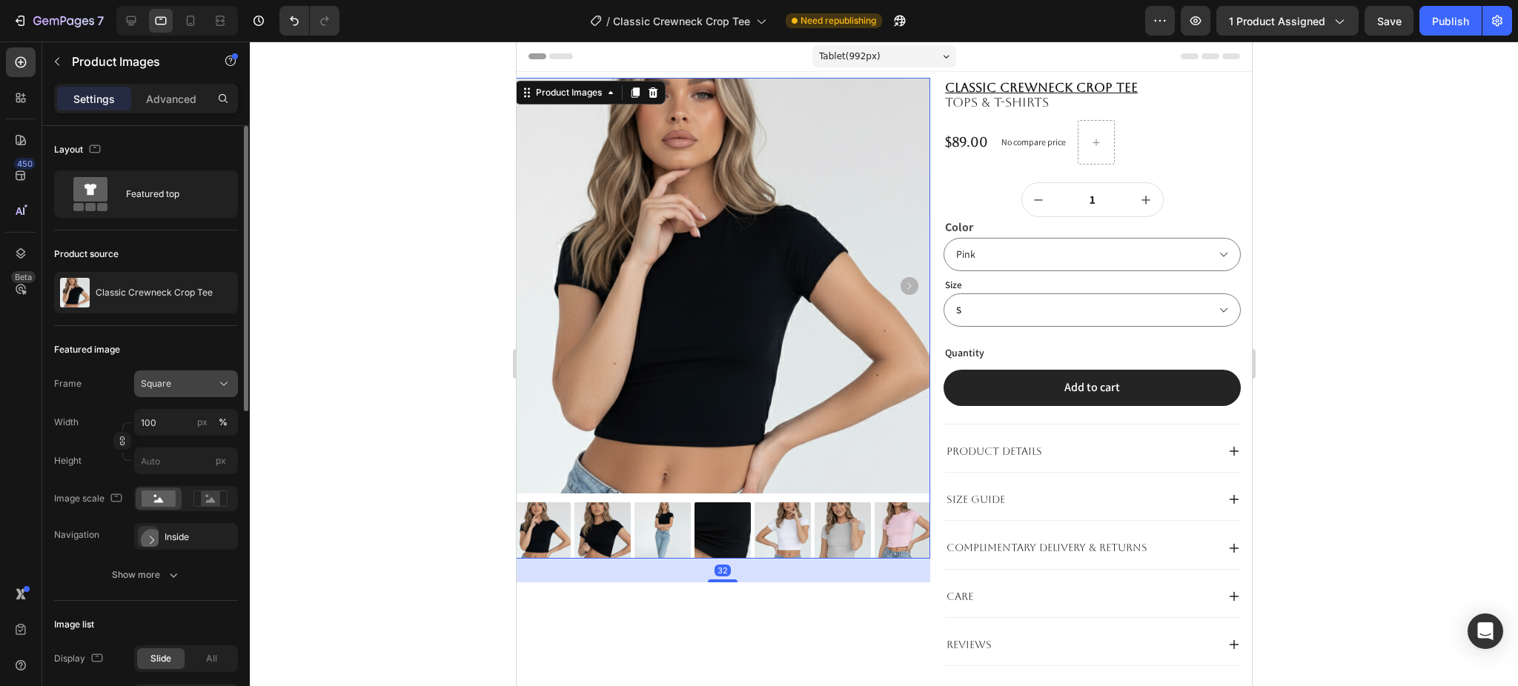
click at [186, 393] on button "Square" at bounding box center [186, 384] width 104 height 27
click at [174, 501] on div "Original" at bounding box center [183, 503] width 86 height 13
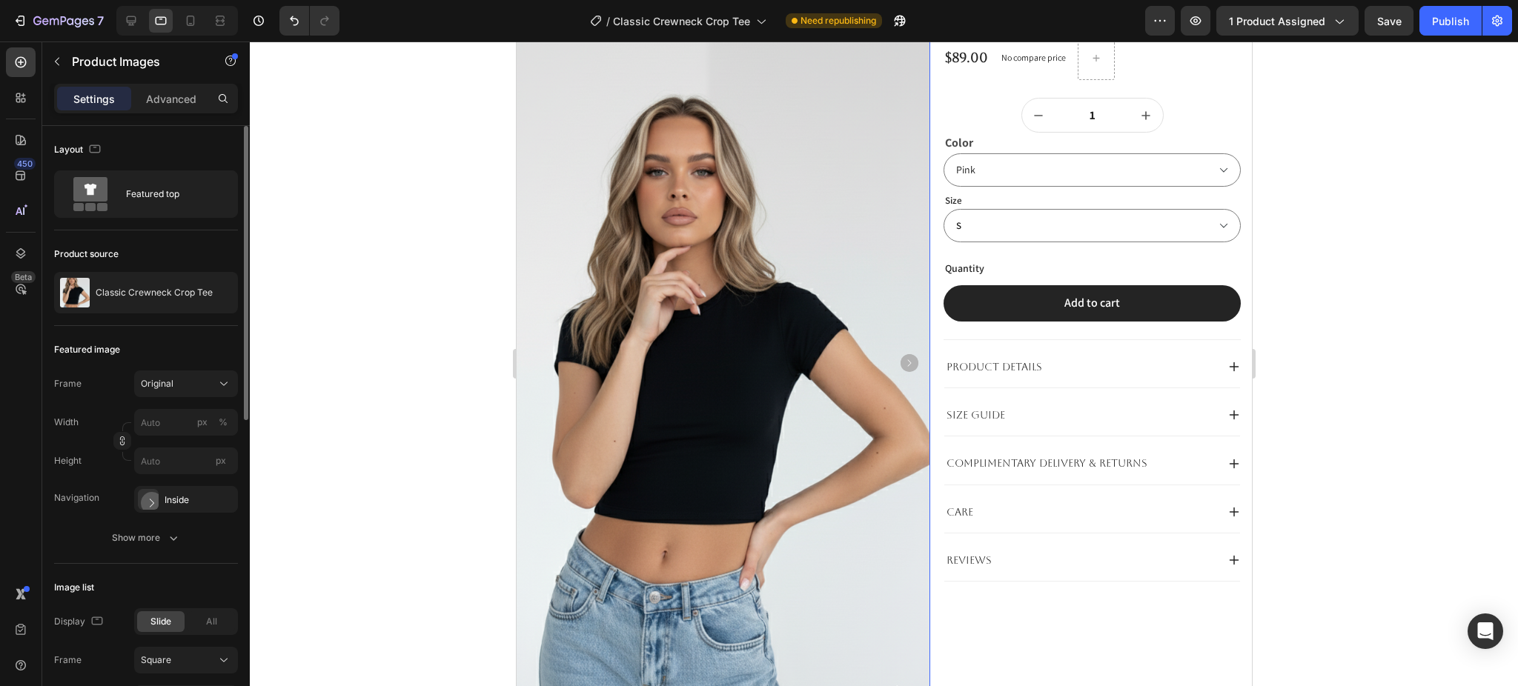
scroll to position [395, 0]
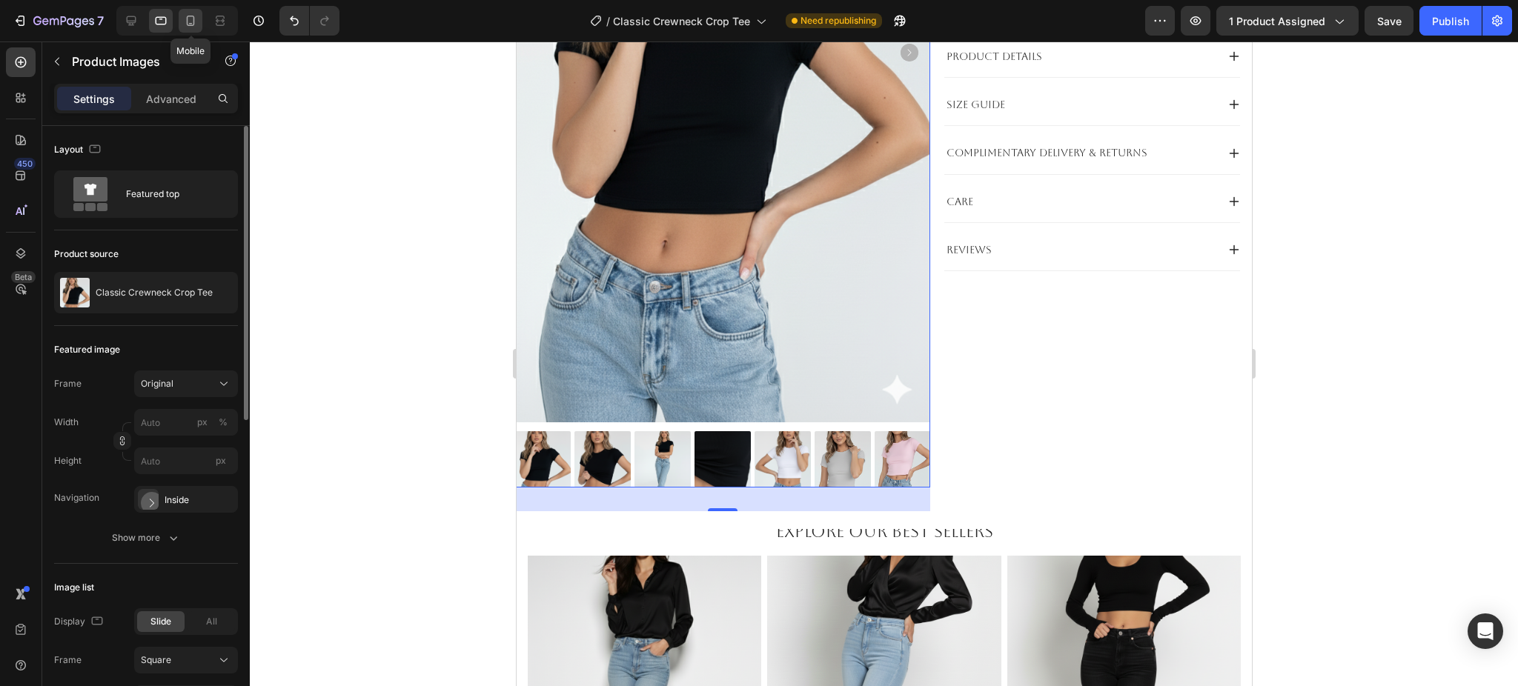
click at [184, 21] on icon at bounding box center [190, 20] width 15 height 15
type input "100"
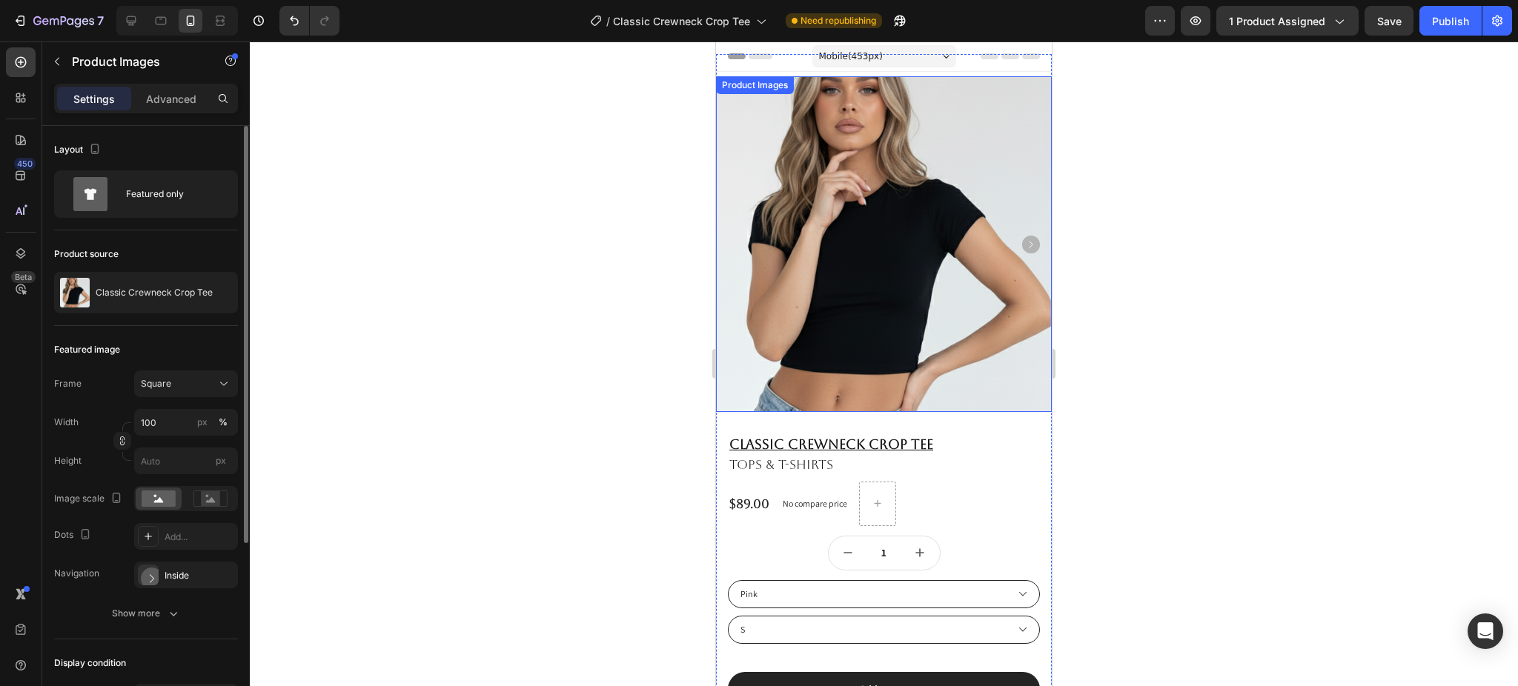
click at [899, 199] on img at bounding box center [884, 244] width 336 height 336
click at [180, 391] on div "Square" at bounding box center [186, 384] width 90 height 15
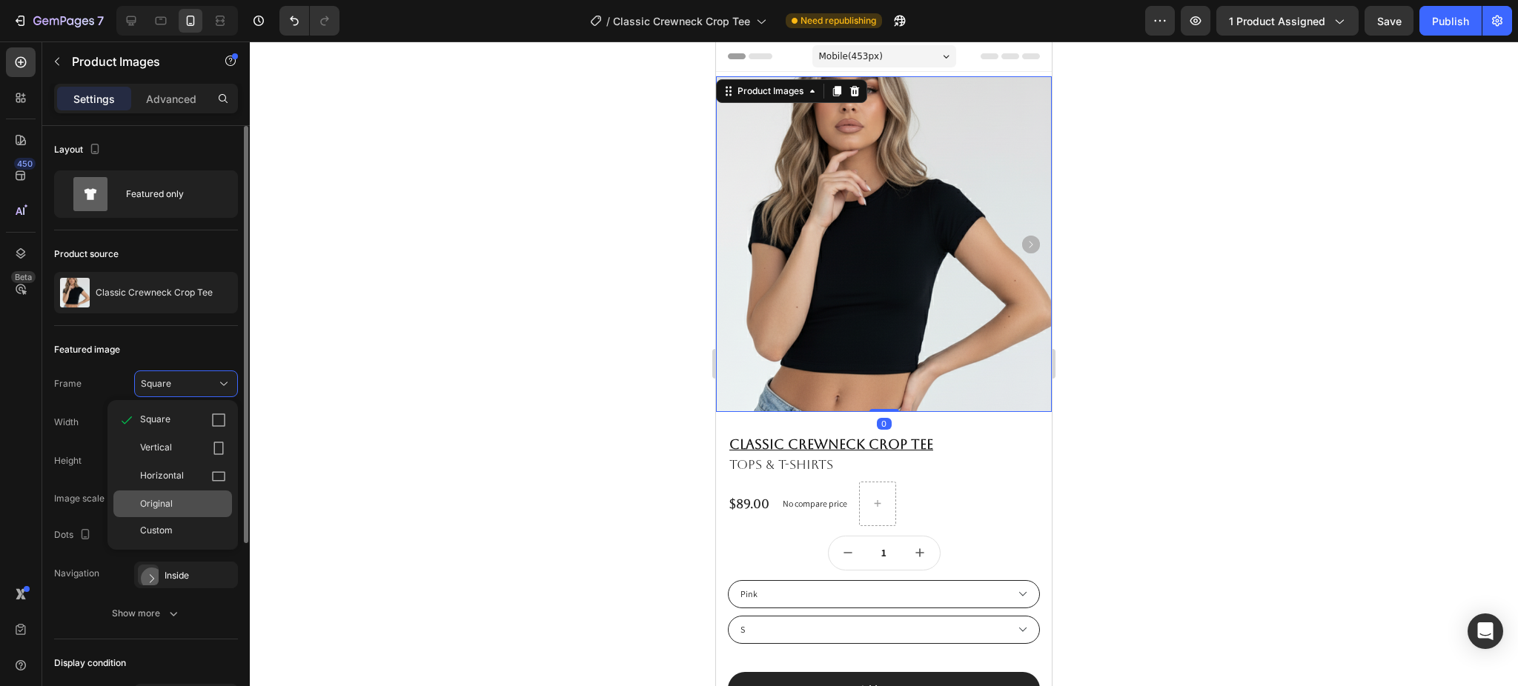
click at [176, 506] on div "Original" at bounding box center [183, 503] width 86 height 13
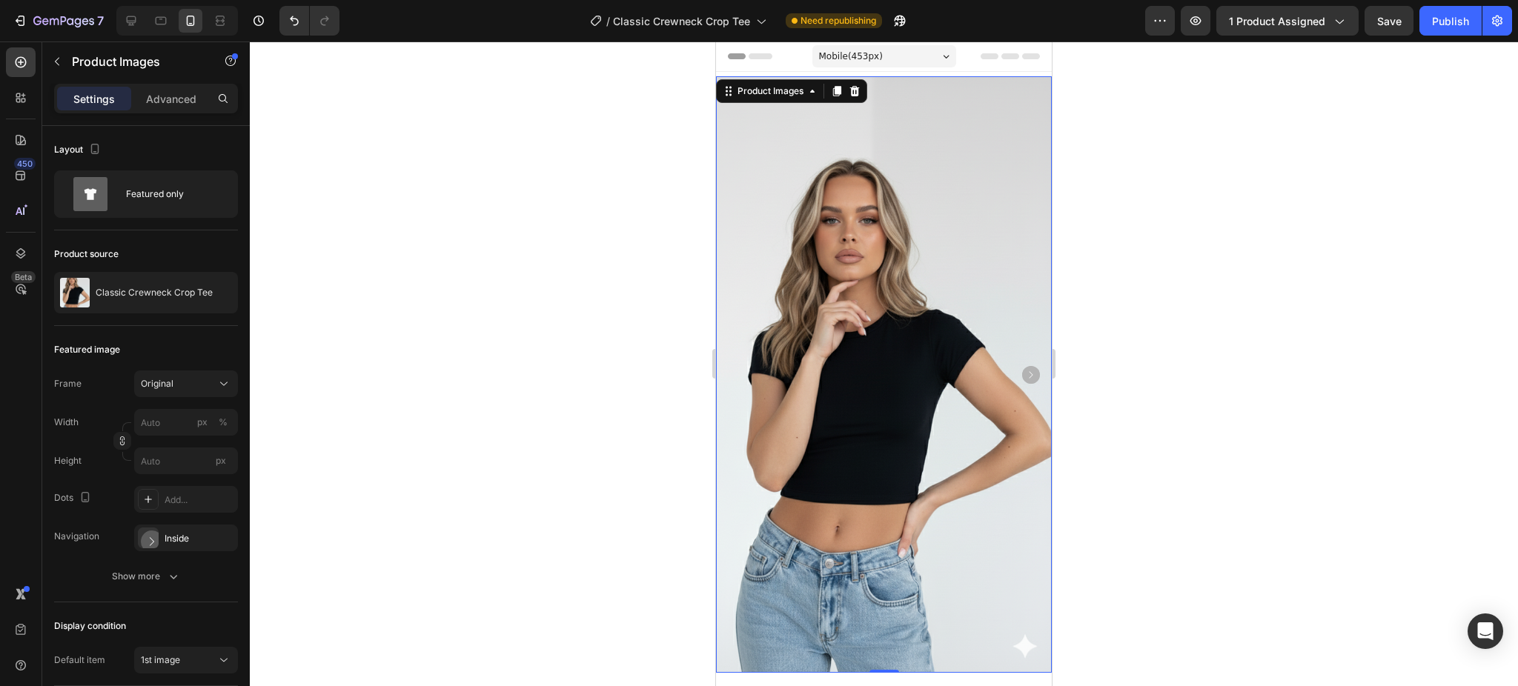
drag, startPoint x: 1188, startPoint y: 283, endPoint x: 574, endPoint y: 282, distance: 613.8
click at [1181, 283] on div at bounding box center [884, 364] width 1268 height 645
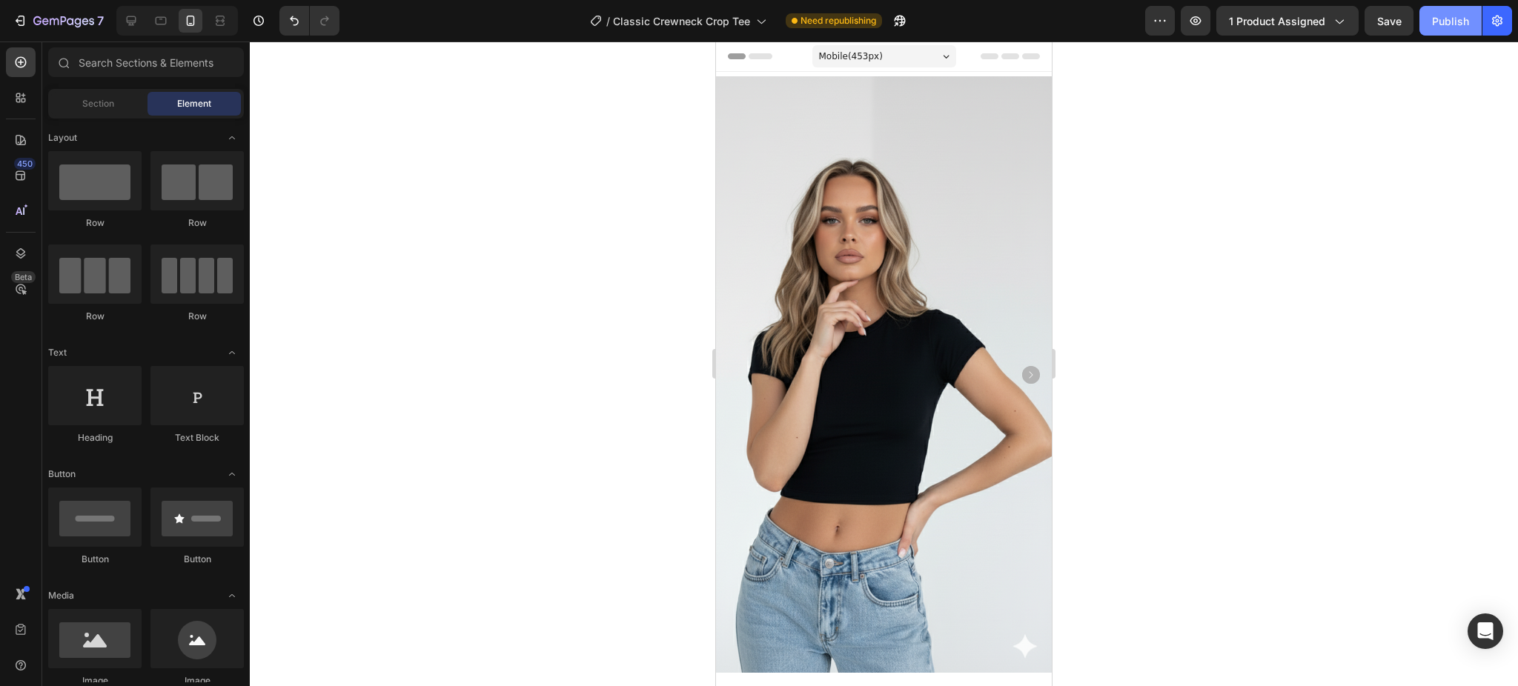
drag, startPoint x: 1443, startPoint y: 25, endPoint x: 299, endPoint y: 289, distance: 1173.8
click at [1443, 25] on div "Publish" at bounding box center [1450, 21] width 37 height 16
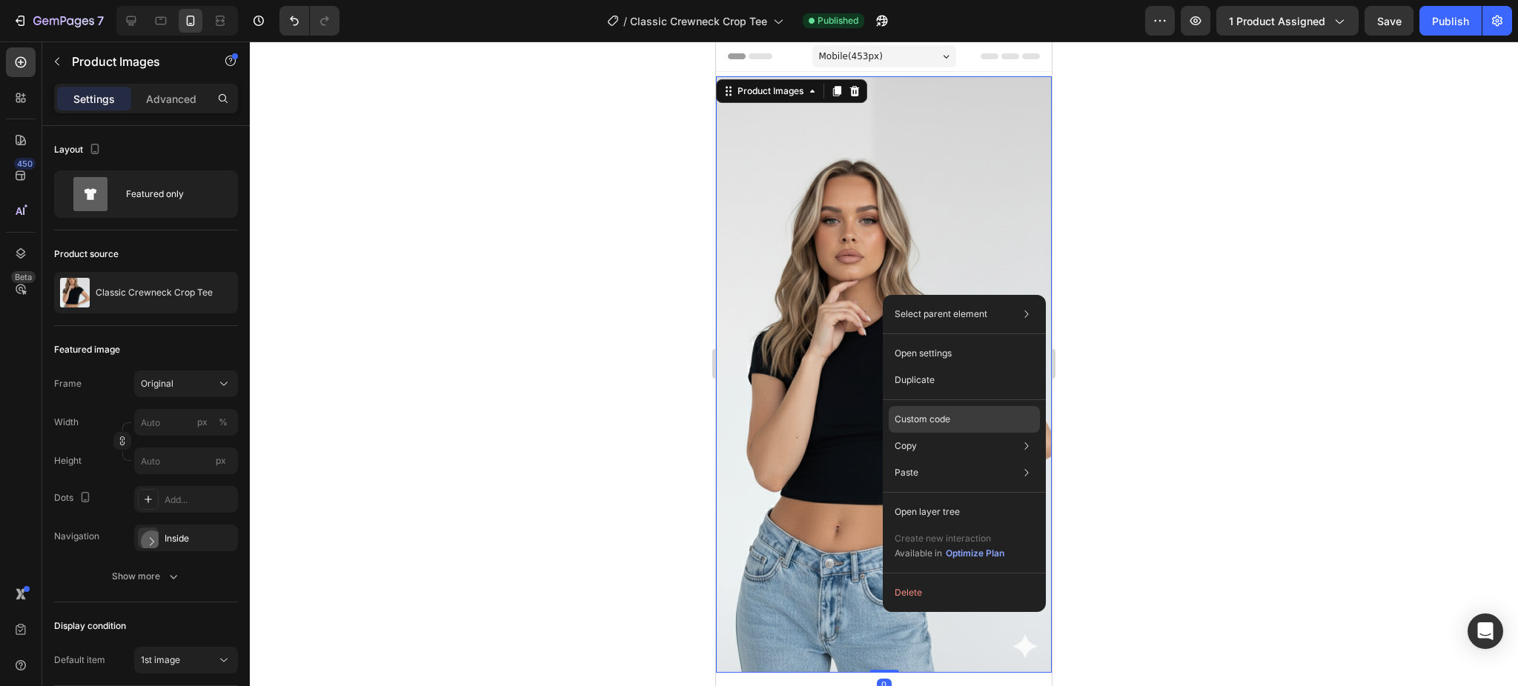
click at [934, 413] on p "Custom code" at bounding box center [923, 419] width 56 height 13
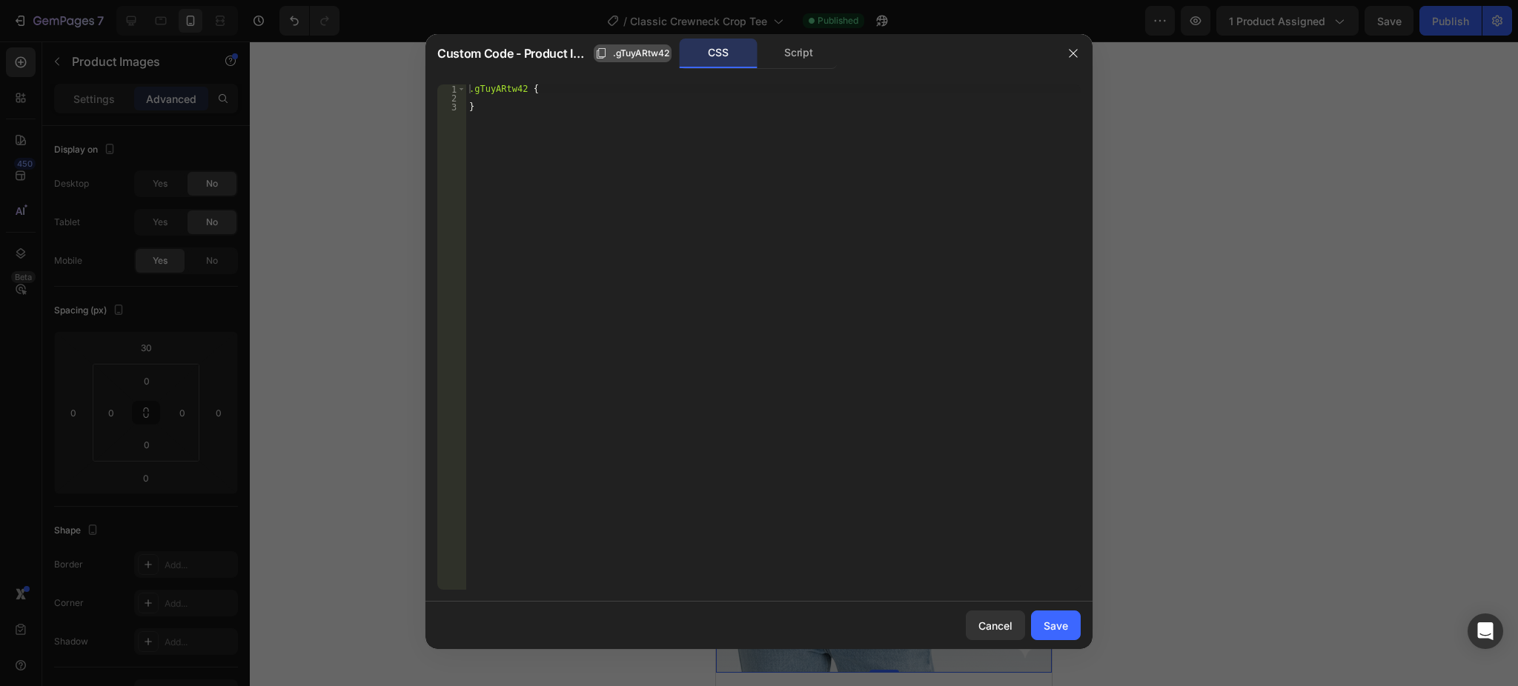
click at [629, 58] on span ".gTuyARtw42" at bounding box center [641, 53] width 56 height 13
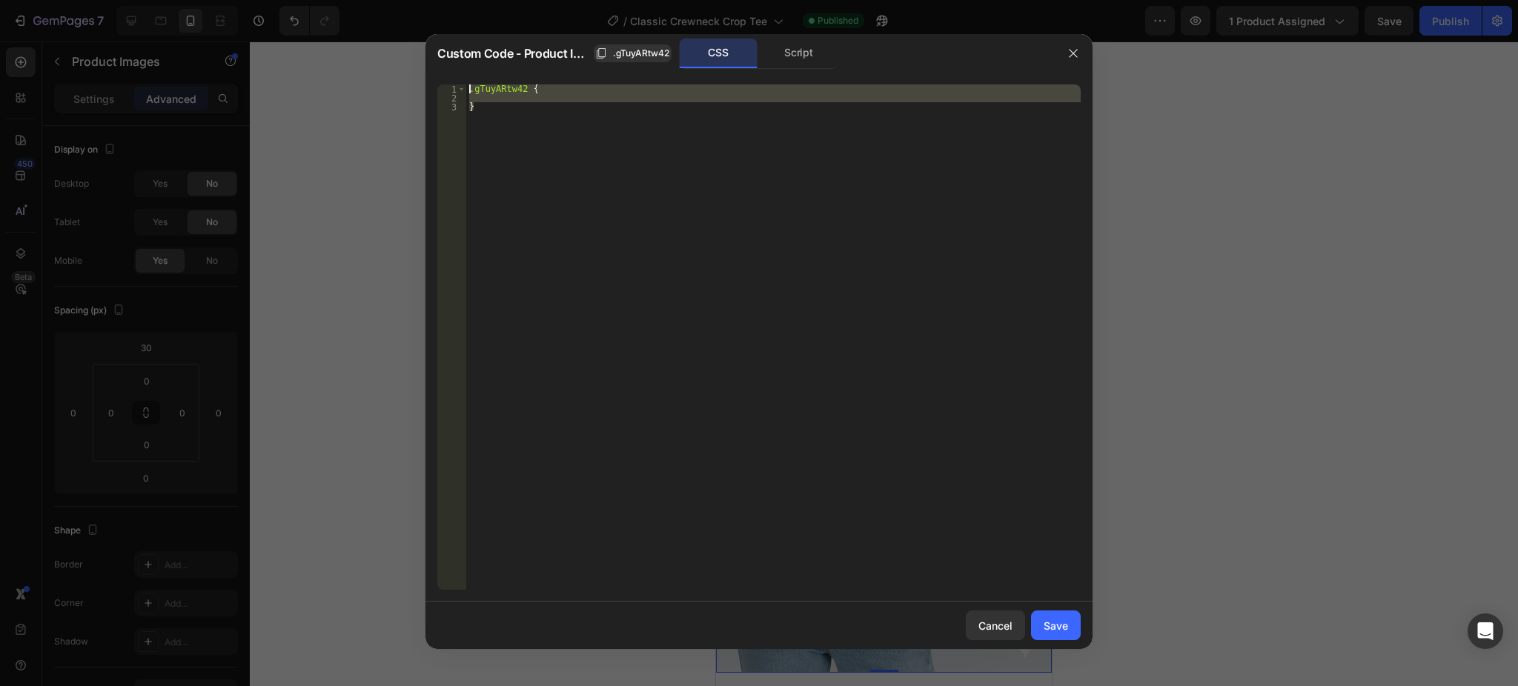
drag, startPoint x: 559, startPoint y: 141, endPoint x: 454, endPoint y: 53, distance: 136.8
click at [454, 53] on div "Custom Code - Product Images .gTuyARtw42 CSS Script } 1 2 3 .gTuyARtw42 { } ההה…" at bounding box center [758, 341] width 667 height 615
type textarea ".gTuyARtw42 {"
paste textarea
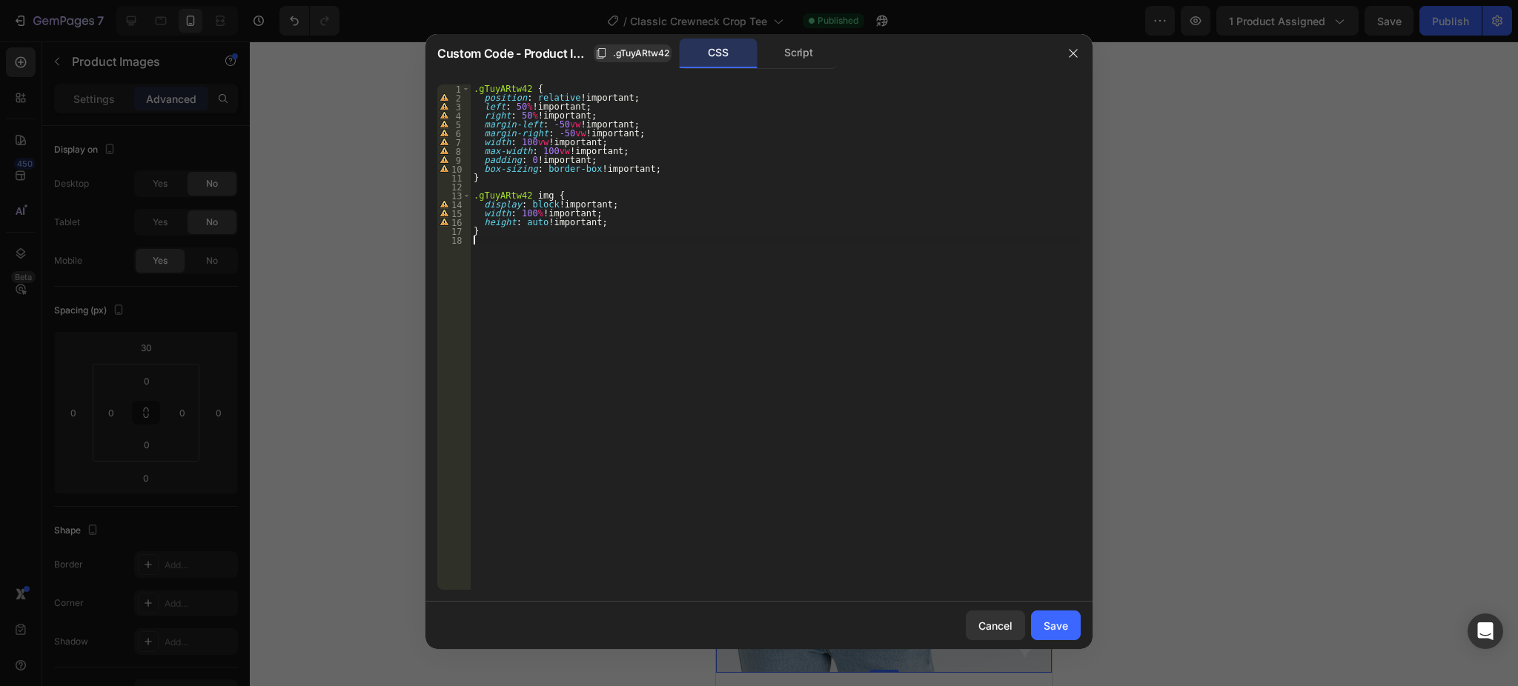
click at [492, 262] on div ".gTuyARtw42 { position : relative !important ; left : 50 % !important ; right :…" at bounding box center [776, 347] width 610 height 524
drag, startPoint x: 1034, startPoint y: 617, endPoint x: 319, endPoint y: 576, distance: 715.7
click at [1034, 617] on button "Save" at bounding box center [1056, 626] width 50 height 30
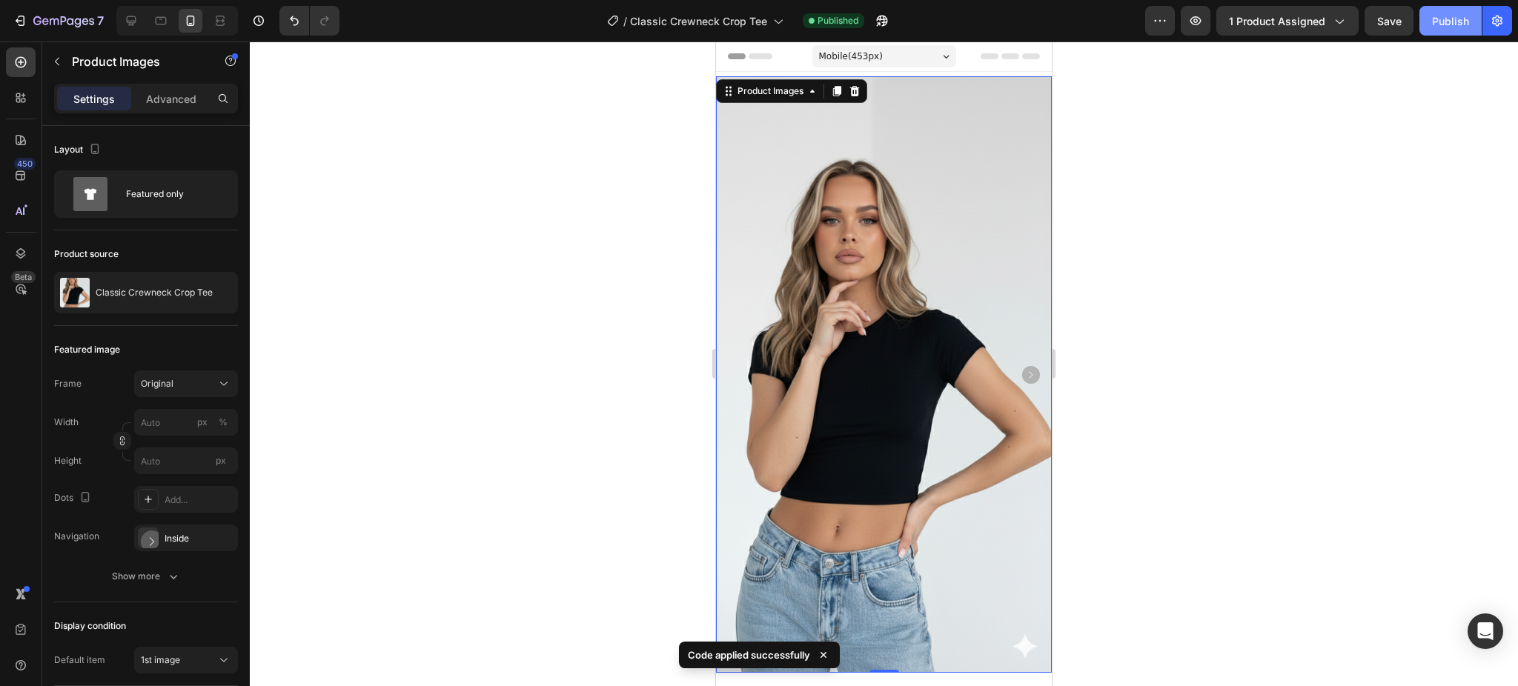
click at [1445, 10] on button "Publish" at bounding box center [1451, 21] width 62 height 30
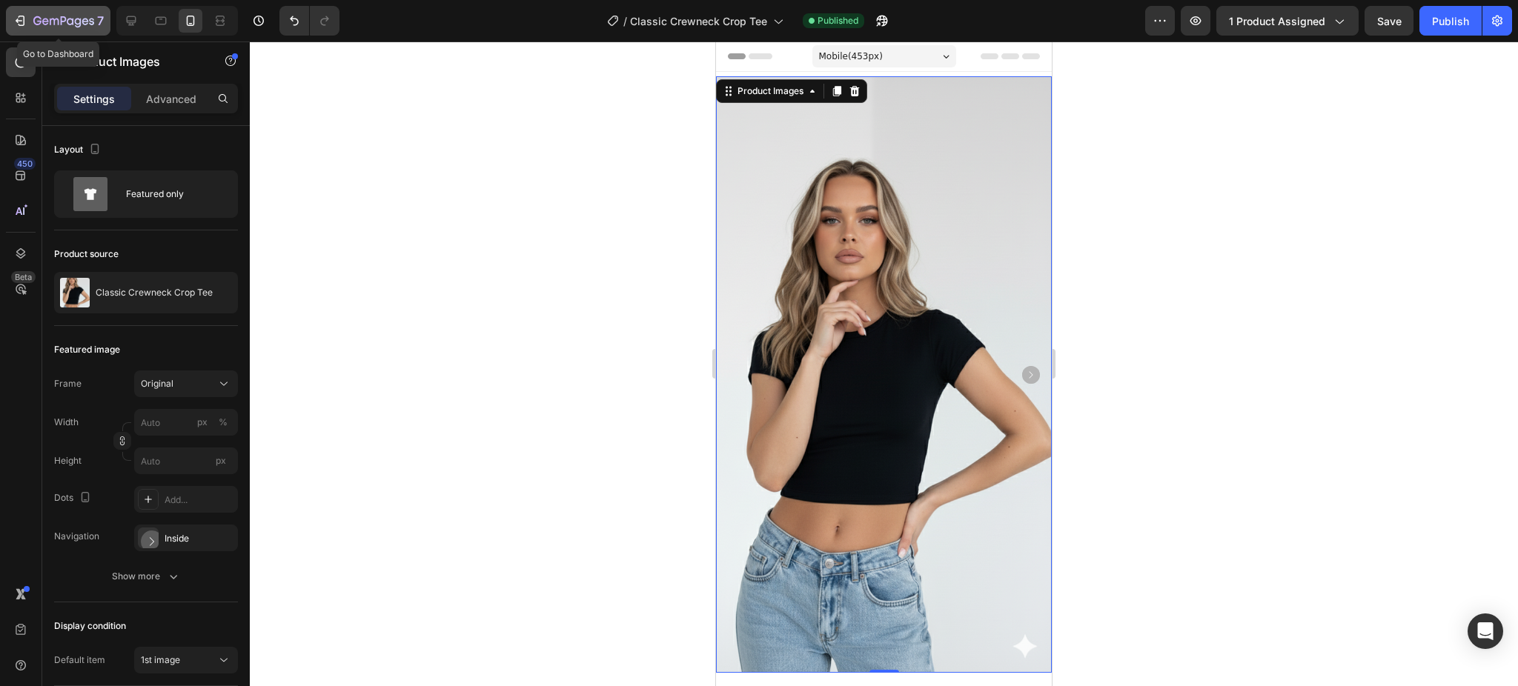
click at [93, 30] on button "7" at bounding box center [58, 21] width 105 height 30
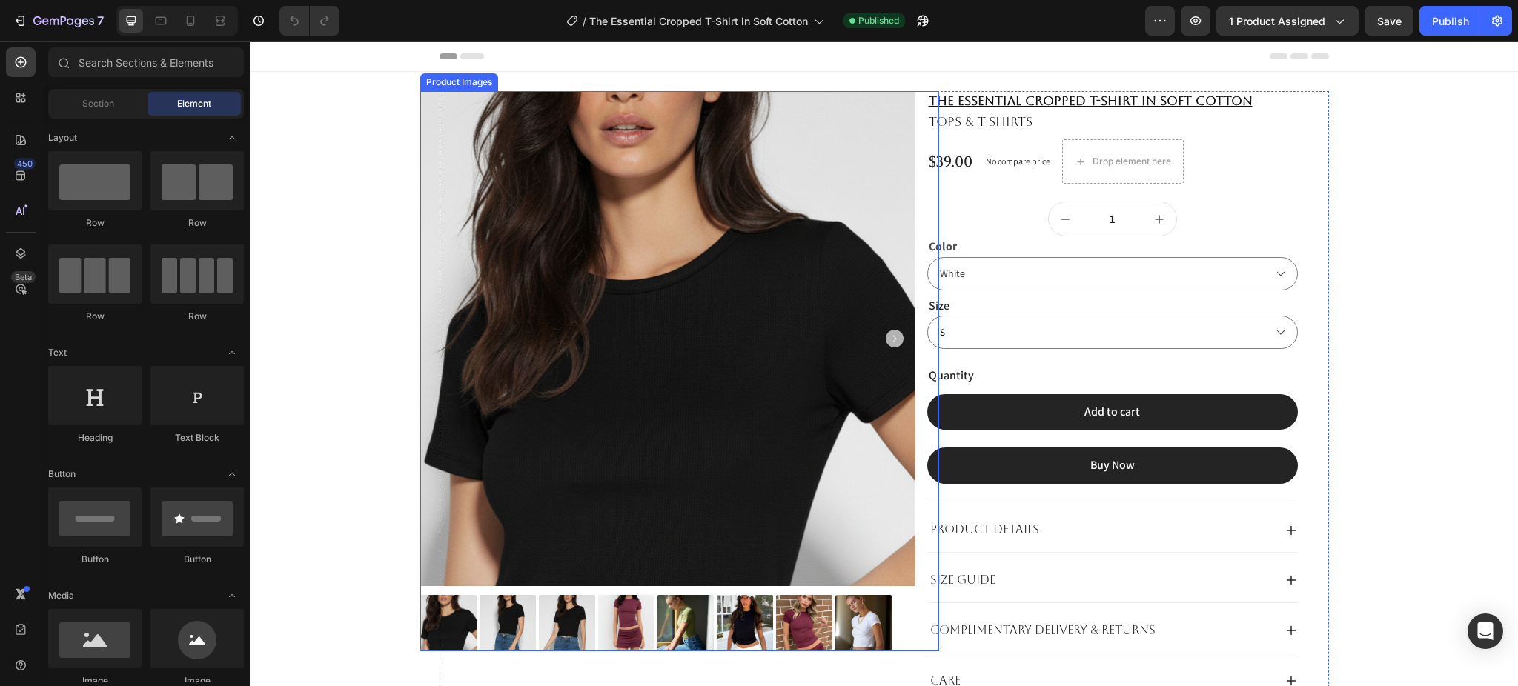
click at [731, 248] on img at bounding box center [667, 338] width 495 height 495
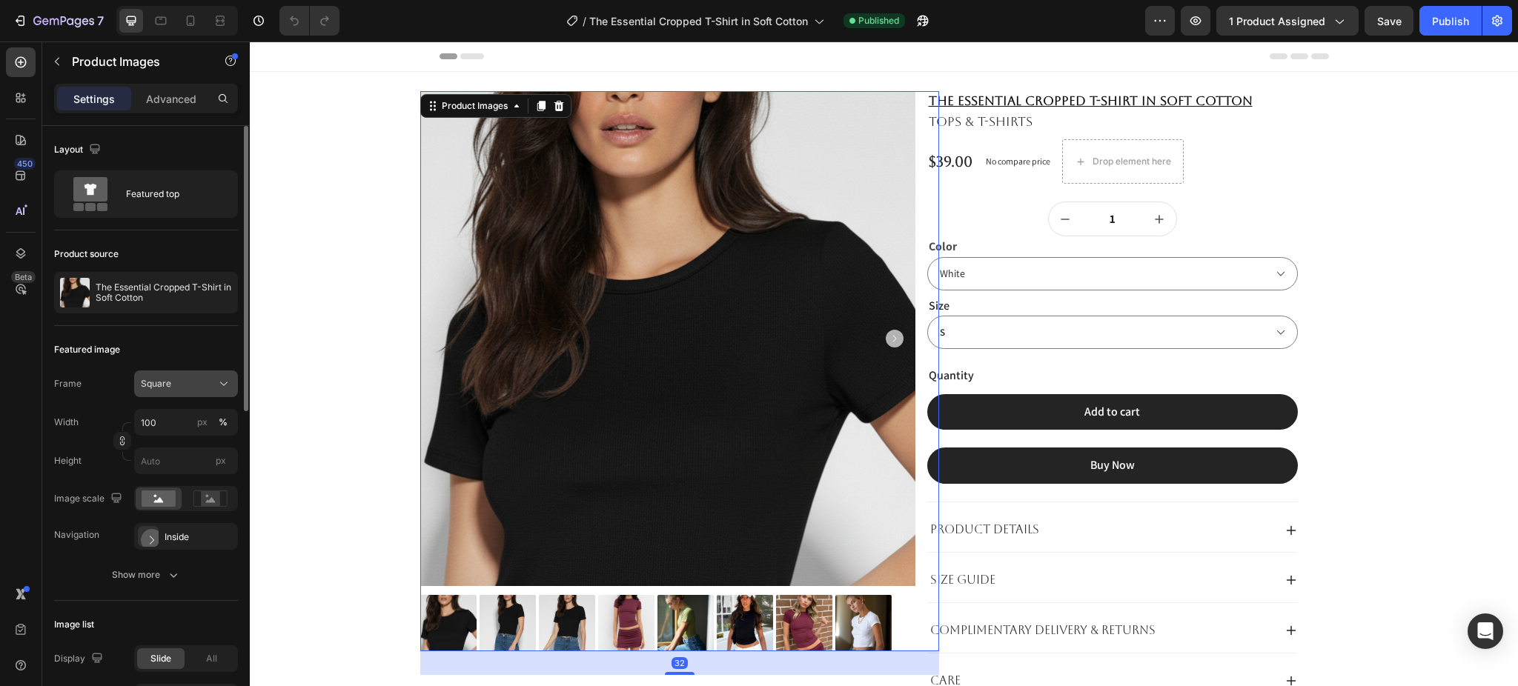
click at [176, 385] on div "Square" at bounding box center [177, 383] width 73 height 13
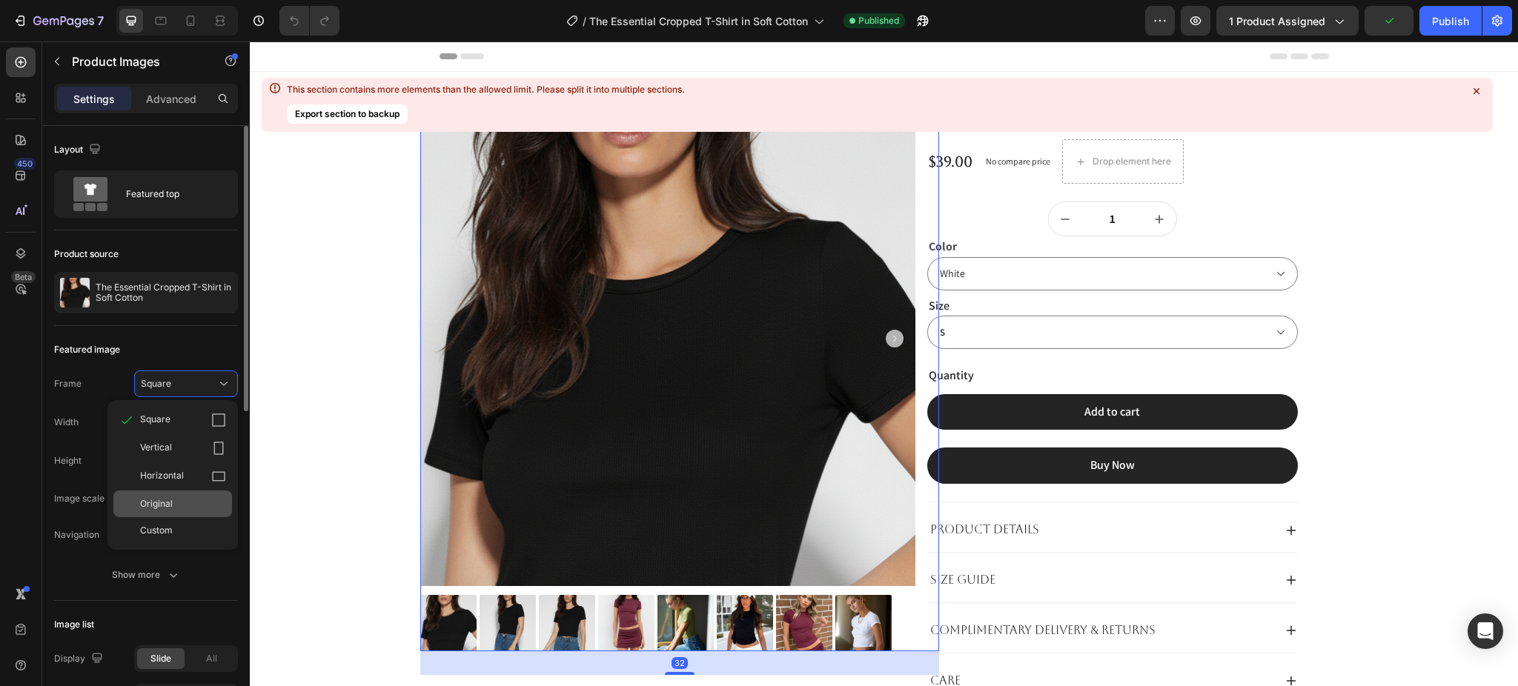
click at [184, 509] on div "Original" at bounding box center [183, 503] width 86 height 13
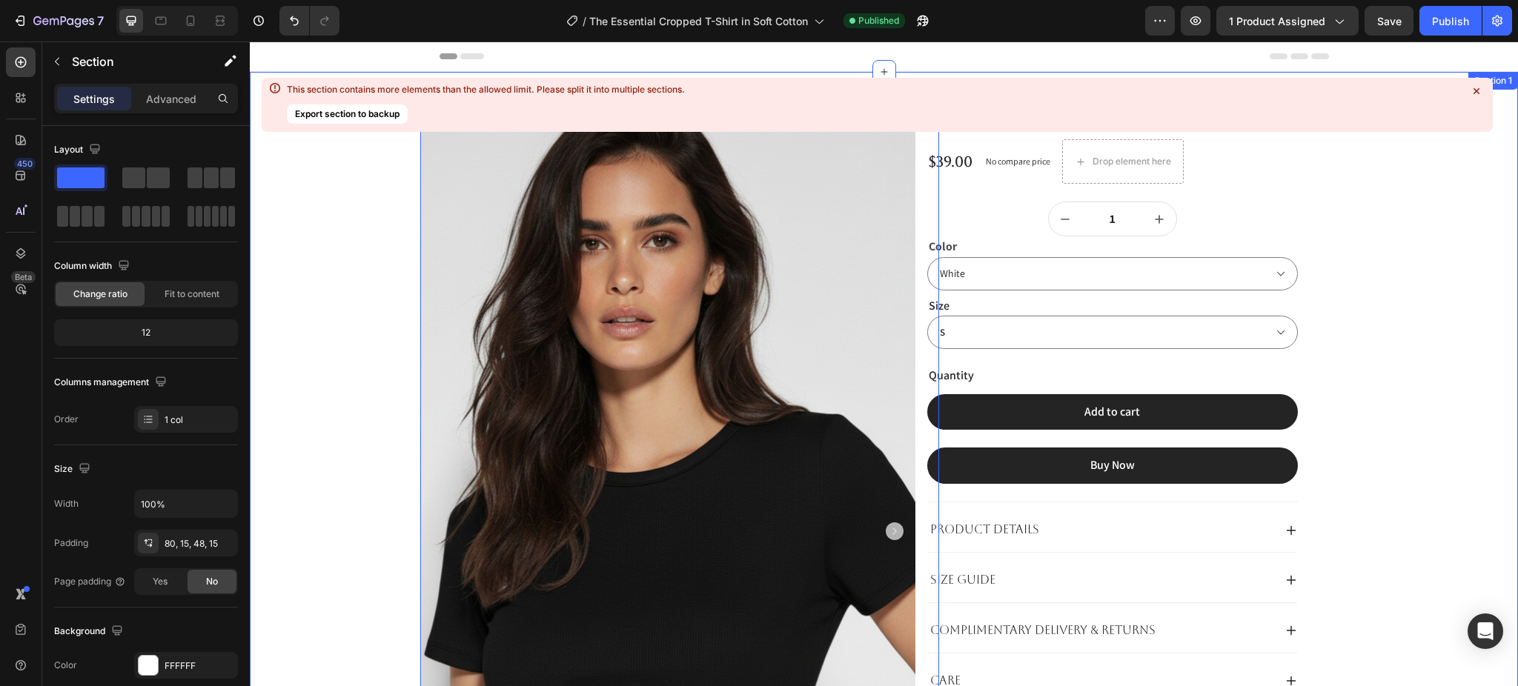
click at [1371, 313] on div "Product Images 32 Product Images Product Images The Essential Cropped T-Shirt i…" at bounding box center [884, 596] width 1246 height 930
click at [1475, 88] on icon at bounding box center [1476, 91] width 15 height 15
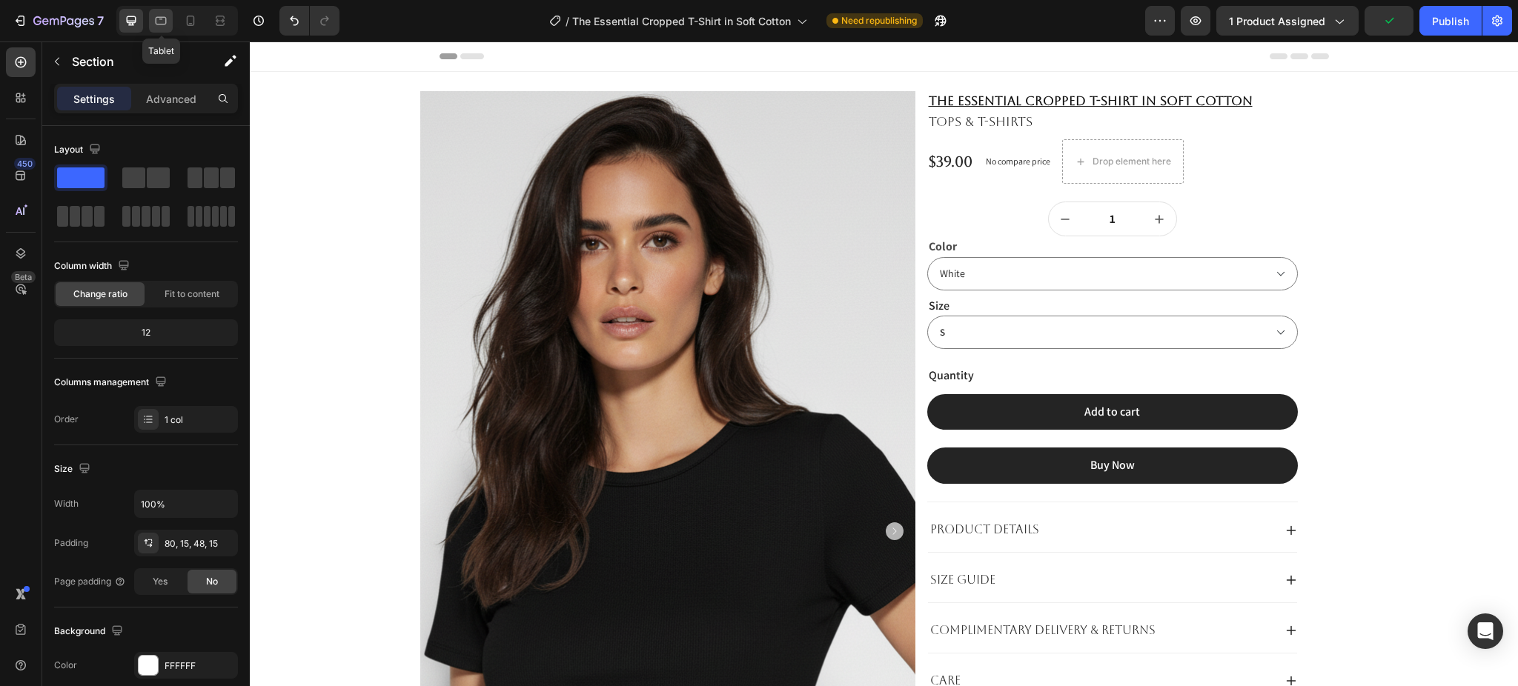
click at [159, 19] on icon at bounding box center [160, 20] width 15 height 15
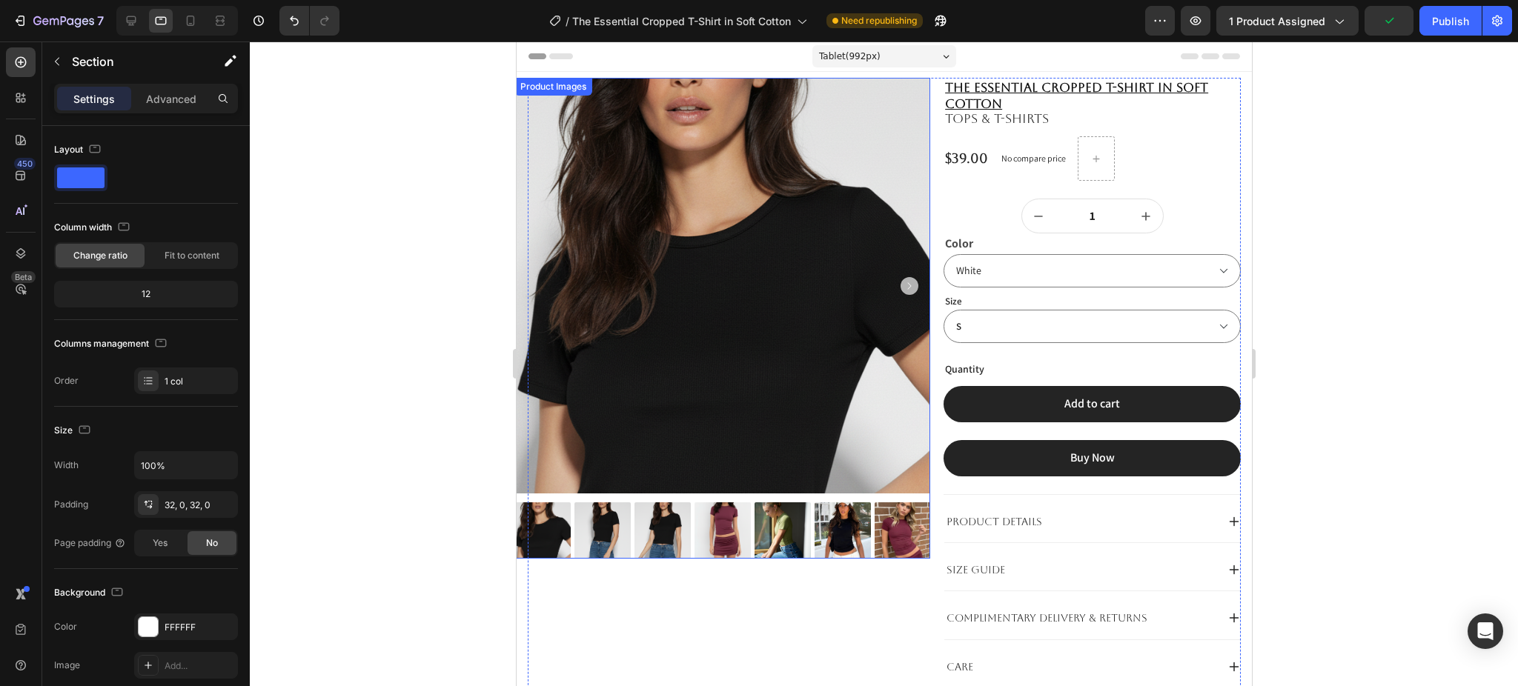
click at [670, 185] on img at bounding box center [722, 286] width 416 height 416
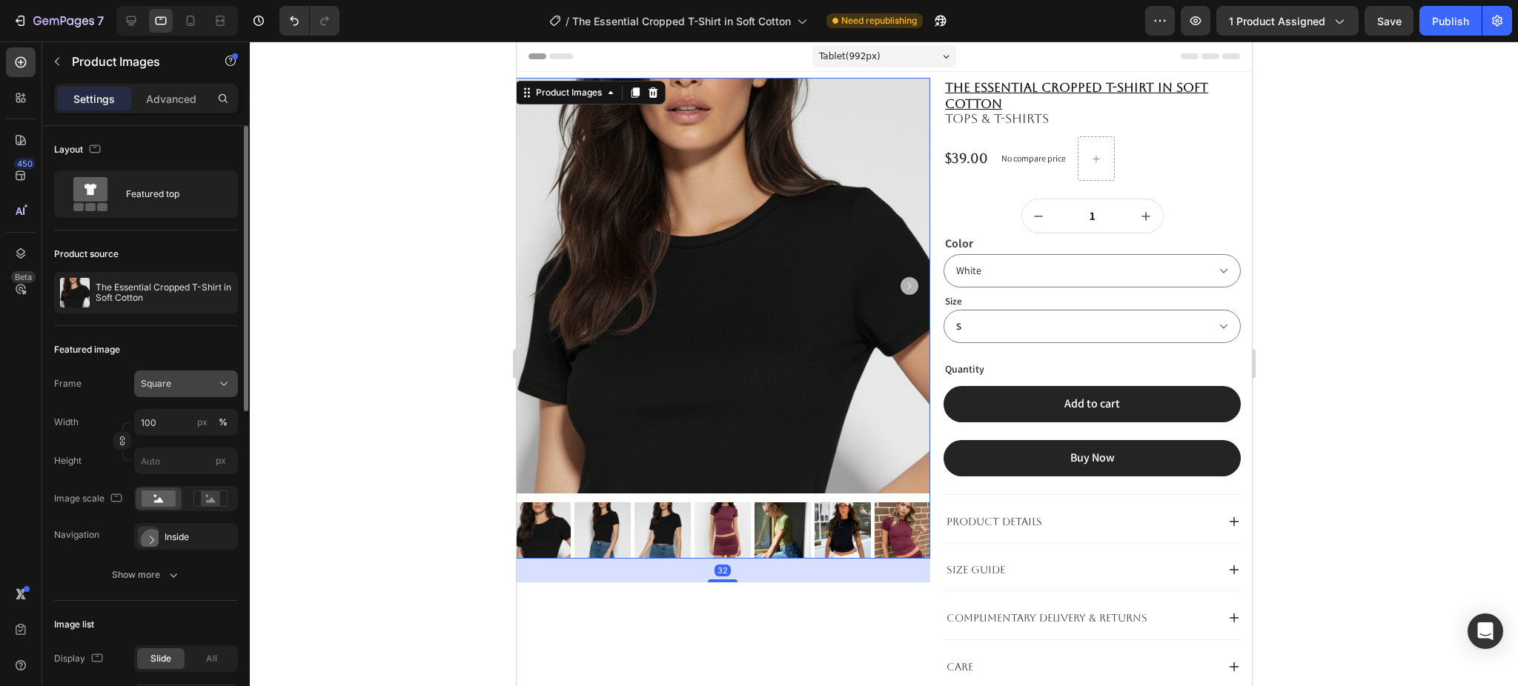
click at [174, 375] on button "Square" at bounding box center [186, 384] width 104 height 27
click at [181, 497] on div "Original" at bounding box center [183, 503] width 86 height 13
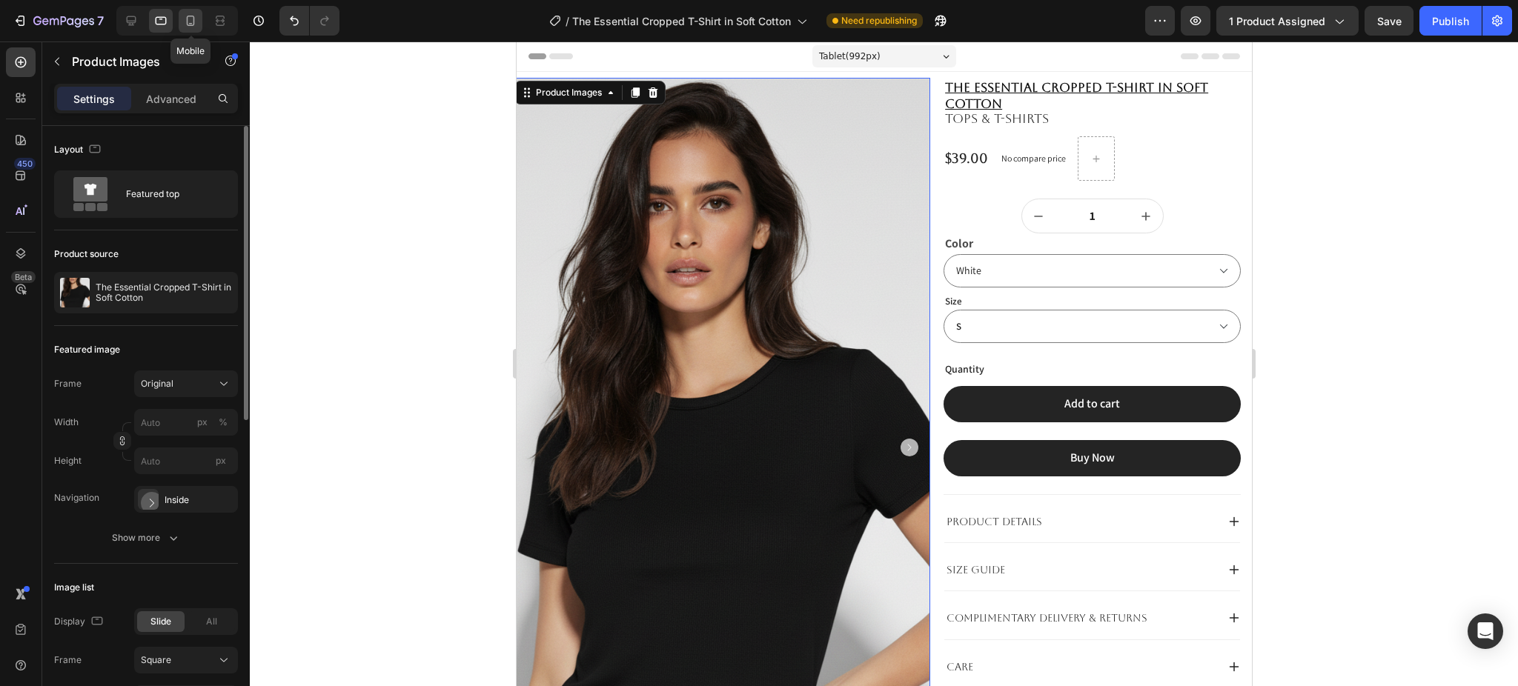
click at [187, 27] on icon at bounding box center [190, 20] width 15 height 15
type input "100"
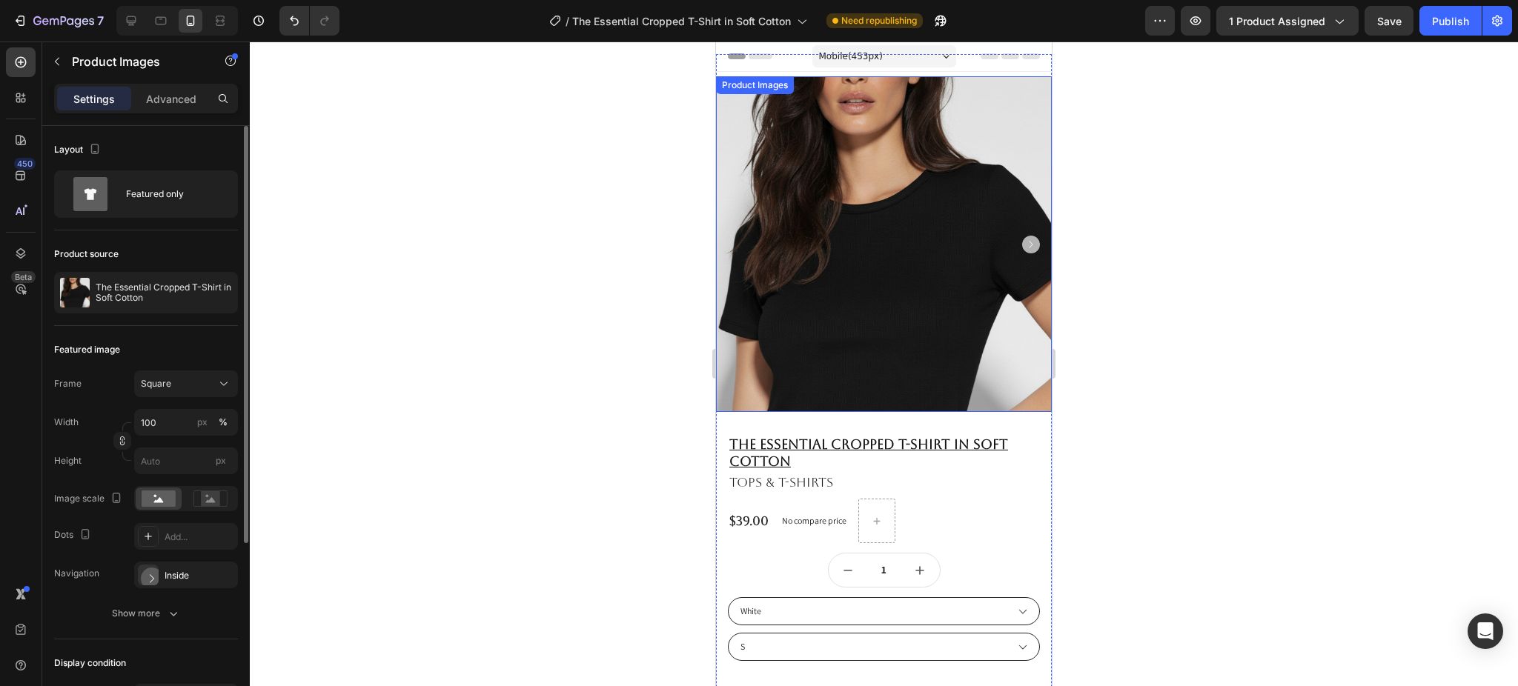
click at [820, 233] on img at bounding box center [884, 244] width 336 height 336
click at [170, 385] on div "Square" at bounding box center [177, 383] width 73 height 13
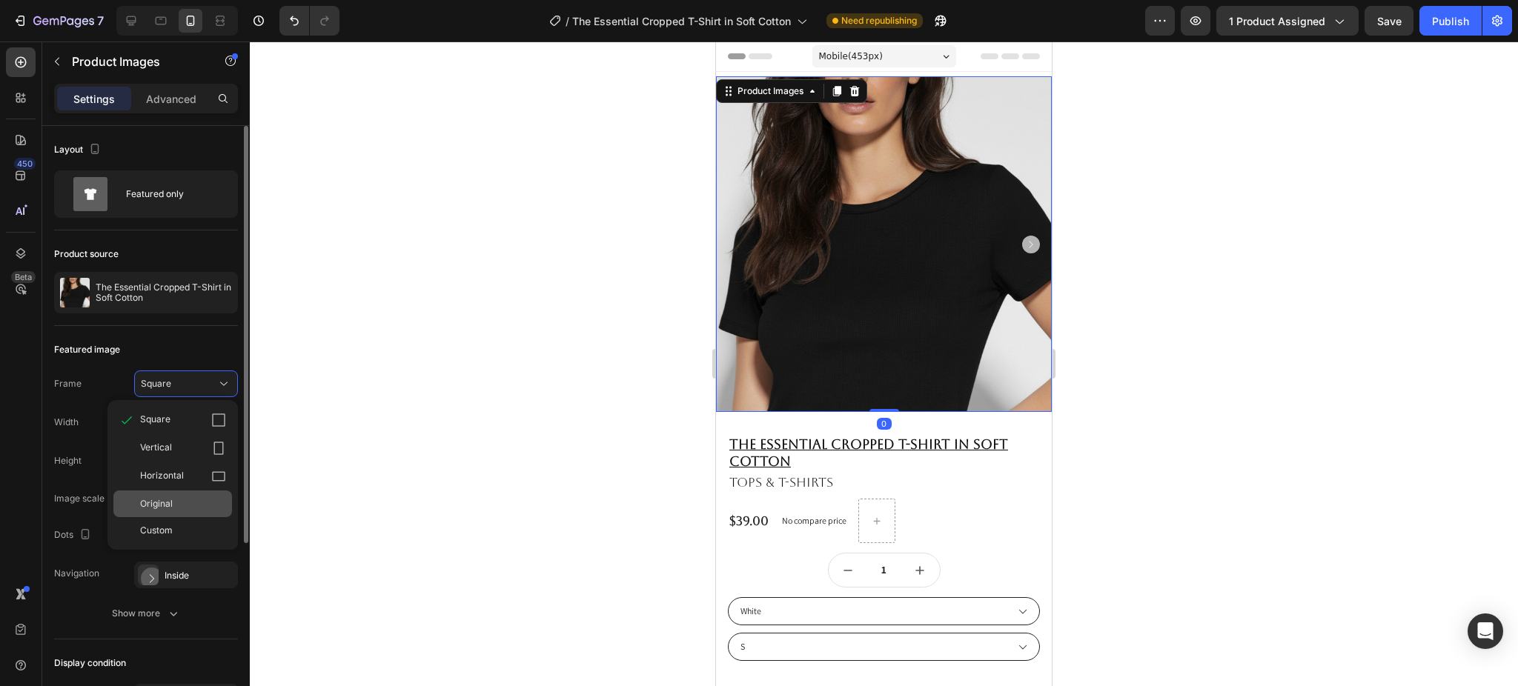
click at [206, 506] on div "Original" at bounding box center [183, 503] width 86 height 13
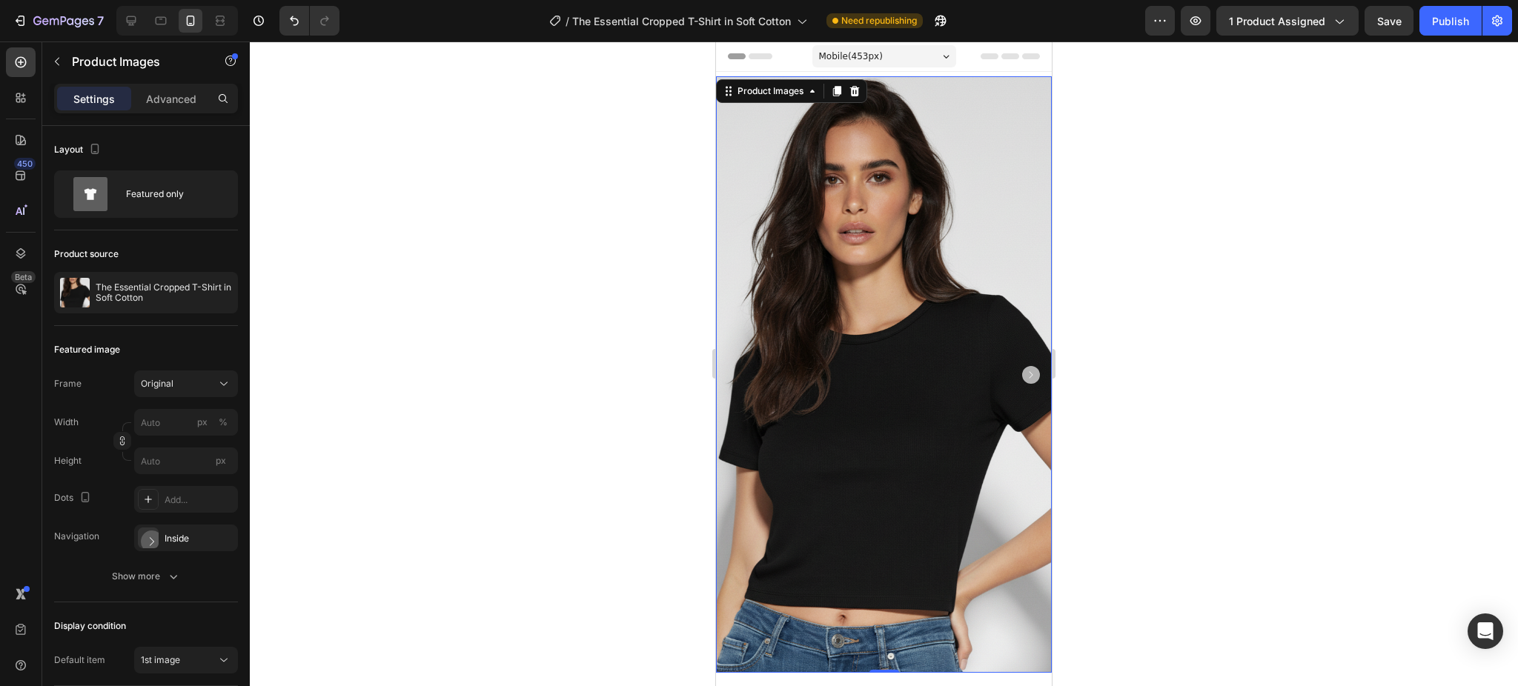
click at [910, 249] on img at bounding box center [884, 374] width 336 height 597
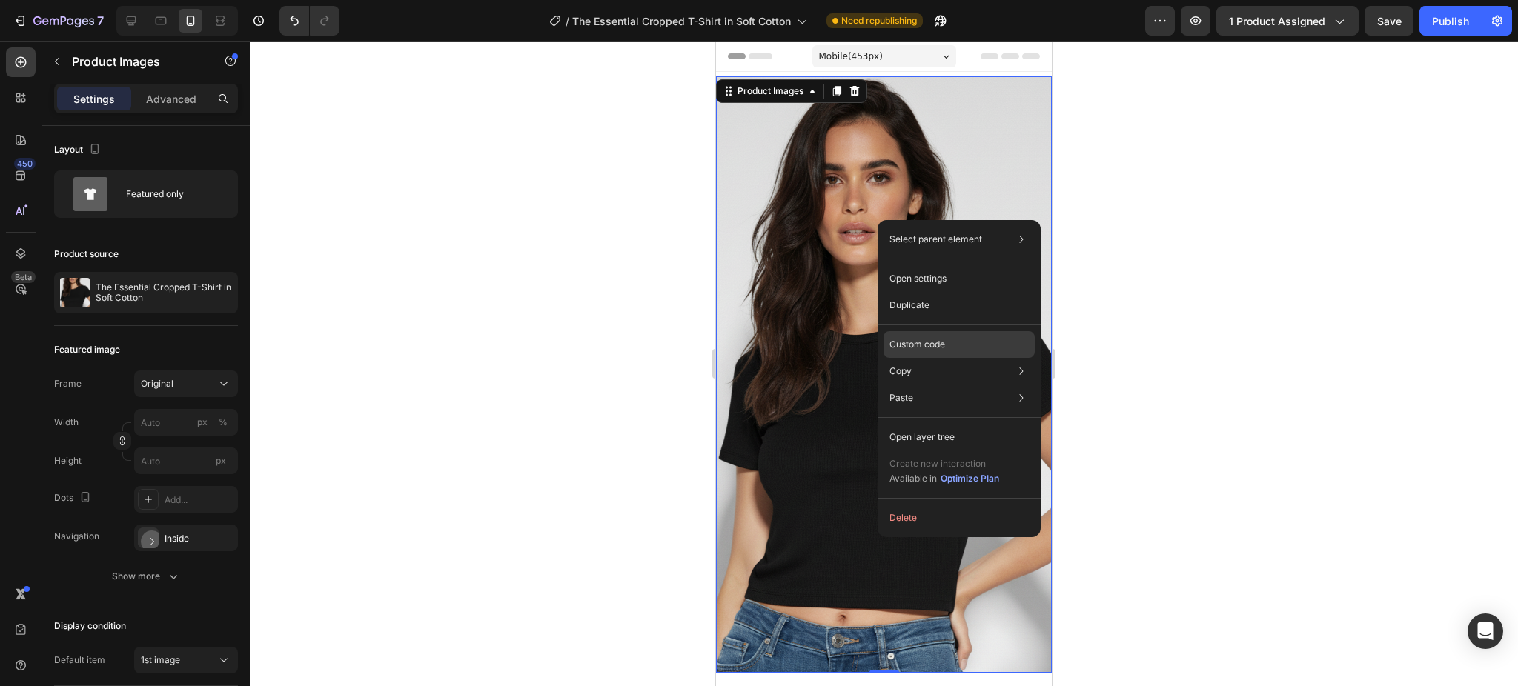
click at [916, 345] on p "Custom code" at bounding box center [918, 344] width 56 height 13
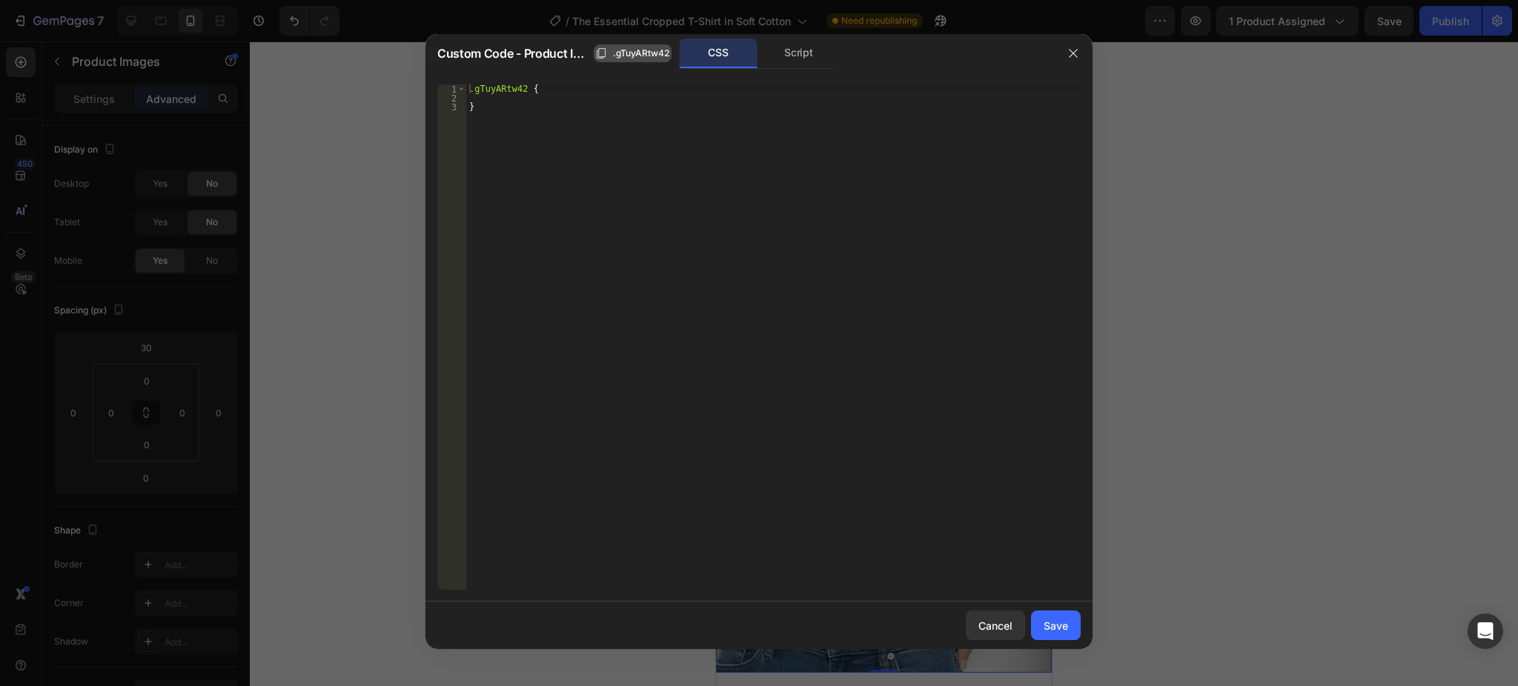
click at [600, 59] on icon "button" at bounding box center [601, 53] width 12 height 12
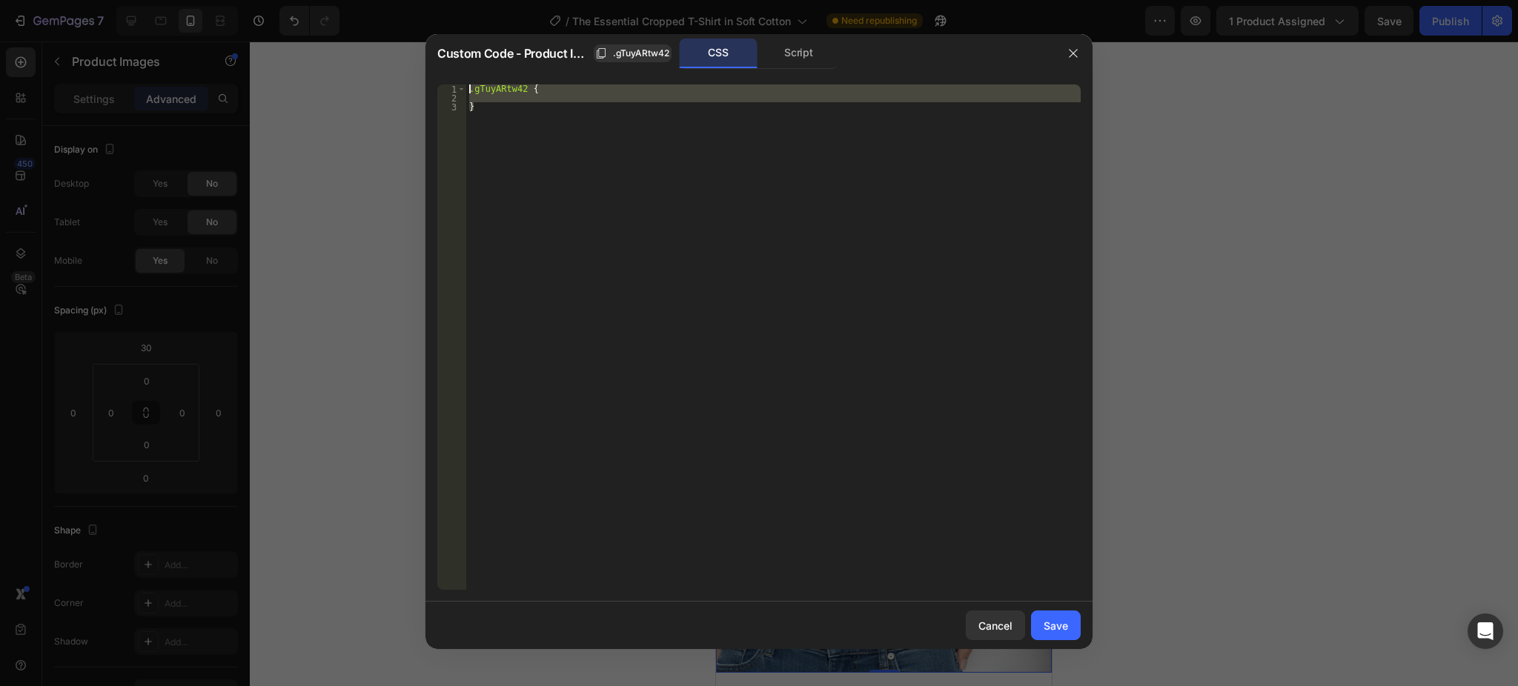
drag, startPoint x: 492, startPoint y: 125, endPoint x: 448, endPoint y: 79, distance: 62.9
click at [448, 79] on div "} 1 2 3 .gTuyARtw42 { } ההההההההההההההההההההההההההההההההההההההההההההההההההההההה…" at bounding box center [758, 337] width 667 height 529
type textarea ".gTuyARtw42 {"
paste textarea
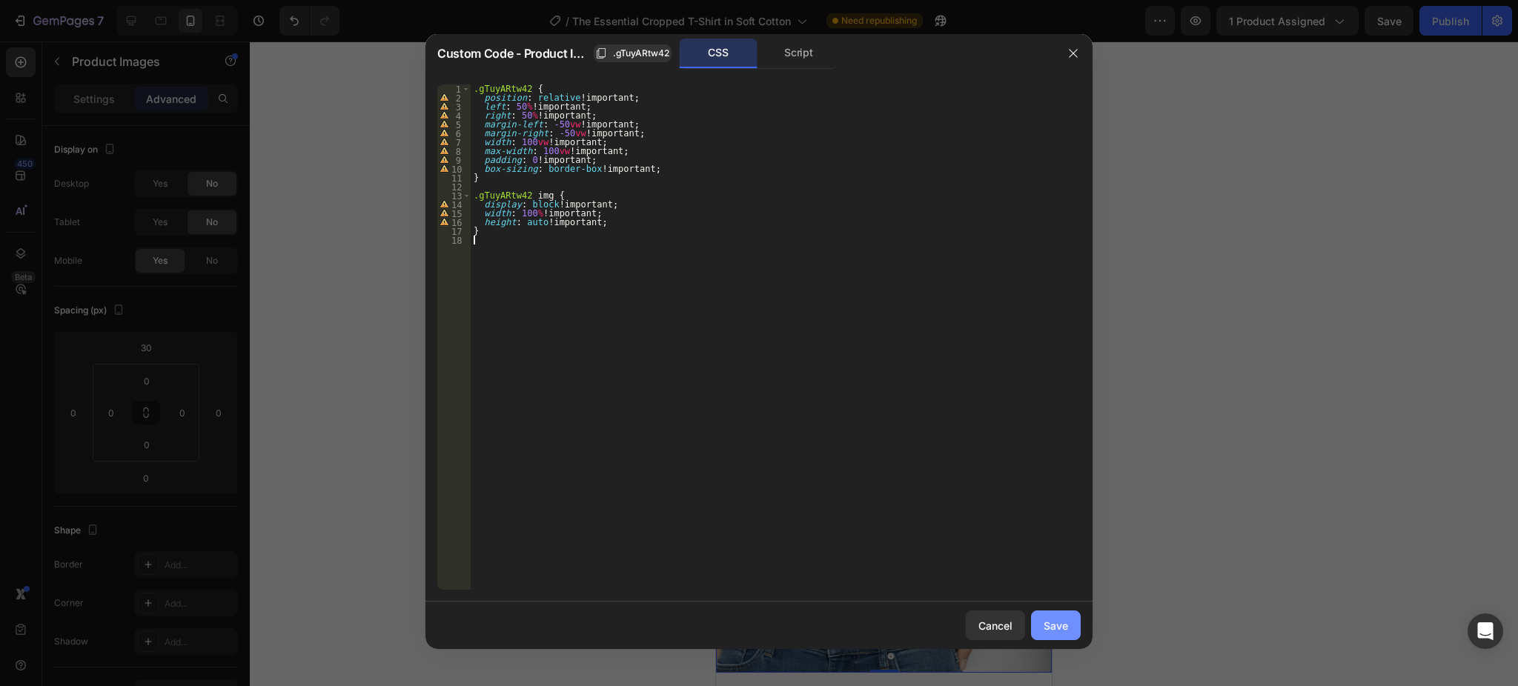
click at [1073, 629] on button "Save" at bounding box center [1056, 626] width 50 height 30
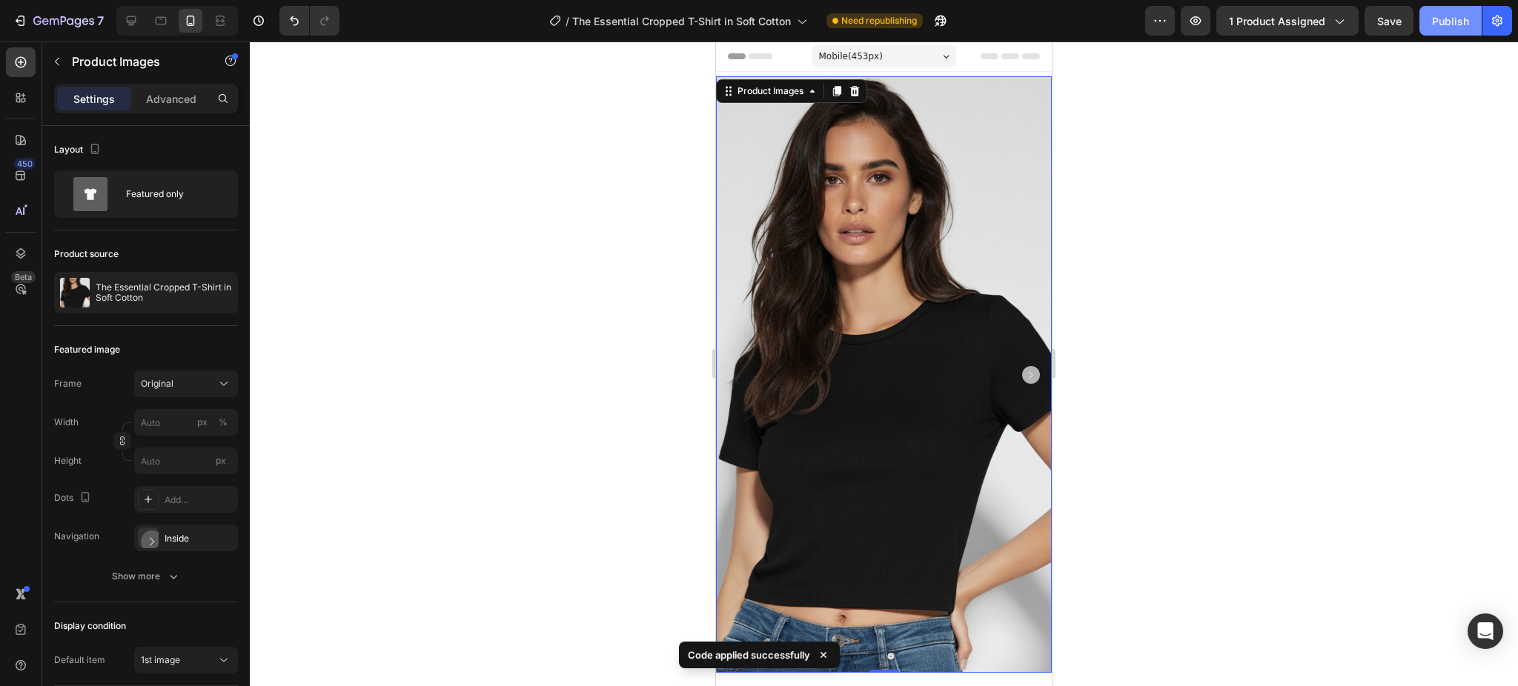
click at [1440, 13] on div "Publish" at bounding box center [1450, 21] width 37 height 16
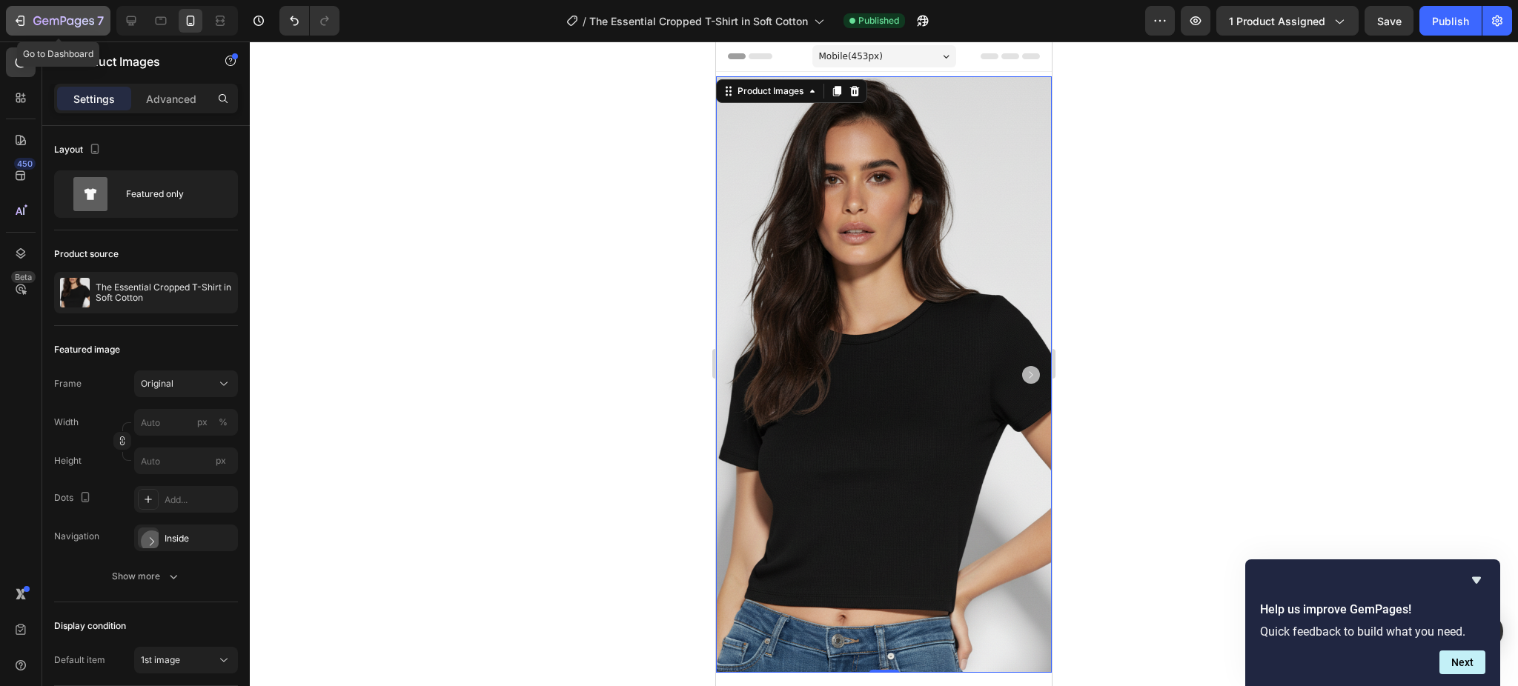
click at [56, 7] on button "7" at bounding box center [58, 21] width 105 height 30
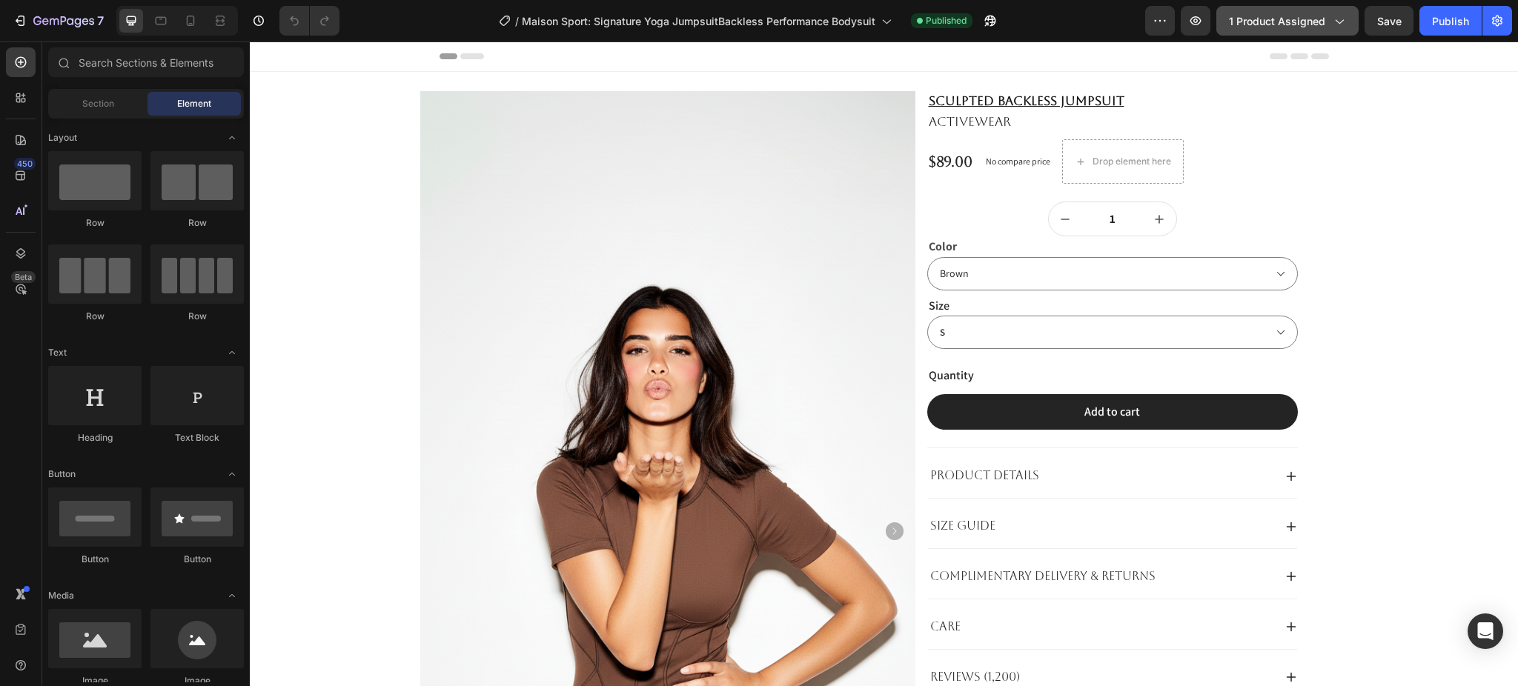
click at [1249, 23] on span "1 product assigned" at bounding box center [1277, 21] width 96 height 16
click at [1448, 22] on div "Publish" at bounding box center [1450, 21] width 37 height 16
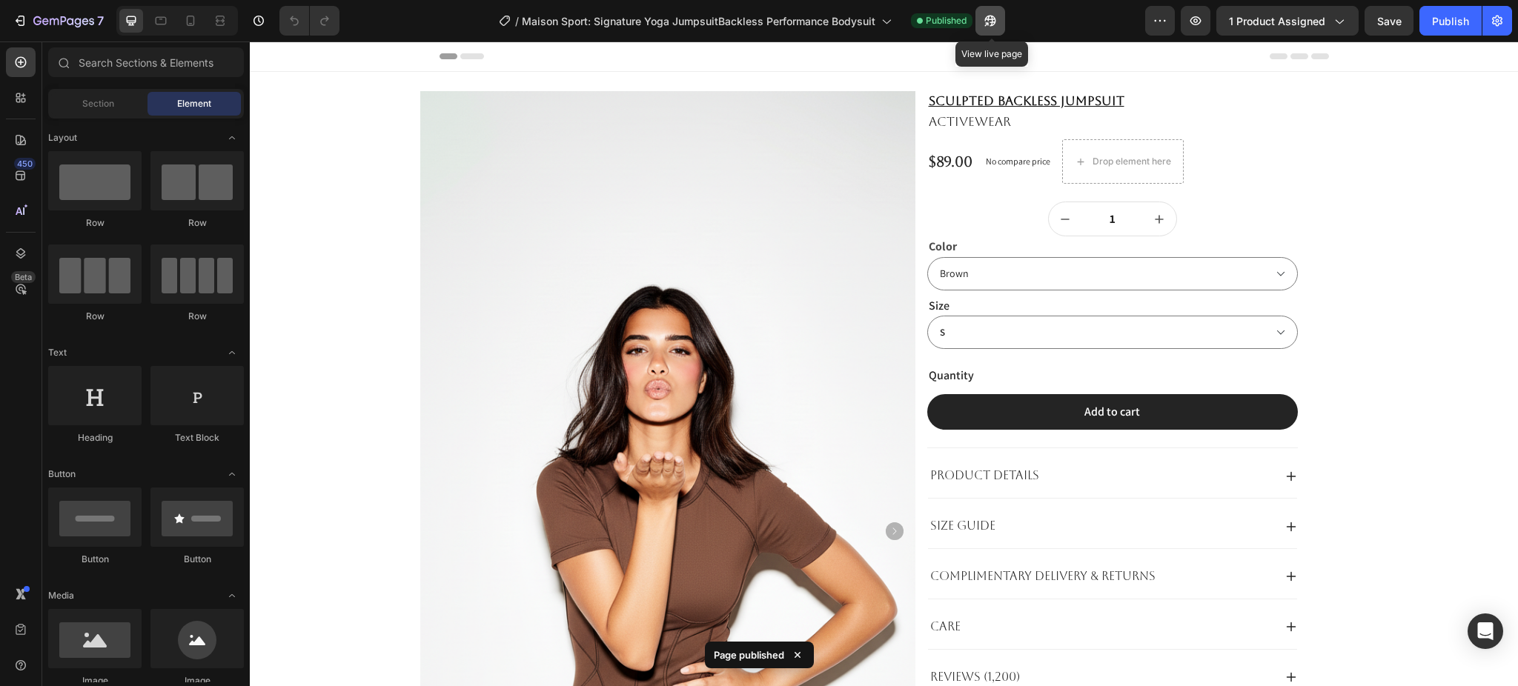
click at [991, 30] on button "button" at bounding box center [991, 21] width 30 height 30
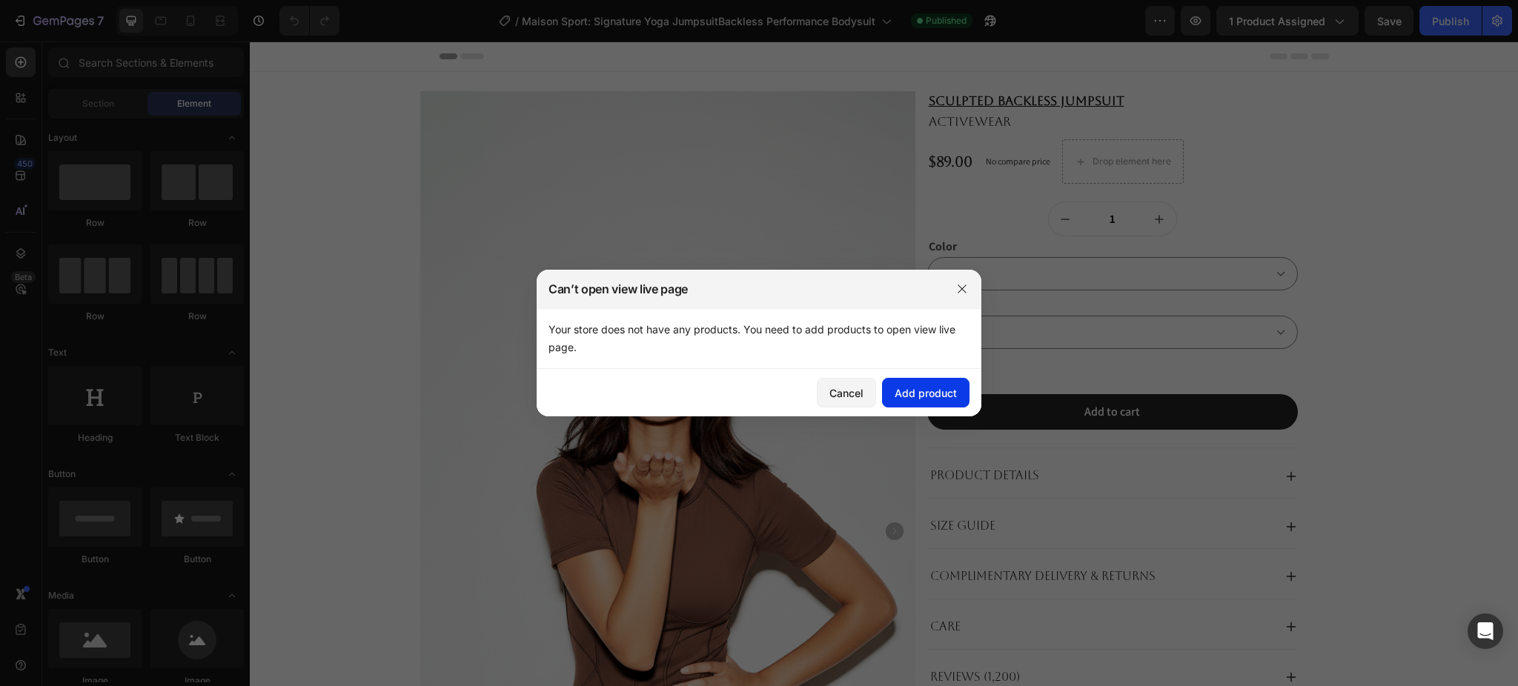
click at [912, 394] on div "Add product" at bounding box center [926, 393] width 62 height 16
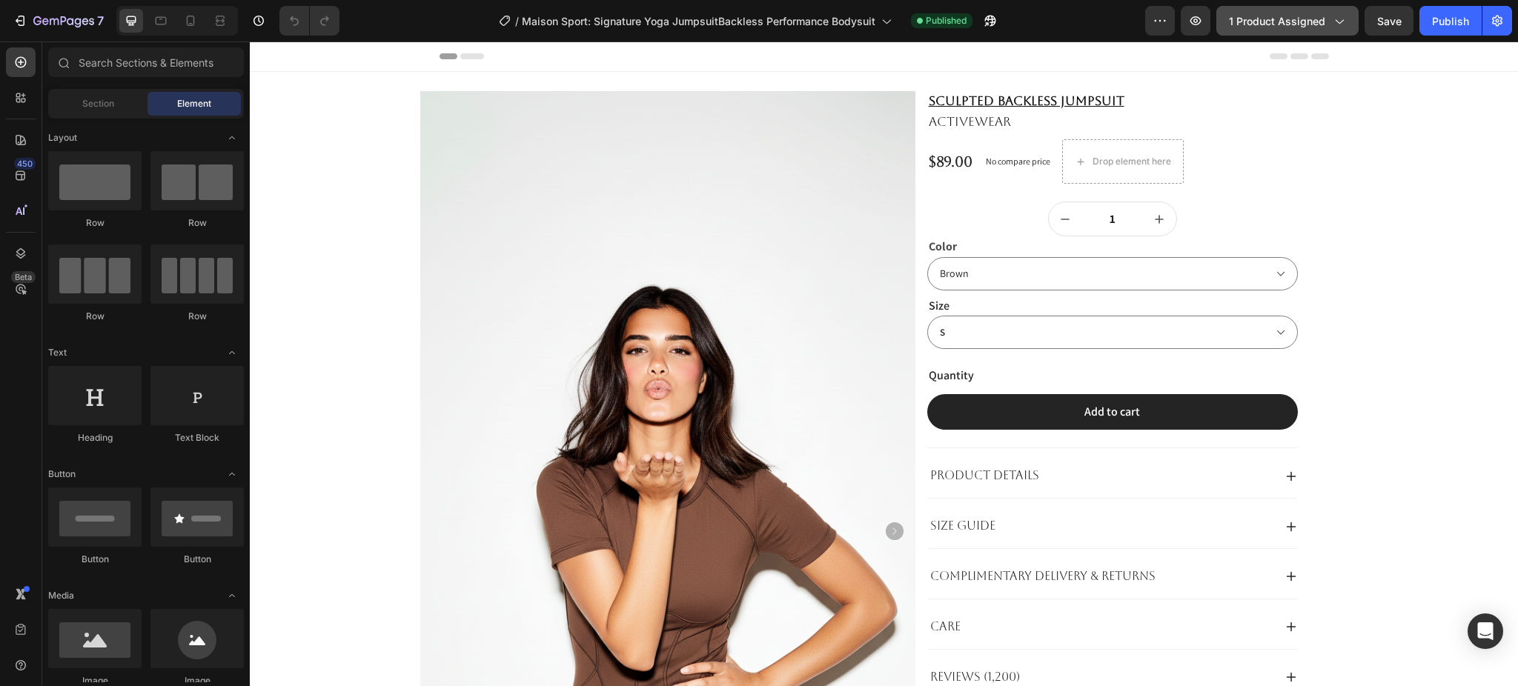
click at [1270, 31] on button "1 product assigned" at bounding box center [1287, 21] width 142 height 30
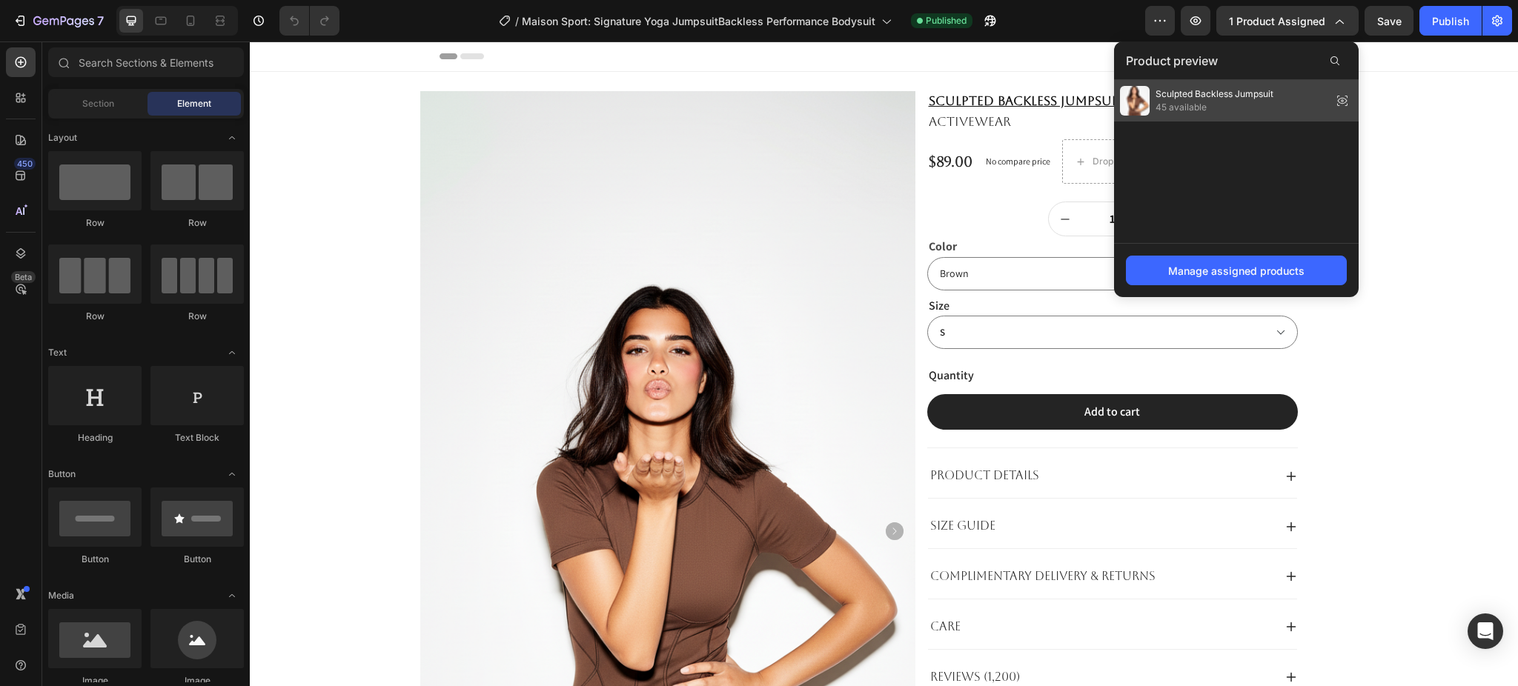
click at [1247, 112] on span "45 available" at bounding box center [1215, 107] width 118 height 13
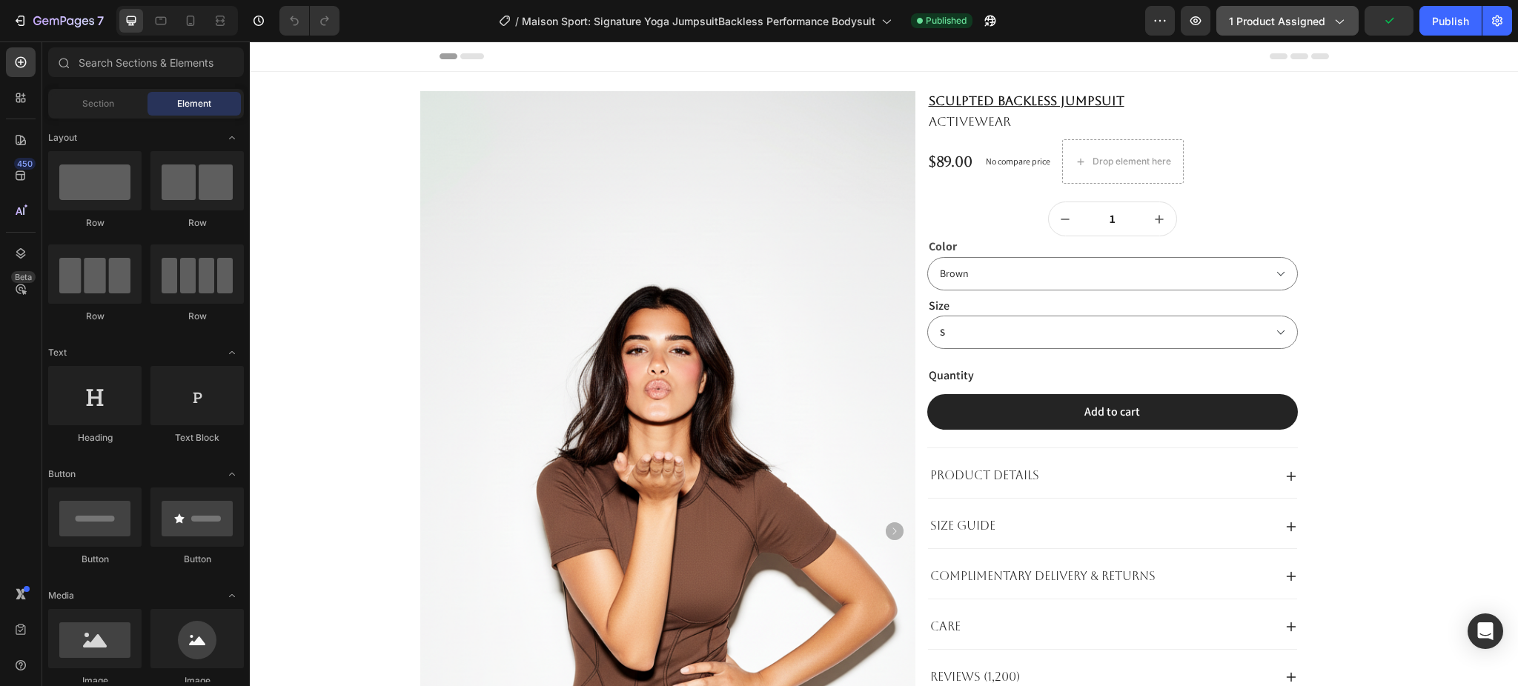
click at [1248, 17] on span "1 product assigned" at bounding box center [1277, 21] width 96 height 16
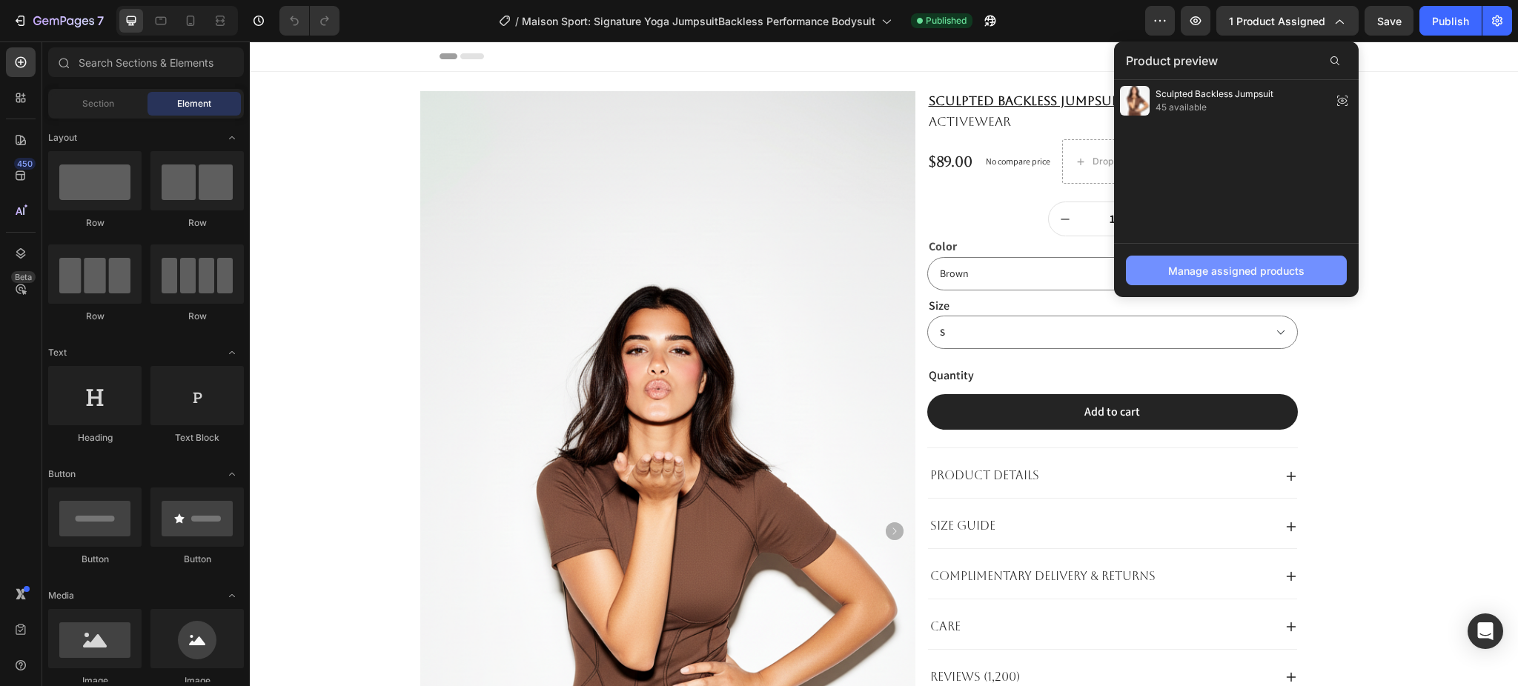
click at [1208, 276] on div "Manage assigned products" at bounding box center [1236, 271] width 136 height 16
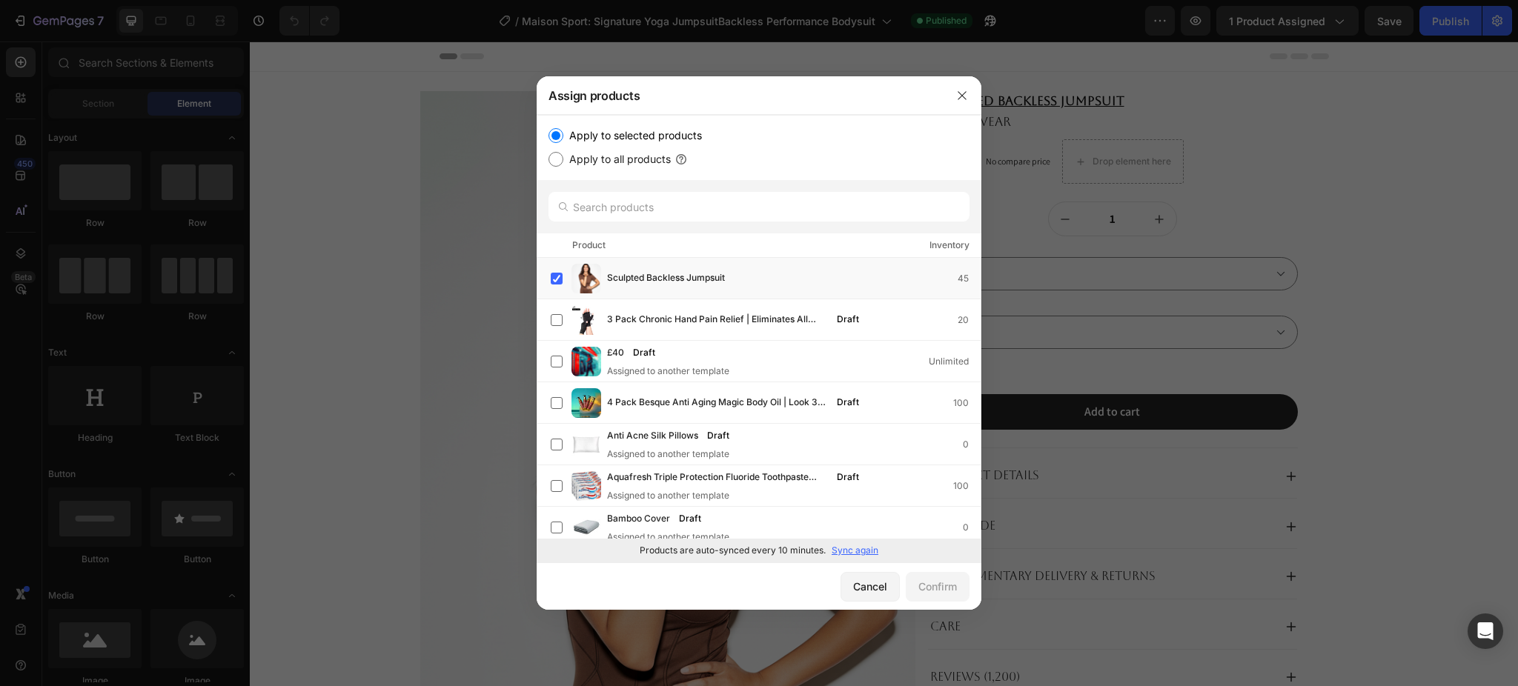
click at [845, 552] on p "Sync again" at bounding box center [855, 550] width 47 height 13
drag, startPoint x: 623, startPoint y: 554, endPoint x: 802, endPoint y: 554, distance: 178.6
click at [898, 554] on div "Products are auto-synced every 10 minutes. Syncing" at bounding box center [759, 551] width 445 height 24
click at [749, 584] on div "Cancel Confirm" at bounding box center [759, 586] width 445 height 47
drag, startPoint x: 629, startPoint y: 551, endPoint x: 923, endPoint y: 563, distance: 293.8
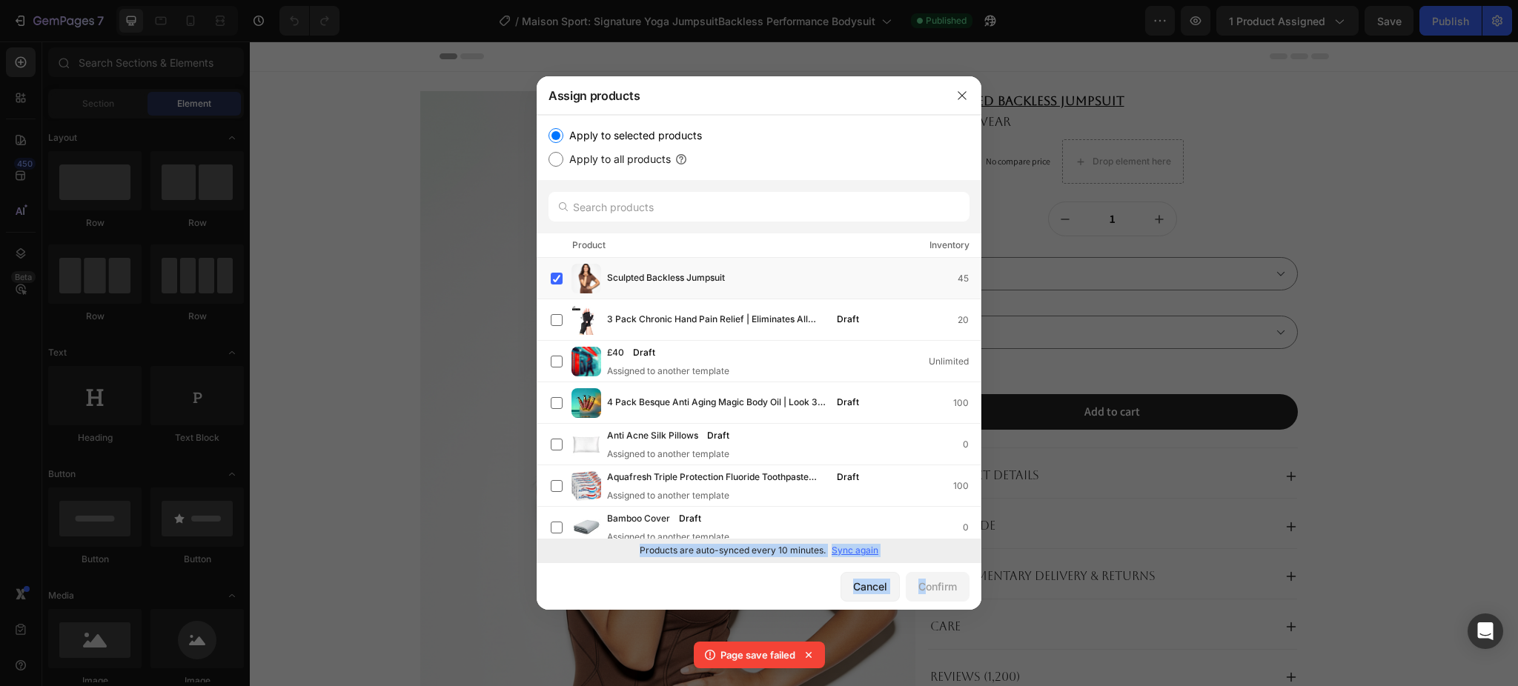
click at [923, 563] on div "Assign products Apply to selected products Apply to all products Product Invent…" at bounding box center [759, 343] width 445 height 534
click at [734, 590] on div "Cancel Confirm" at bounding box center [759, 586] width 445 height 47
click at [878, 592] on div "Cancel" at bounding box center [870, 587] width 34 height 16
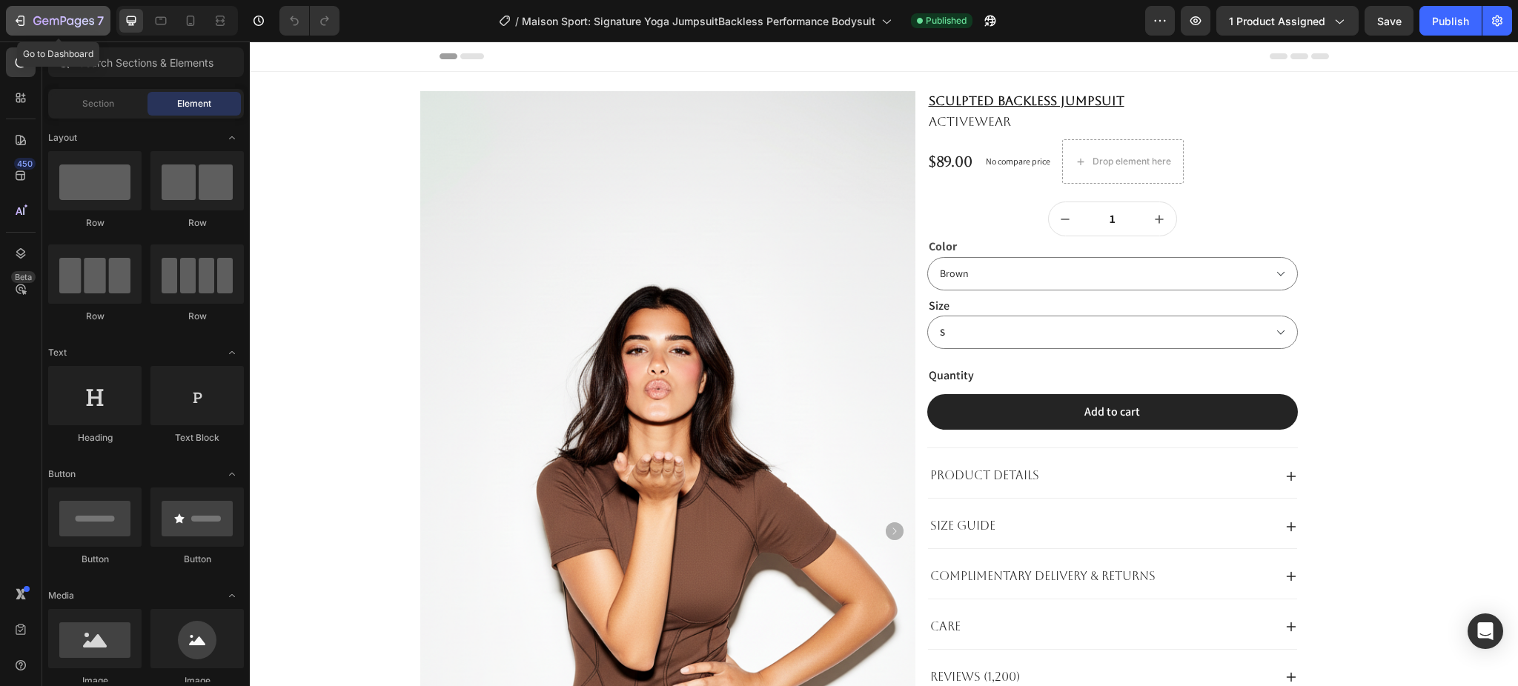
click at [87, 24] on icon "button" at bounding box center [85, 21] width 7 height 7
click at [1167, 23] on icon "button" at bounding box center [1160, 20] width 15 height 15
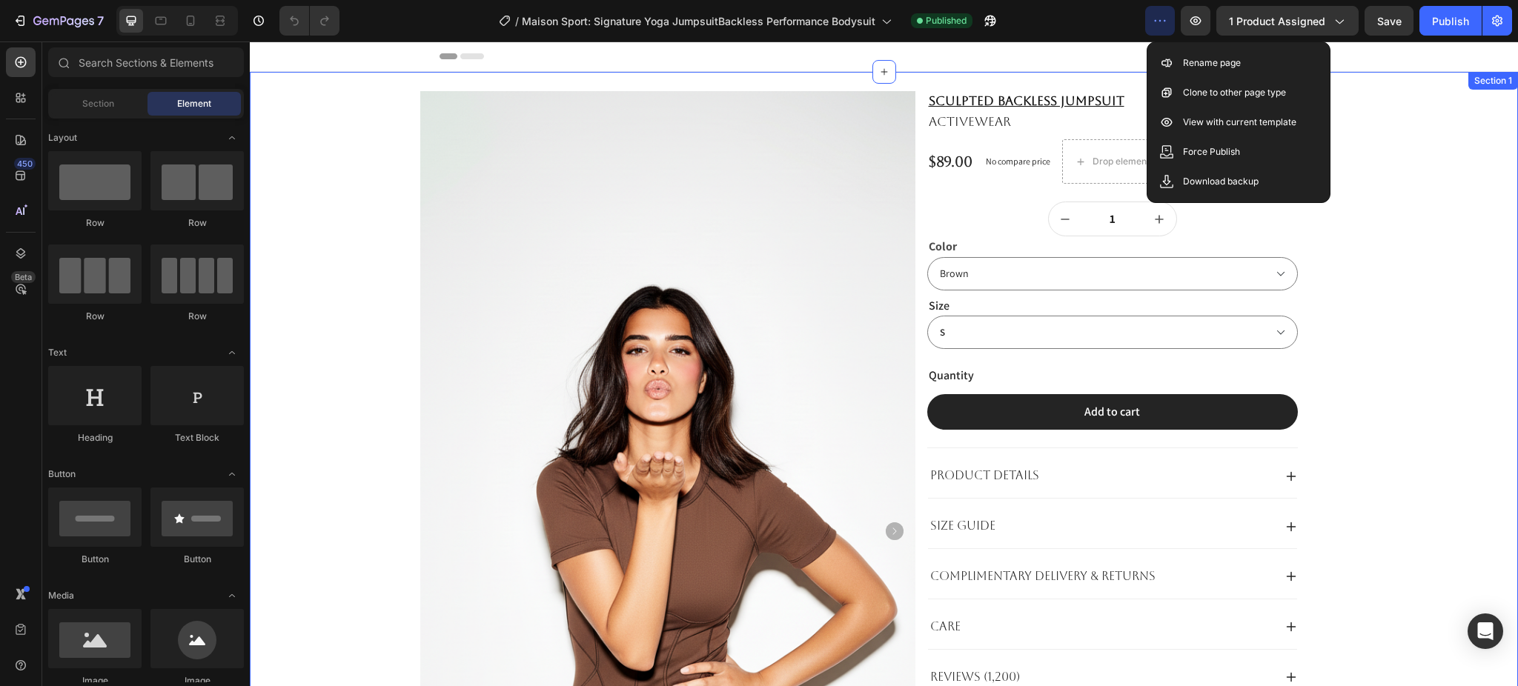
click at [1370, 146] on div "Product Images Product Images Product Images Sculpted Backless Jumpsuit Product…" at bounding box center [884, 596] width 1246 height 930
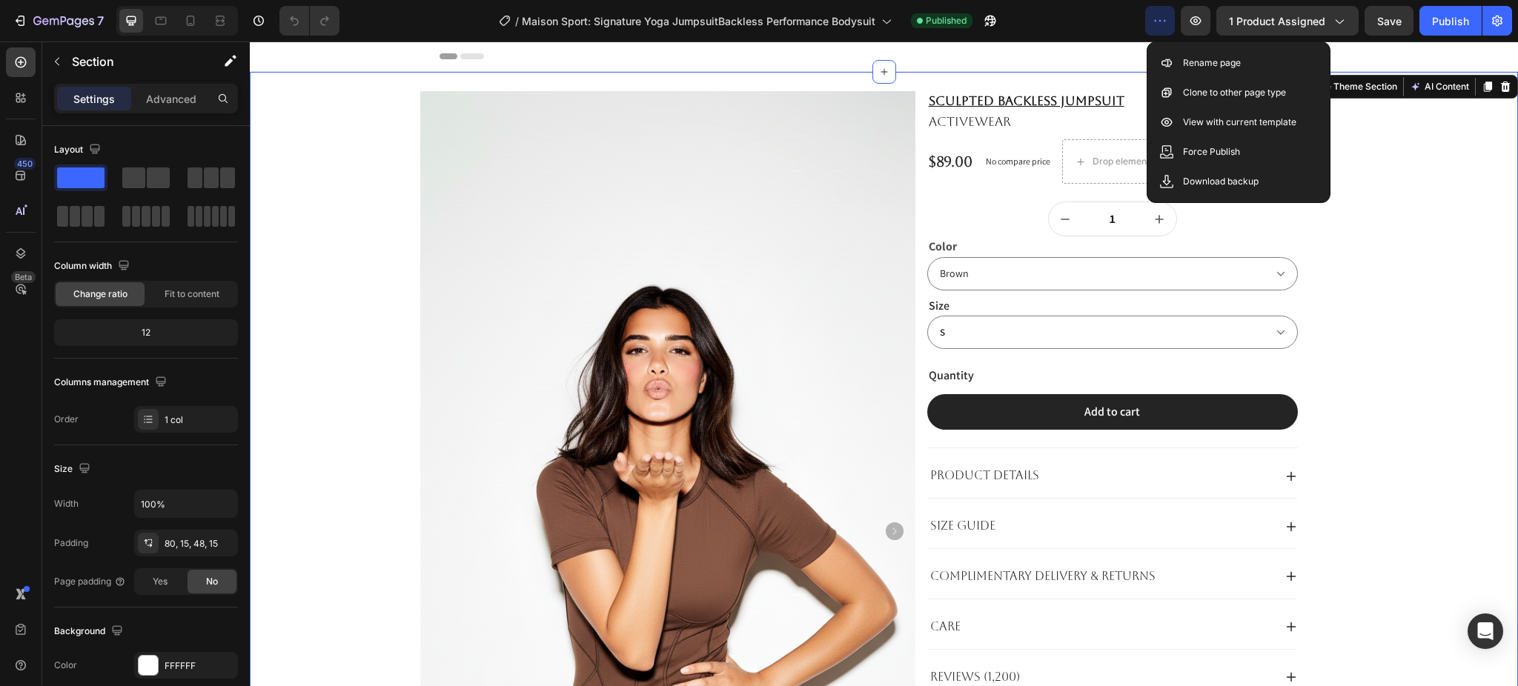
click at [1402, 259] on div "Product Images Product Images Product Images Sculpted Backless Jumpsuit Product…" at bounding box center [884, 596] width 1246 height 930
click at [1293, 24] on span "1 product assigned" at bounding box center [1277, 21] width 96 height 16
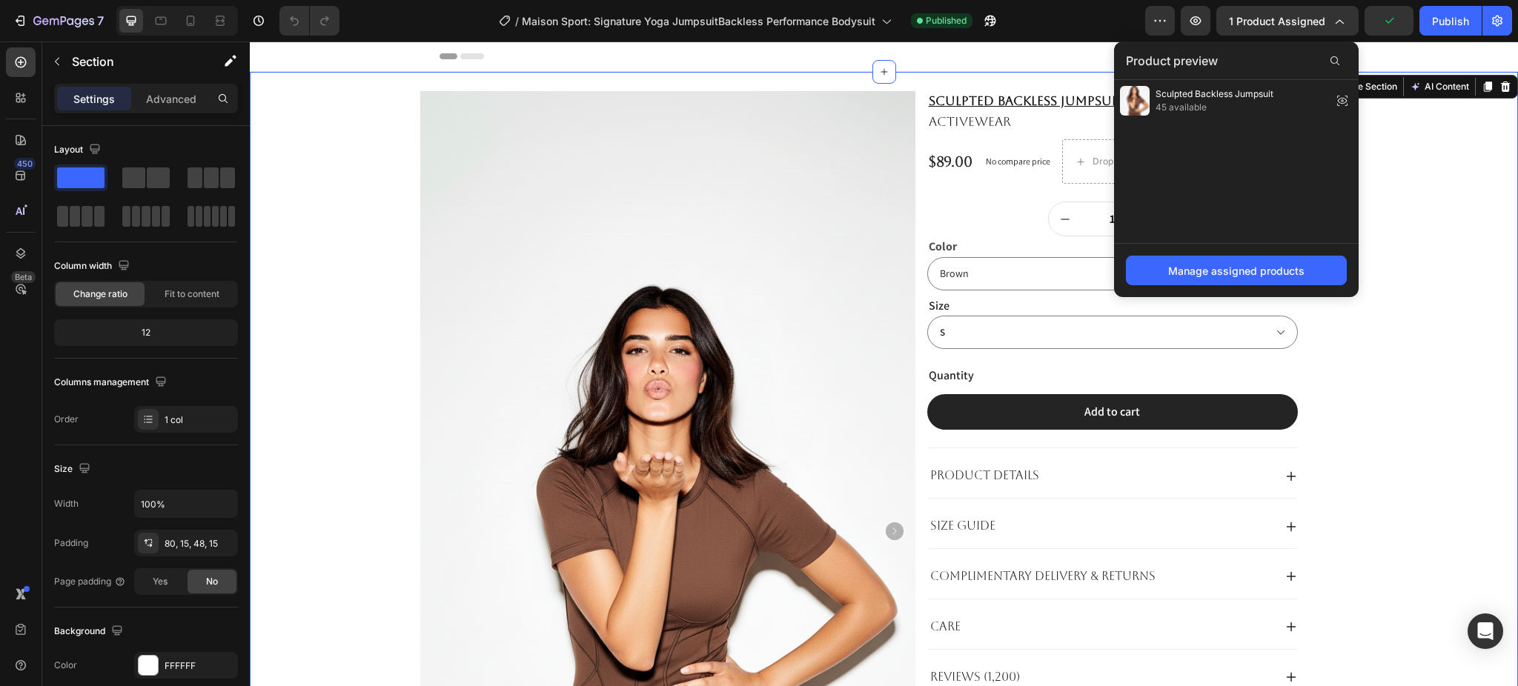
click at [1429, 222] on div "Product Images Product Images Product Images Sculpted Backless Jumpsuit Product…" at bounding box center [884, 596] width 1246 height 930
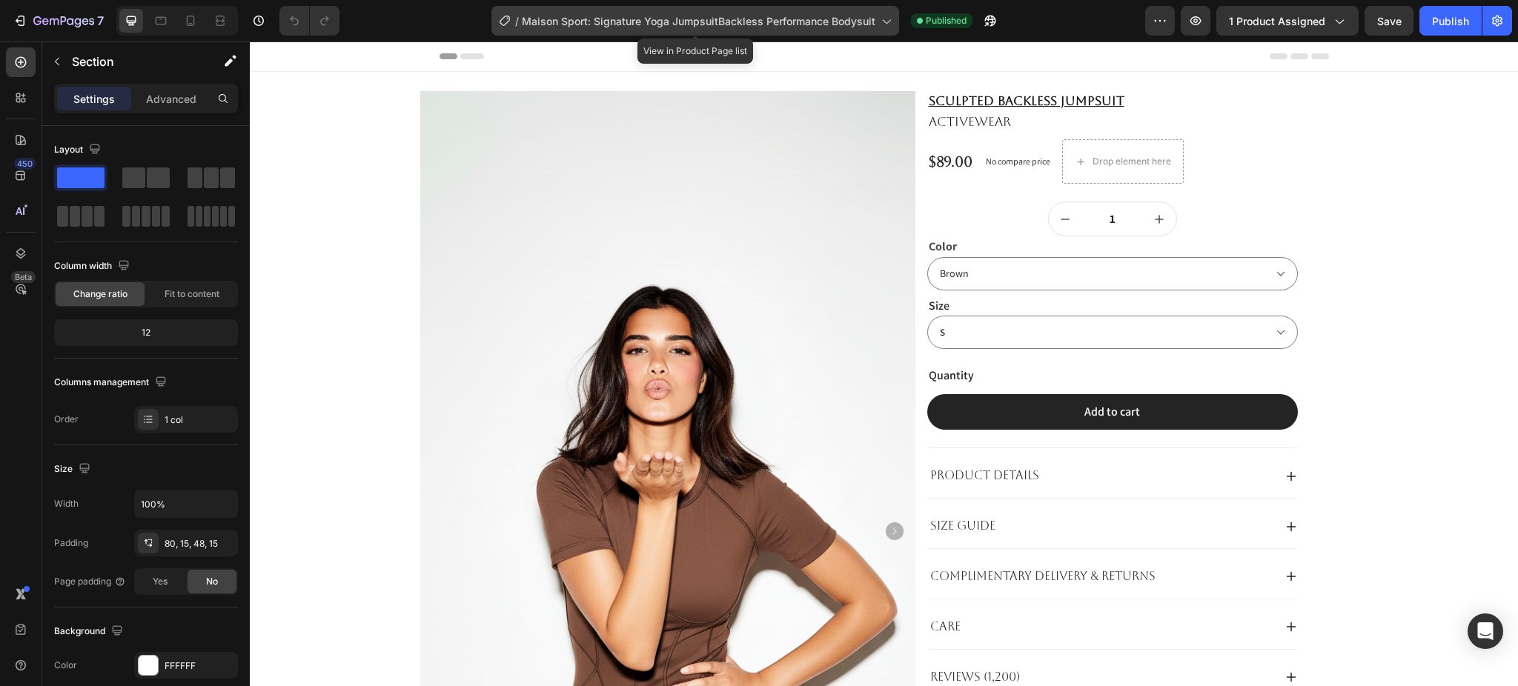
click at [883, 23] on icon at bounding box center [885, 20] width 15 height 15
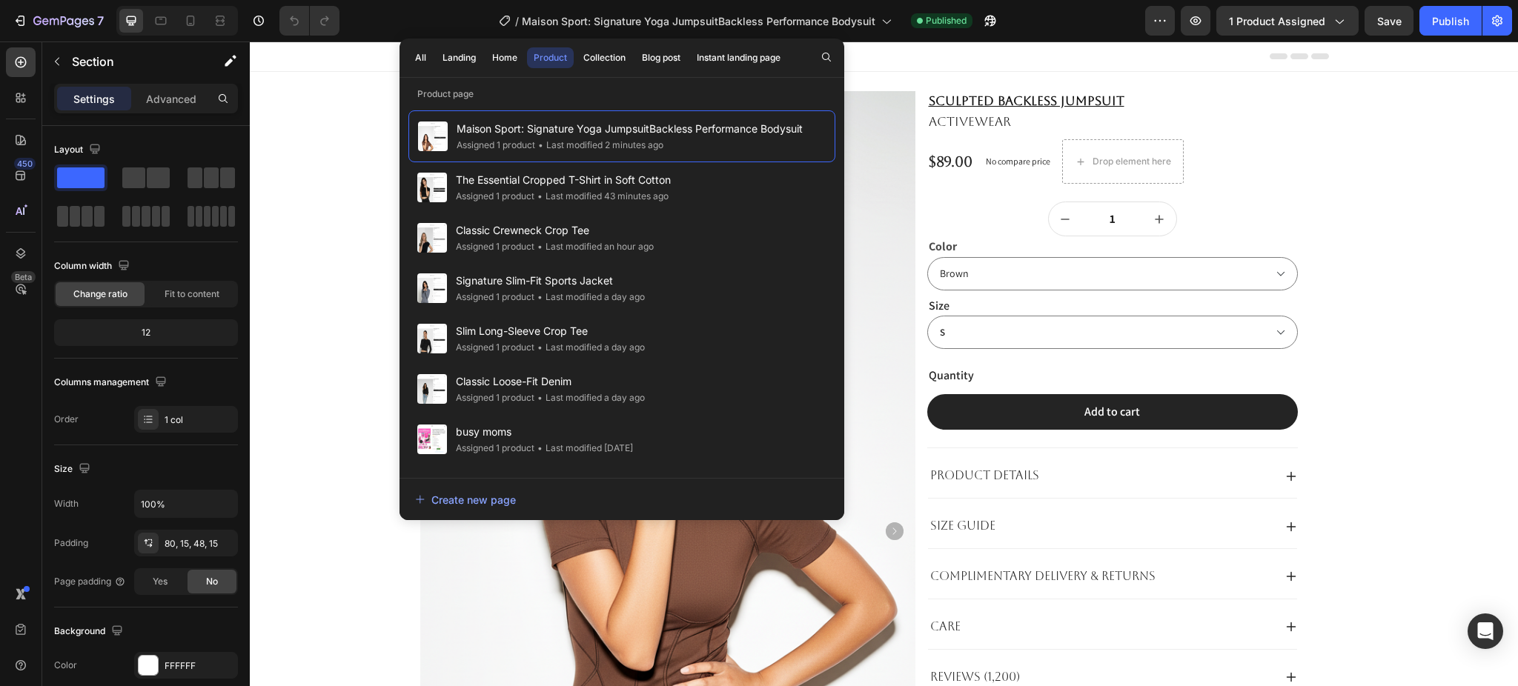
click at [1391, 148] on div "Product Images Product Images Product Images Sculpted Backless Jumpsuit Product…" at bounding box center [884, 596] width 1246 height 930
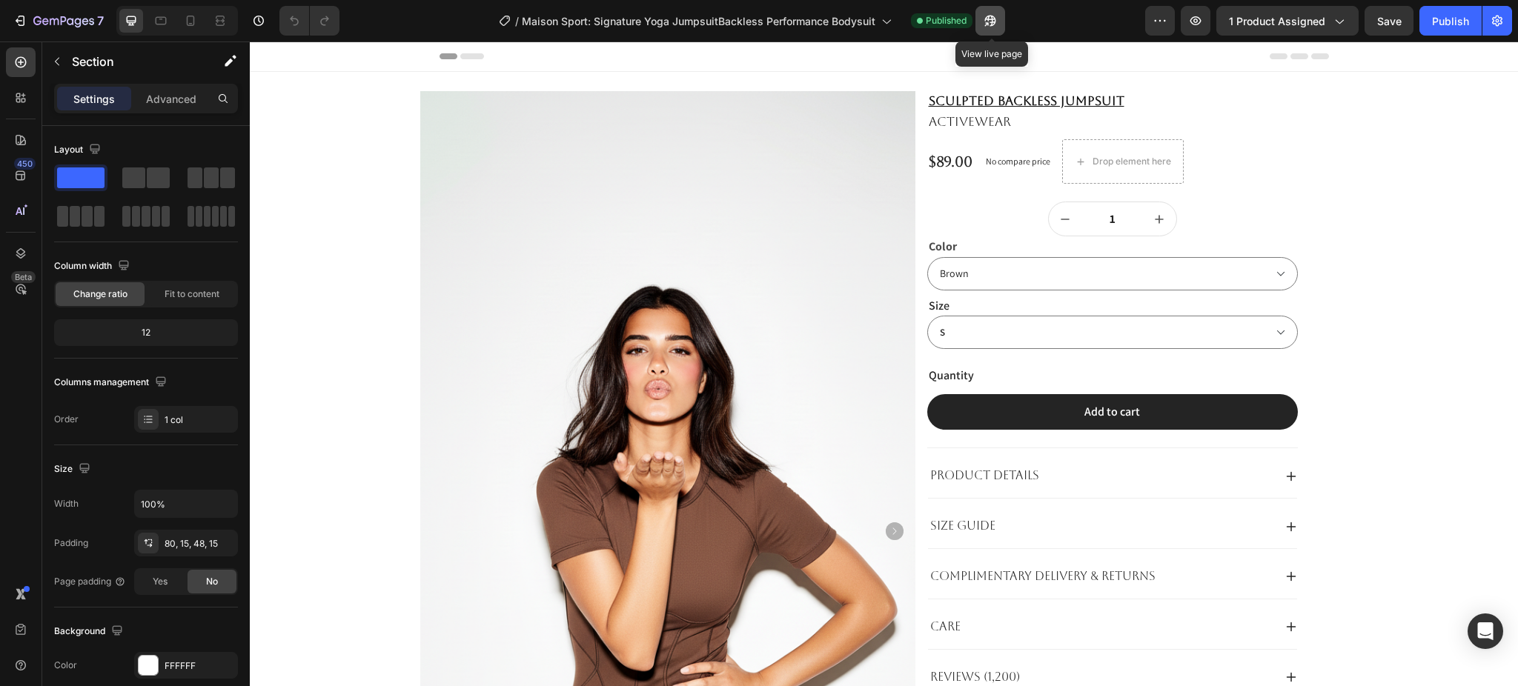
click at [992, 24] on icon "button" at bounding box center [990, 21] width 11 height 11
click at [993, 18] on icon "button" at bounding box center [990, 21] width 11 height 11
click at [75, 16] on icon "button" at bounding box center [63, 22] width 61 height 13
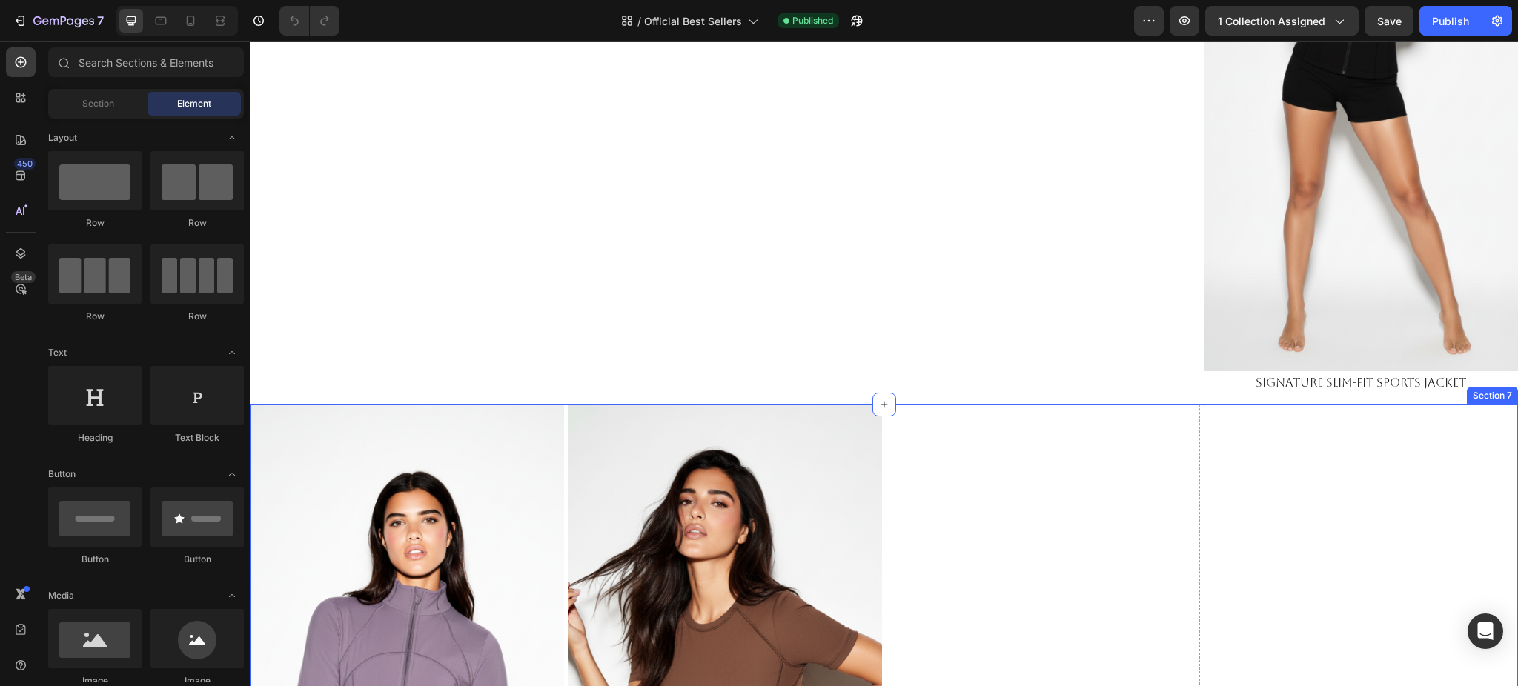
scroll to position [2965, 0]
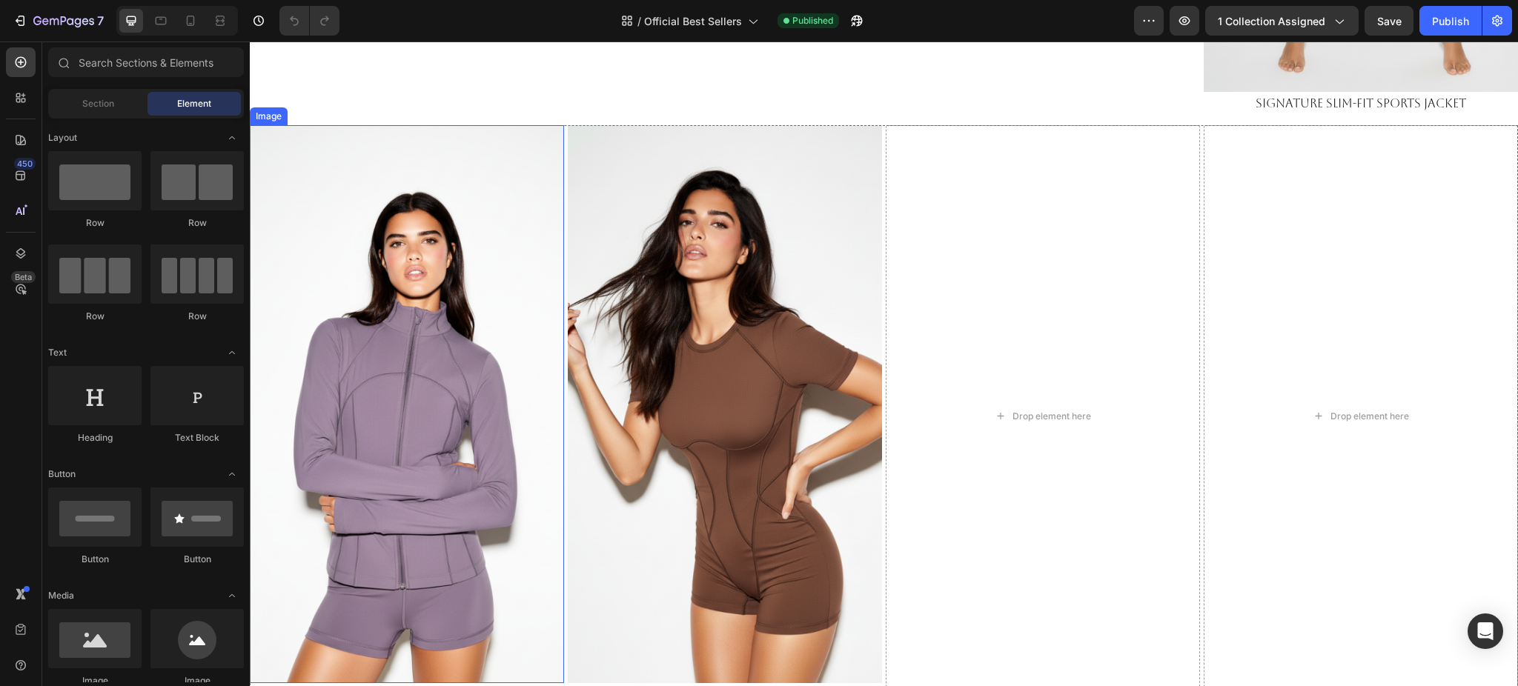
click at [441, 379] on img at bounding box center [407, 404] width 314 height 559
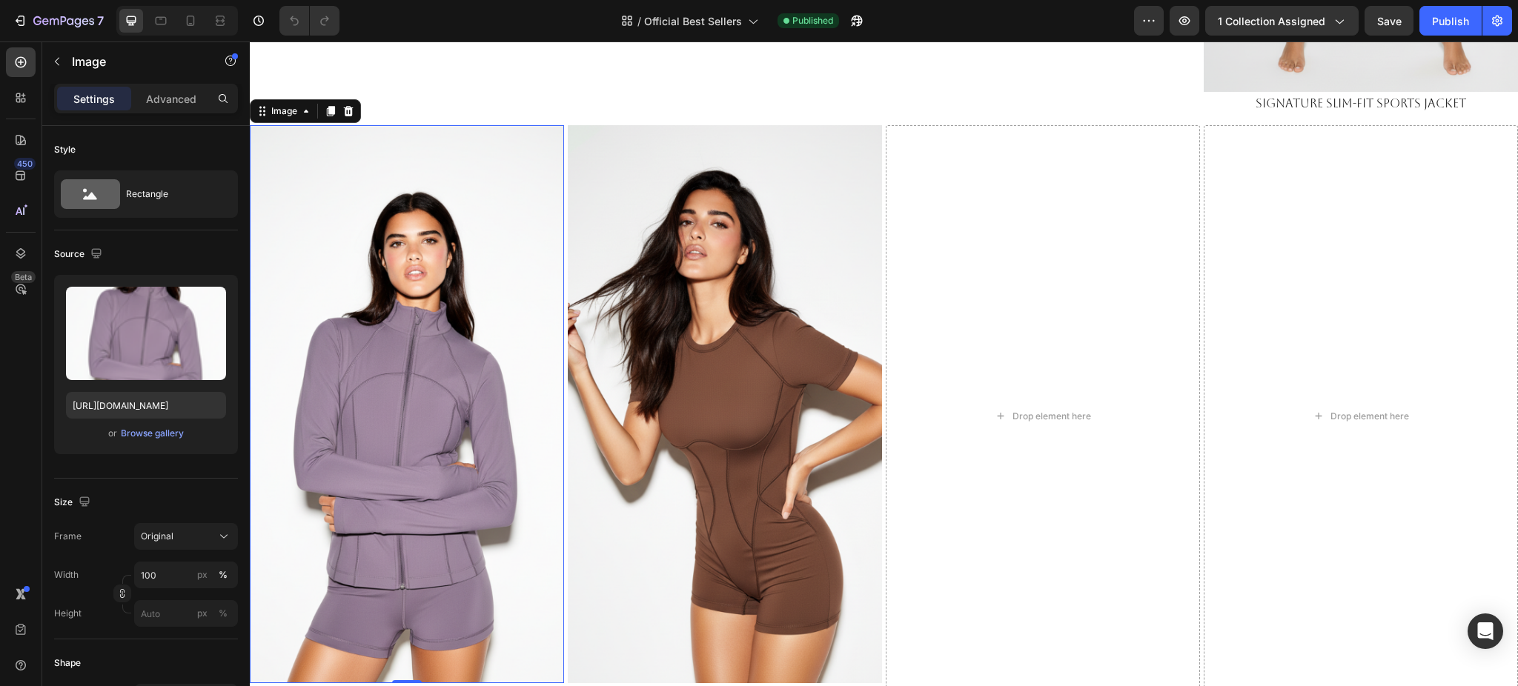
scroll to position [395, 0]
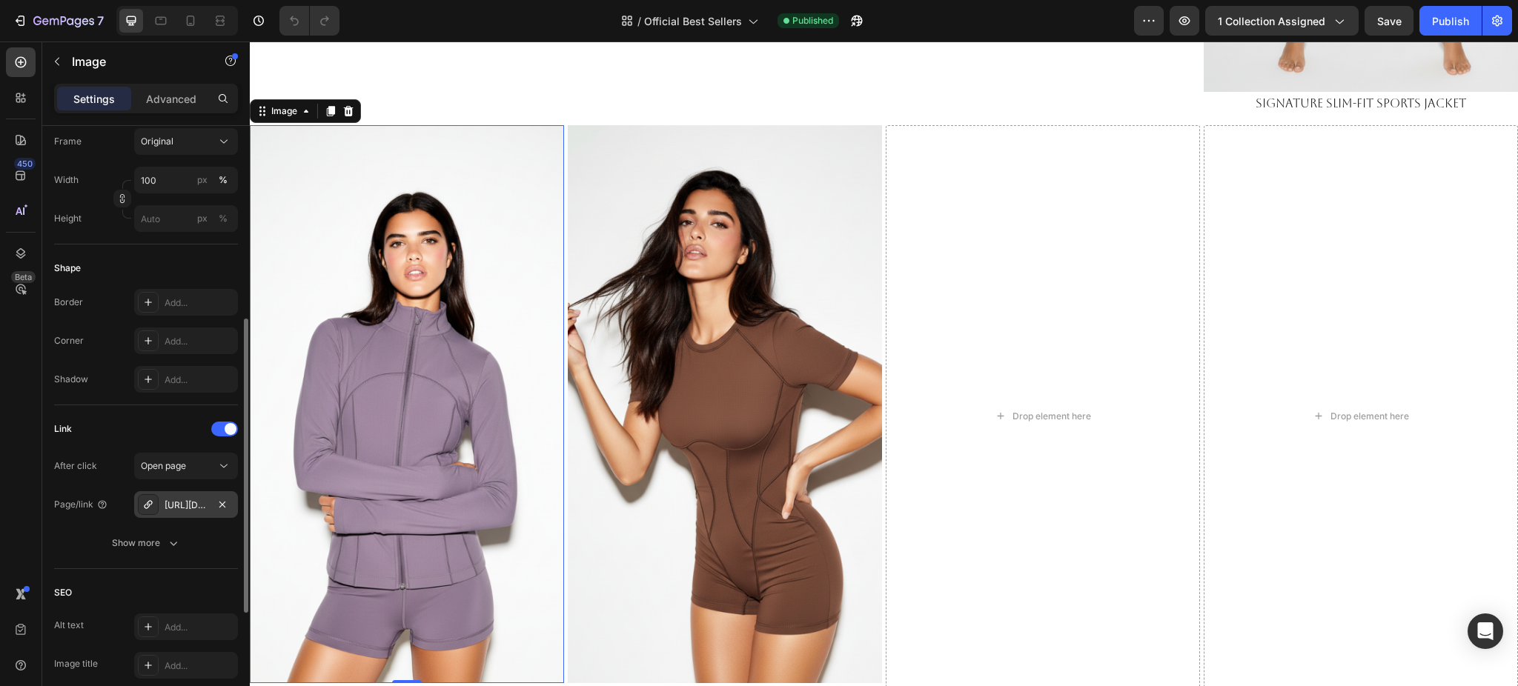
click at [179, 494] on div "[URL][DOMAIN_NAME]" at bounding box center [186, 504] width 104 height 27
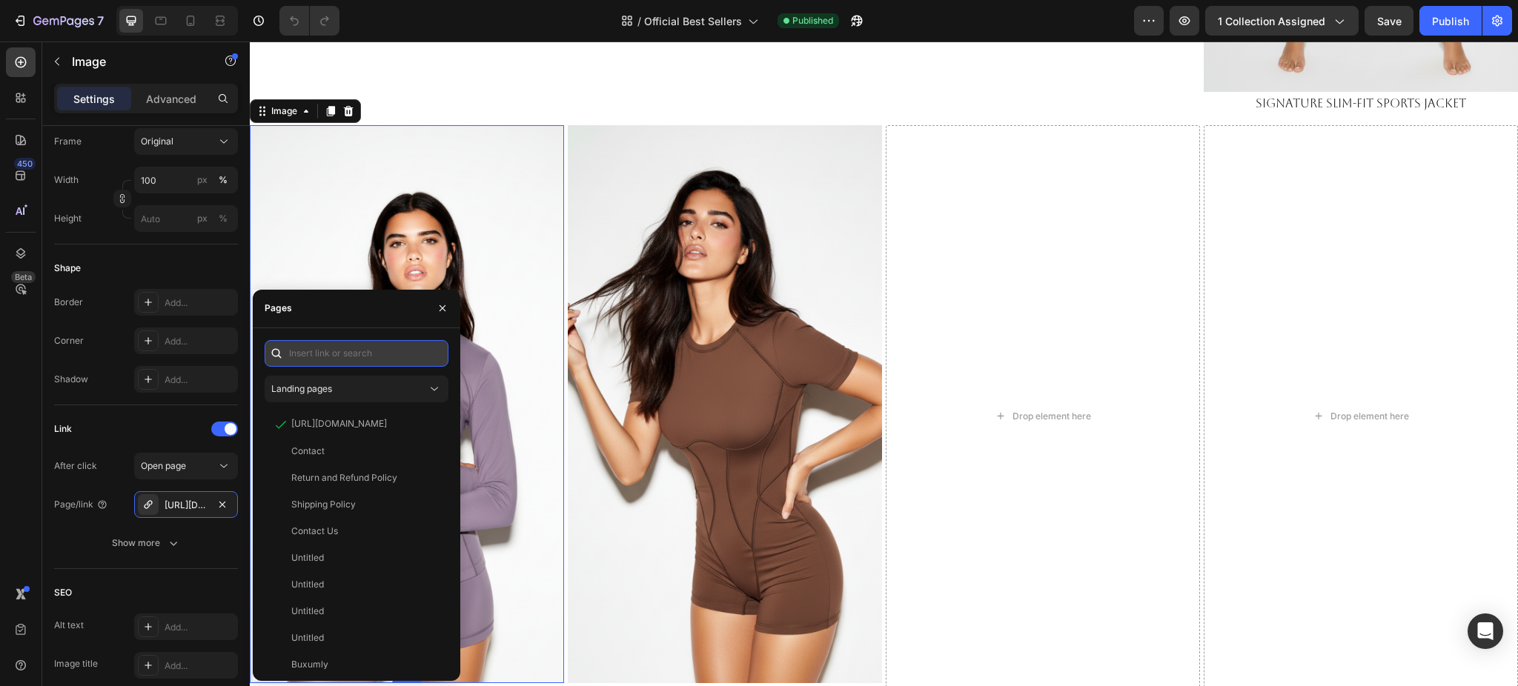
click at [381, 354] on input "text" at bounding box center [357, 353] width 184 height 27
paste input "[URL][DOMAIN_NAME]"
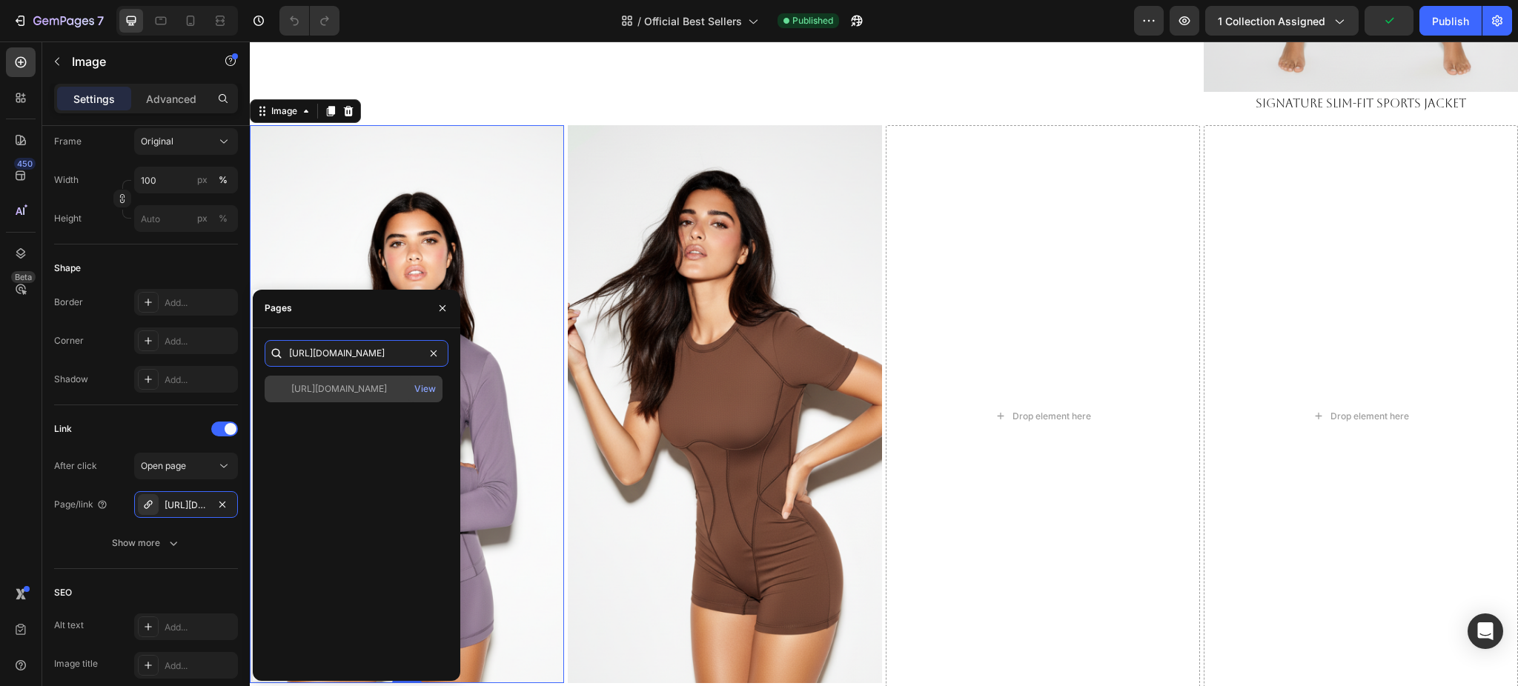
type input "[URL][DOMAIN_NAME]"
click at [314, 399] on div "[URL][DOMAIN_NAME] View" at bounding box center [354, 389] width 178 height 27
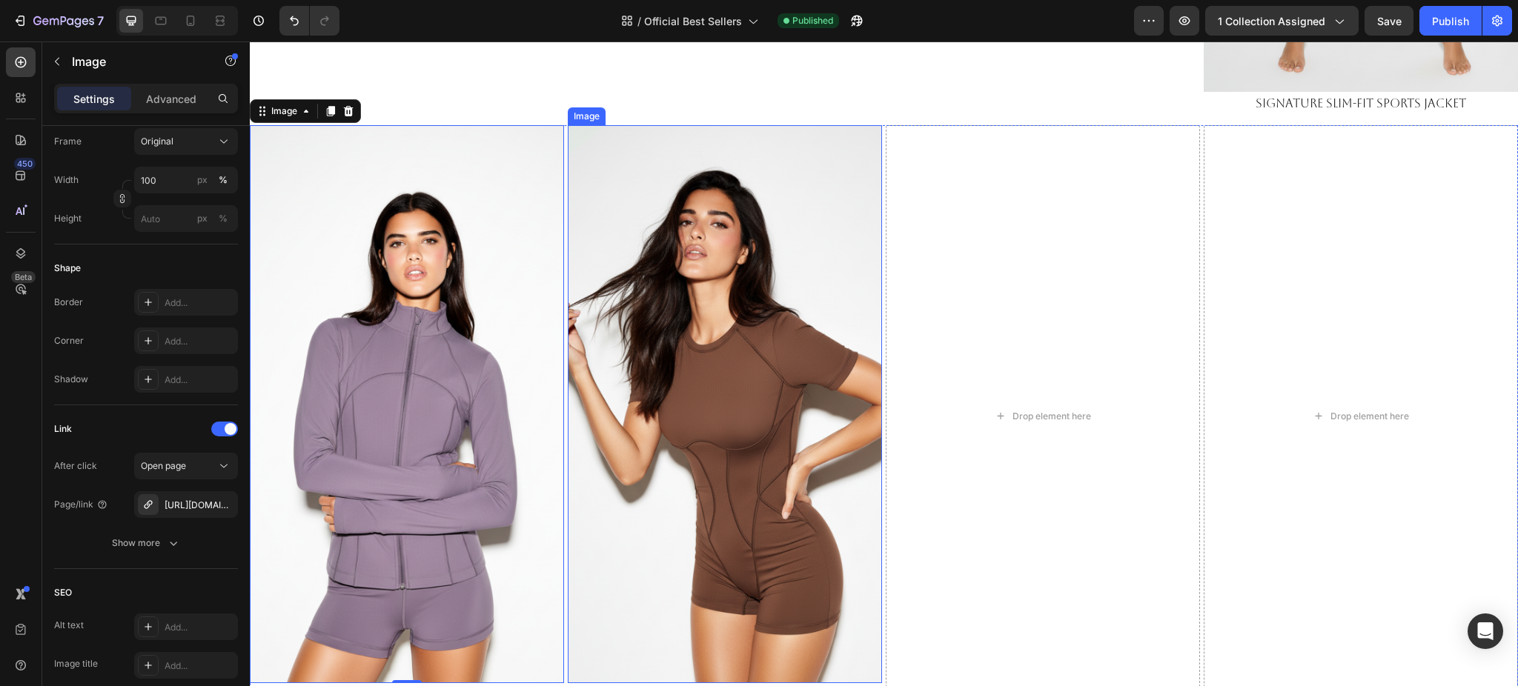
click at [725, 260] on img at bounding box center [725, 404] width 314 height 559
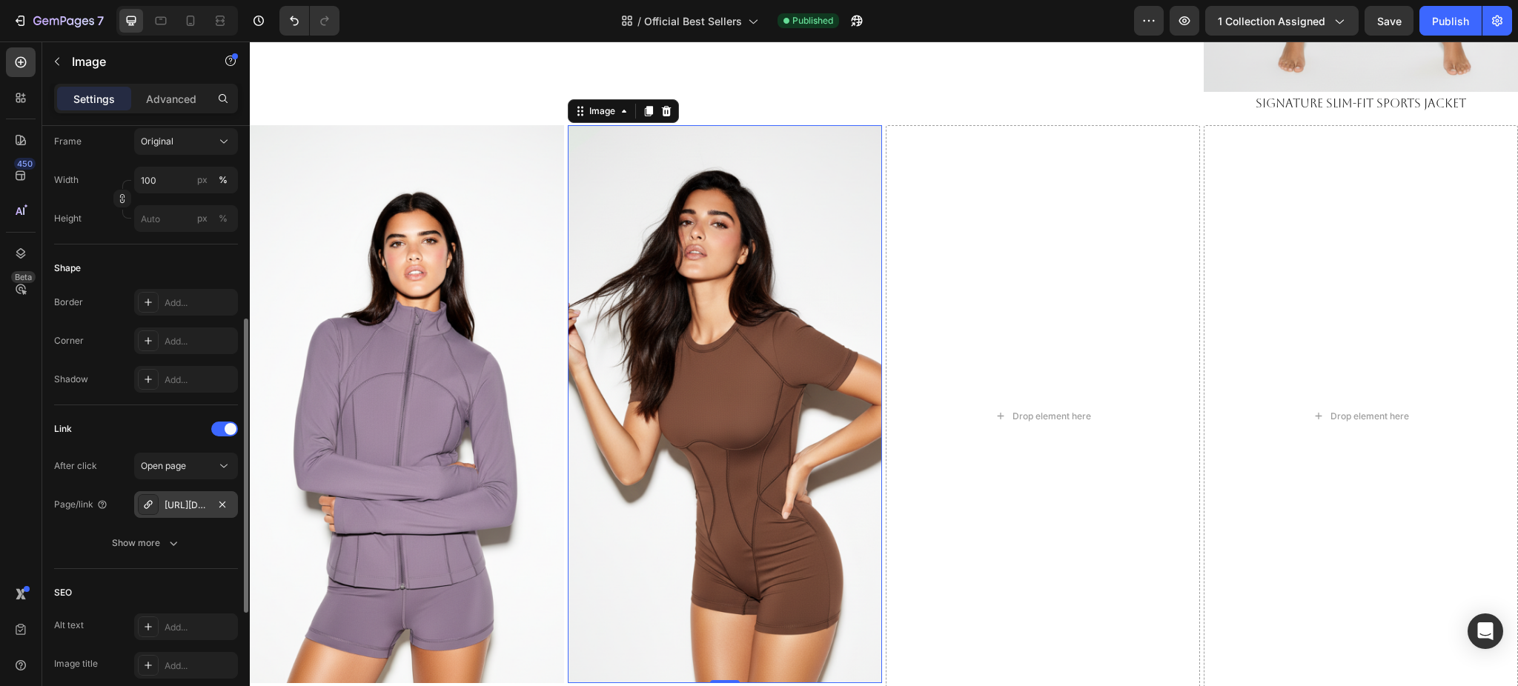
click at [188, 503] on div "[URL][DOMAIN_NAME]" at bounding box center [186, 505] width 43 height 13
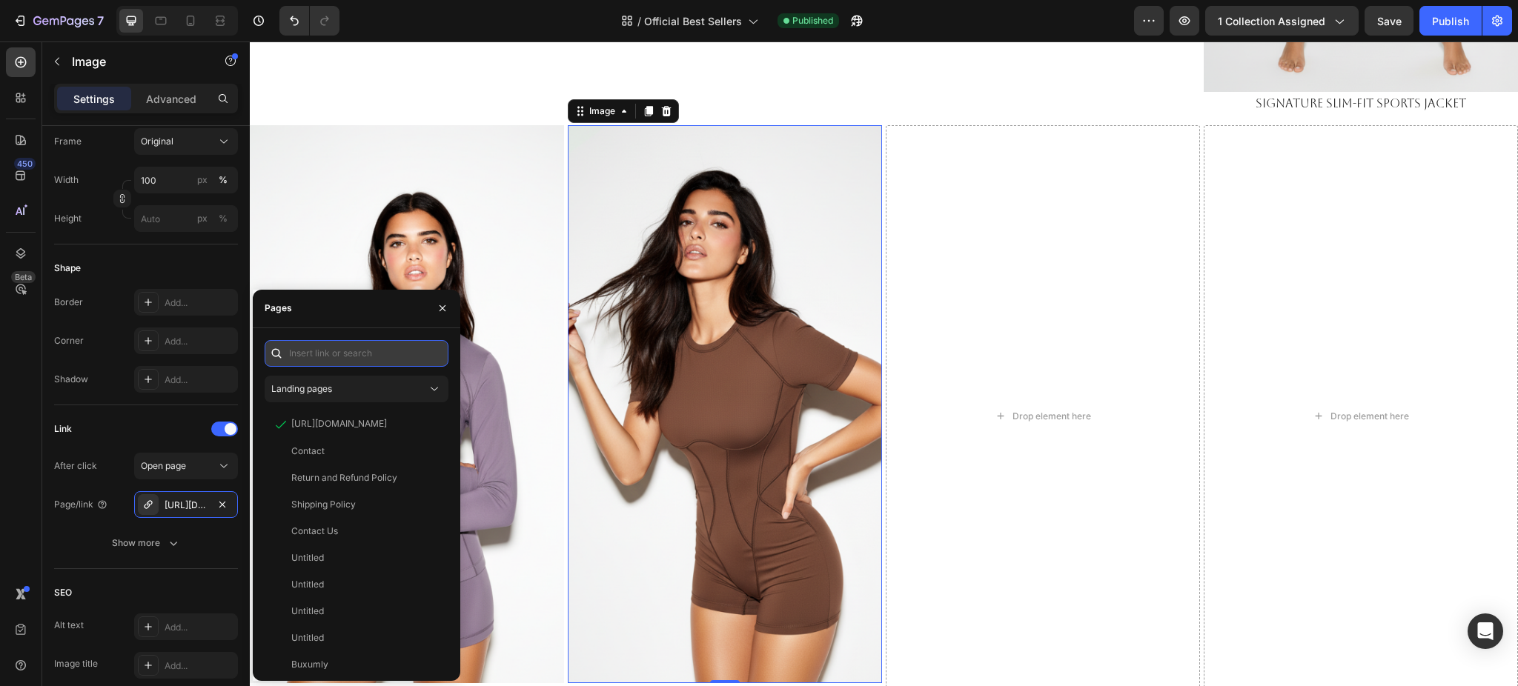
click at [340, 344] on input "text" at bounding box center [357, 353] width 184 height 27
paste input "[URL][DOMAIN_NAME]"
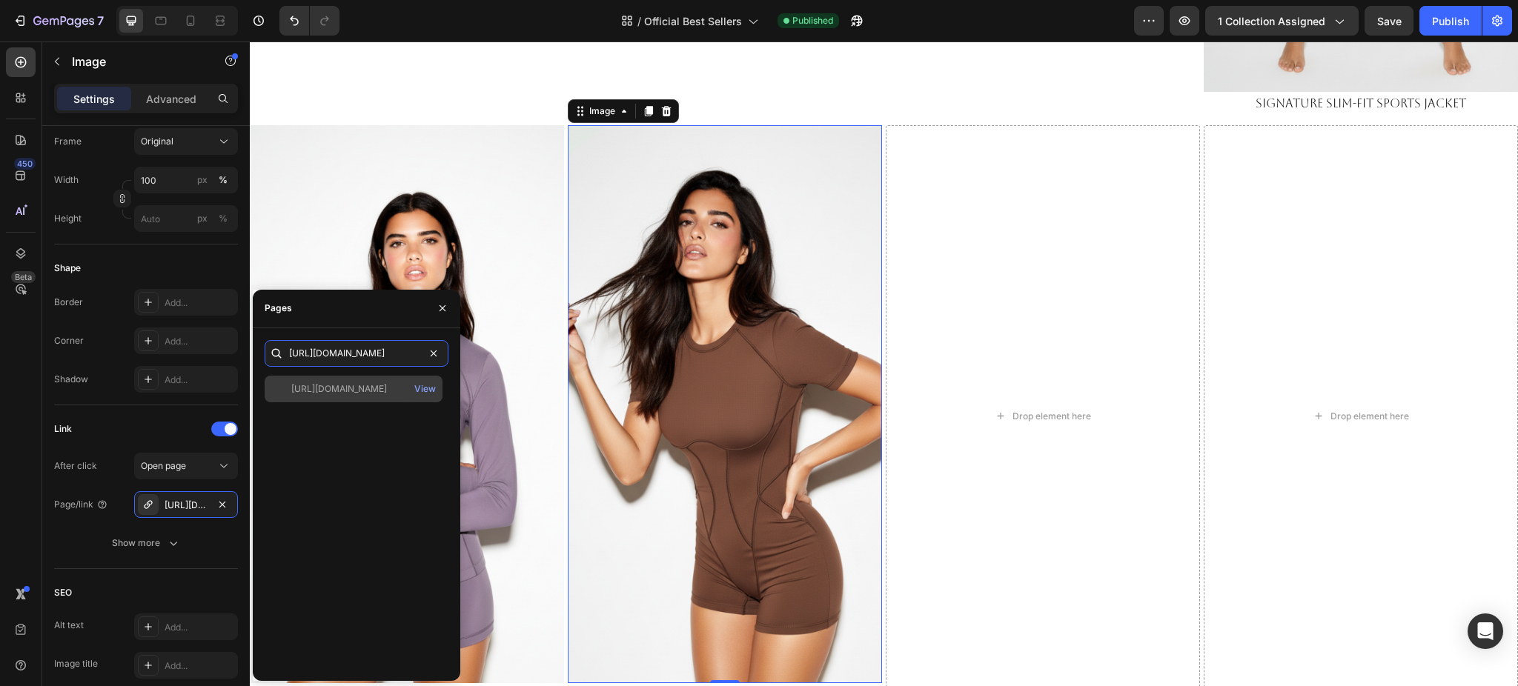
type input "[URL][DOMAIN_NAME]"
click at [328, 396] on div "[URL][DOMAIN_NAME] View" at bounding box center [354, 389] width 178 height 27
click at [773, 311] on img at bounding box center [725, 404] width 314 height 559
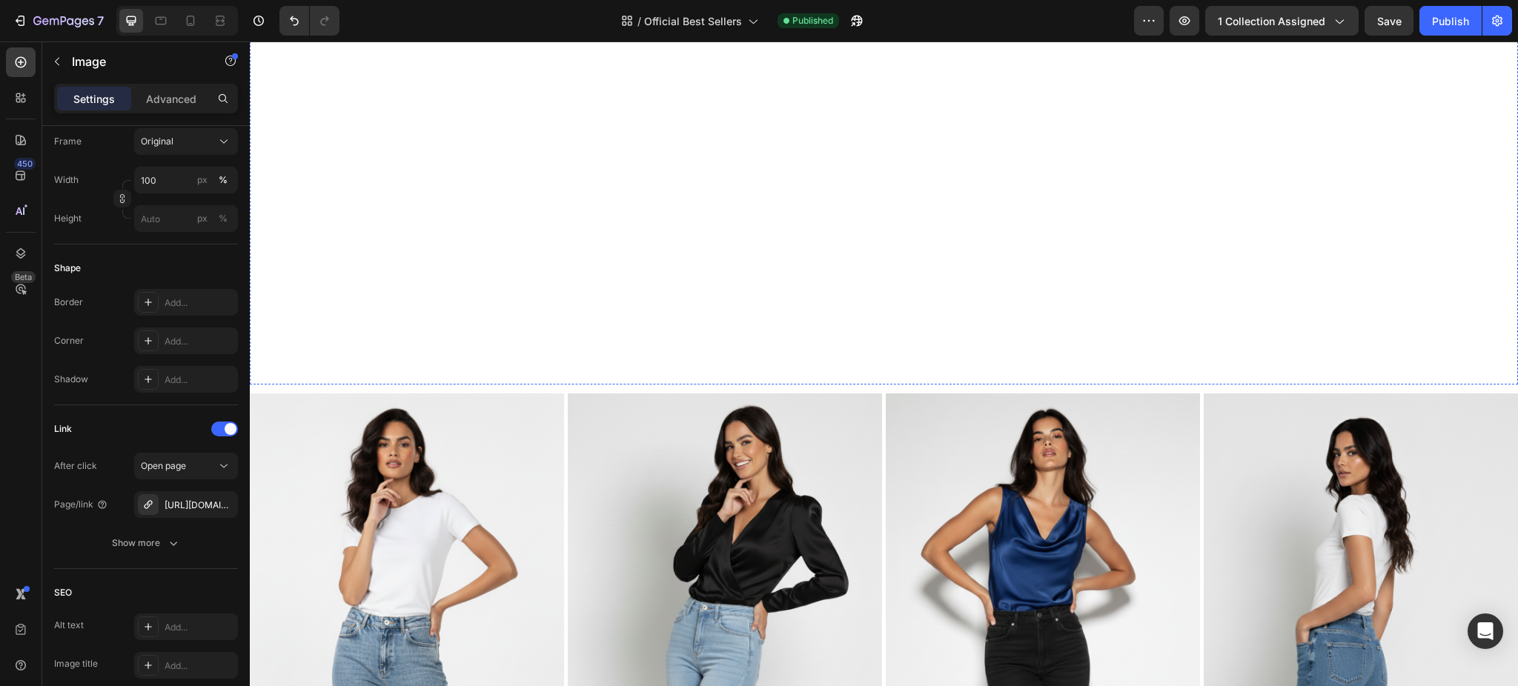
scroll to position [790, 0]
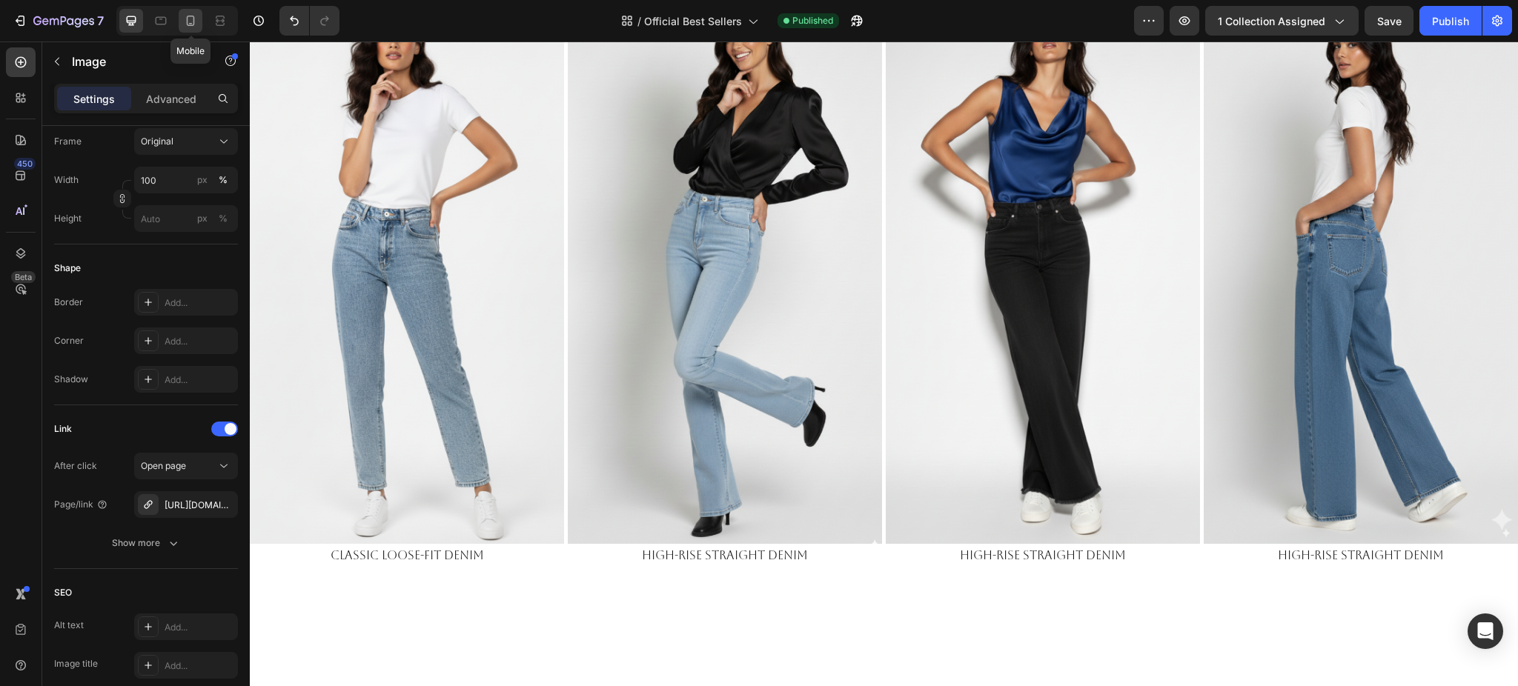
click at [181, 24] on div at bounding box center [191, 21] width 24 height 24
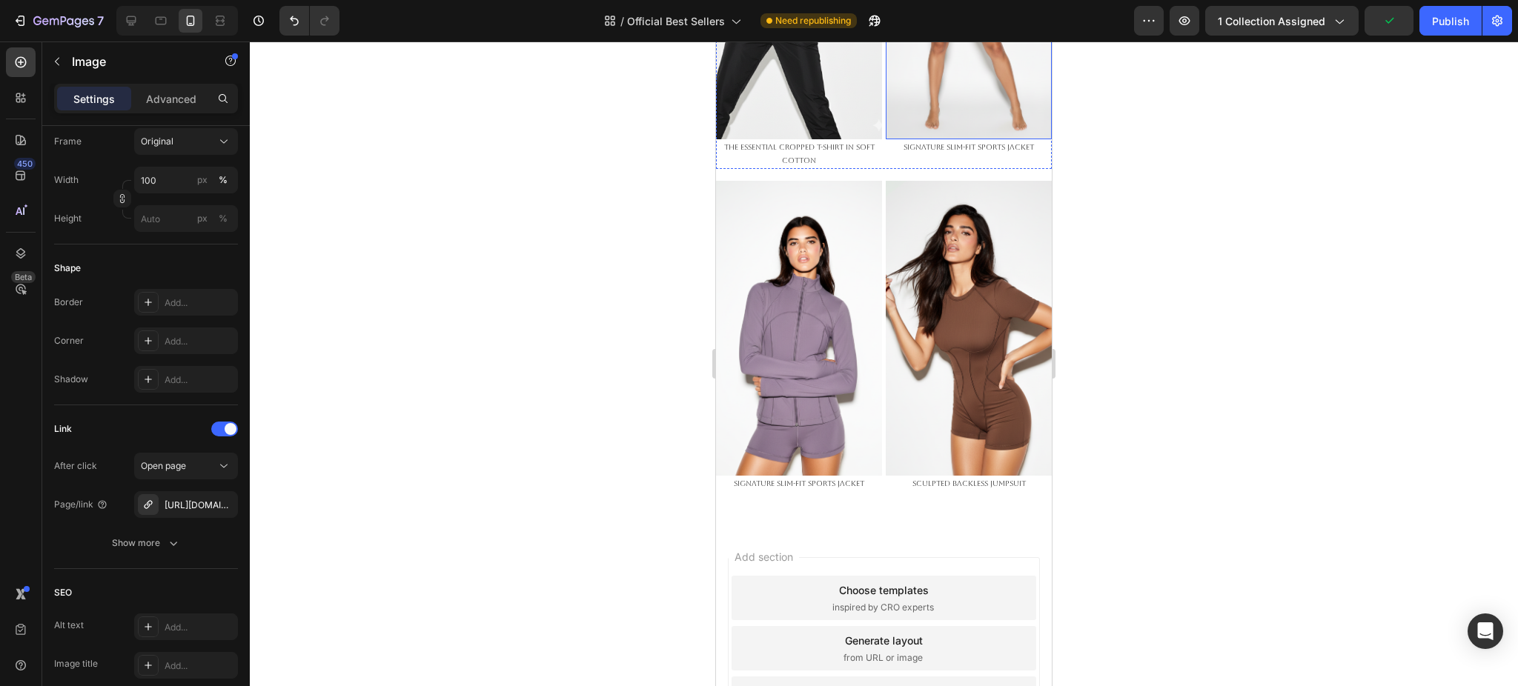
scroll to position [3262, 0]
click at [975, 242] on img at bounding box center [969, 326] width 166 height 295
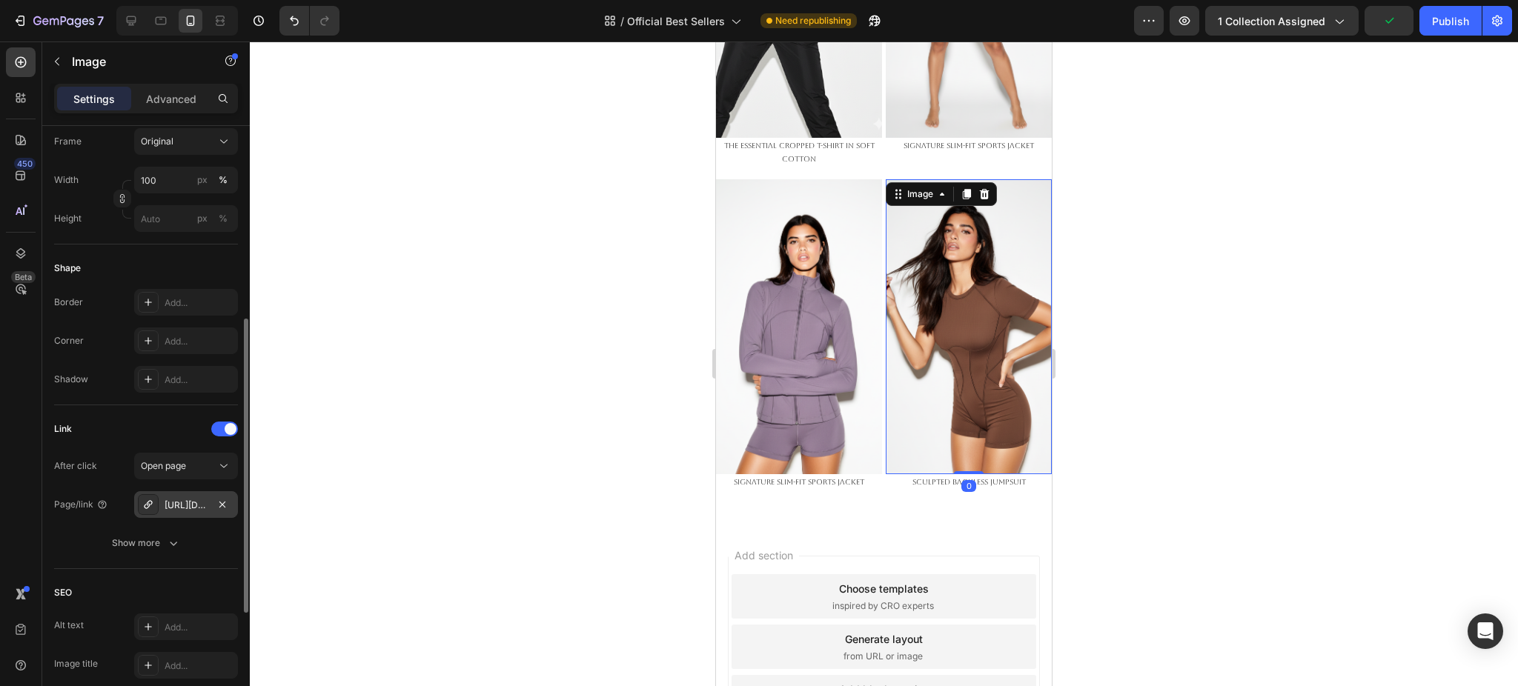
click at [172, 506] on div "[URL][DOMAIN_NAME]" at bounding box center [186, 505] width 43 height 13
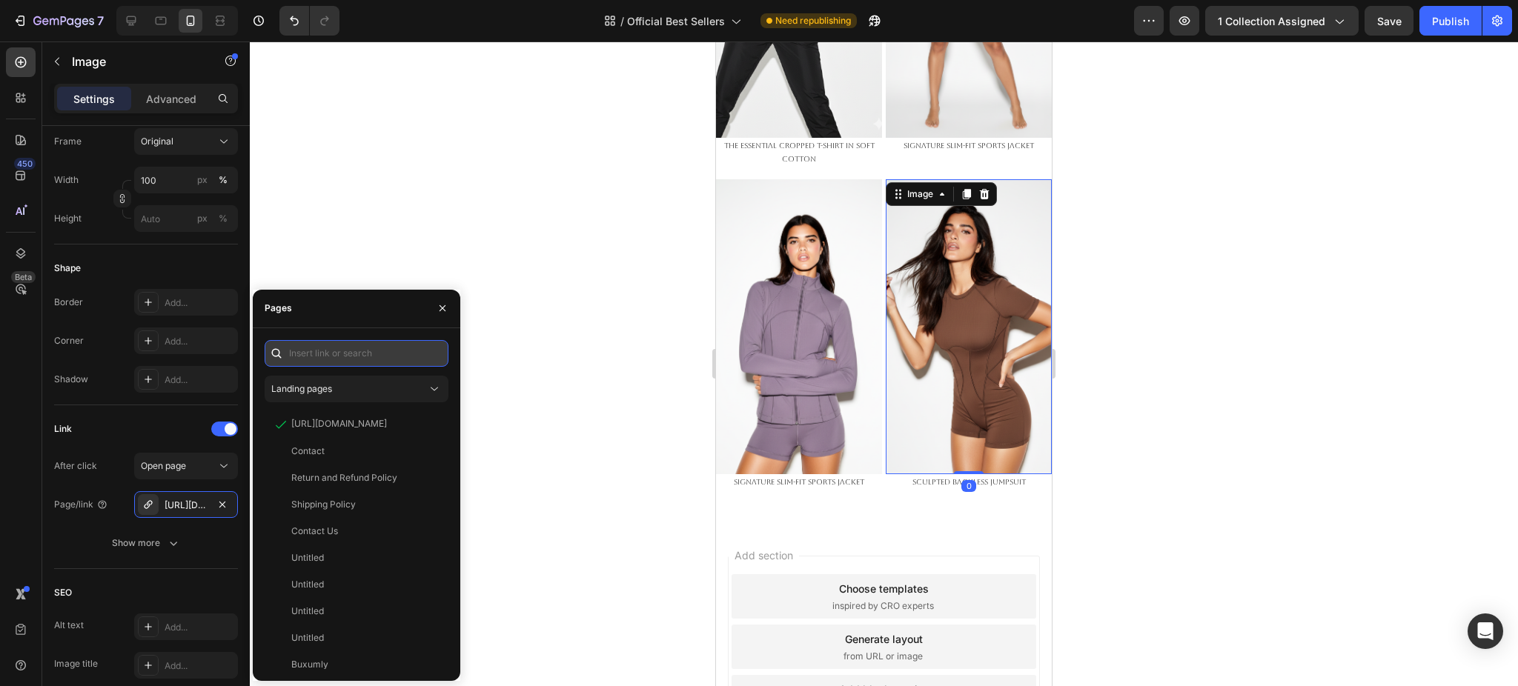
click at [347, 359] on input "text" at bounding box center [357, 353] width 184 height 27
paste input "[URL][DOMAIN_NAME]"
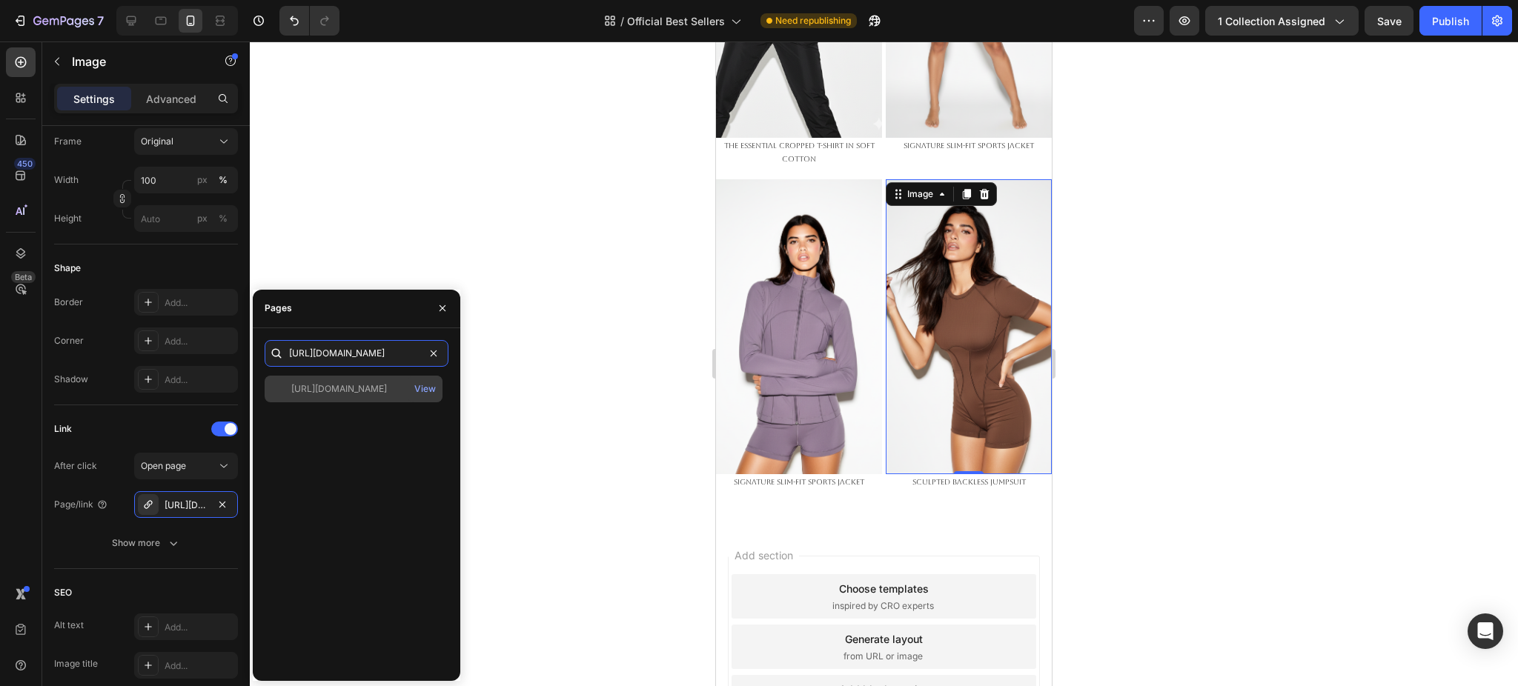
type input "[URL][DOMAIN_NAME]"
click at [351, 392] on div "[URL][DOMAIN_NAME]" at bounding box center [339, 388] width 96 height 13
click at [784, 179] on img at bounding box center [799, 326] width 166 height 295
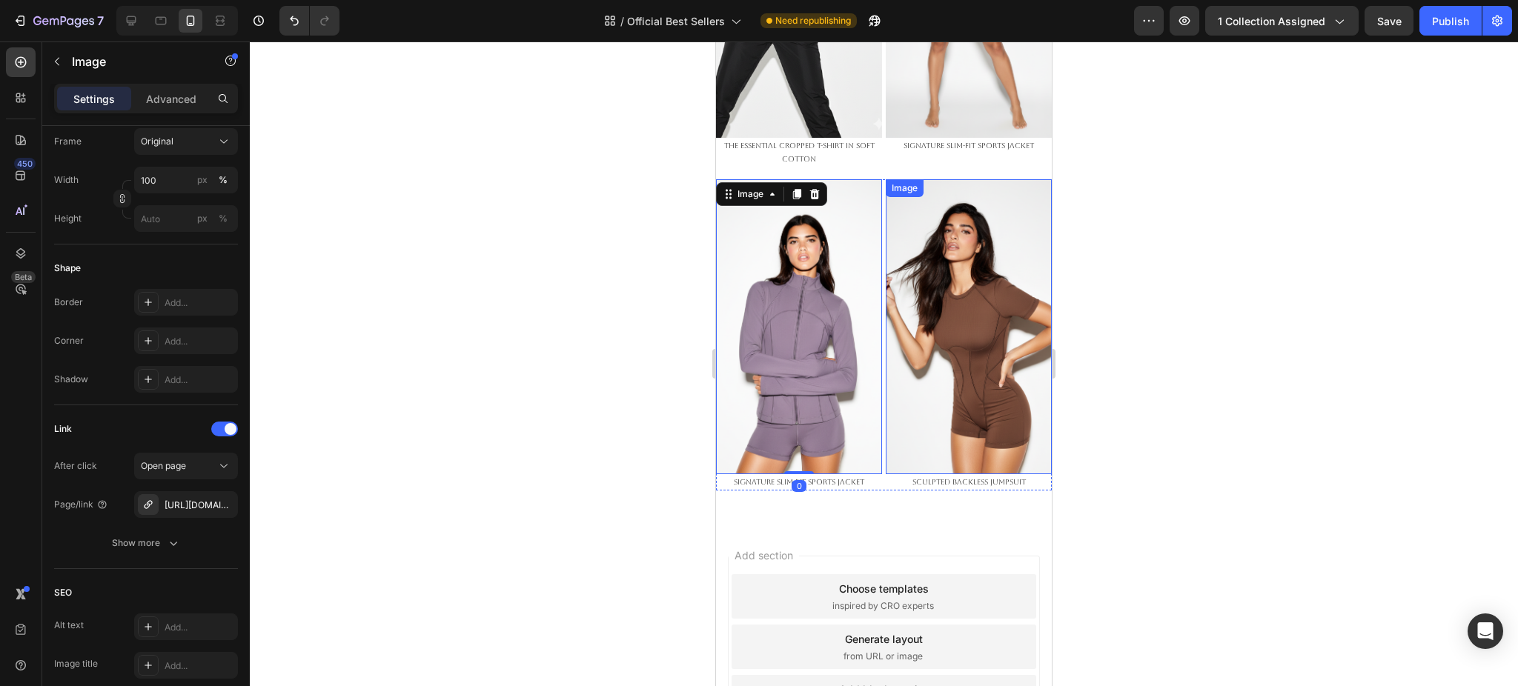
click at [955, 207] on img at bounding box center [969, 326] width 166 height 295
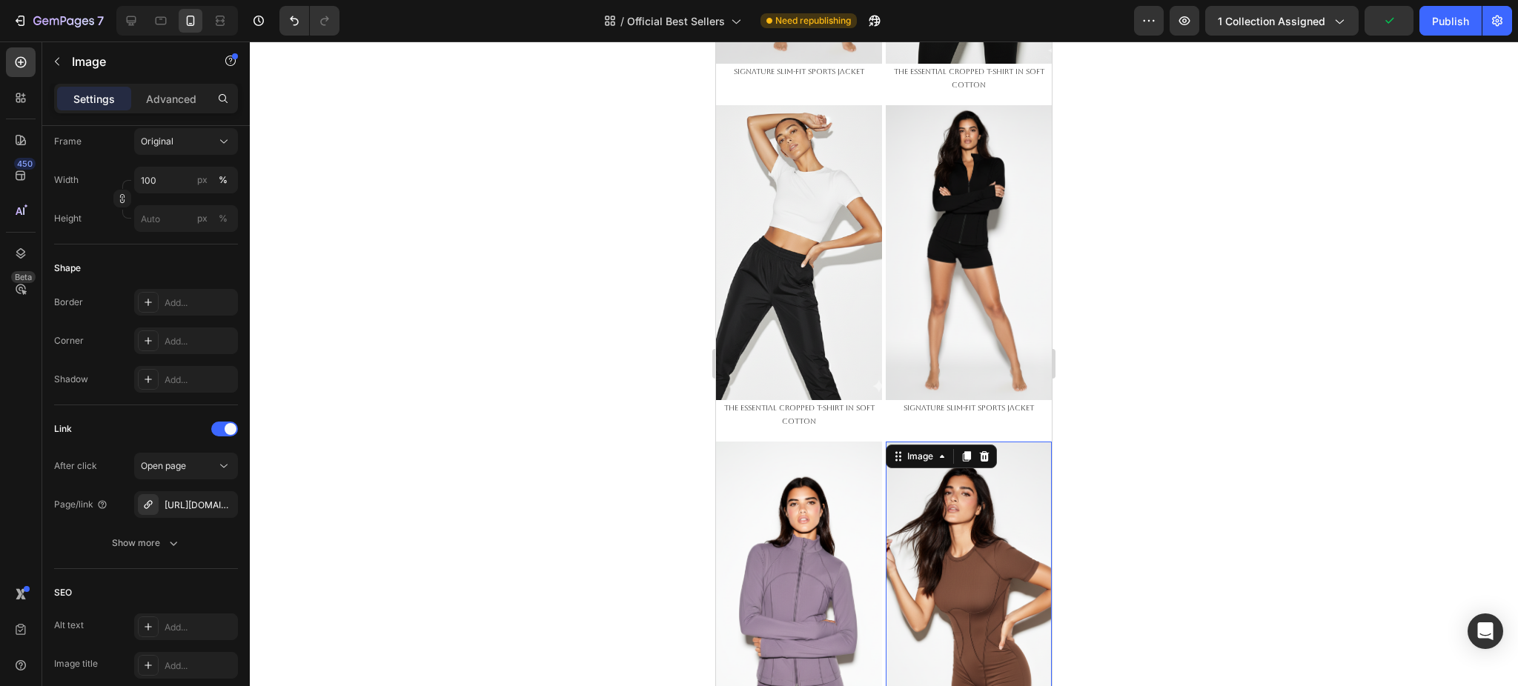
scroll to position [3162, 0]
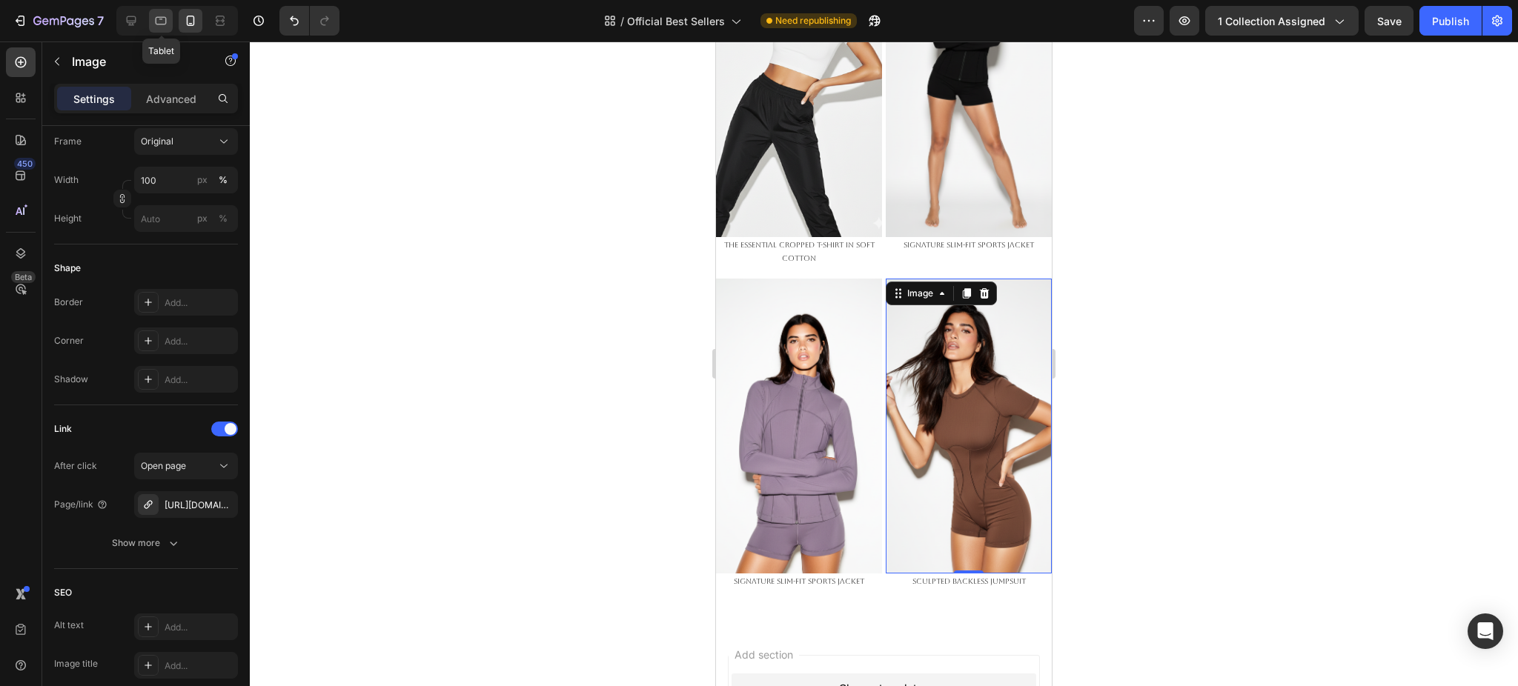
click at [162, 29] on div at bounding box center [161, 21] width 24 height 24
type input "[URL][DOMAIN_NAME]"
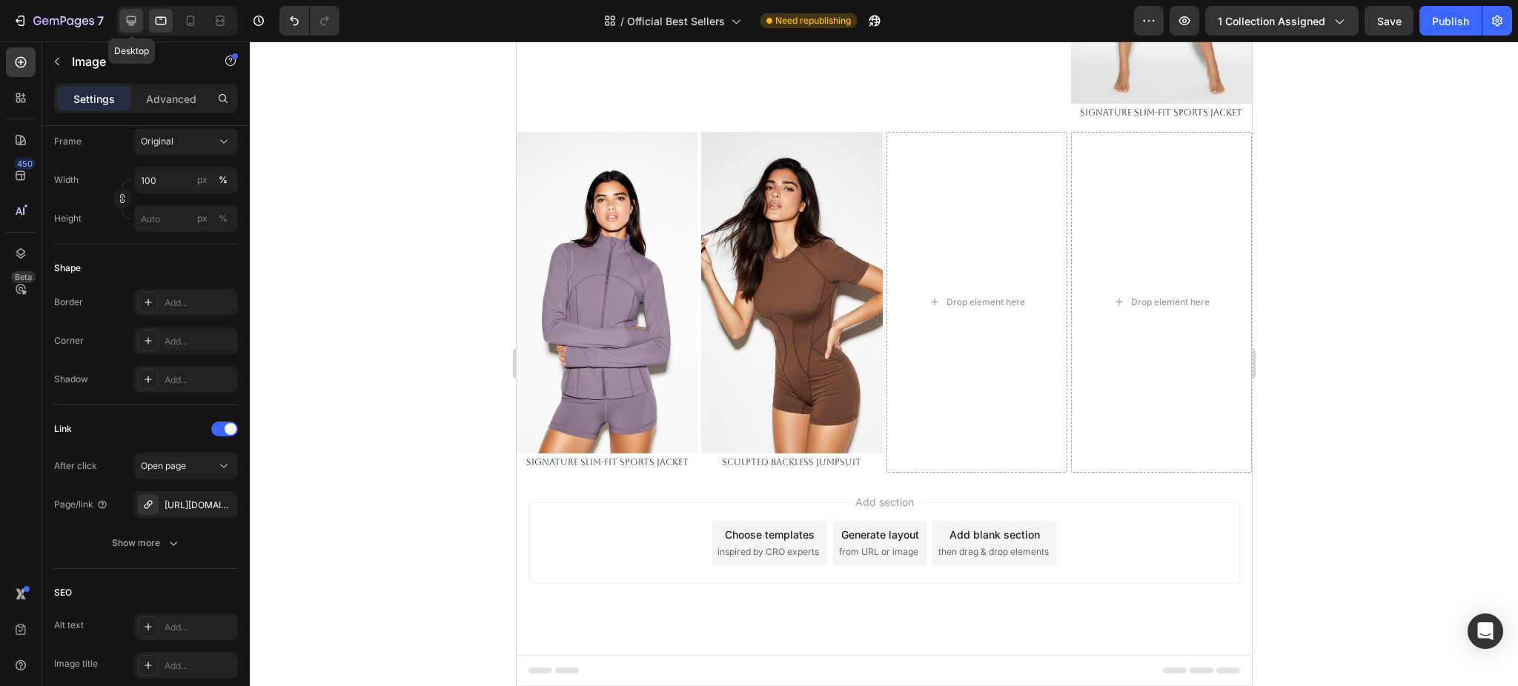
scroll to position [1563, 0]
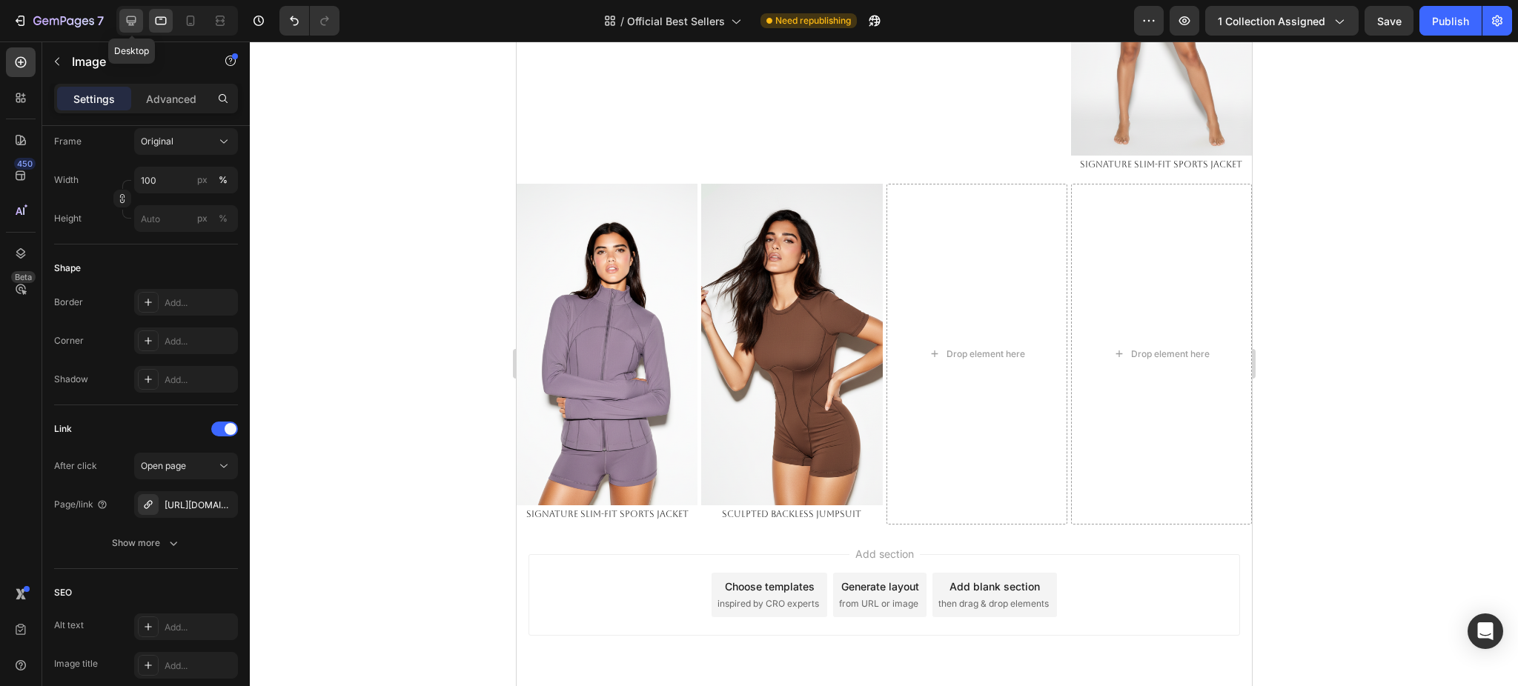
click at [122, 19] on div at bounding box center [131, 21] width 24 height 24
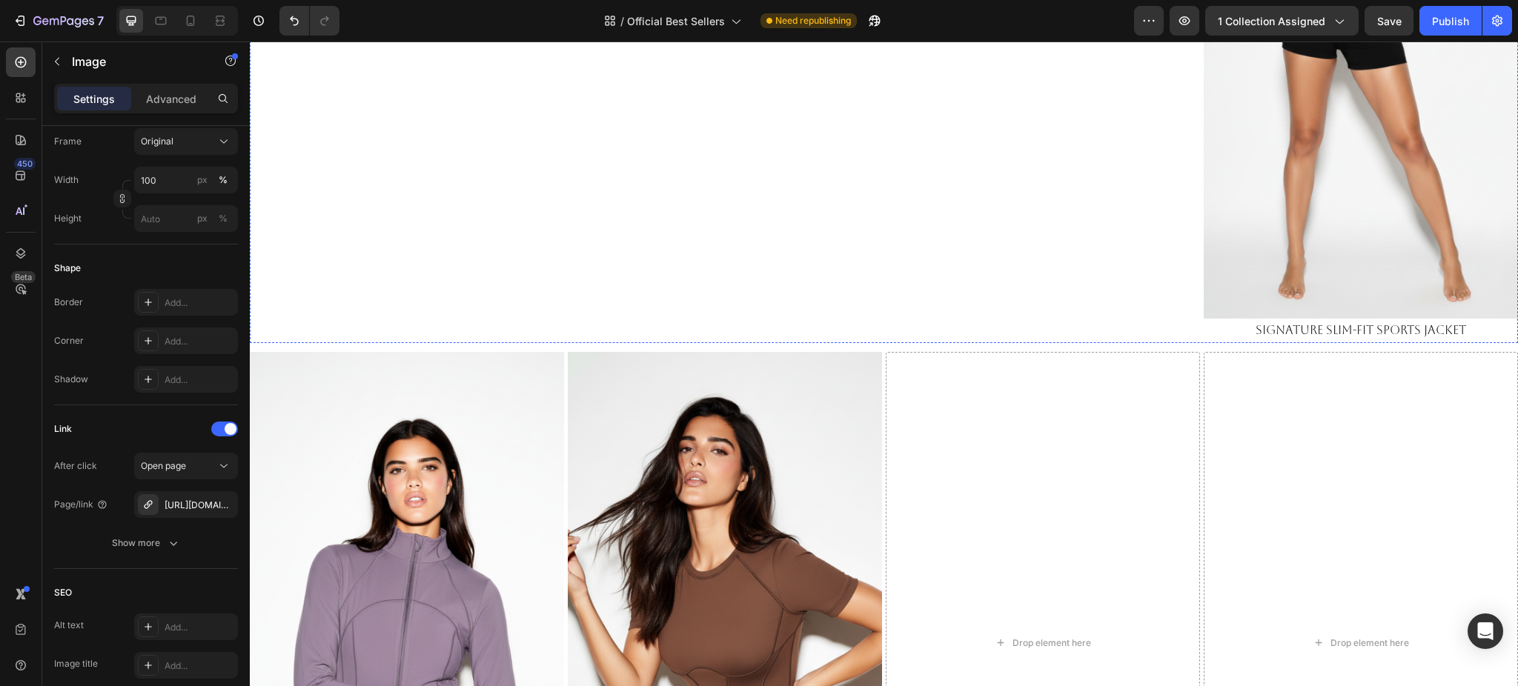
scroll to position [1807, 0]
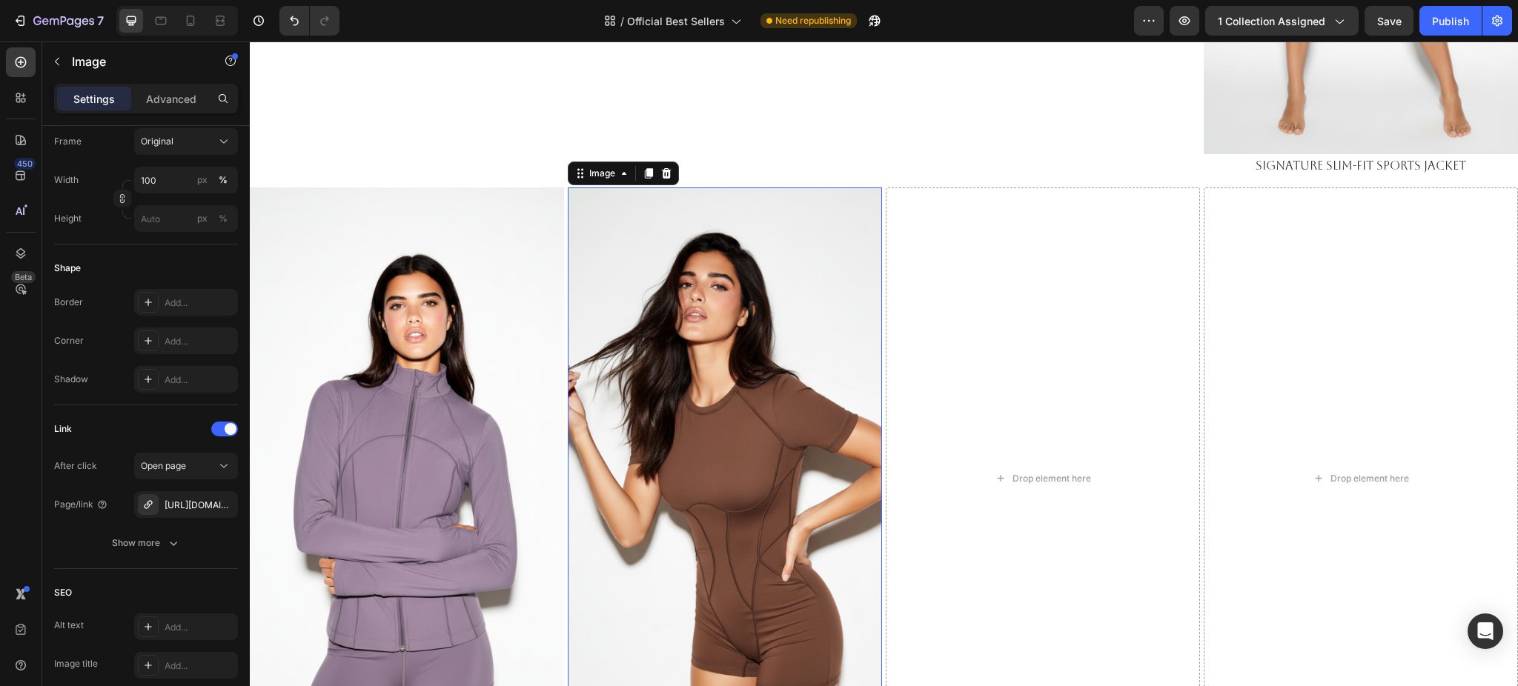
click at [700, 347] on img at bounding box center [725, 467] width 314 height 559
click at [342, 385] on img at bounding box center [407, 467] width 314 height 559
click at [721, 379] on img at bounding box center [725, 467] width 314 height 559
click at [184, 503] on div "[URL][DOMAIN_NAME]" at bounding box center [186, 505] width 43 height 13
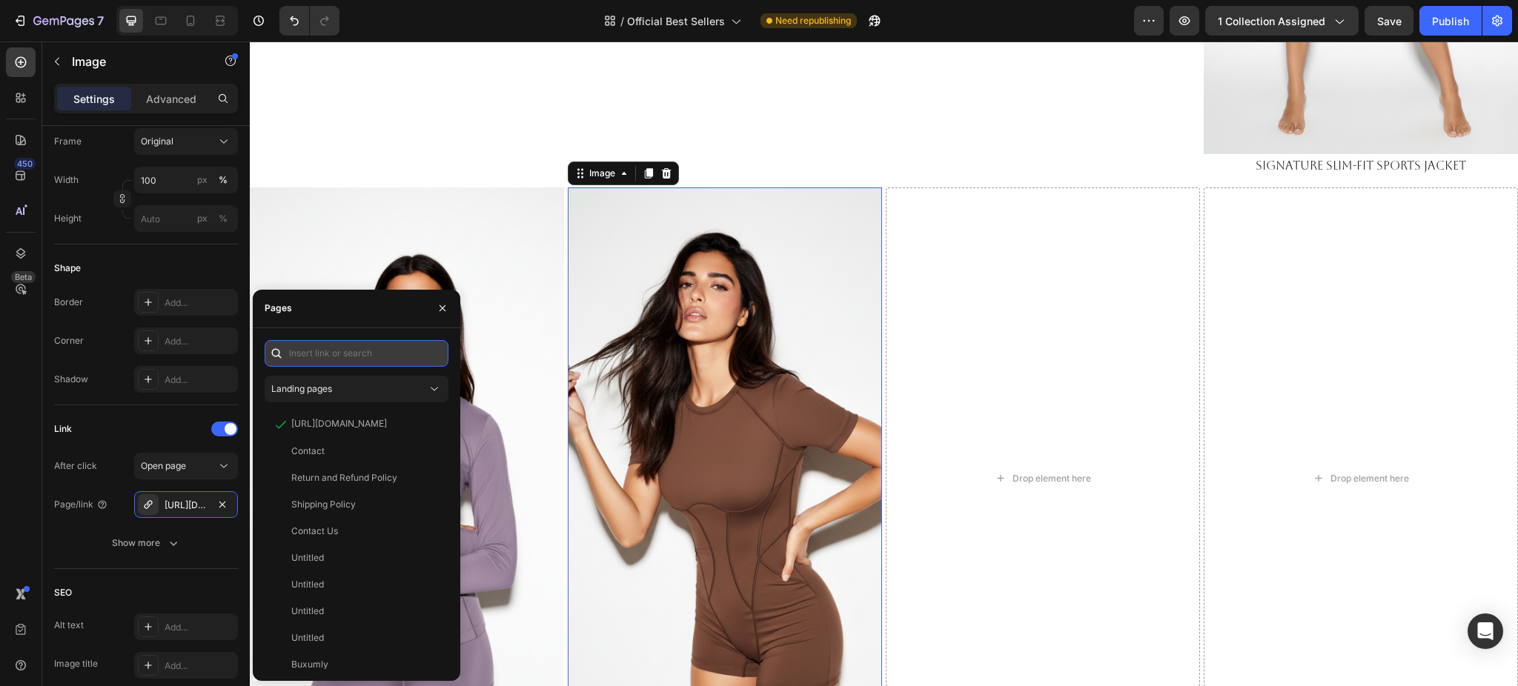
click at [334, 355] on input "text" at bounding box center [357, 353] width 184 height 27
paste input "[URL][DOMAIN_NAME]"
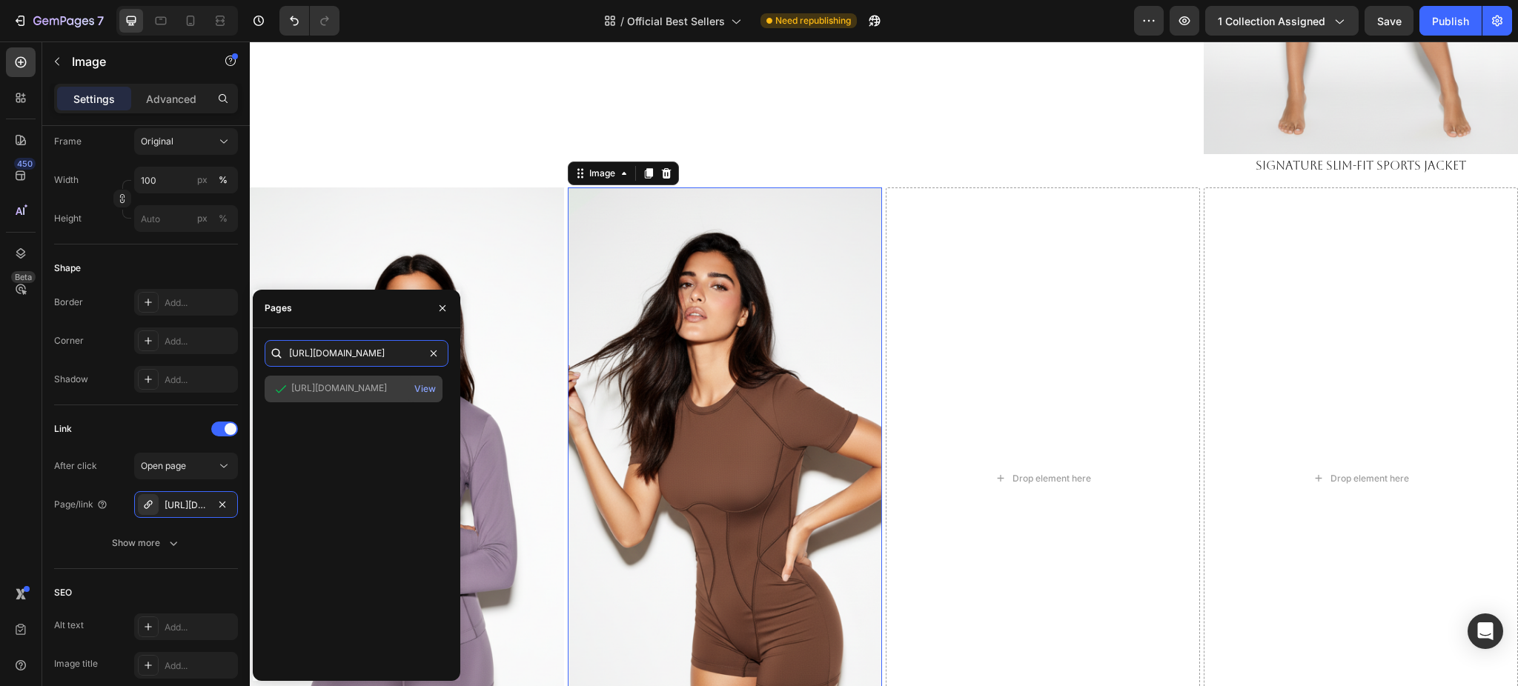
type input "[URL][DOMAIN_NAME]"
click at [385, 394] on div "[URL][DOMAIN_NAME]" at bounding box center [339, 388] width 96 height 13
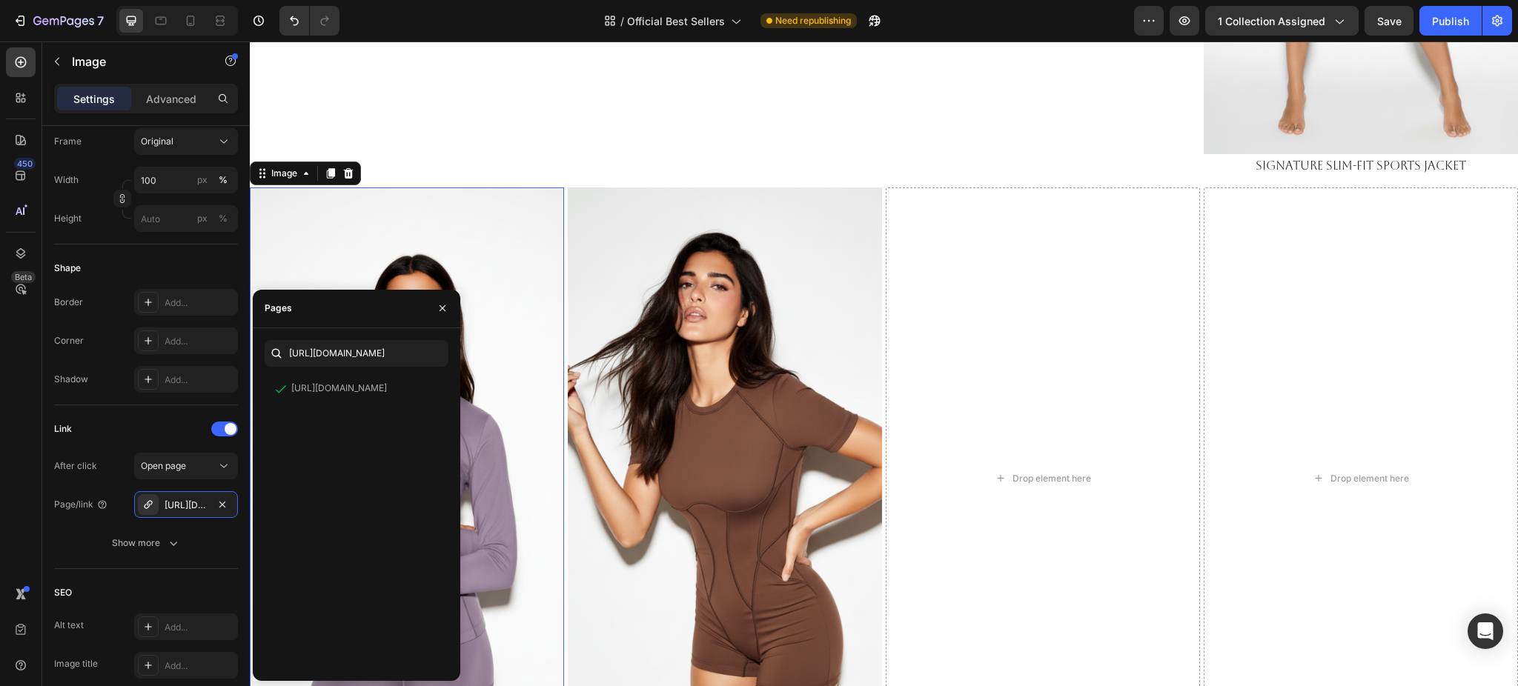
click at [501, 262] on img at bounding box center [407, 467] width 314 height 559
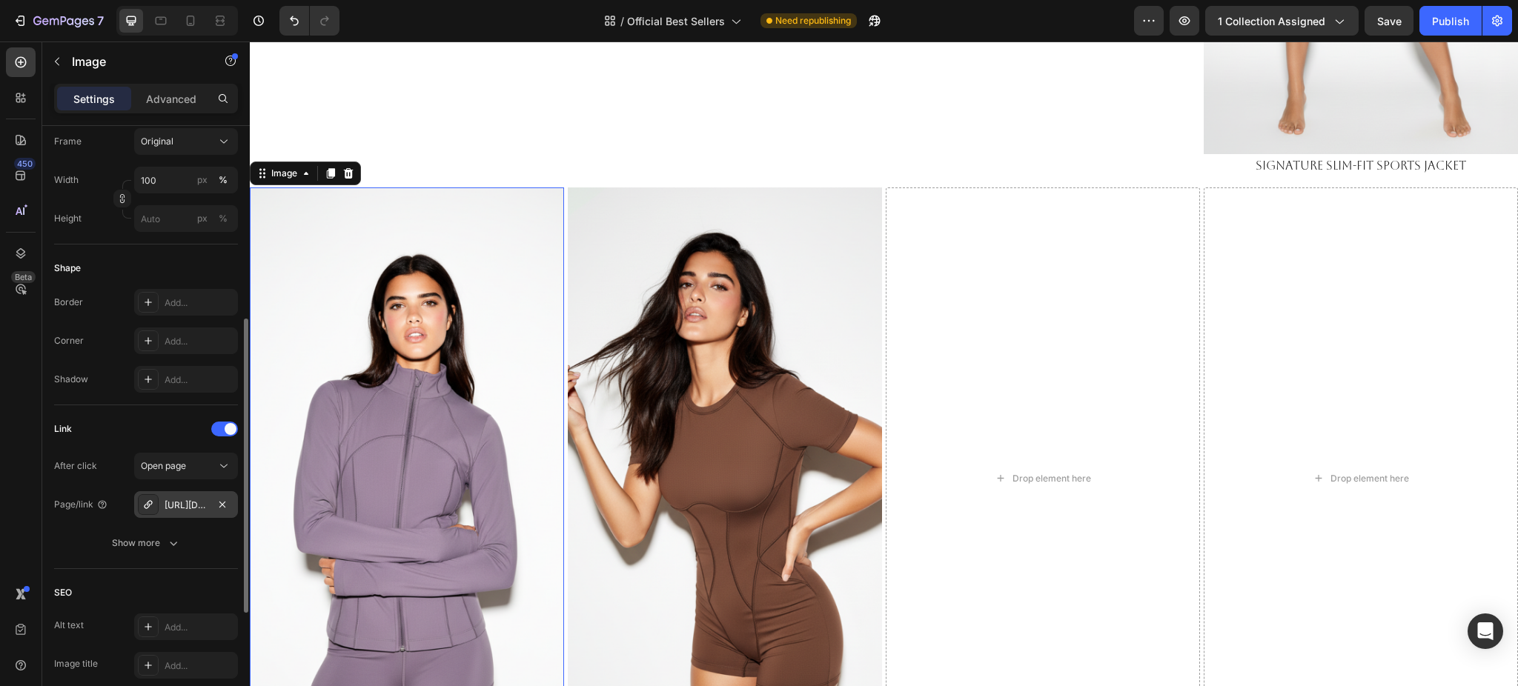
click at [179, 496] on div "[URL][DOMAIN_NAME]" at bounding box center [186, 504] width 104 height 27
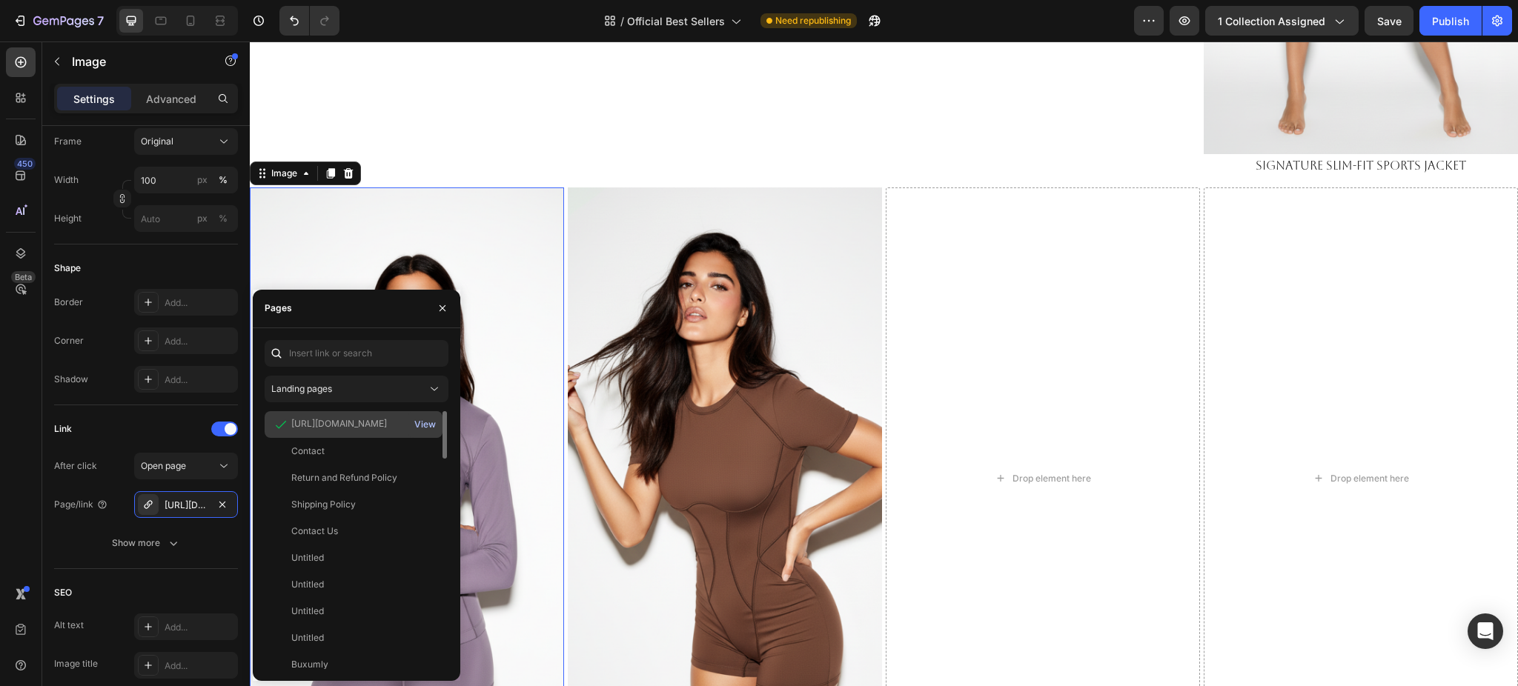
click at [423, 425] on div "View" at bounding box center [424, 424] width 21 height 13
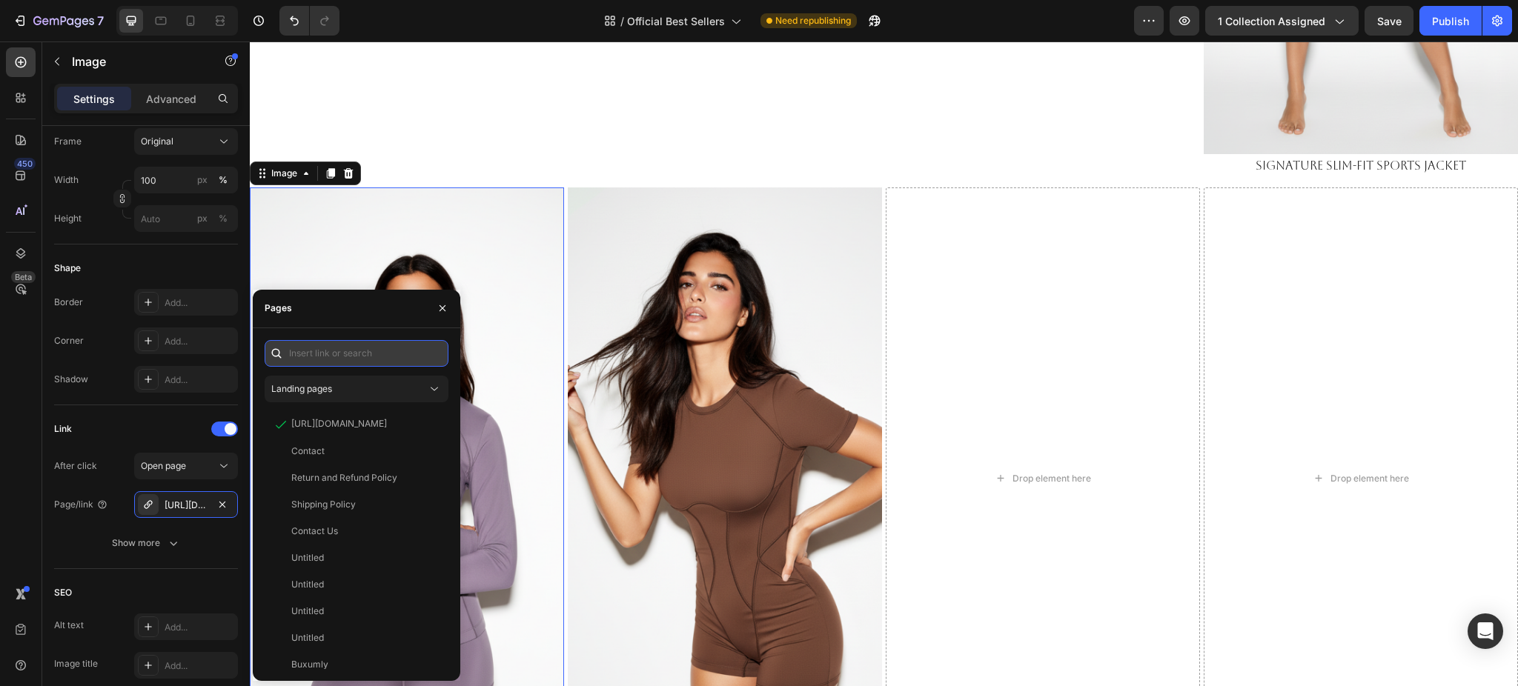
click at [337, 354] on input "text" at bounding box center [357, 353] width 184 height 27
paste input "[URL][DOMAIN_NAME]"
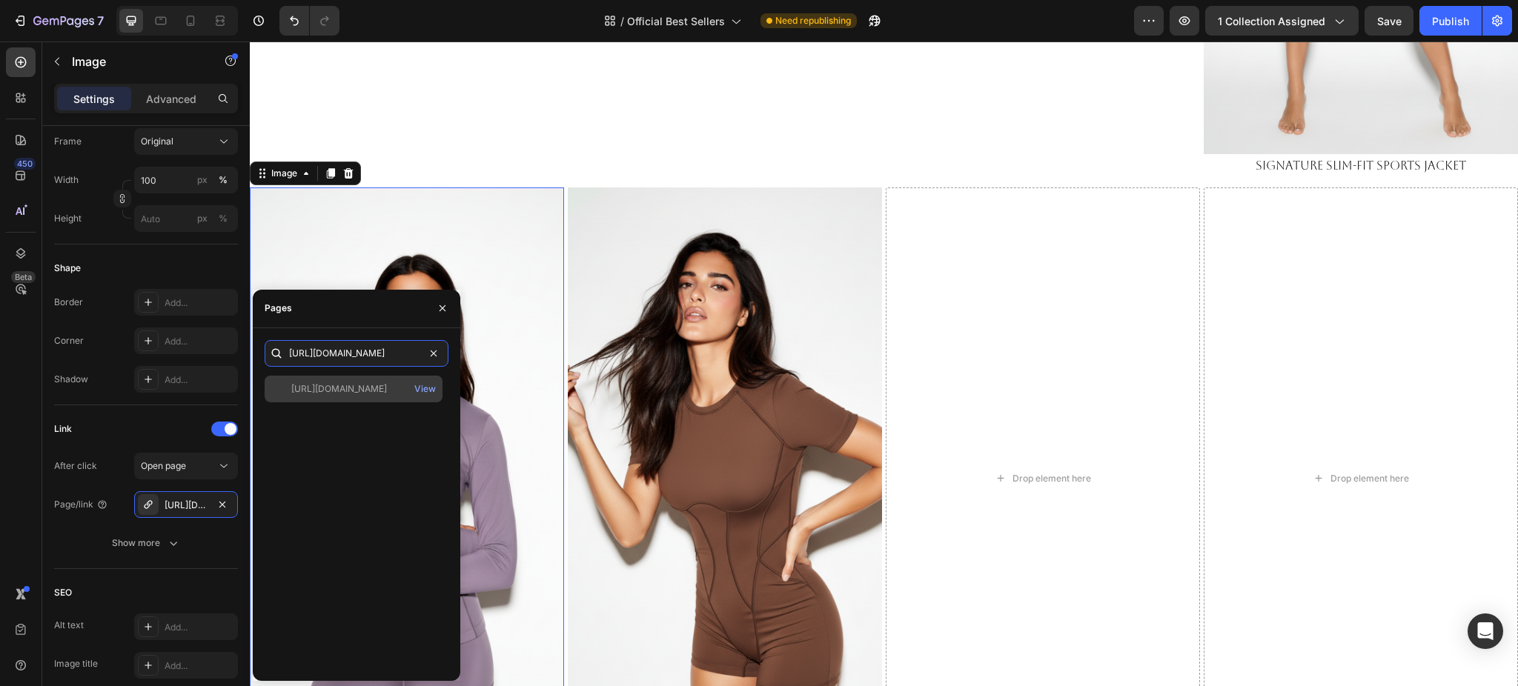
type input "[URL][DOMAIN_NAME]"
click at [338, 388] on div "[URL][DOMAIN_NAME]" at bounding box center [339, 388] width 96 height 13
click at [468, 208] on img at bounding box center [407, 467] width 314 height 559
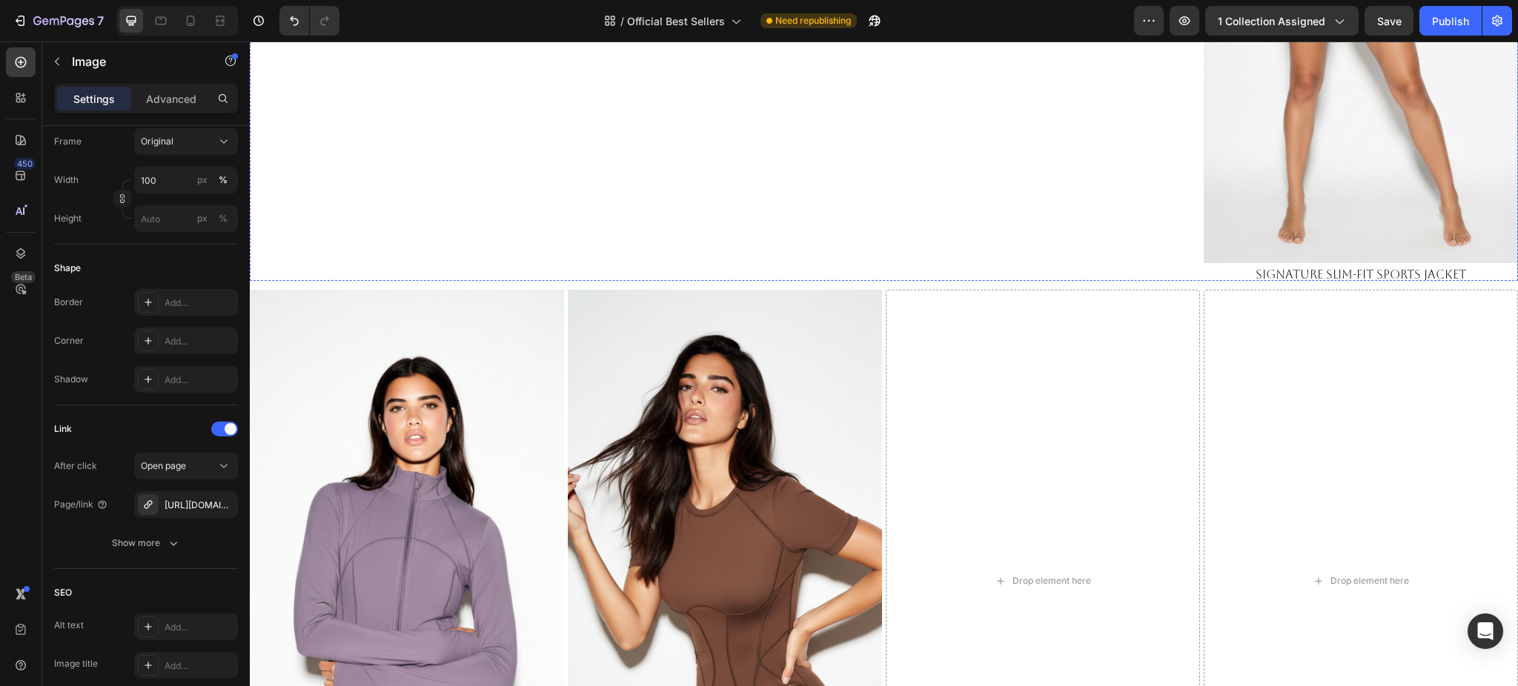
scroll to position [1609, 0]
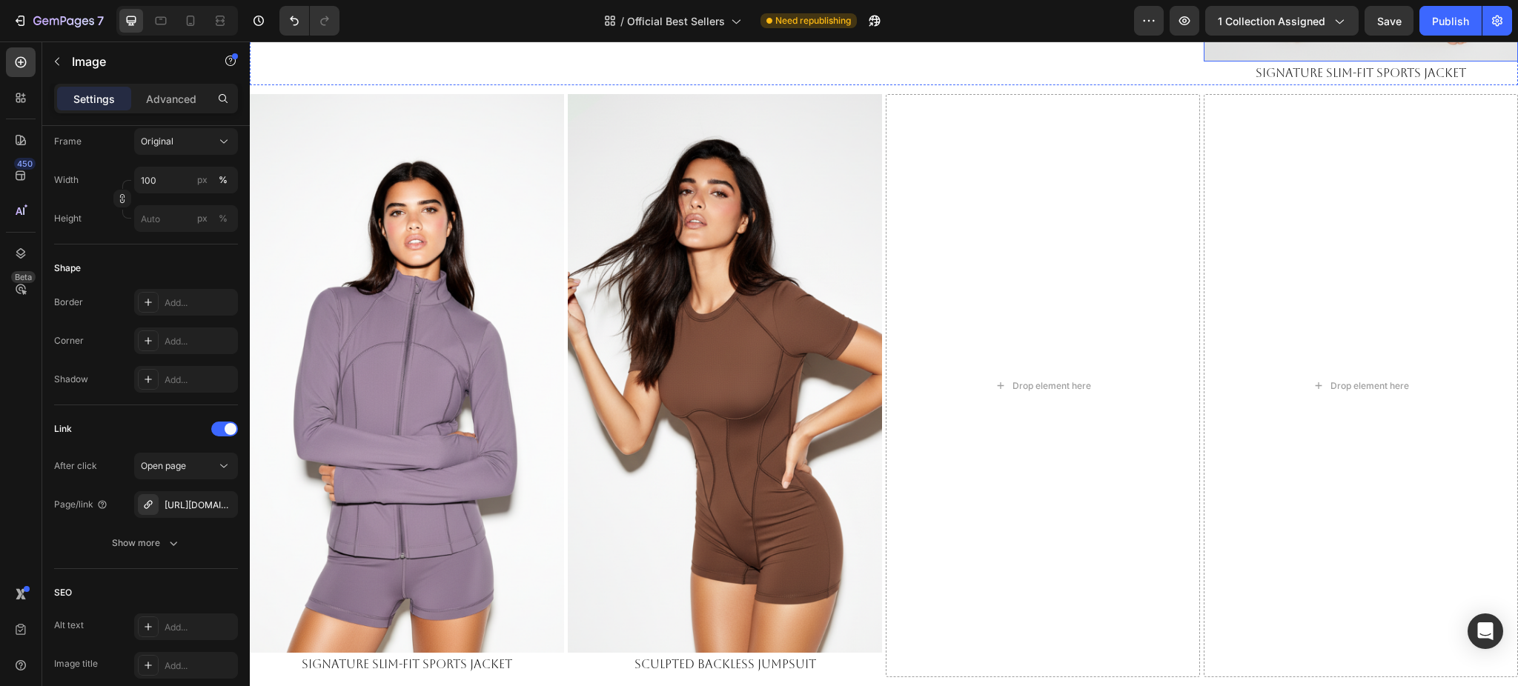
click at [179, 509] on div "[URL][DOMAIN_NAME]" at bounding box center [186, 505] width 43 height 13
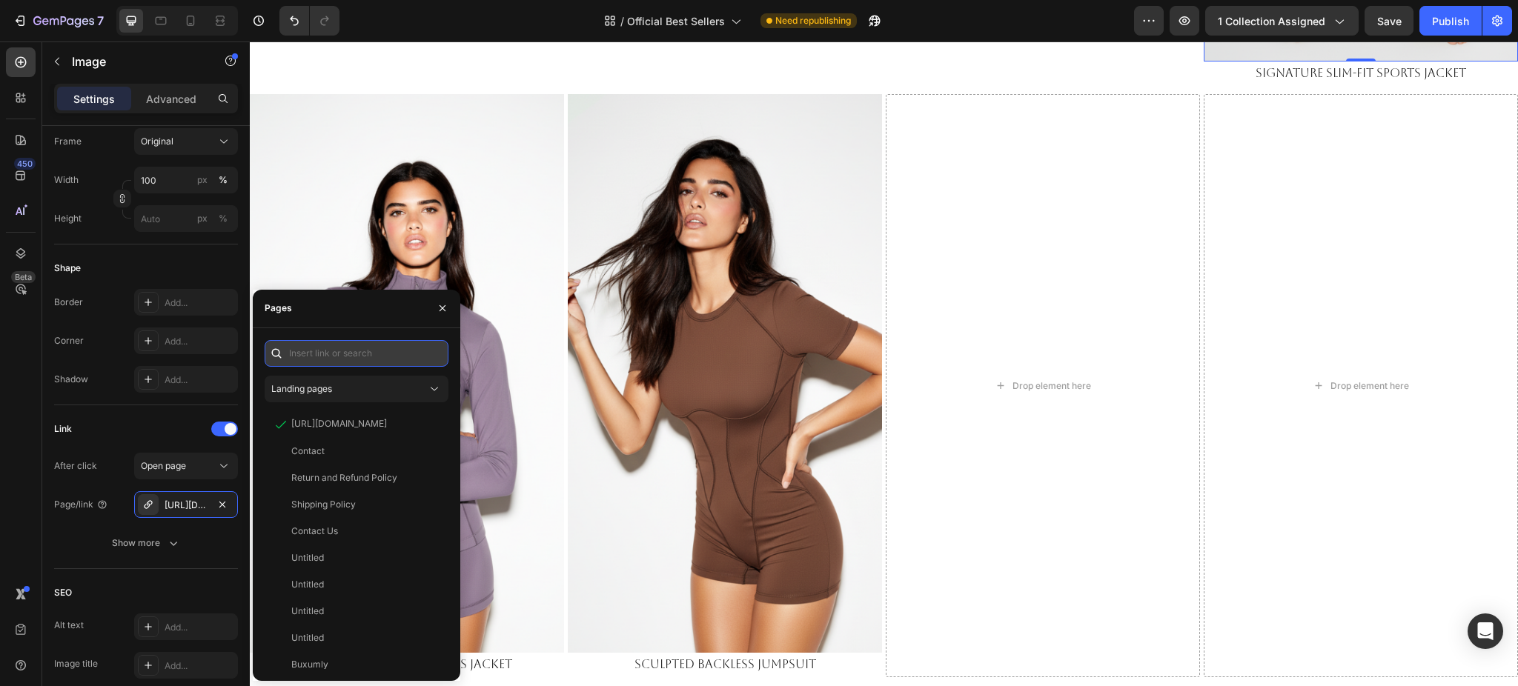
click at [357, 343] on input "text" at bounding box center [357, 353] width 184 height 27
paste input "[URL][DOMAIN_NAME]"
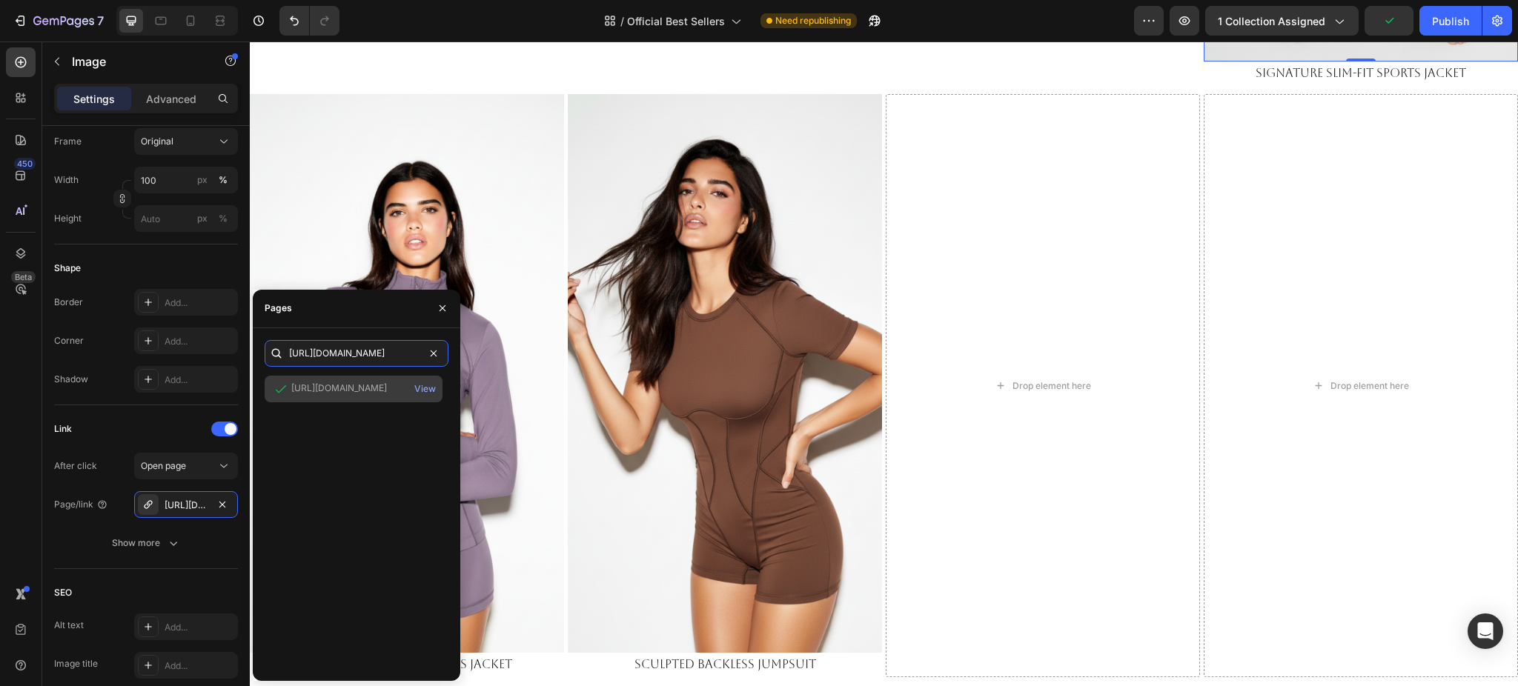
type input "[URL][DOMAIN_NAME]"
click at [351, 391] on div "[URL][DOMAIN_NAME]" at bounding box center [339, 388] width 96 height 13
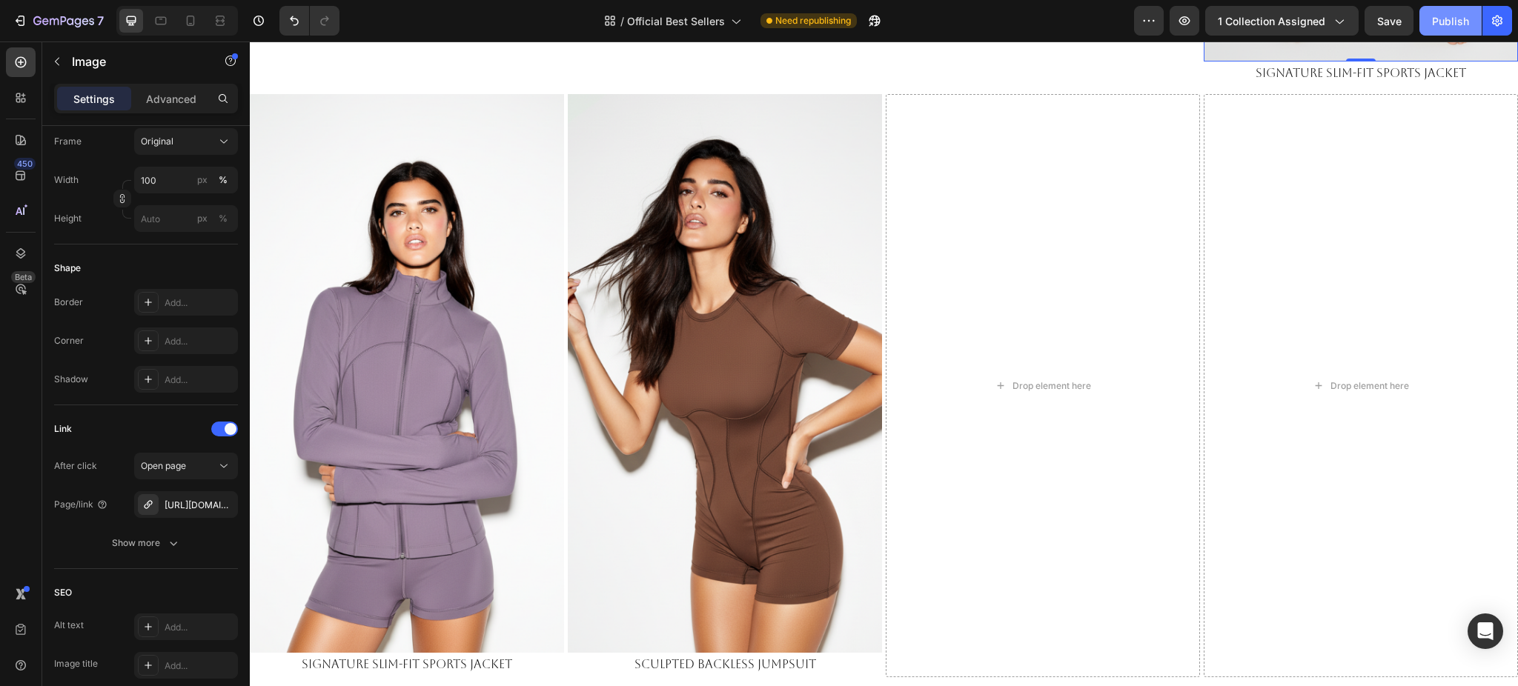
click at [1445, 20] on div "Publish" at bounding box center [1450, 21] width 37 height 16
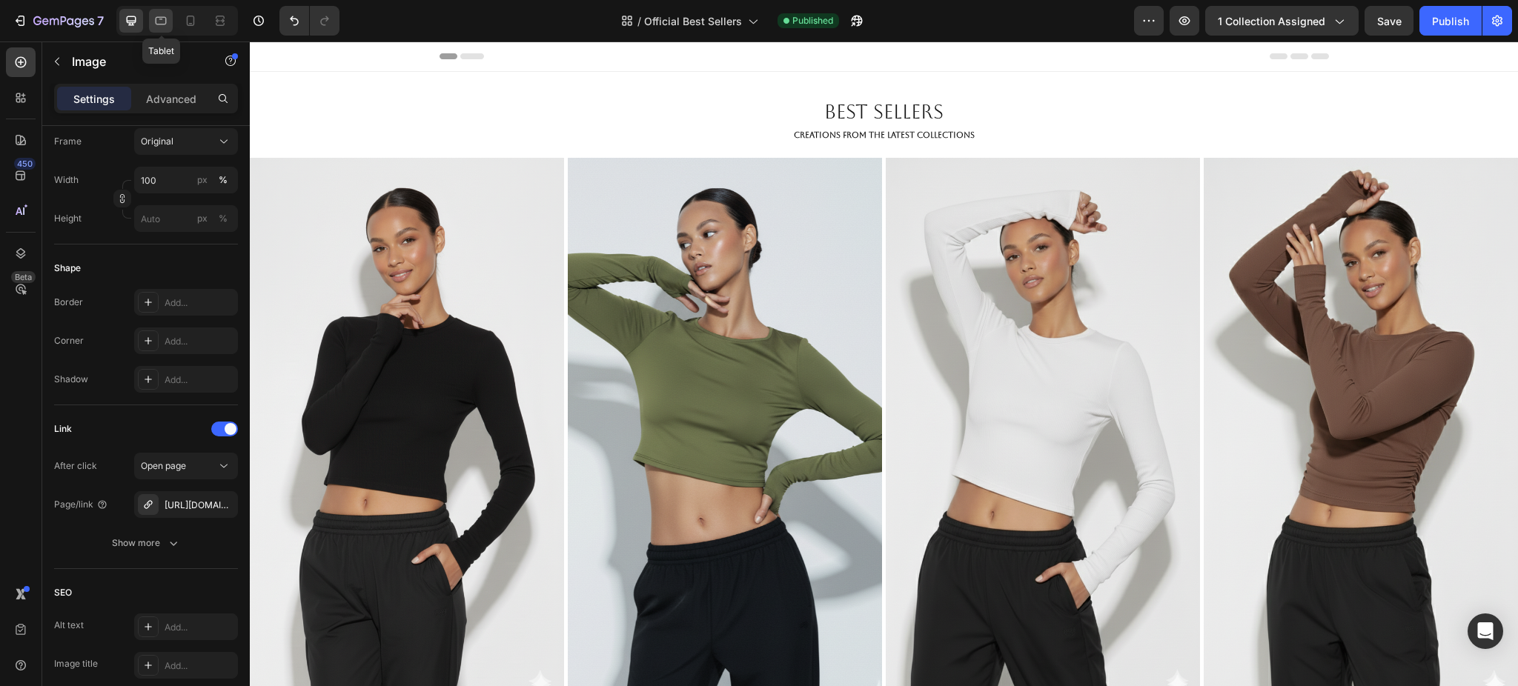
click at [156, 24] on icon at bounding box center [160, 20] width 15 height 15
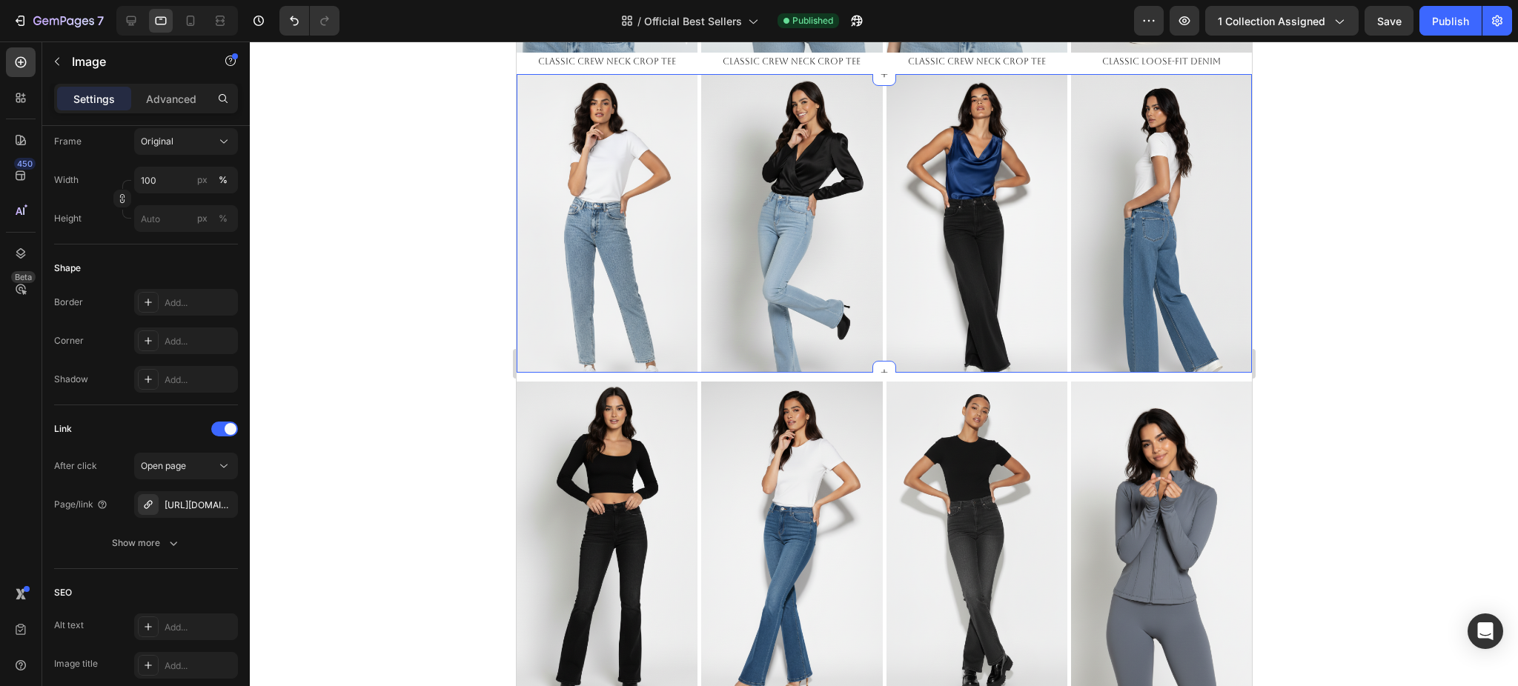
scroll to position [182, 0]
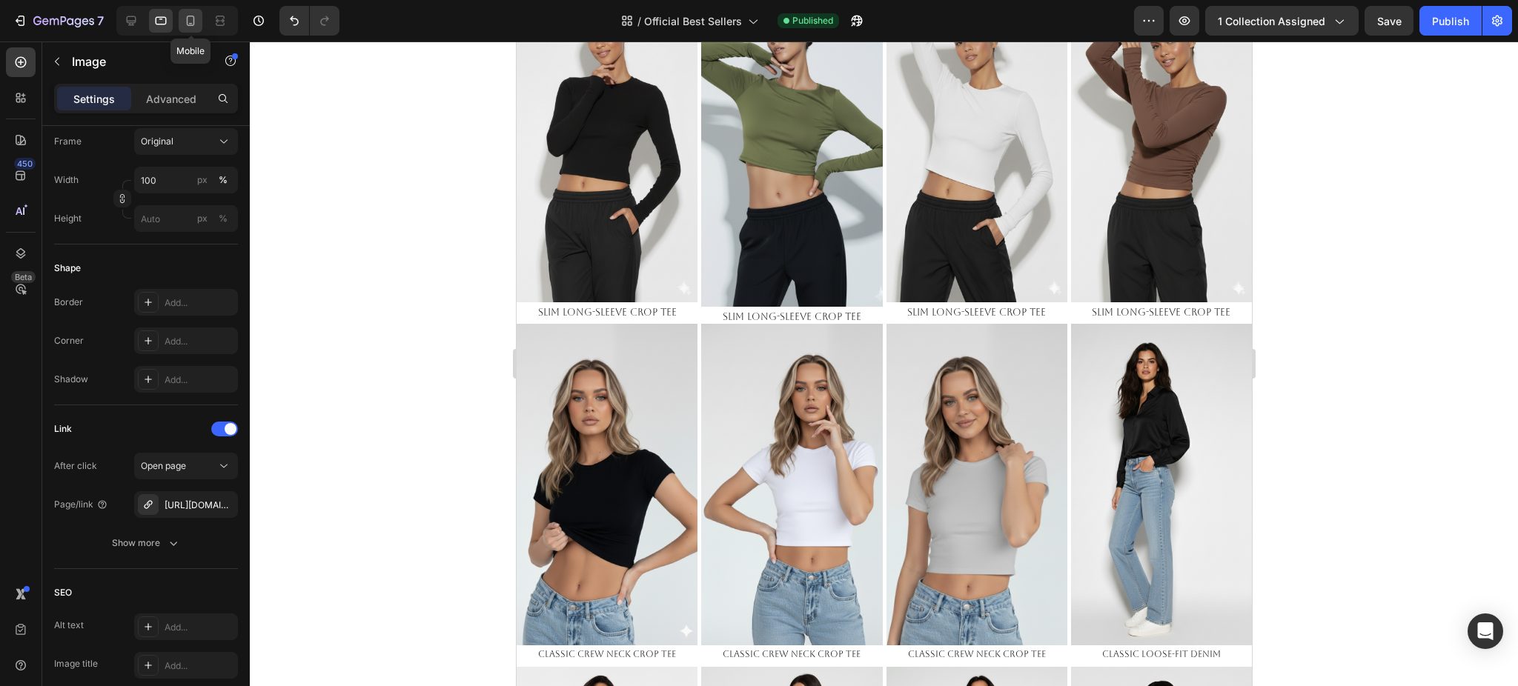
click at [187, 19] on icon at bounding box center [191, 21] width 8 height 10
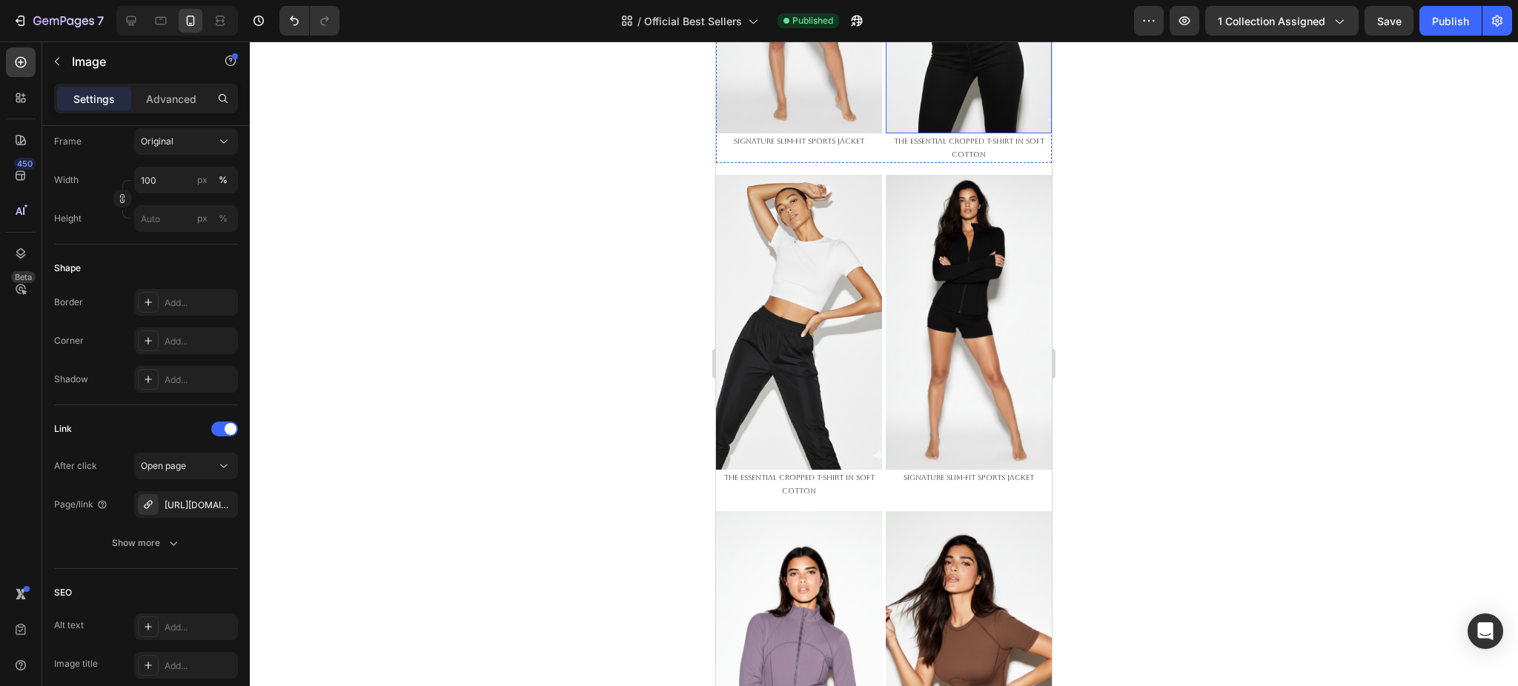
scroll to position [3094, 0]
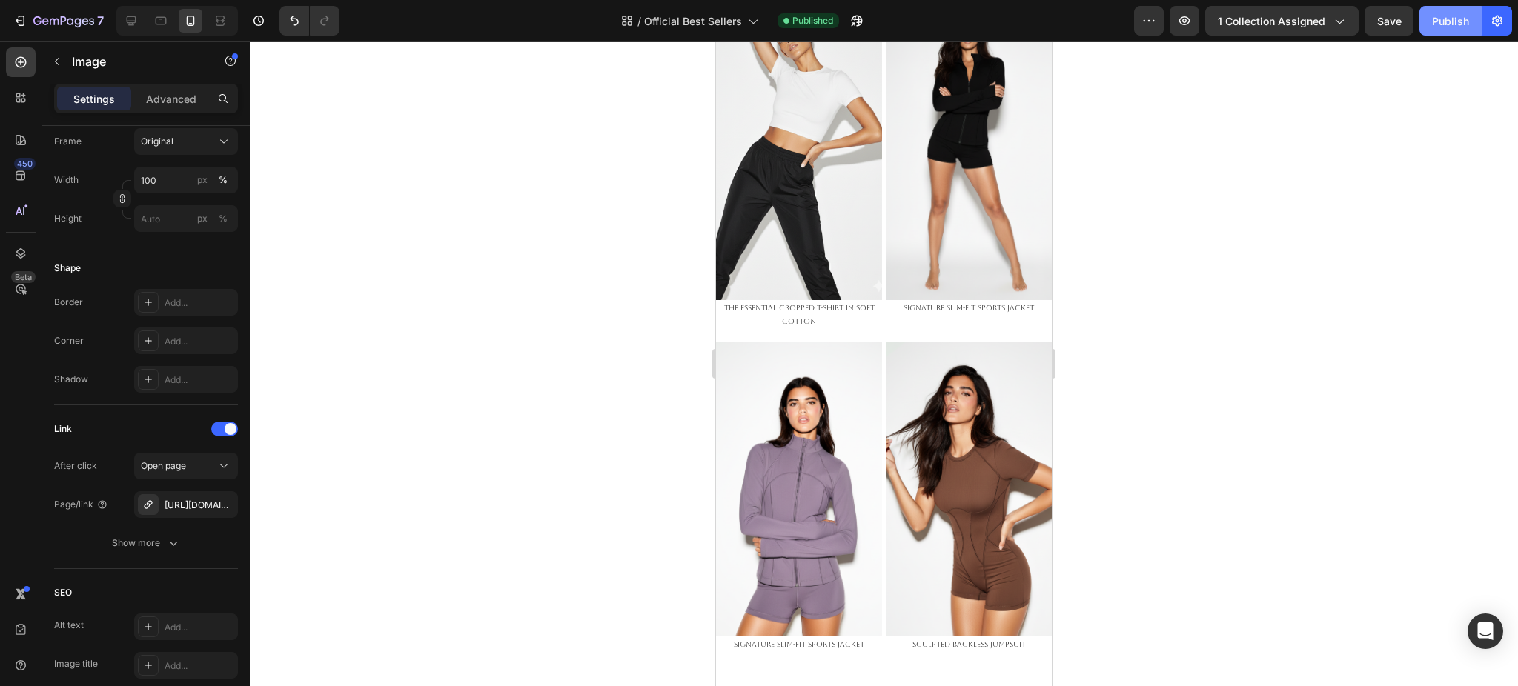
click at [1432, 25] on div "Publish" at bounding box center [1450, 21] width 37 height 16
